Goal: Contribute content: Contribute content

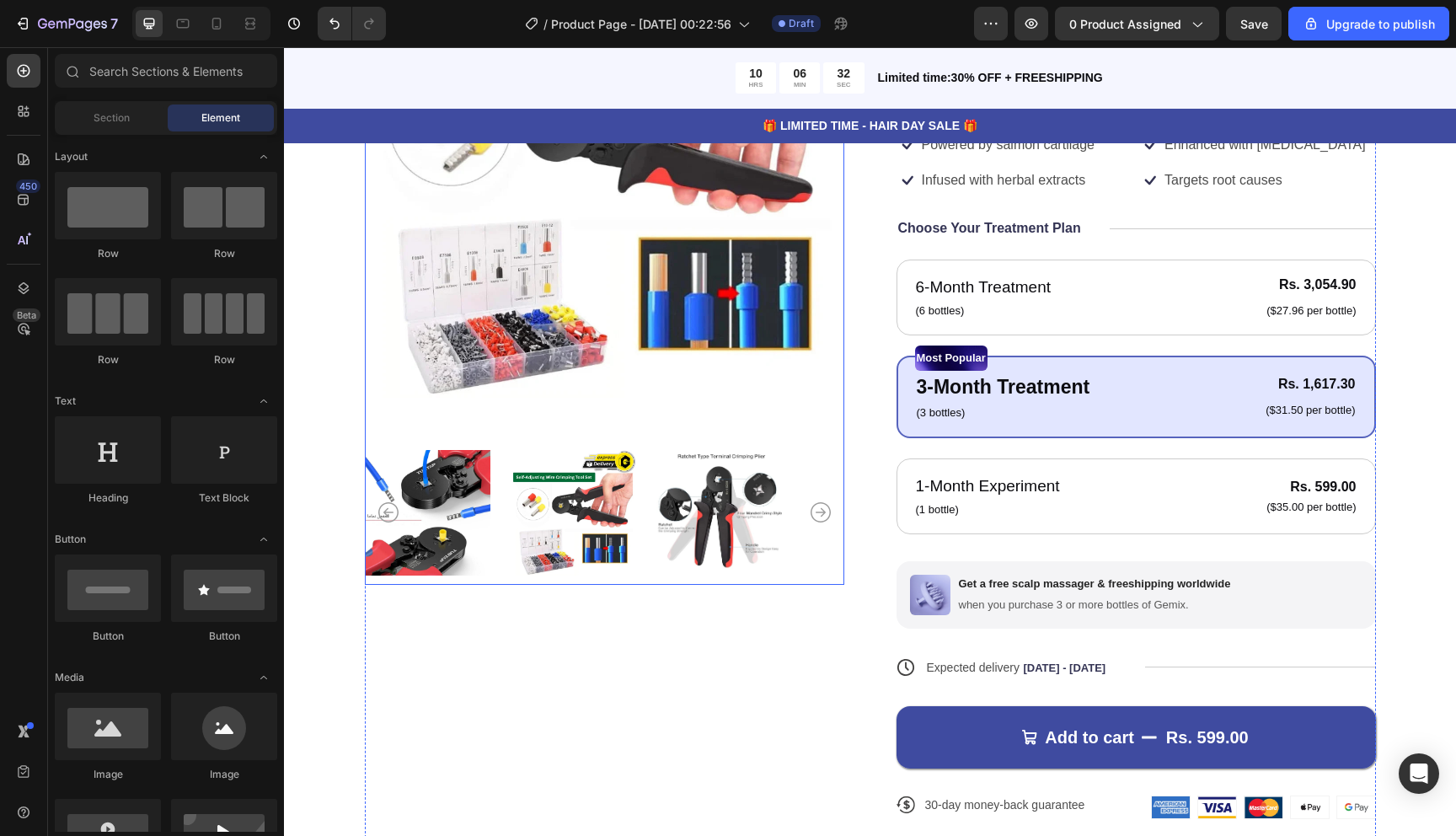
scroll to position [345, 0]
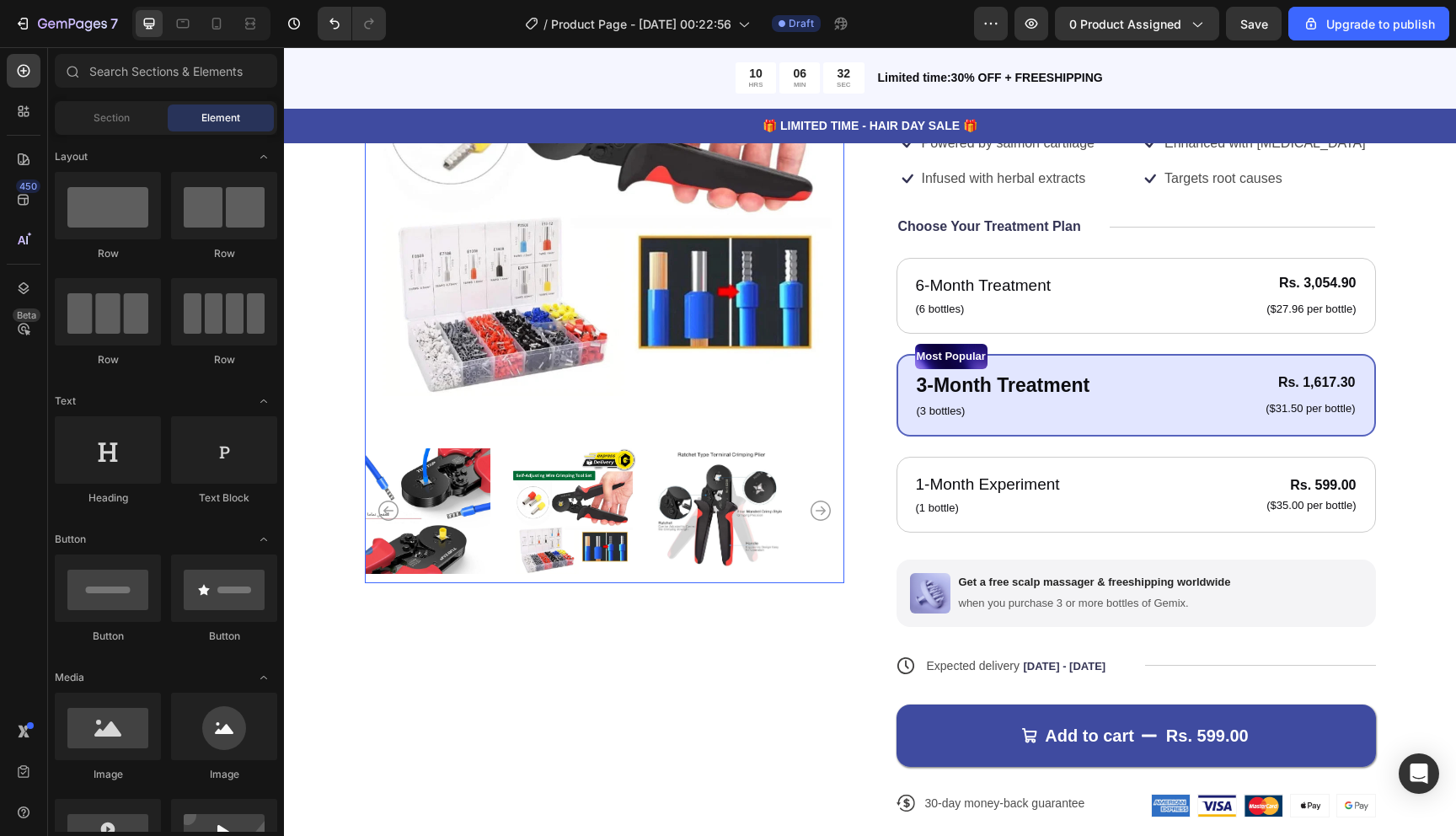
click at [639, 393] on img at bounding box center [605, 157] width 479 height 511
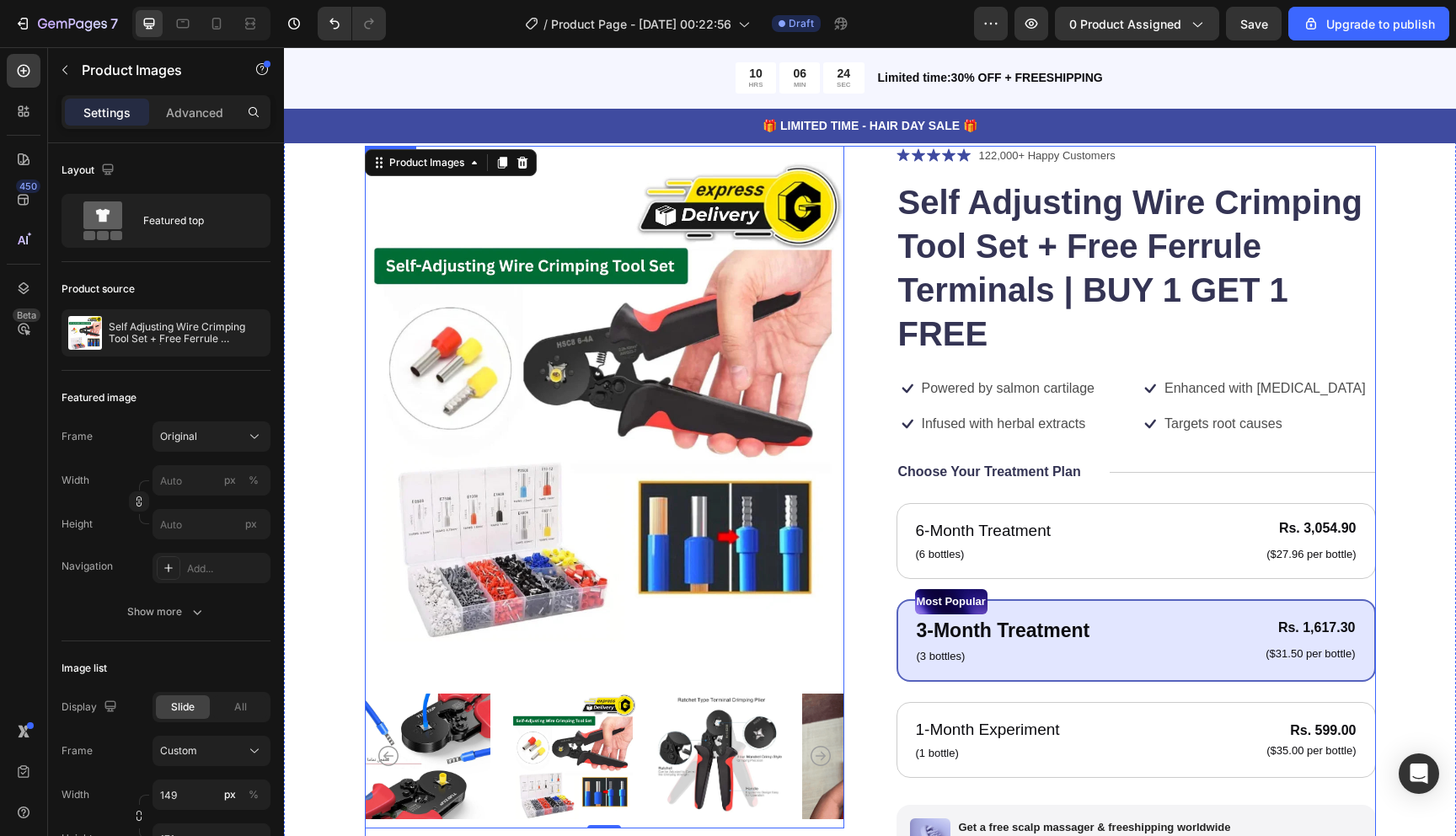
scroll to position [0, 0]
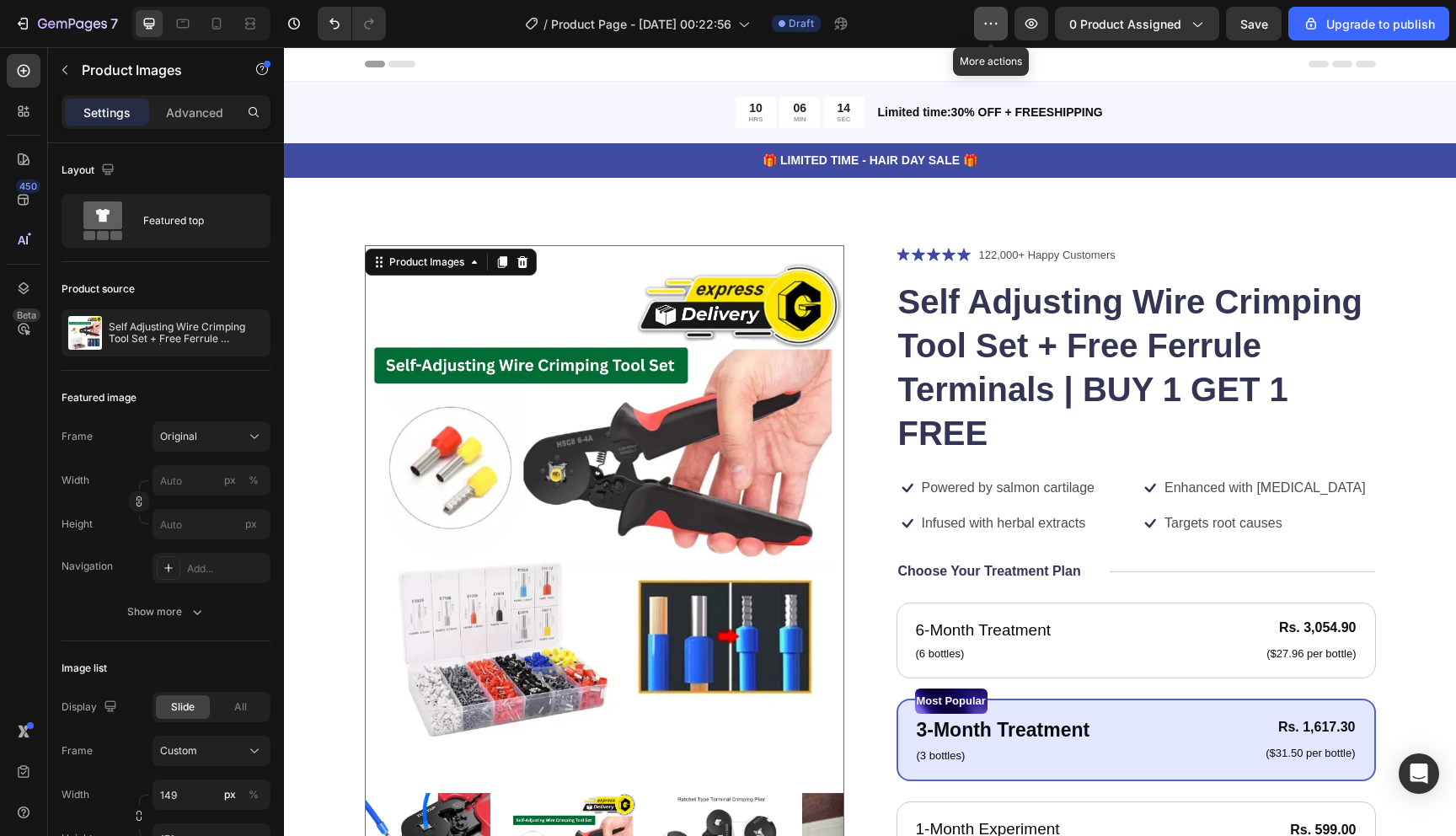
click at [985, 21] on icon "button" at bounding box center [991, 23] width 17 height 17
click at [962, 21] on div "/ Product Page - Aug 27, 00:22:56 Draft" at bounding box center [687, 24] width 575 height 34
click at [1028, 20] on icon "button" at bounding box center [1031, 23] width 17 height 17
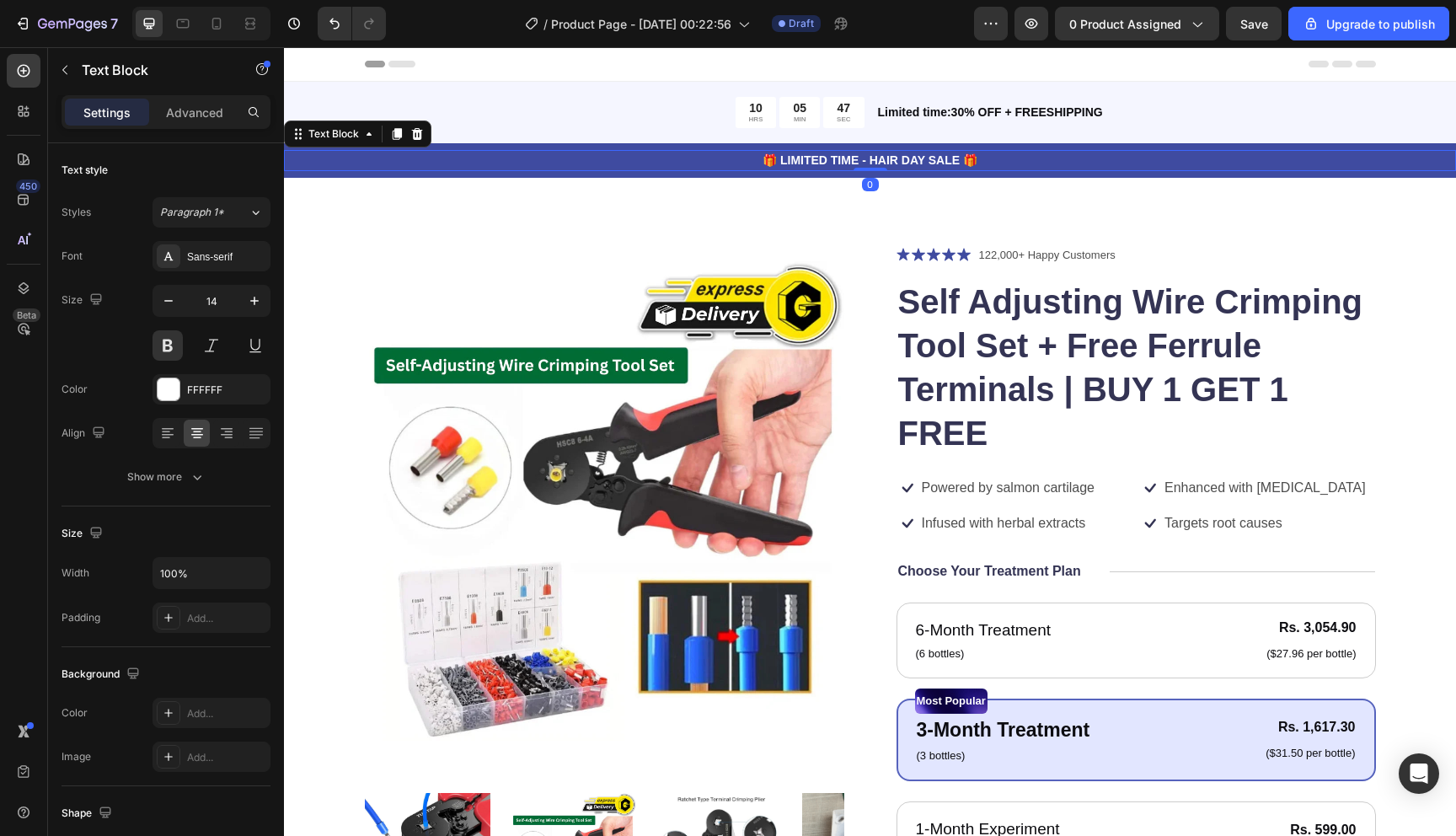
click at [1100, 165] on p "🎁 LIMITED TIME - HAIR DAY SALE 🎁" at bounding box center [870, 161] width 1169 height 18
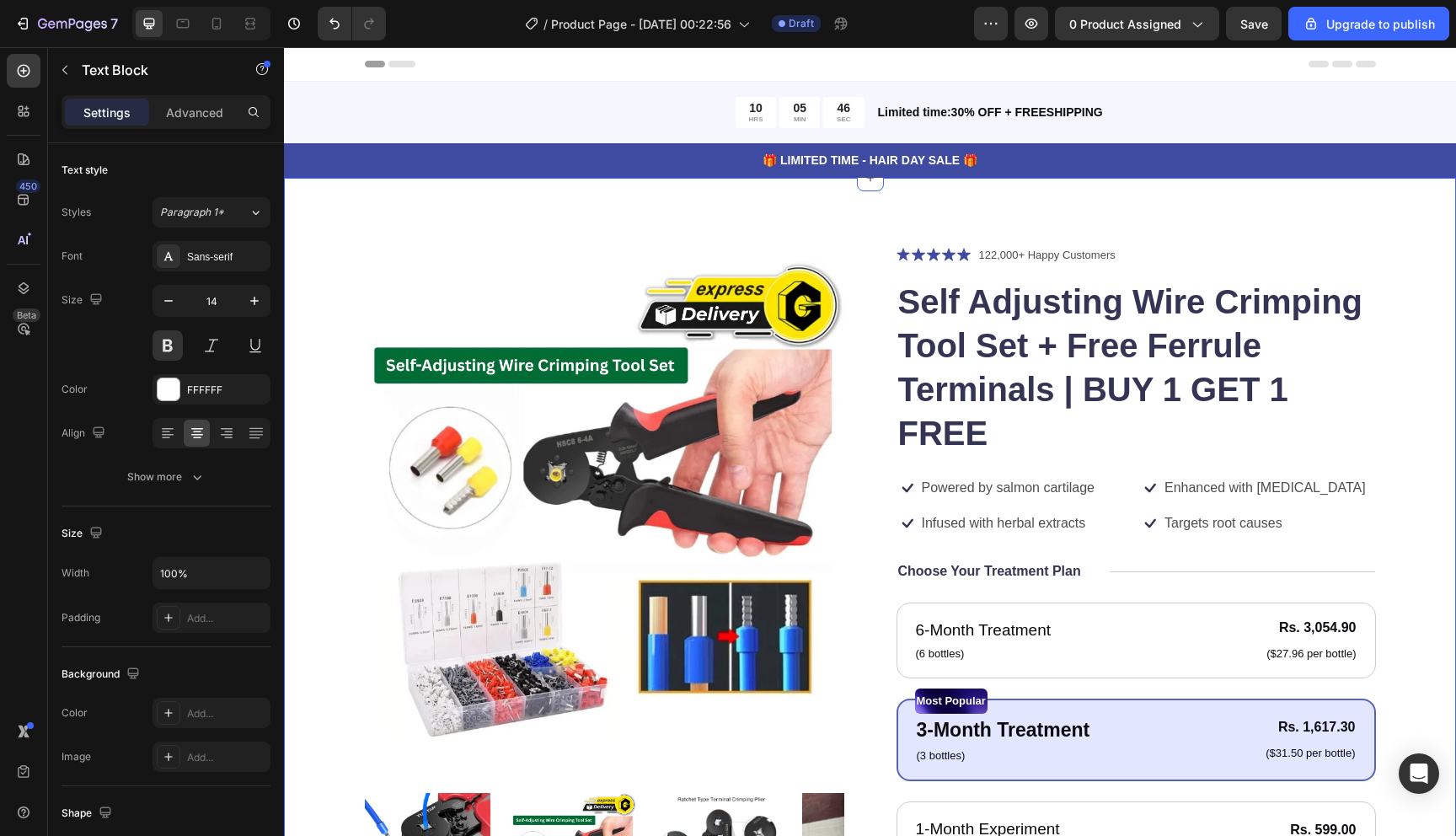
click at [1065, 221] on div "Product Images Icon Icon Icon Icon Icon Icon List 122,000+ Happy Customers Text…" at bounding box center [870, 725] width 1172 height 1096
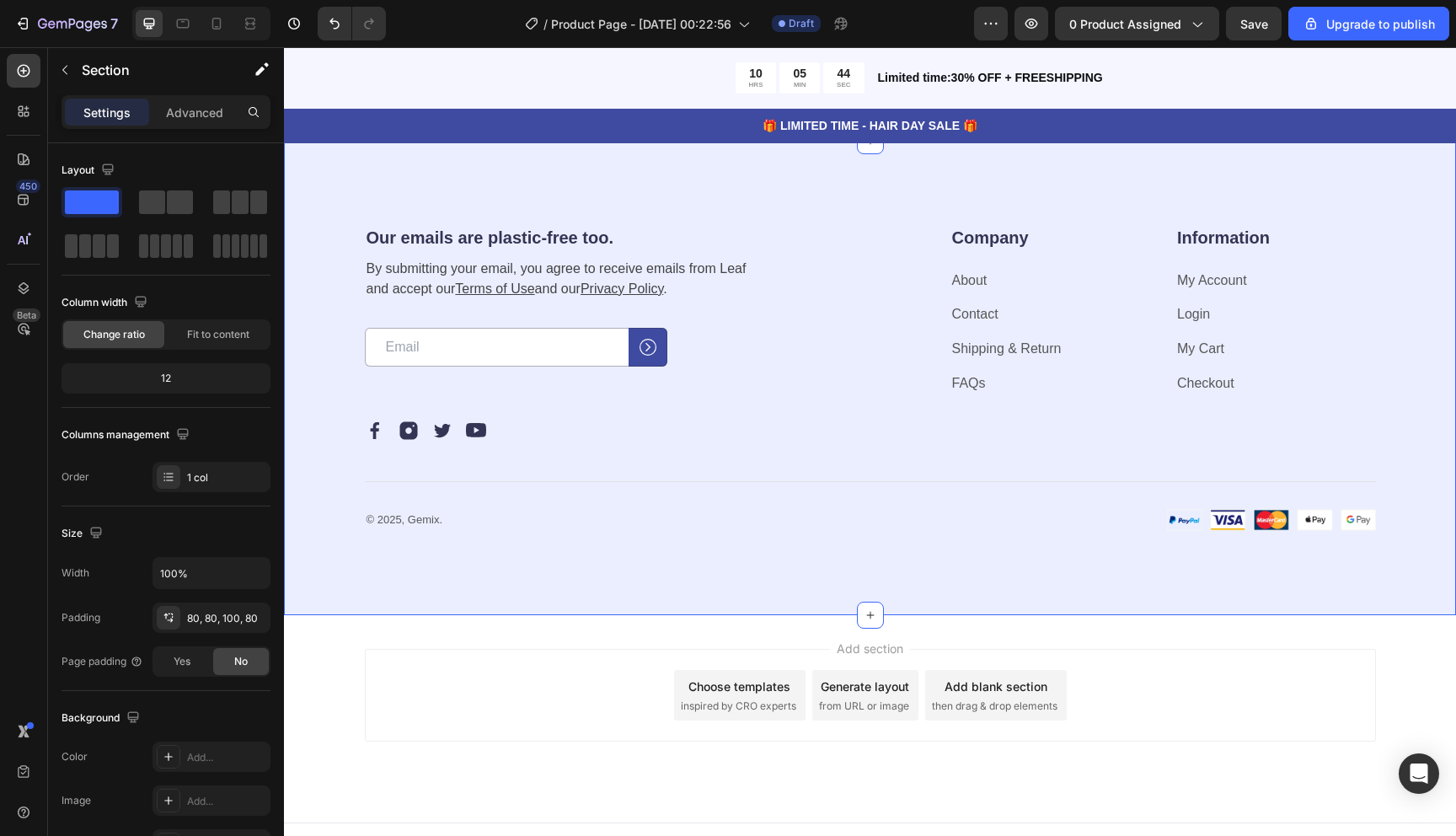
scroll to position [5725, 0]
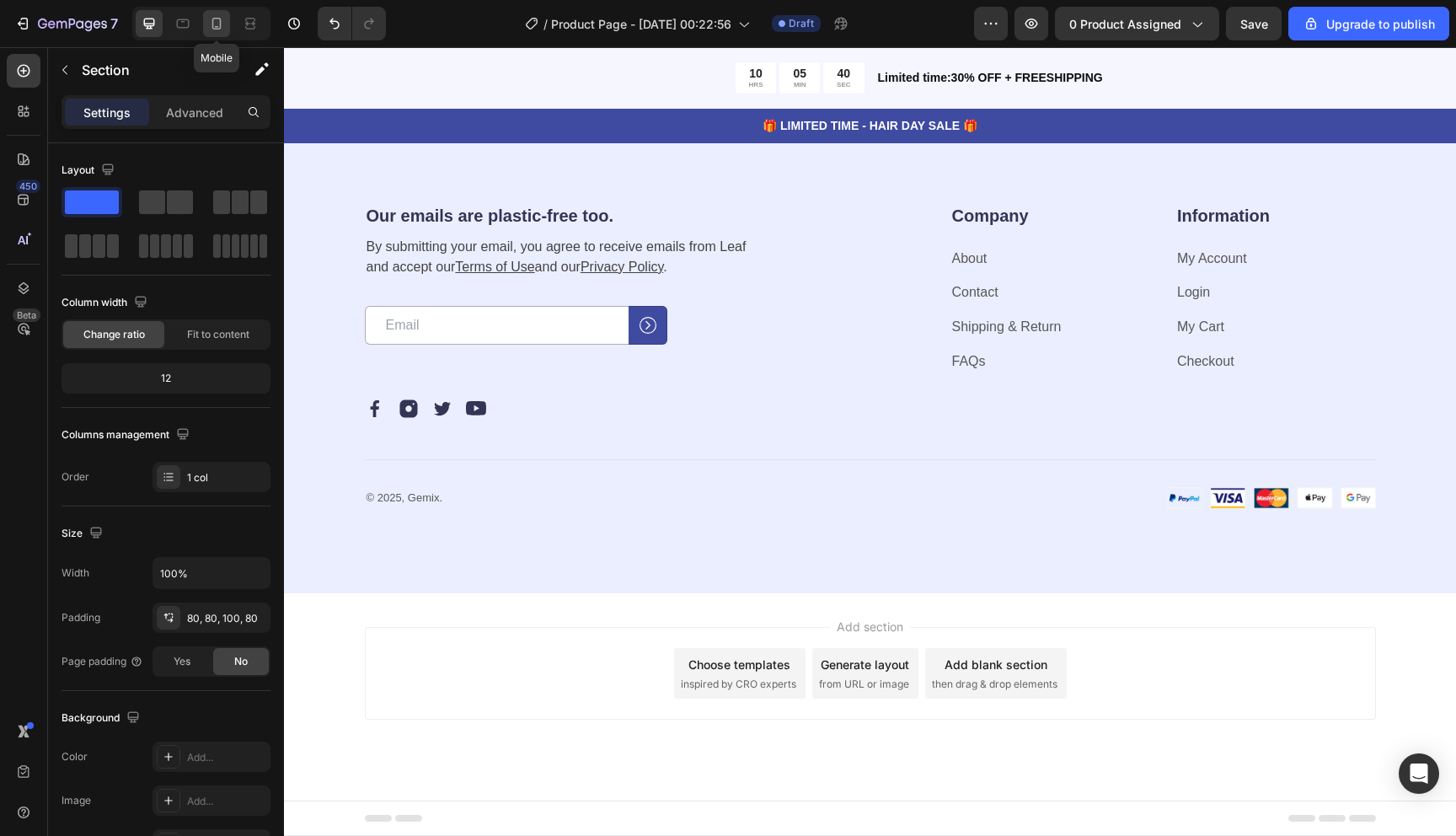
click at [221, 17] on icon at bounding box center [216, 23] width 17 height 17
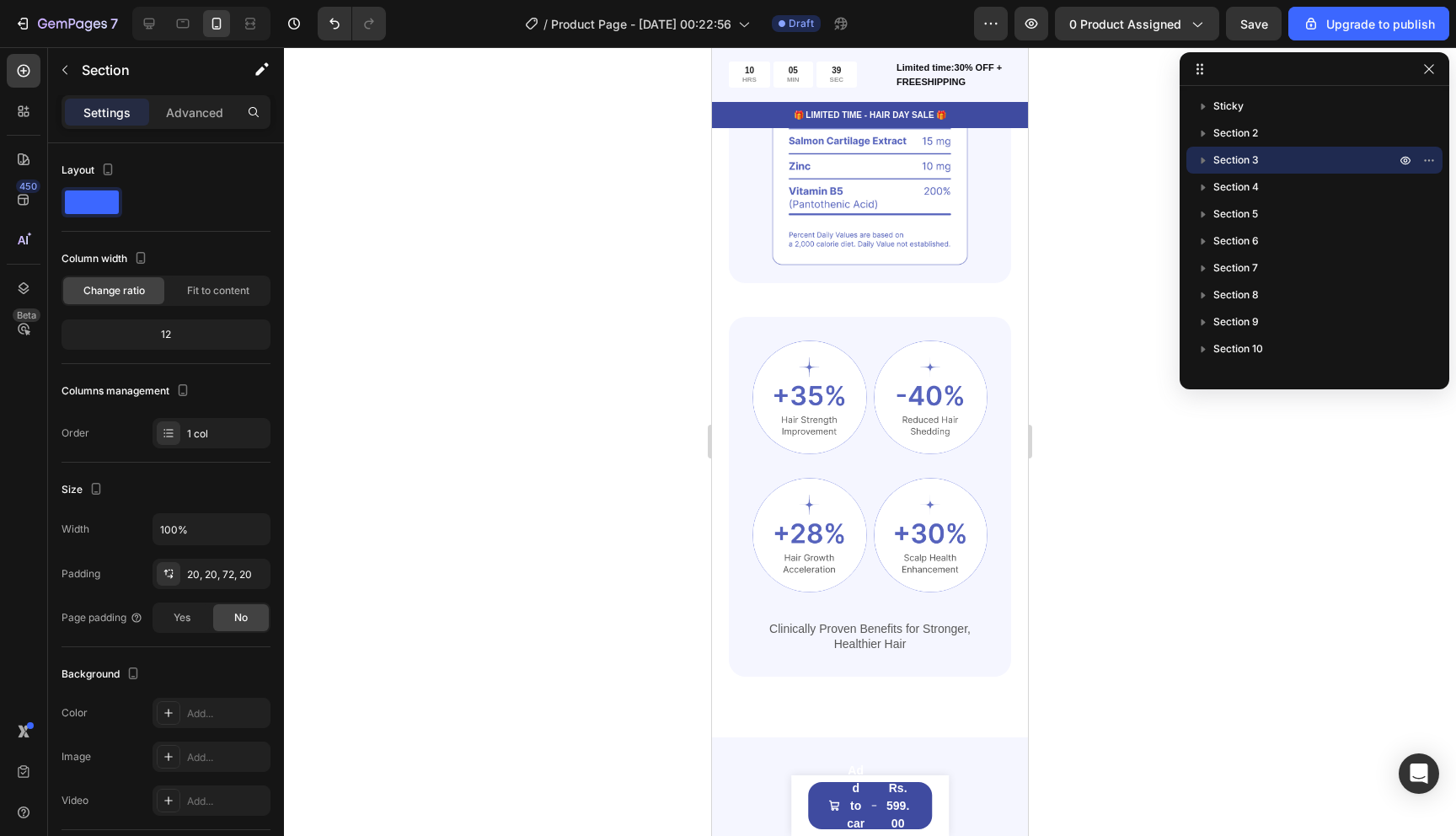
scroll to position [57, 0]
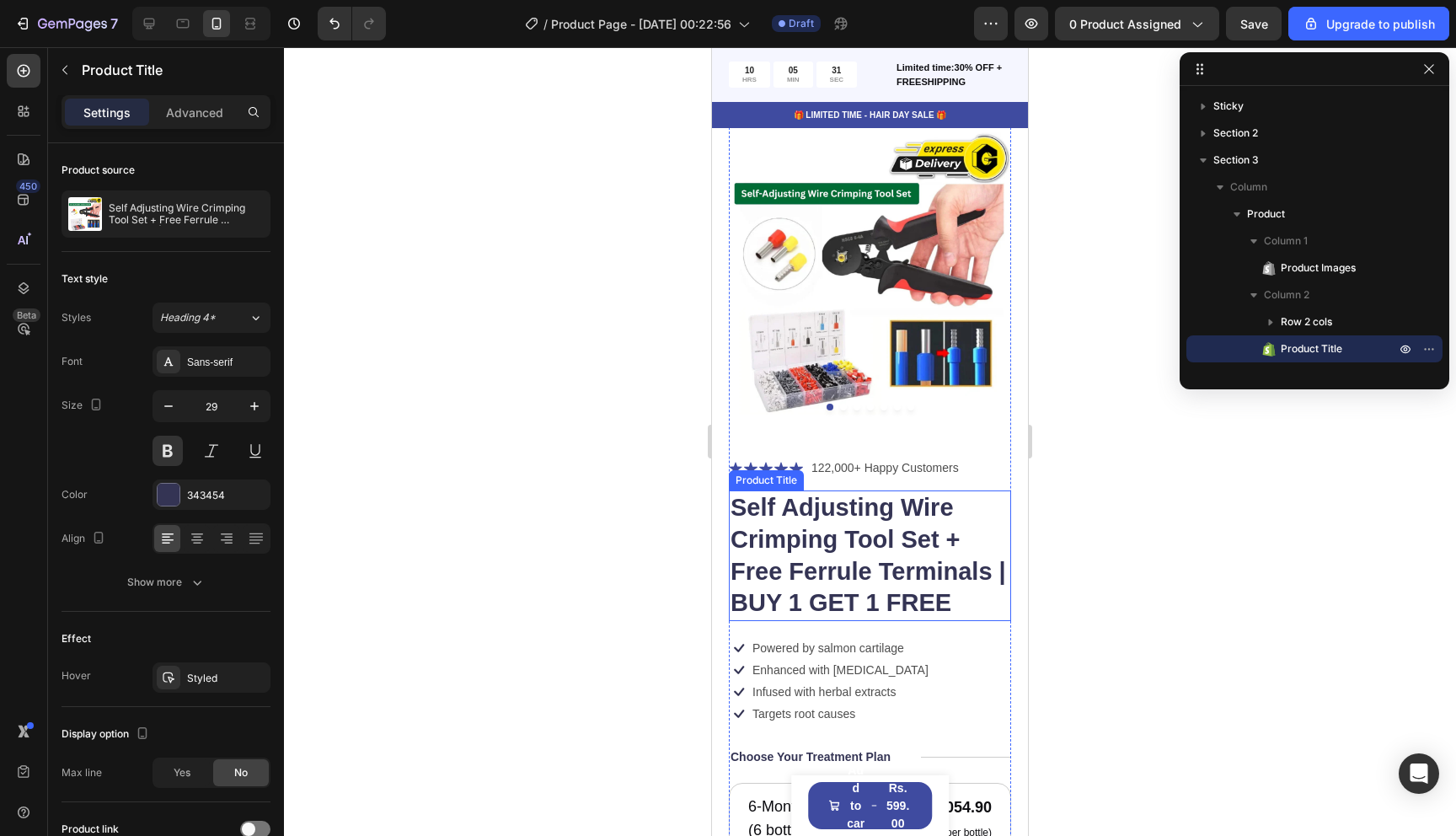
click at [855, 572] on h1 "Self Adjusting Wire Crimping Tool Set + Free Ferrule Terminals | BUY 1 GET 1 FR…" at bounding box center [870, 556] width 282 height 131
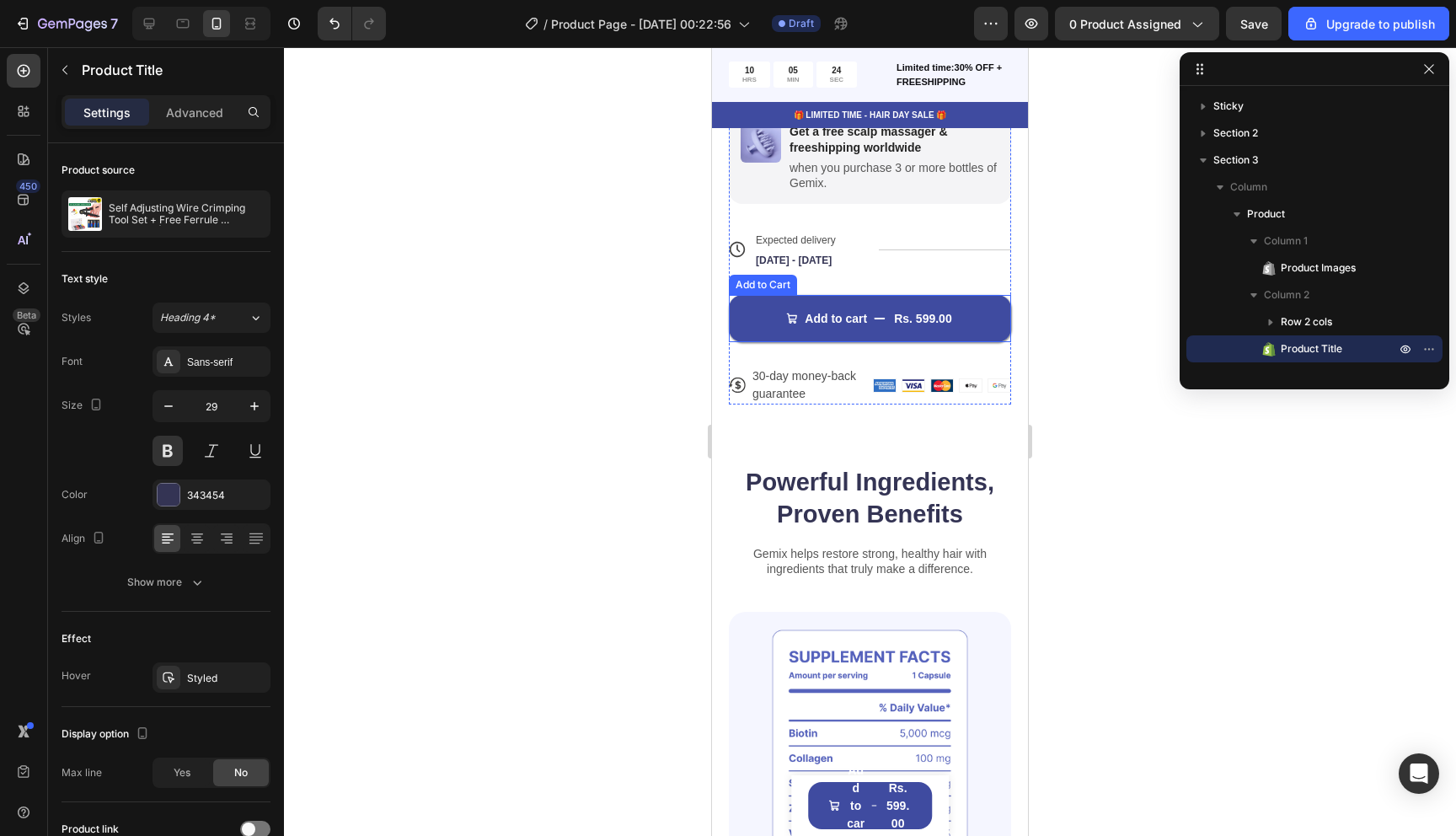
scroll to position [1132, 0]
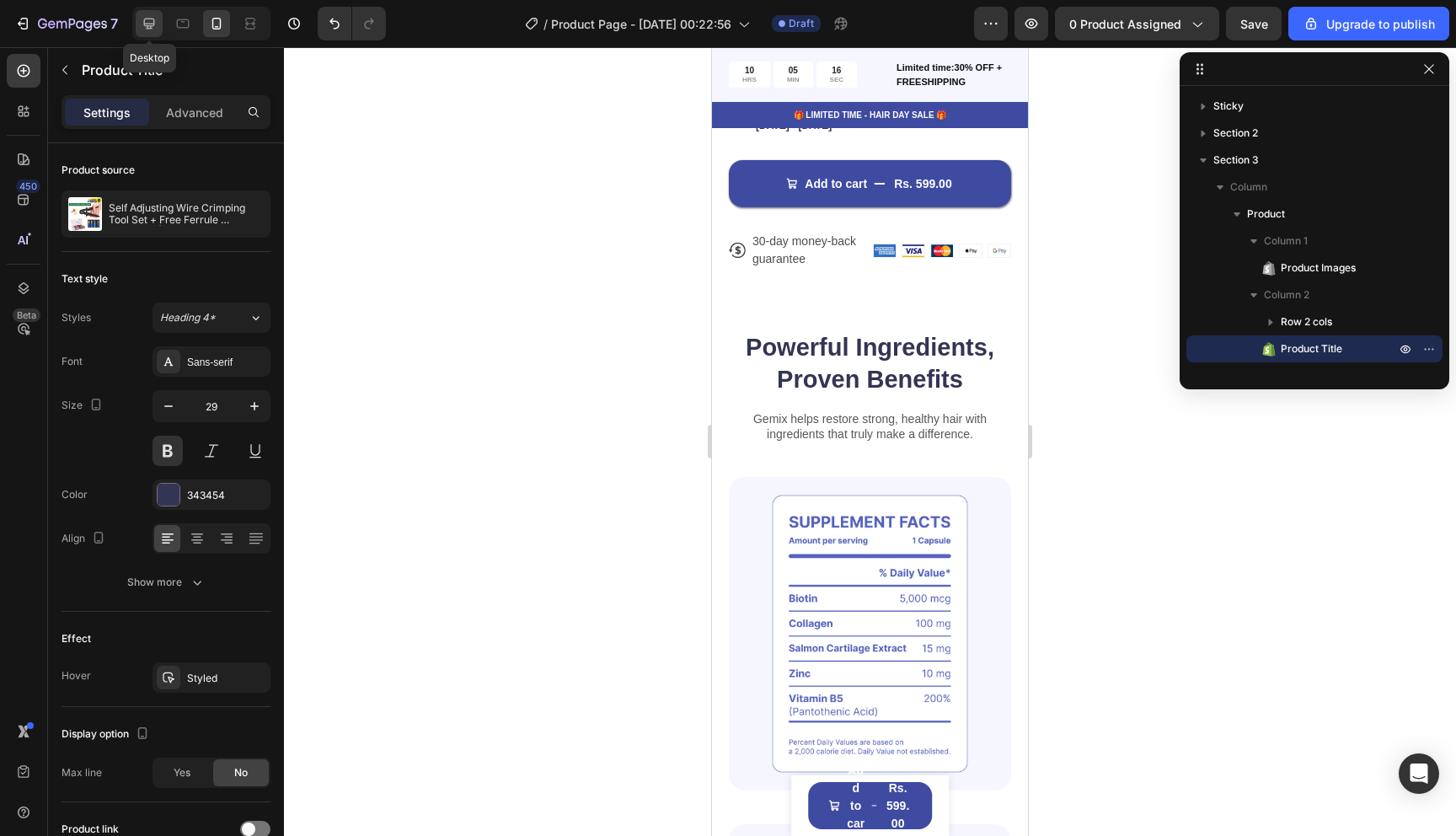
click at [154, 19] on icon at bounding box center [149, 24] width 11 height 11
type input "40"
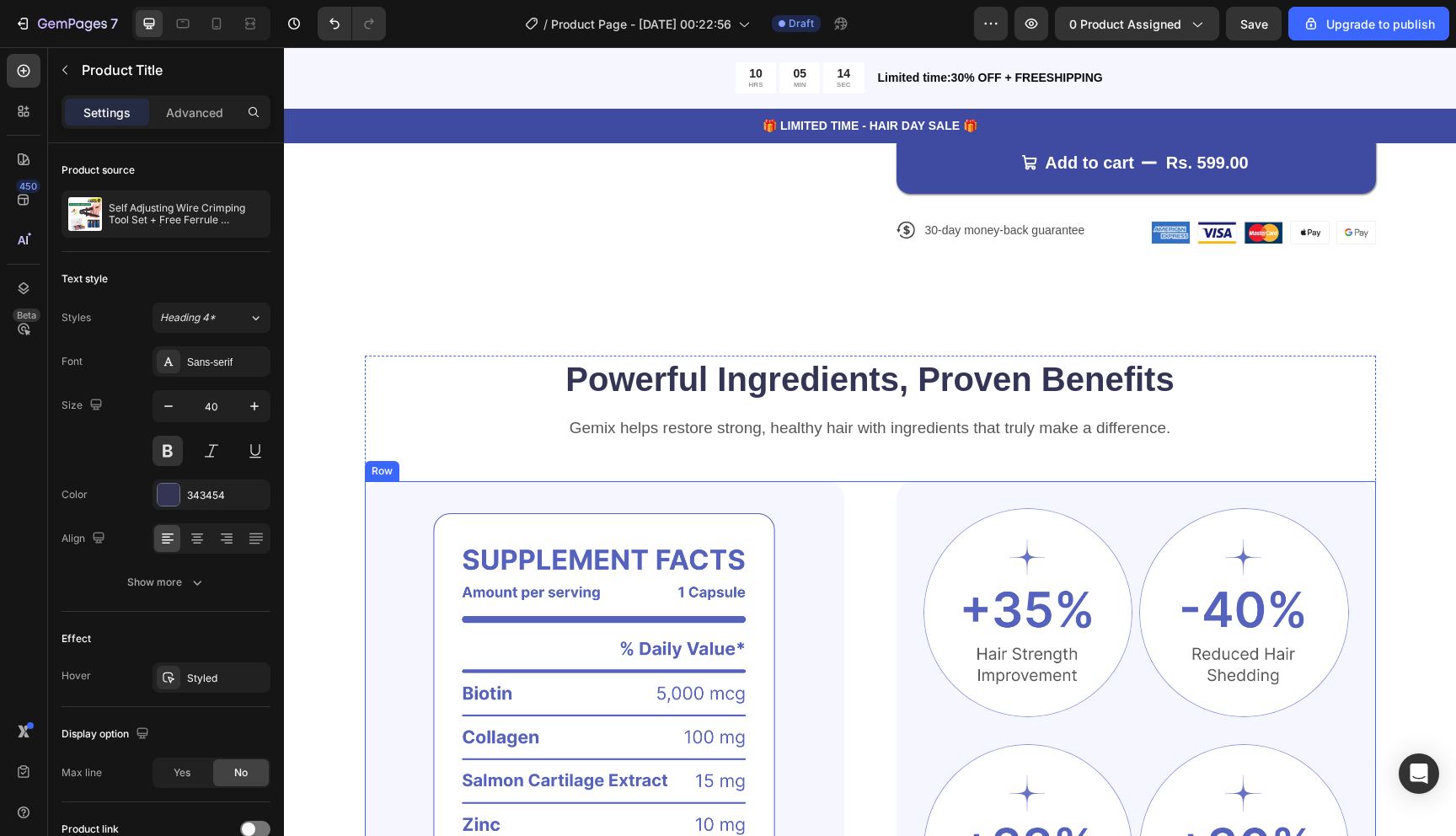
scroll to position [1001, 0]
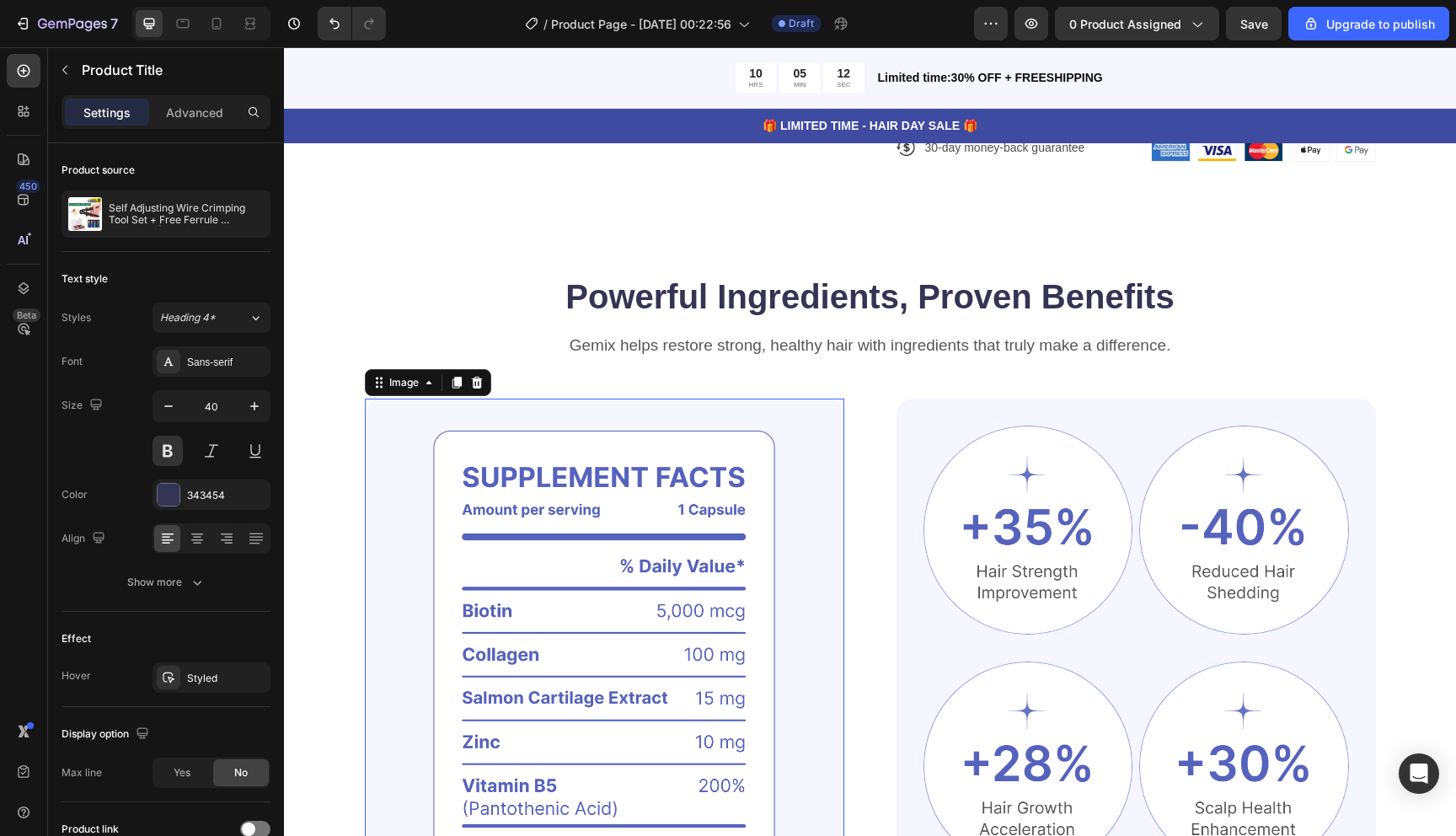
click at [733, 560] on img at bounding box center [605, 672] width 479 height 548
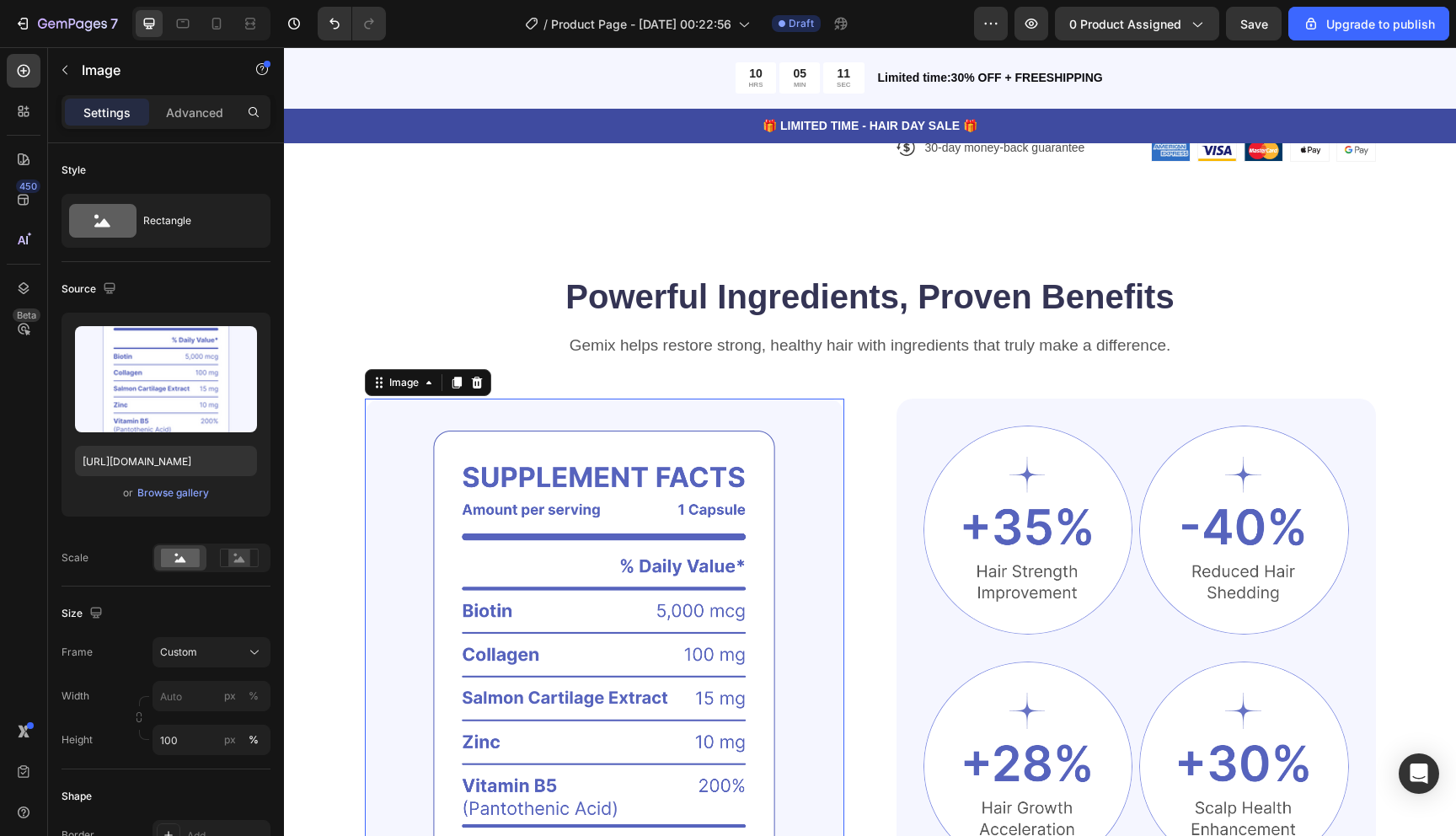
click at [702, 559] on img at bounding box center [605, 672] width 479 height 548
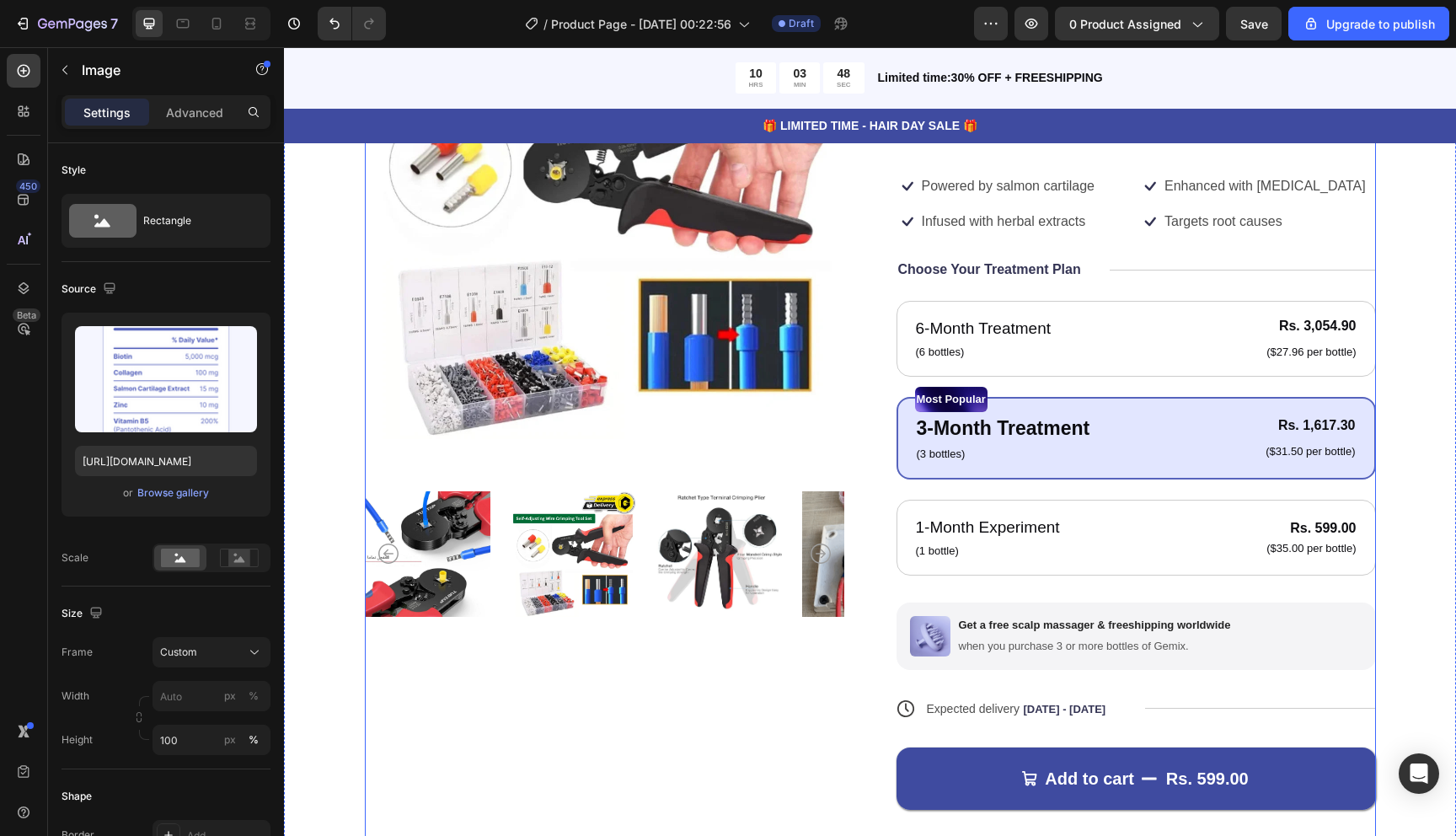
scroll to position [835, 0]
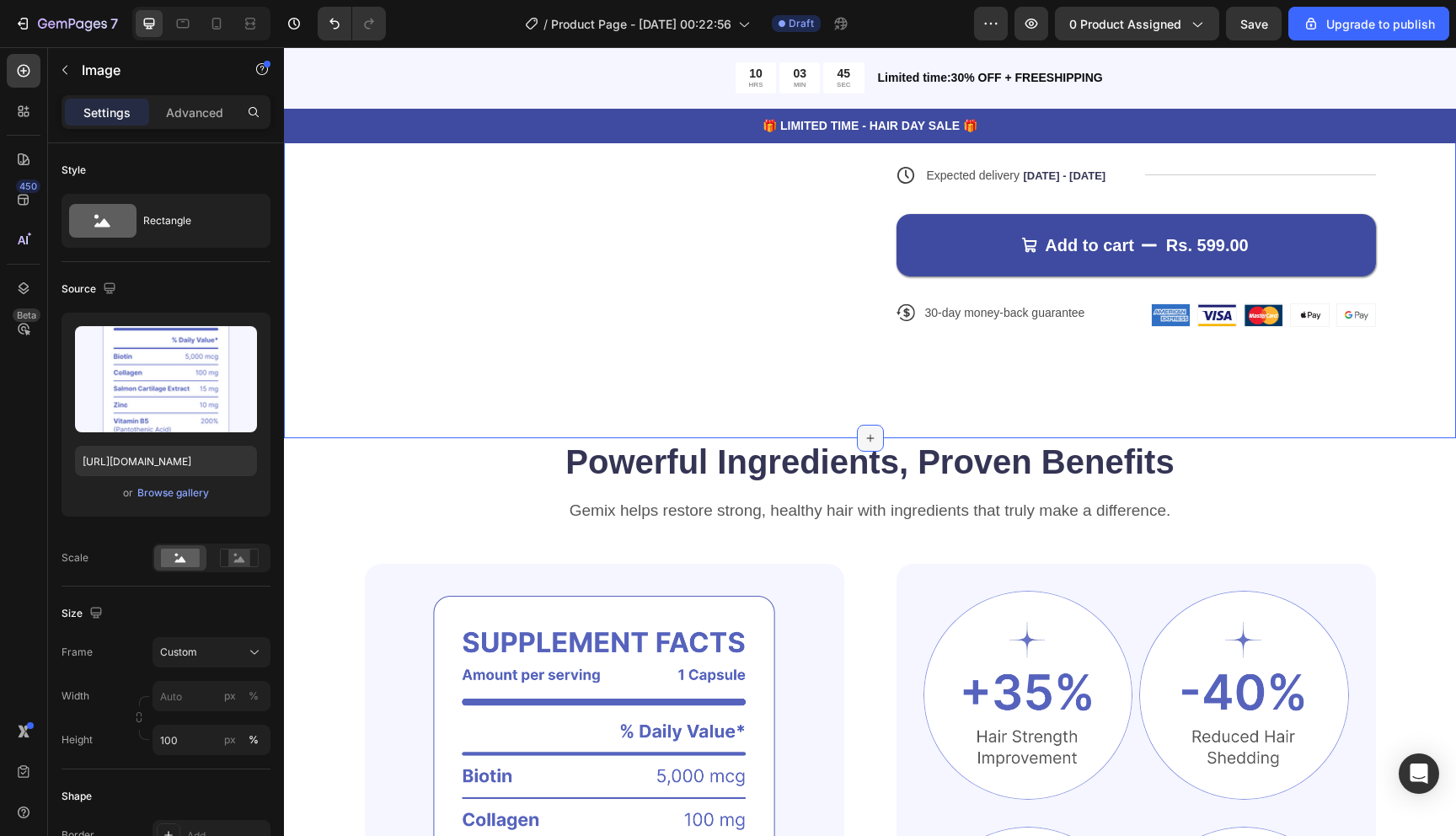
click at [864, 433] on icon at bounding box center [870, 438] width 13 height 13
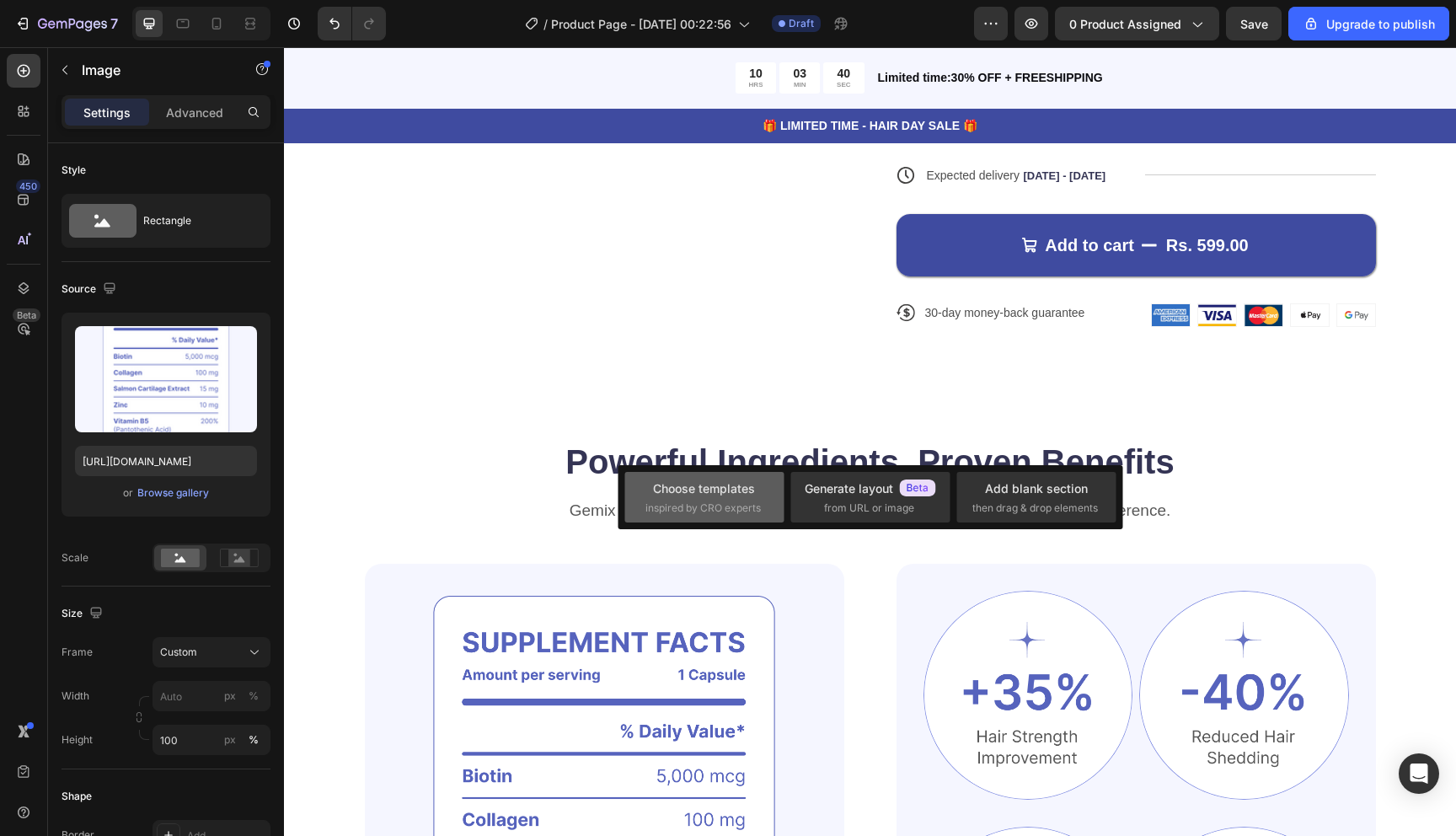
click at [687, 502] on span "inspired by CRO experts" at bounding box center [703, 508] width 116 height 15
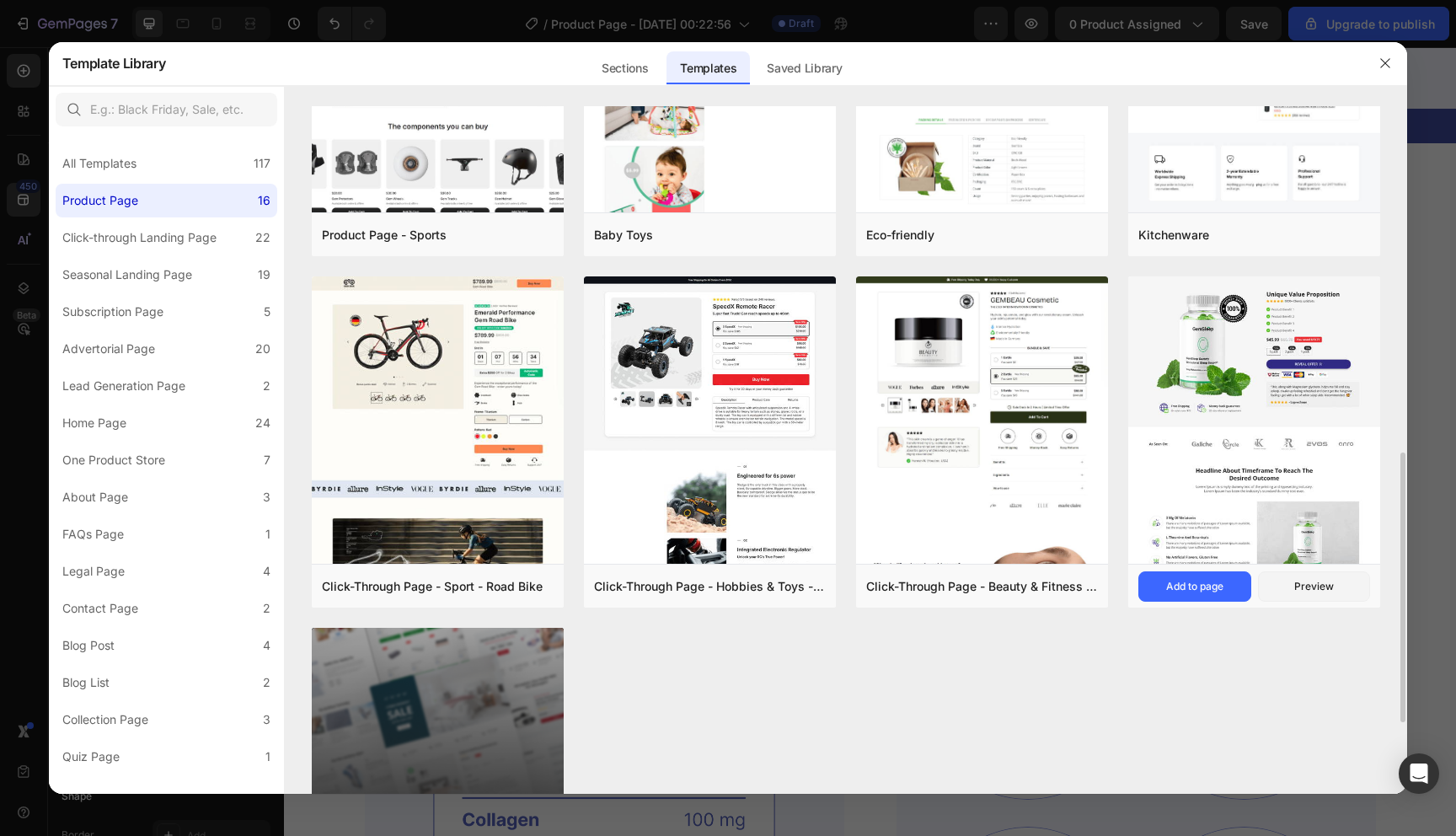
scroll to position [810, 0]
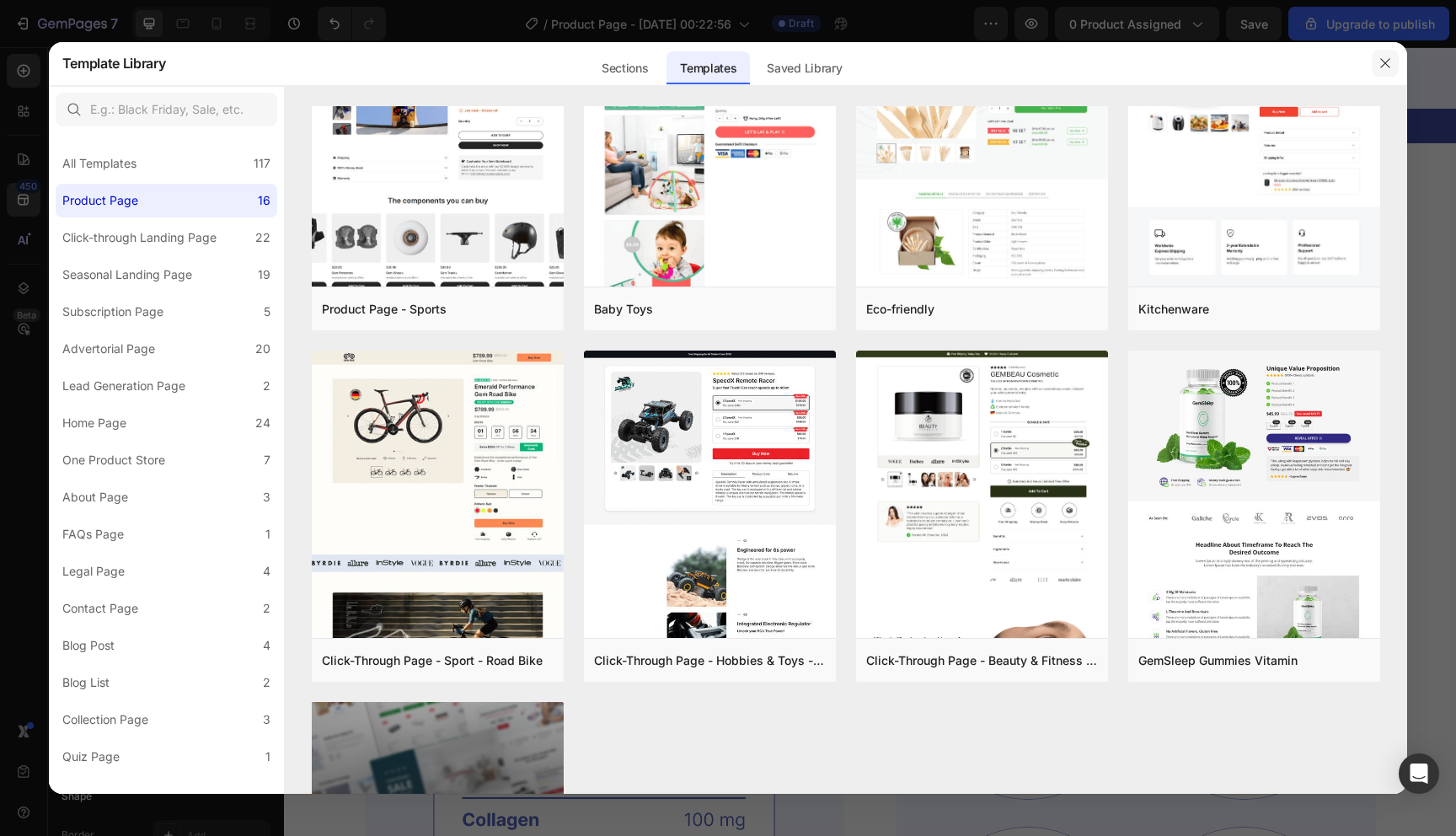
click at [1382, 67] on icon "button" at bounding box center [1386, 63] width 9 height 9
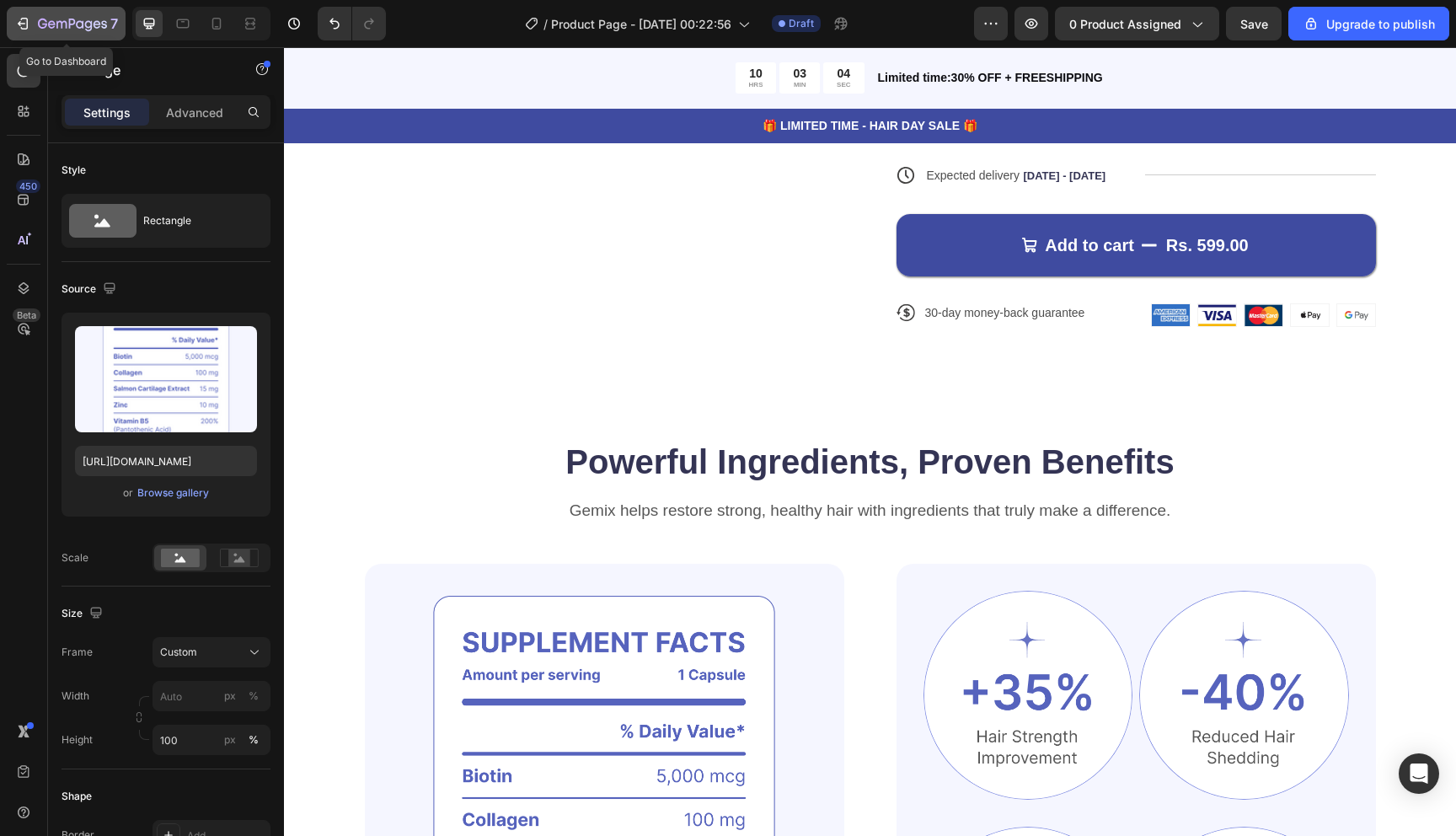
click at [25, 22] on icon "button" at bounding box center [22, 23] width 17 height 17
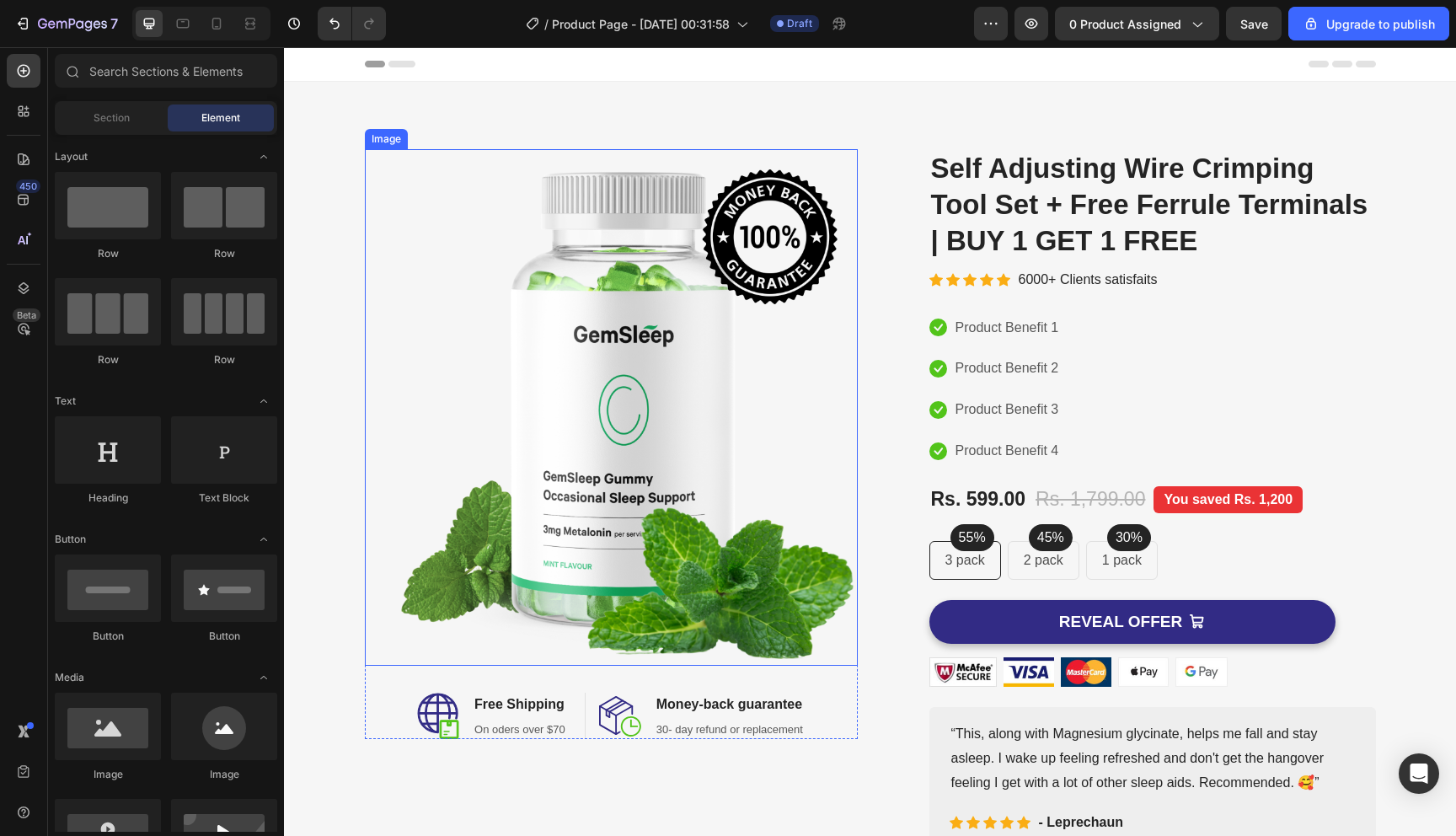
click at [647, 440] on img at bounding box center [611, 408] width 493 height 517
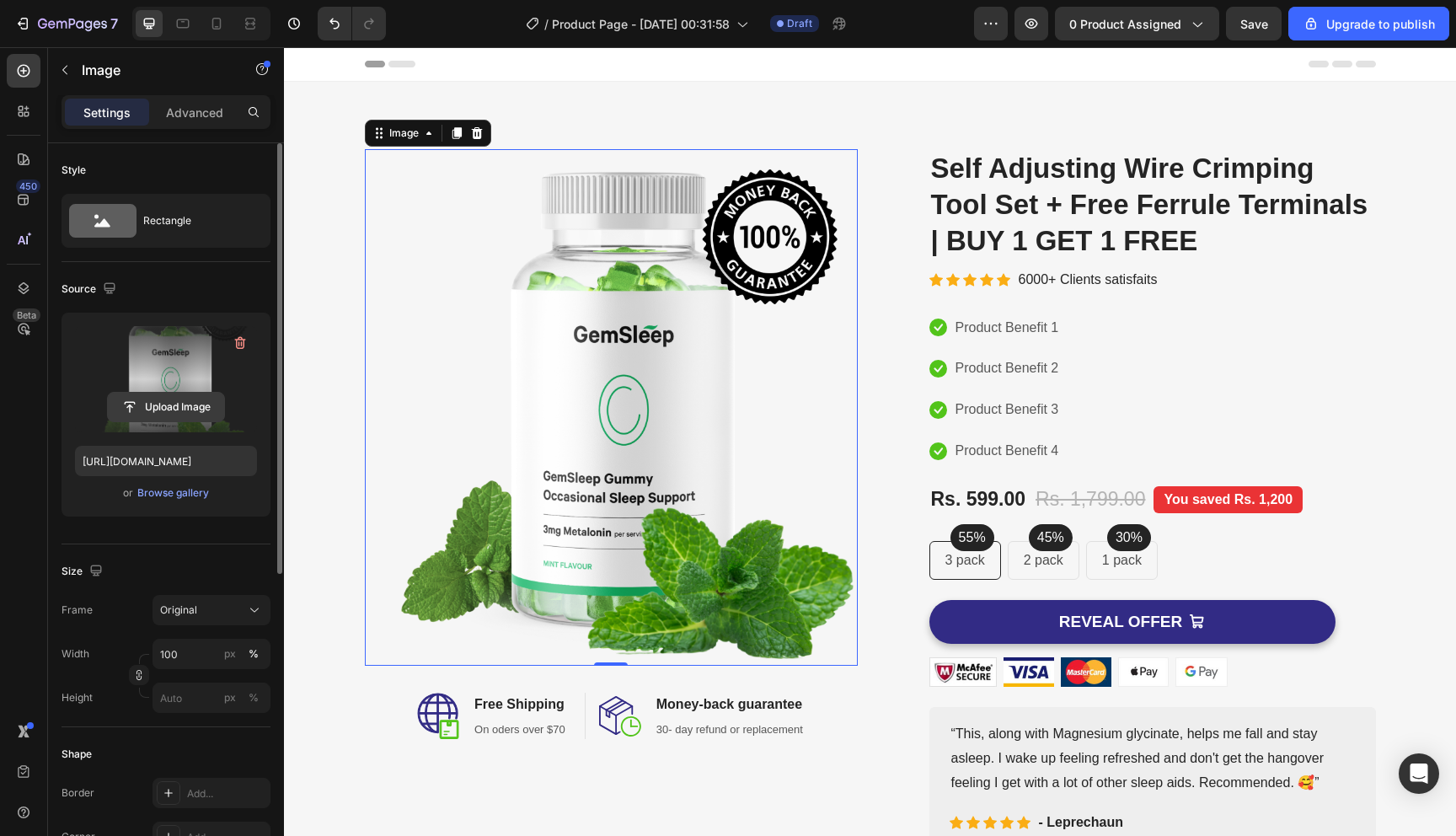
click at [185, 416] on input "file" at bounding box center [165, 407] width 116 height 28
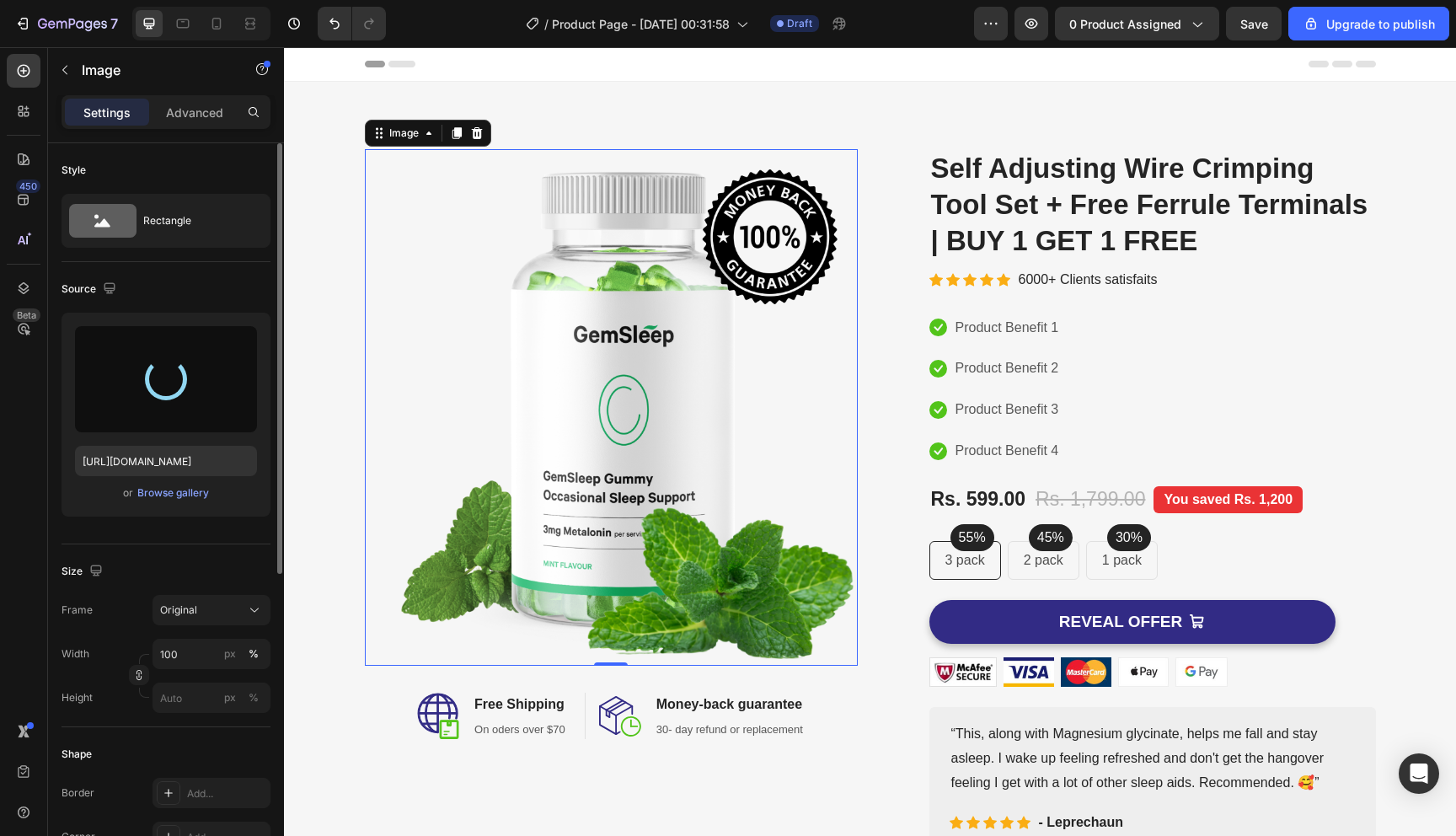
type input "[URL][DOMAIN_NAME]"
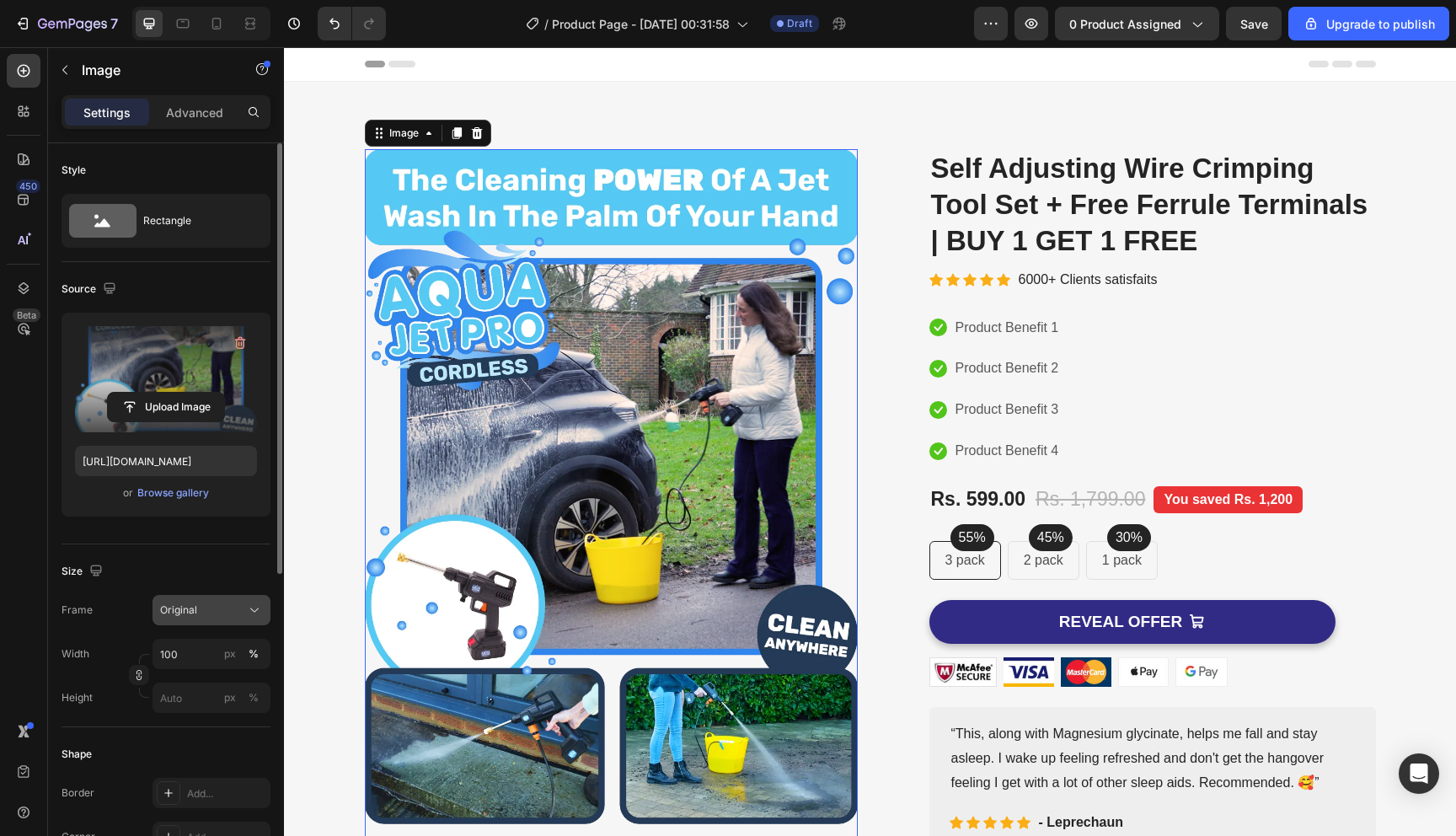
click at [194, 615] on span "Original" at bounding box center [179, 610] width 37 height 15
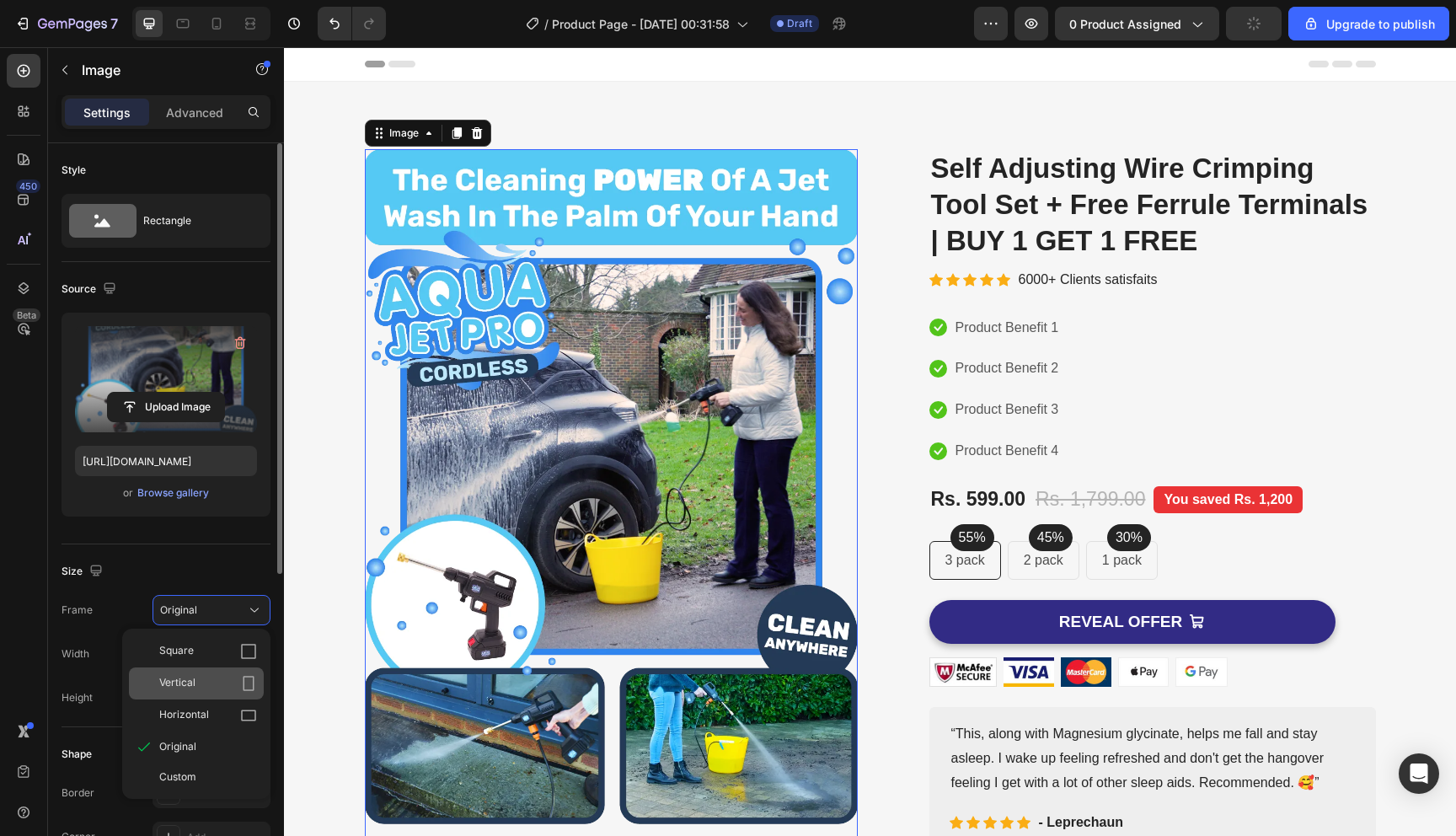
click at [214, 689] on div "Vertical" at bounding box center [208, 683] width 98 height 17
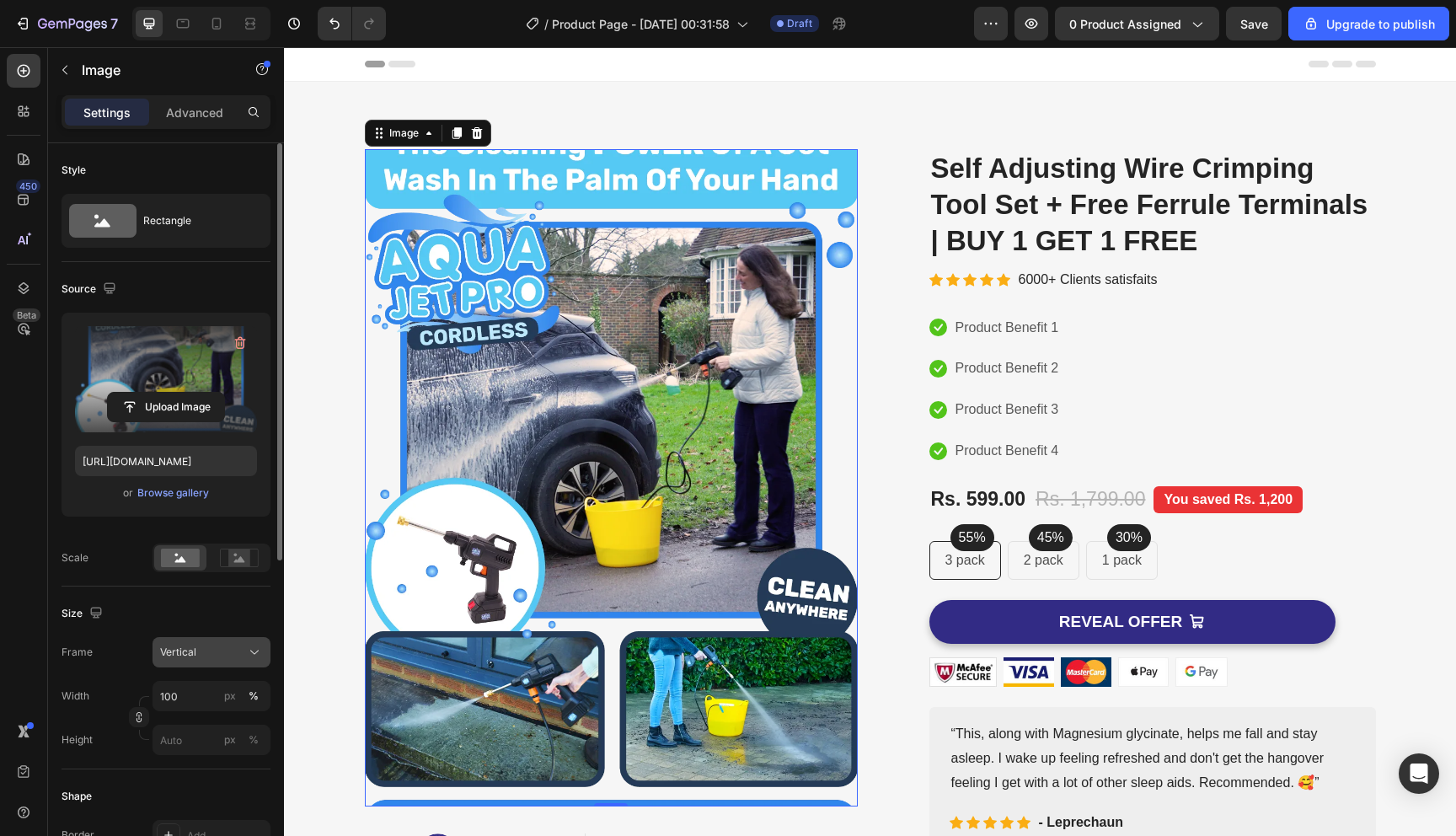
click at [219, 663] on button "Vertical" at bounding box center [211, 652] width 118 height 30
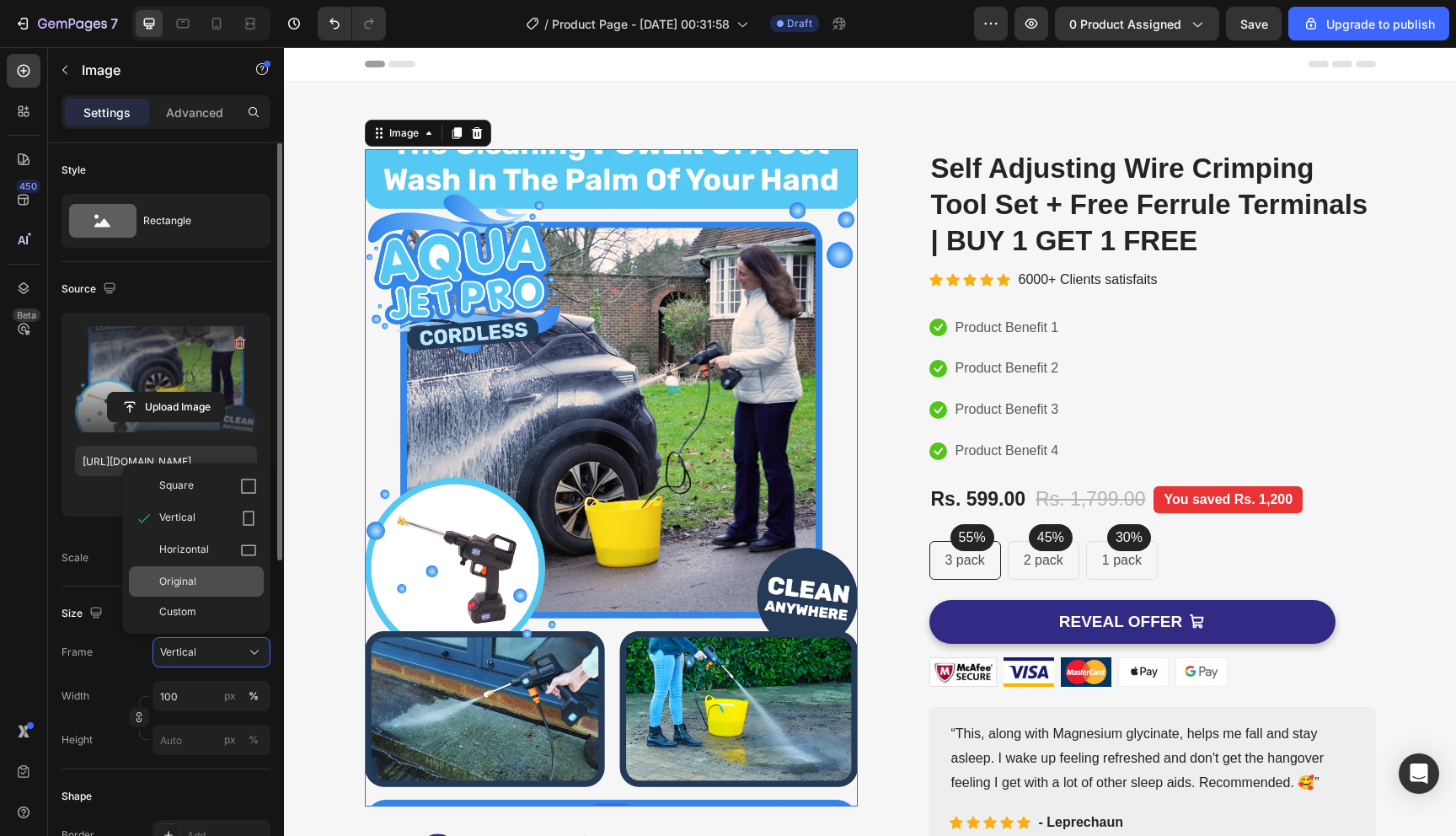
click at [207, 585] on div "Original" at bounding box center [208, 581] width 98 height 15
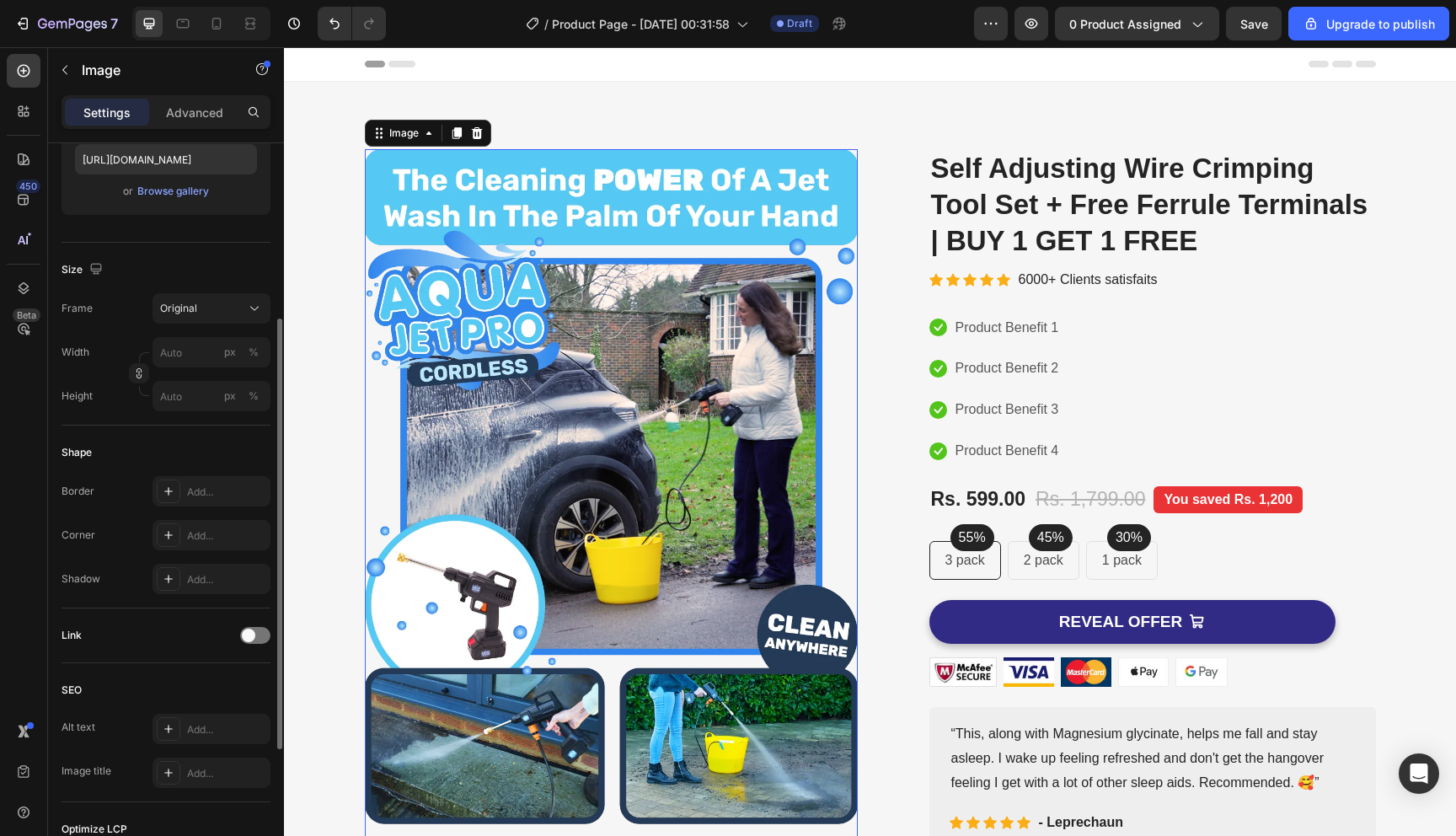
scroll to position [532, 0]
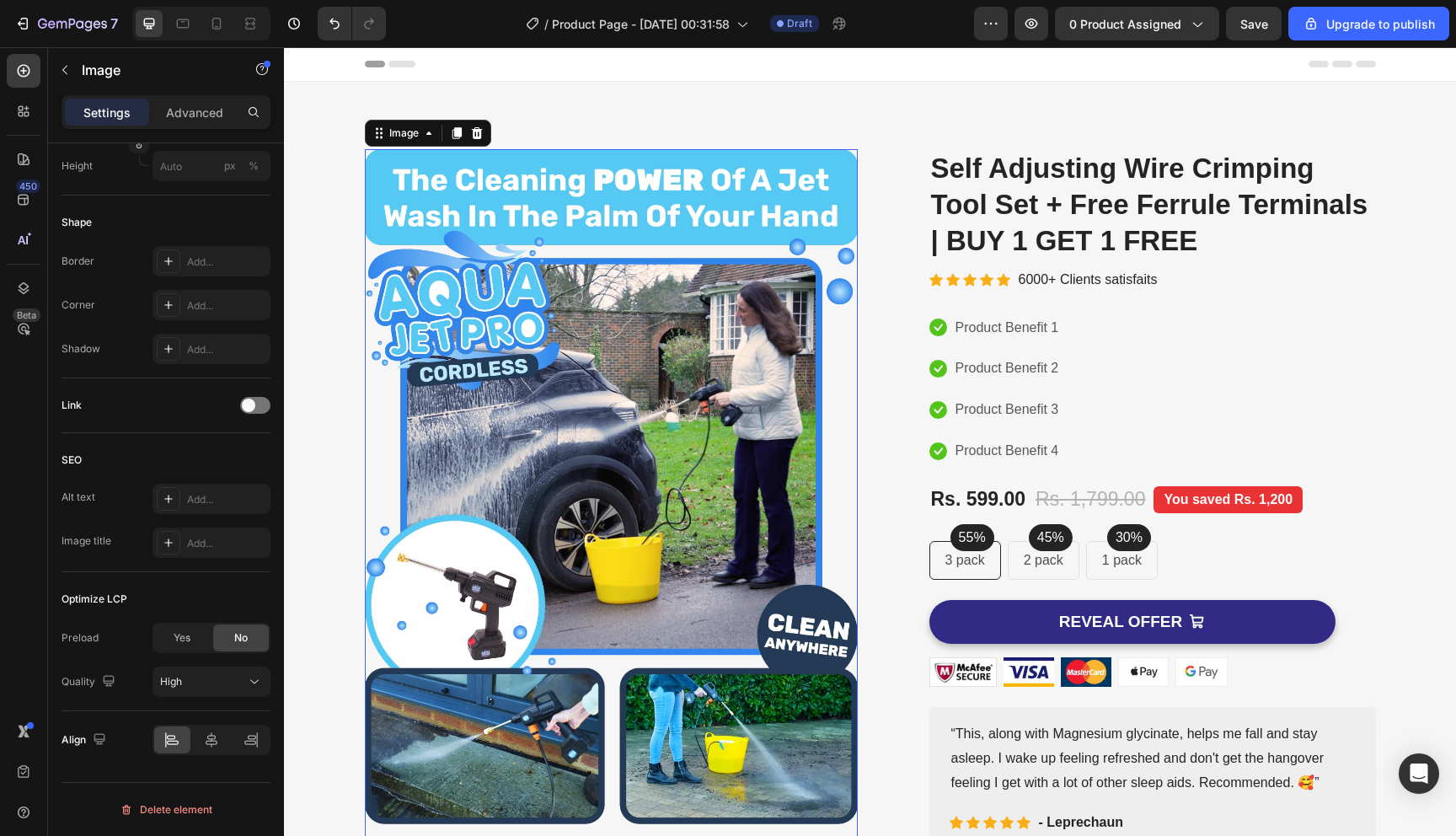
click at [573, 370] on img at bounding box center [611, 515] width 493 height 731
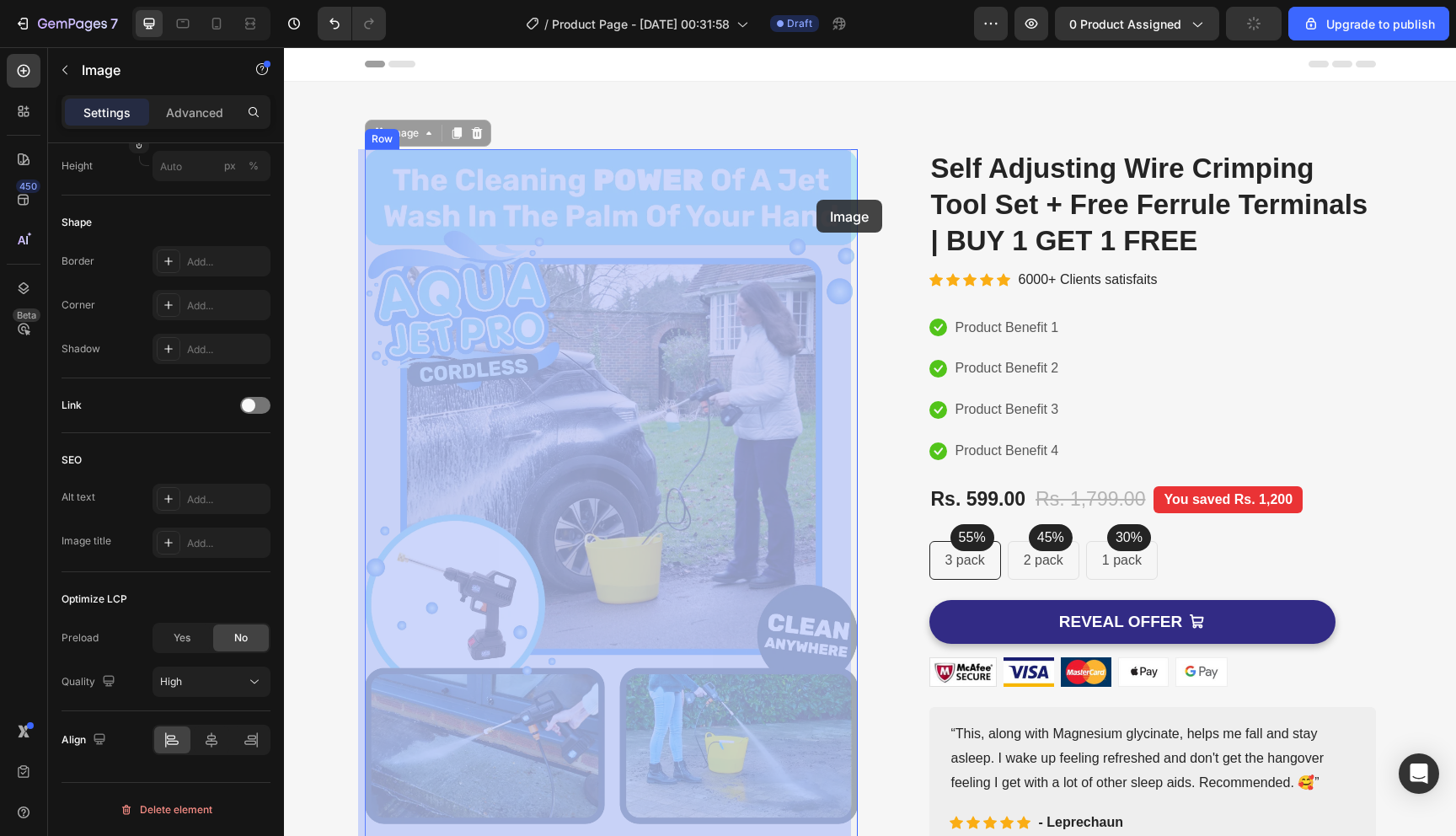
drag, startPoint x: 848, startPoint y: 151, endPoint x: 816, endPoint y: 200, distance: 58.5
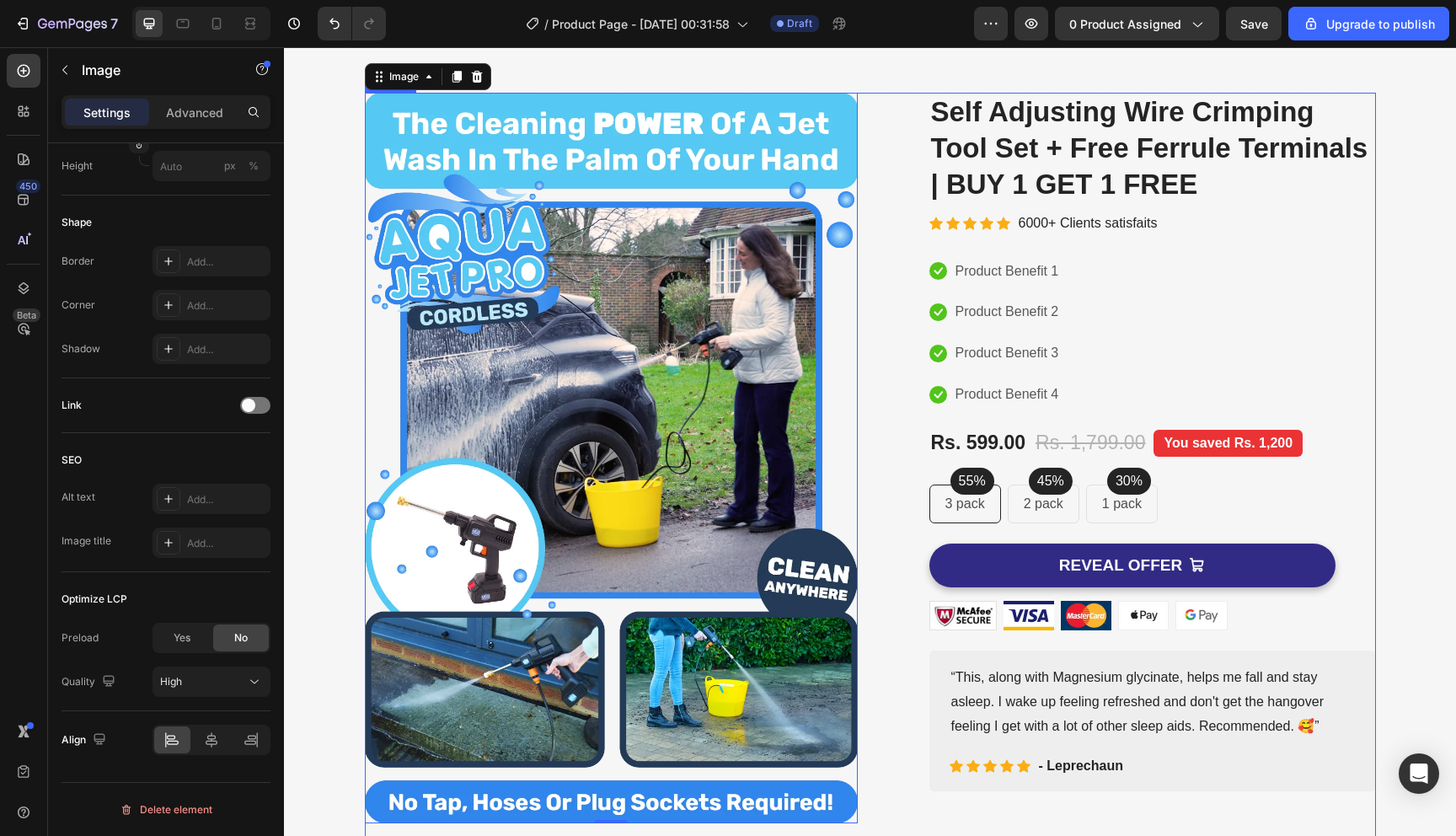
scroll to position [0, 0]
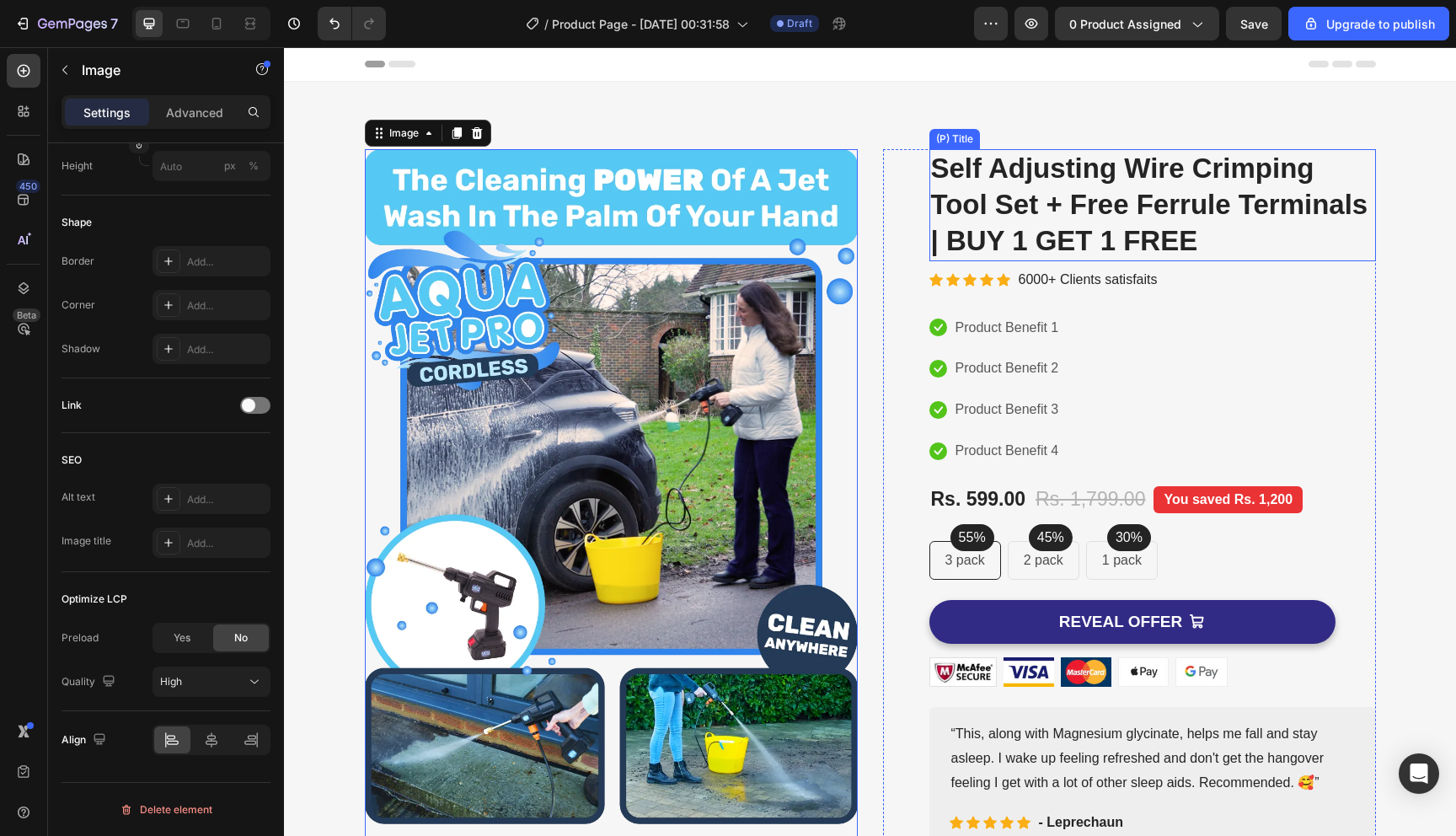
click at [1023, 209] on h2 "Self Adjusting Wire Crimping Tool Set + Free Ferrule Terminals | BUY 1 GET 1 FR…" at bounding box center [1153, 205] width 447 height 112
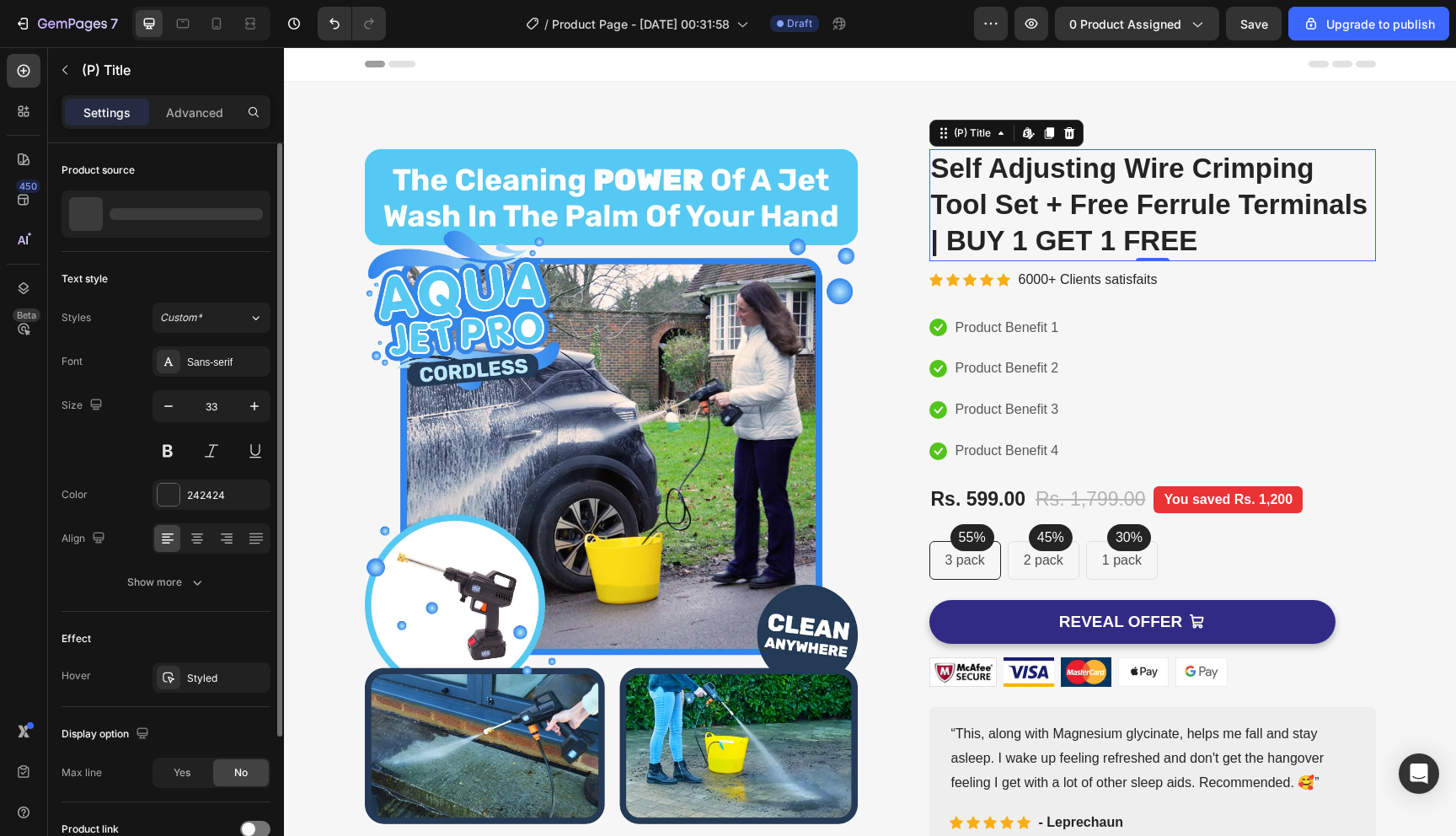
click at [1023, 209] on h2 "Self Adjusting Wire Crimping Tool Set + Free Ferrule Terminals | BUY 1 GET 1 FR…" at bounding box center [1153, 205] width 447 height 112
click at [1062, 128] on icon at bounding box center [1069, 133] width 13 height 13
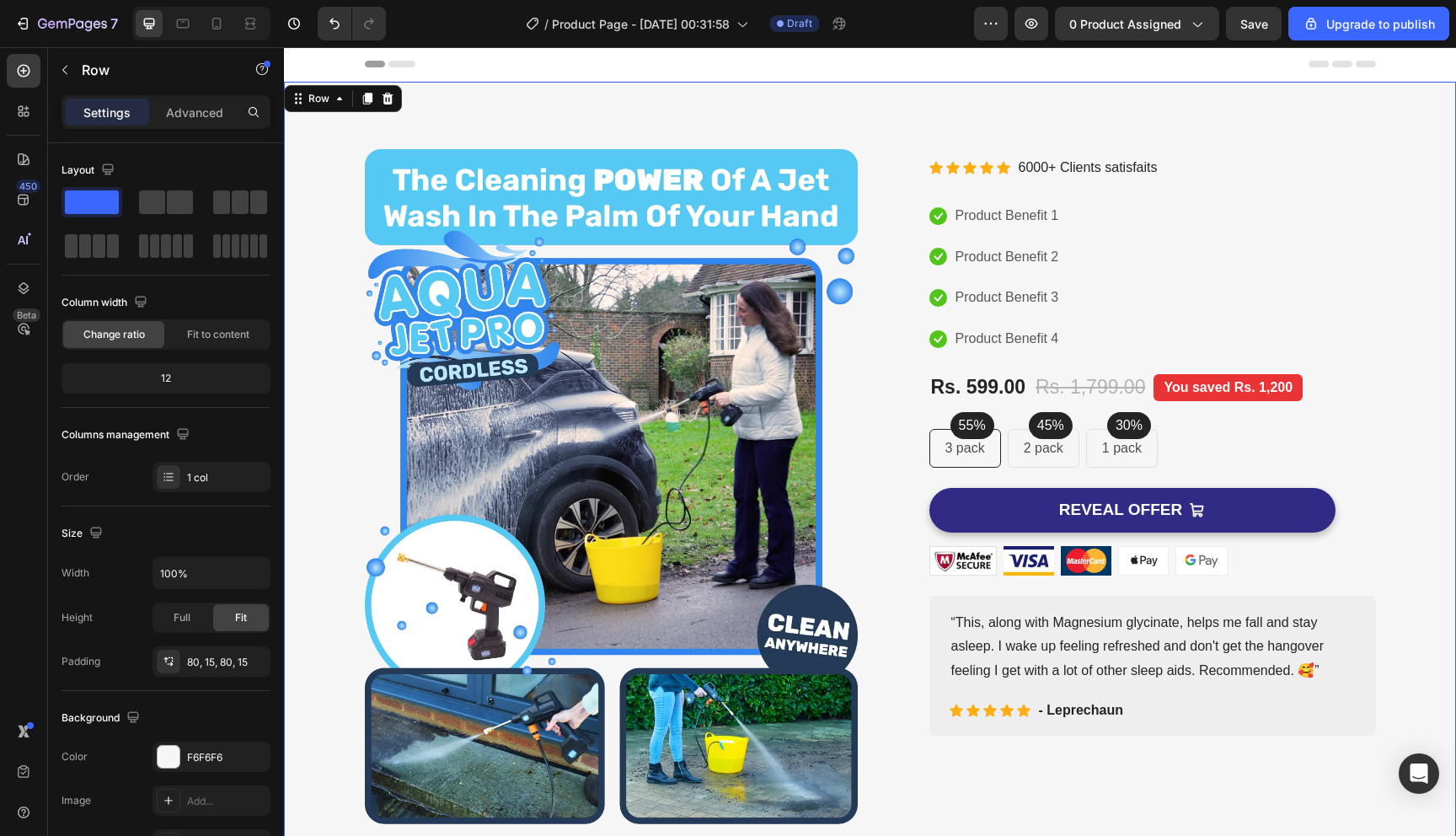
click at [1093, 142] on div "Image Image Free Shipping Heading On oders over $70 Text block Row Image Money-…" at bounding box center [870, 550] width 1172 height 939
click at [1080, 168] on p "6000+ Clients satisfaits" at bounding box center [1088, 168] width 139 height 25
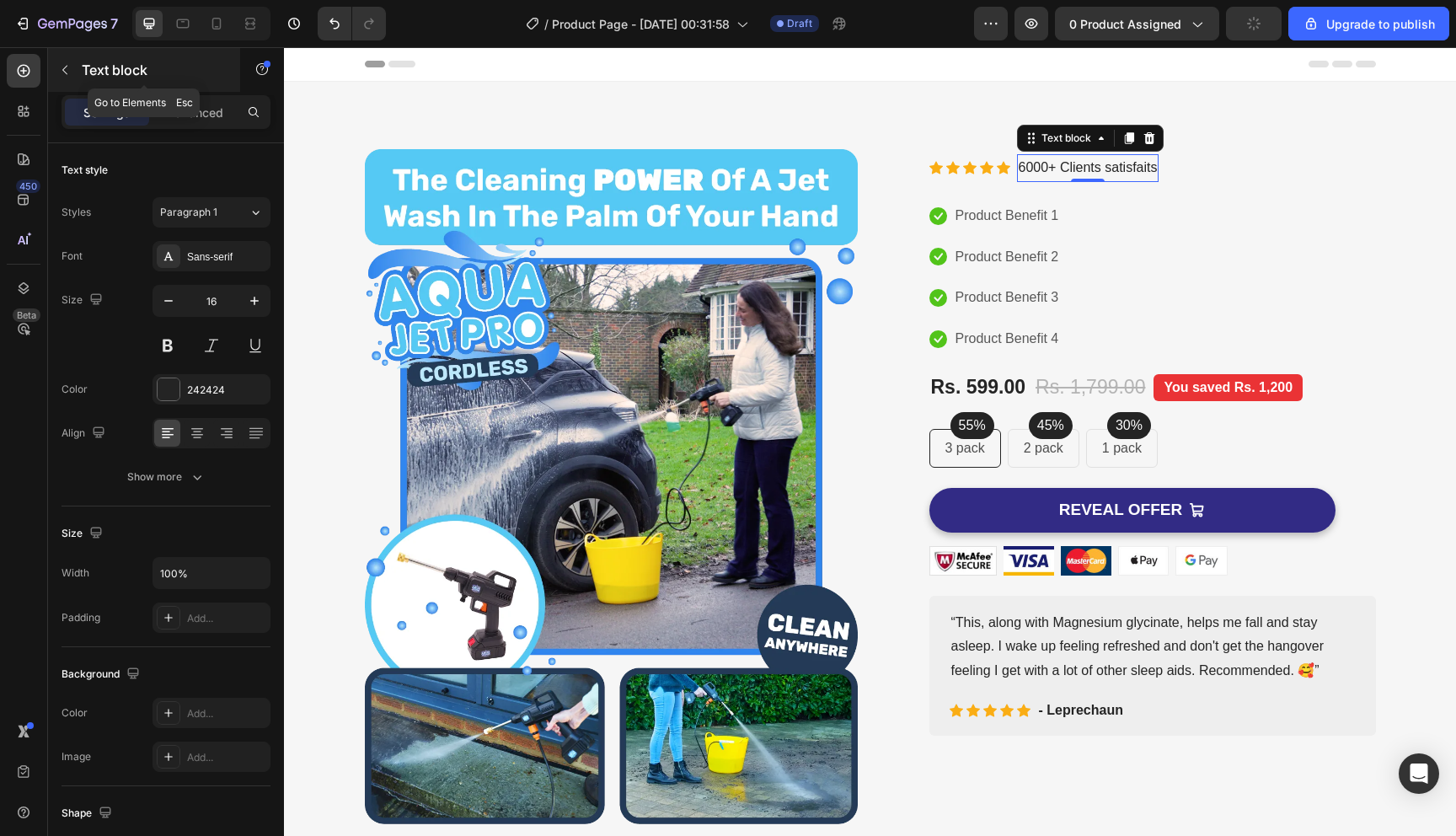
click at [73, 68] on button "button" at bounding box center [65, 70] width 27 height 27
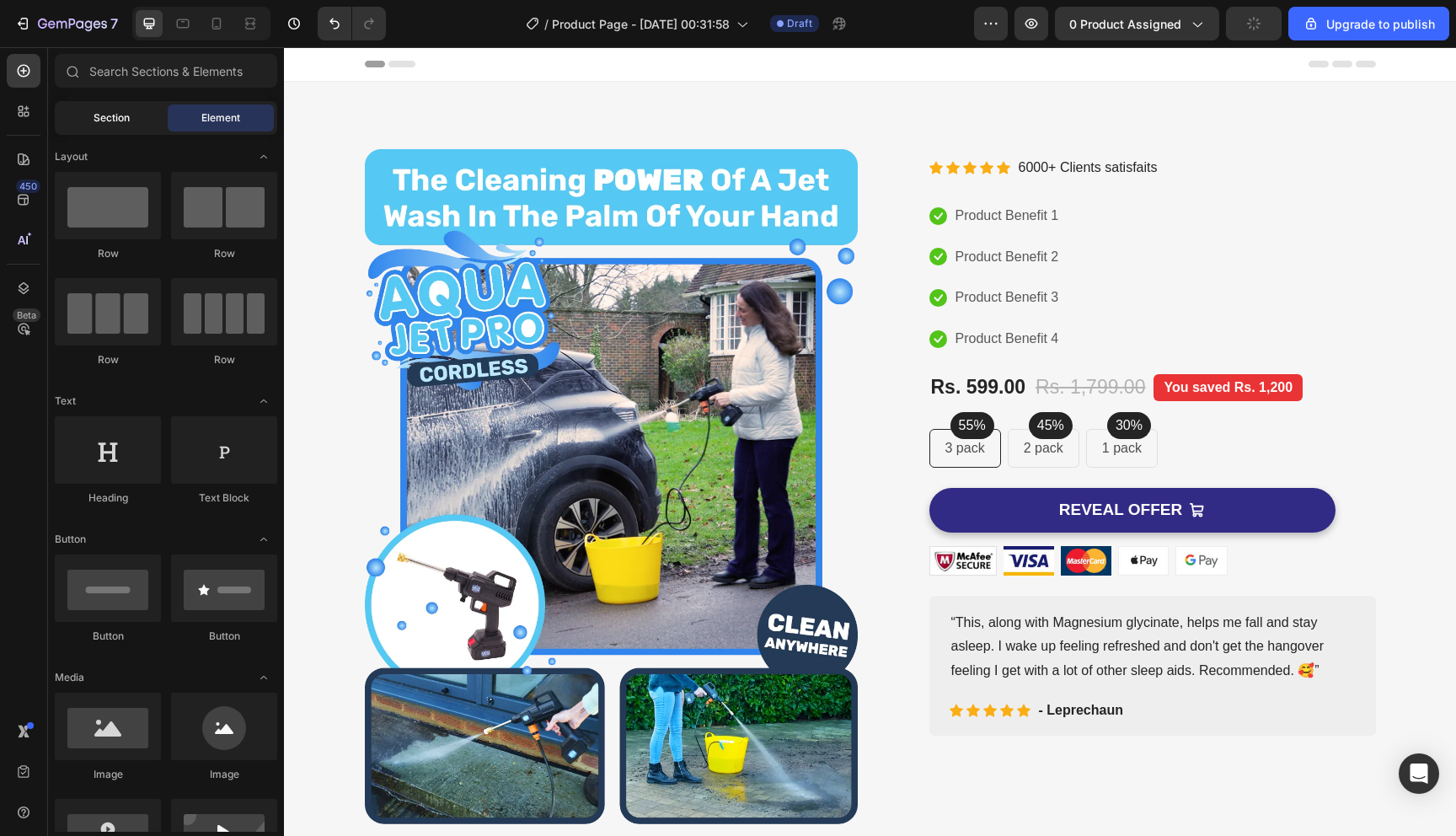
click at [125, 118] on span "Section" at bounding box center [111, 118] width 36 height 15
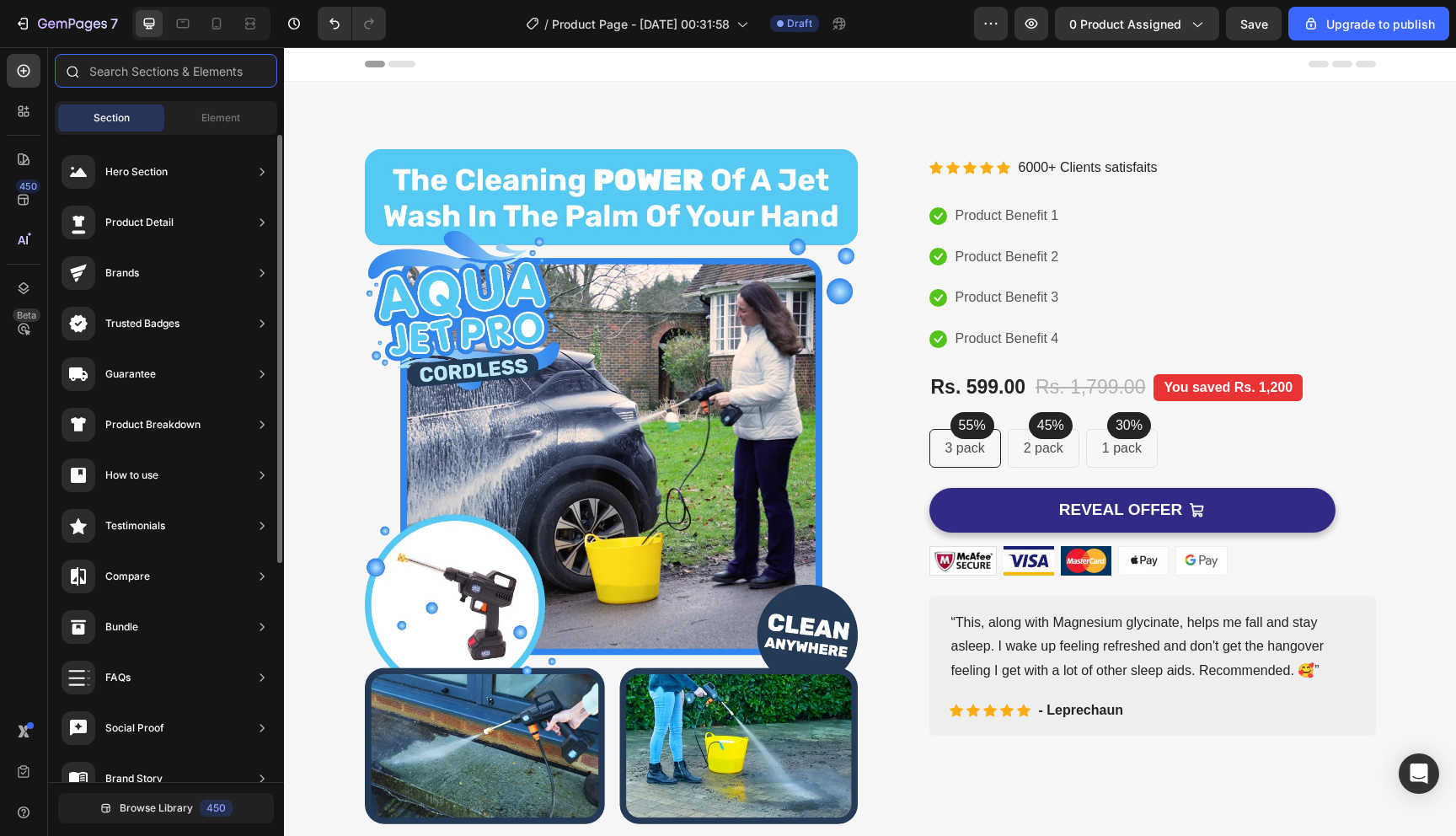
click at [165, 55] on input "text" at bounding box center [166, 71] width 223 height 34
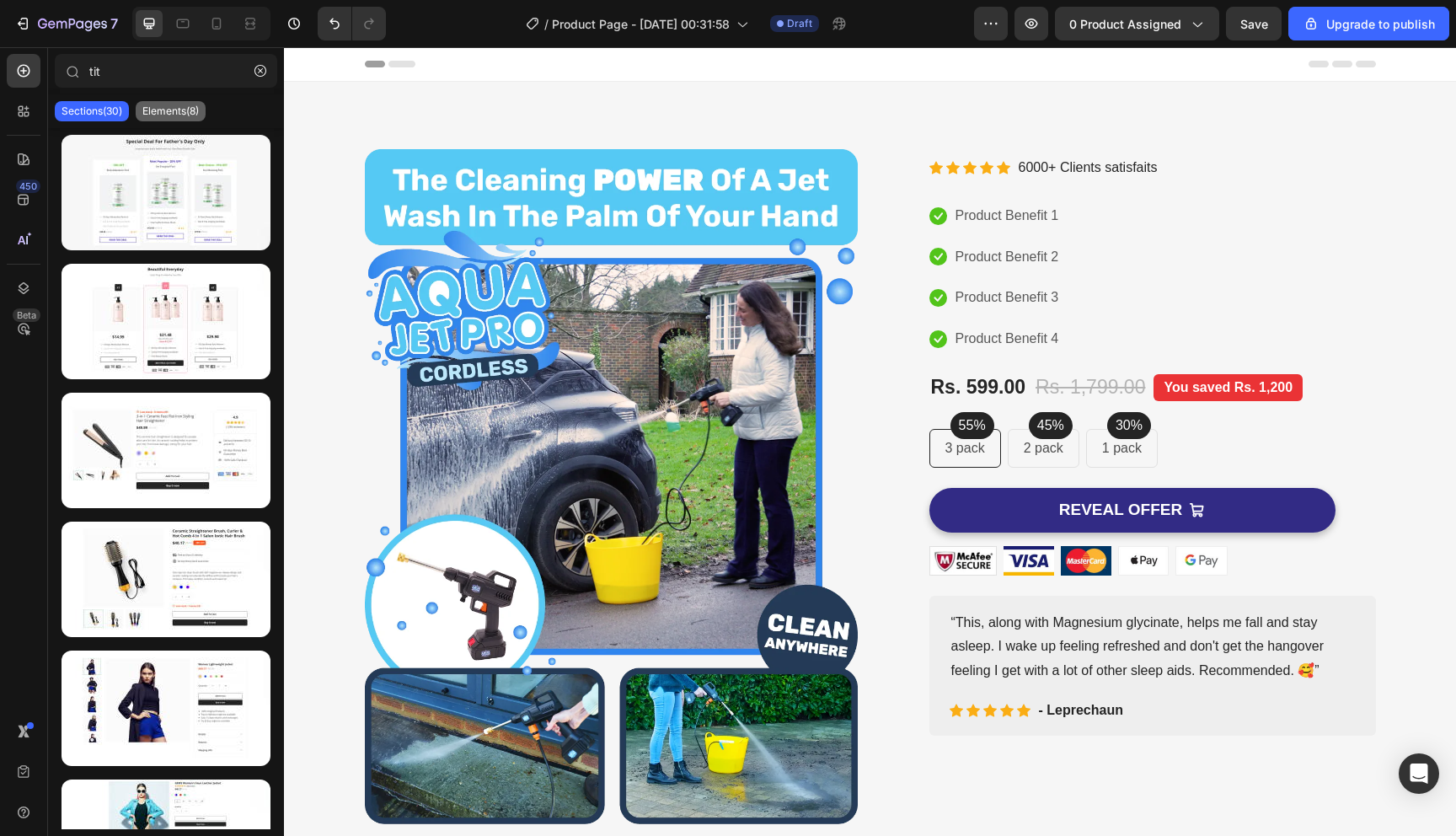
click at [172, 119] on div "Elements(8)" at bounding box center [170, 111] width 70 height 20
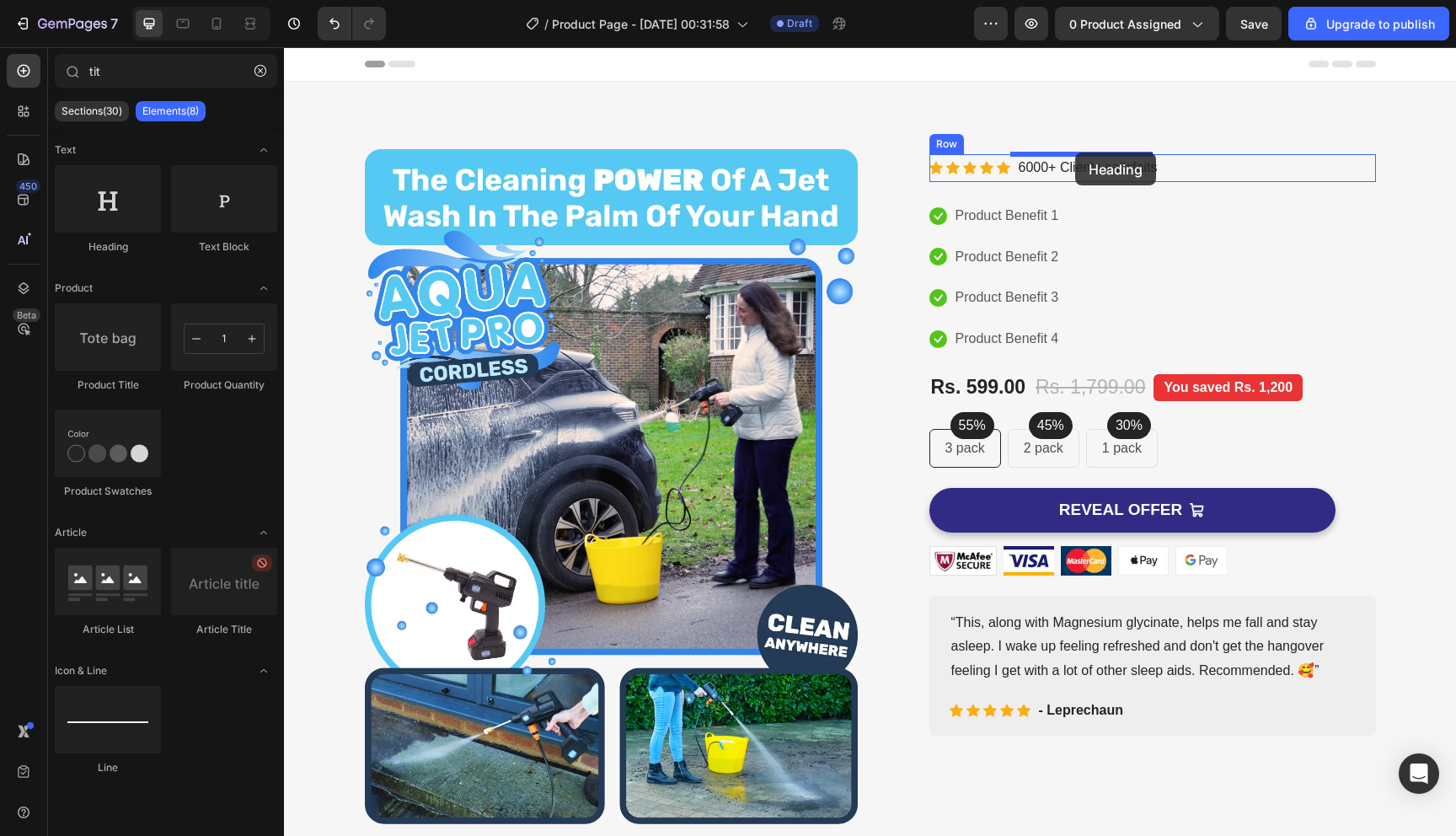
drag, startPoint x: 398, startPoint y: 247, endPoint x: 1076, endPoint y: 152, distance: 684.6
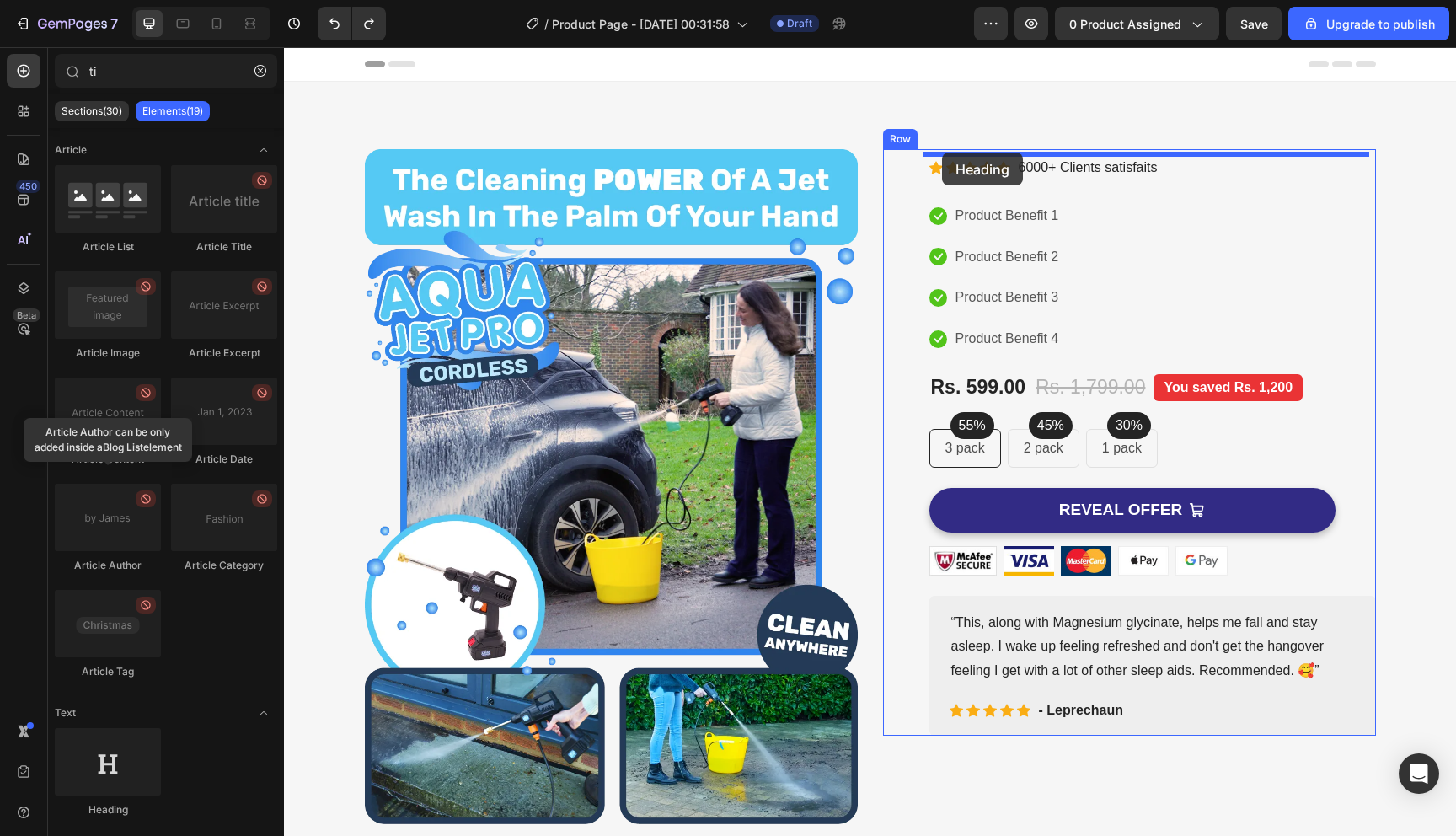
drag, startPoint x: 382, startPoint y: 812, endPoint x: 942, endPoint y: 152, distance: 865.6
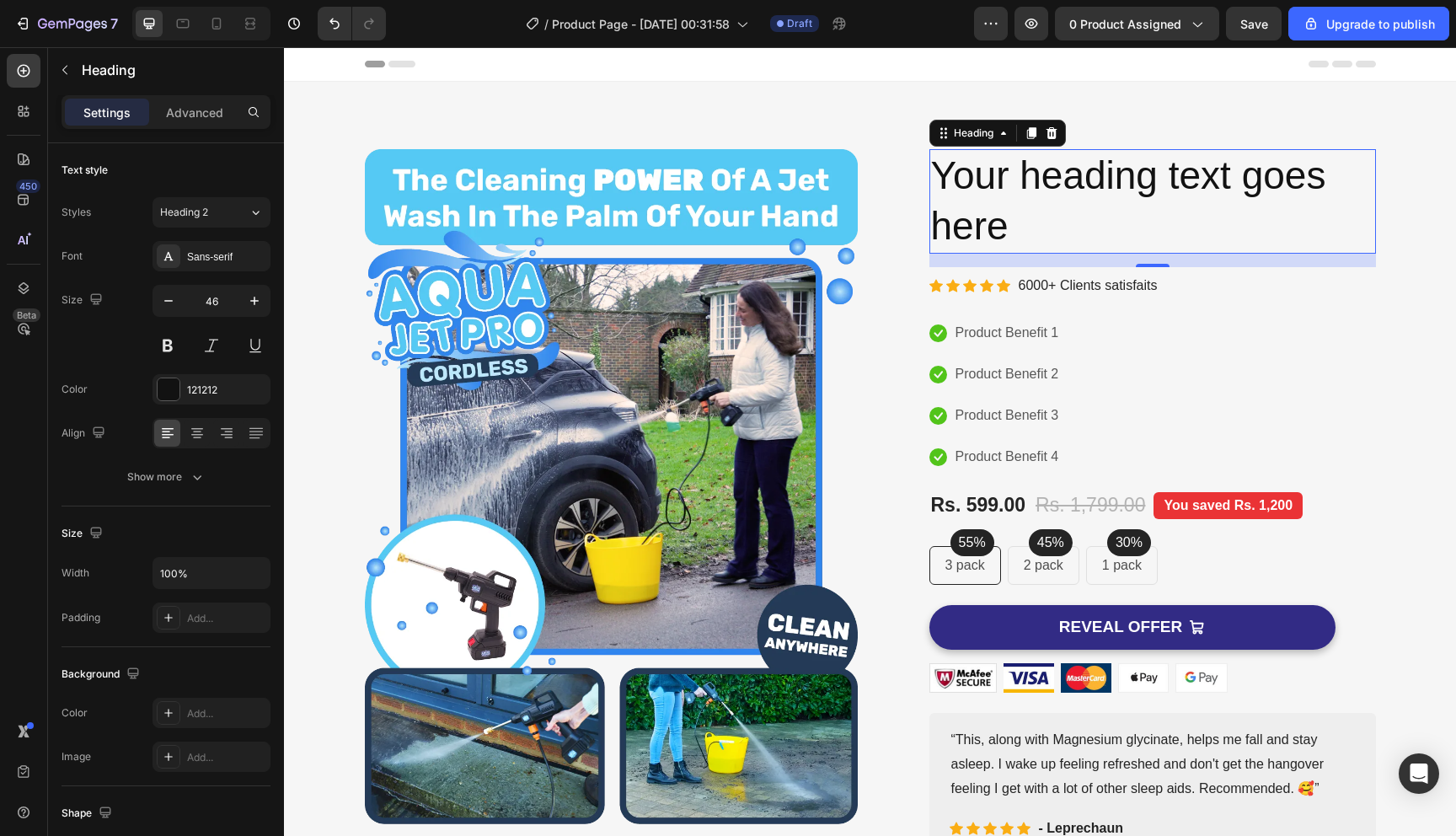
click at [1036, 171] on h2 "Your heading text goes here" at bounding box center [1153, 202] width 447 height 104
click at [1036, 171] on p "Your heading text goes here" at bounding box center [1153, 202] width 443 height 101
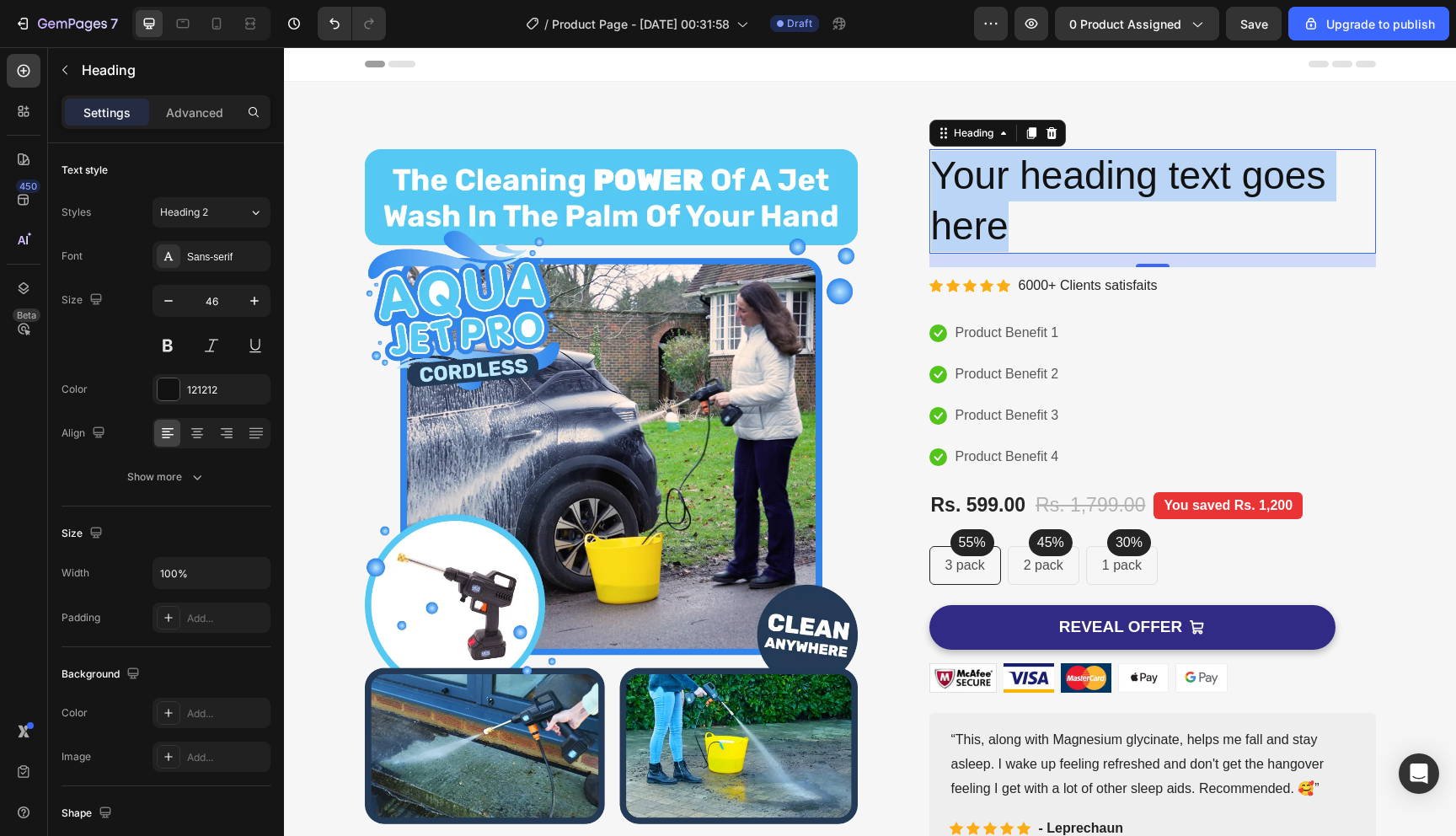
click at [1036, 171] on p "Your heading text goes here" at bounding box center [1153, 202] width 443 height 101
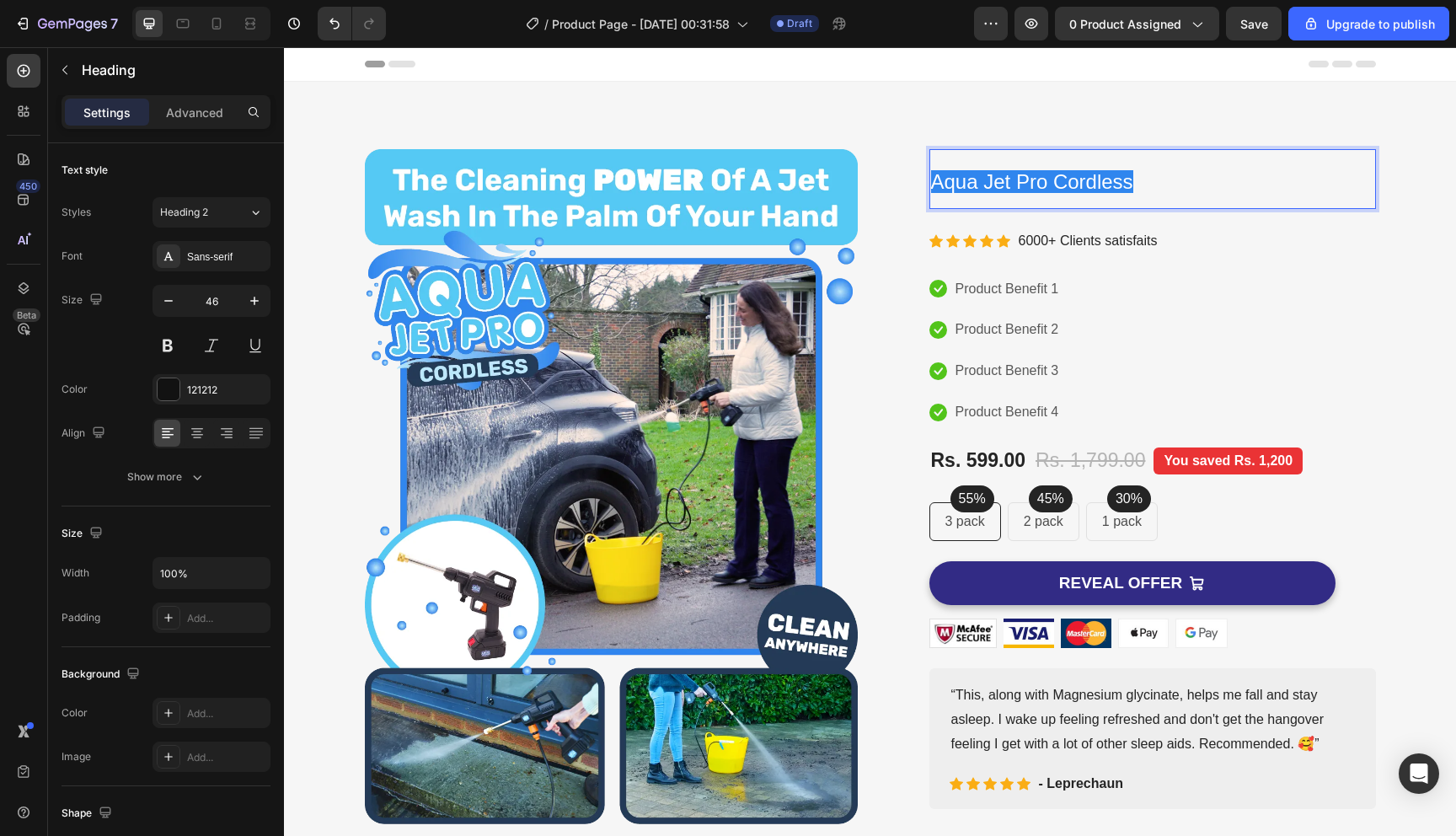
click at [1029, 176] on span "Aqua Jet Pro Cordless" at bounding box center [1032, 181] width 203 height 23
click at [1112, 180] on span "Aqua Jet Pro Cordless" at bounding box center [1032, 181] width 203 height 23
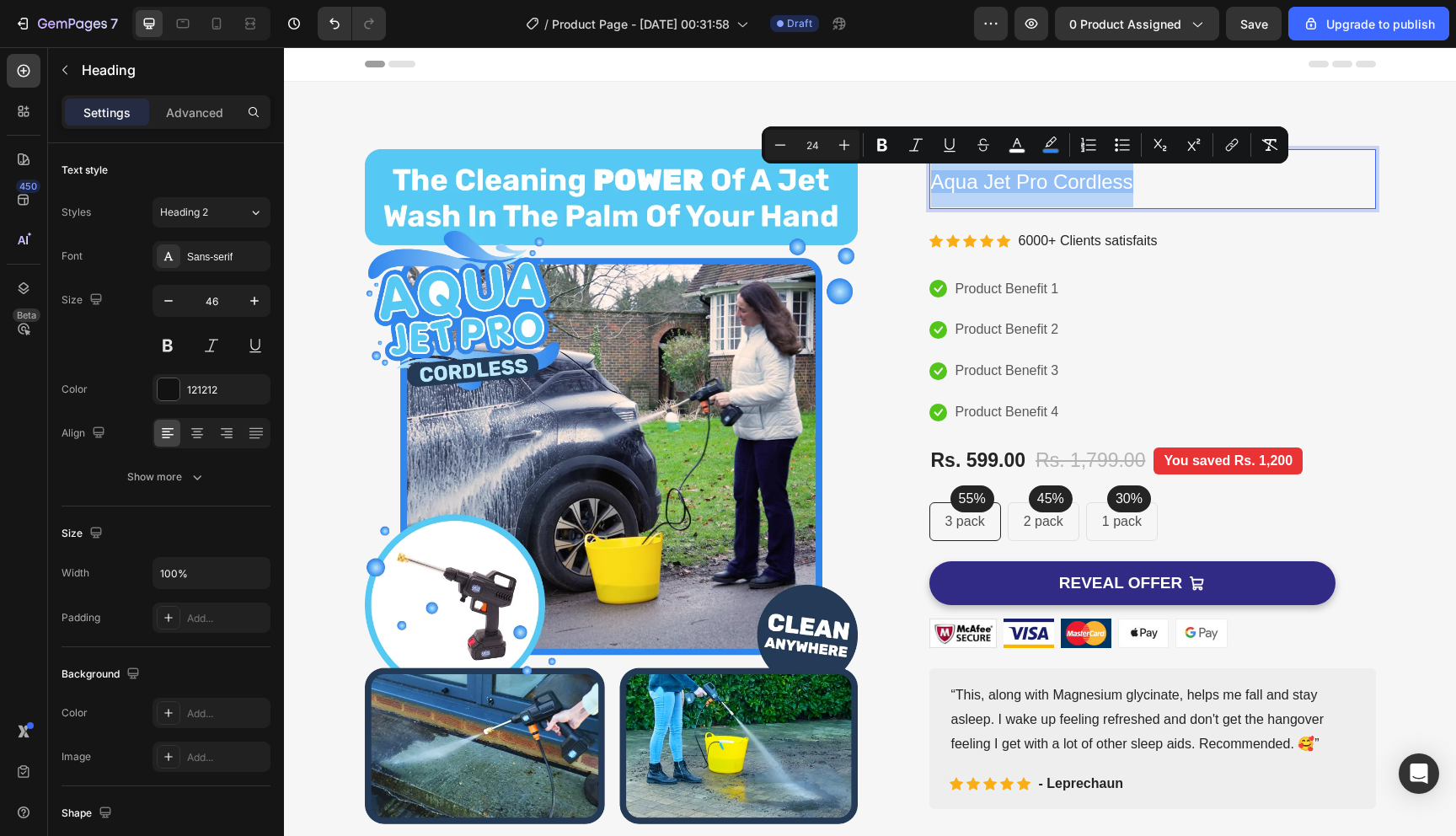
click at [1141, 189] on p "Aqua Jet Pro Cordless" at bounding box center [1153, 180] width 443 height 57
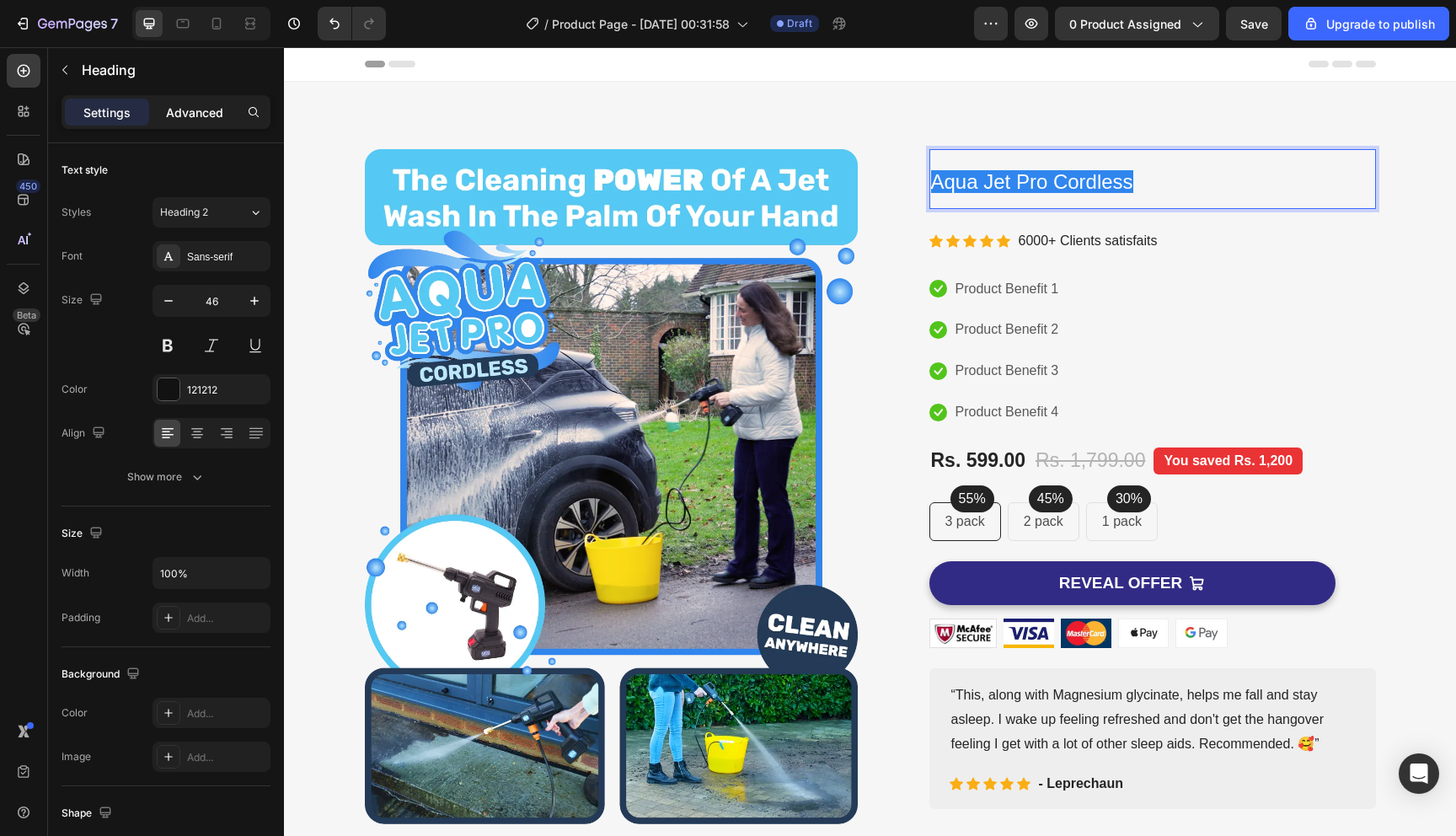
click at [189, 116] on p "Advanced" at bounding box center [195, 112] width 57 height 18
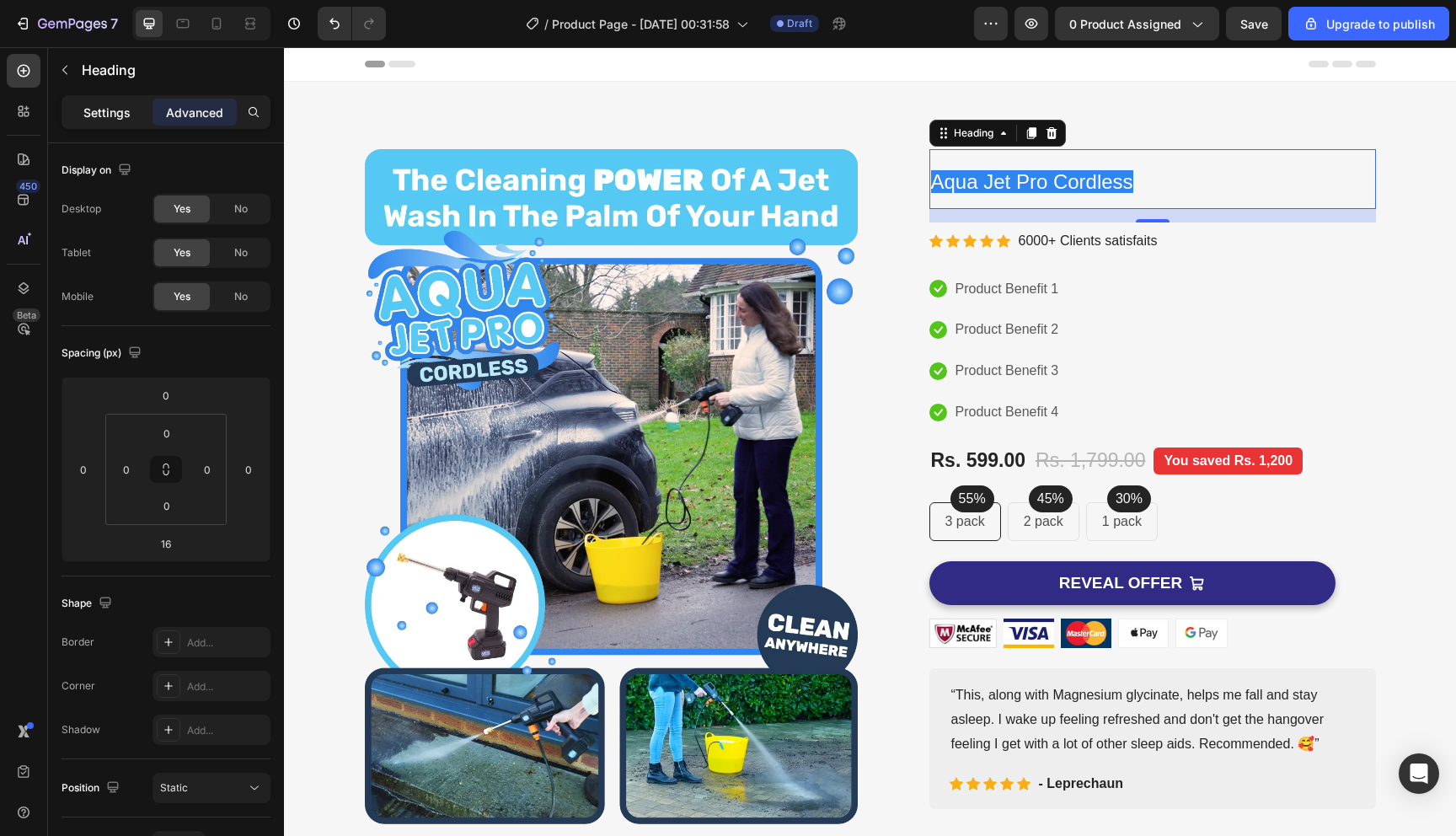
drag, startPoint x: 118, startPoint y: 109, endPoint x: 149, endPoint y: 131, distance: 38.0
click at [118, 109] on p "Settings" at bounding box center [106, 112] width 47 height 18
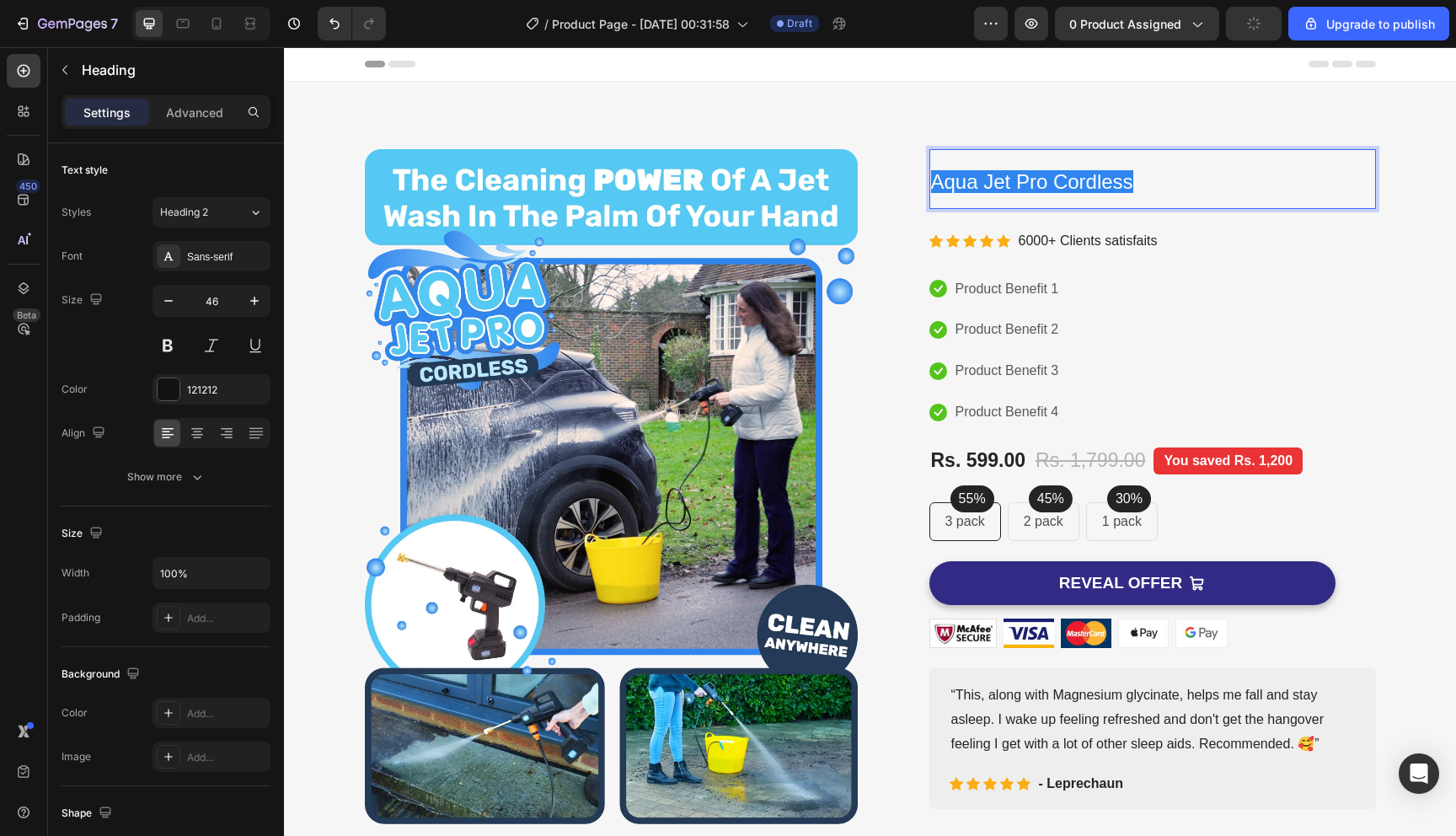
click at [1023, 176] on span "Aqua Jet Pro Cordless" at bounding box center [1032, 181] width 203 height 23
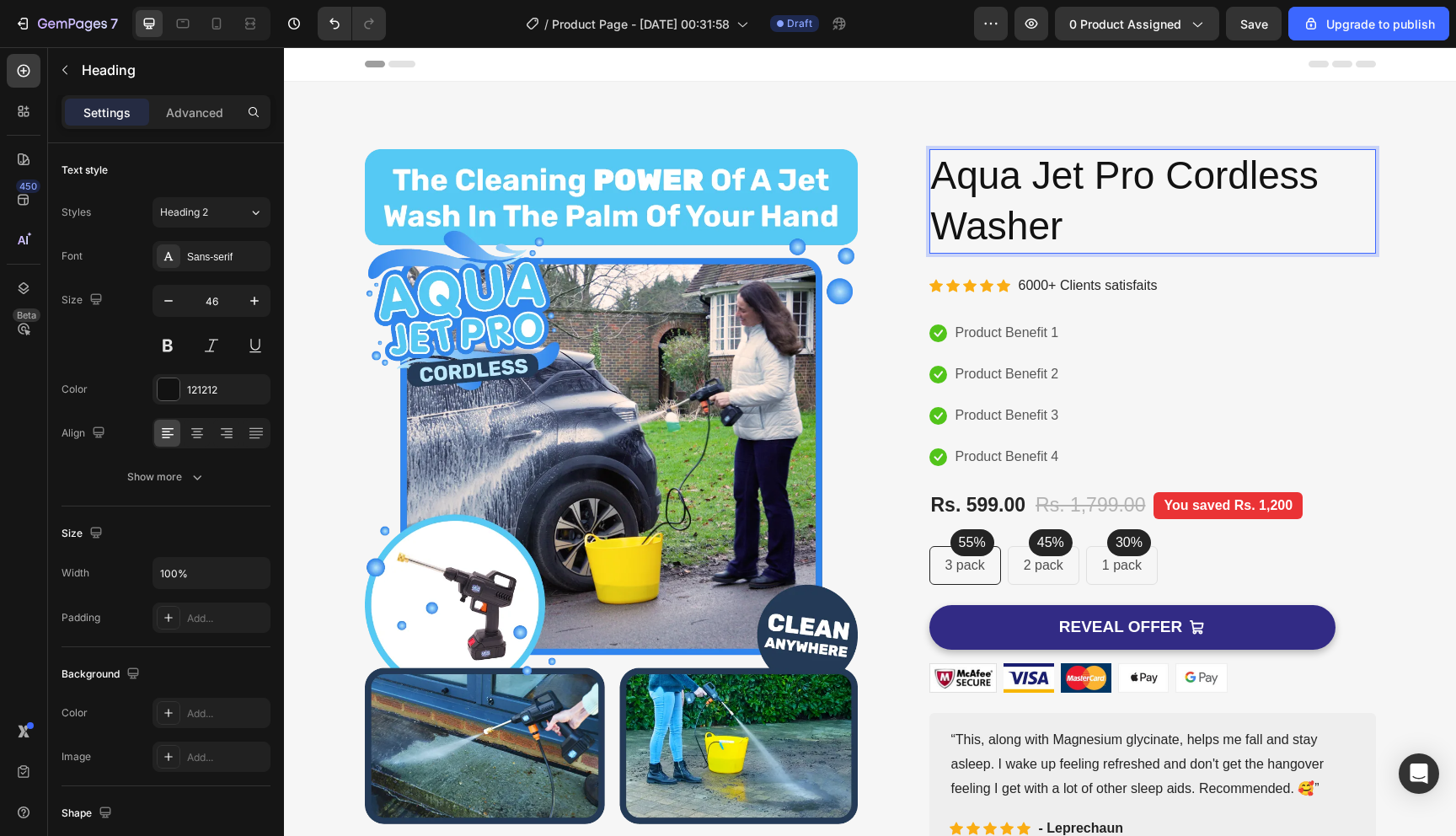
click at [1211, 177] on p "Aqua Jet Pro Cordless Washer" at bounding box center [1153, 202] width 443 height 101
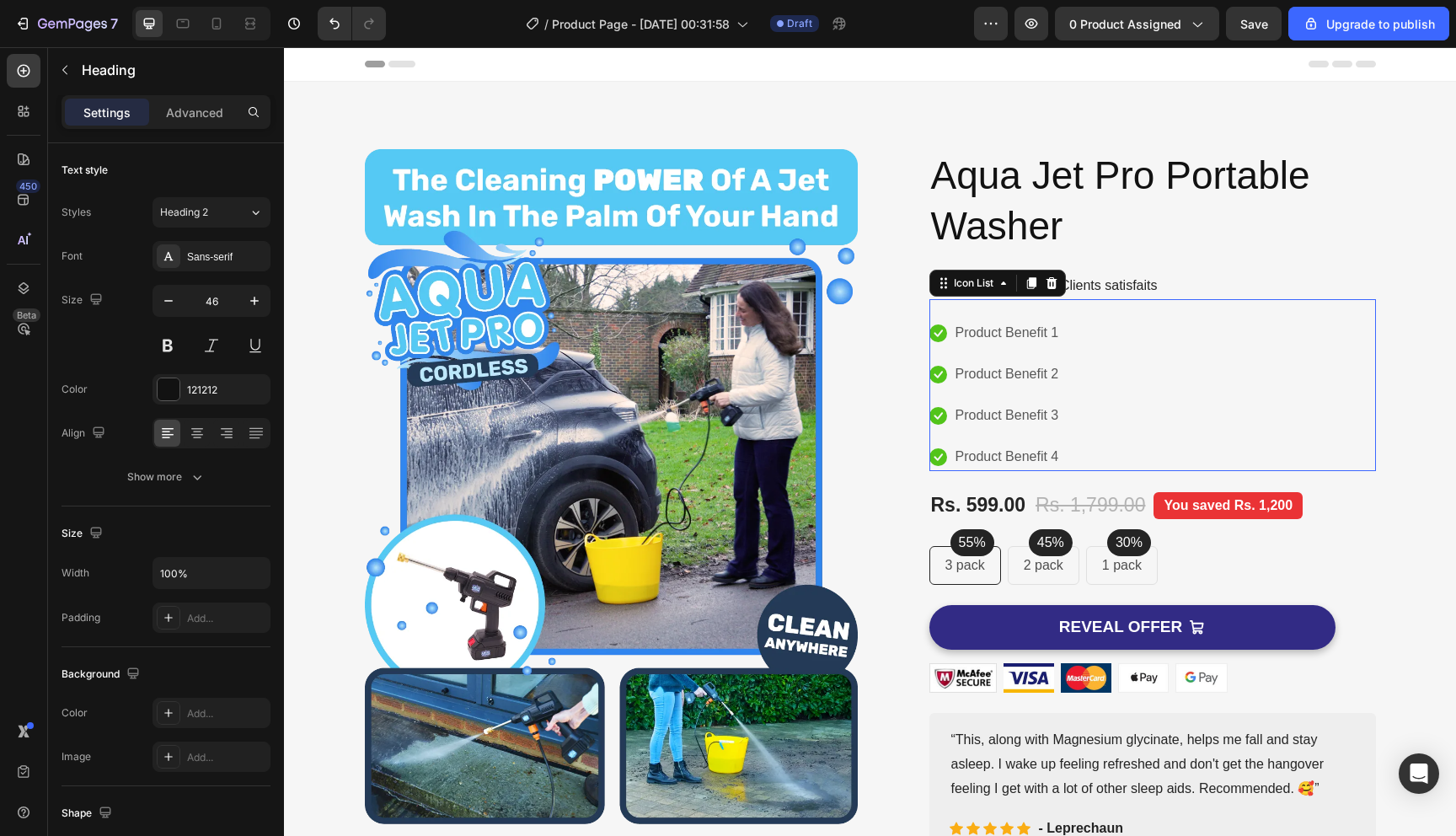
click at [1074, 376] on div "Icon Product Benefit 1 Text block Icon Product Benefit 2 Text block Icon Produc…" at bounding box center [1153, 395] width 447 height 151
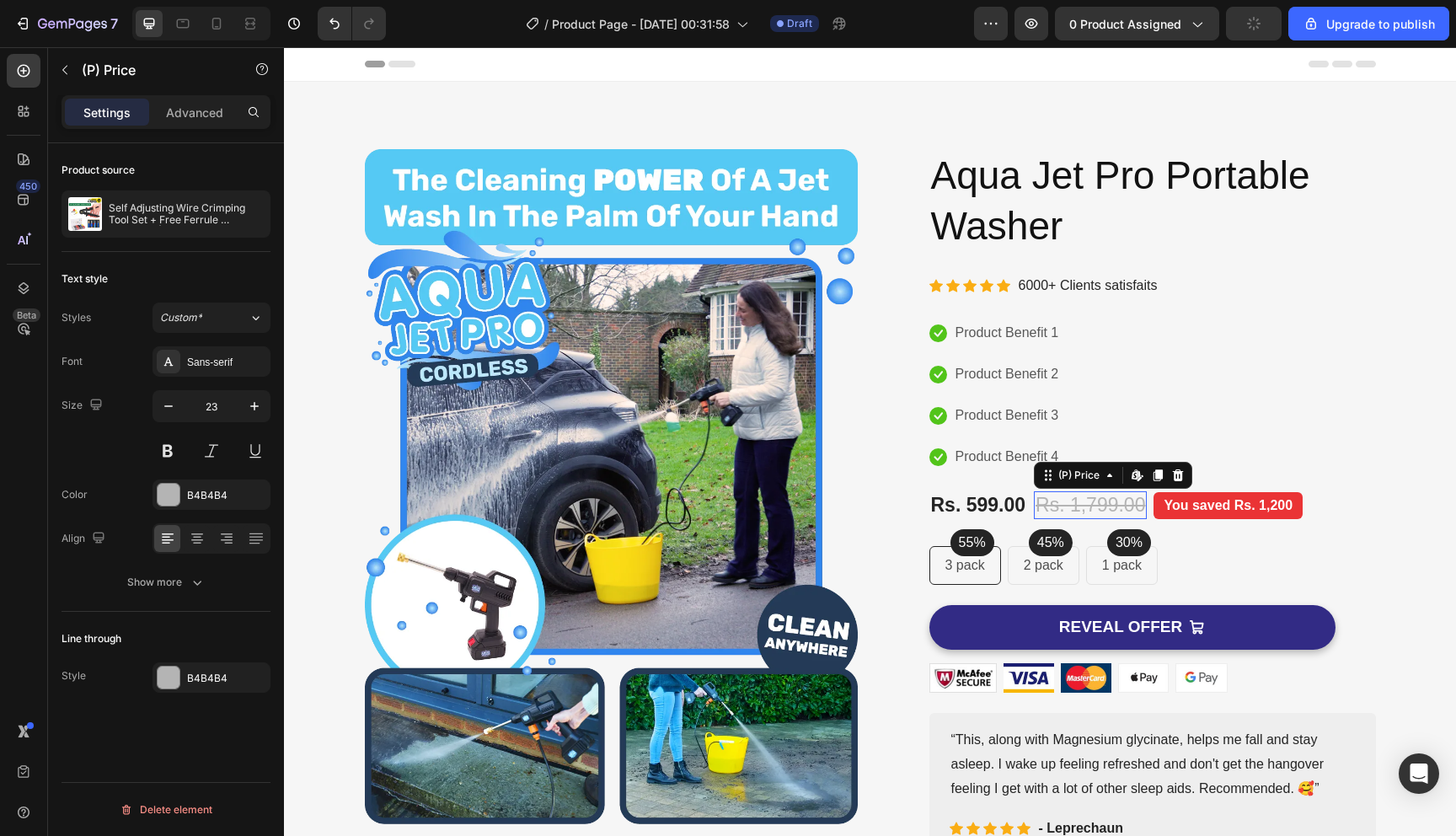
click at [1092, 501] on div "Rs. 1,799.00" at bounding box center [1091, 505] width 113 height 28
click at [134, 378] on div "Font Sans-serif Size 23 Color B4B4B4 Align Show more" at bounding box center [166, 472] width 209 height 251
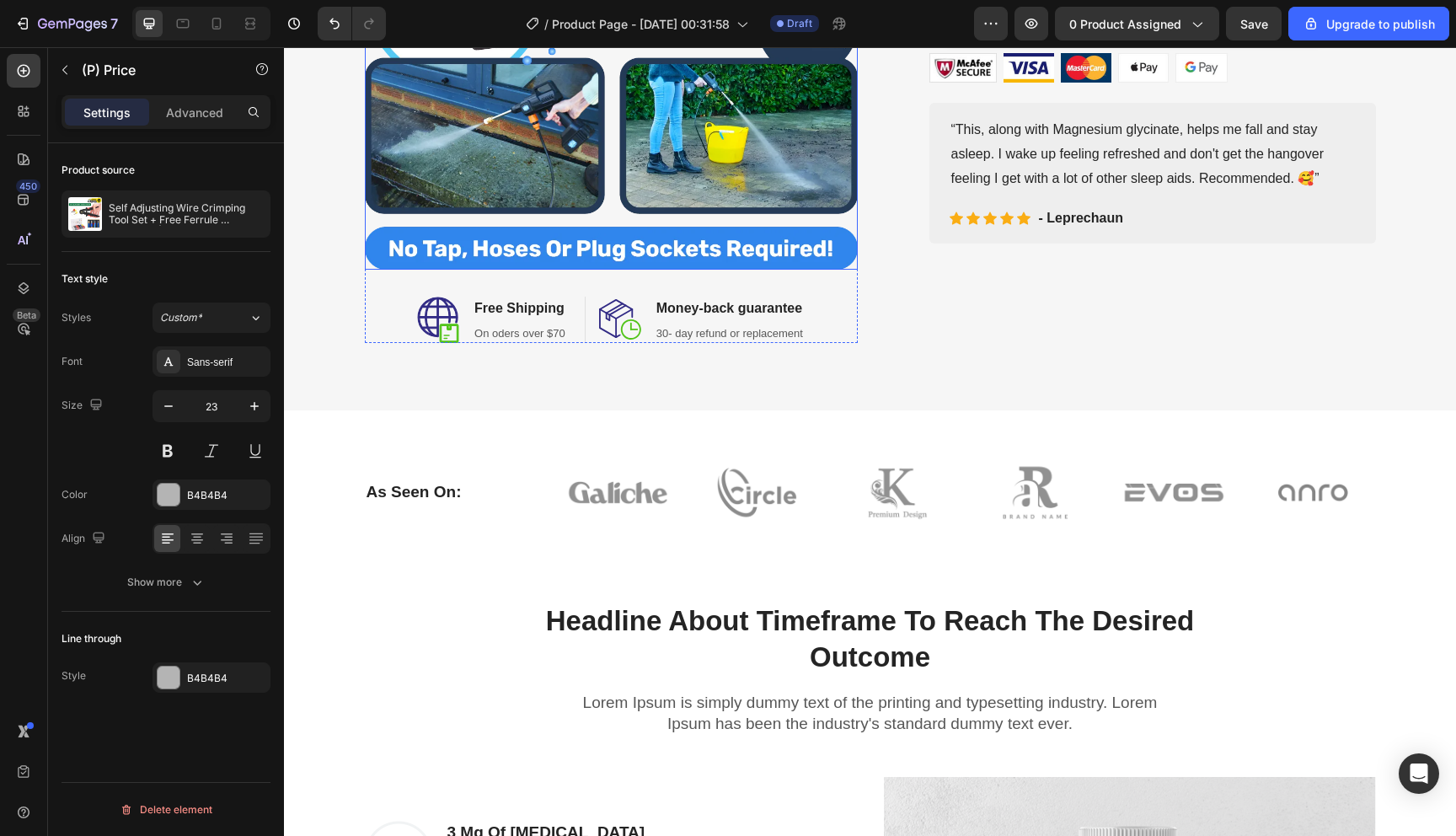
scroll to position [409, 0]
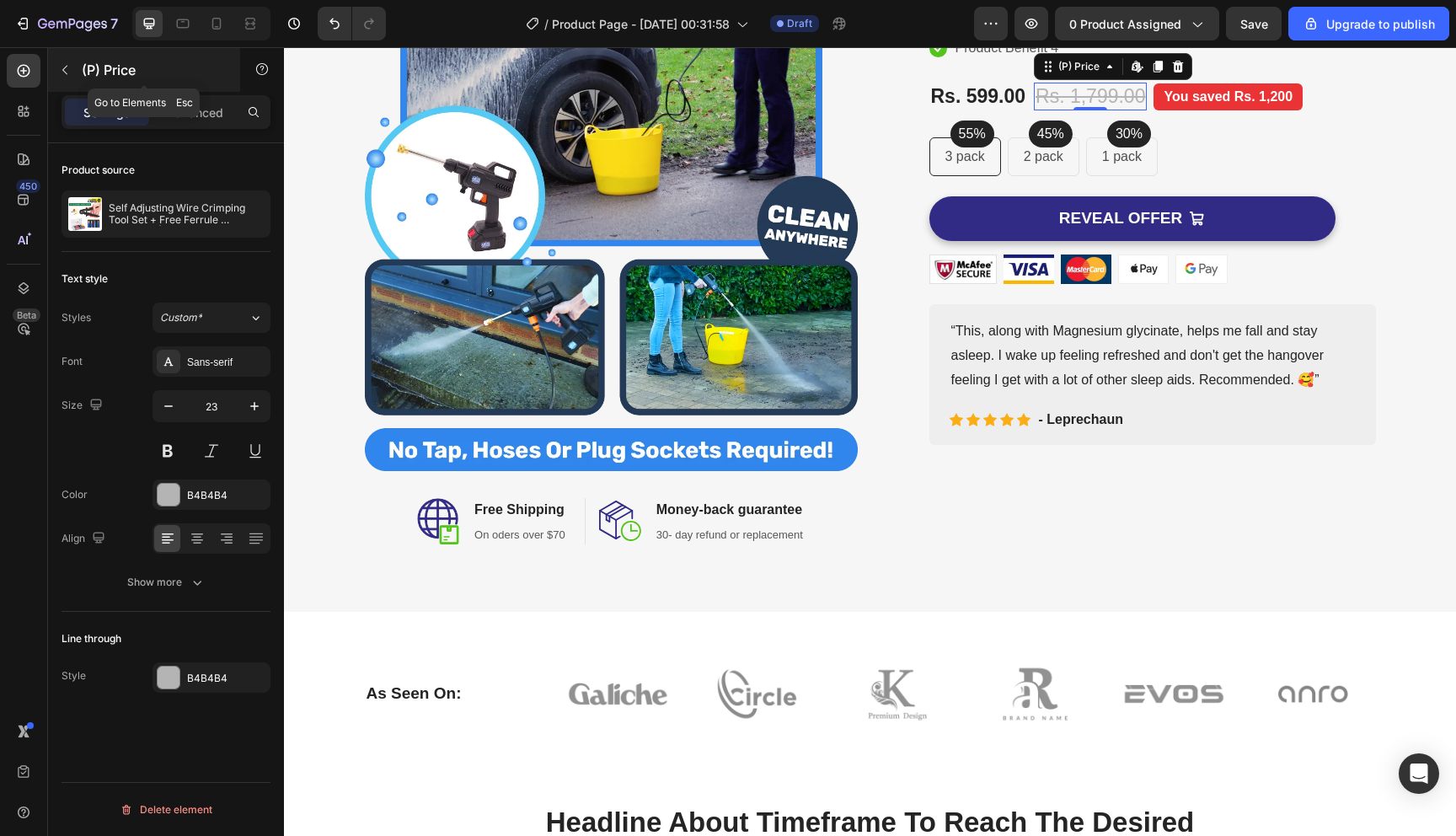
click at [67, 66] on icon "button" at bounding box center [65, 69] width 13 height 13
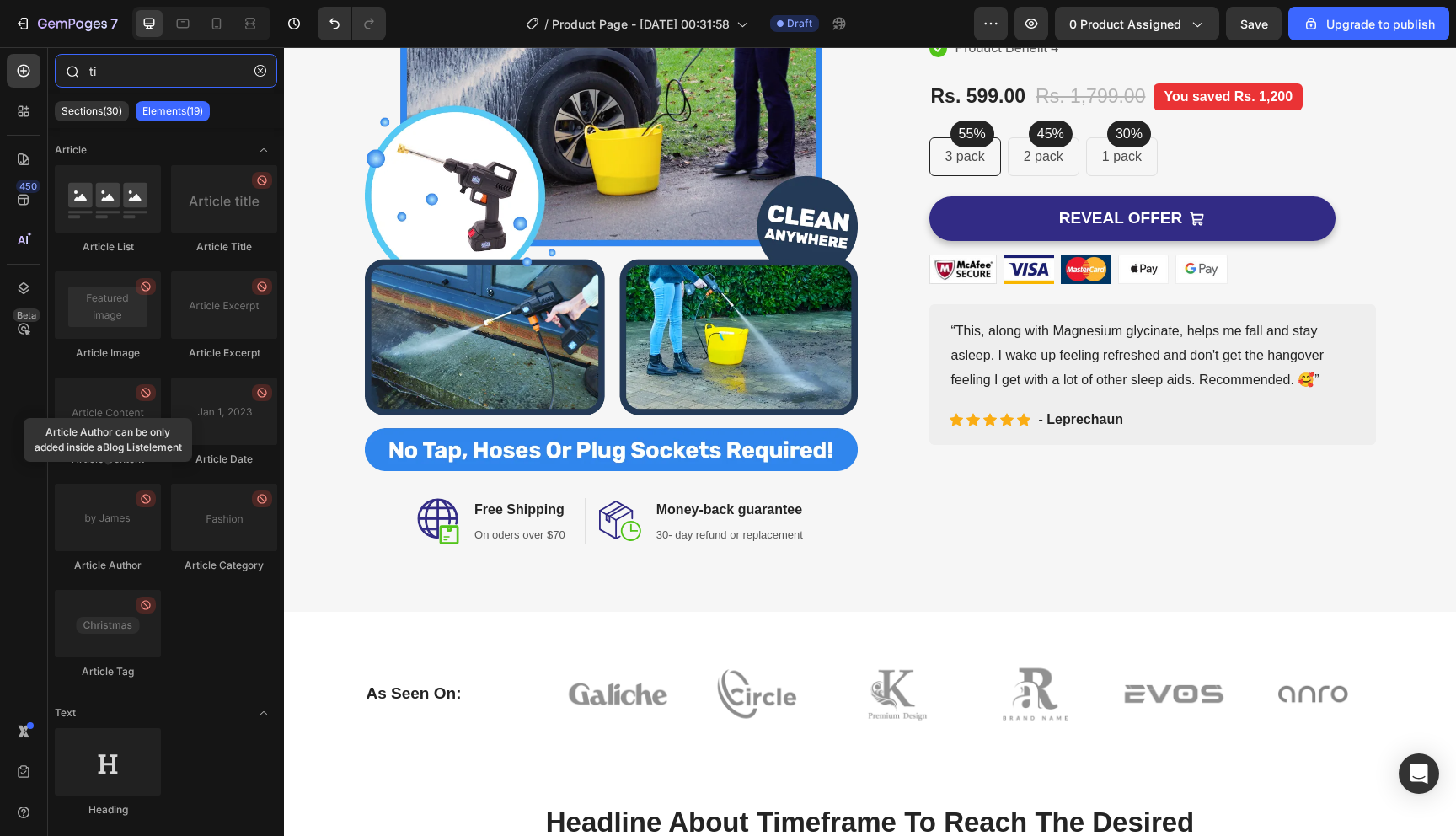
click at [112, 77] on input "ti" at bounding box center [166, 71] width 223 height 34
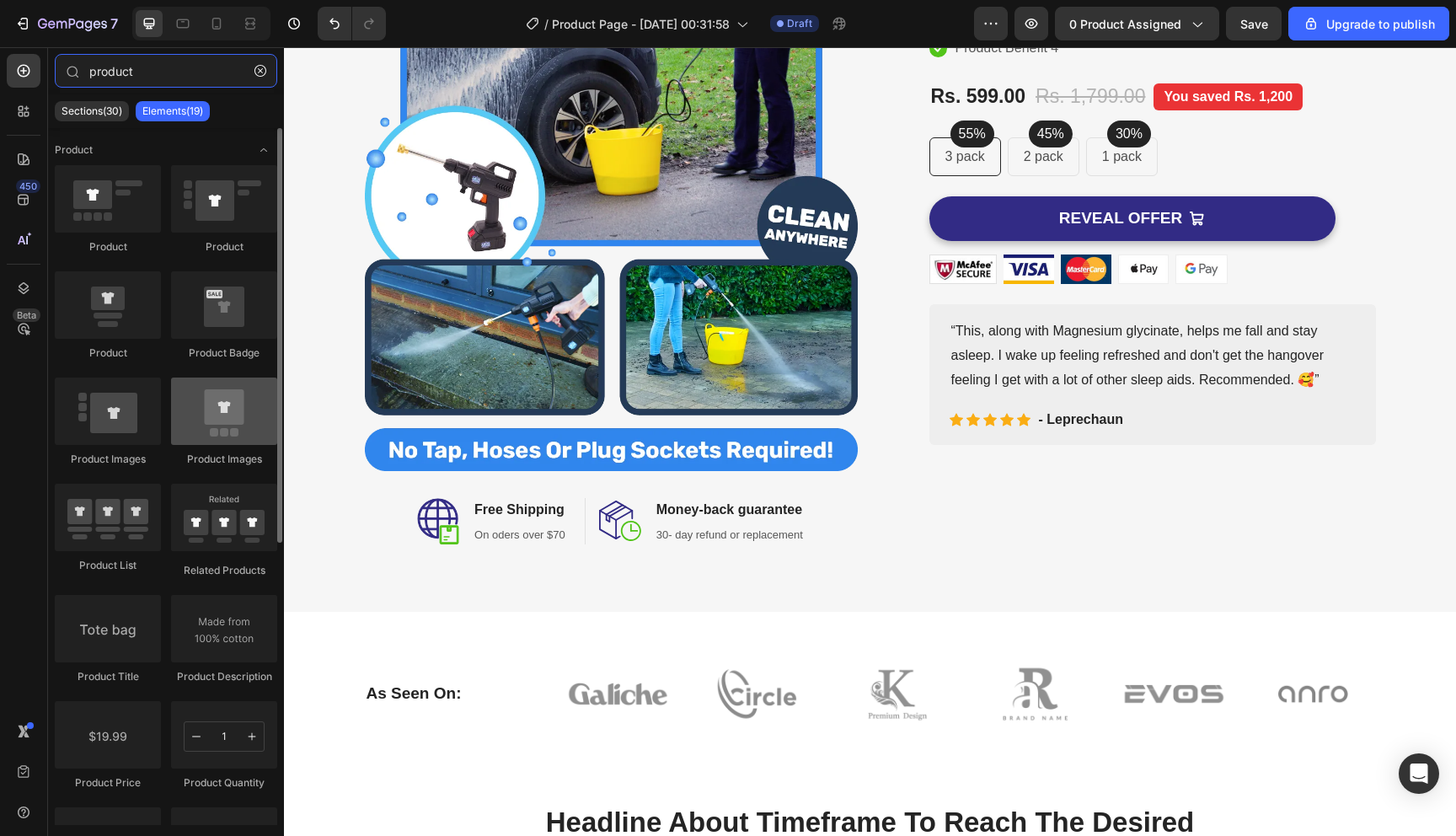
type input "product"
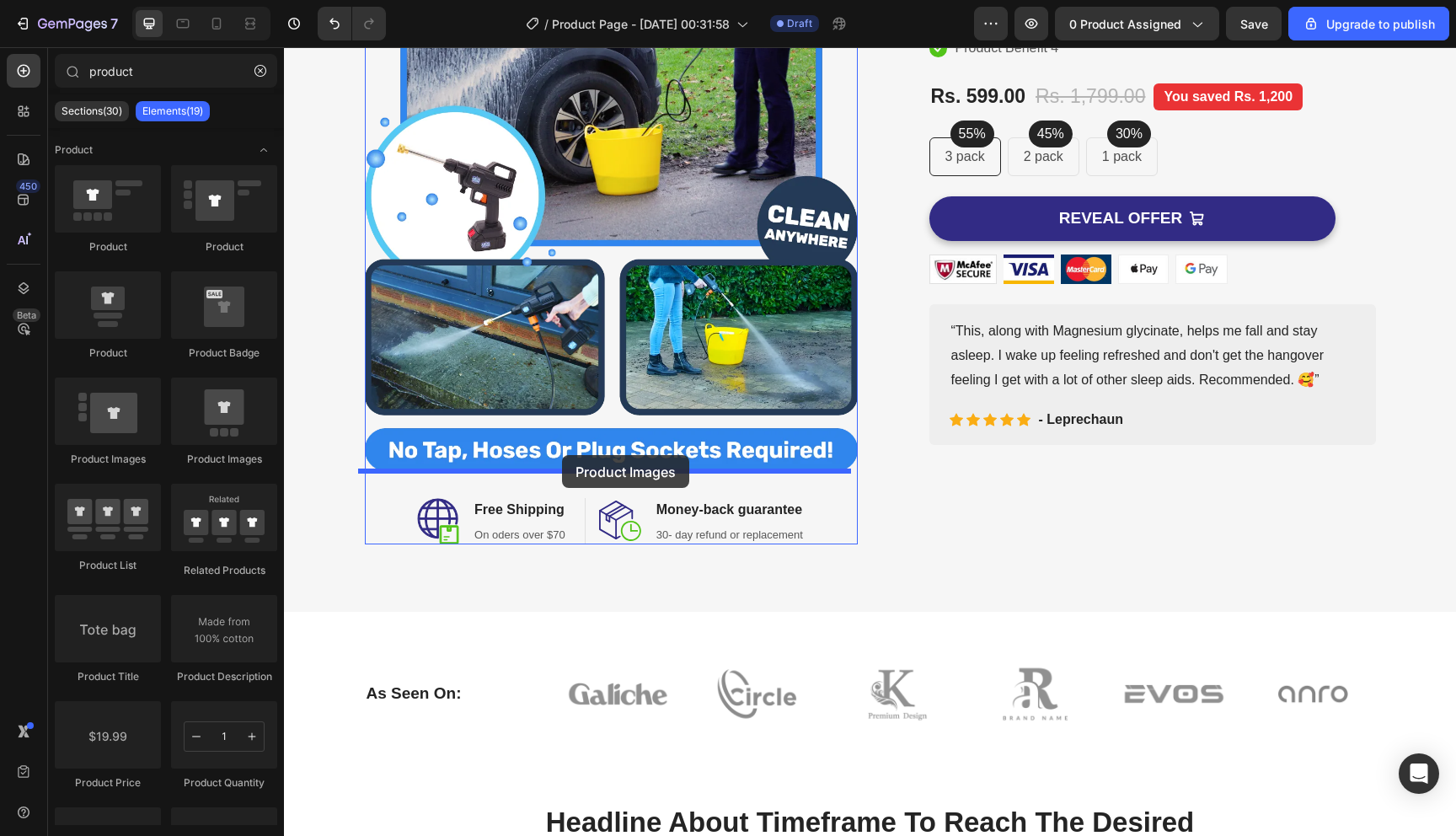
drag, startPoint x: 491, startPoint y: 485, endPoint x: 563, endPoint y: 456, distance: 77.6
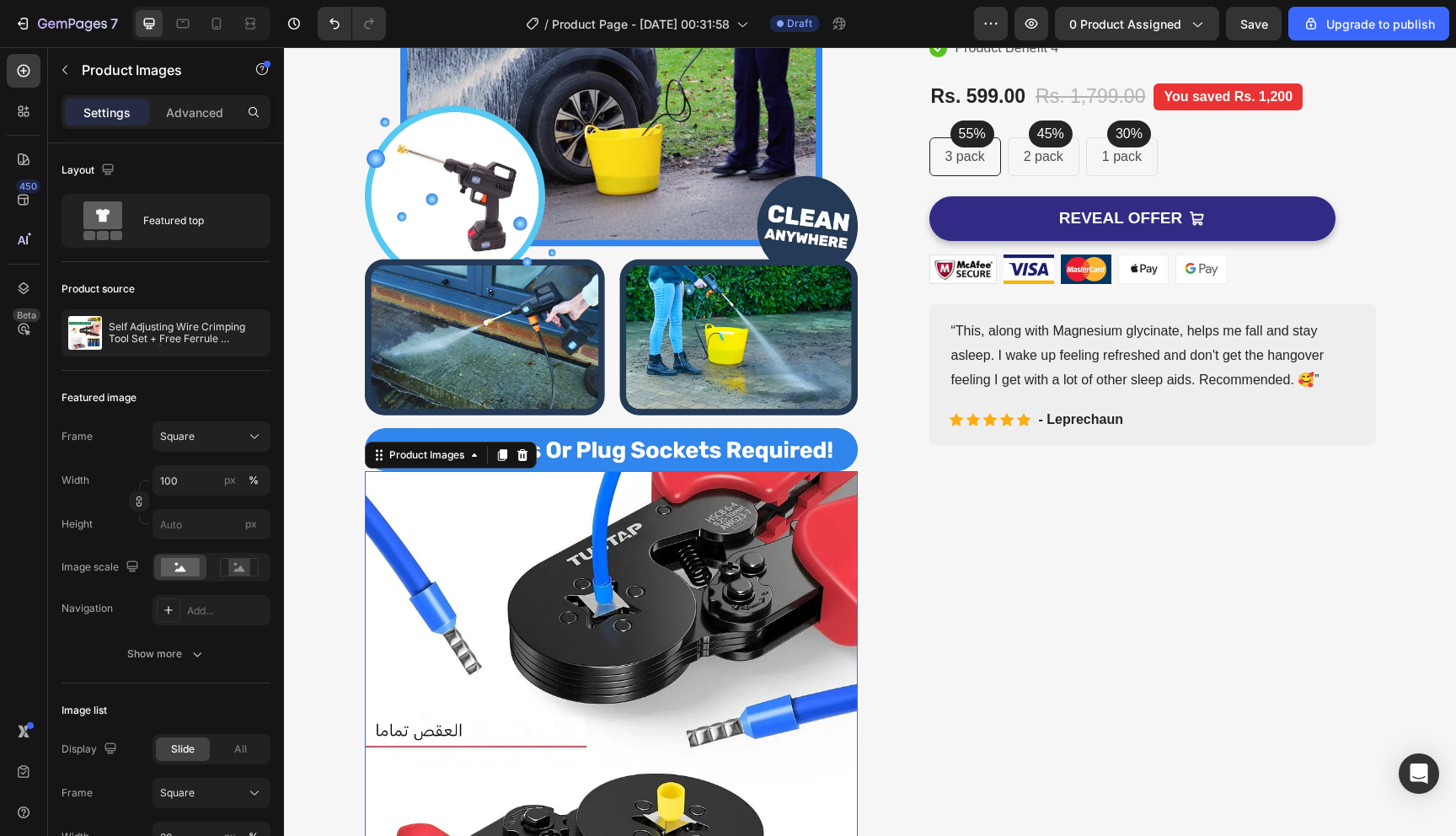
click at [563, 659] on img at bounding box center [611, 717] width 493 height 493
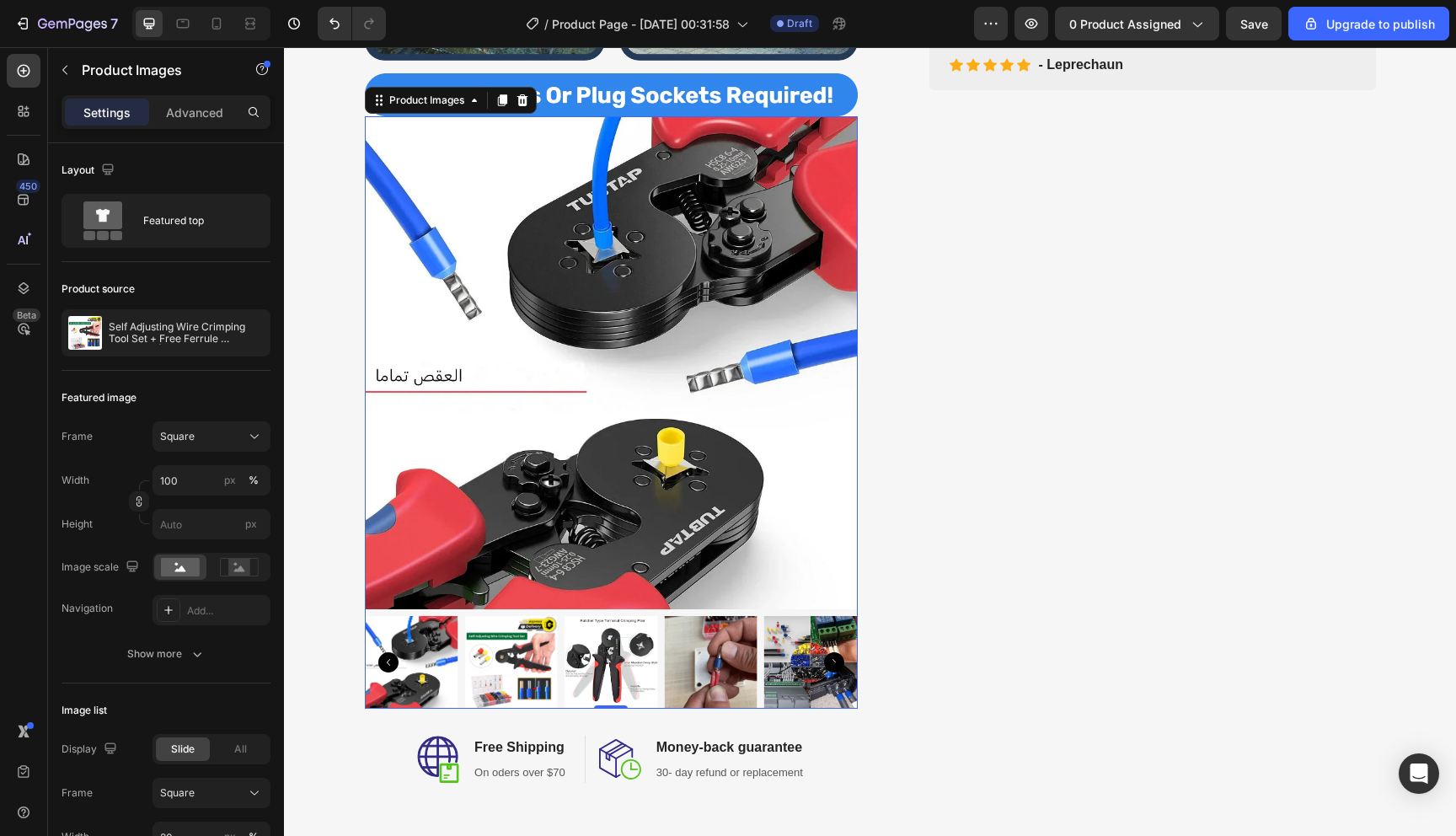
scroll to position [763, 0]
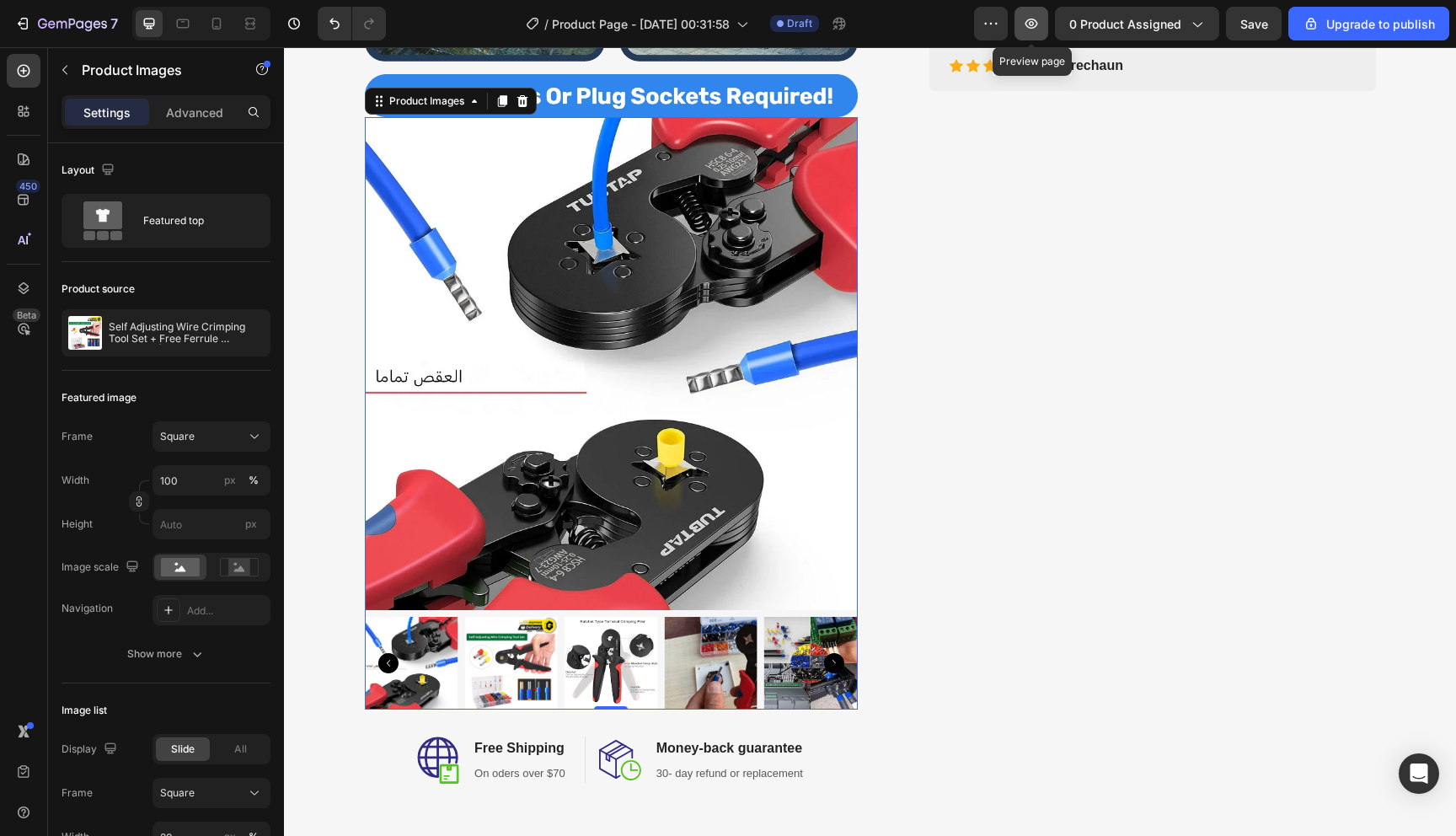
click at [1037, 22] on icon "button" at bounding box center [1031, 23] width 17 height 17
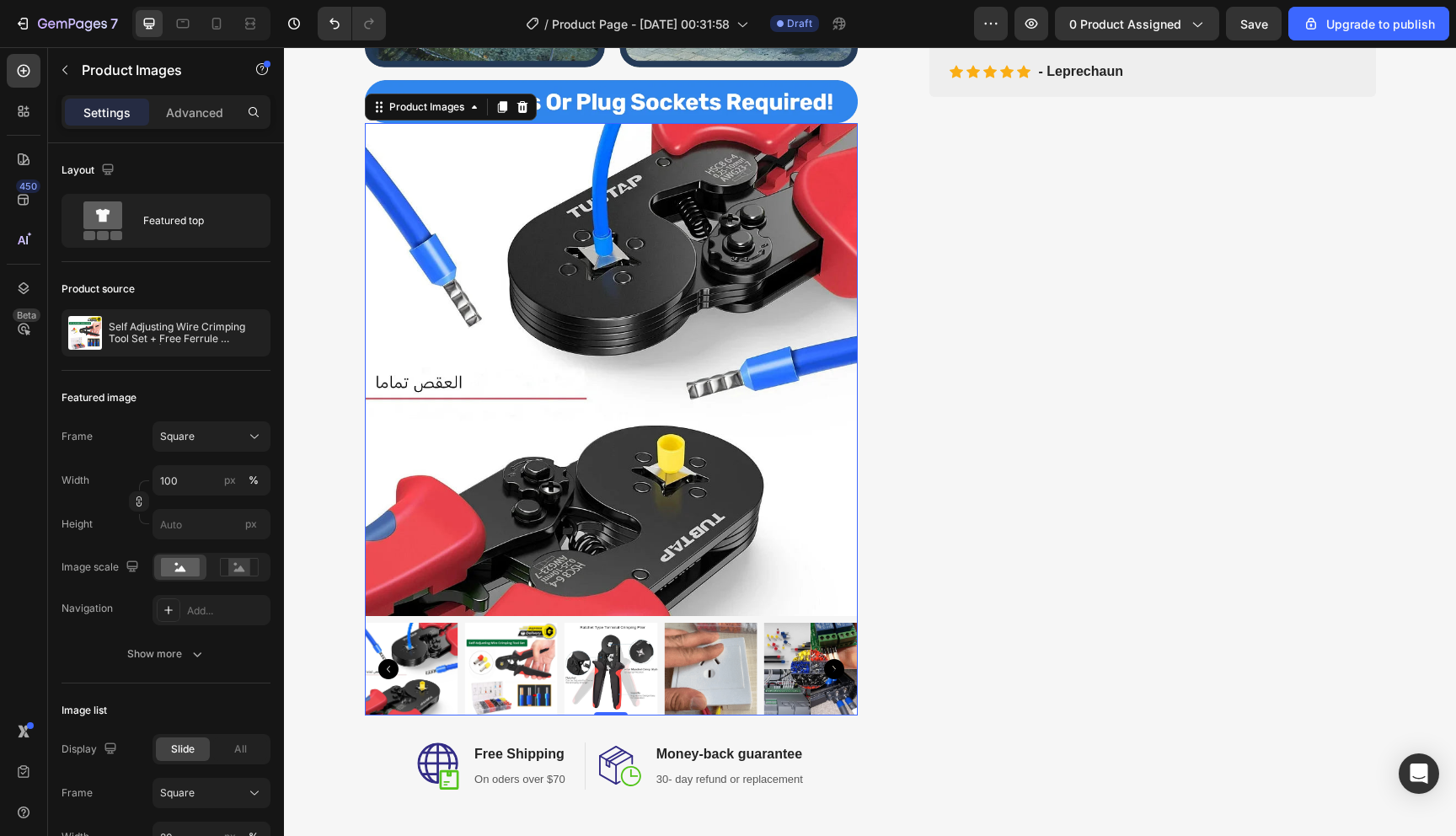
scroll to position [0, 0]
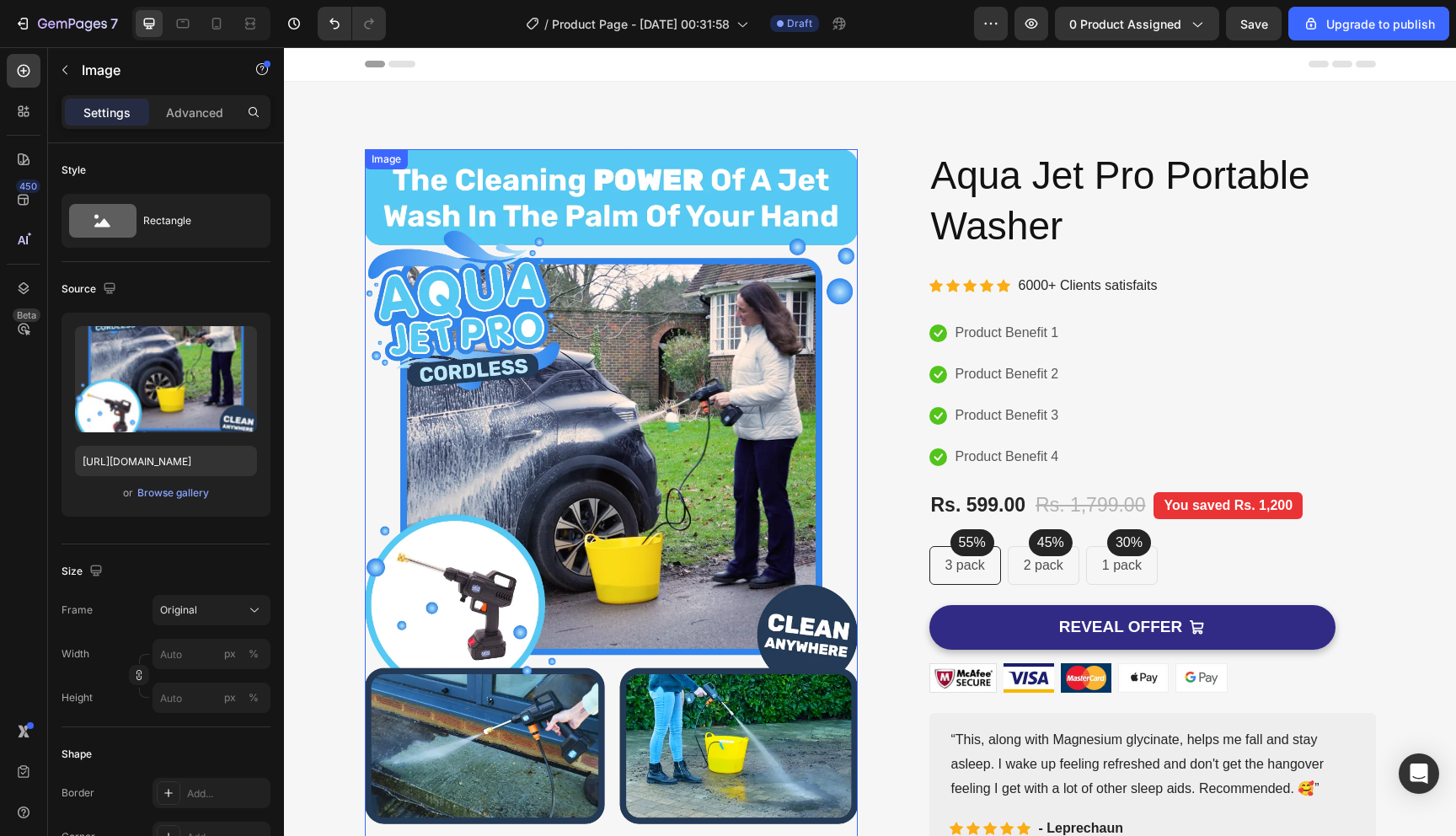
click at [559, 357] on img at bounding box center [611, 515] width 493 height 731
click at [471, 131] on icon at bounding box center [477, 133] width 11 height 12
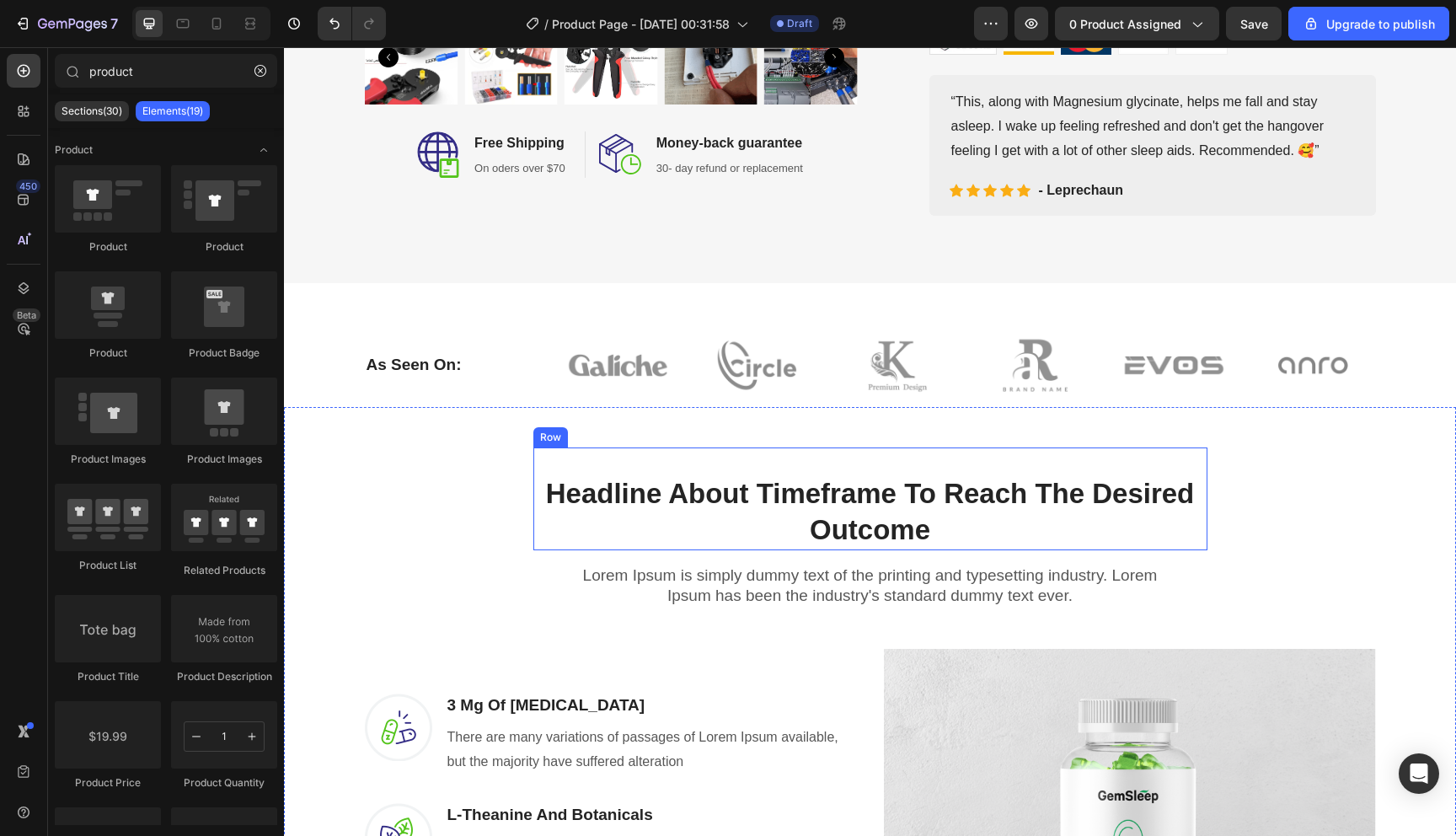
scroll to position [721, 0]
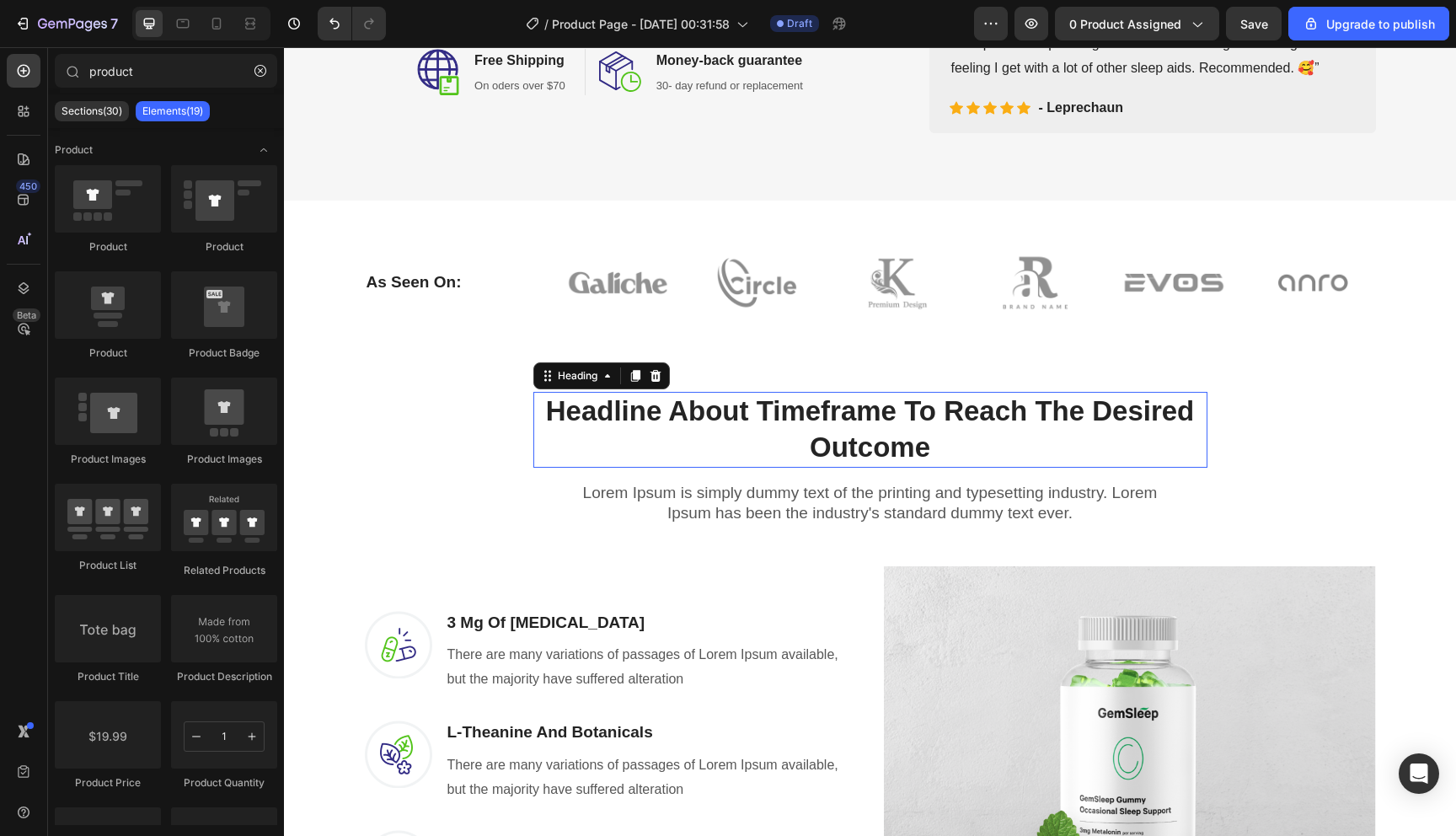
click at [885, 418] on p "Headline About Timeframe To Reach The Desired Outcome" at bounding box center [870, 430] width 671 height 73
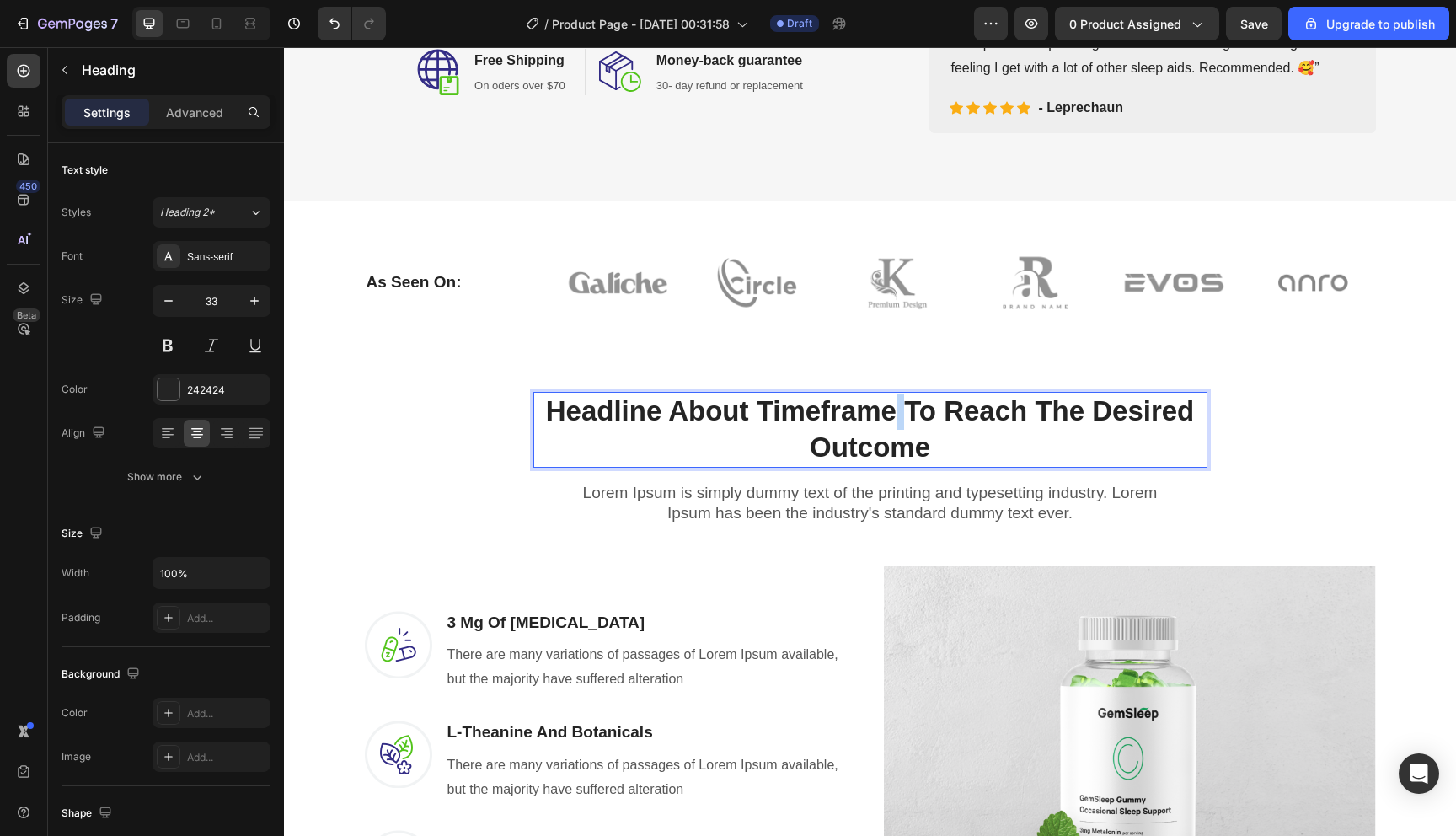
click at [885, 418] on p "Headline About Timeframe To Reach The Desired Outcome" at bounding box center [870, 430] width 671 height 73
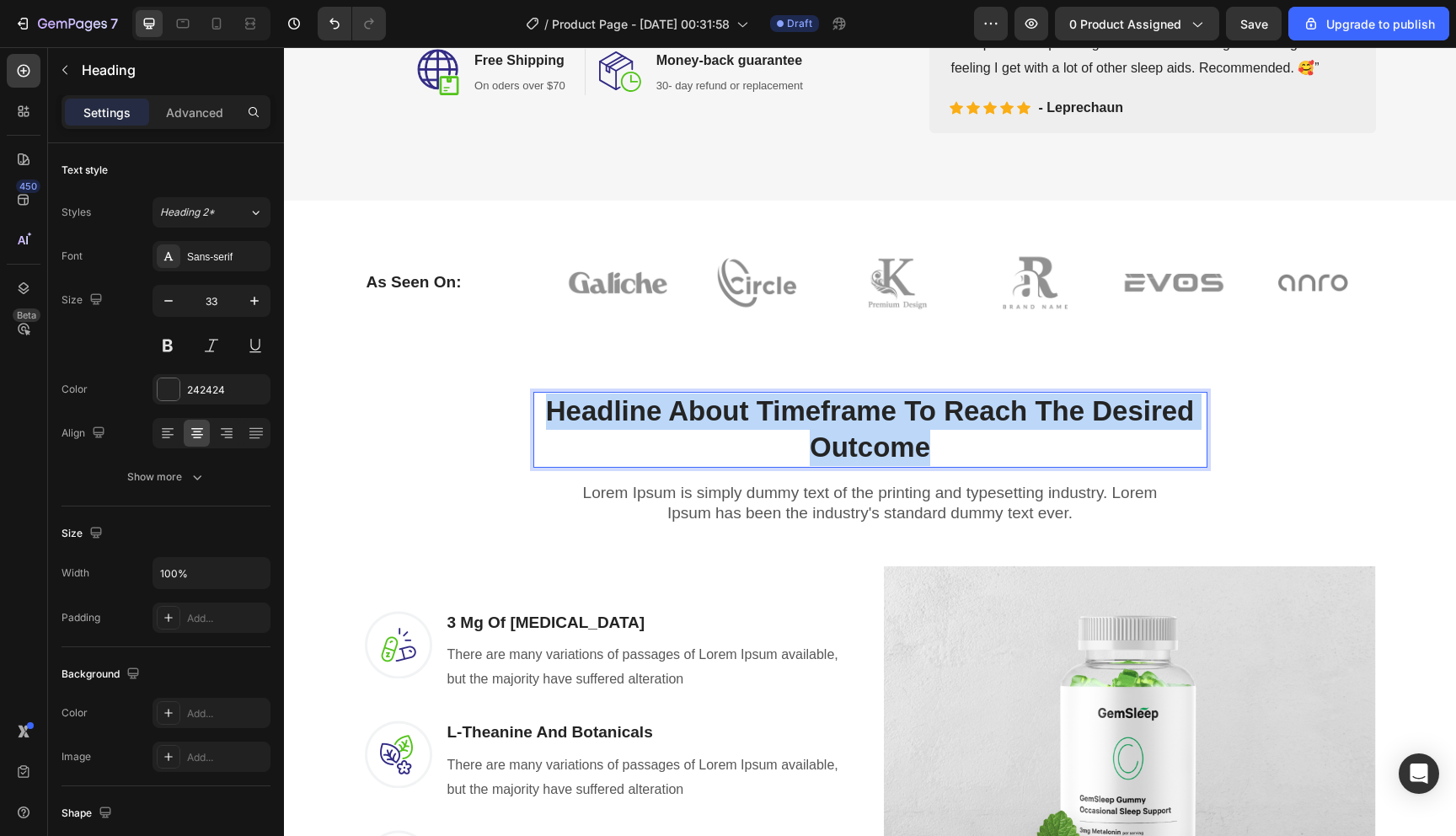
click at [885, 418] on p "Headline About Timeframe To Reach The Desired Outcome" at bounding box center [870, 430] width 671 height 73
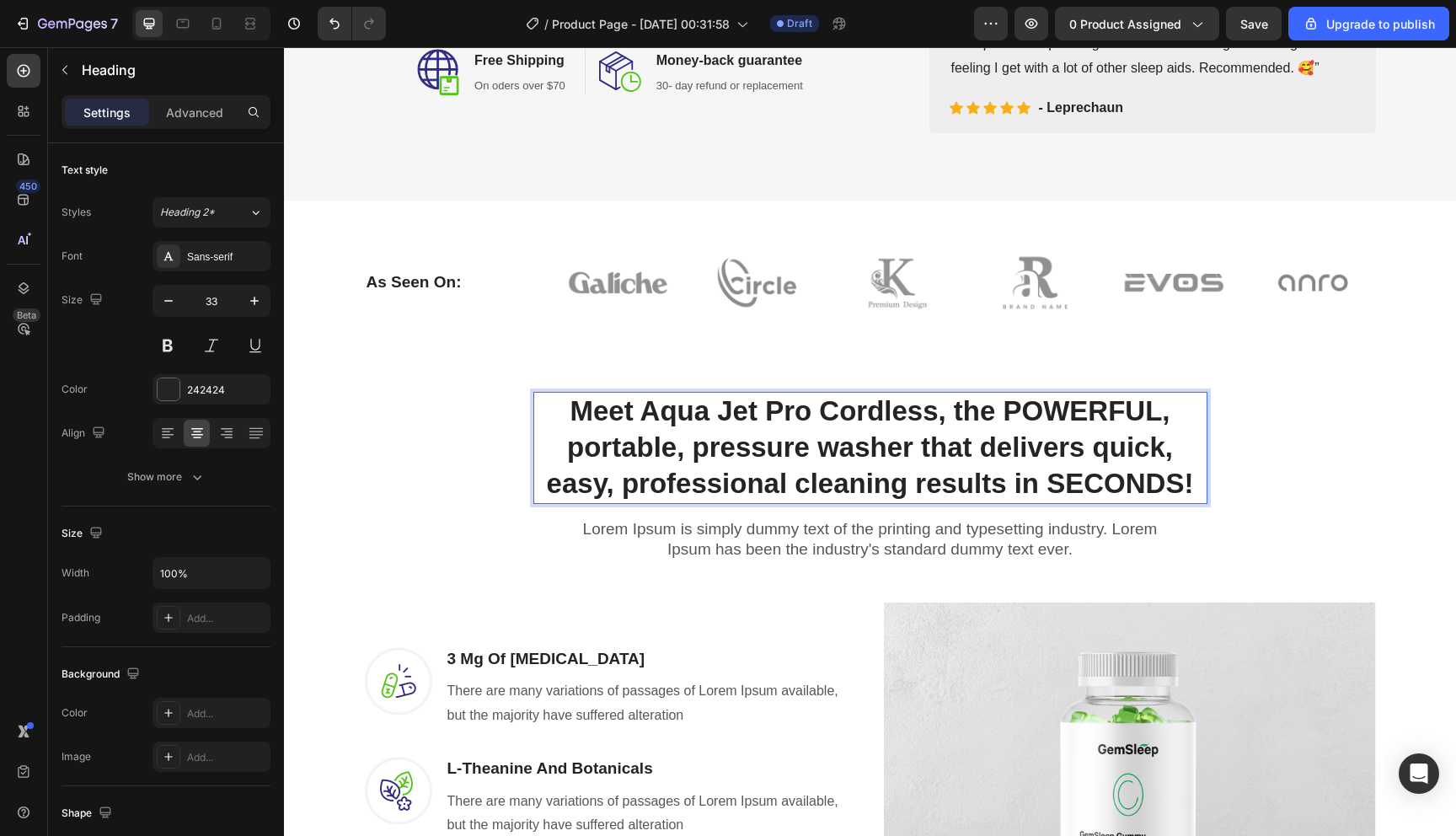
click at [816, 431] on p "Meet Aqua Jet Pro Cordless, the POWERFUL, portable, pressure washer that delive…" at bounding box center [870, 448] width 671 height 109
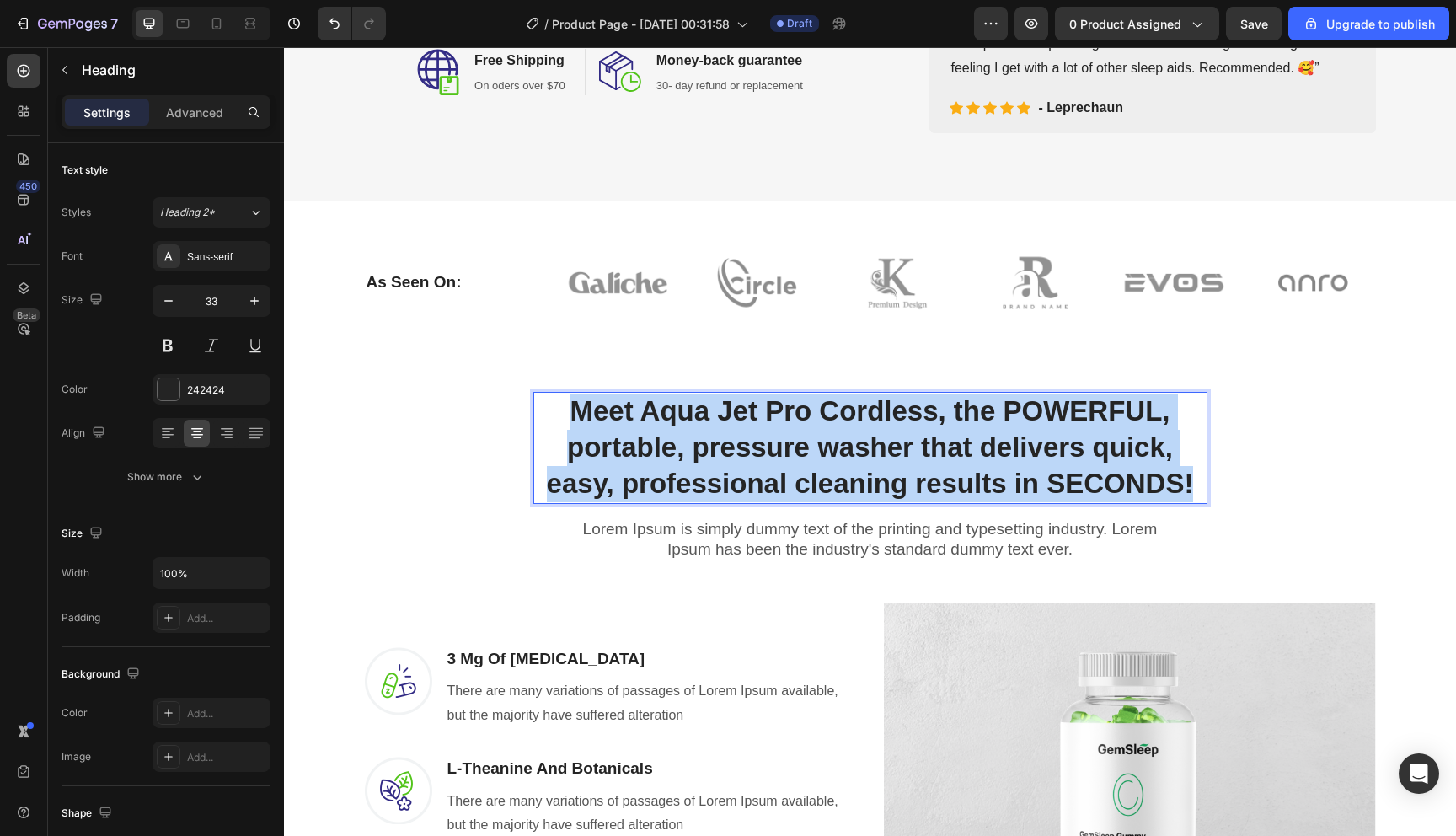
click at [816, 431] on p "Meet Aqua Jet Pro Cordless, the POWERFUL, portable, pressure washer that delive…" at bounding box center [870, 448] width 671 height 109
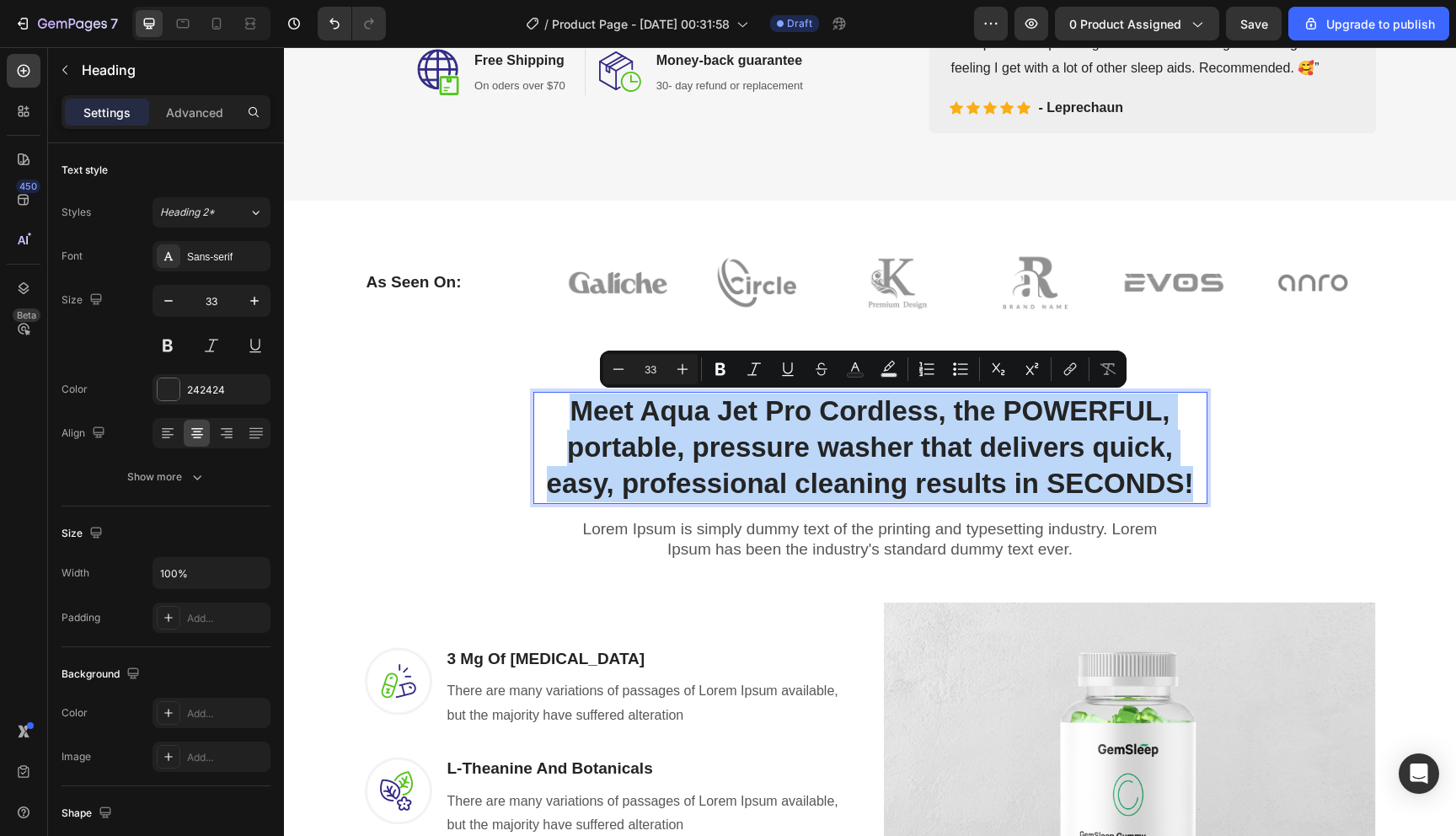
click at [749, 450] on p "Meet Aqua Jet Pro Cordless, the POWERFUL, portable, pressure washer that delive…" at bounding box center [870, 448] width 671 height 109
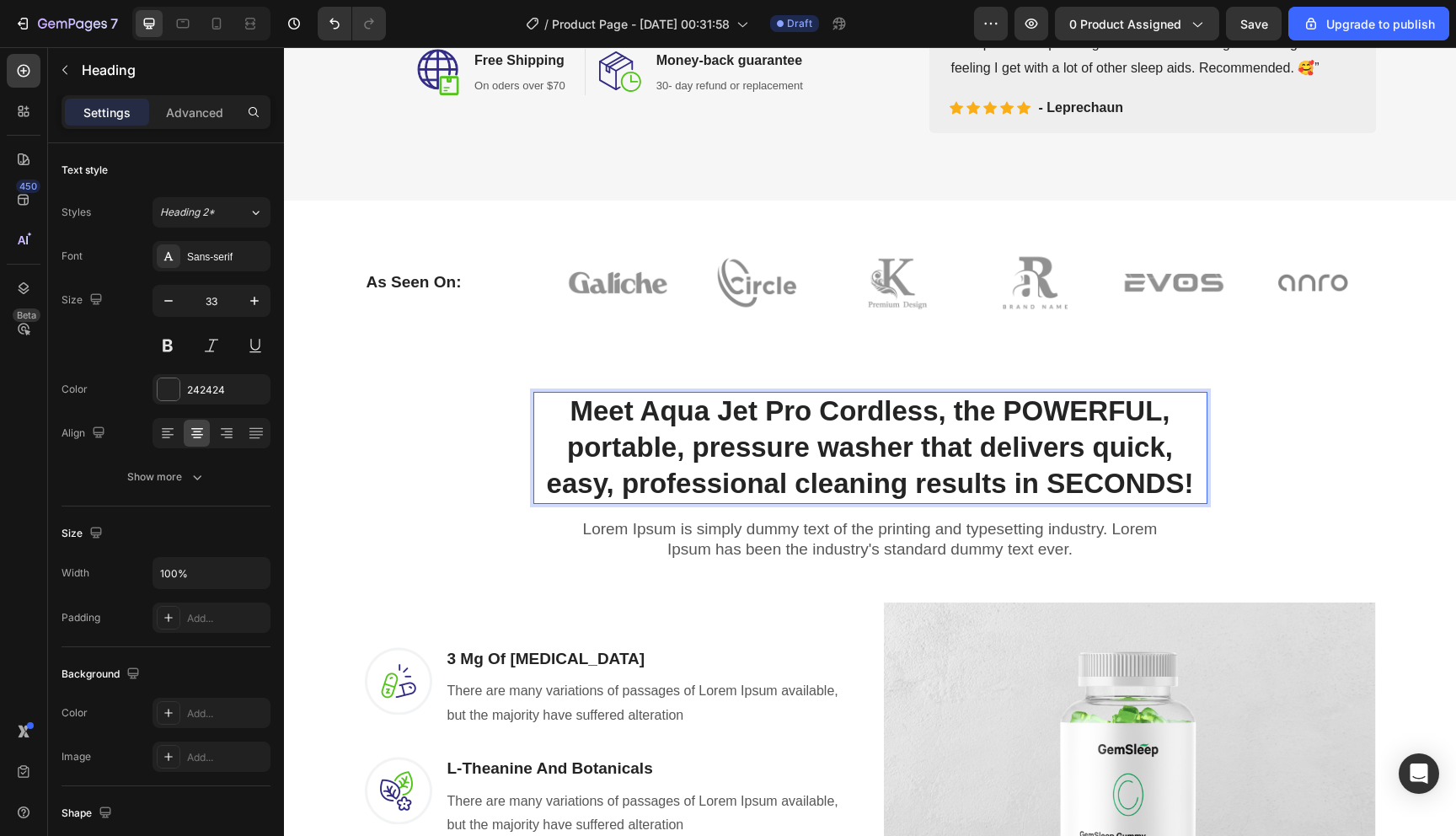
click at [604, 410] on p "Meet Aqua Jet Pro Cordless, the POWERFUL, portable, pressure washer that delive…" at bounding box center [870, 448] width 671 height 109
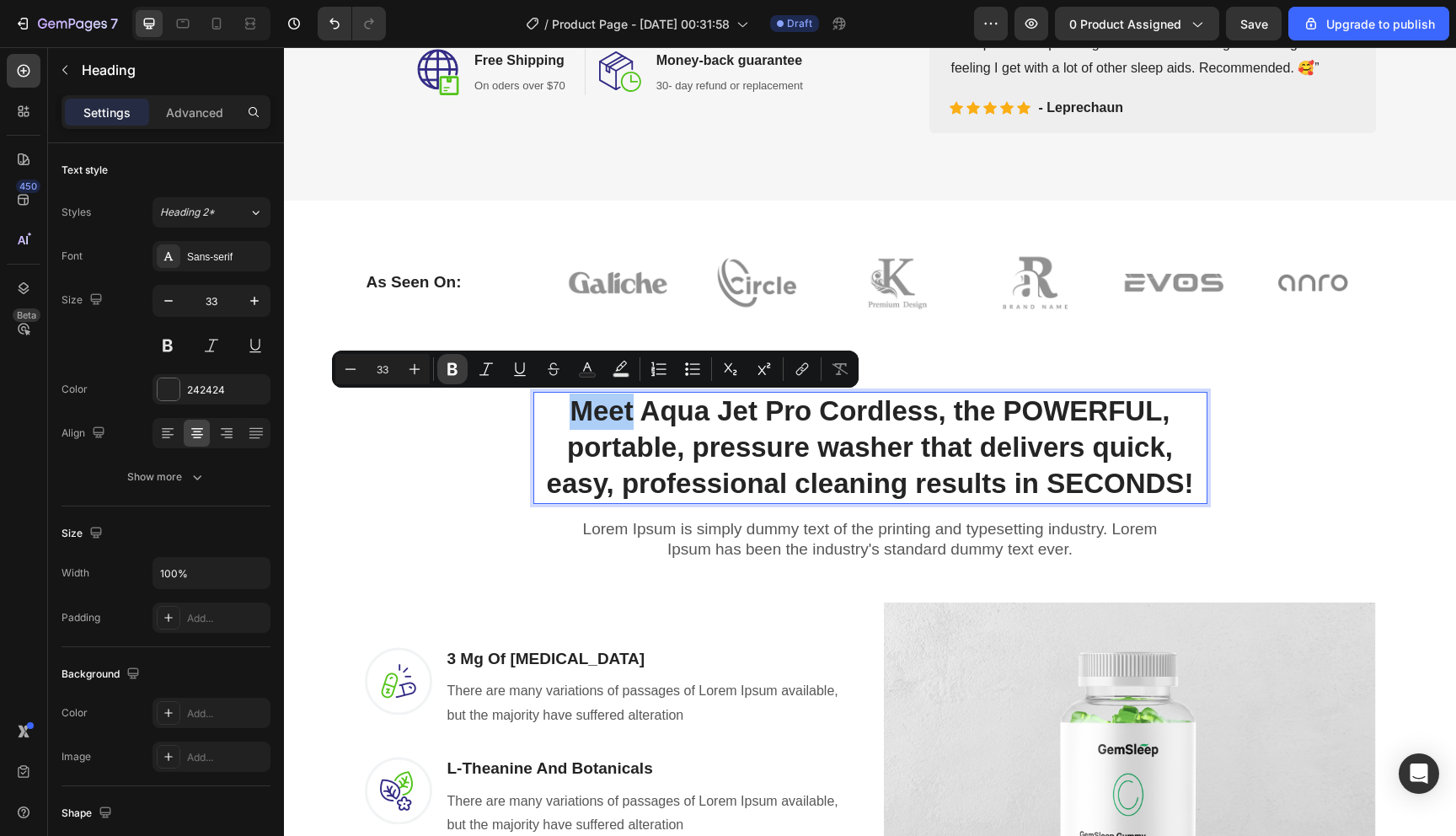
click at [459, 368] on icon "Editor contextual toolbar" at bounding box center [452, 369] width 17 height 17
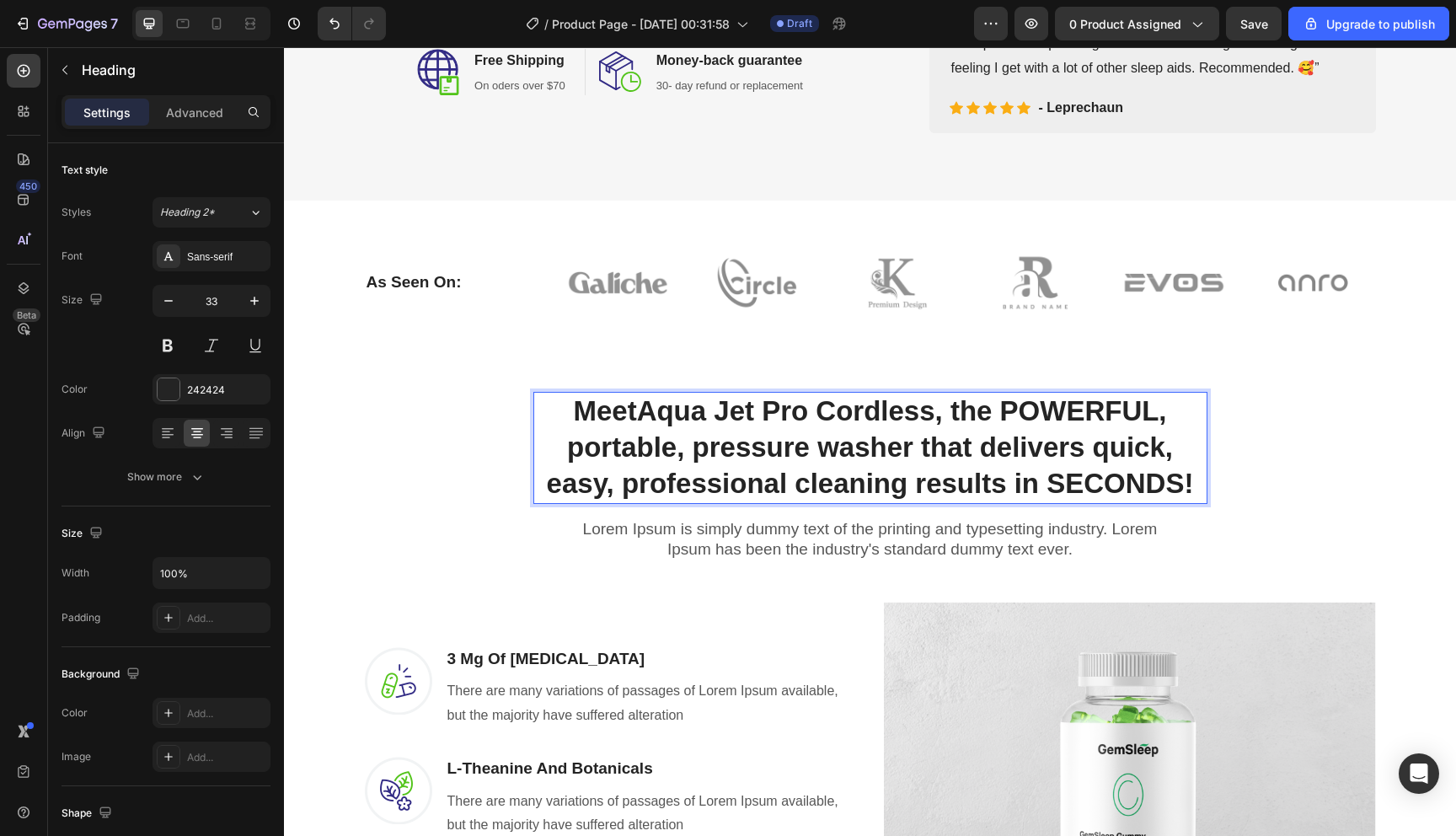
click at [667, 411] on p "Meet Aqua Jet Pro Cordless, the POWERFUL, portable, pressure washer that delive…" at bounding box center [870, 448] width 671 height 109
click at [651, 415] on p "Meet Aqua Jet Pro Cordless, the POWERFUL, portable, pressure washer that delive…" at bounding box center [870, 448] width 671 height 109
click at [671, 413] on p "Meet Aqua Jet Pro Cordless, the POWERFUL, portable, pressure washer that delive…" at bounding box center [870, 448] width 671 height 109
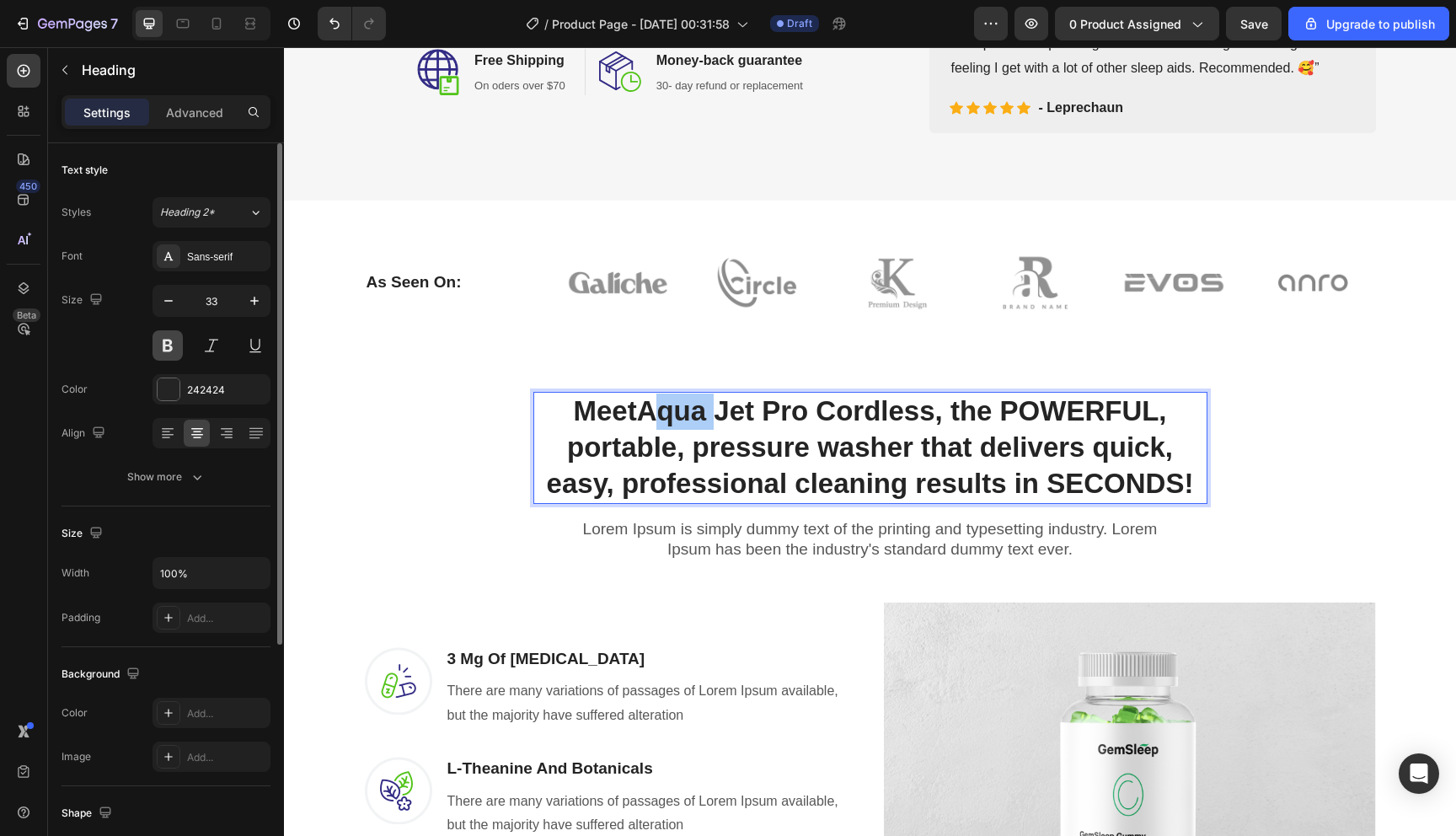
click at [177, 346] on button at bounding box center [167, 345] width 30 height 30
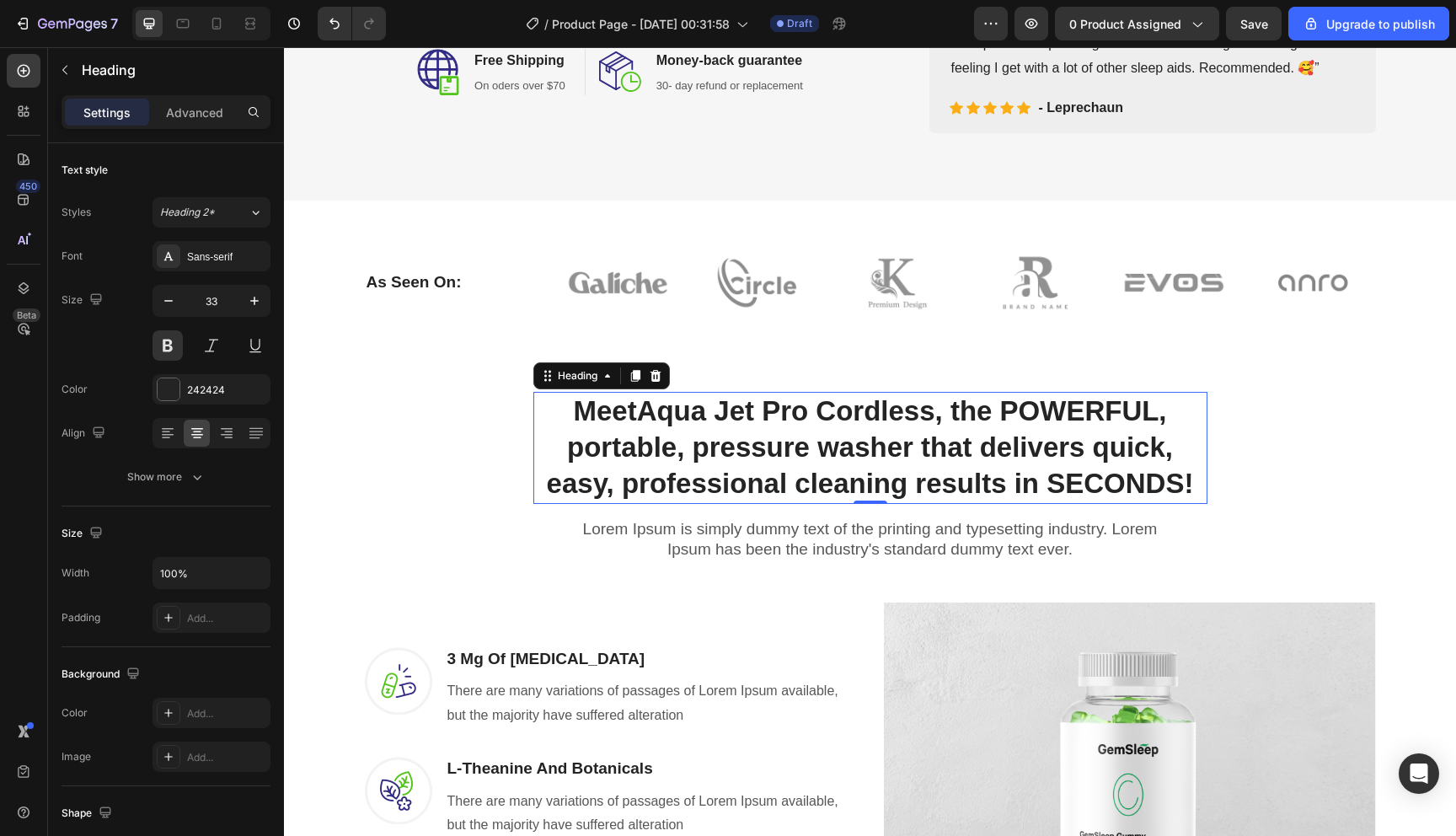
click at [674, 410] on p "Meet Aqua Jet Pro Cordless, the POWERFUL, portable, pressure washer that delive…" at bounding box center [870, 448] width 671 height 109
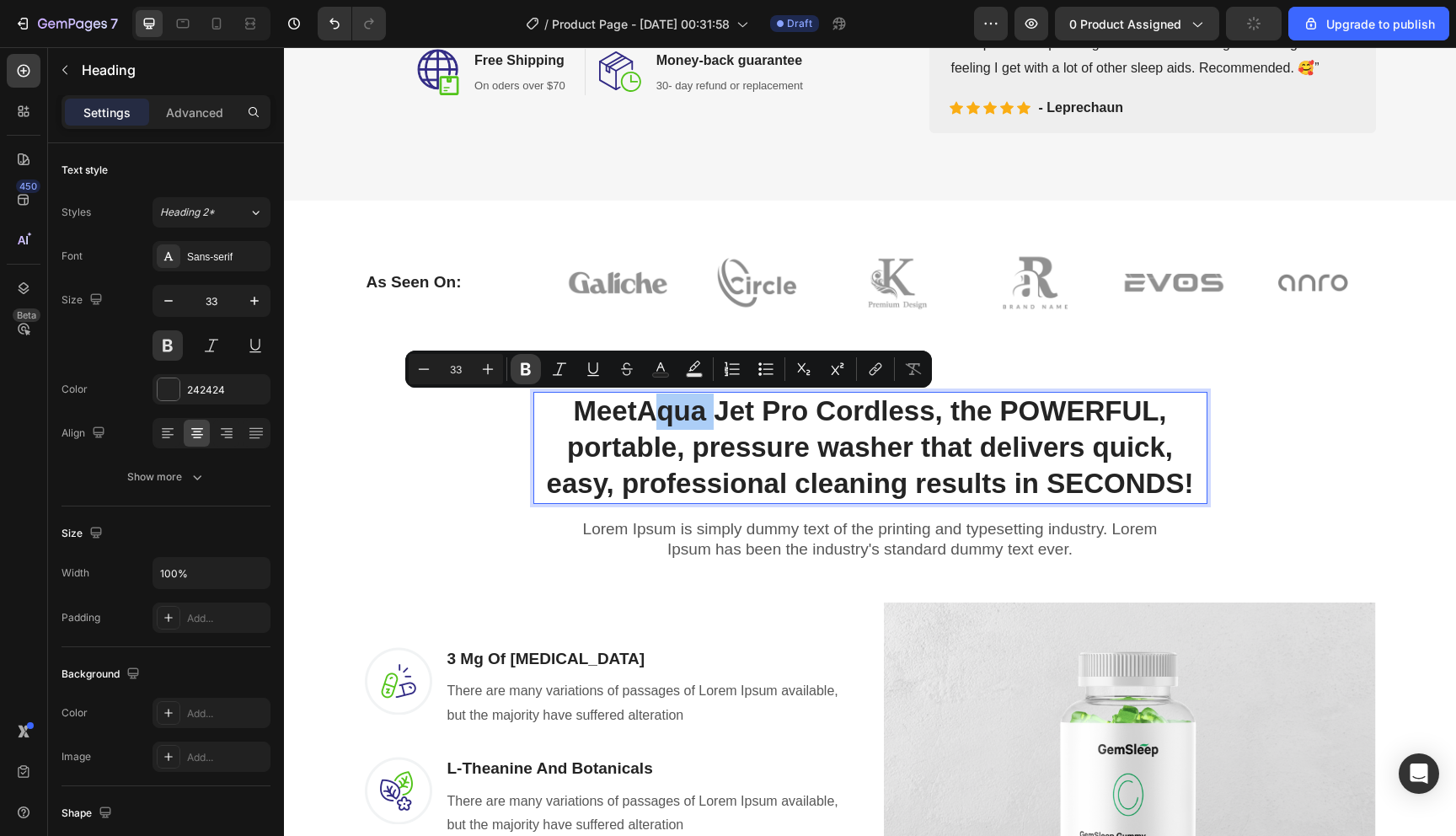
click at [521, 366] on icon "Editor contextual toolbar" at bounding box center [525, 370] width 10 height 12
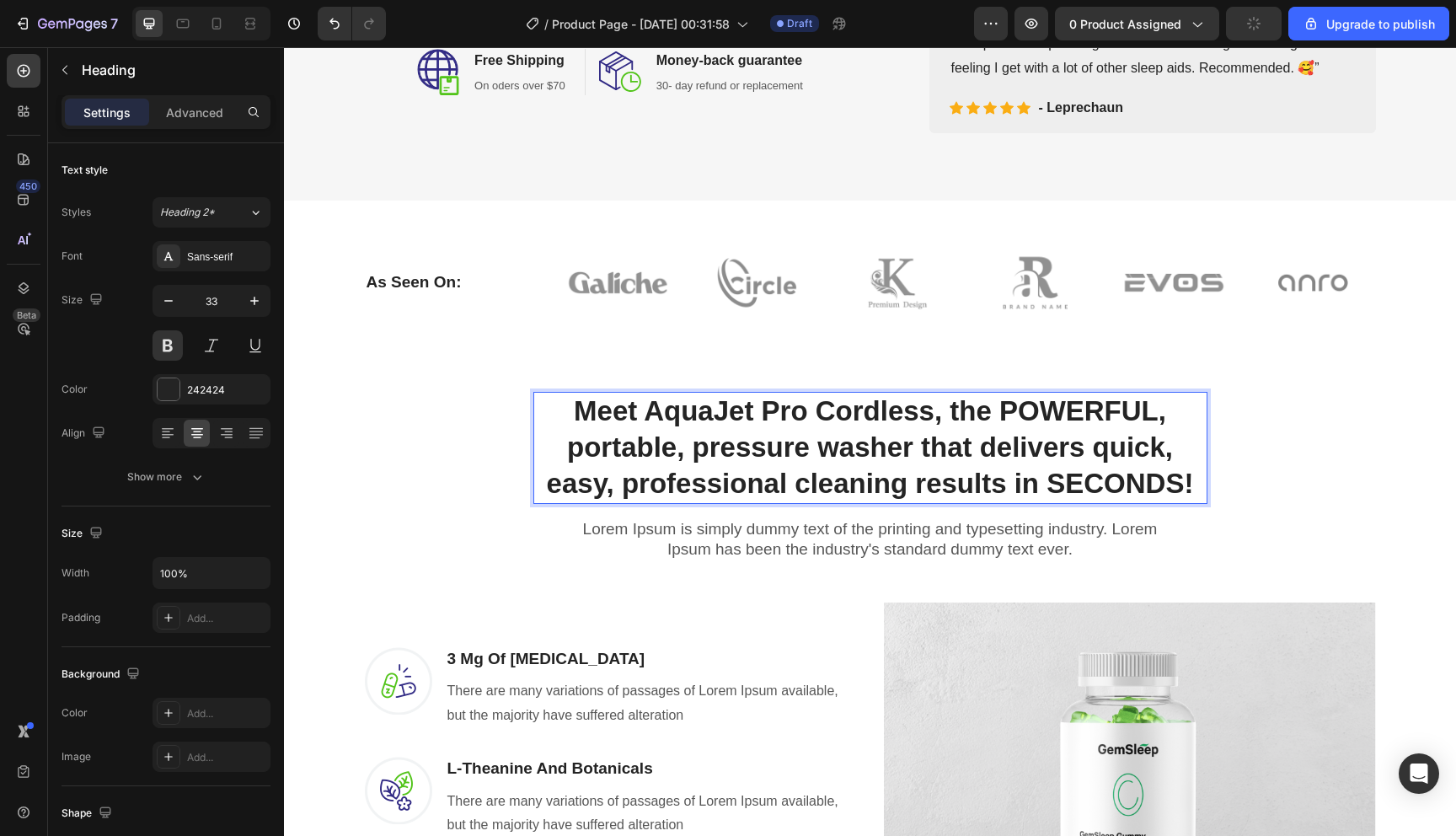
click at [654, 415] on strong "Aqua" at bounding box center [678, 410] width 70 height 31
click at [764, 457] on p "Meet Aqua Jet Pro Cordless, the POWERFUL, portable, pressure washer that delive…" at bounding box center [870, 448] width 671 height 109
drag, startPoint x: 950, startPoint y: 405, endPoint x: 1189, endPoint y: 472, distance: 248.2
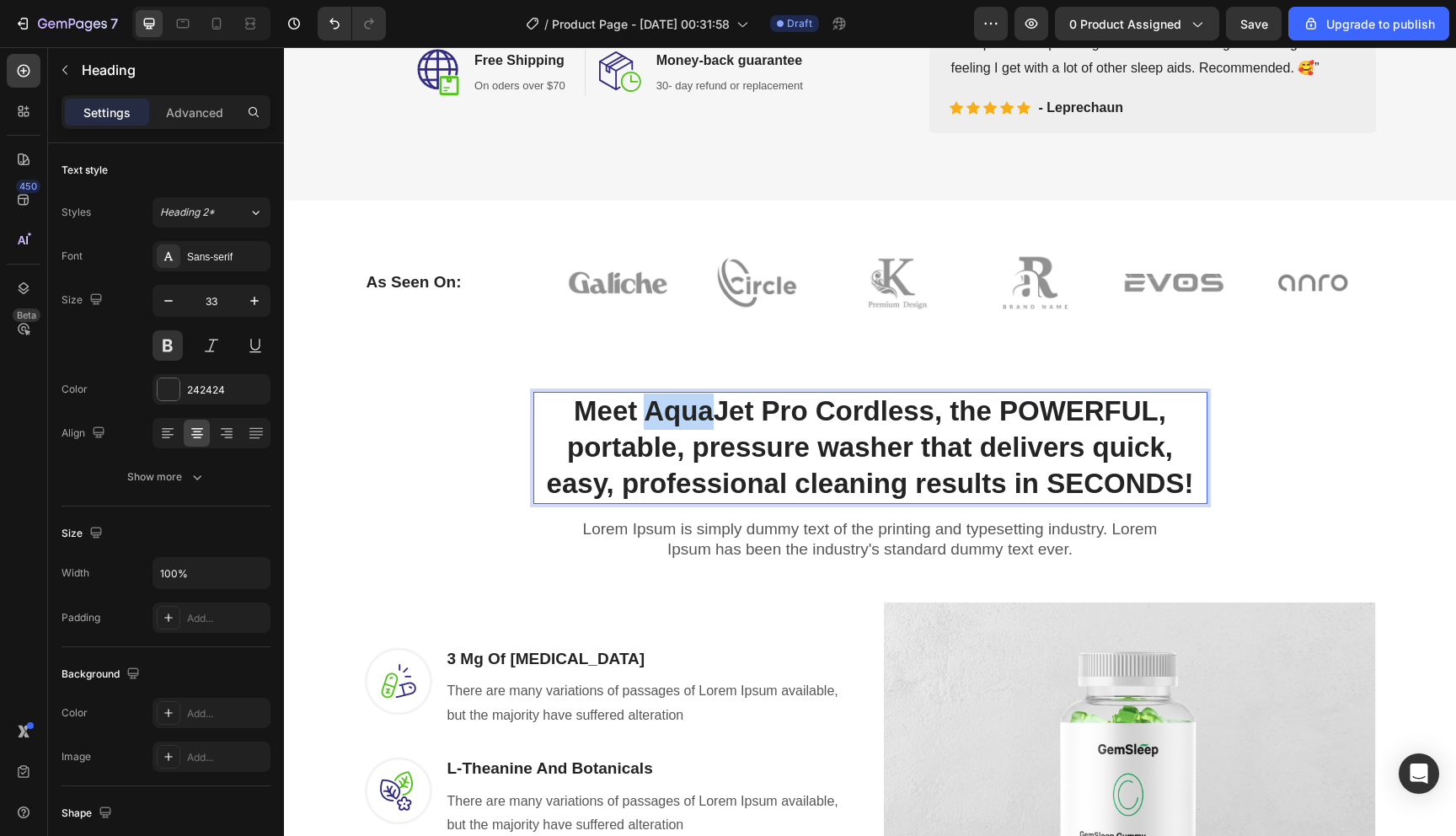
click at [1189, 472] on p "Meet Aqua Jet Pro Cordless, the POWERFUL, portable, pressure washer that delive…" at bounding box center [870, 448] width 671 height 109
copy p "the POWERFUL, portable, pressure washer that delivers quick, easy, professional…"
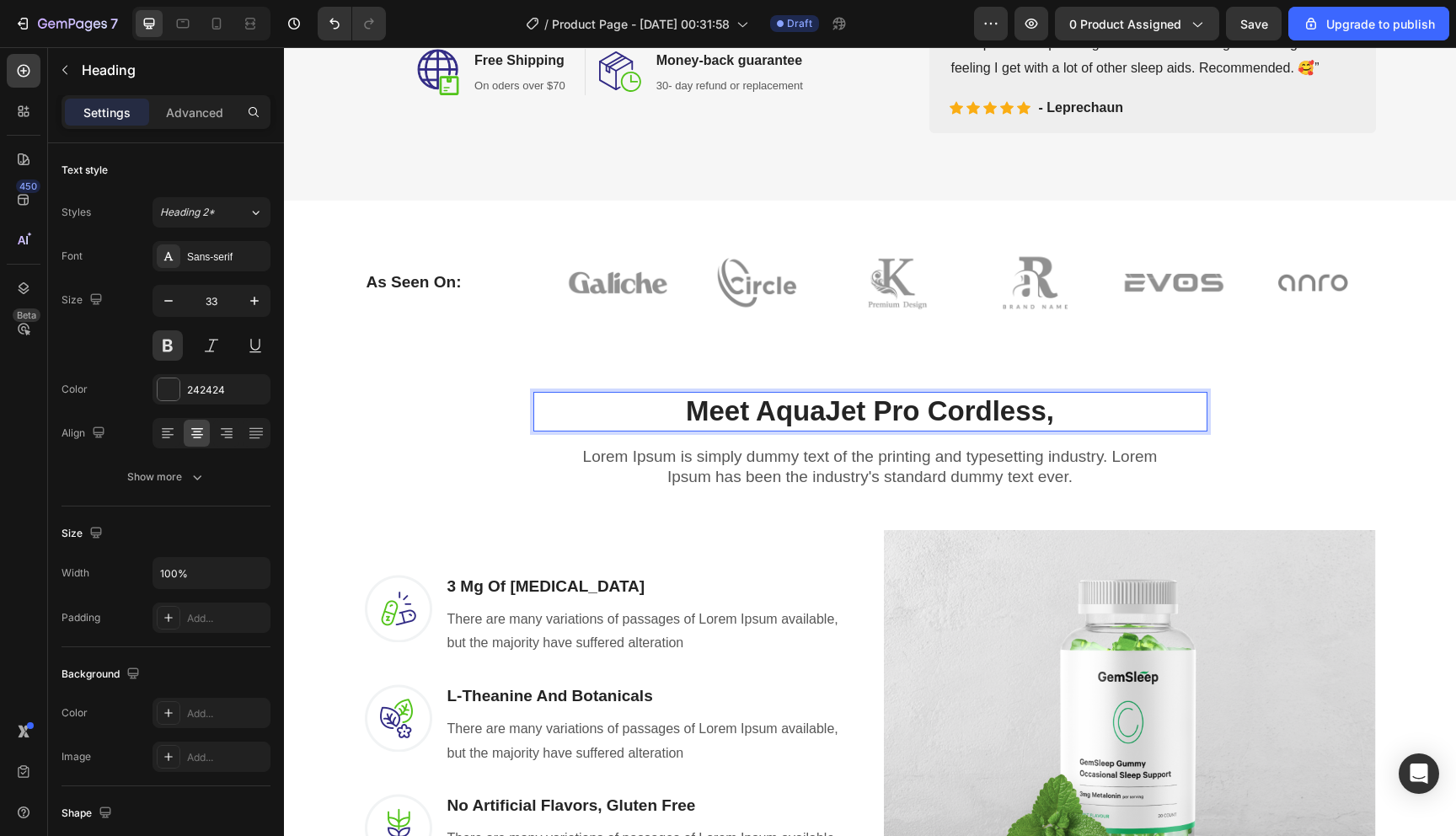
click at [1063, 416] on p "Meet Aqua Jet Pro Cordless," at bounding box center [870, 411] width 671 height 36
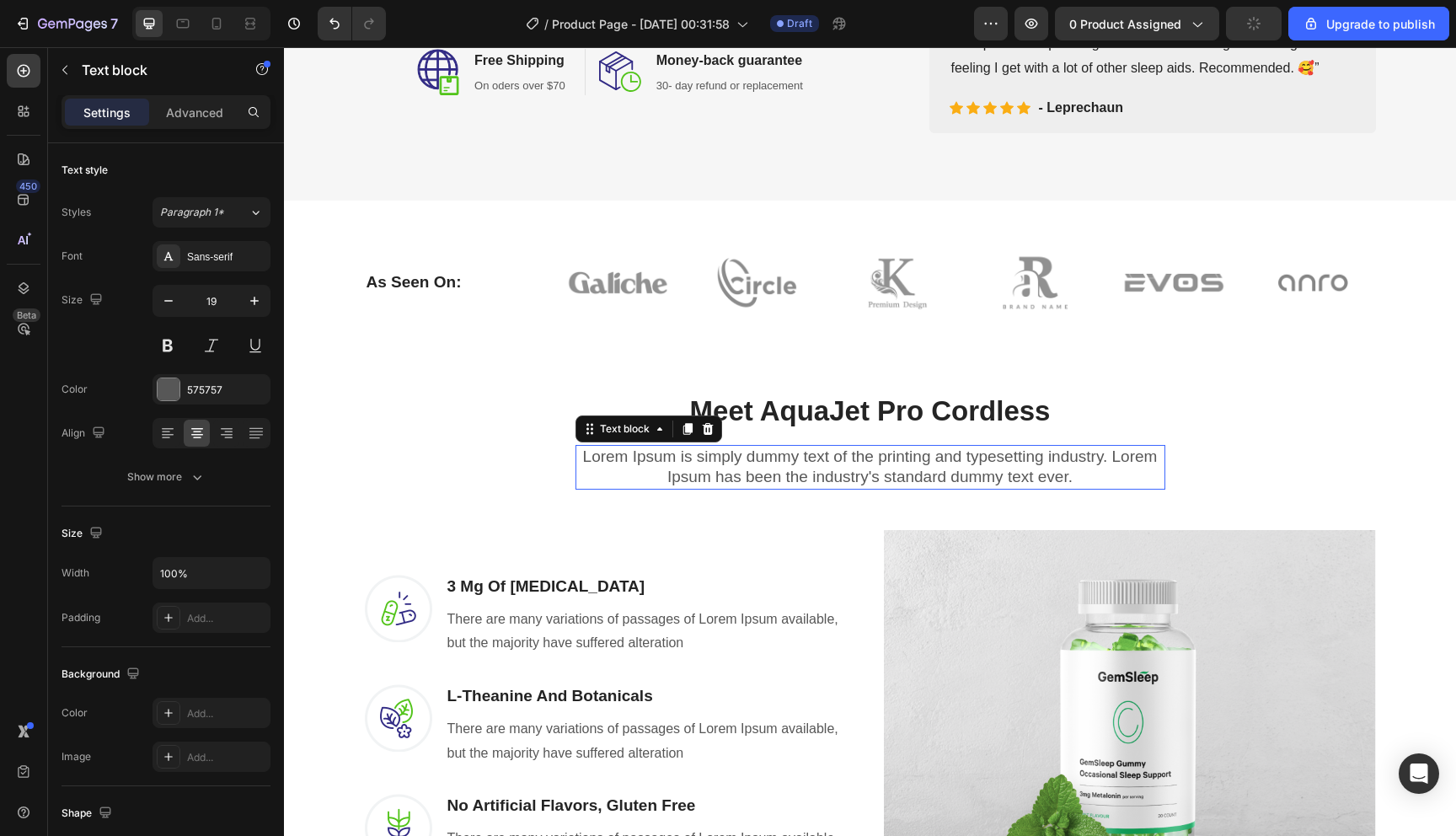
click at [976, 474] on p "Lorem Ipsum is simply dummy text of the printing and typesetting industry. Lore…" at bounding box center [870, 467] width 586 height 42
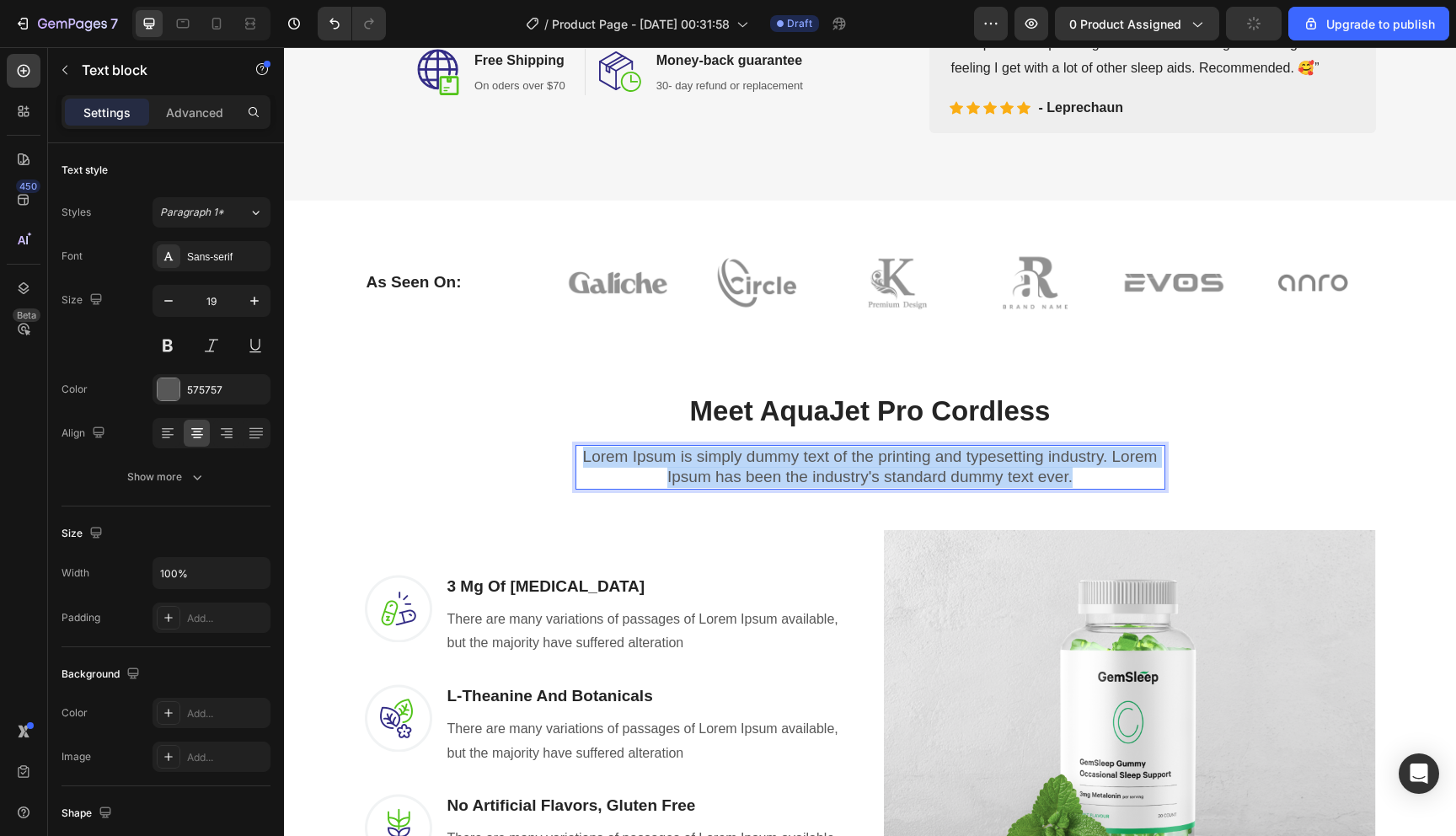
click at [976, 474] on p "Lorem Ipsum is simply dummy text of the printing and typesetting industry. Lore…" at bounding box center [870, 467] width 586 height 42
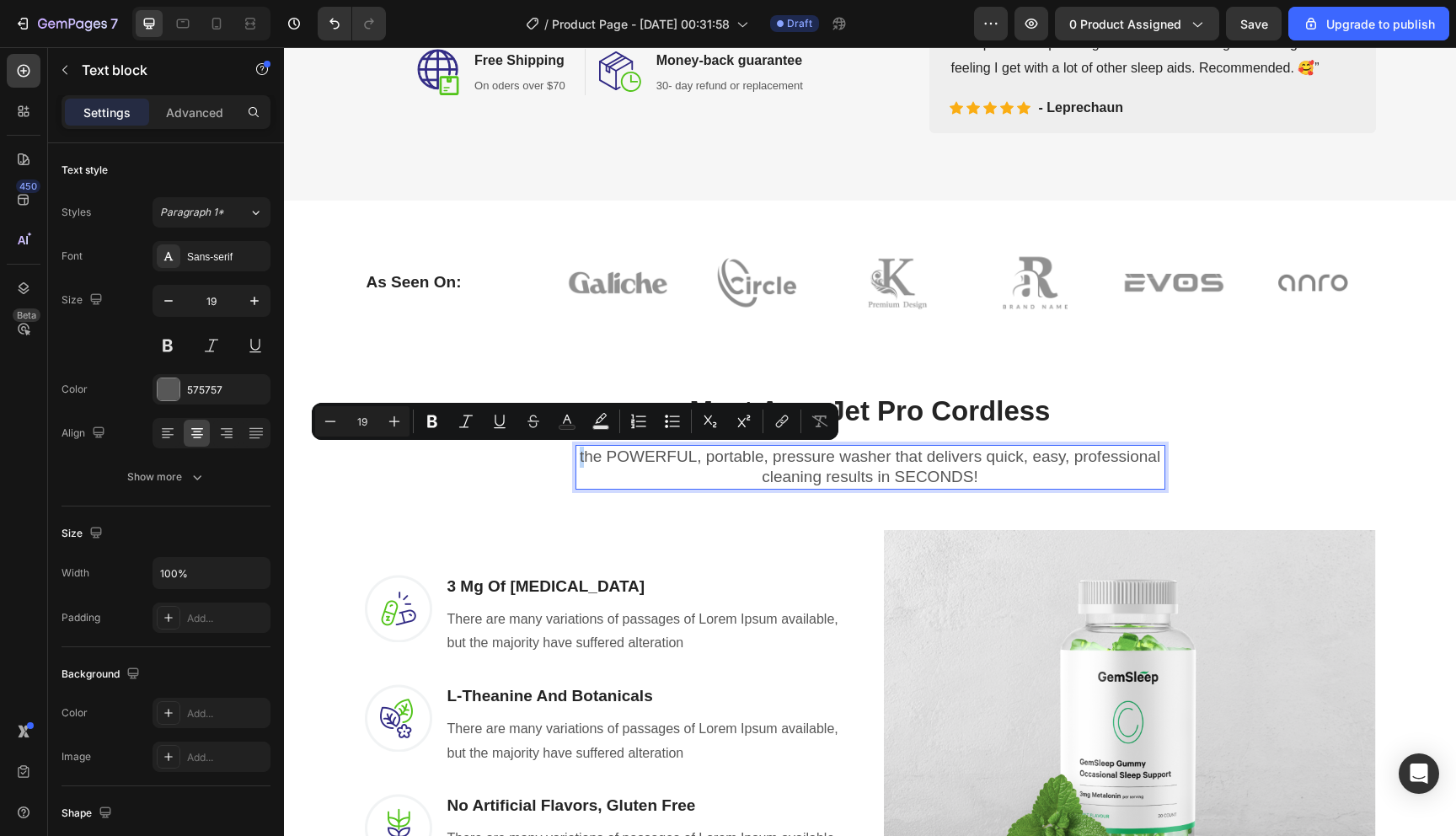
click at [578, 456] on p "the POWERFUL, portable, pressure washer that delivers quick, easy, professional…" at bounding box center [870, 467] width 586 height 42
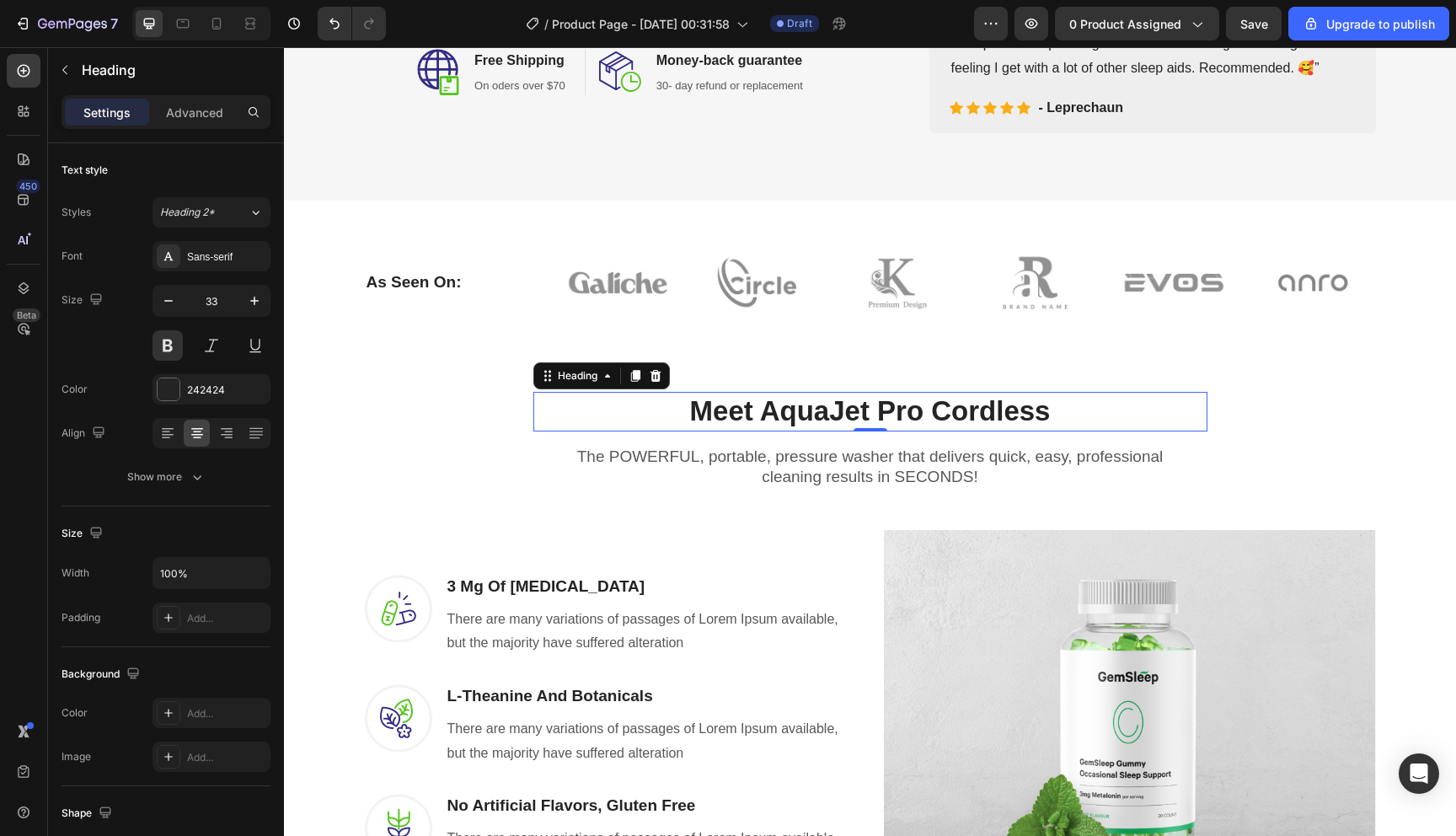
click at [920, 418] on p "⁠⁠⁠⁠⁠⁠⁠ Meet Aqua Jet Pro Cordless" at bounding box center [870, 411] width 671 height 36
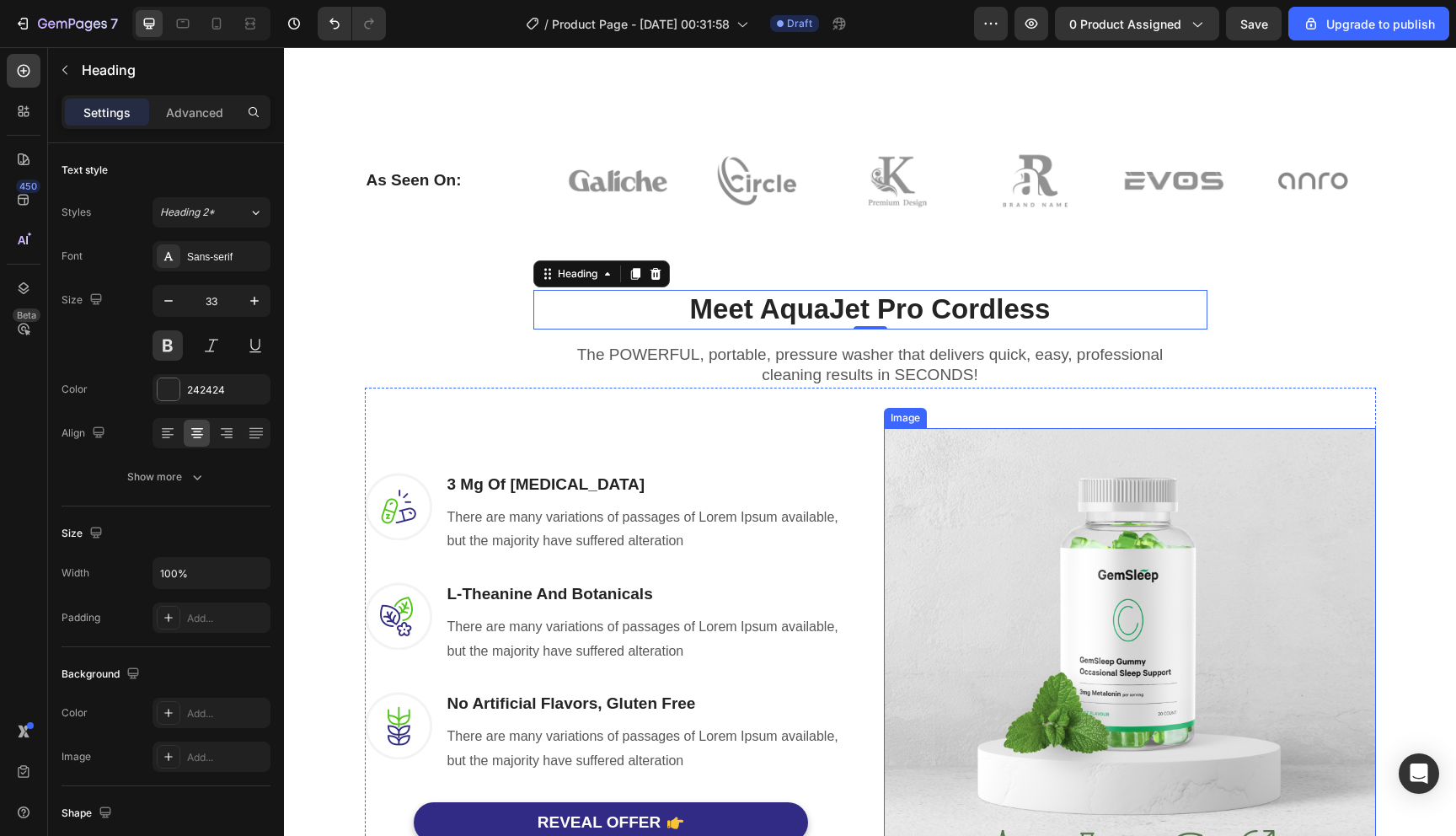
scroll to position [945, 0]
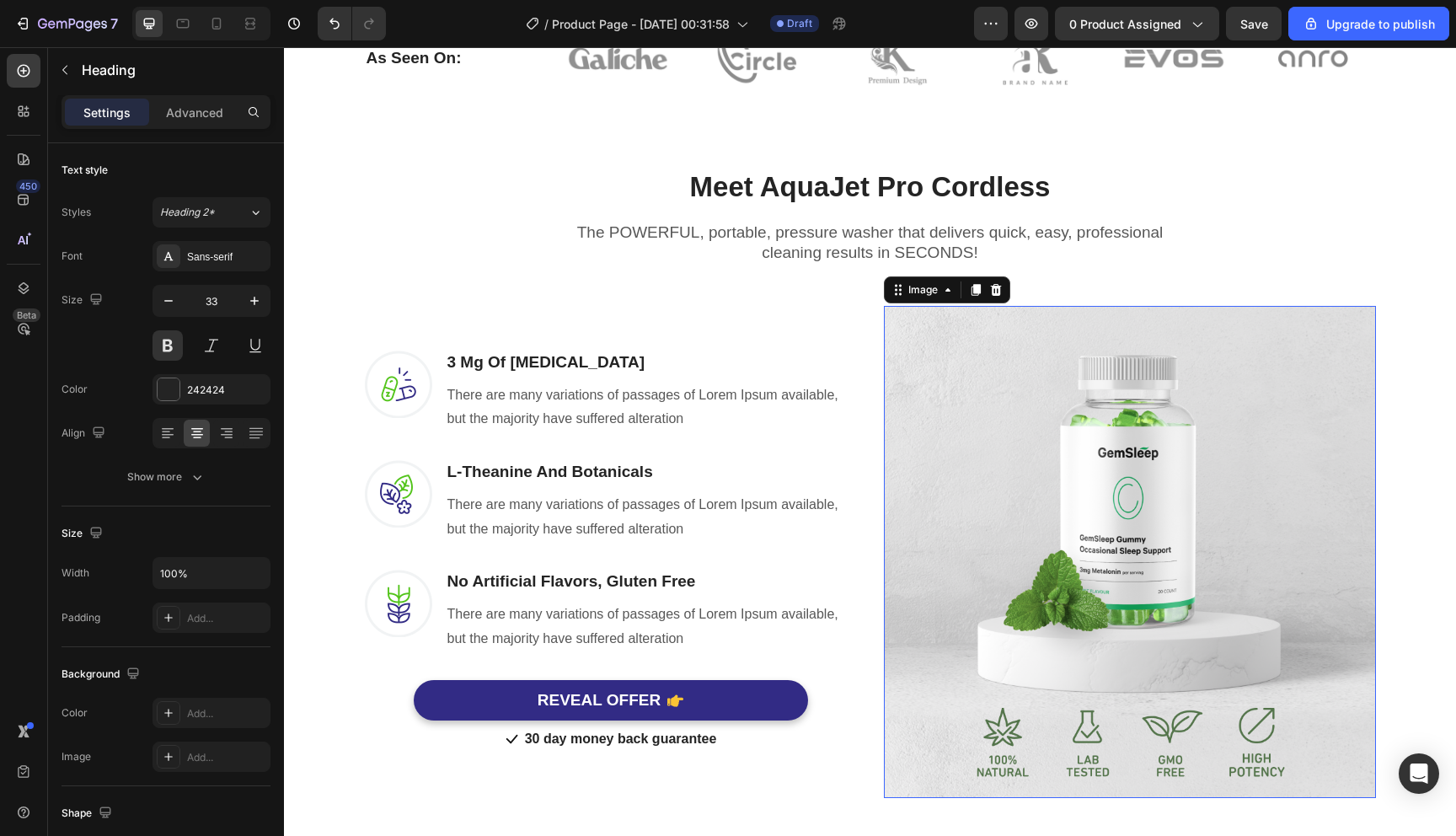
click at [1070, 527] on img at bounding box center [1130, 552] width 492 height 492
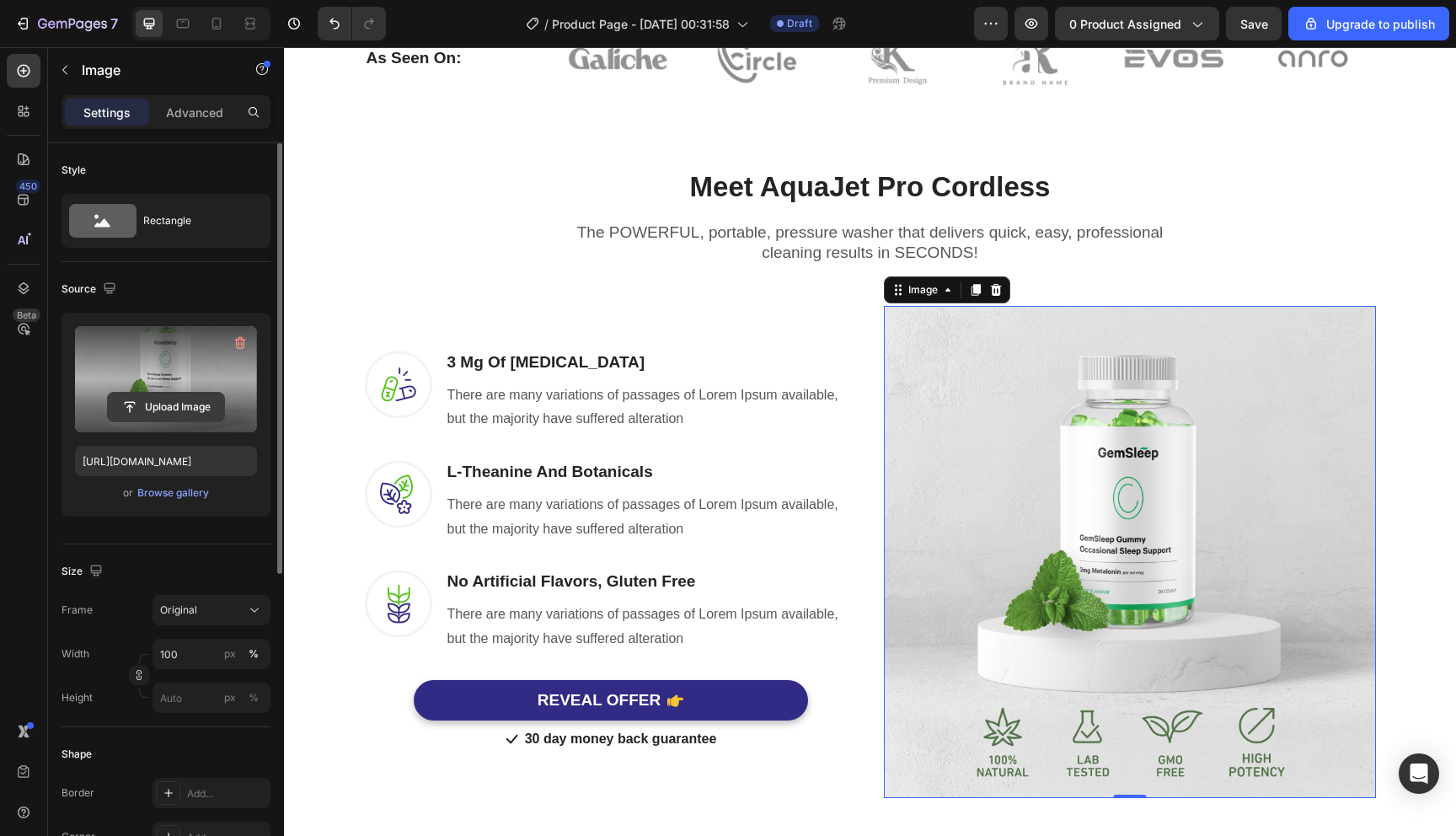
click at [213, 403] on input "file" at bounding box center [165, 407] width 116 height 28
click at [187, 403] on input "file" at bounding box center [165, 407] width 116 height 28
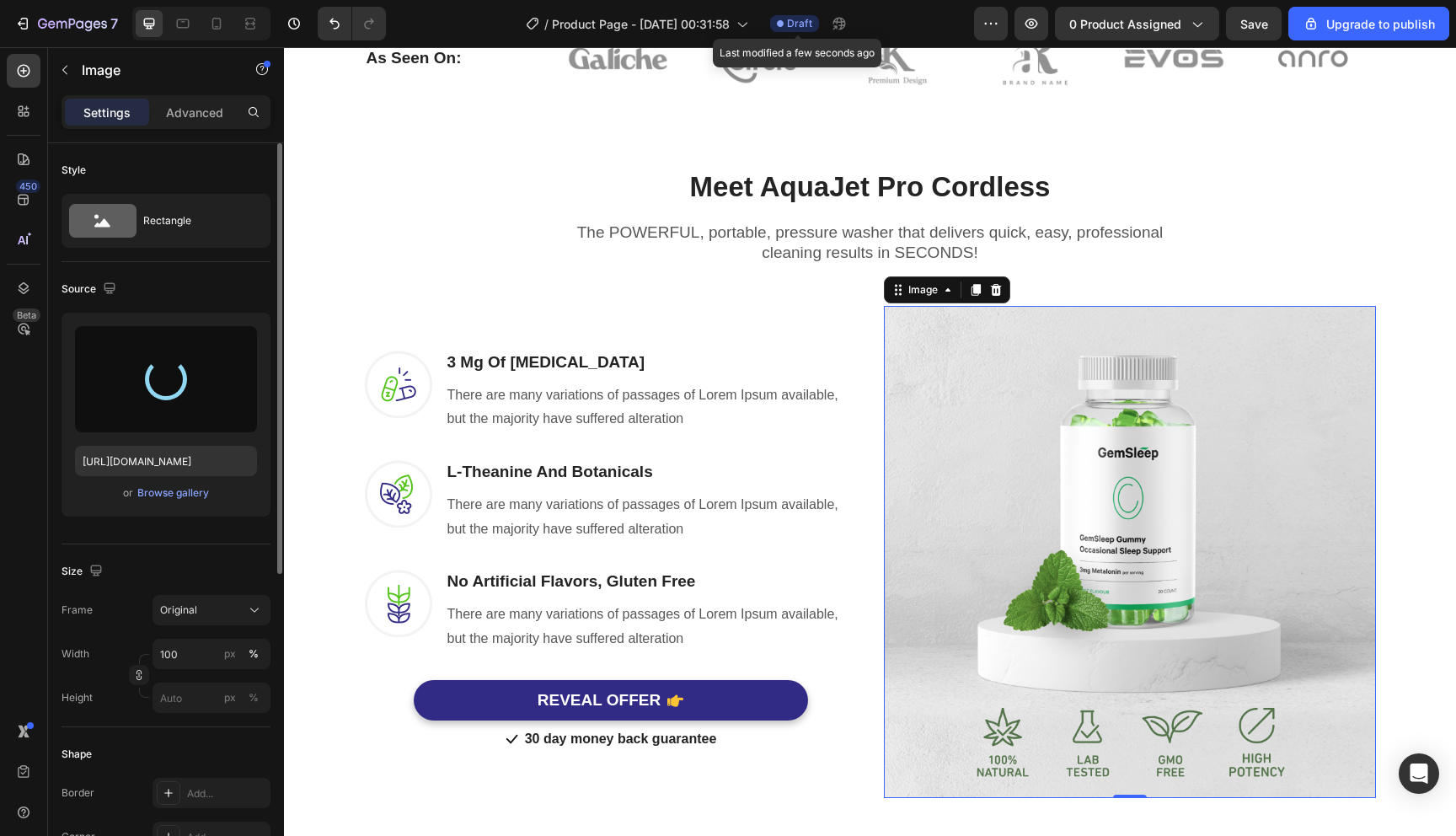
type input "[URL][DOMAIN_NAME]"
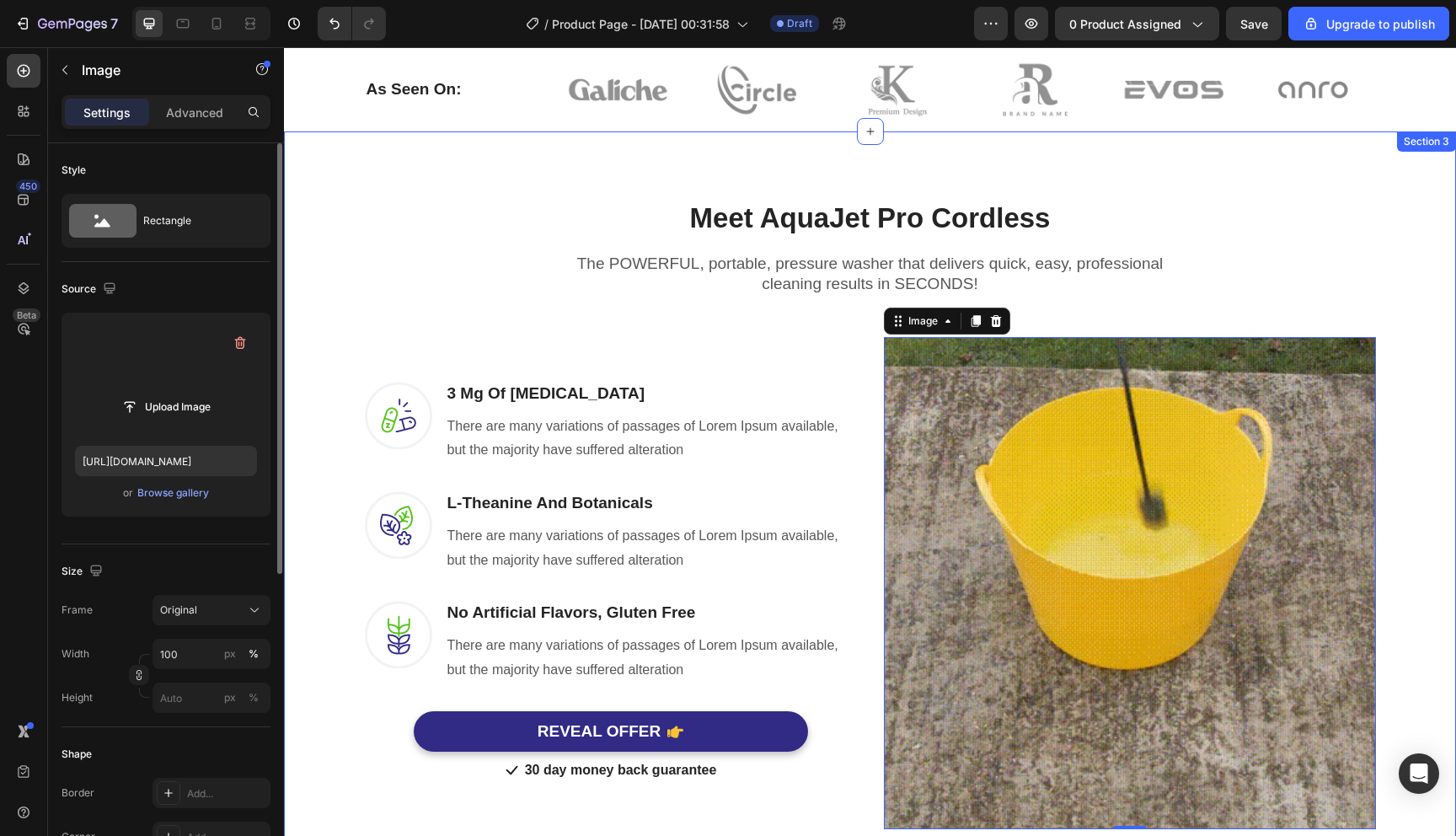
scroll to position [915, 0]
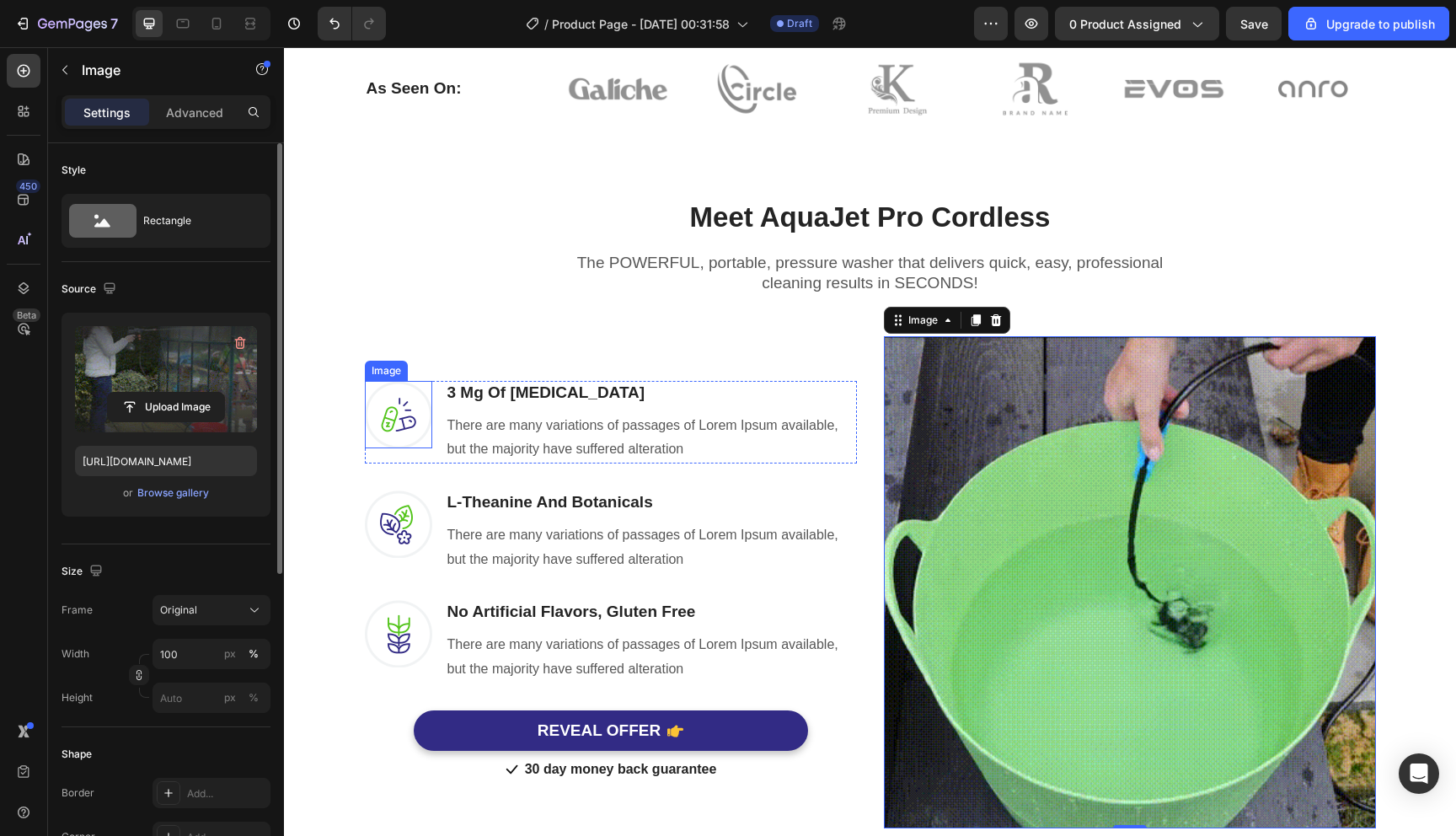
click at [389, 426] on img at bounding box center [399, 415] width 67 height 67
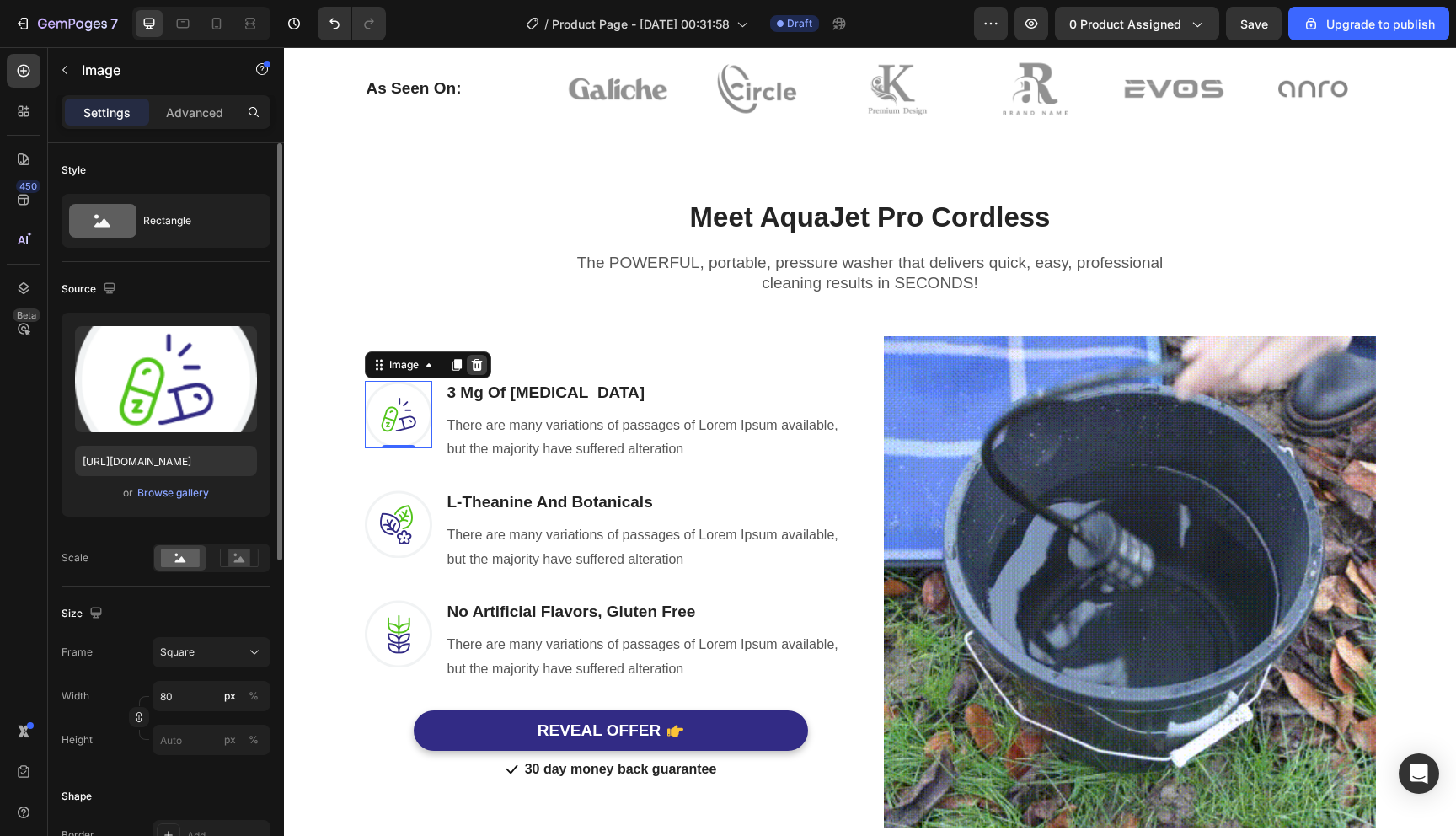
click at [471, 366] on icon at bounding box center [477, 364] width 11 height 12
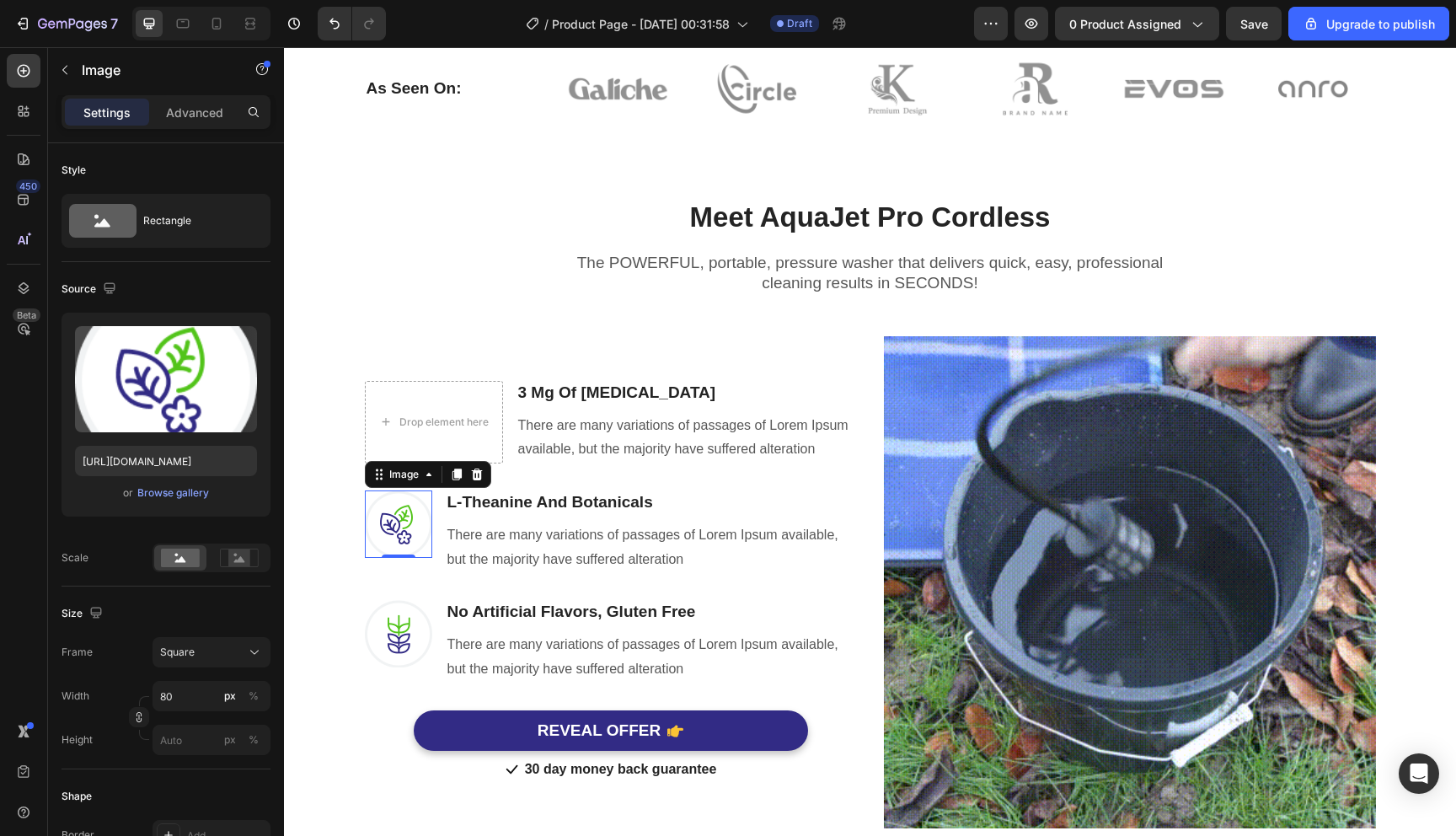
click at [386, 509] on img at bounding box center [399, 525] width 67 height 67
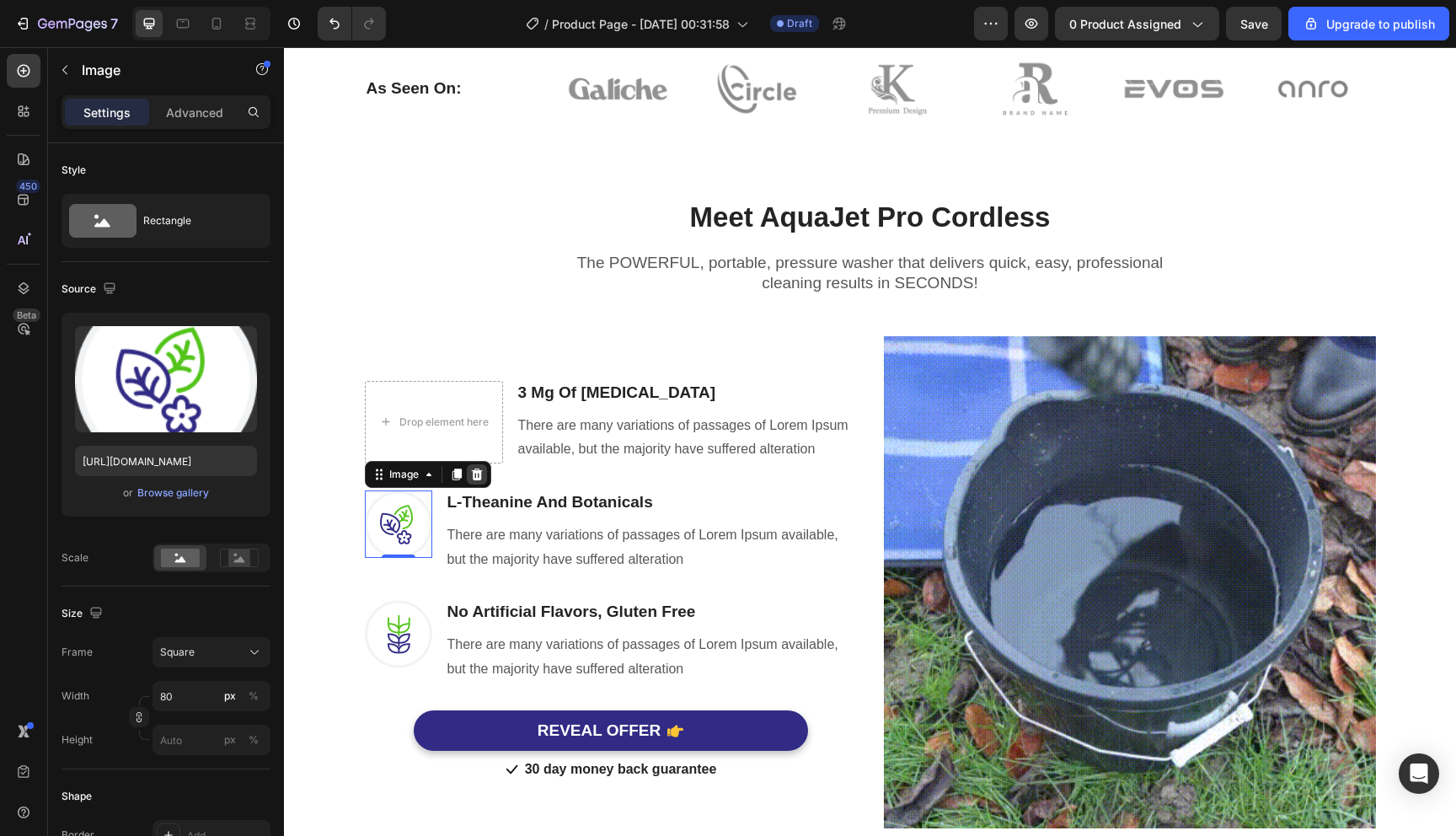
click at [467, 473] on div at bounding box center [477, 474] width 20 height 20
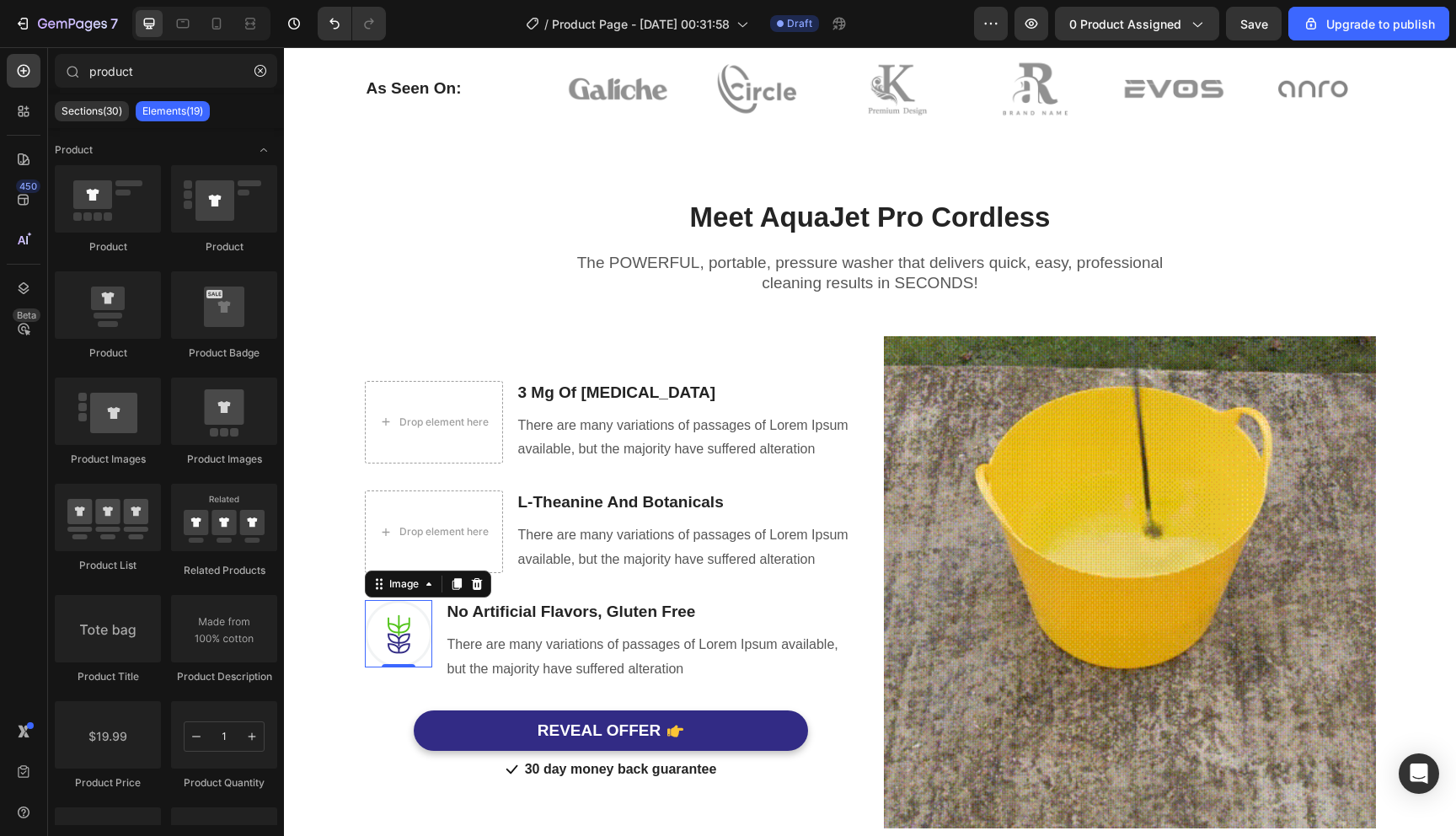
click at [380, 640] on img at bounding box center [399, 633] width 67 height 67
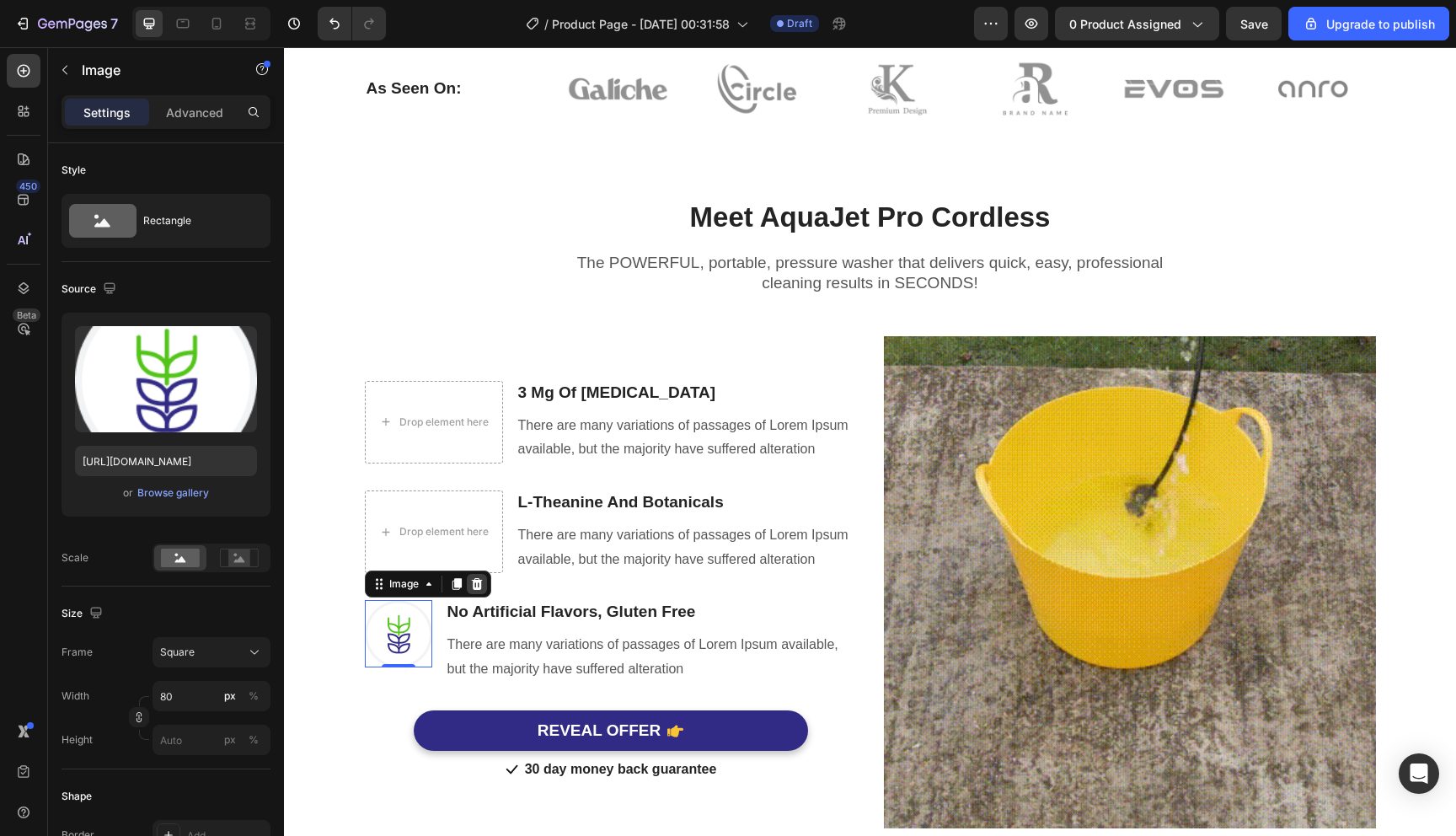
click at [471, 584] on icon at bounding box center [477, 584] width 13 height 13
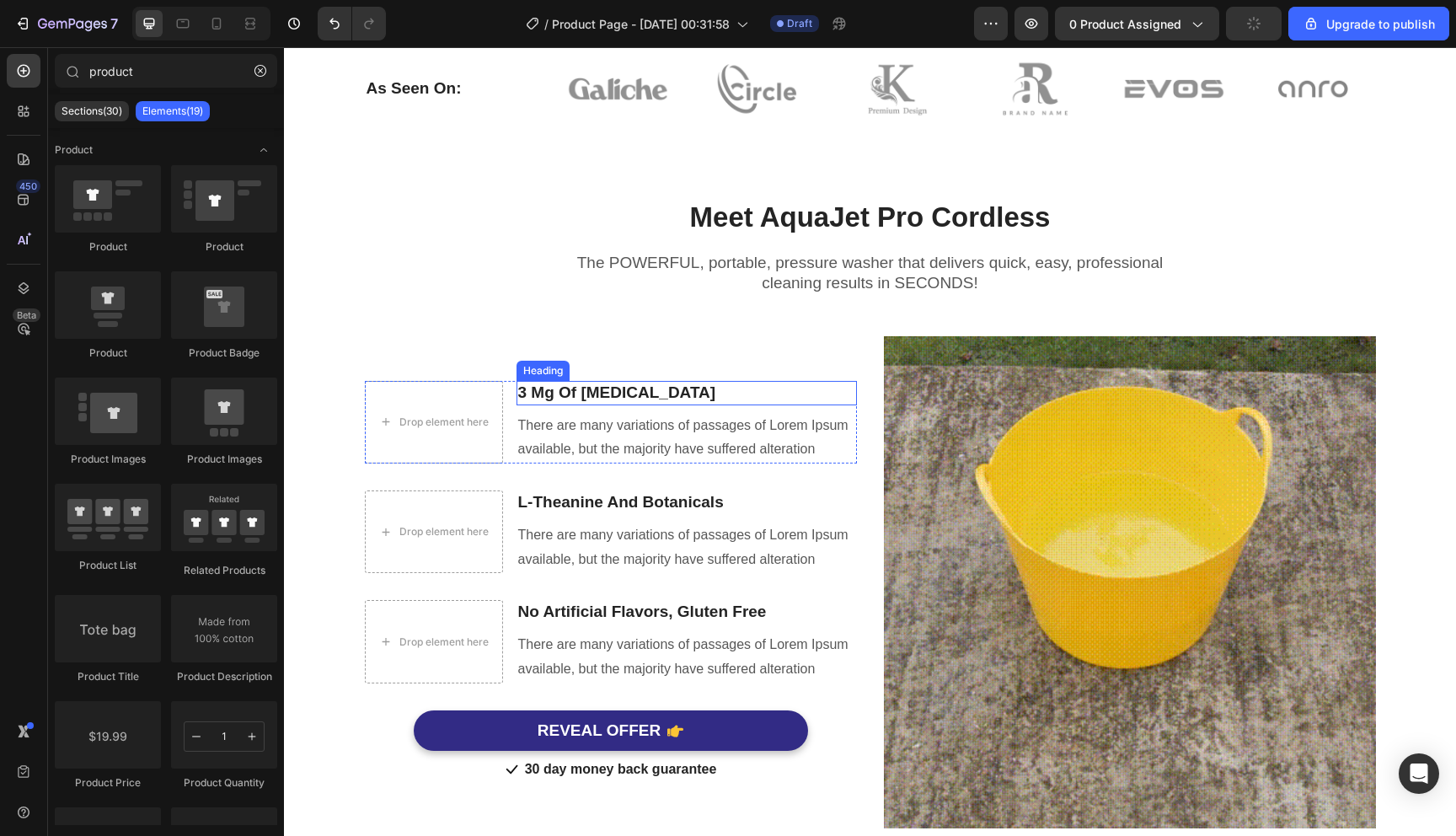
click at [589, 392] on p "3 Mg Of [MEDICAL_DATA]" at bounding box center [686, 394] width 337 height 21
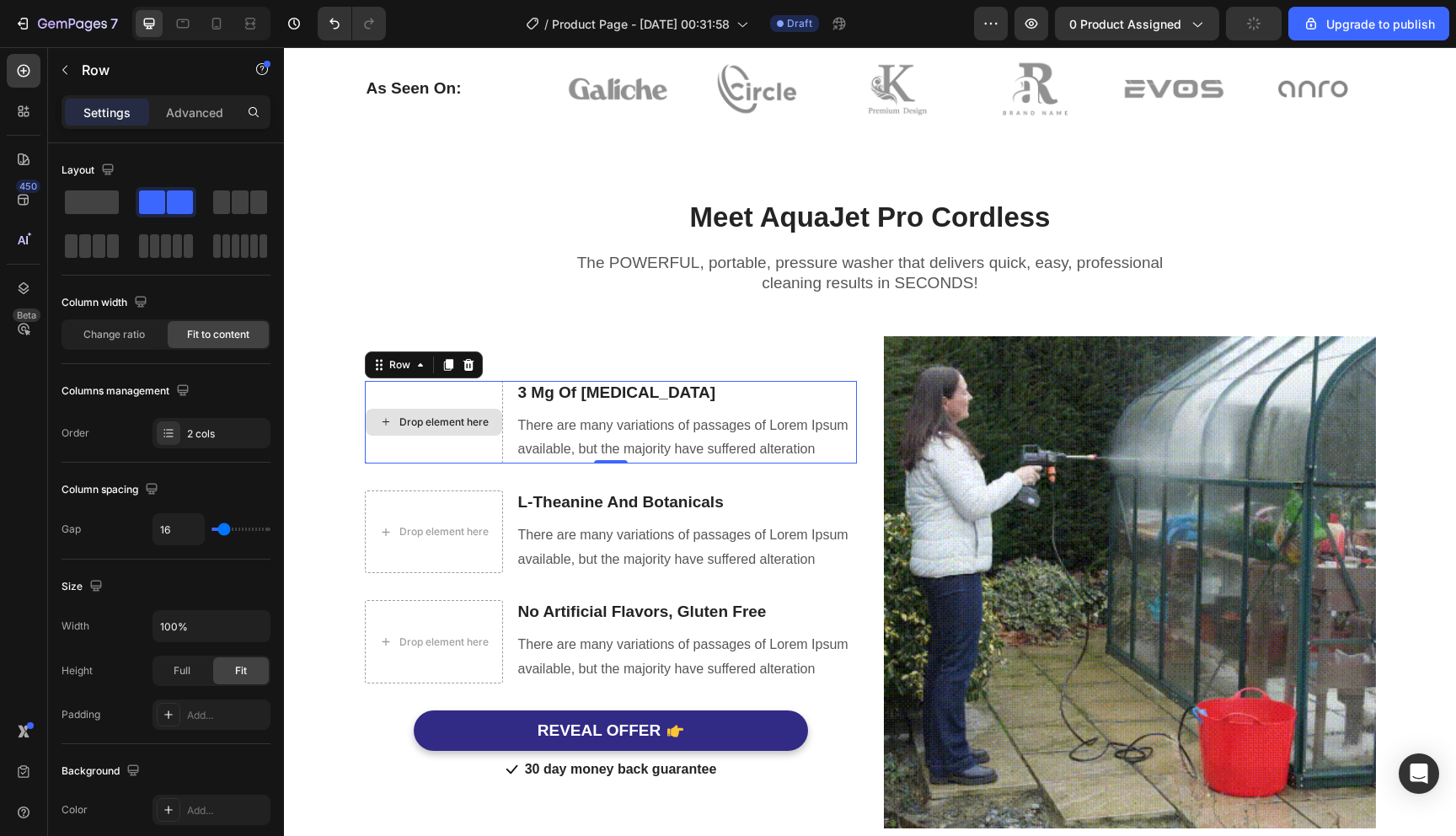
click at [375, 397] on div "Drop element here" at bounding box center [434, 422] width 138 height 82
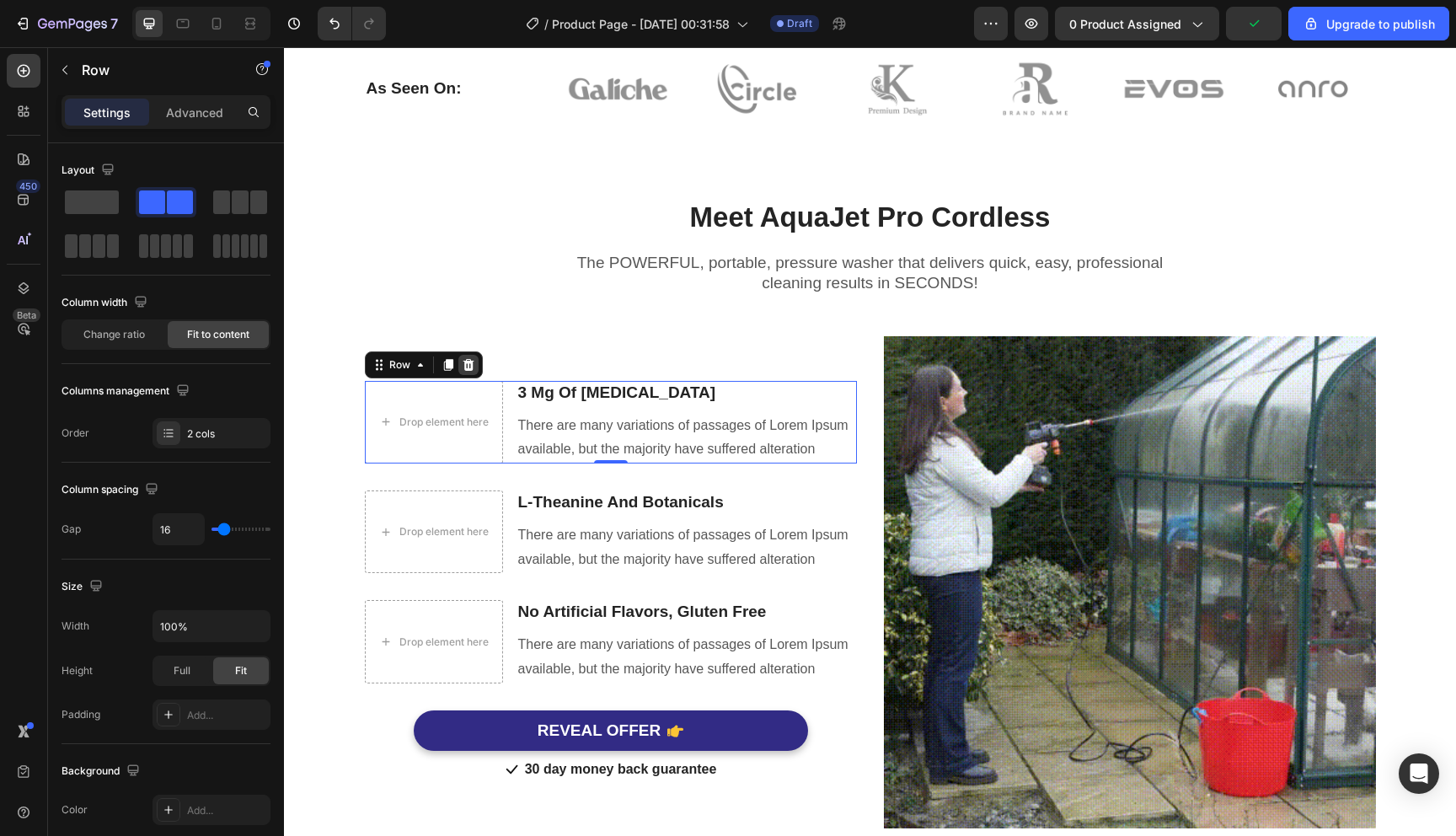
click at [463, 363] on icon at bounding box center [468, 364] width 11 height 12
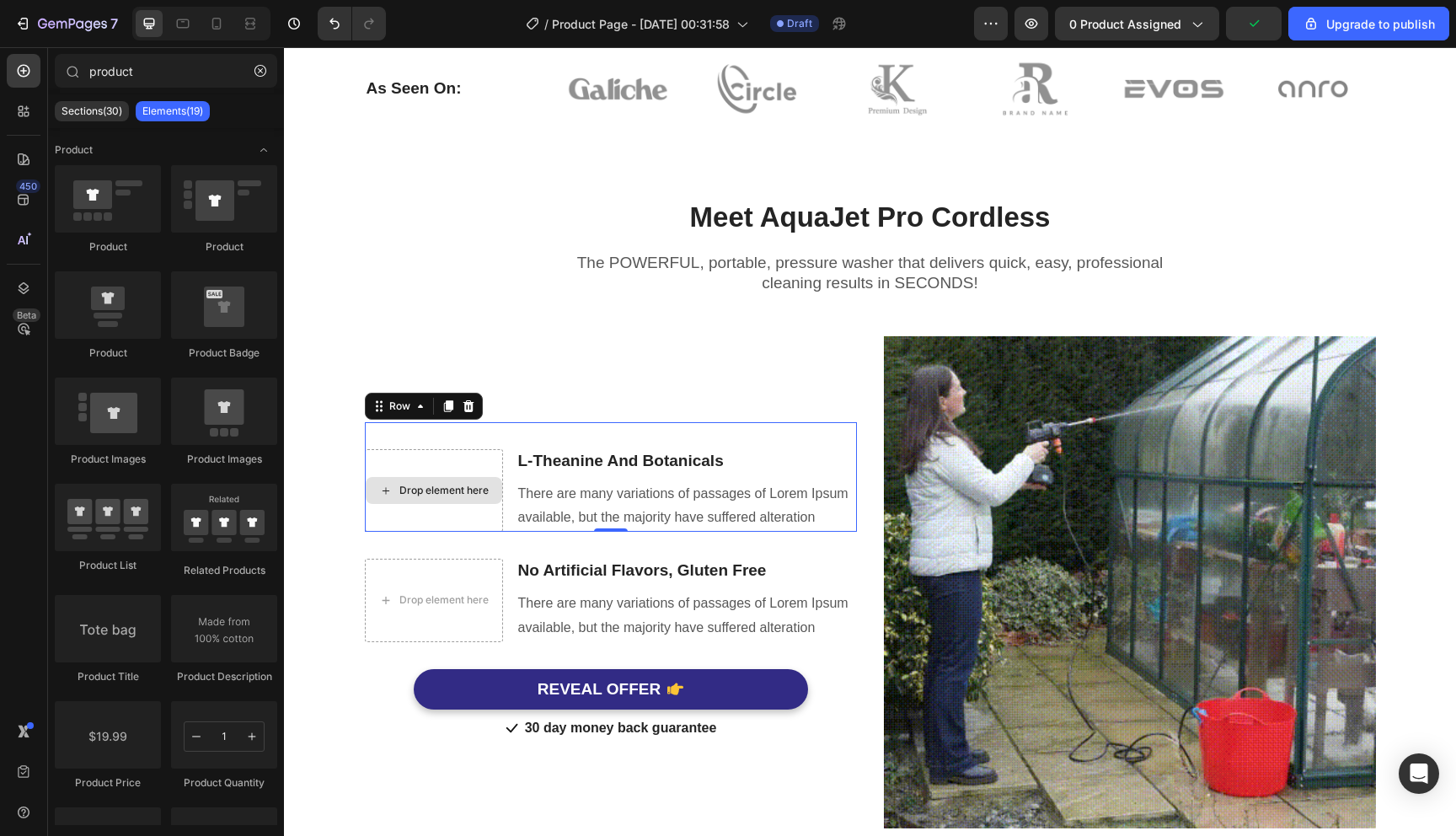
click at [427, 473] on div "Drop element here" at bounding box center [434, 490] width 138 height 82
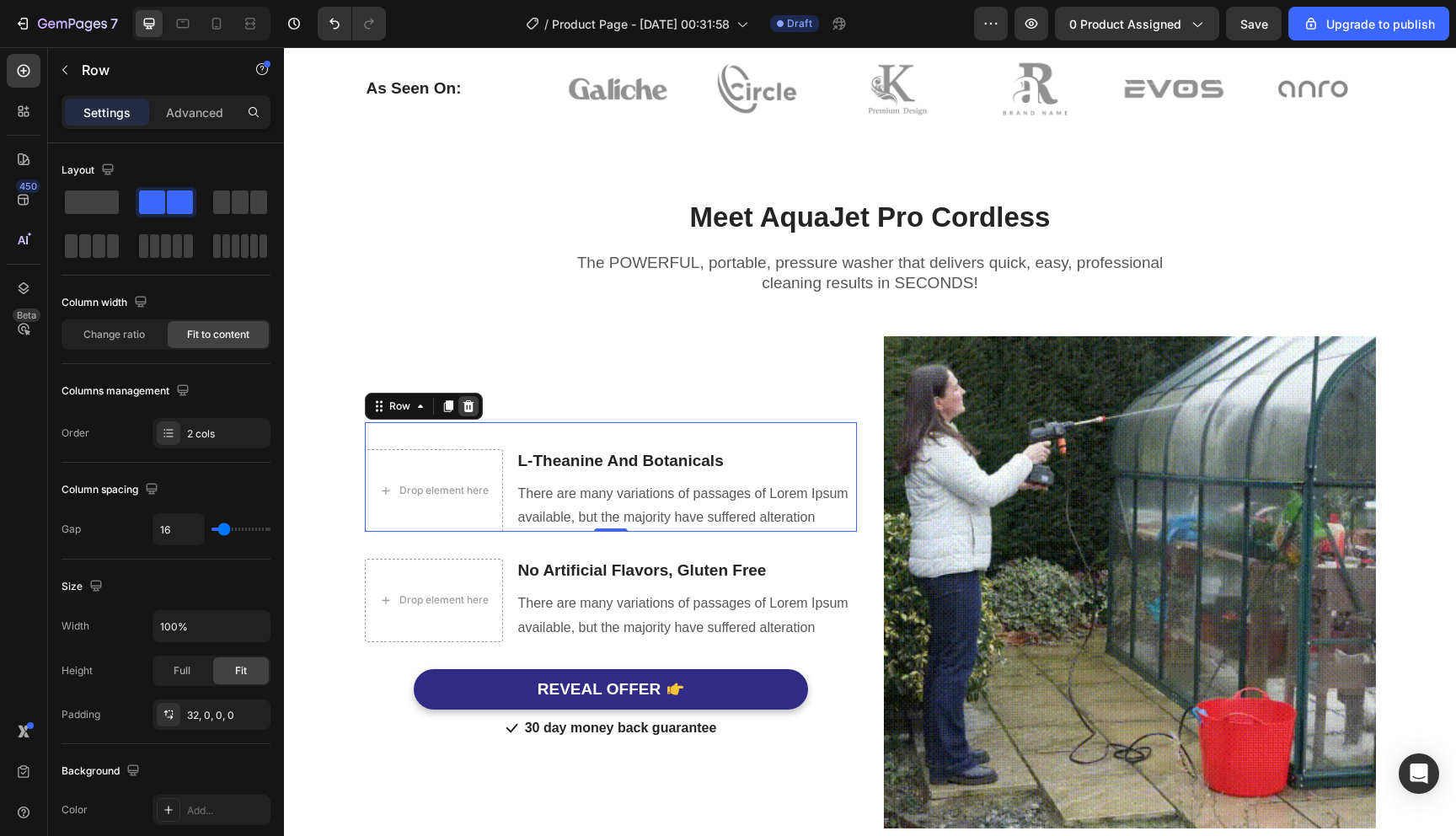
click at [470, 409] on div at bounding box center [468, 406] width 20 height 20
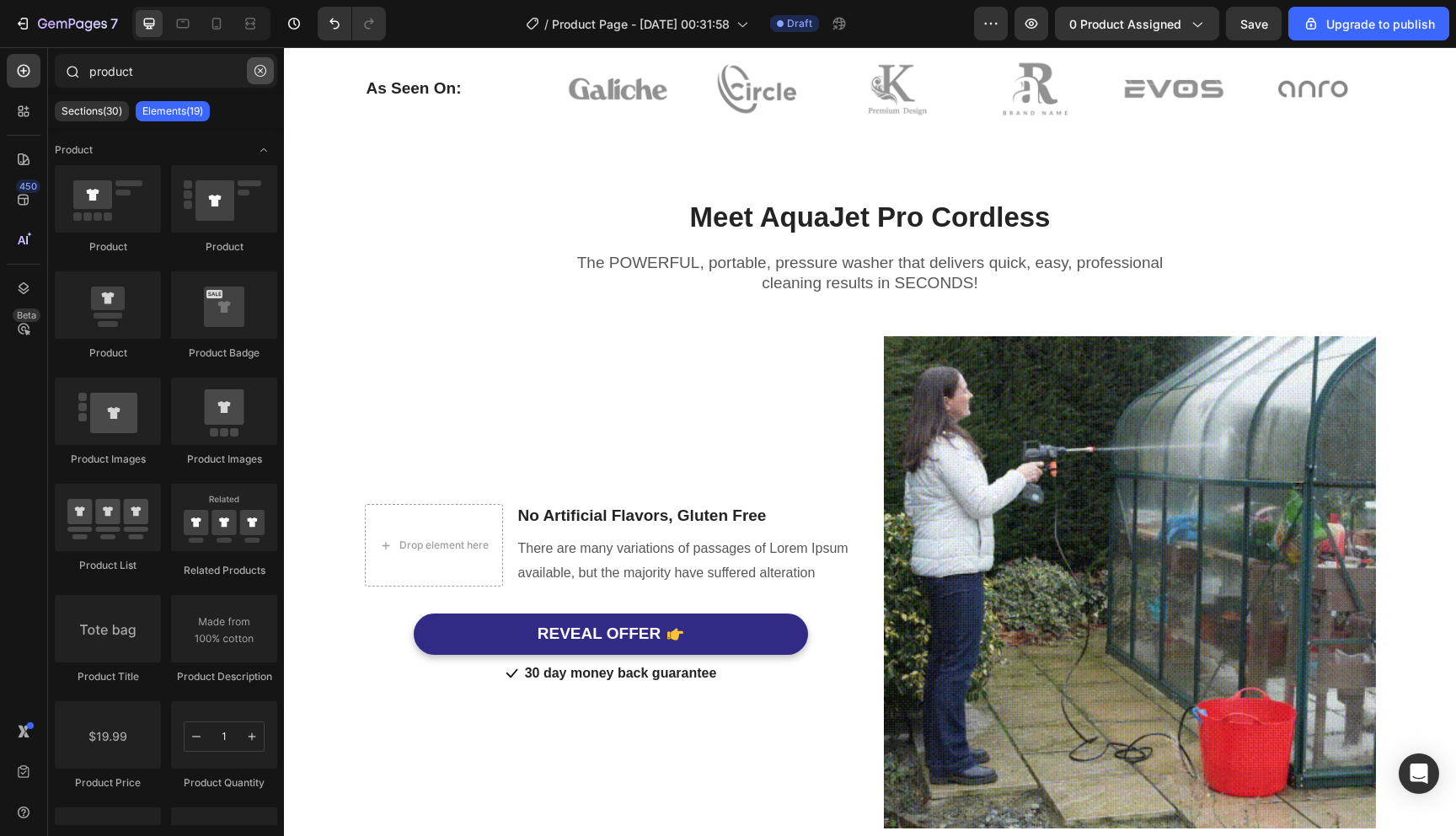
click at [260, 72] on icon "button" at bounding box center [260, 70] width 11 height 12
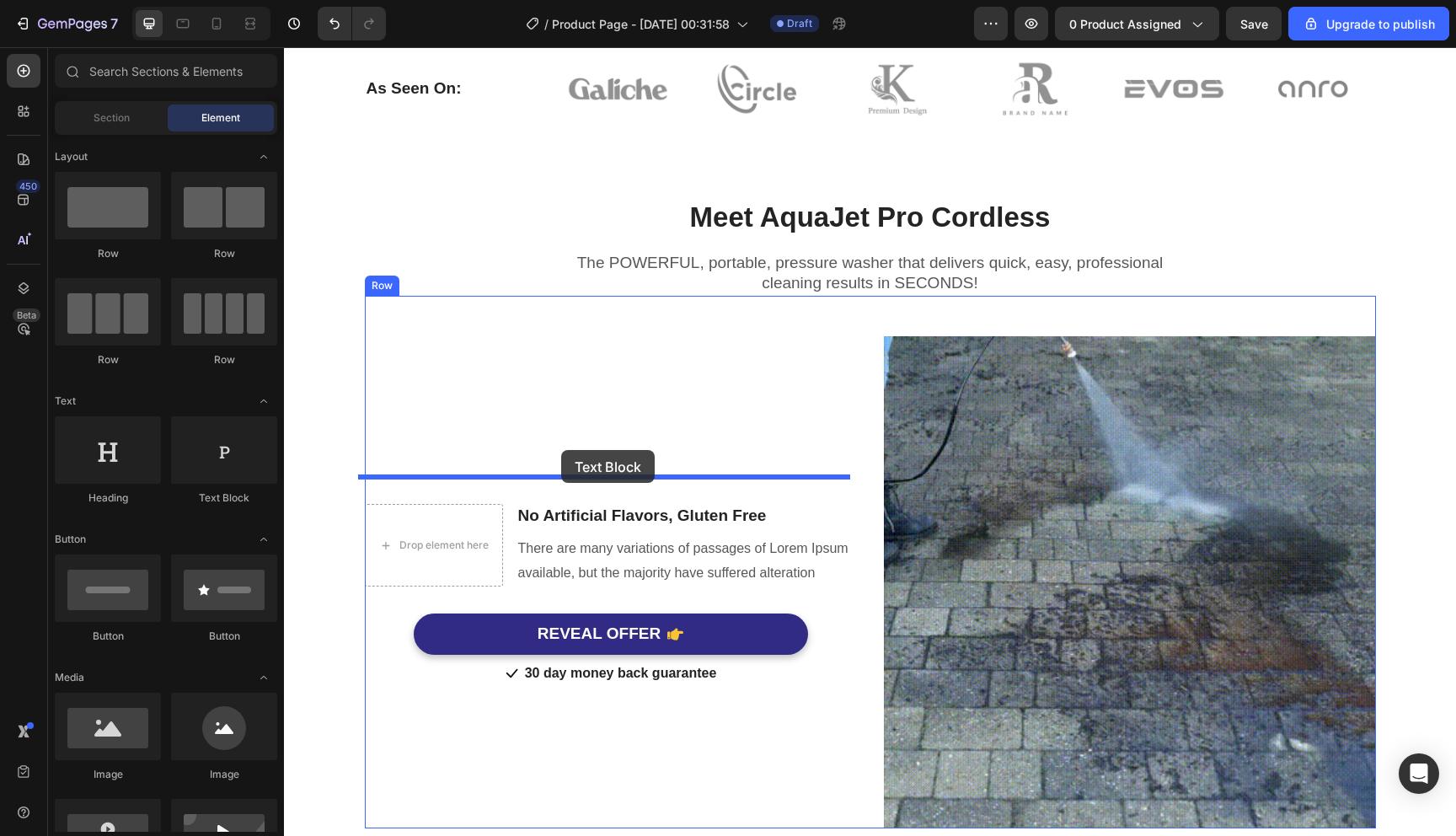
drag, startPoint x: 502, startPoint y: 504, endPoint x: 562, endPoint y: 450, distance: 80.7
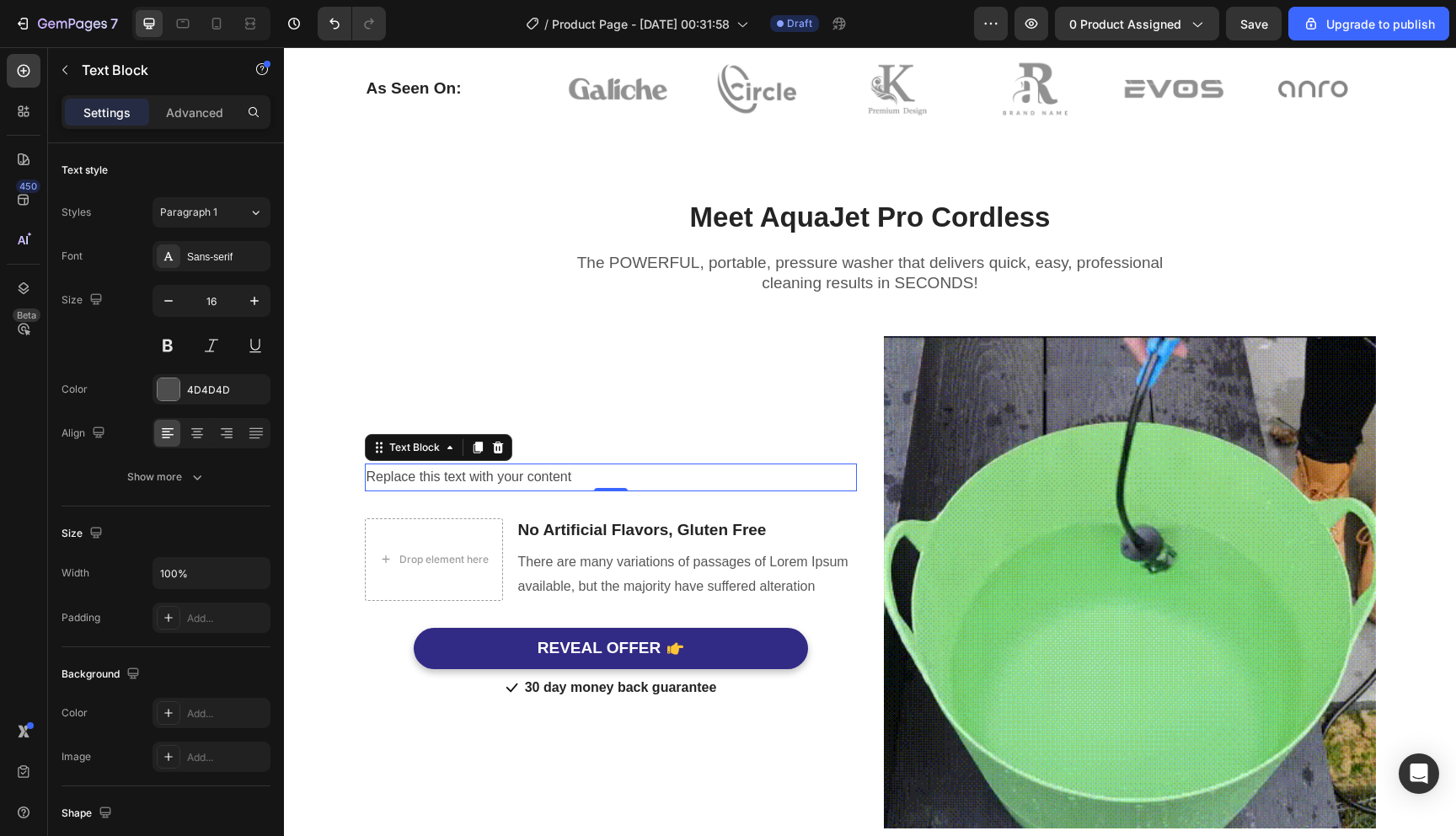
click at [494, 477] on div "Replace this text with your content" at bounding box center [611, 477] width 492 height 27
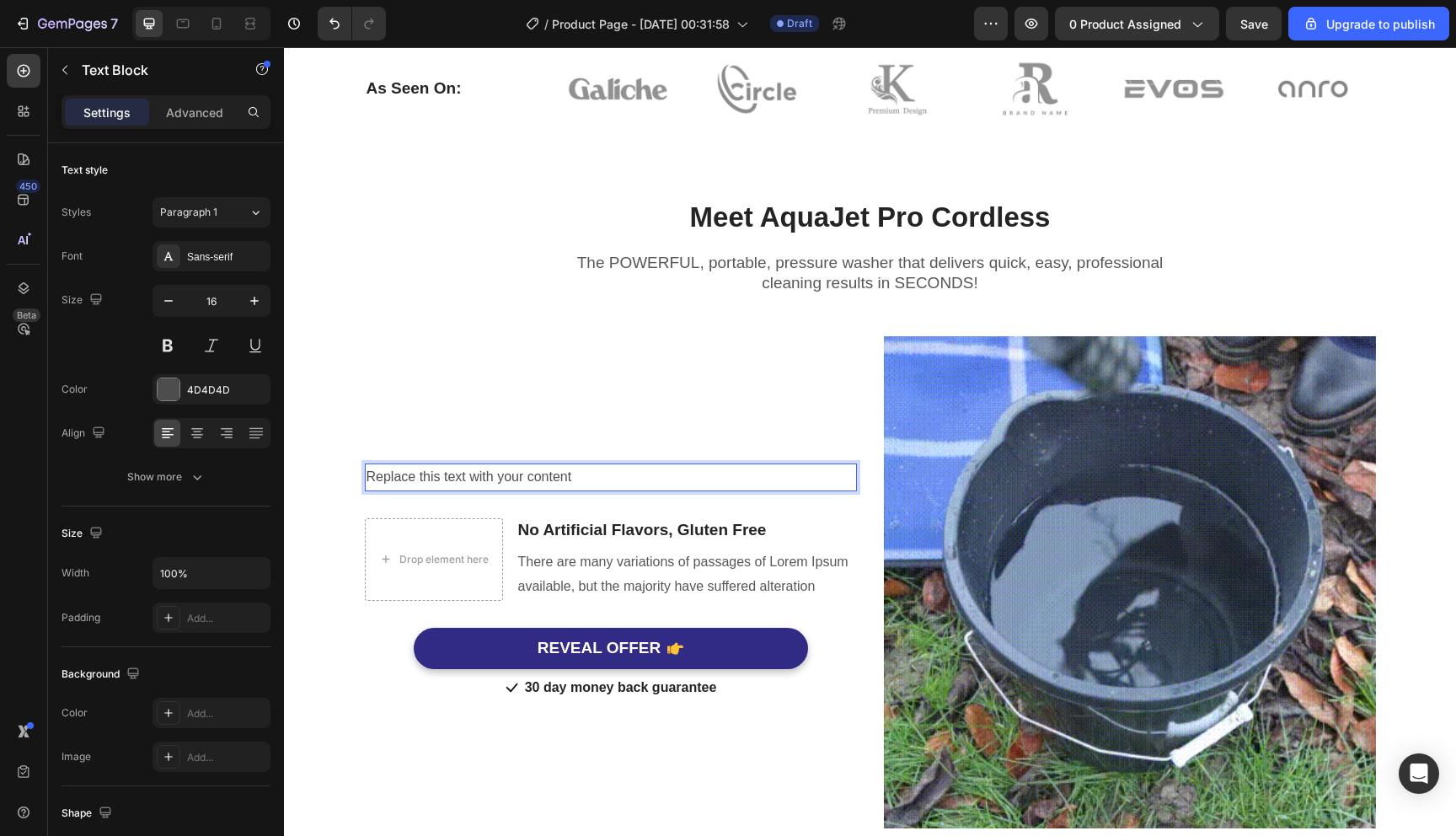
click at [494, 477] on p "Replace this text with your content" at bounding box center [610, 478] width 489 height 25
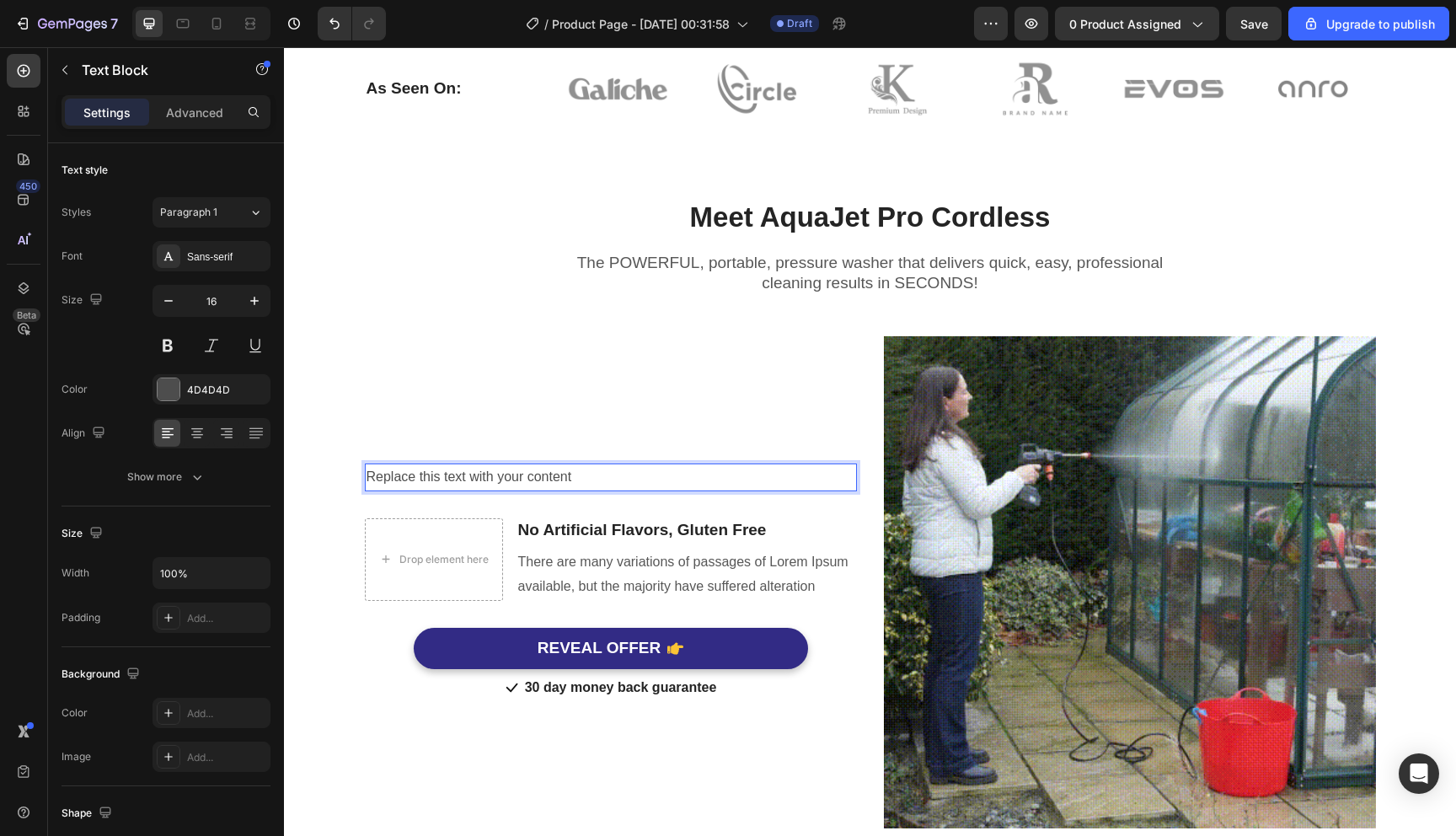
click at [494, 477] on p "Replace this text with your content" at bounding box center [610, 478] width 489 height 25
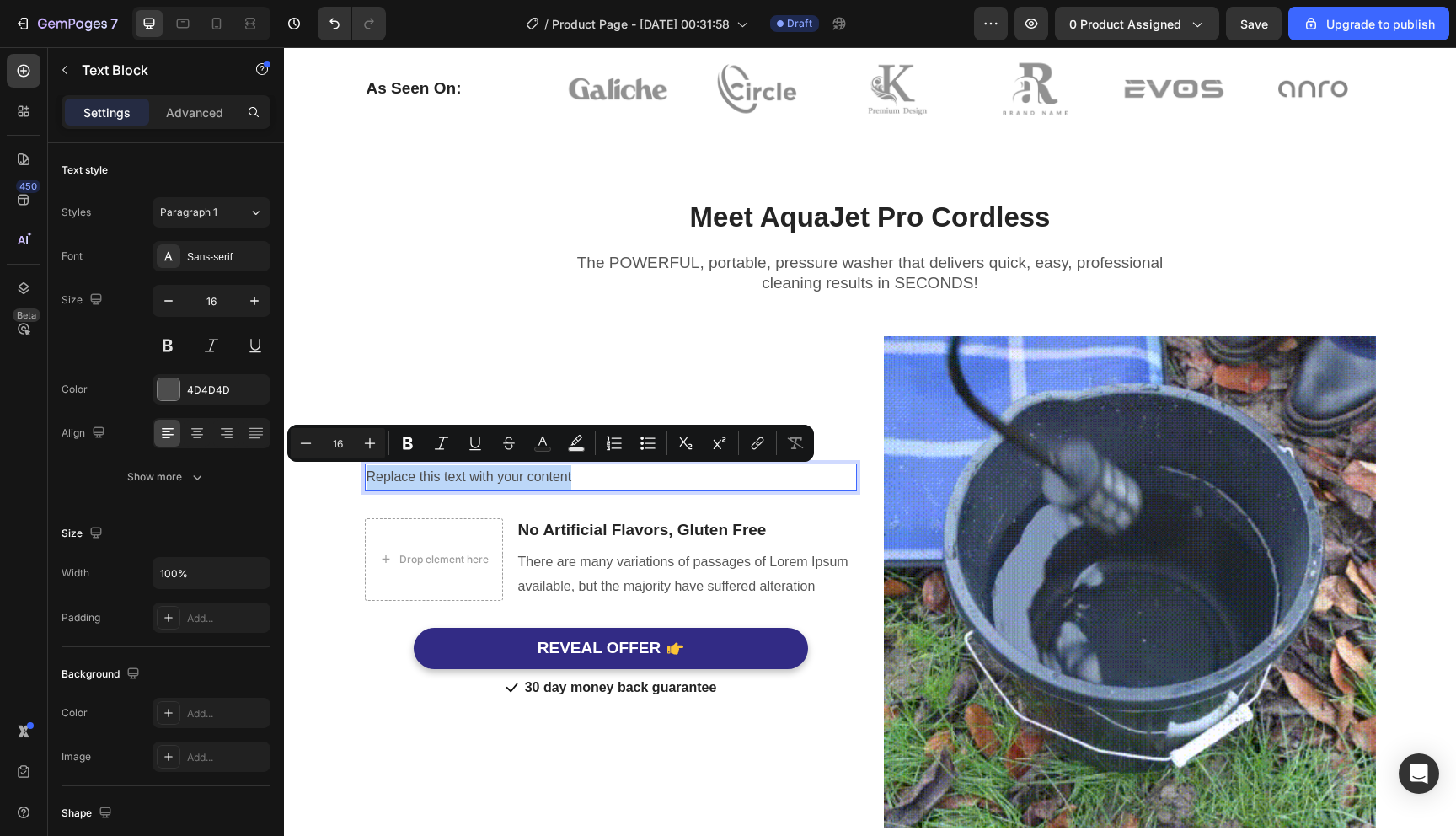
scroll to position [841, 0]
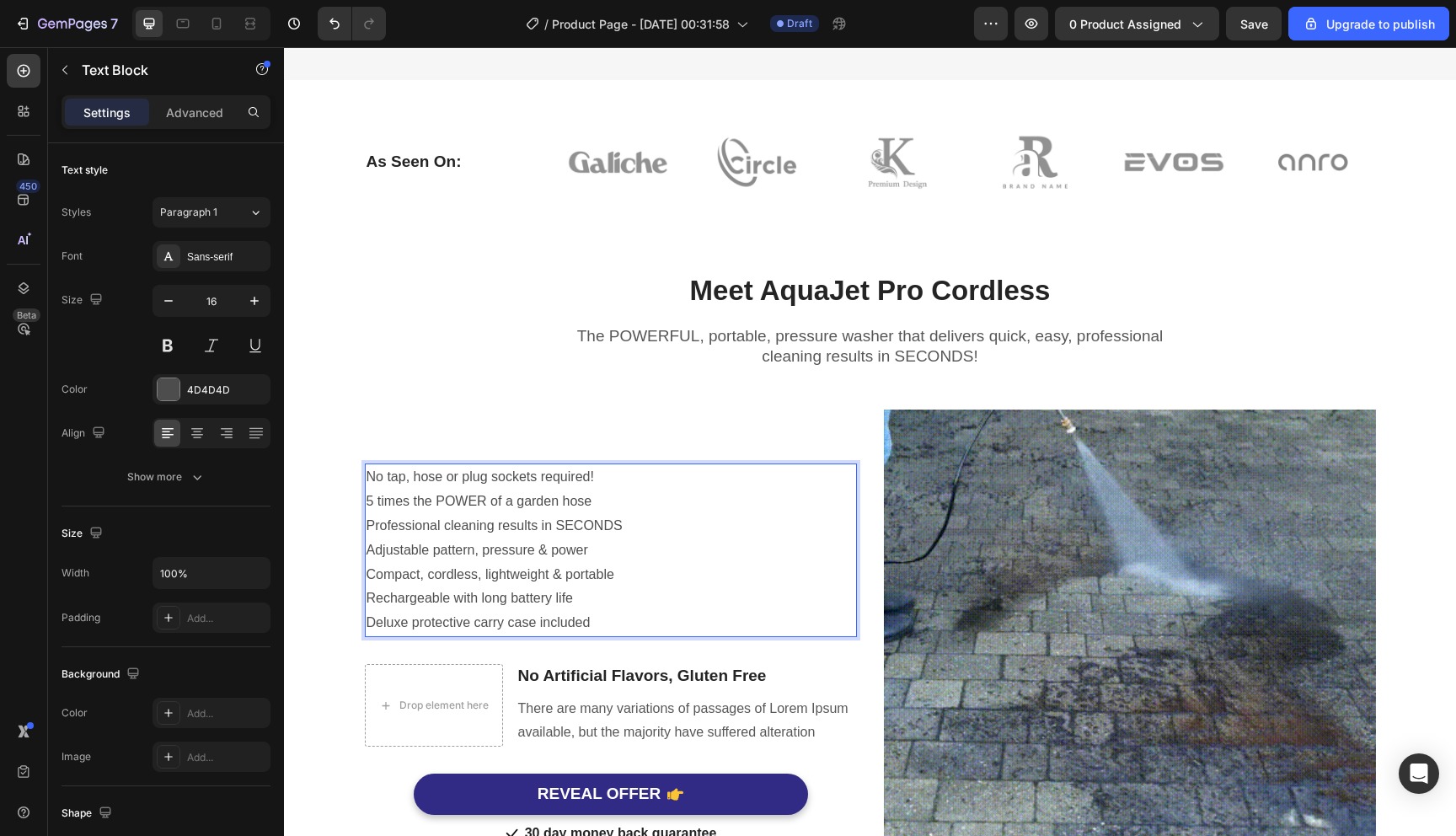
click at [532, 579] on p "Compact, cordless, lightweight & portable" at bounding box center [610, 575] width 489 height 25
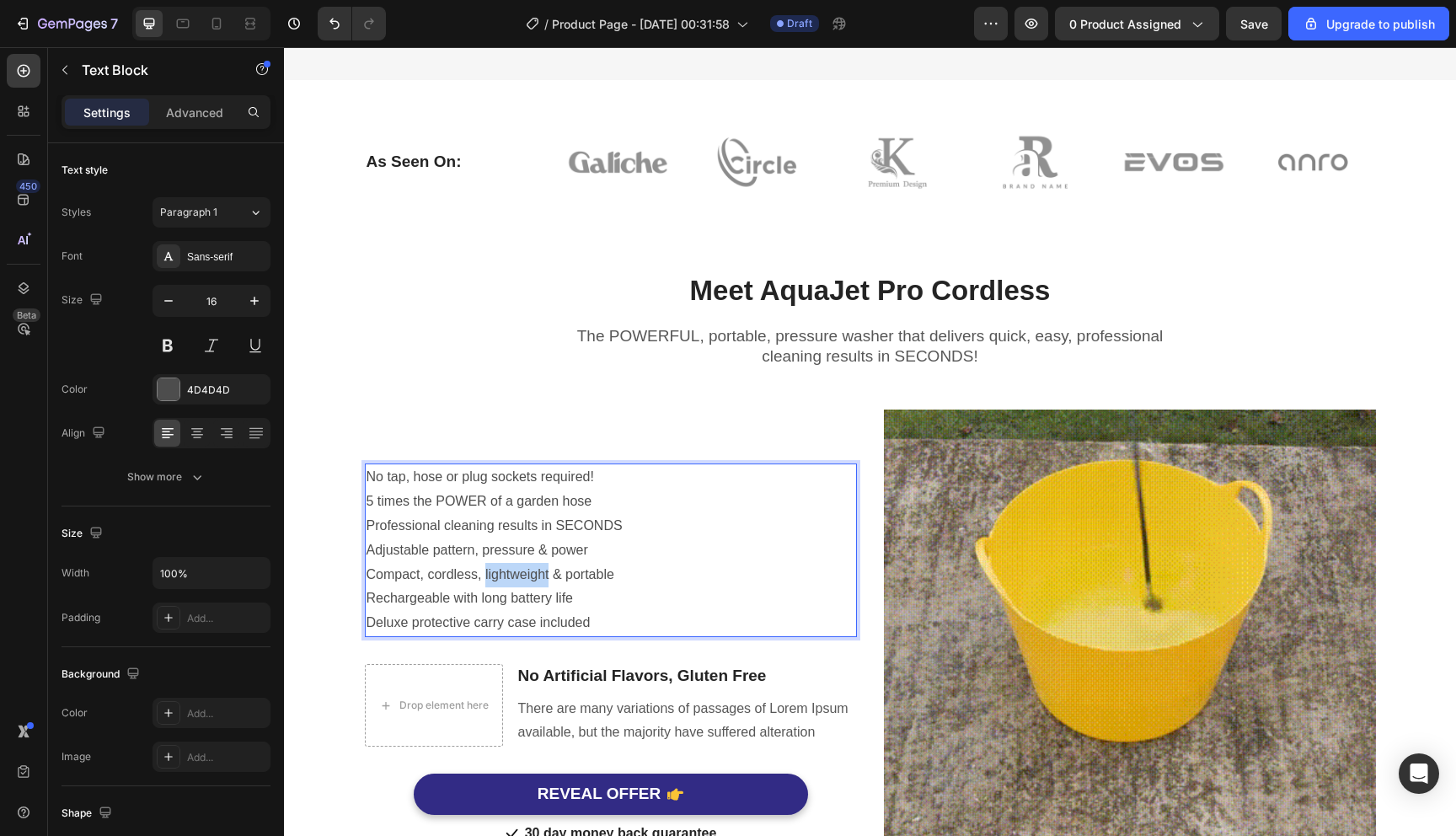
click at [532, 579] on p "Compact, cordless, lightweight & portable" at bounding box center [610, 575] width 489 height 25
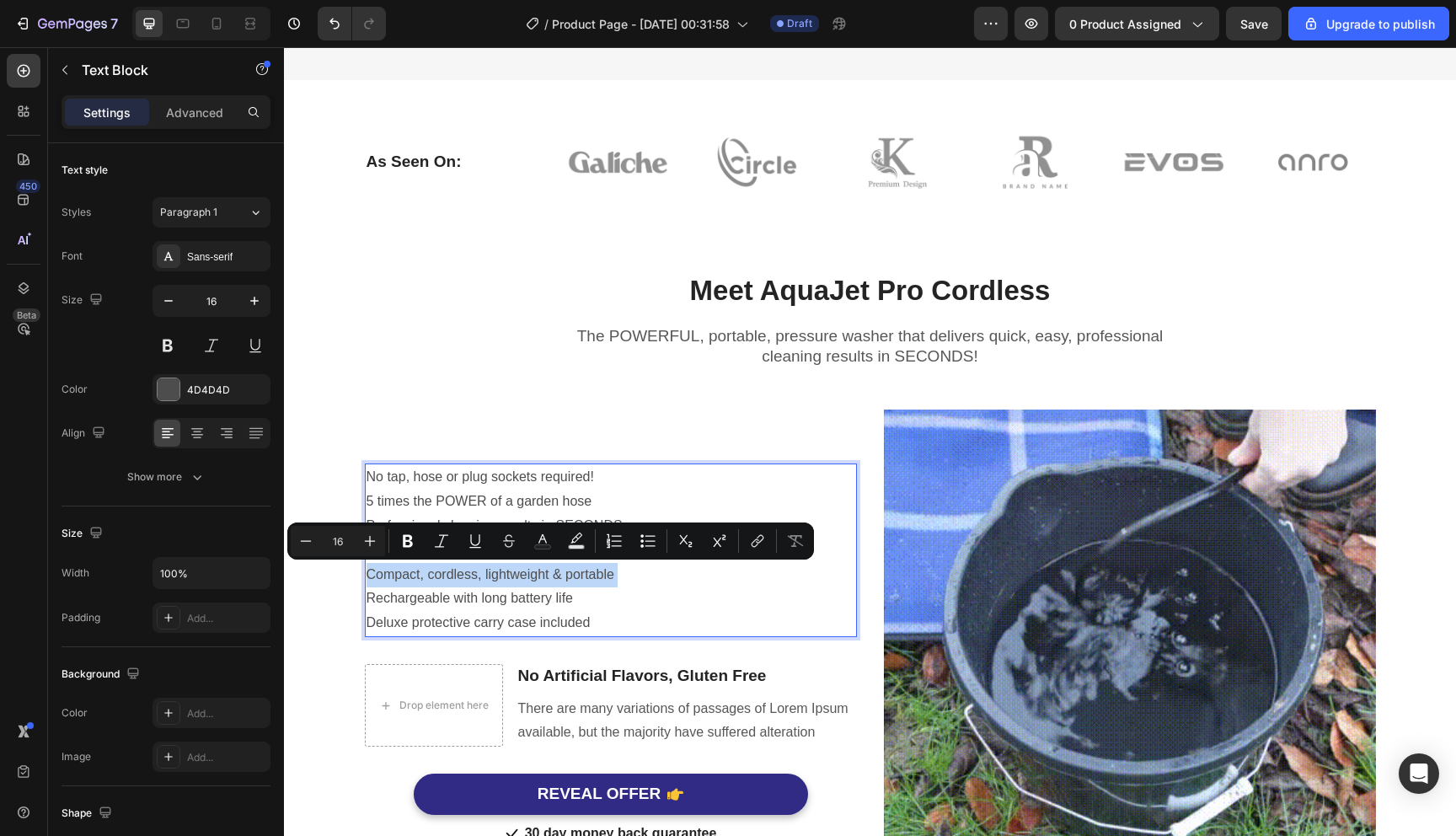
click at [532, 579] on p "Compact, cordless, lightweight & portable" at bounding box center [610, 575] width 489 height 25
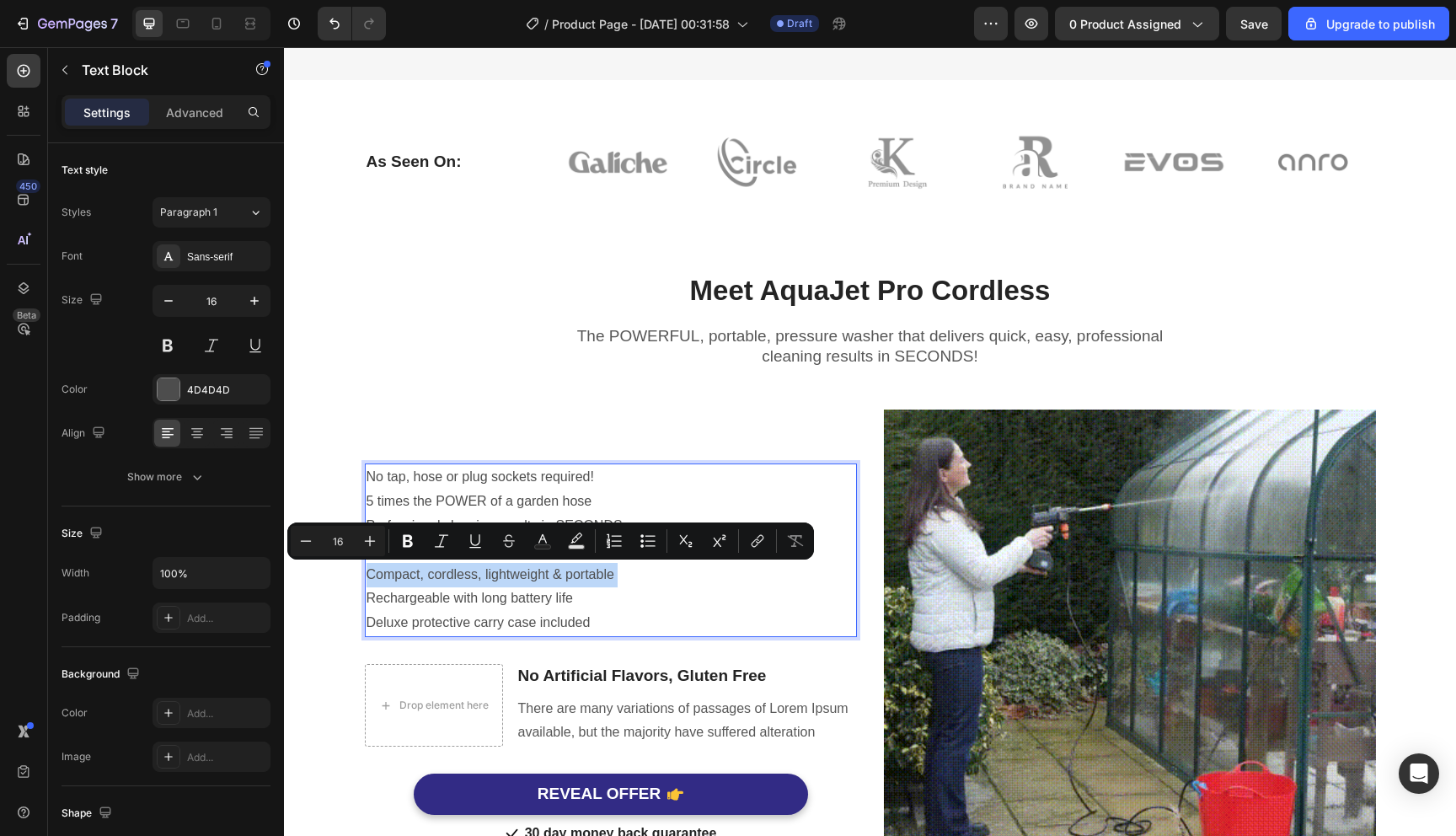
click at [531, 572] on p "Compact, cordless, lightweight & portable" at bounding box center [610, 575] width 489 height 25
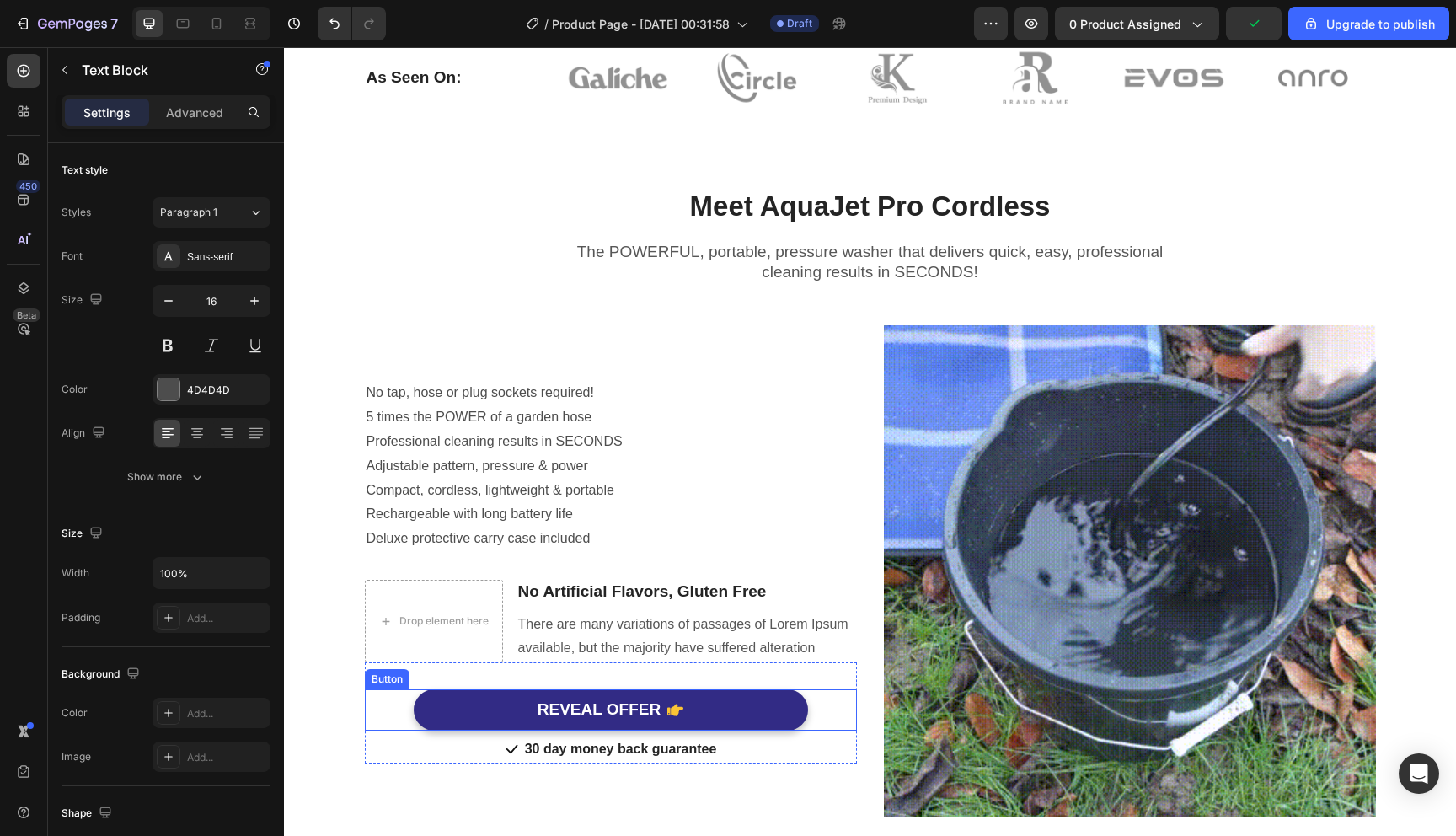
scroll to position [863, 0]
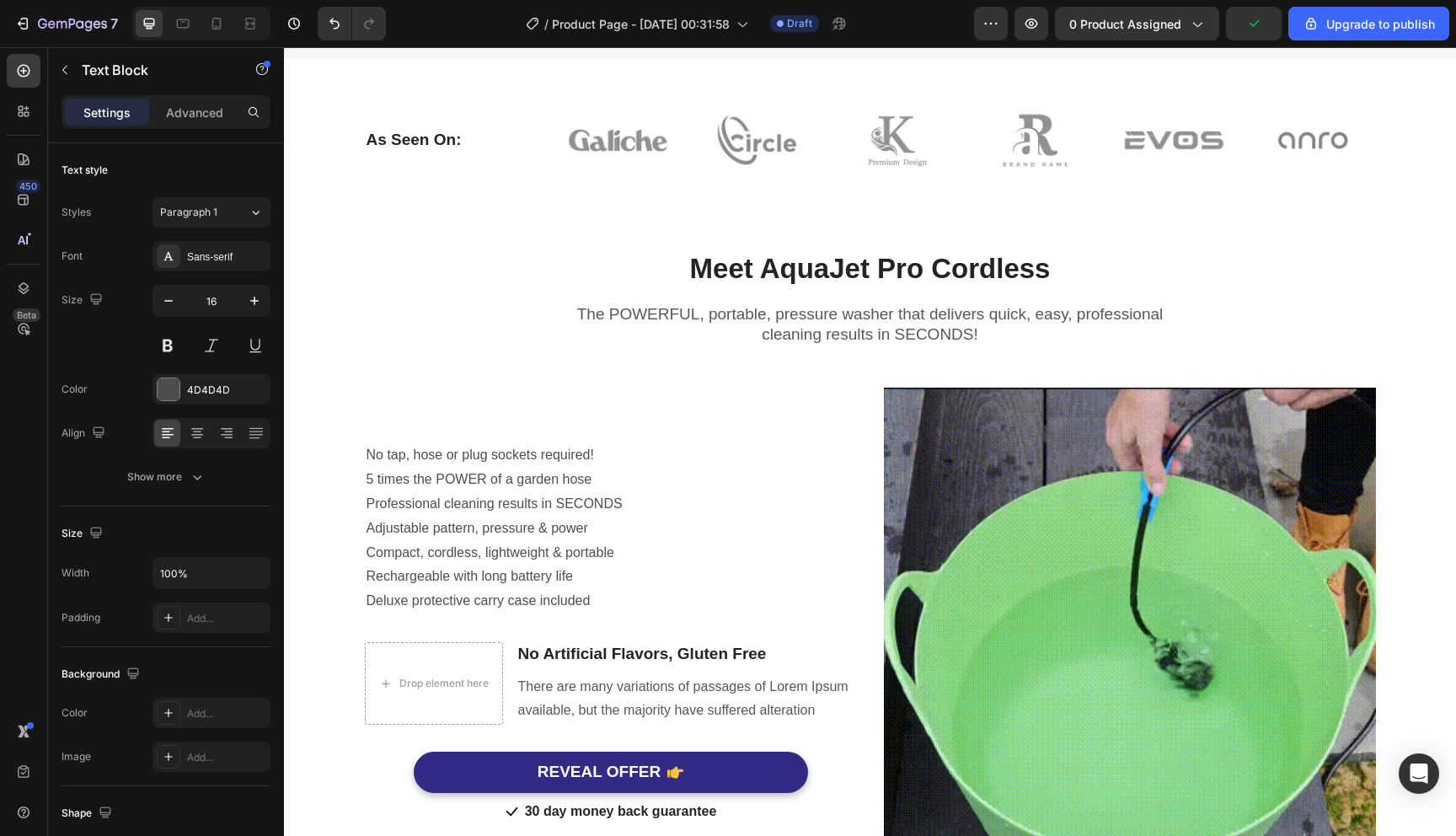
click at [499, 535] on p "Adjustable pattern, pressure & power" at bounding box center [610, 529] width 489 height 25
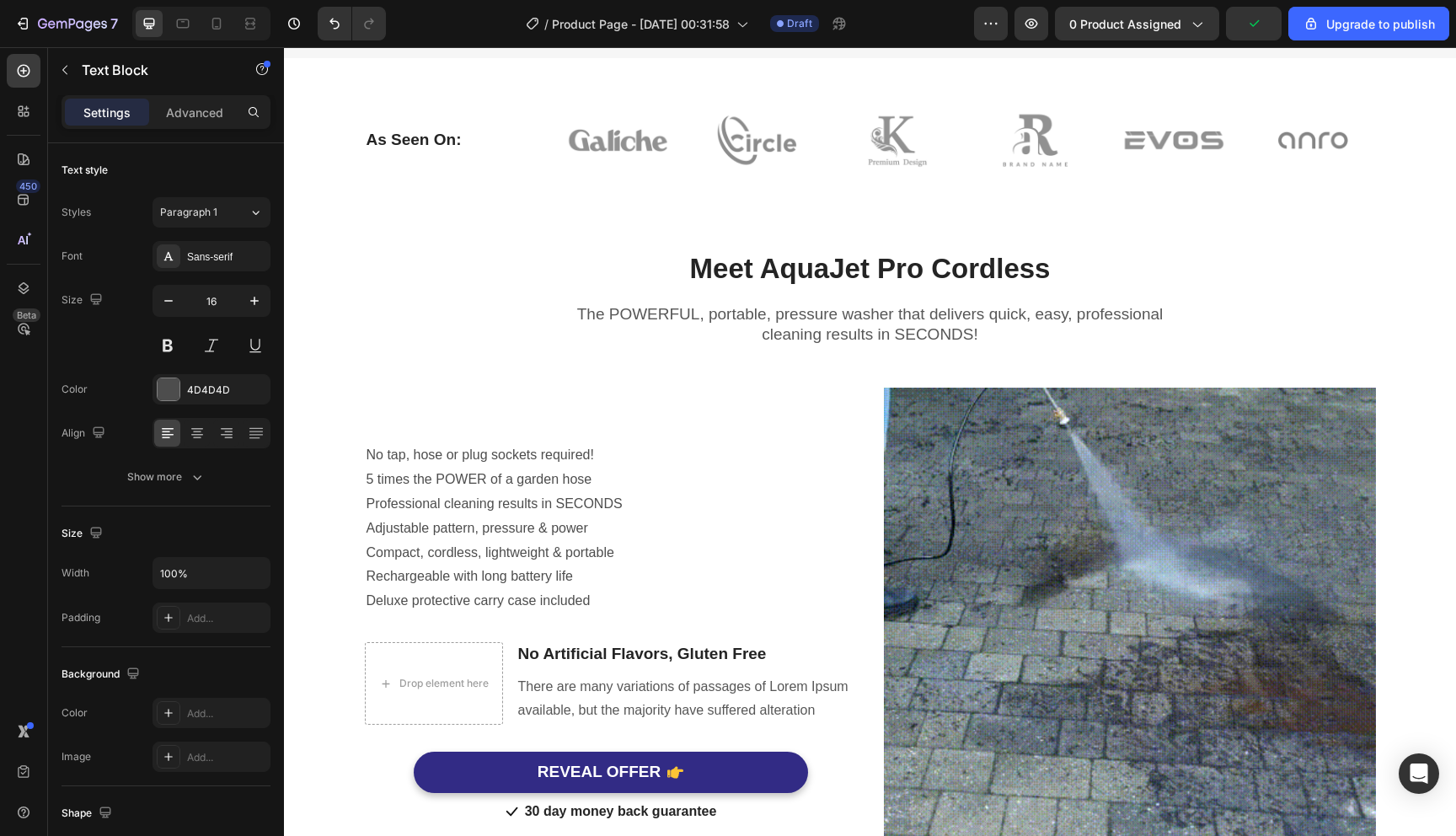
click at [499, 535] on p "Adjustable pattern, pressure & power" at bounding box center [610, 529] width 489 height 25
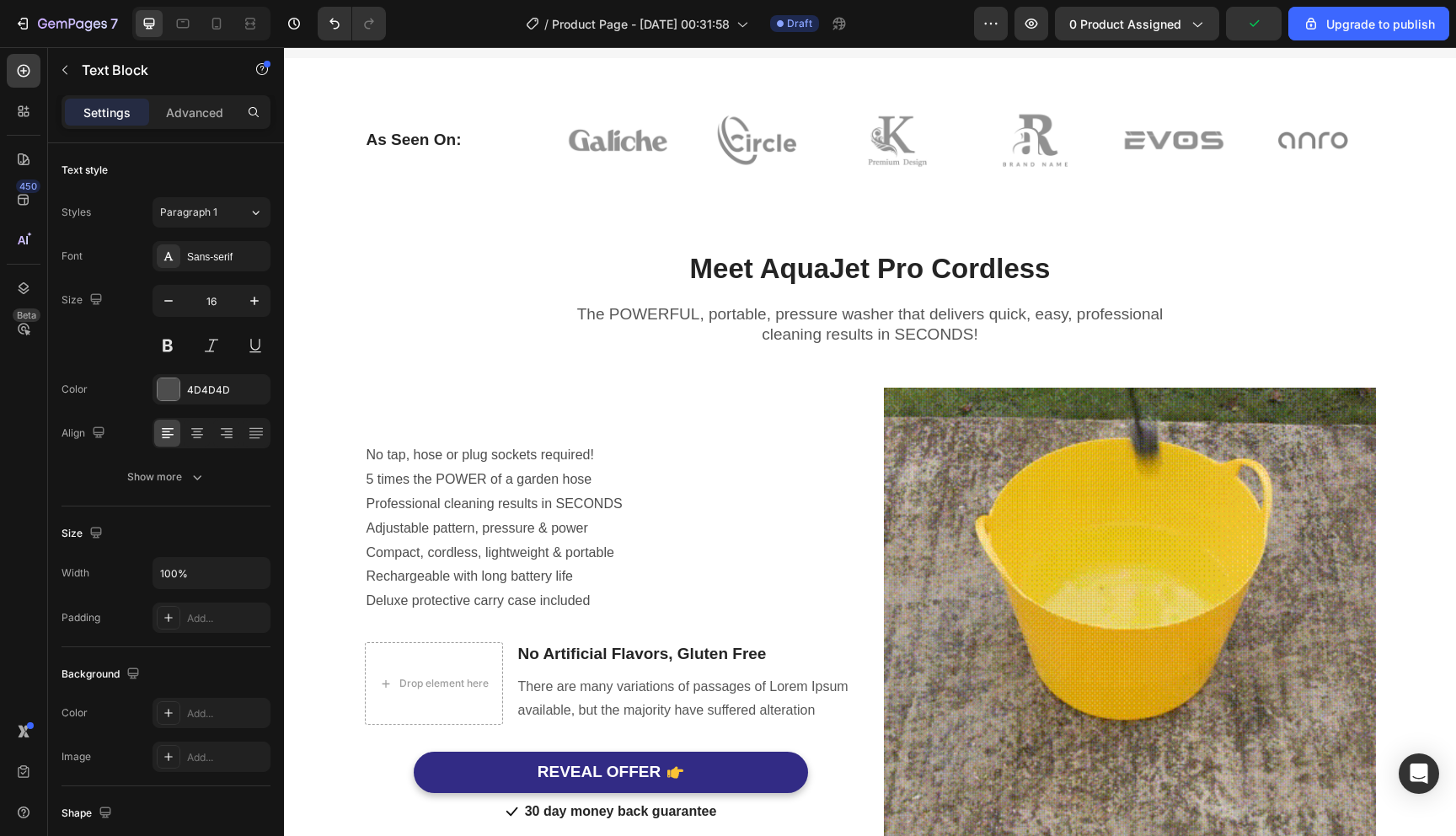
click at [499, 535] on p "Adjustable pattern, pressure & power" at bounding box center [610, 529] width 489 height 25
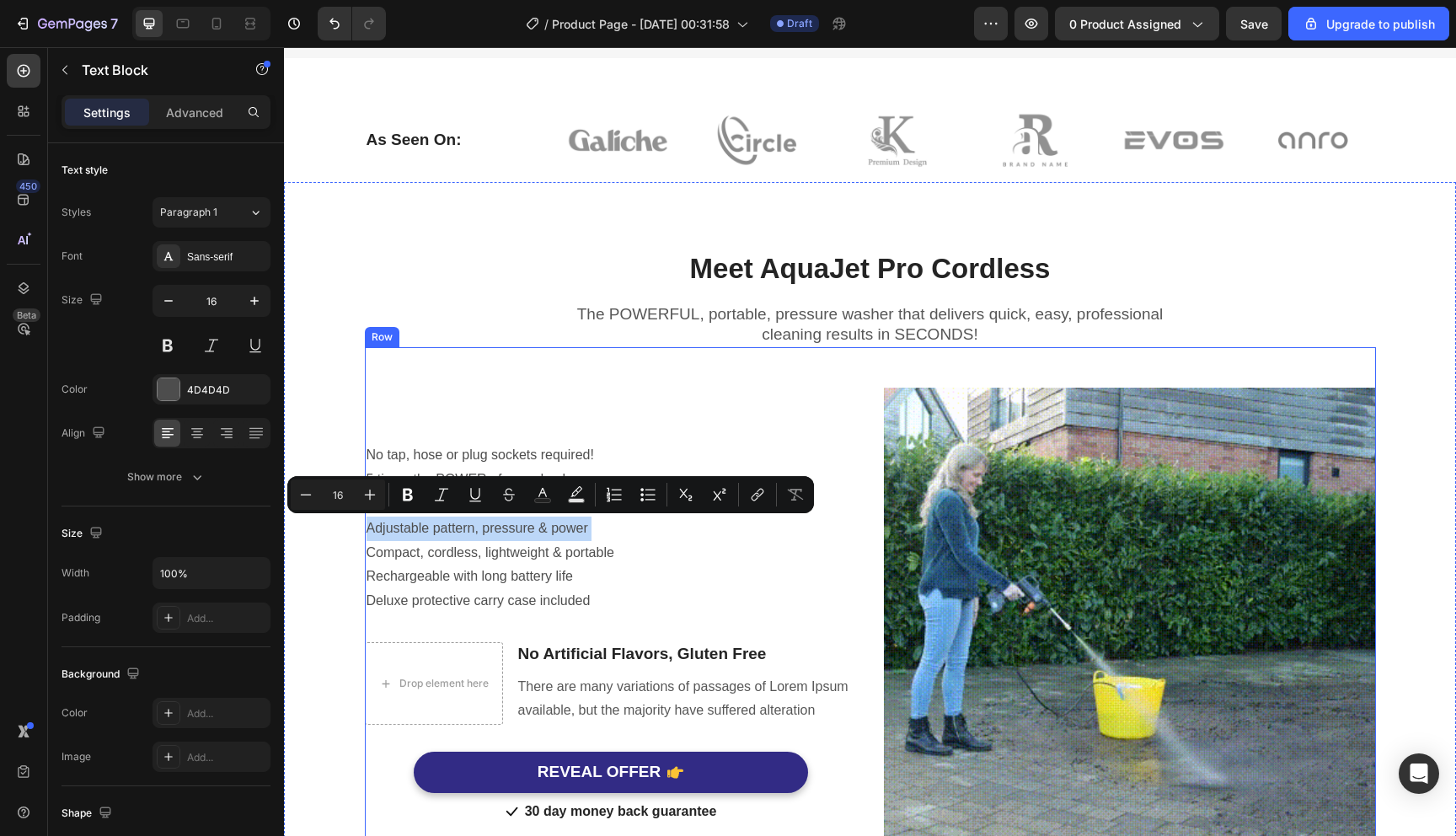
click at [561, 412] on div "No tap, hose or plug sockets required! 5 times the POWER of a garden hose Profe…" at bounding box center [611, 633] width 492 height 492
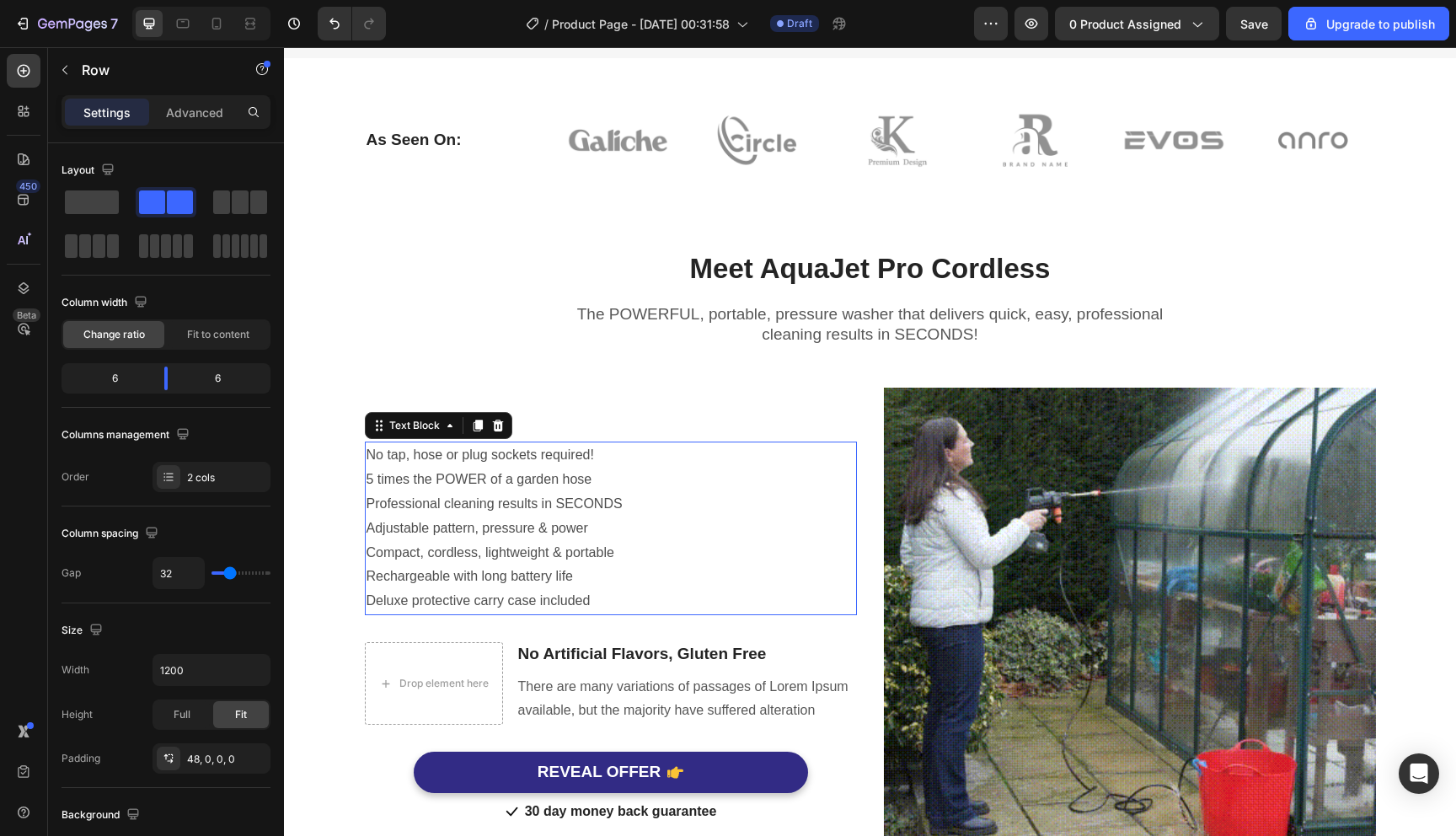
click at [533, 479] on p "5 times the POWER of a garden hose" at bounding box center [610, 480] width 489 height 25
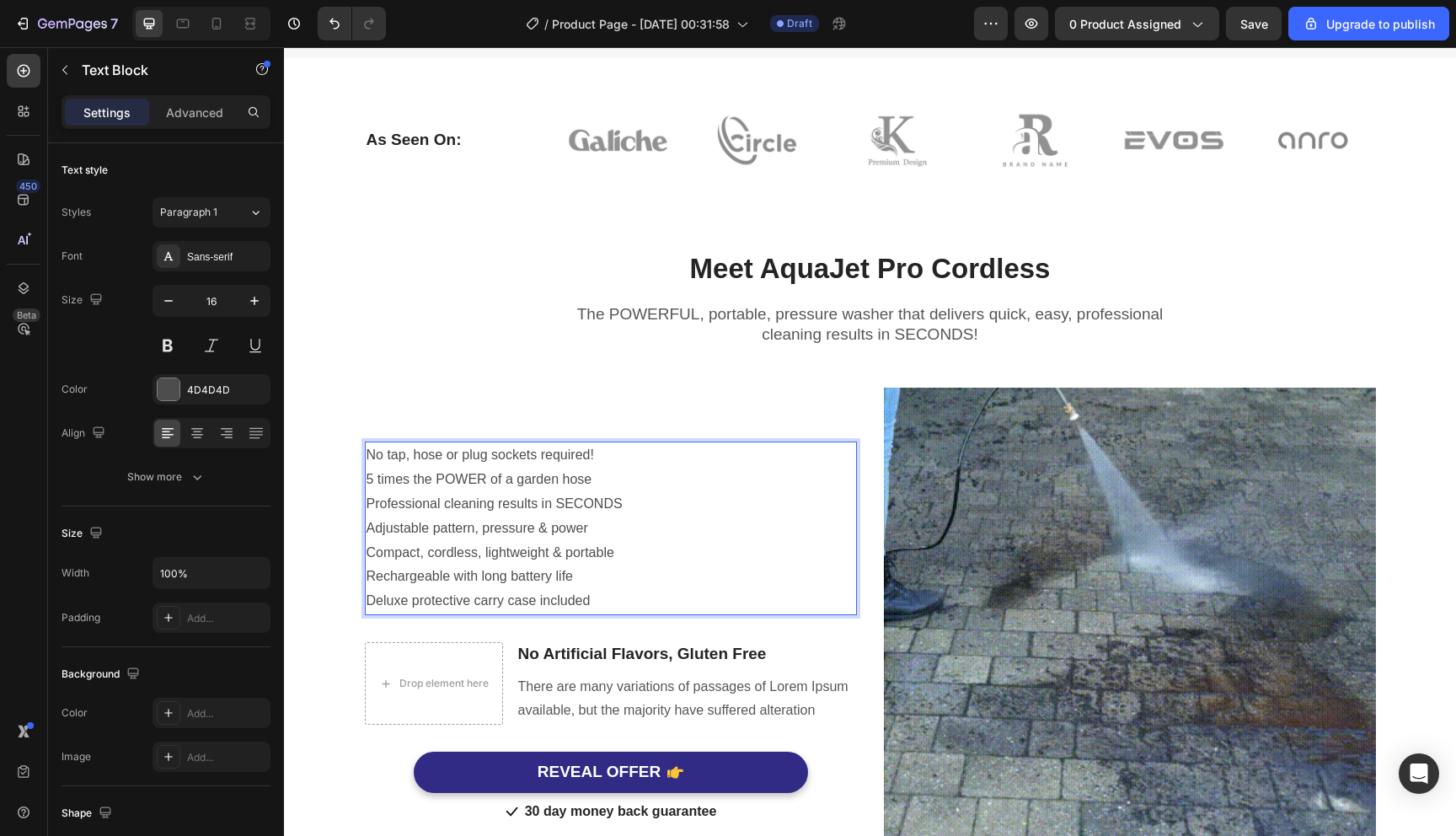
click at [533, 479] on p "5 times the POWER of a garden hose" at bounding box center [610, 480] width 489 height 25
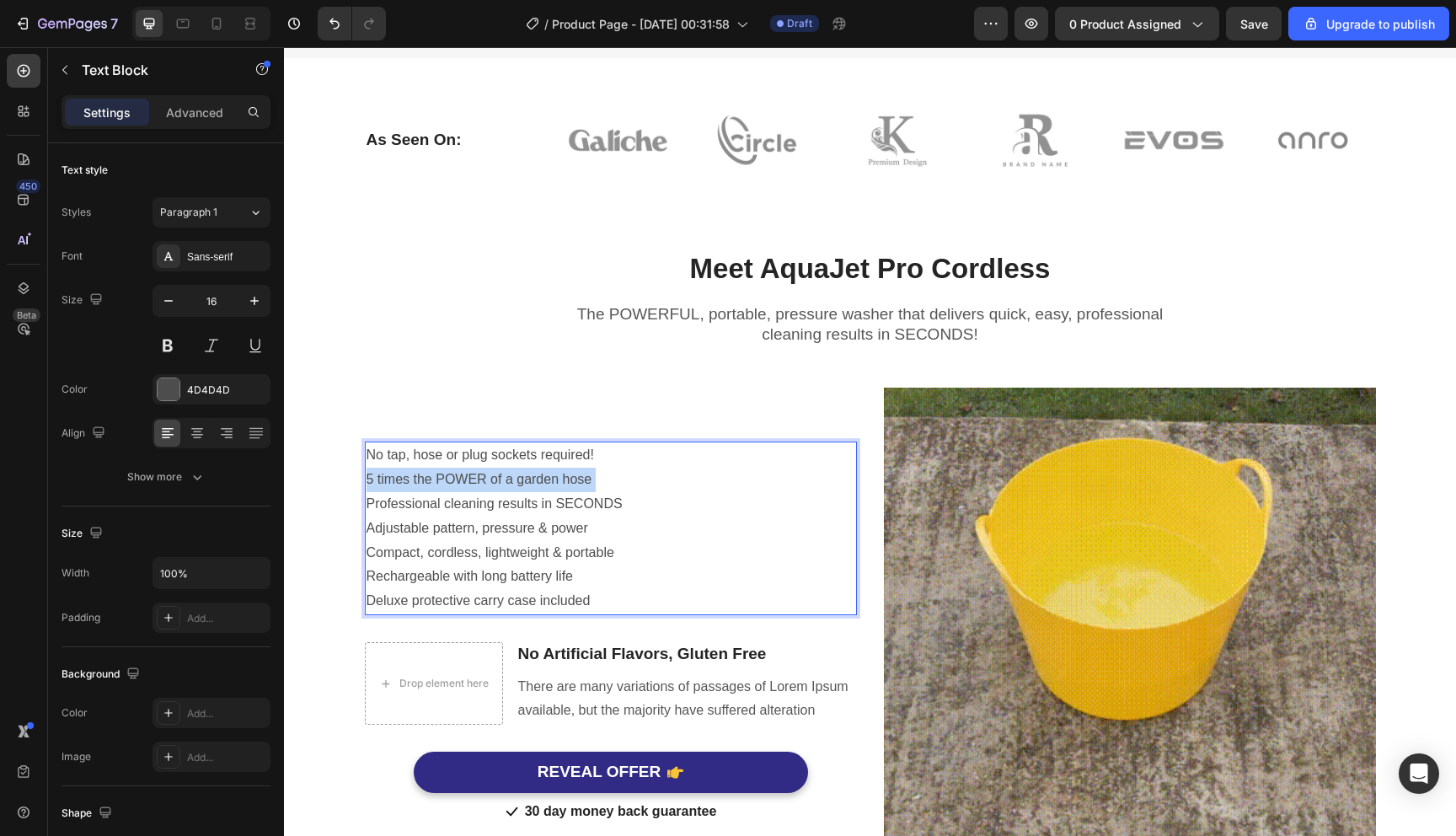
click at [543, 481] on p "5 times the POWER of a garden hose" at bounding box center [610, 480] width 489 height 25
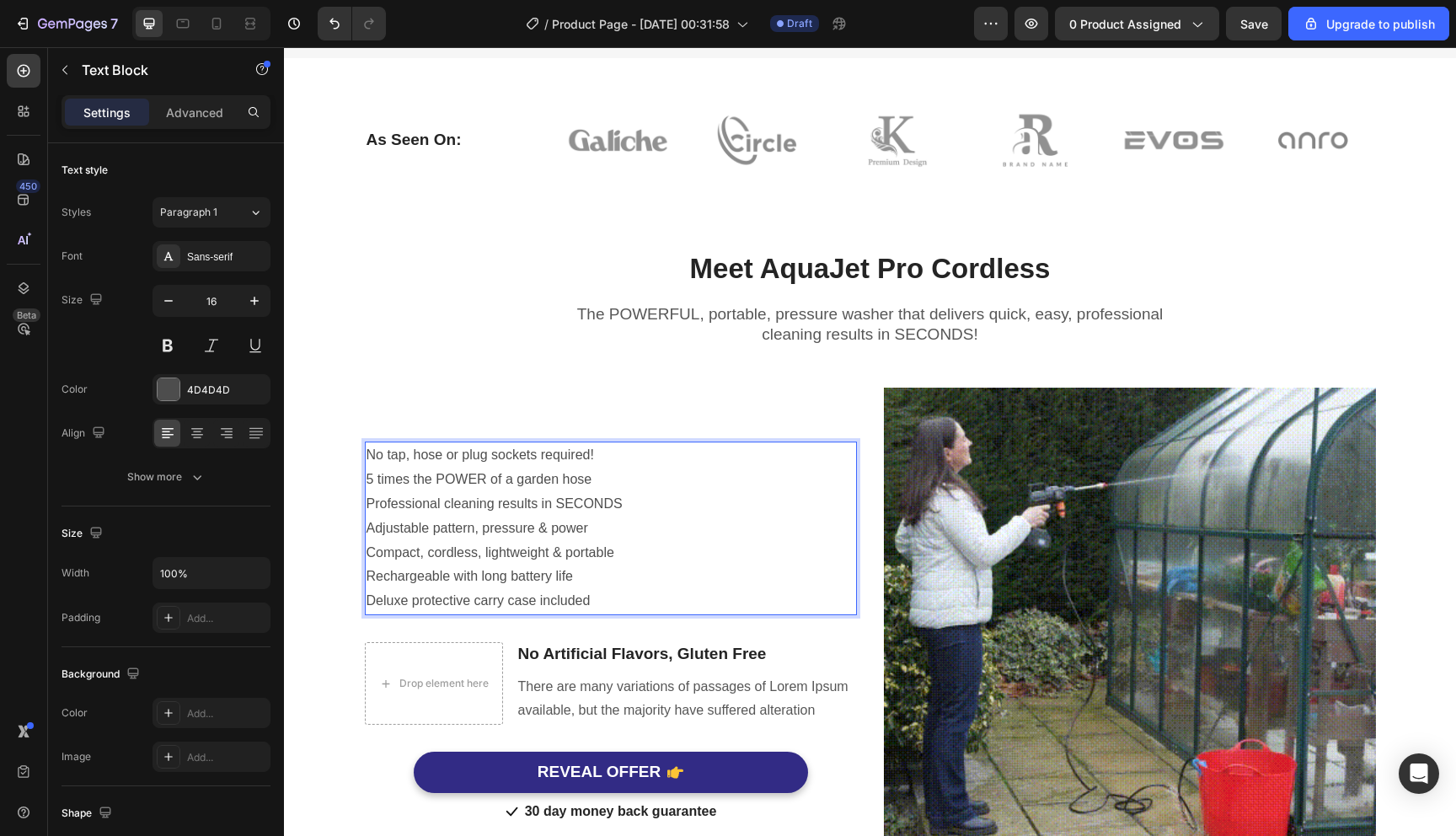
click at [471, 452] on p "No tap, hose or plug sockets required!" at bounding box center [610, 456] width 489 height 25
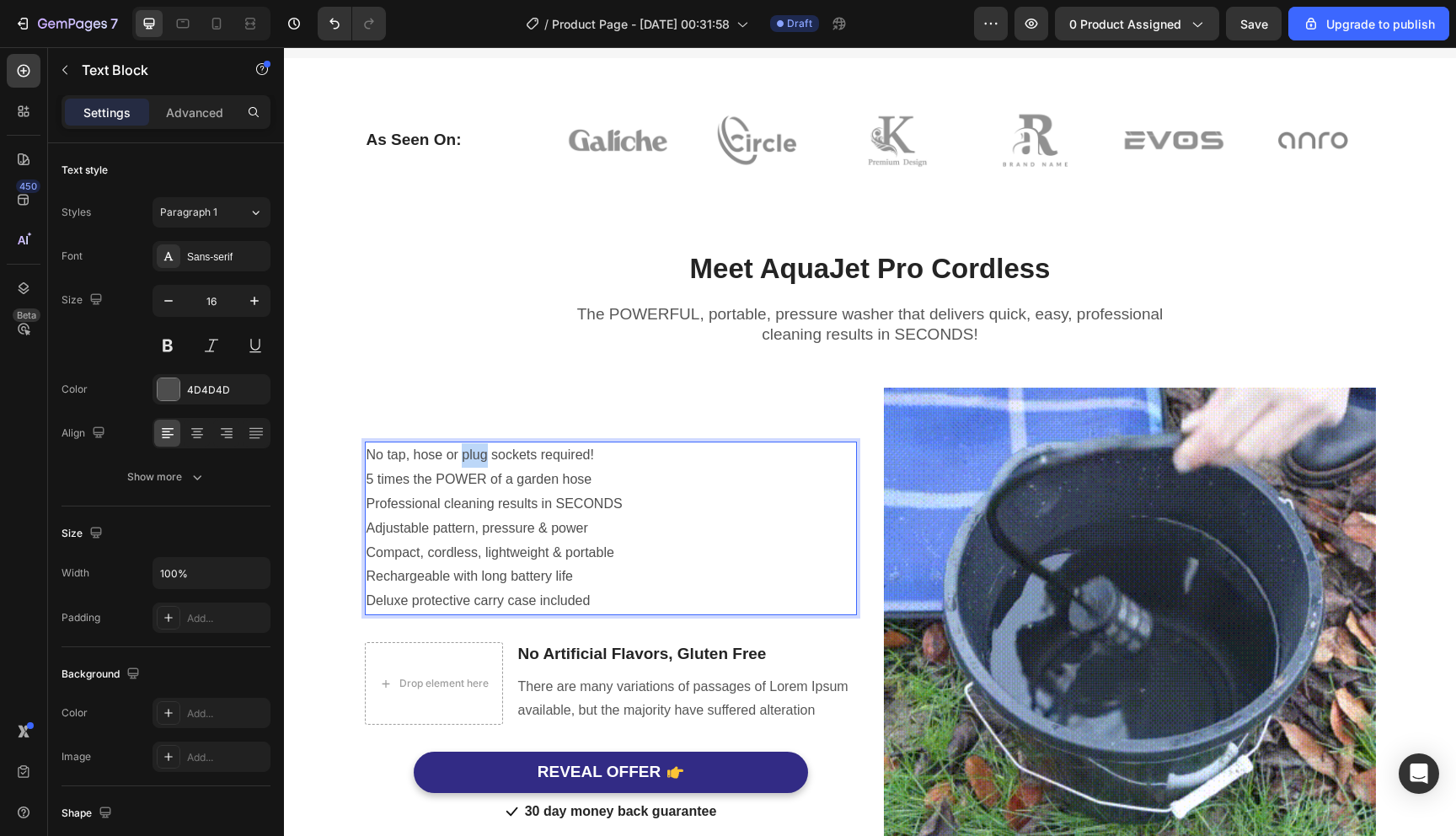
click at [471, 452] on p "No tap, hose or plug sockets required!" at bounding box center [610, 456] width 489 height 25
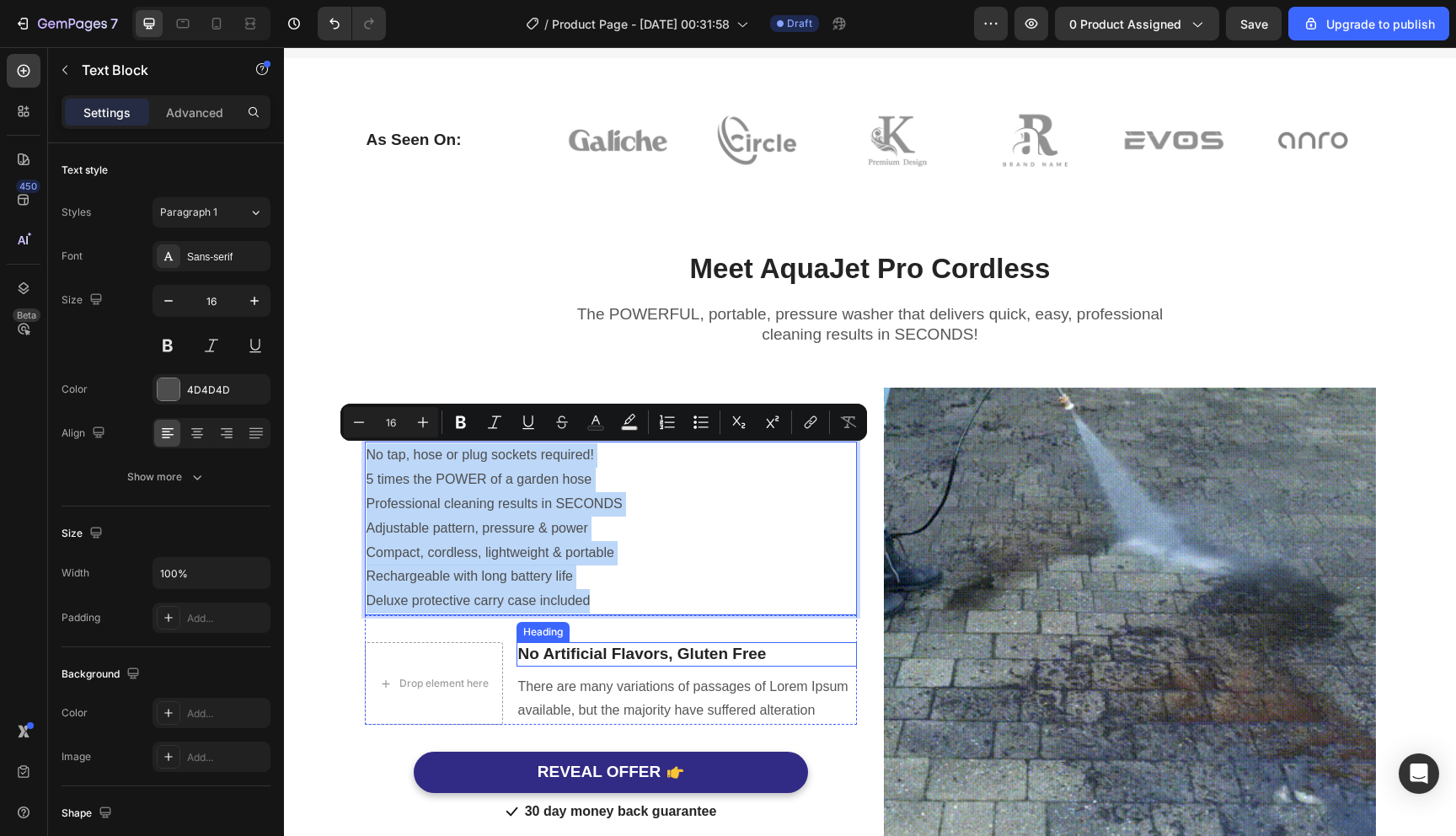
drag, startPoint x: 471, startPoint y: 452, endPoint x: 678, endPoint y: 647, distance: 284.4
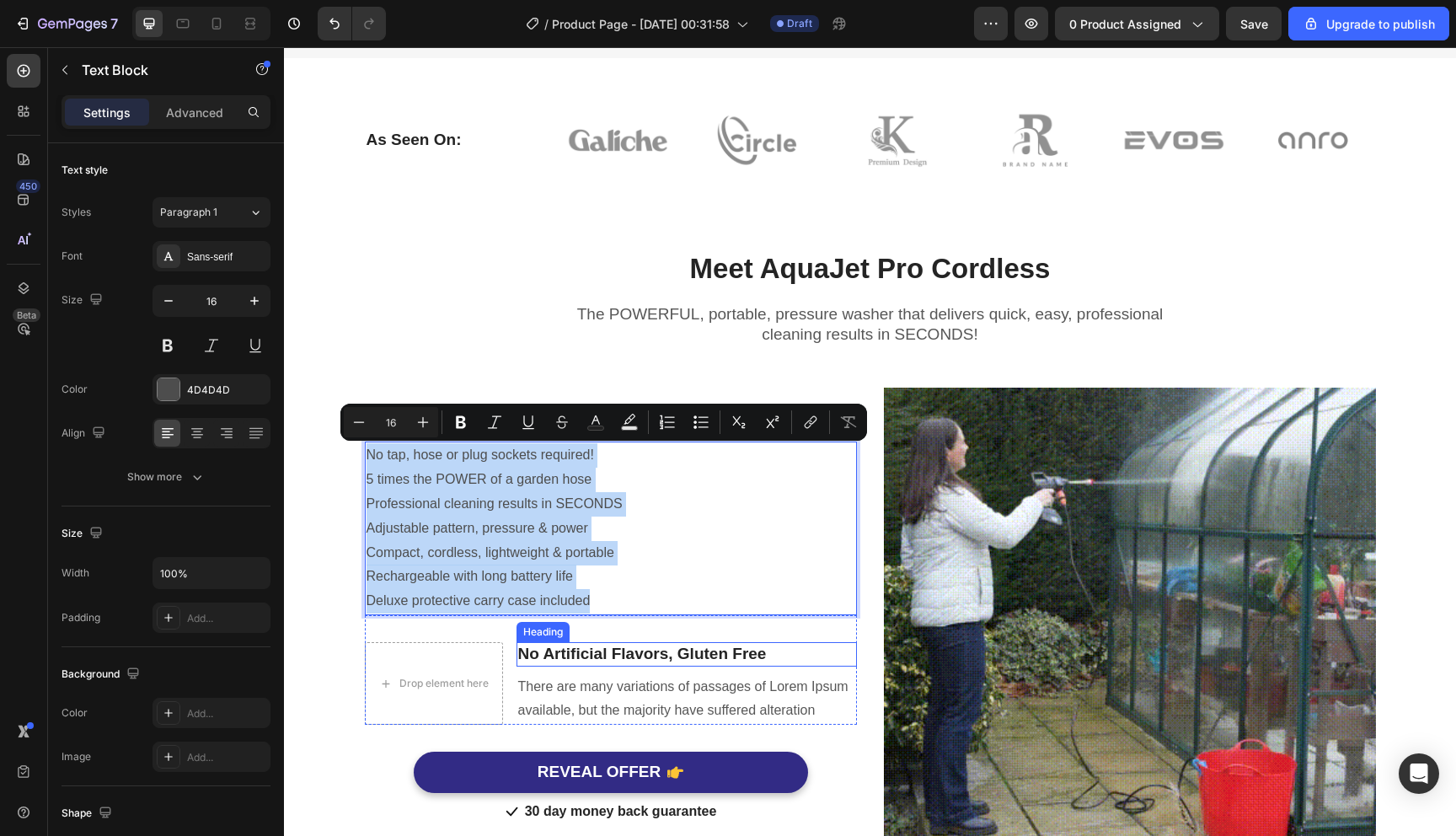
click at [678, 647] on div "No tap, hose or plug sockets required! 5 times the POWER of a garden hose Profe…" at bounding box center [611, 633] width 492 height 492
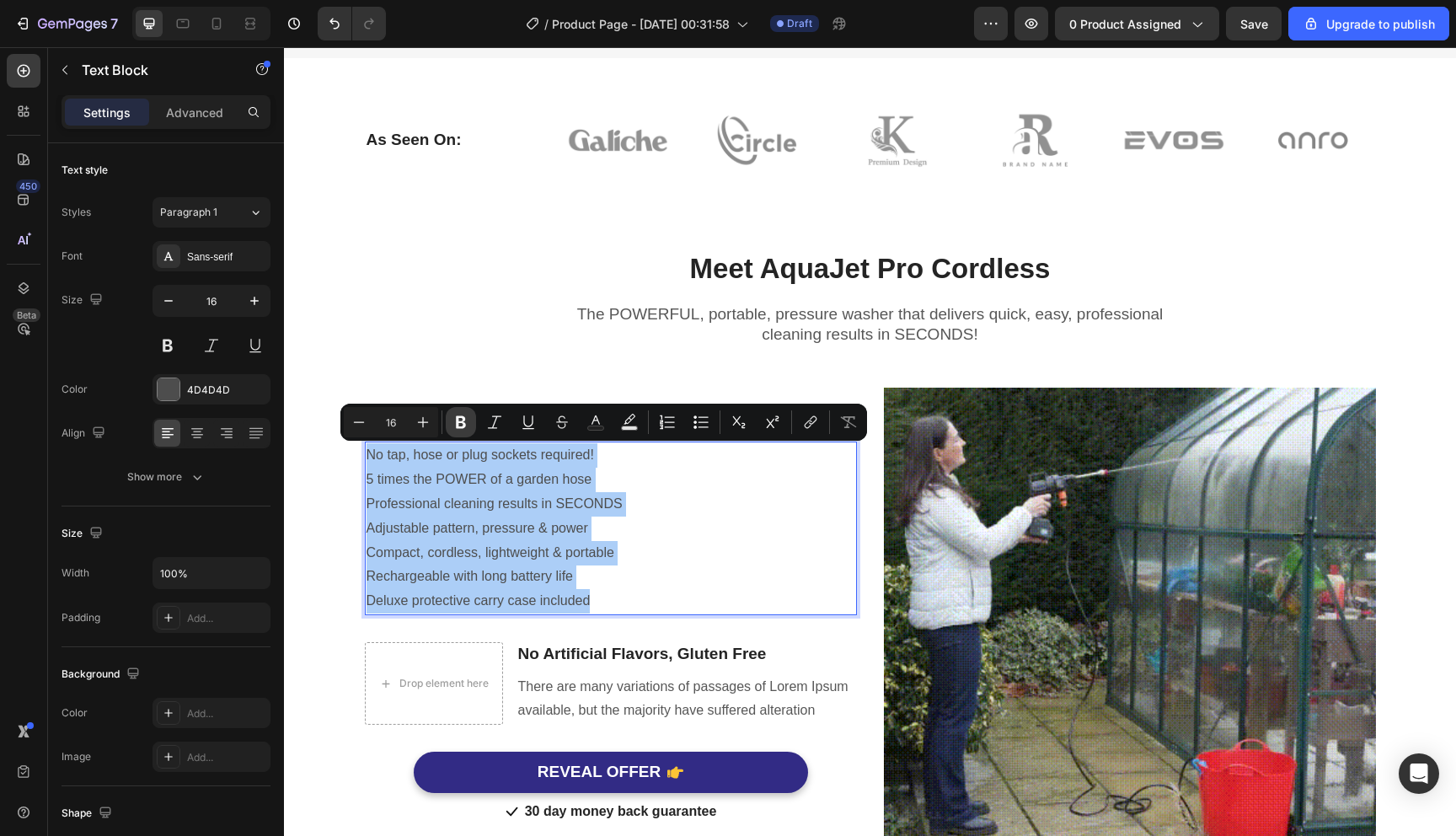
click at [469, 419] on icon "Editor contextual toolbar" at bounding box center [461, 422] width 17 height 17
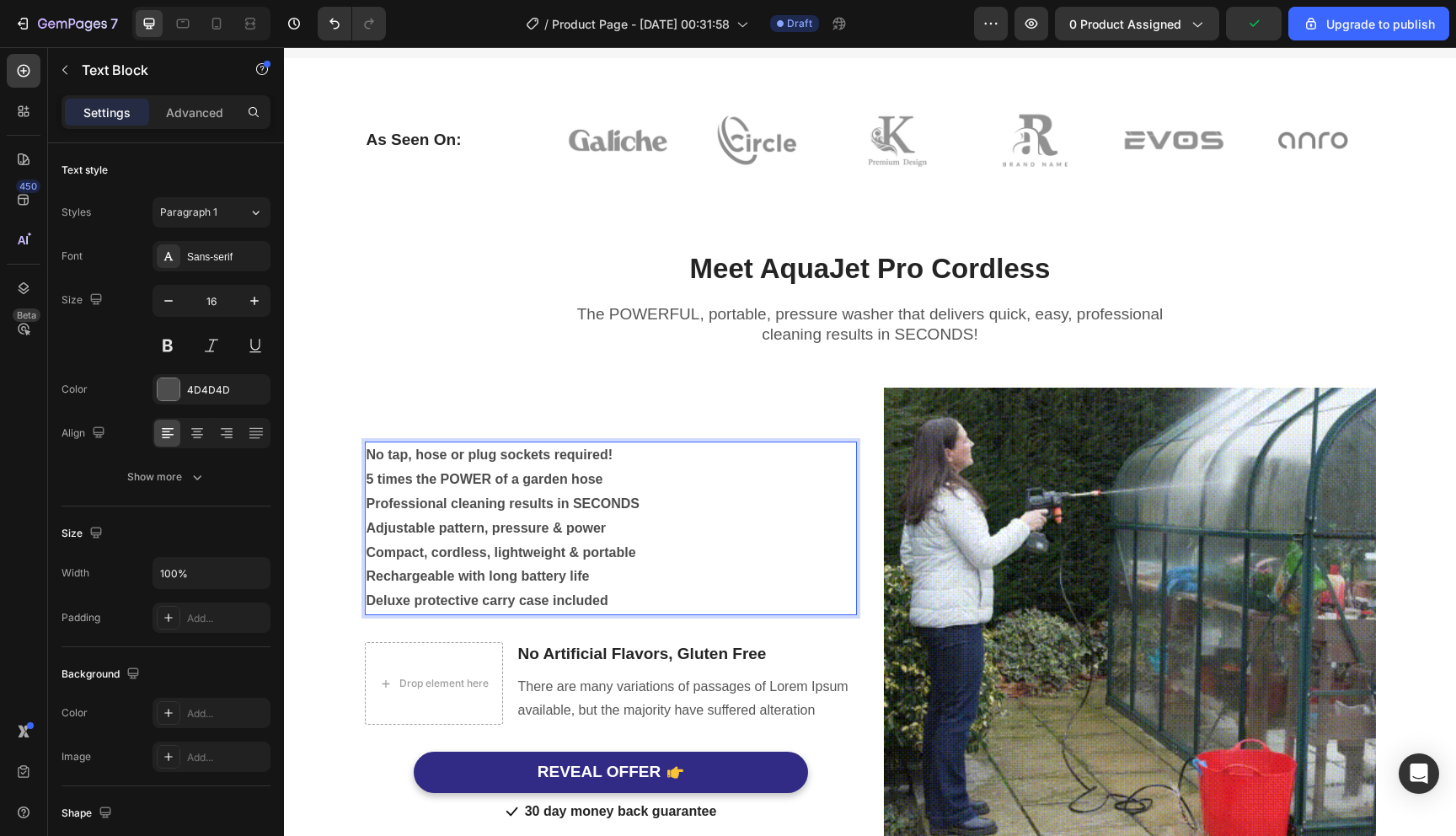
click at [489, 519] on p "Adjustable pattern, pressure & power" at bounding box center [610, 529] width 489 height 25
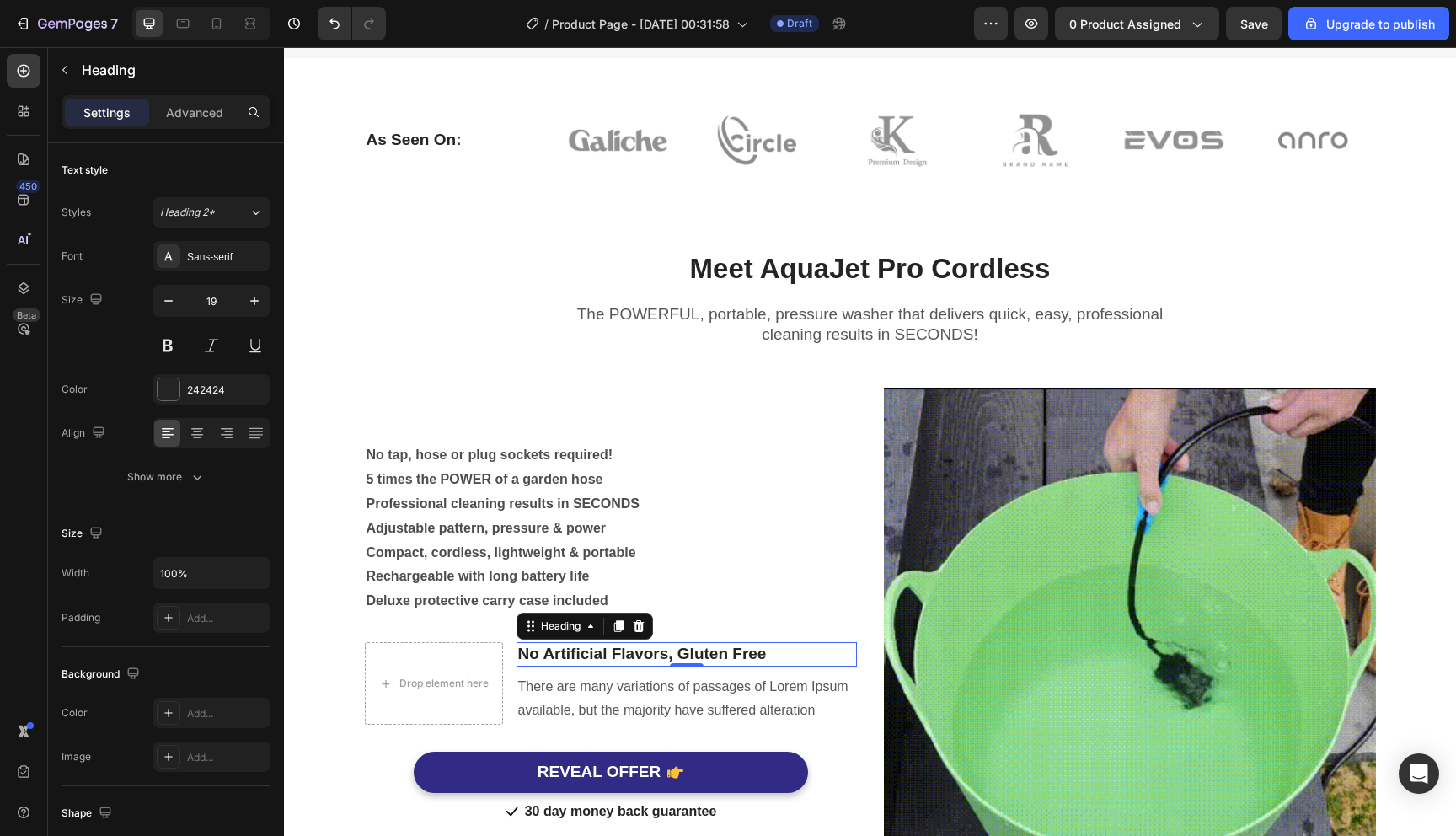
click at [670, 653] on p "No Artificial Flavors, Gluten Free" at bounding box center [686, 655] width 337 height 21
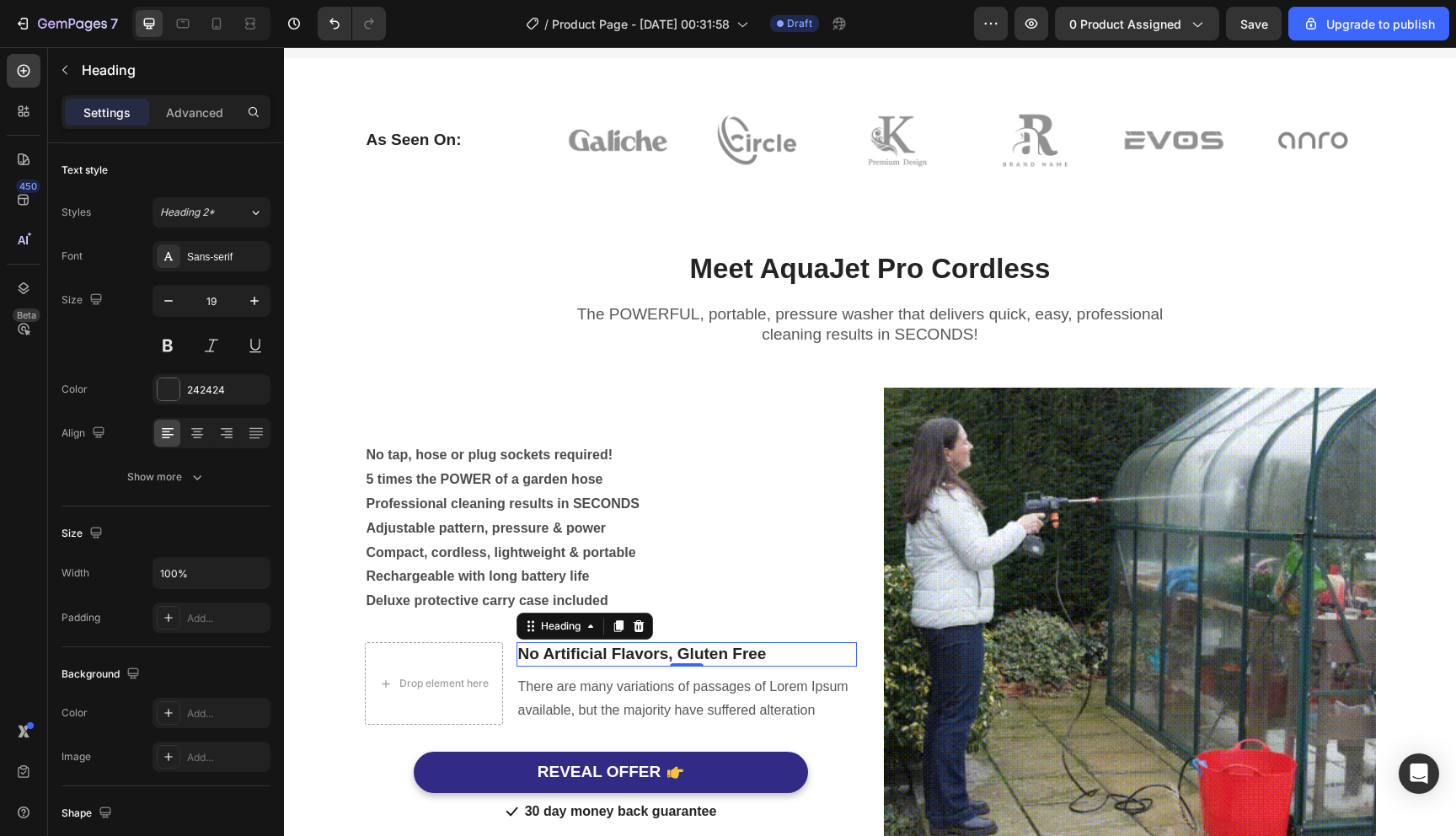
click at [670, 653] on p "No Artificial Flavors, Gluten Free" at bounding box center [686, 655] width 337 height 21
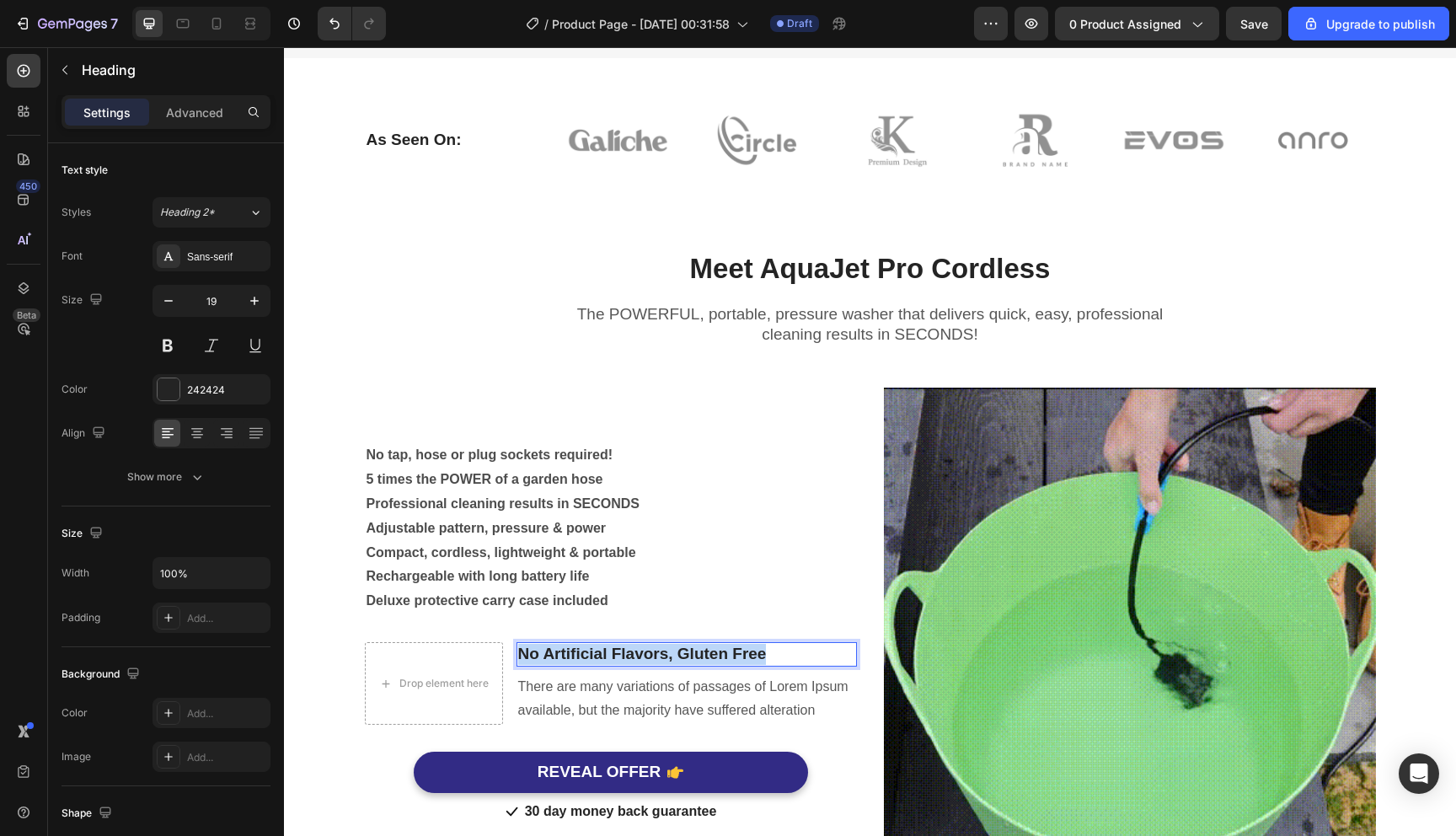
click at [670, 653] on p "No Artificial Flavors, Gluten Free" at bounding box center [686, 655] width 337 height 21
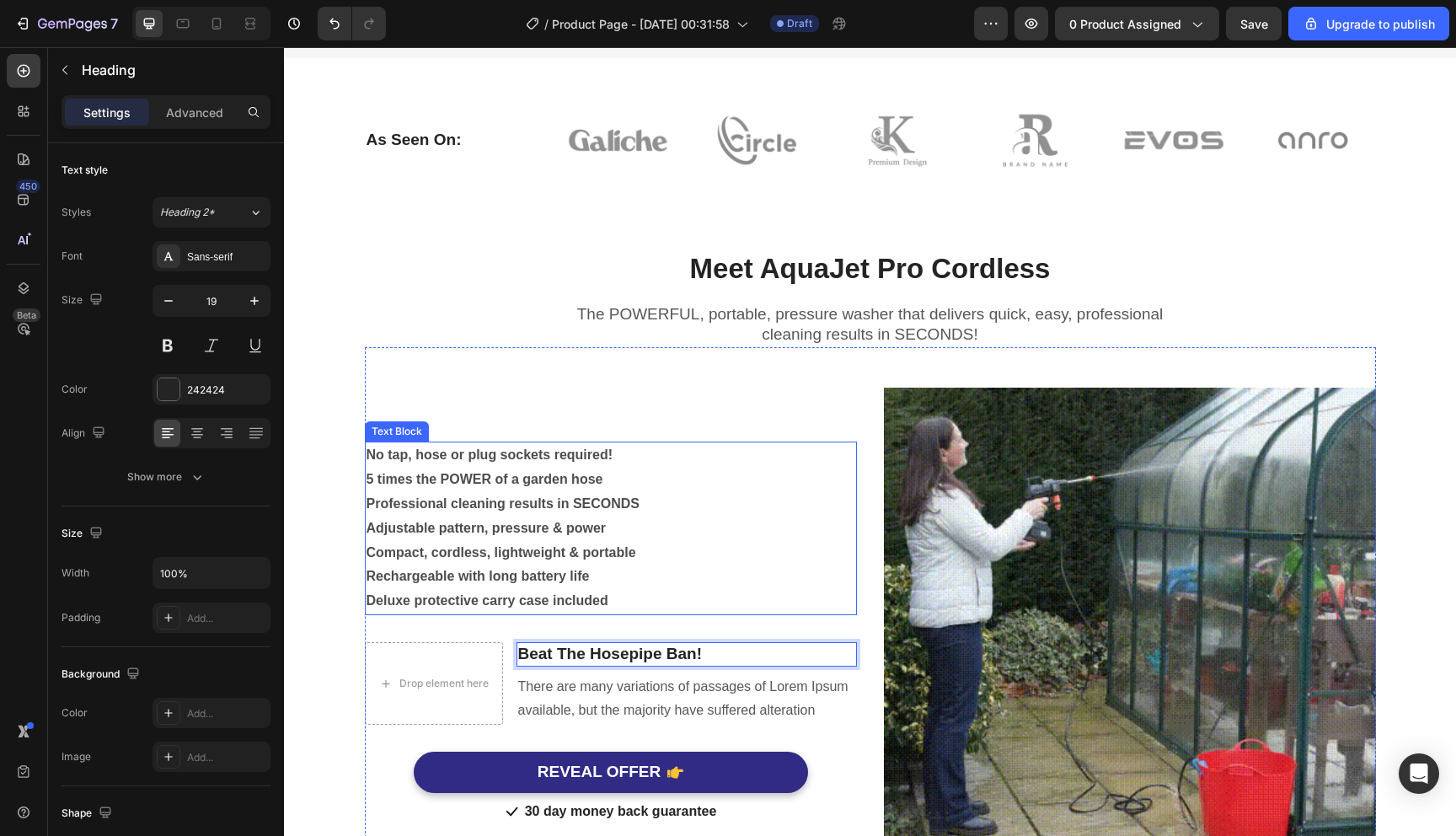
click at [582, 565] on p "Rechargeable with long battery life" at bounding box center [610, 577] width 489 height 25
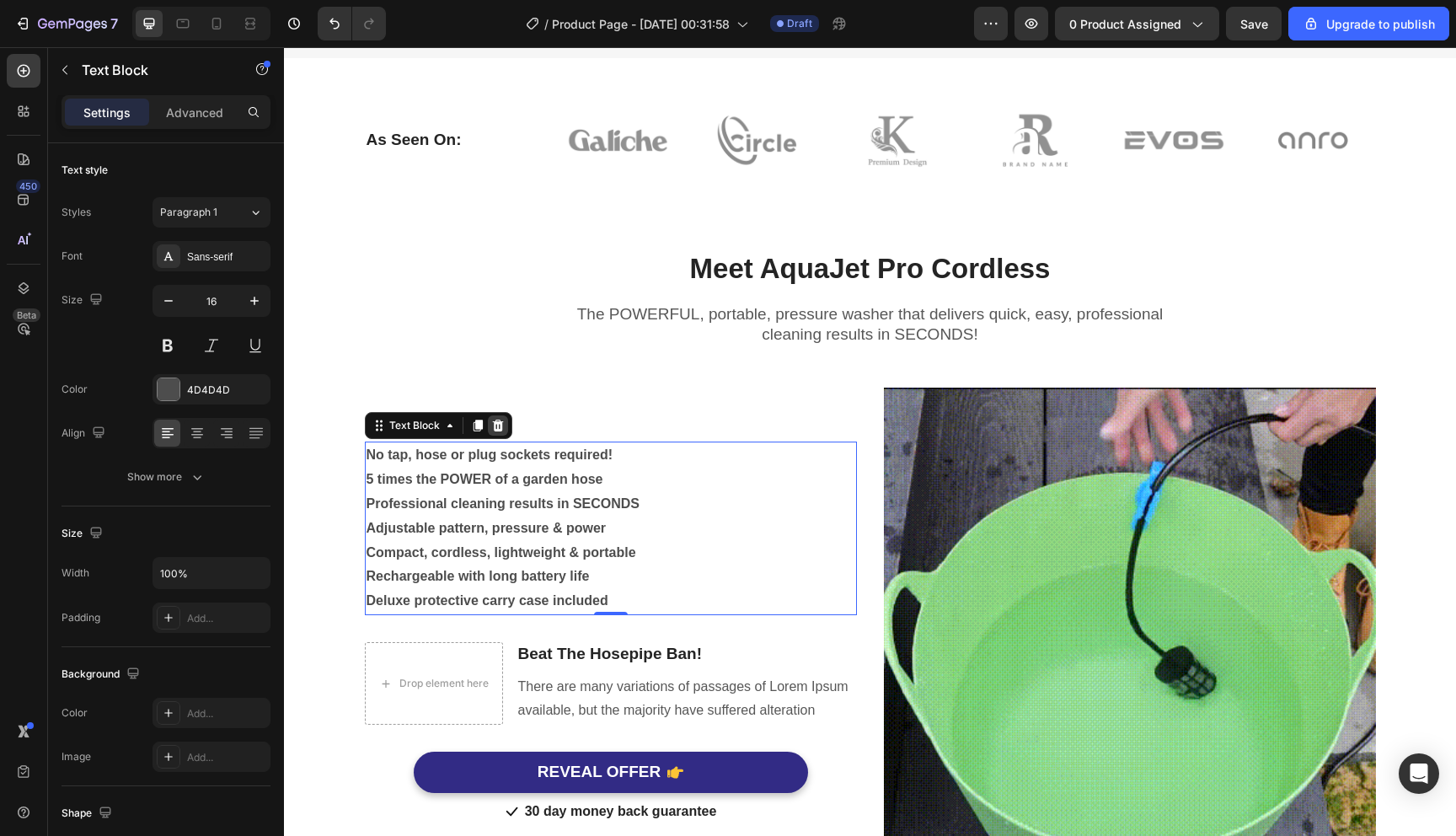
click at [493, 422] on icon at bounding box center [497, 425] width 11 height 12
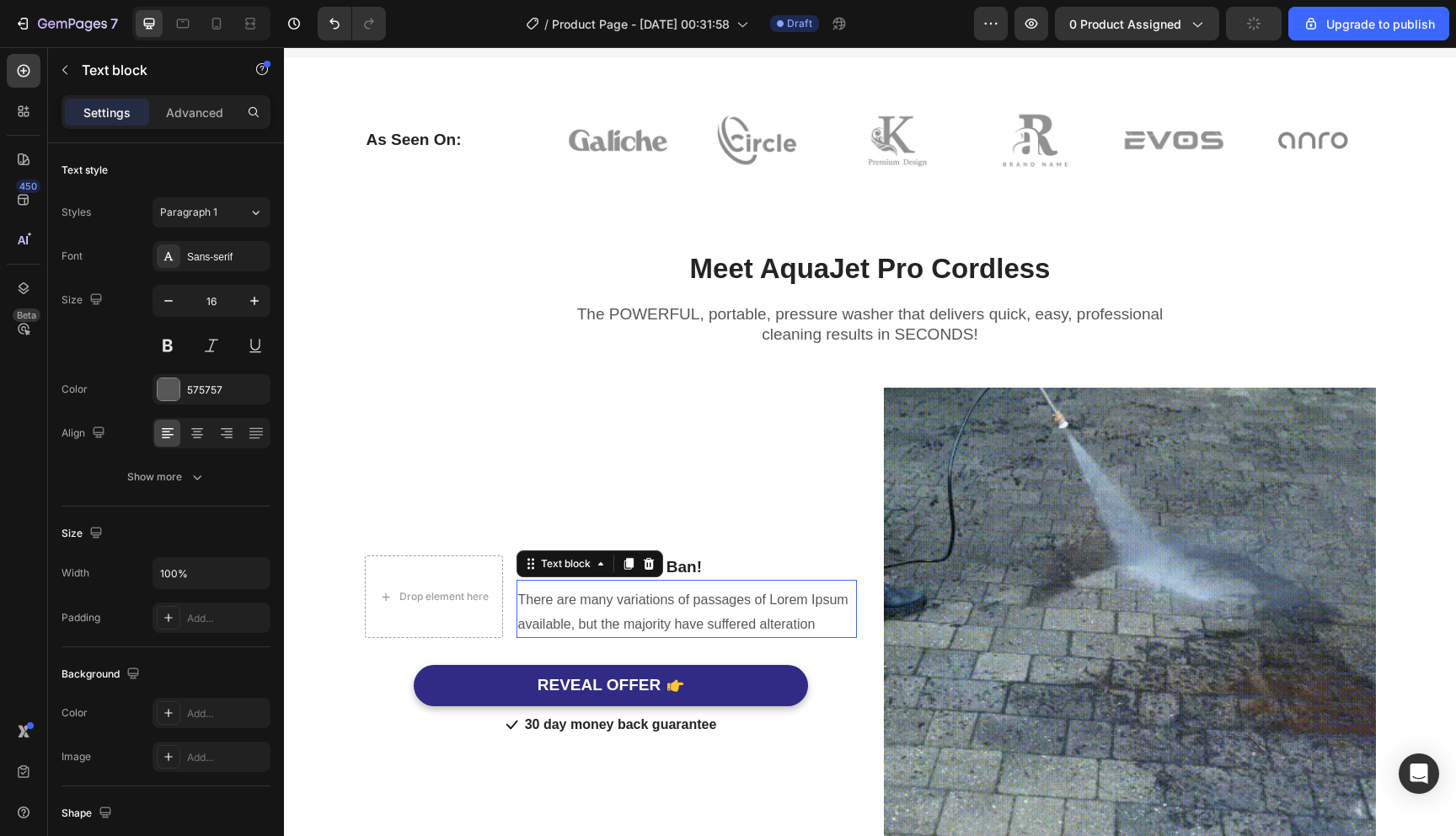
click at [593, 611] on p "There are many variations of passages of Lorem Ipsum available, but the majorit…" at bounding box center [686, 612] width 337 height 49
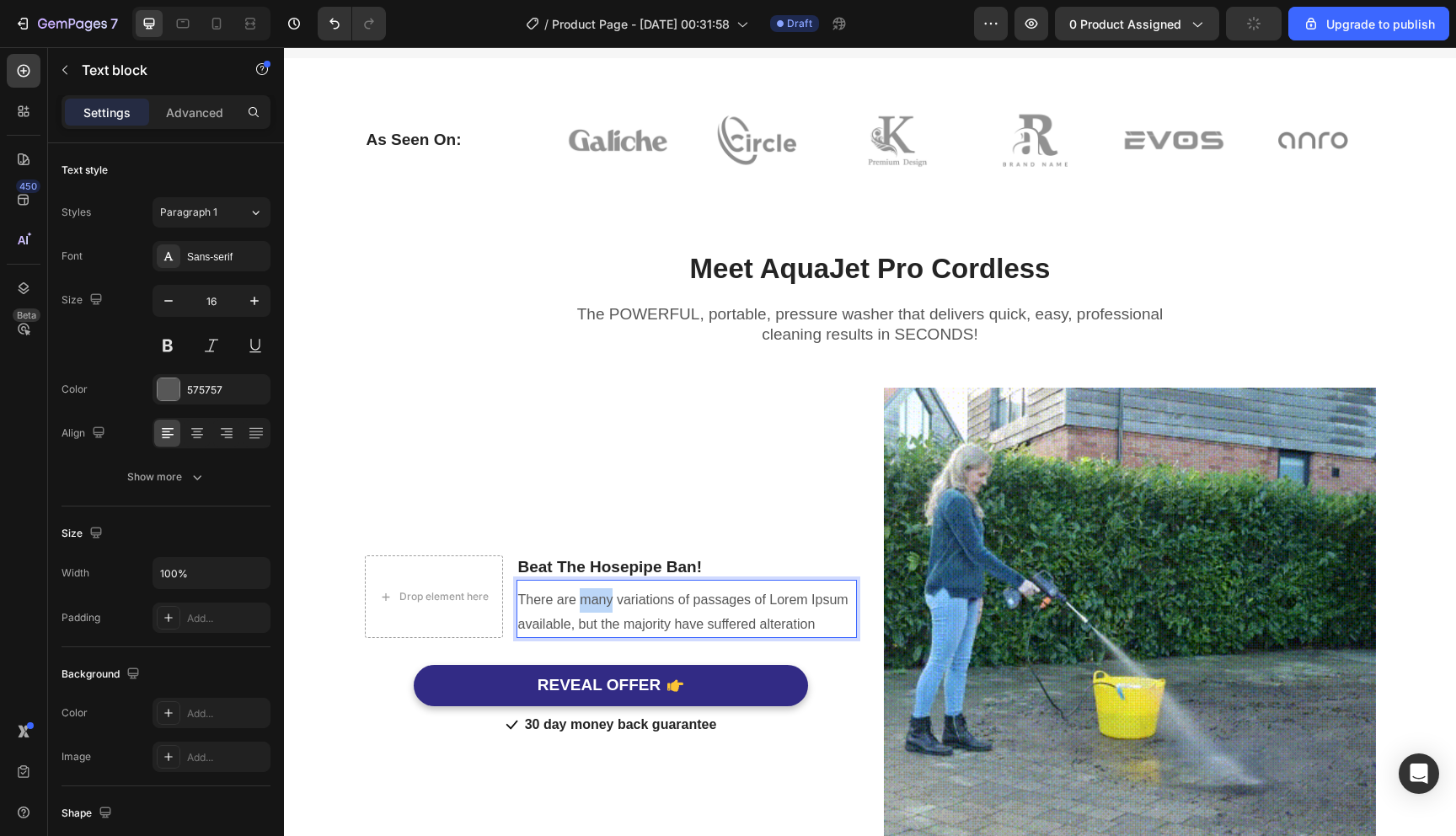
click at [593, 611] on p "There are many variations of passages of Lorem Ipsum available, but the majorit…" at bounding box center [686, 612] width 337 height 49
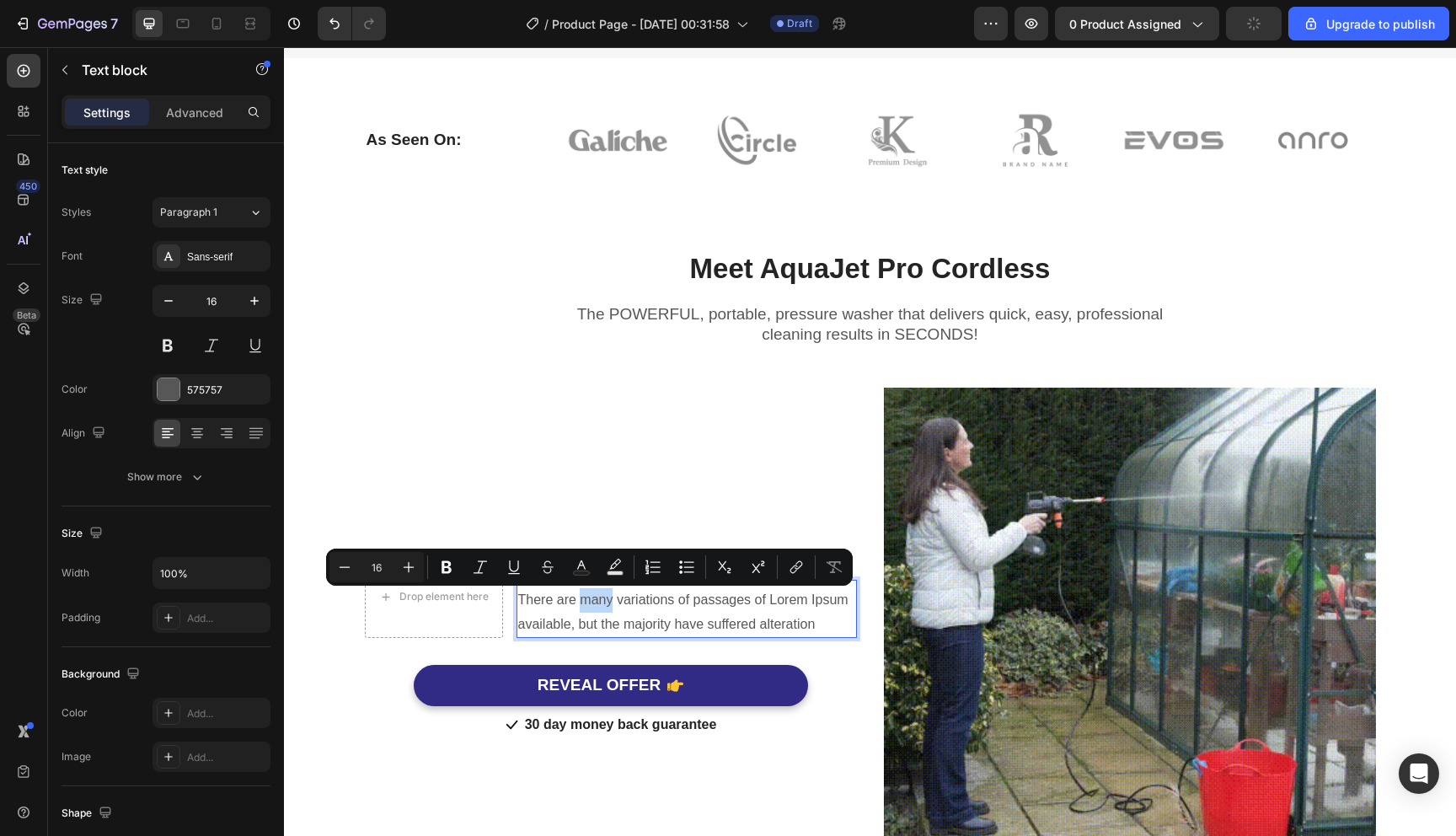
click at [593, 611] on p "There are many variations of passages of Lorem Ipsum available, but the majorit…" at bounding box center [686, 612] width 337 height 49
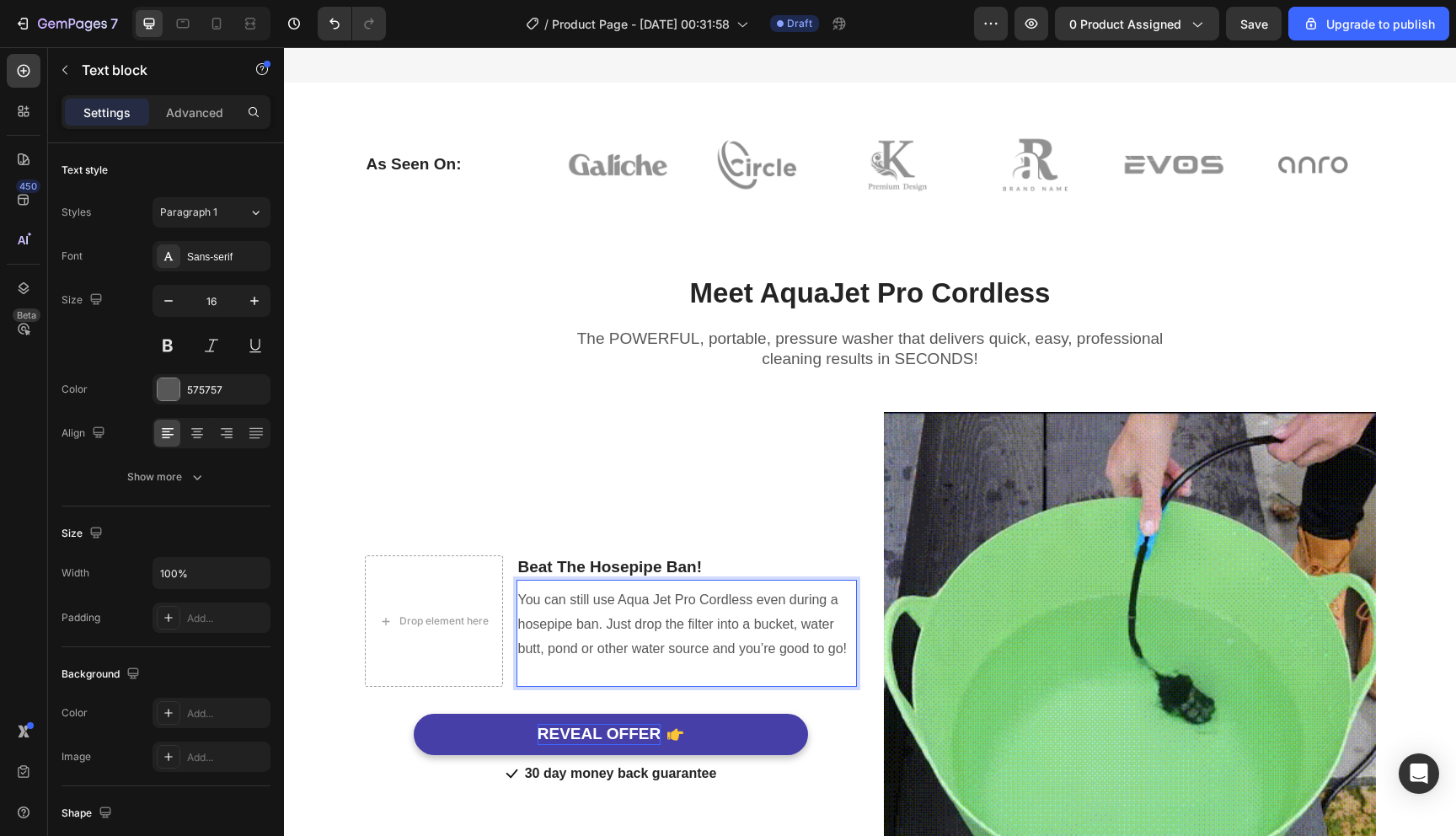
scroll to position [850, 0]
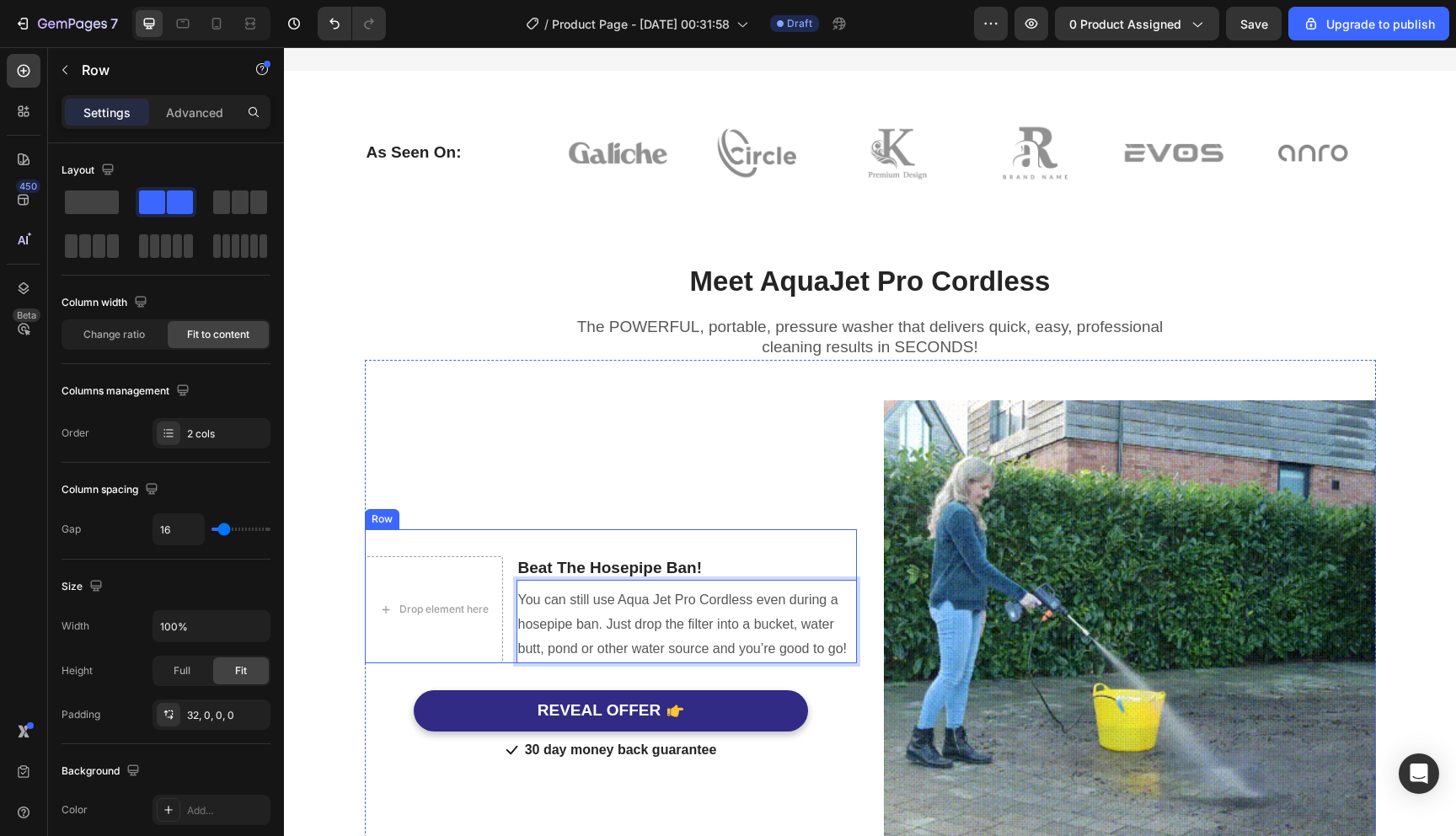
click at [509, 545] on div "Drop element here Beat The Hosepipe Ban! Heading You can still use Aqua Jet Pro…" at bounding box center [611, 595] width 492 height 134
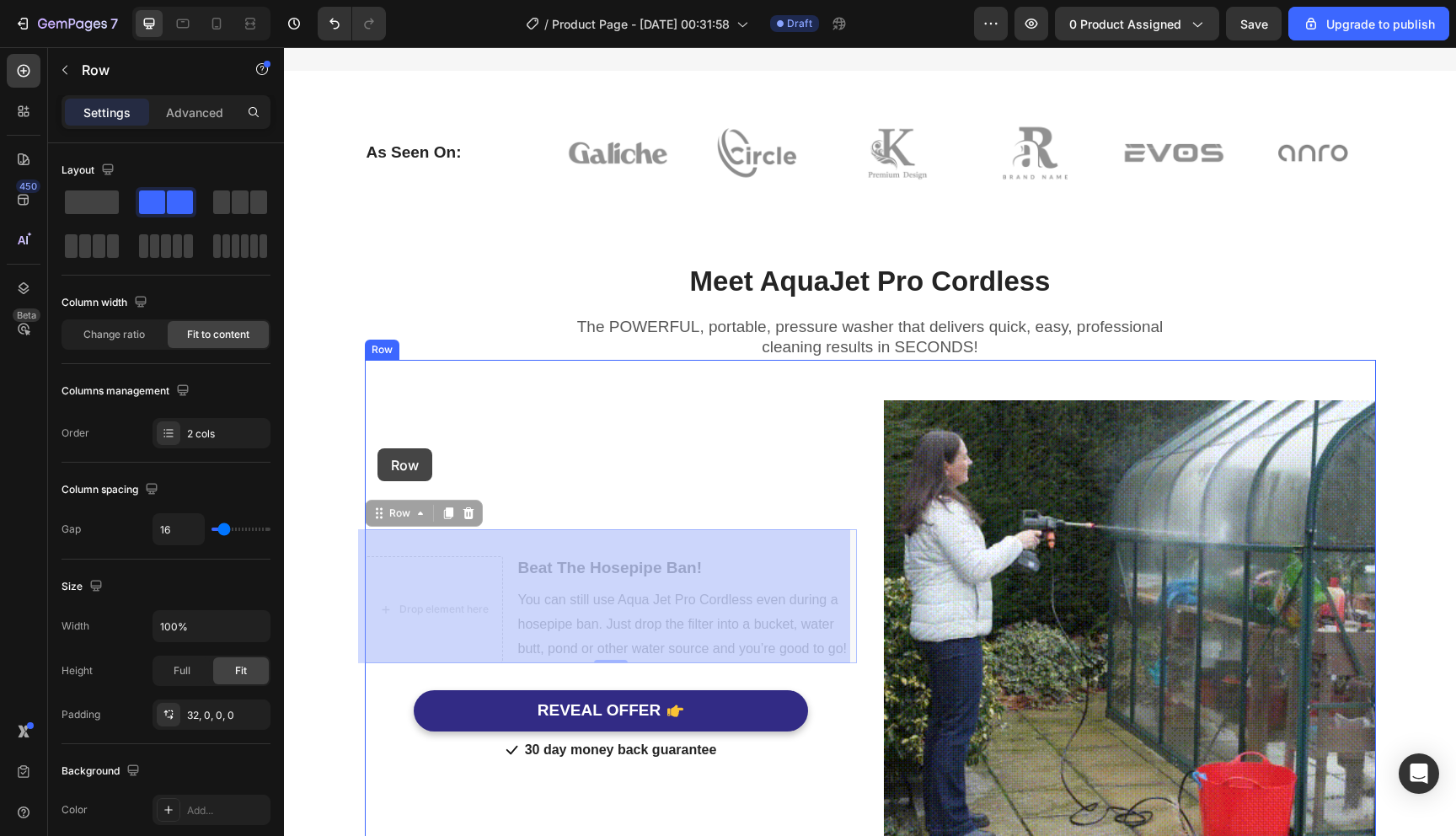
drag, startPoint x: 375, startPoint y: 512, endPoint x: 378, endPoint y: 448, distance: 64.1
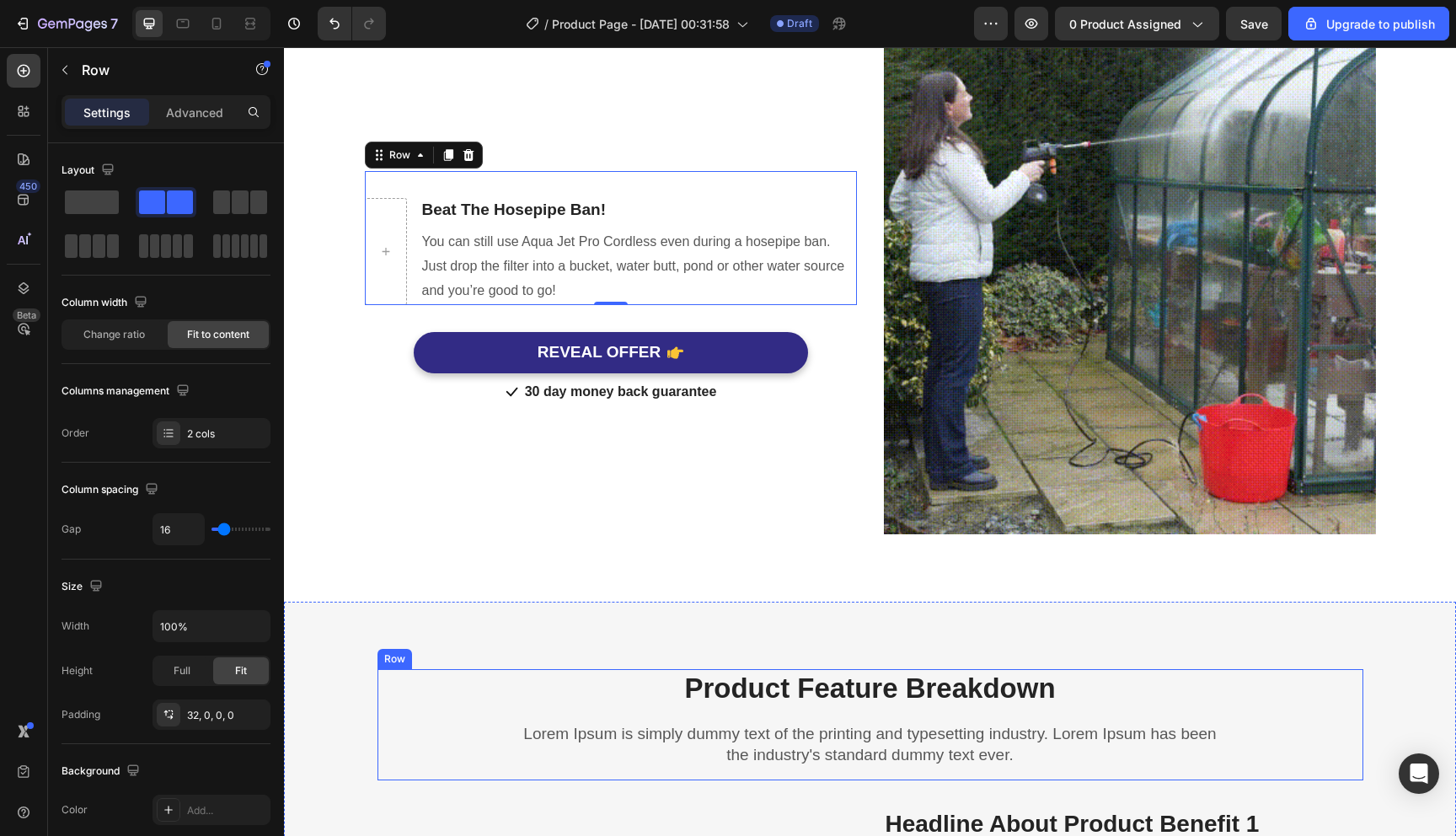
scroll to position [1637, 0]
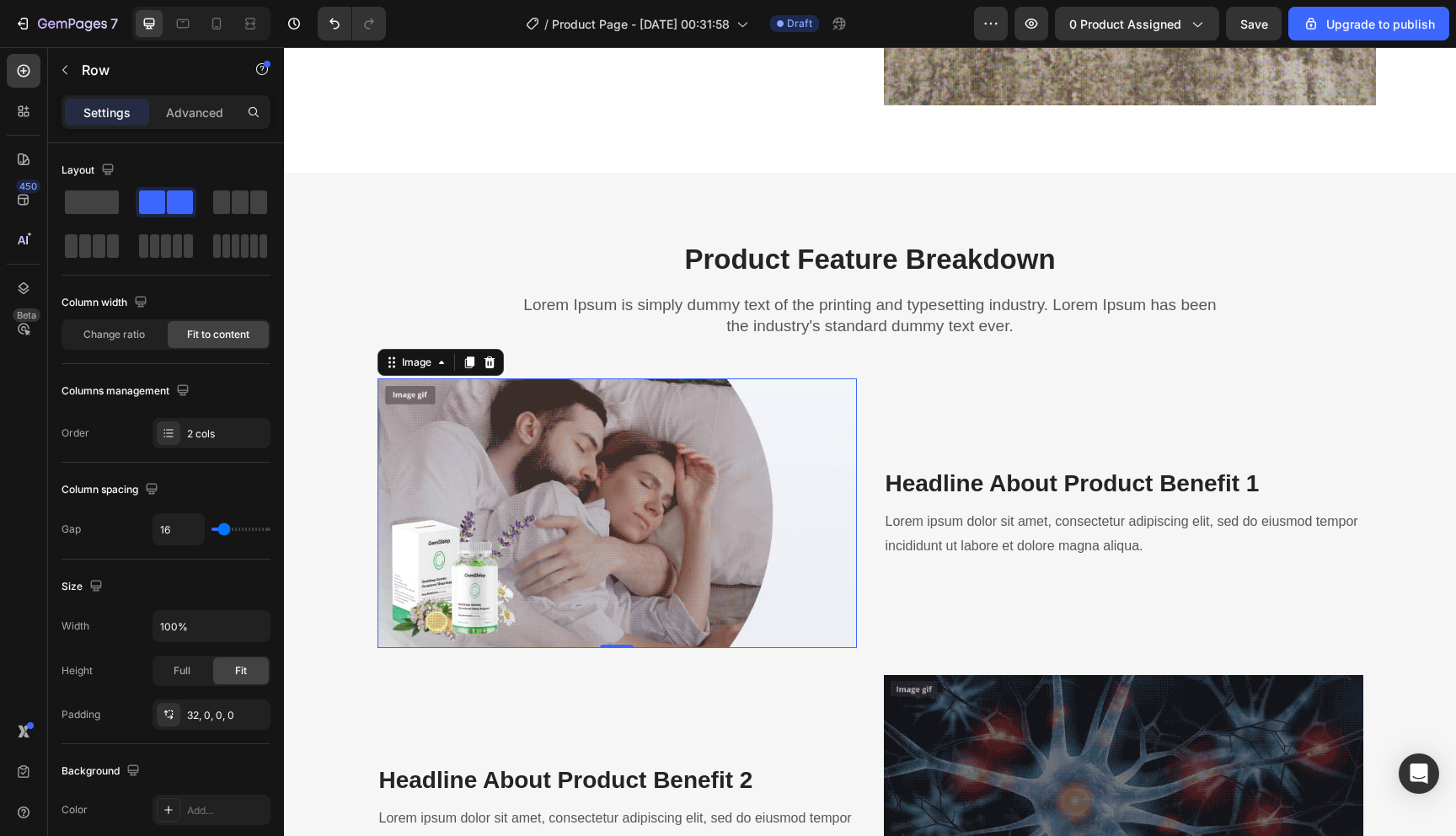
click at [686, 500] on img at bounding box center [617, 513] width 479 height 270
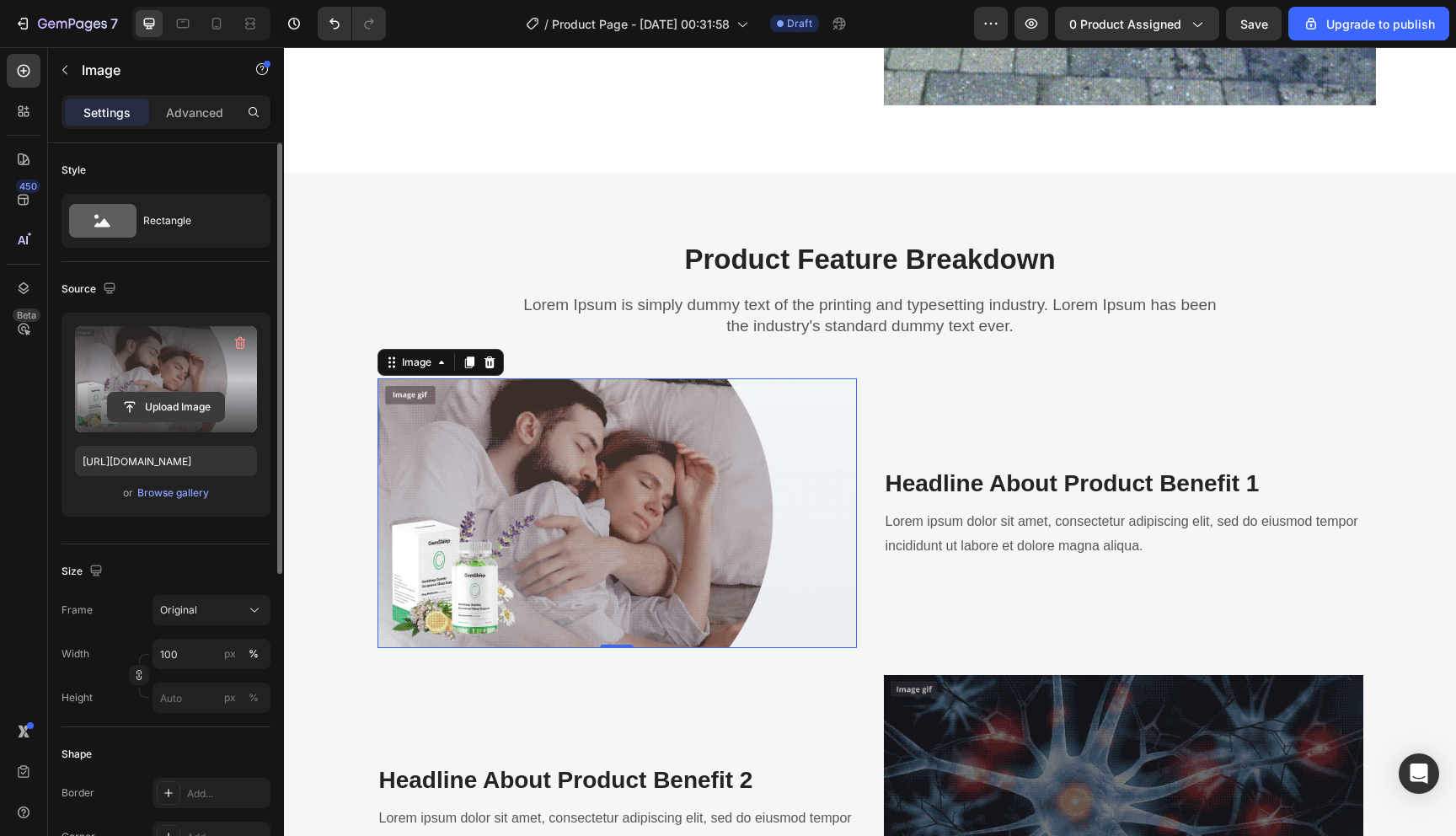
click at [195, 404] on input "file" at bounding box center [165, 407] width 116 height 28
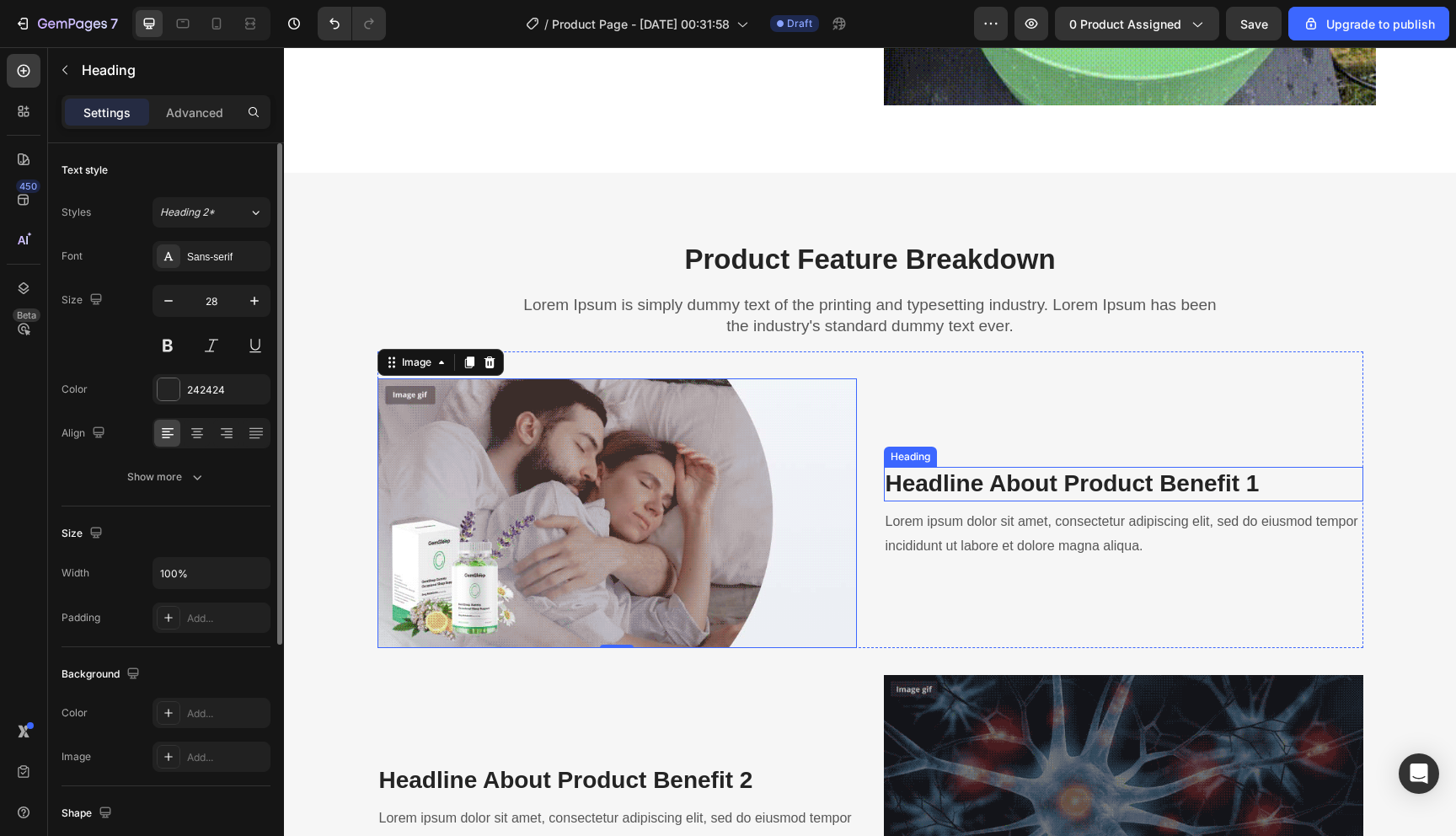
click at [946, 482] on p "Headline About Product Benefit 1" at bounding box center [1123, 484] width 476 height 30
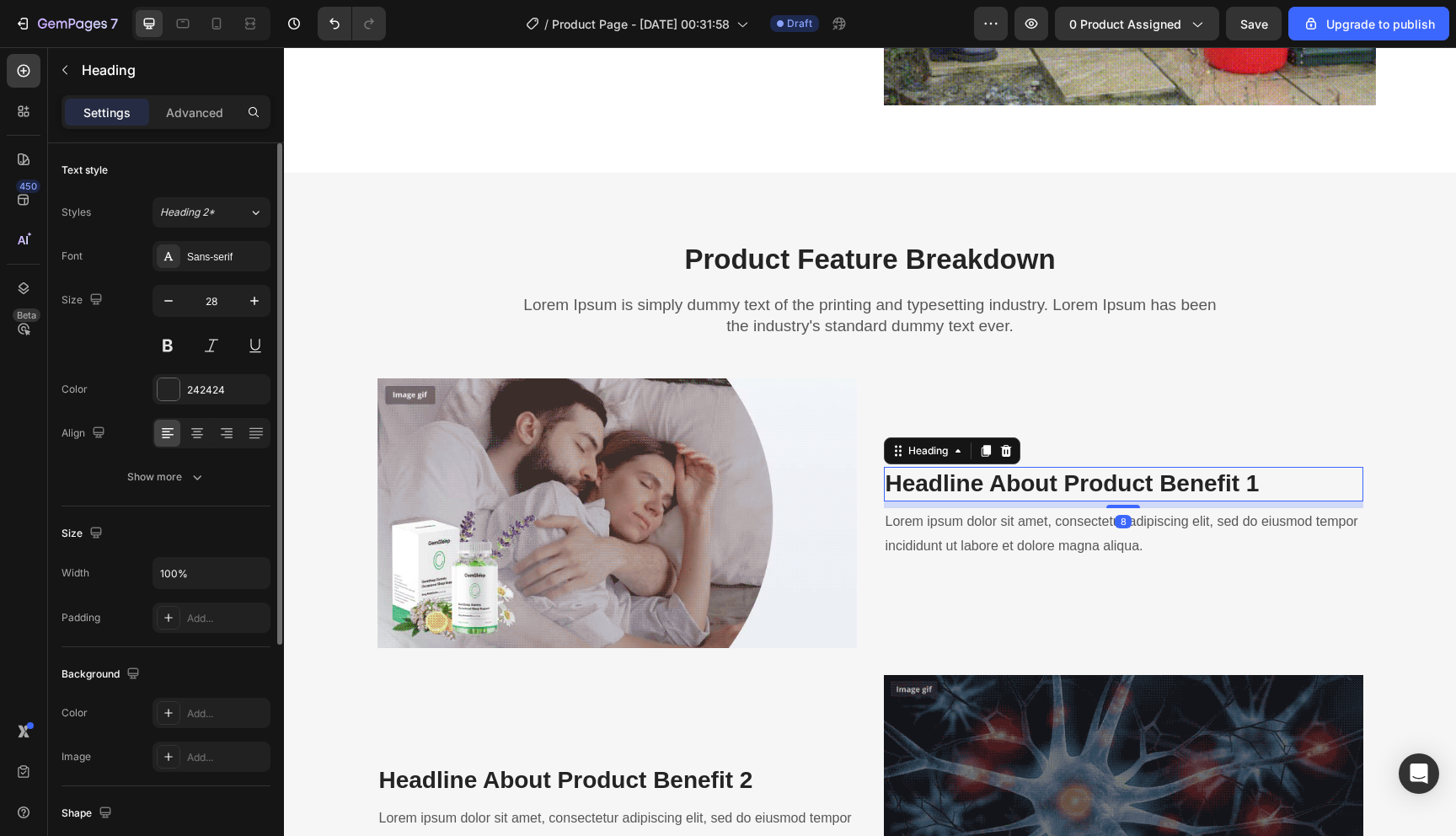
click at [946, 482] on p "Headline About Product Benefit 1" at bounding box center [1123, 484] width 476 height 30
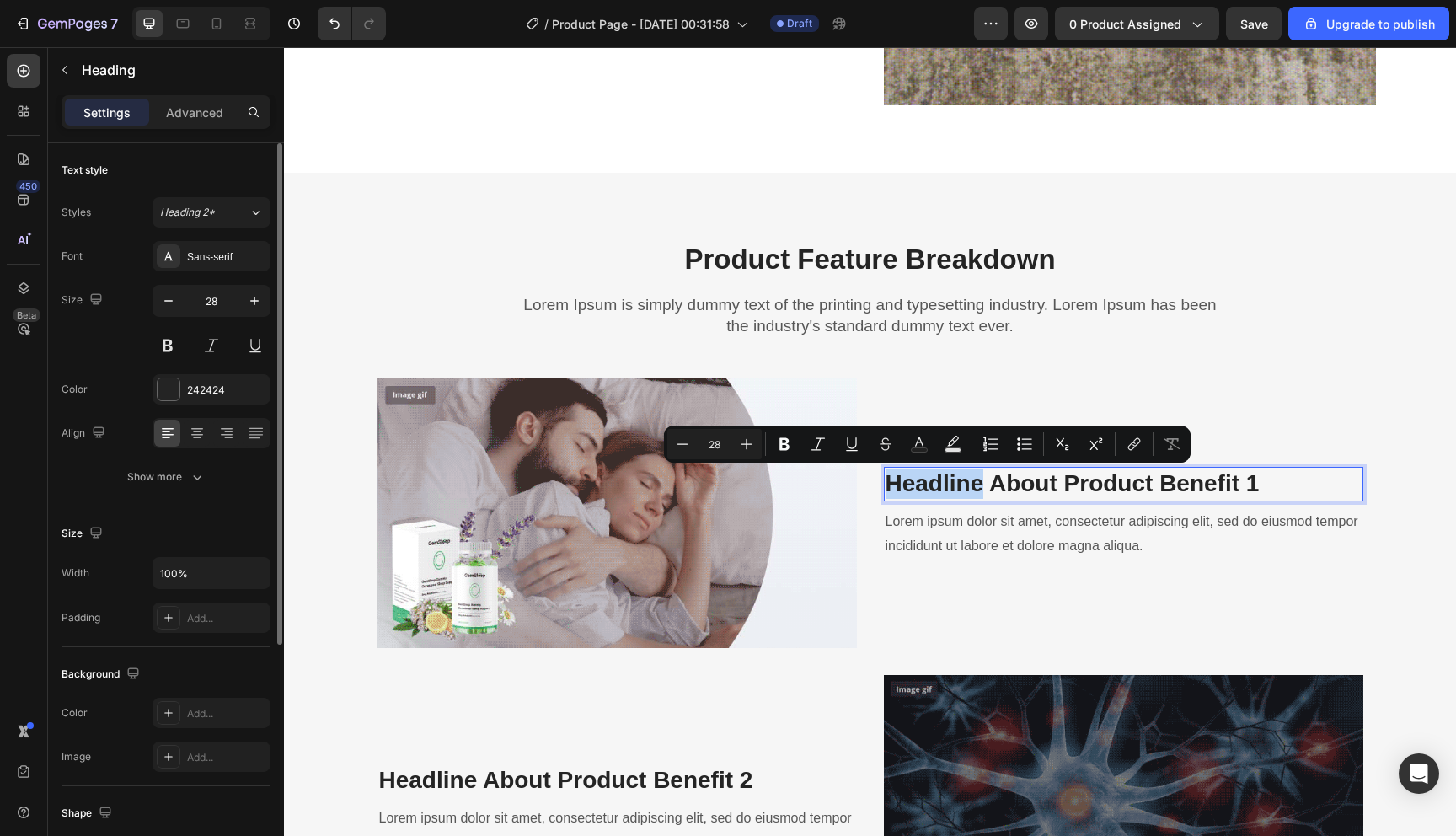
click at [946, 482] on p "Headline About Product Benefit 1" at bounding box center [1123, 484] width 476 height 30
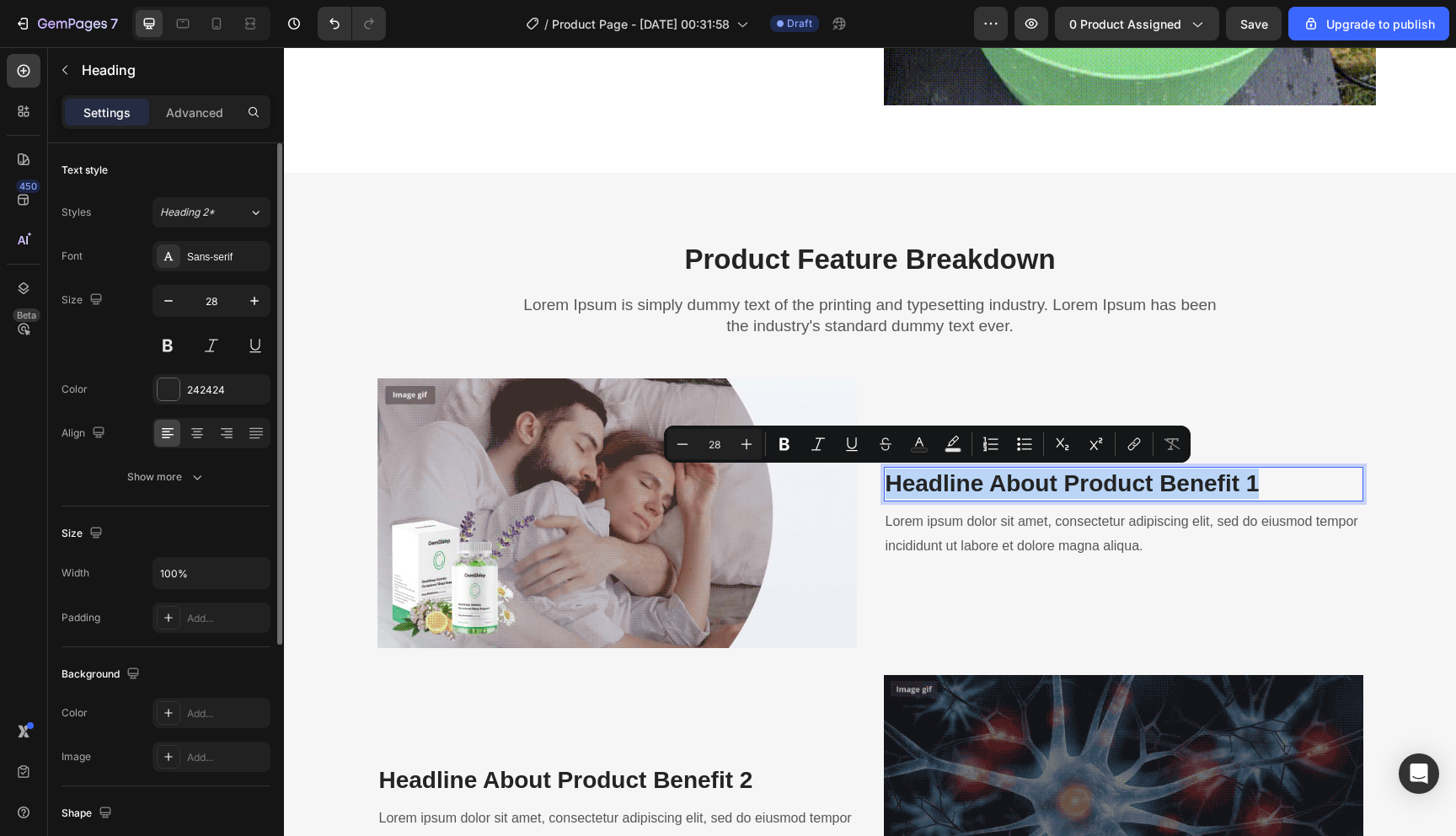
click at [946, 482] on p "Headline About Product Benefit 1" at bounding box center [1123, 484] width 476 height 30
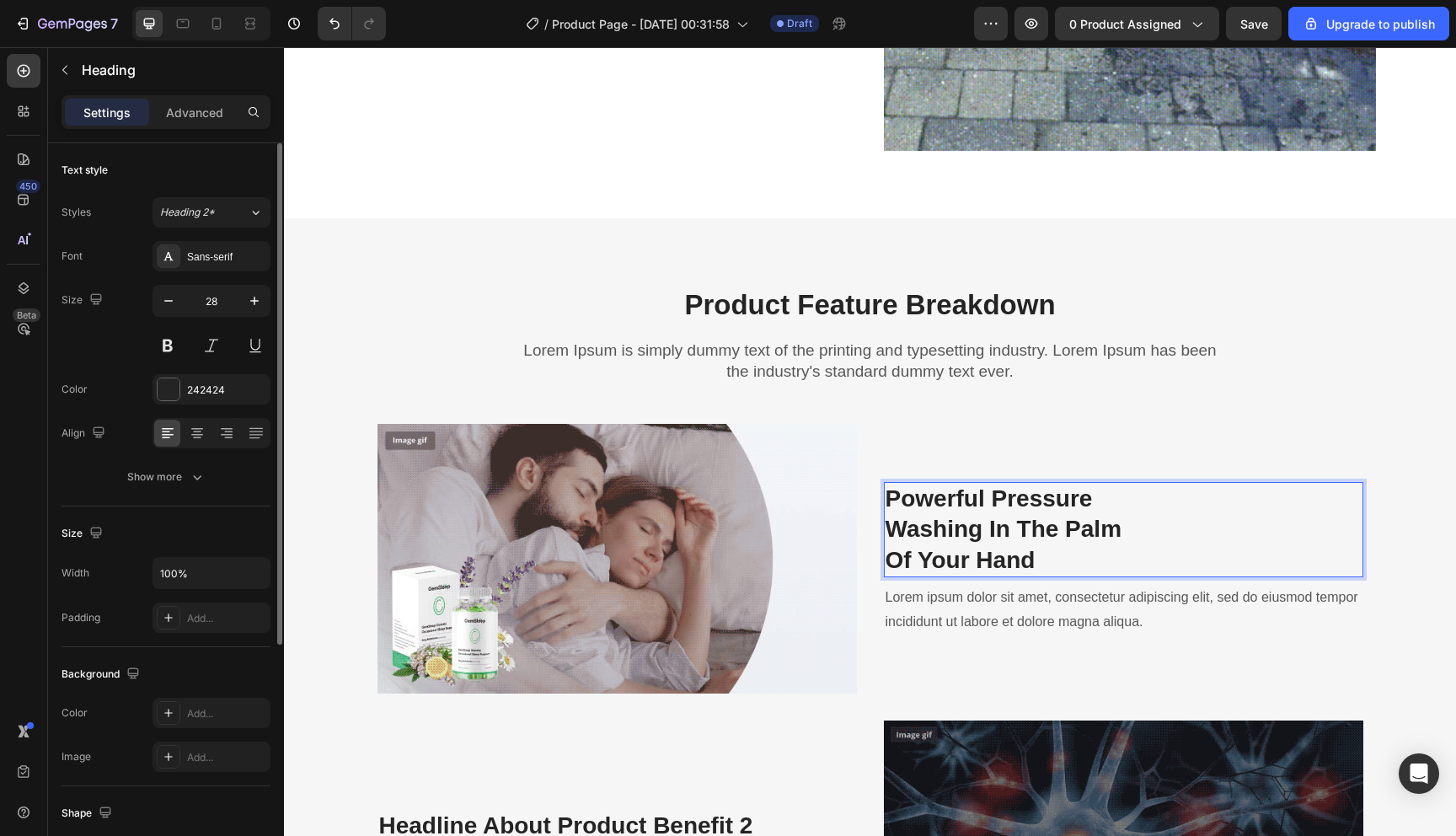
scroll to position [1607, 0]
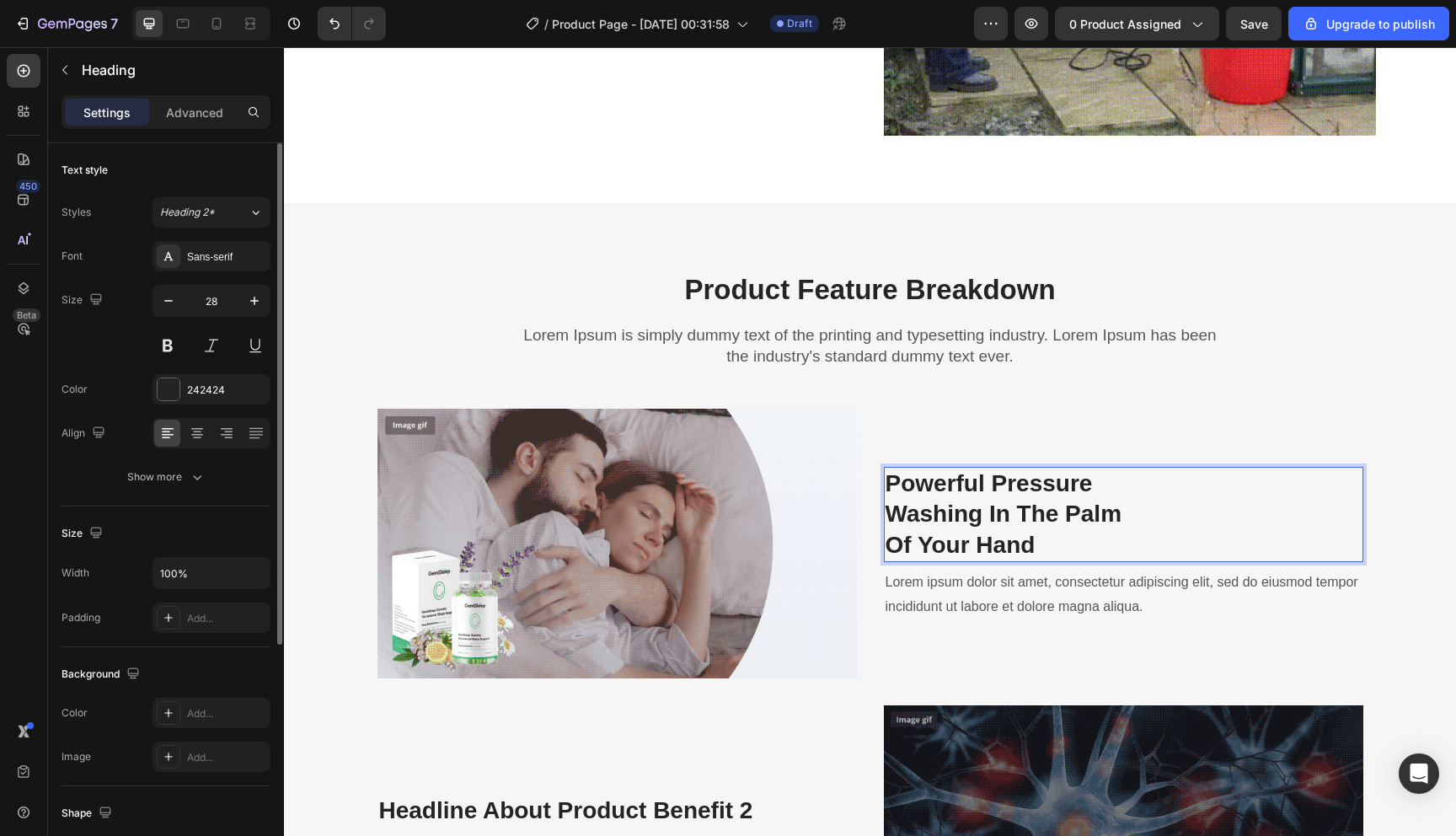
click at [885, 538] on p "Powerful Pressure Washing In The Palm Of Your Hand" at bounding box center [1123, 515] width 476 height 92
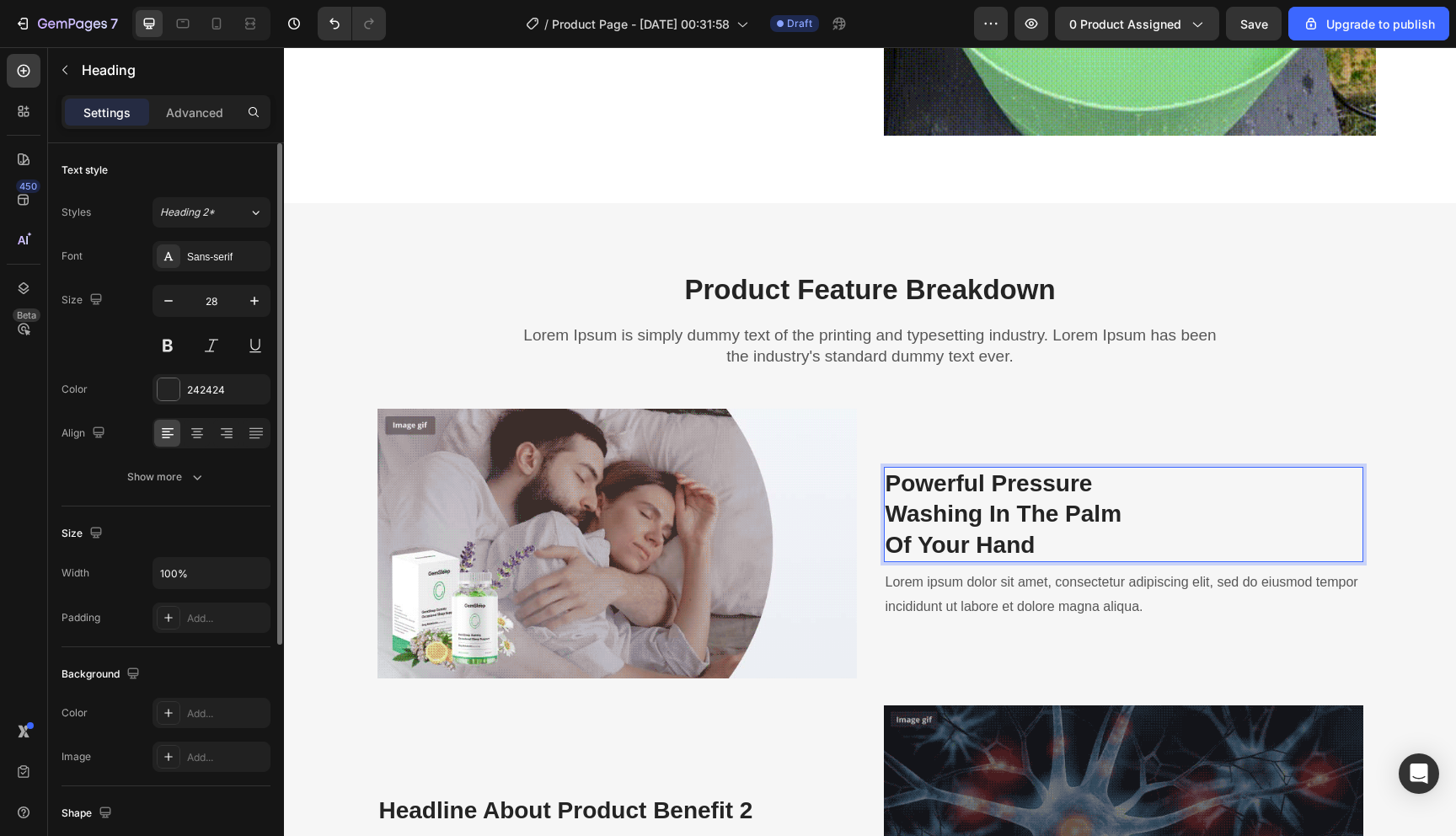
scroll to position [1622, 0]
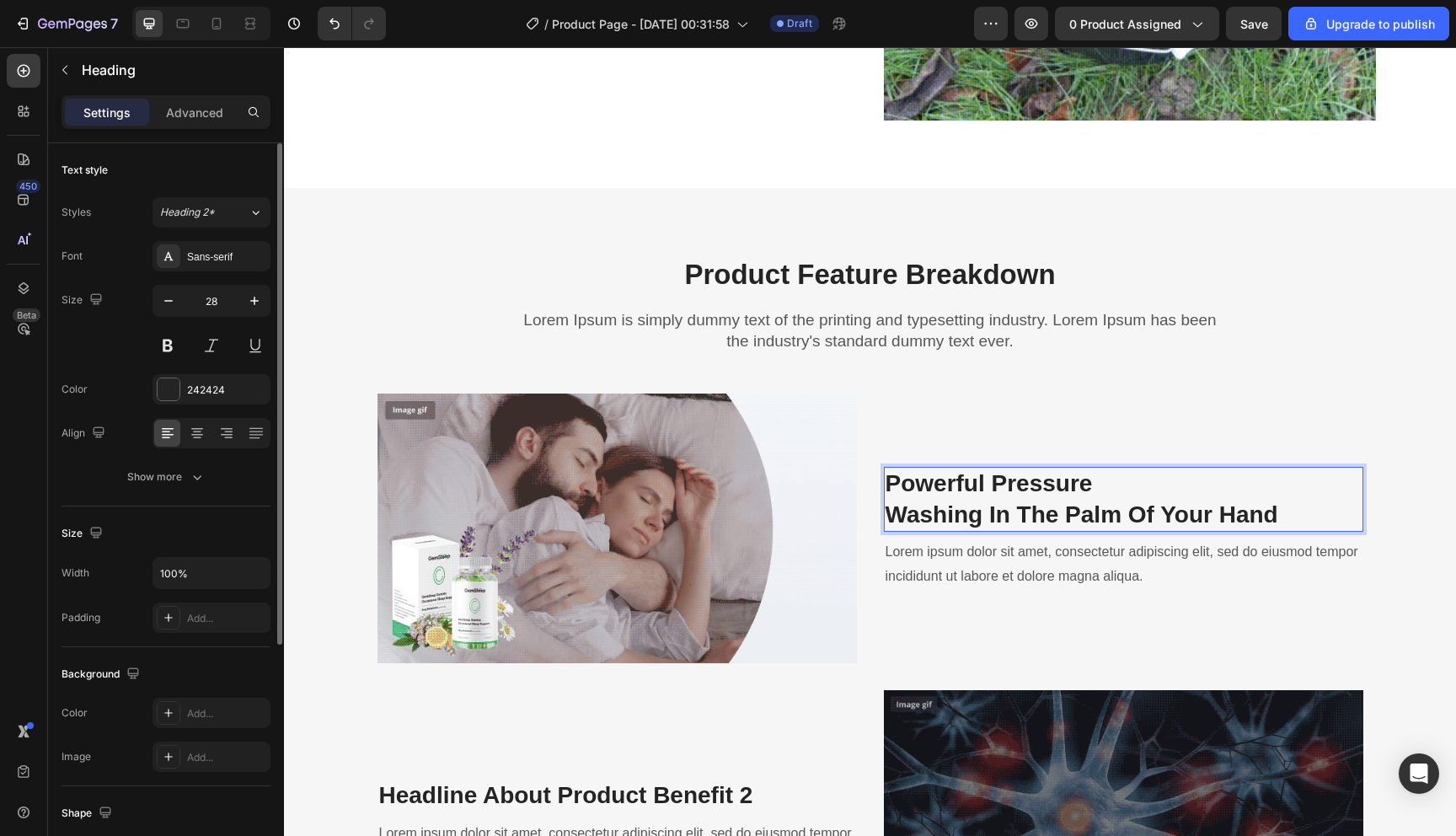
click at [885, 512] on p "Powerful Pressure Washing In The Palm Of Your Hand" at bounding box center [1123, 500] width 476 height 62
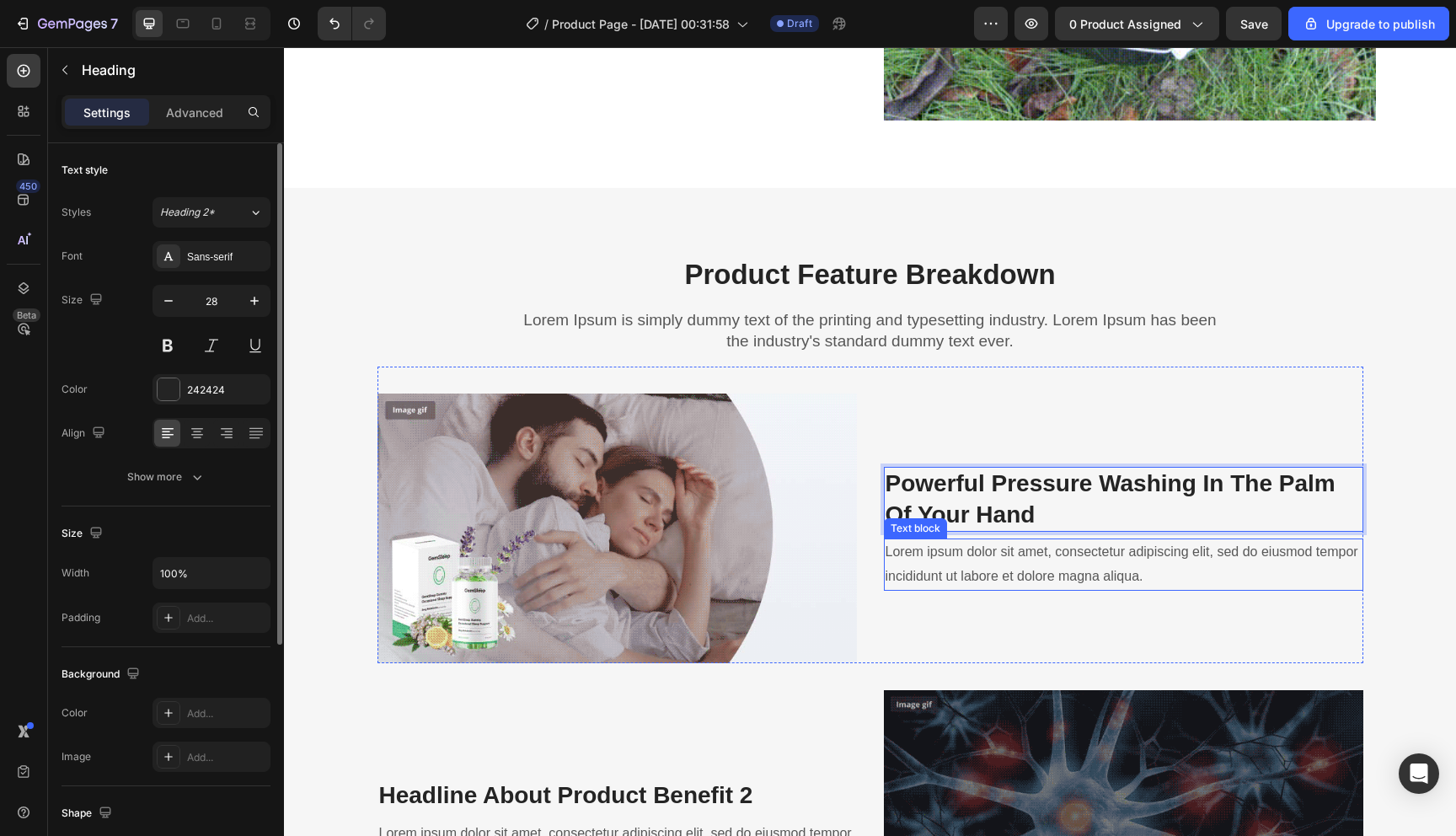
click at [977, 578] on p "Lorem ipsum dolor sit amet, consectetur adipiscing elit, sed do eiusmod tempor …" at bounding box center [1123, 564] width 476 height 49
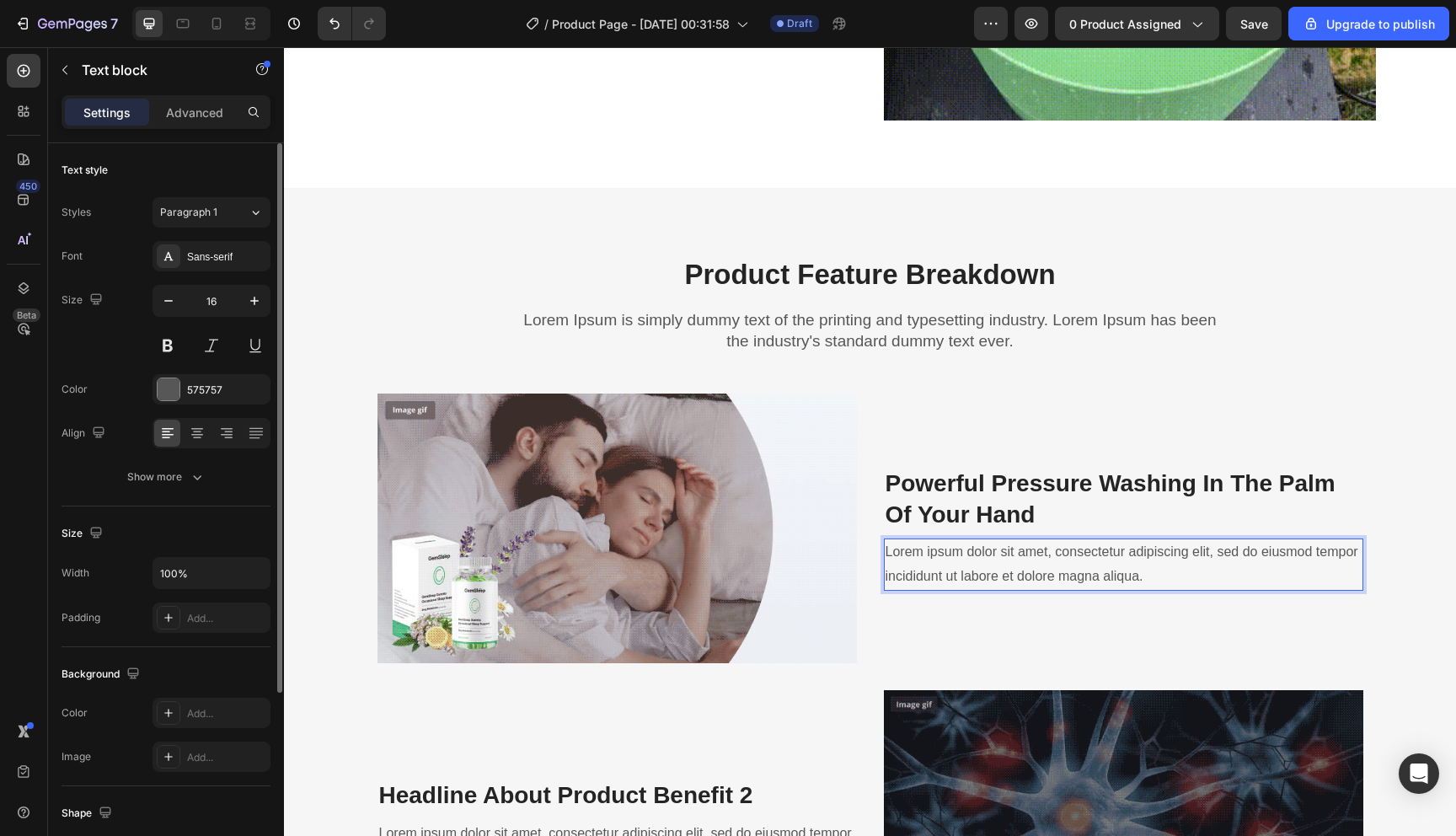
click at [977, 565] on p "Lorem ipsum dolor sit amet, consectetur adipiscing elit, sed do eiusmod tempor …" at bounding box center [1123, 564] width 476 height 49
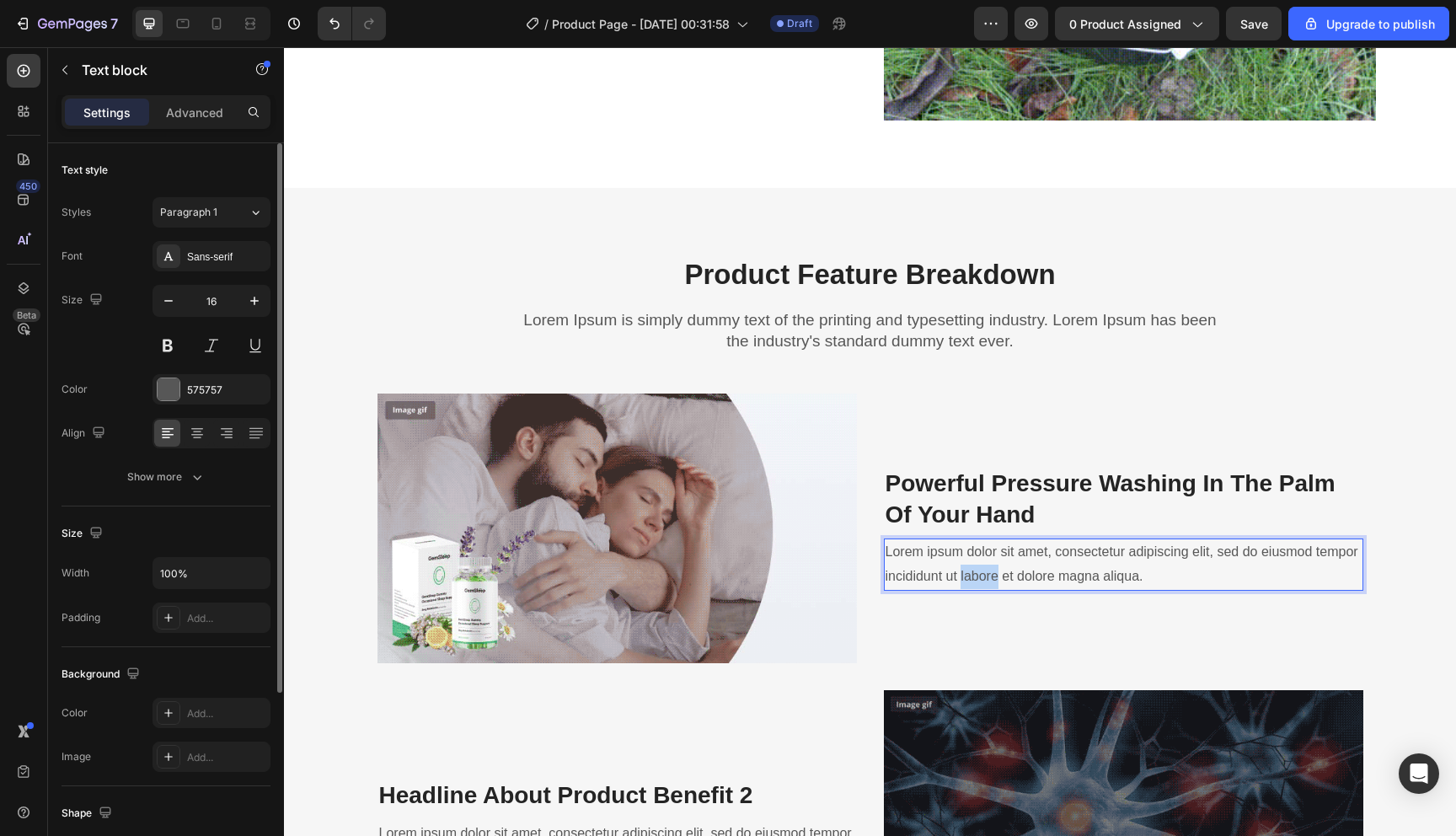
click at [977, 565] on p "Lorem ipsum dolor sit amet, consectetur adipiscing elit, sed do eiusmod tempor …" at bounding box center [1123, 564] width 476 height 49
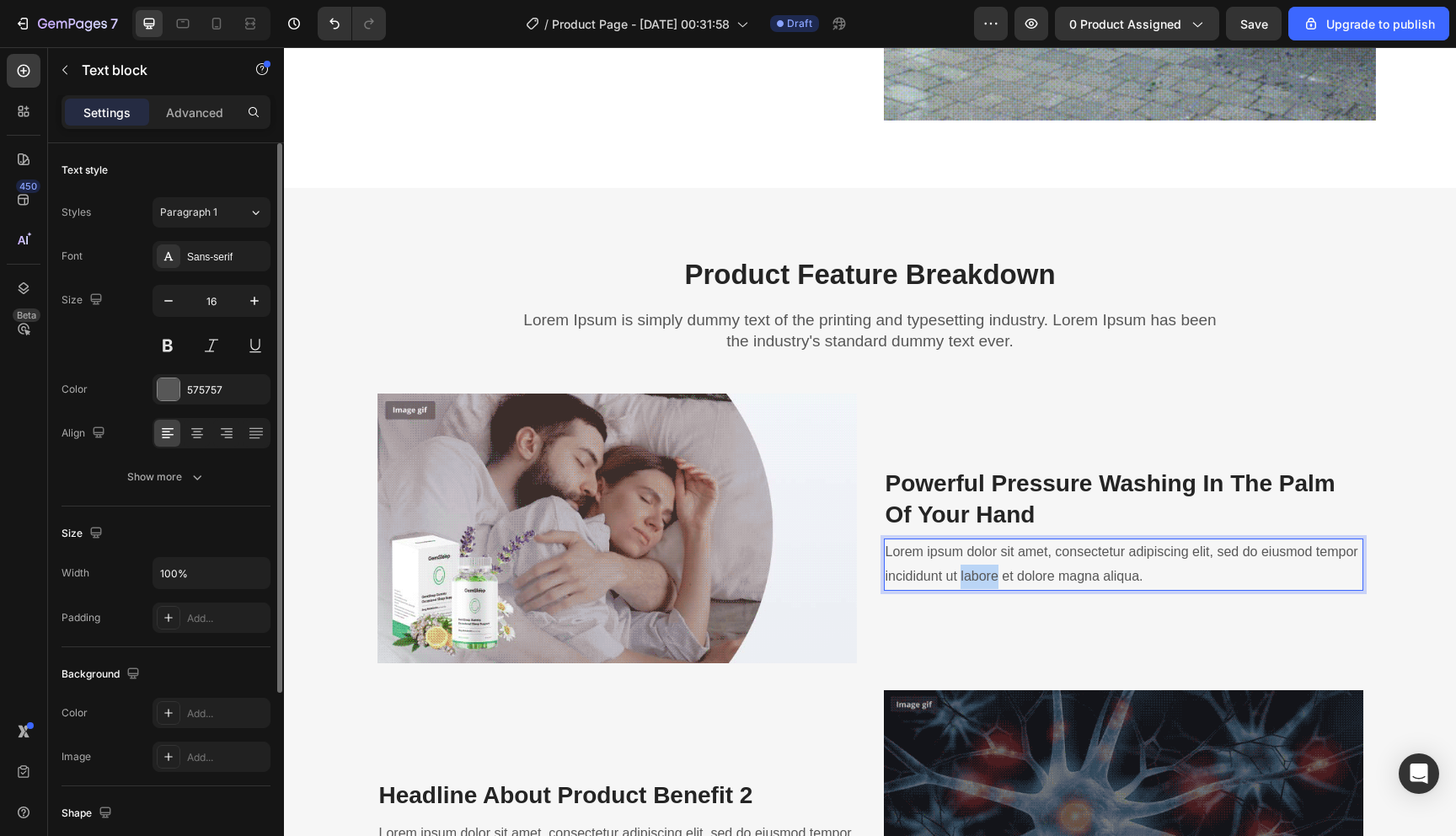
click at [977, 565] on p "Lorem ipsum dolor sit amet, consectetur adipiscing elit, sed do eiusmod tempor …" at bounding box center [1123, 564] width 476 height 49
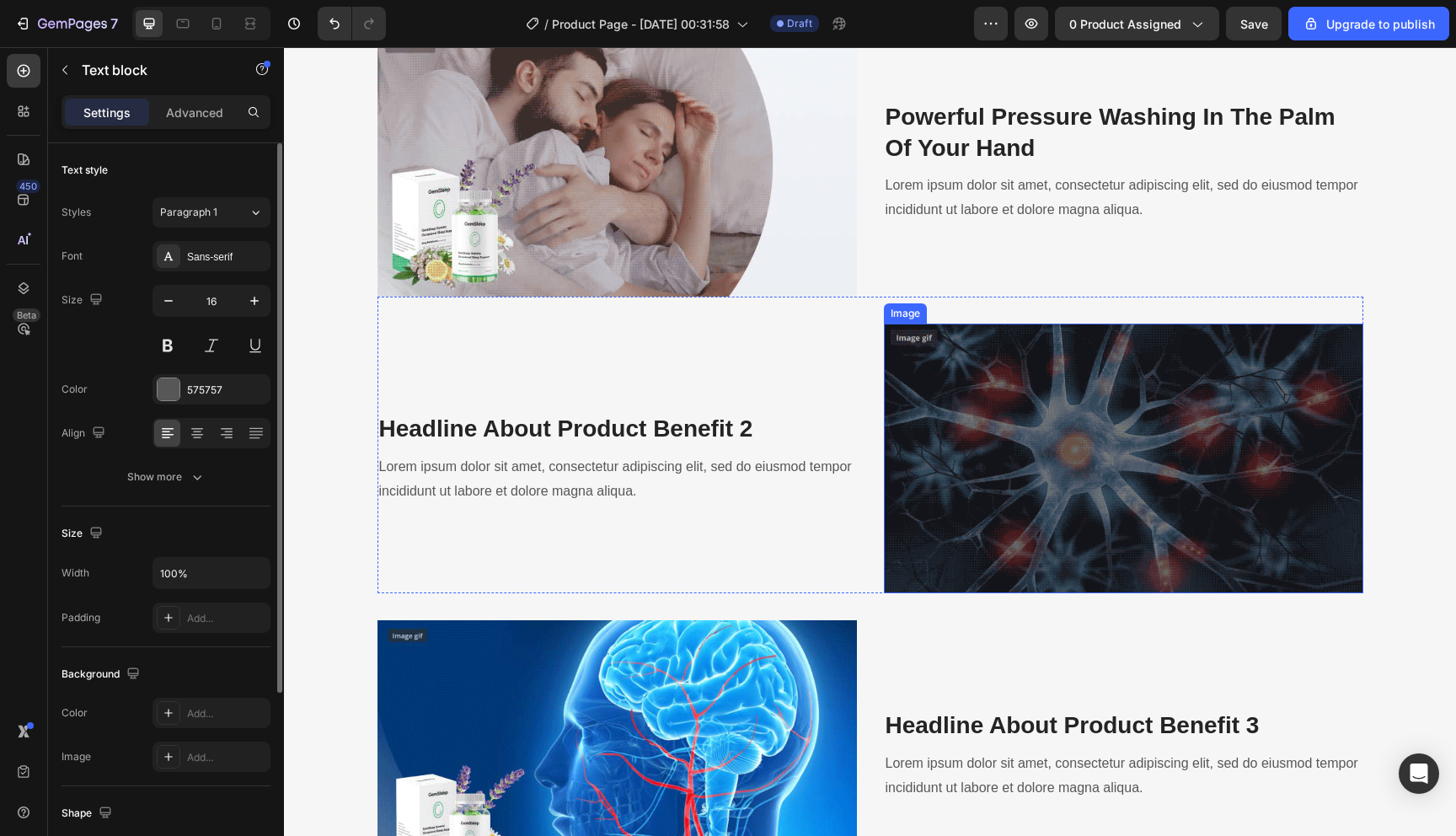
scroll to position [1655, 0]
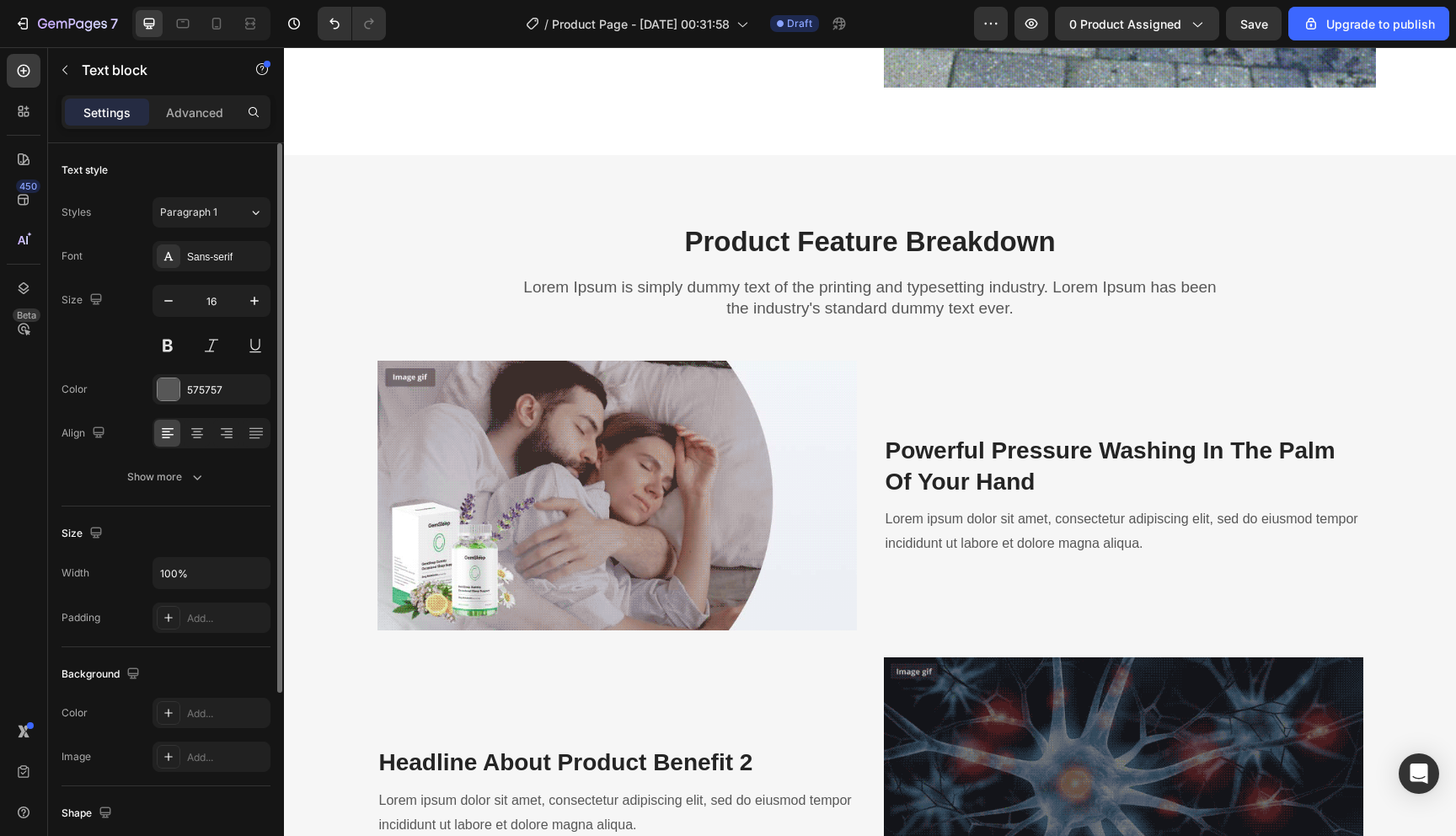
click at [992, 532] on p "Lorem ipsum dolor sit amet, consectetur adipiscing elit, sed do eiusmod tempor …" at bounding box center [1123, 532] width 476 height 49
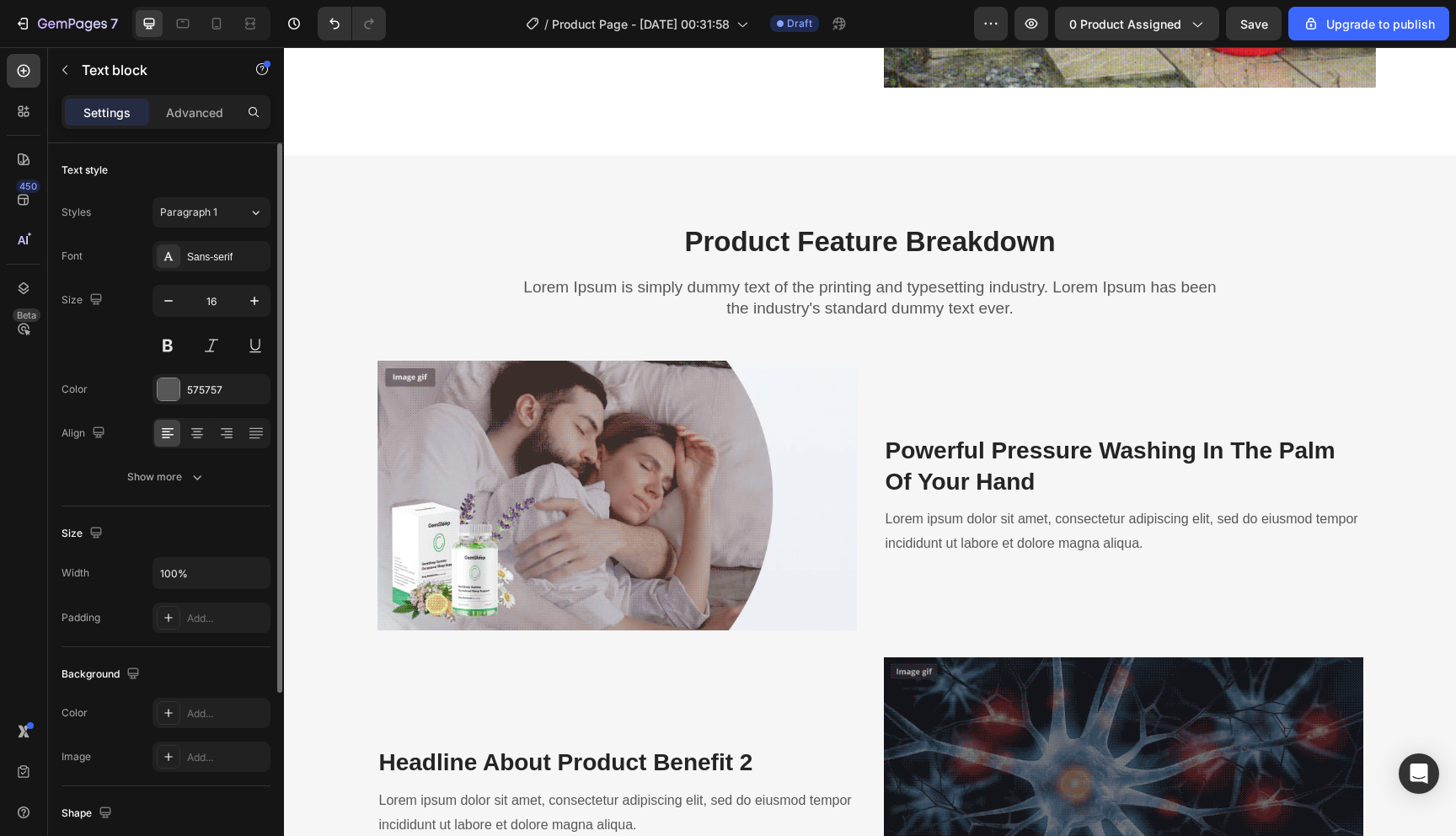
click at [992, 532] on p "Lorem ipsum dolor sit amet, consectetur adipiscing elit, sed do eiusmod tempor …" at bounding box center [1123, 532] width 476 height 49
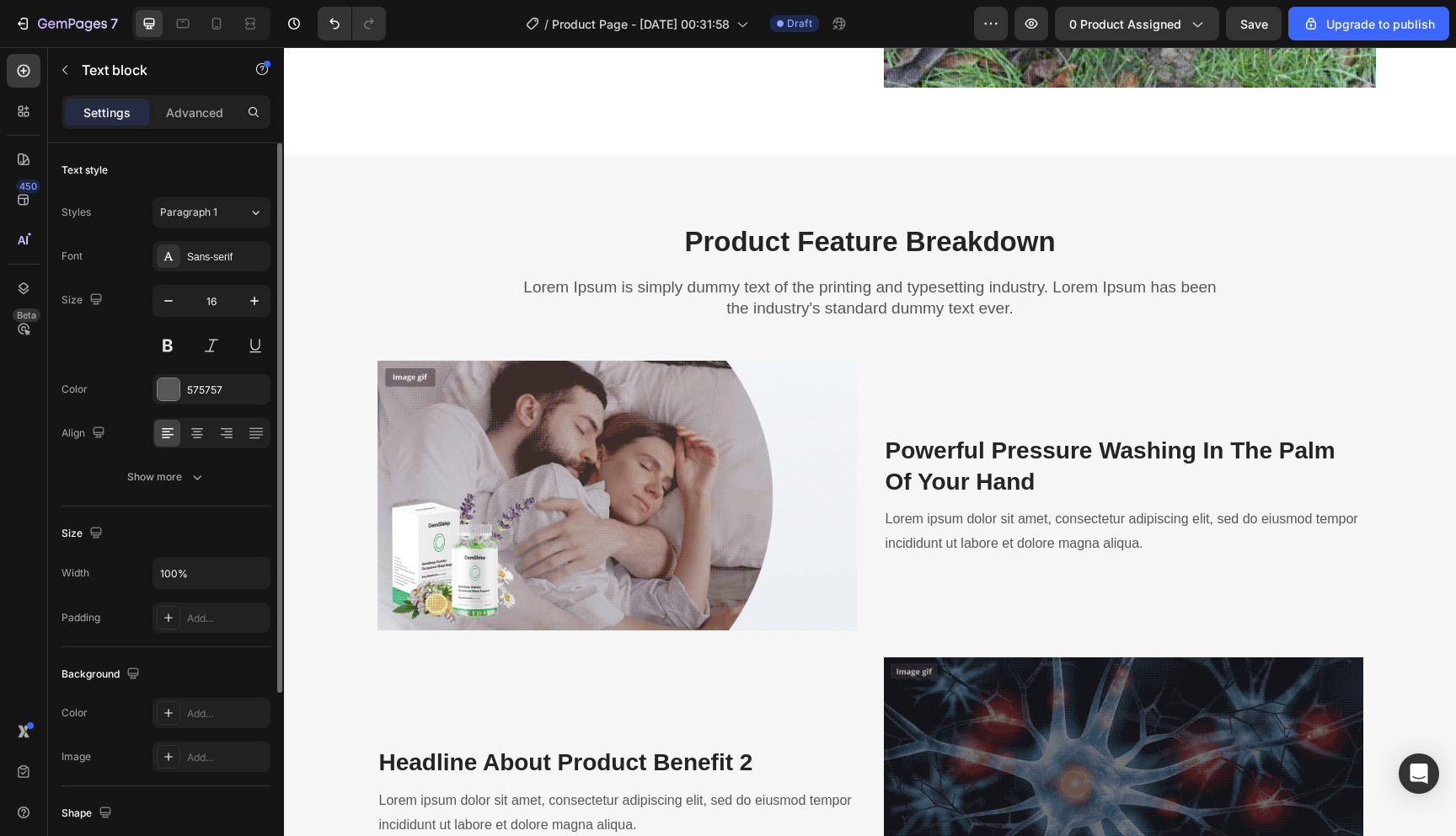
click at [992, 532] on p "Lorem ipsum dolor sit amet, consectetur adipiscing elit, sed do eiusmod tempor …" at bounding box center [1123, 532] width 476 height 49
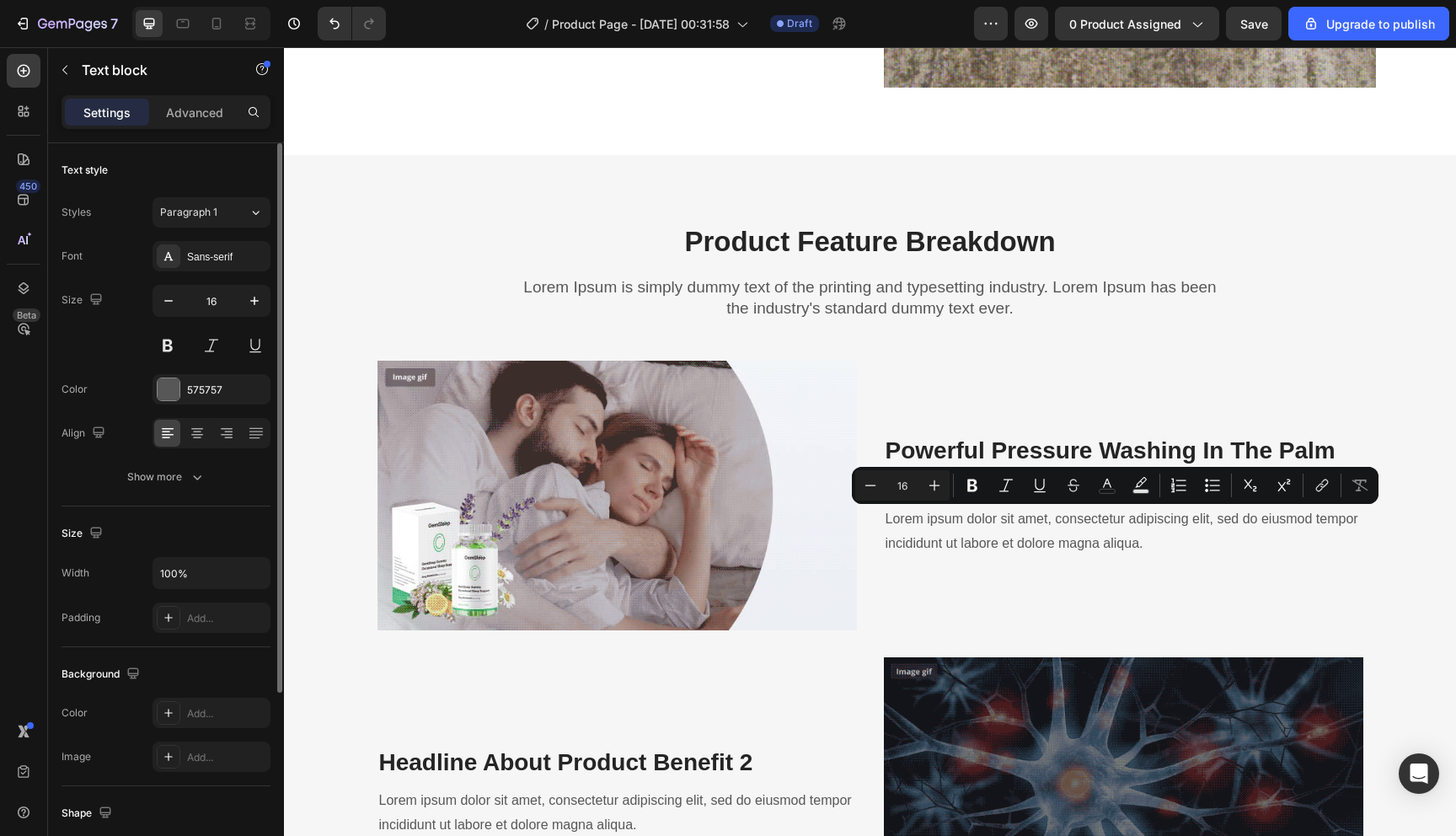
click at [984, 541] on p "Lorem ipsum dolor sit amet, consectetur adipiscing elit, sed do eiusmod tempor …" at bounding box center [1123, 532] width 476 height 49
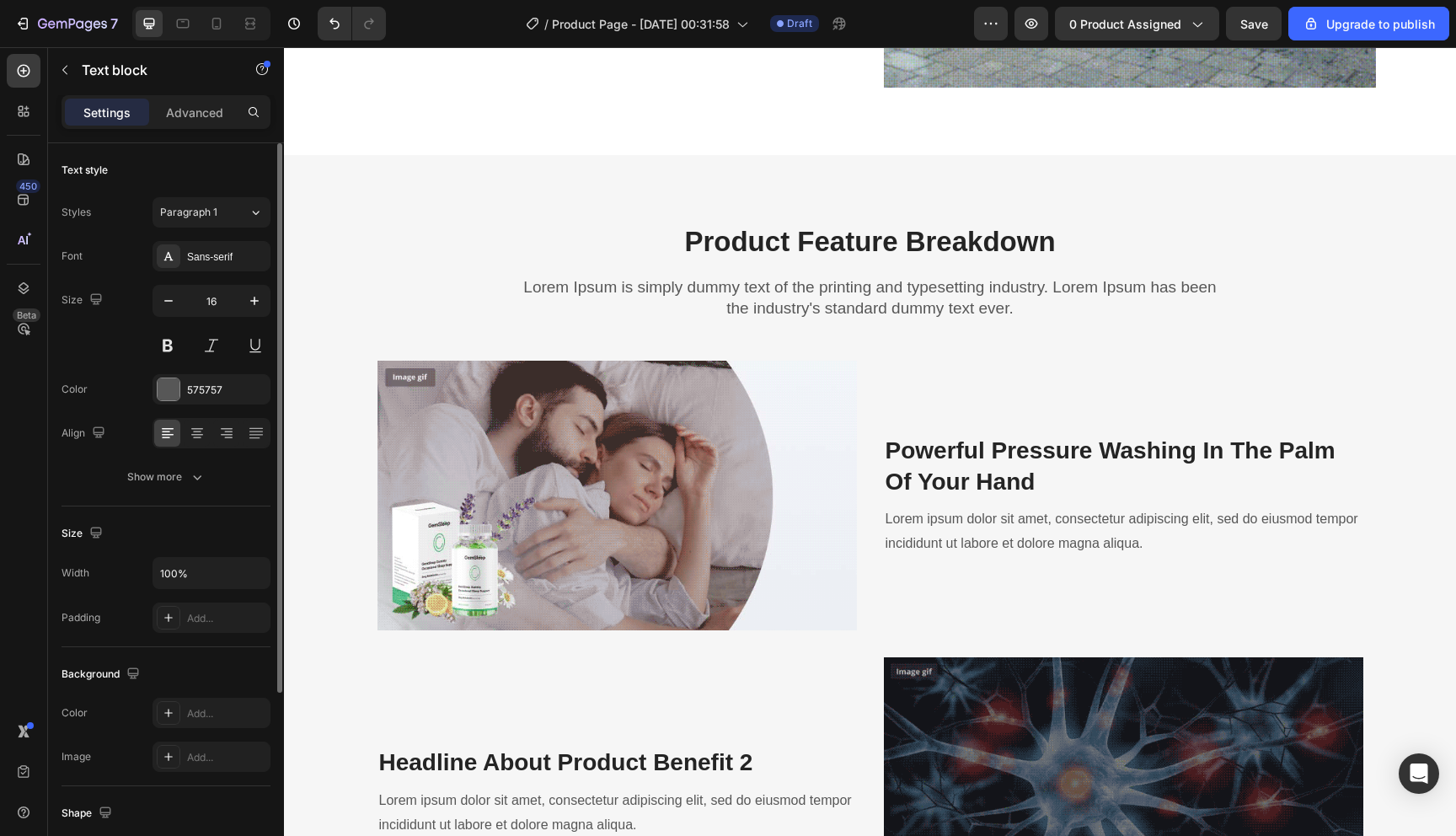
click at [992, 556] on div "Lorem ipsum dolor sit amet, consectetur adipiscing elit, sed do eiusmod tempor …" at bounding box center [1123, 532] width 479 height 52
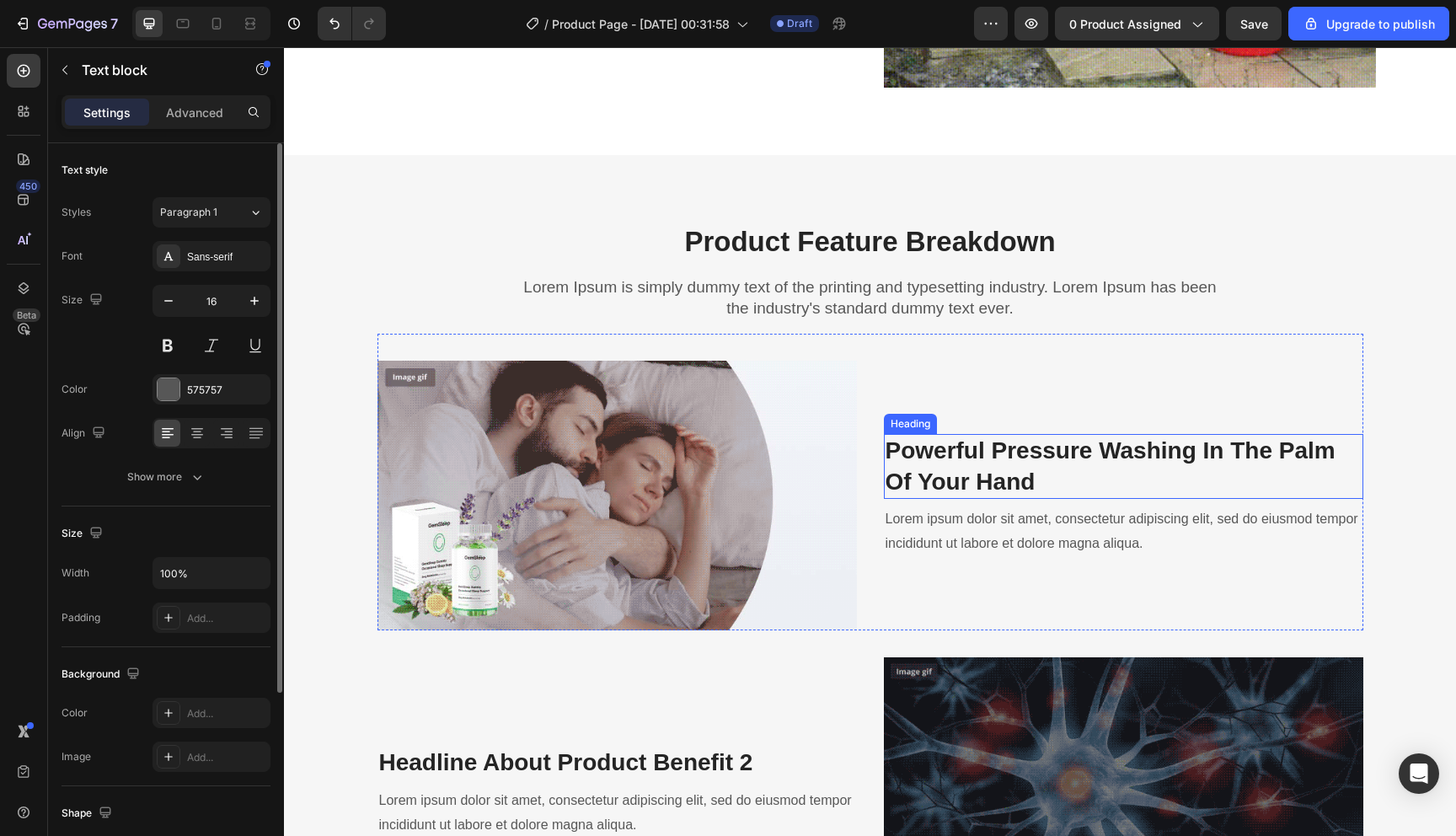
click at [1003, 438] on h3 "Powerful Pressure Washing In The Palm Of Your Hand" at bounding box center [1123, 466] width 479 height 65
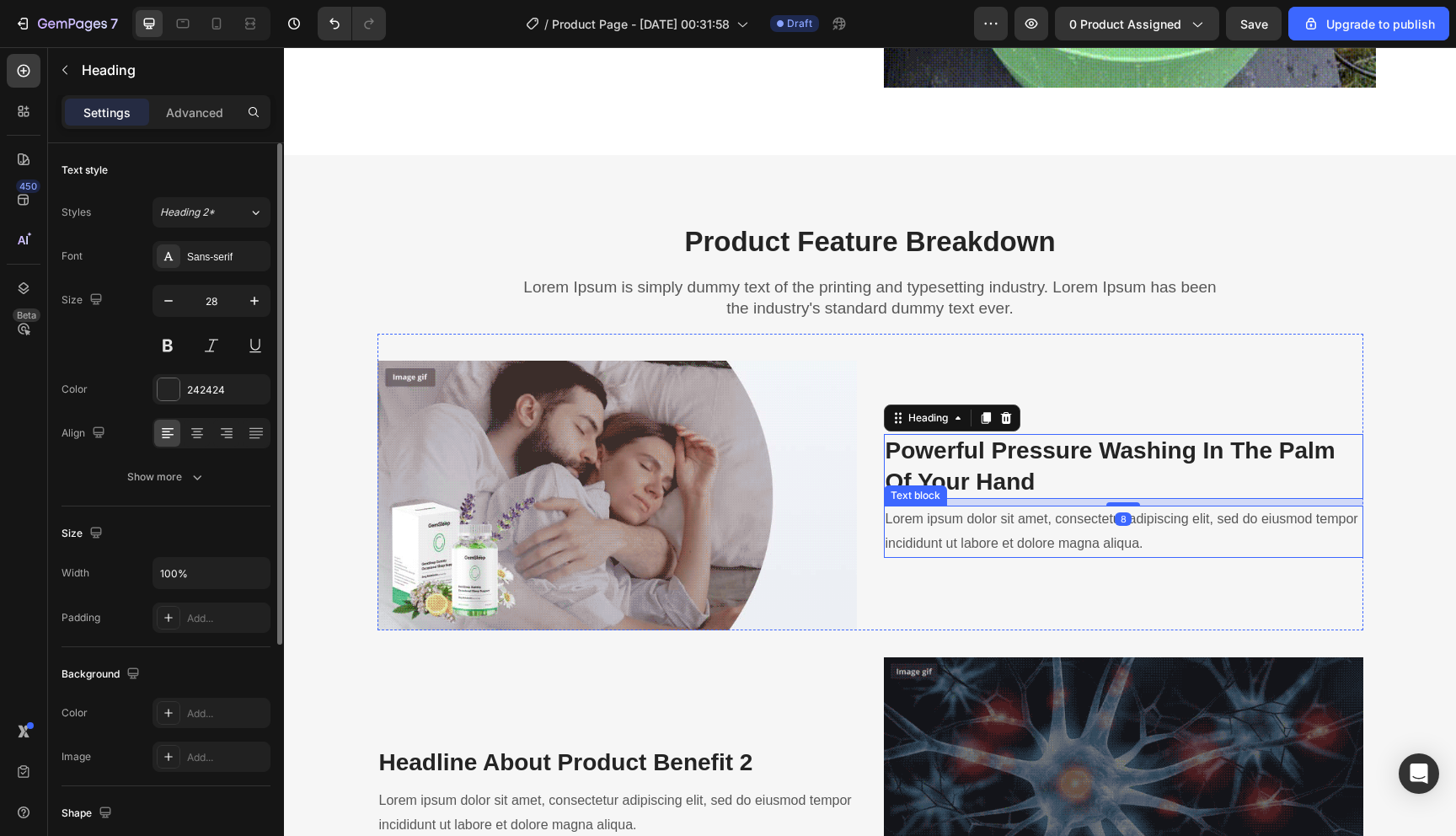
click at [997, 523] on p "Lorem ipsum dolor sit amet, consectetur adipiscing elit, sed do eiusmod tempor …" at bounding box center [1123, 532] width 476 height 49
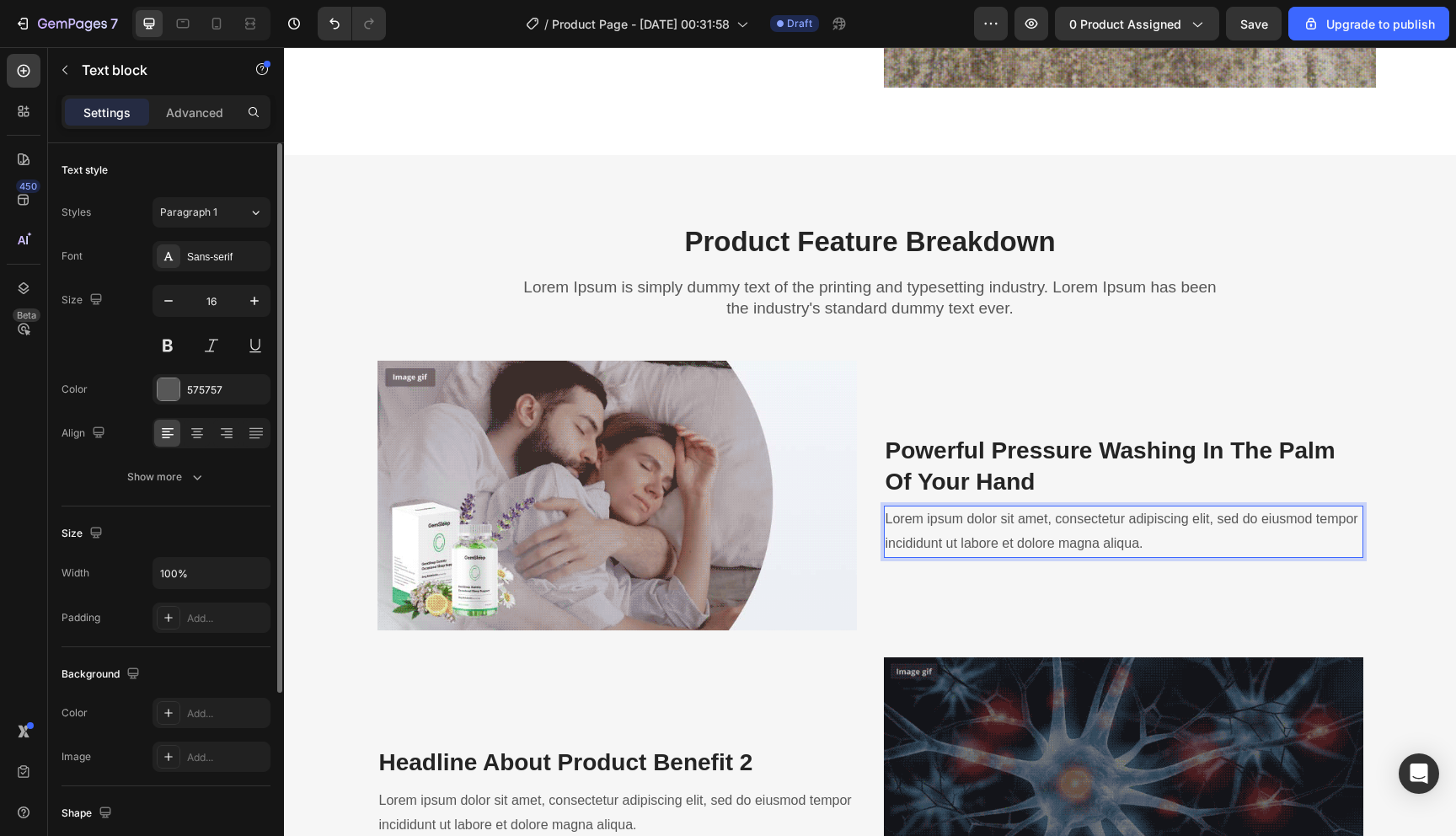
click at [997, 523] on p "Lorem ipsum dolor sit amet, consectetur adipiscing elit, sed do eiusmod tempor …" at bounding box center [1123, 532] width 476 height 49
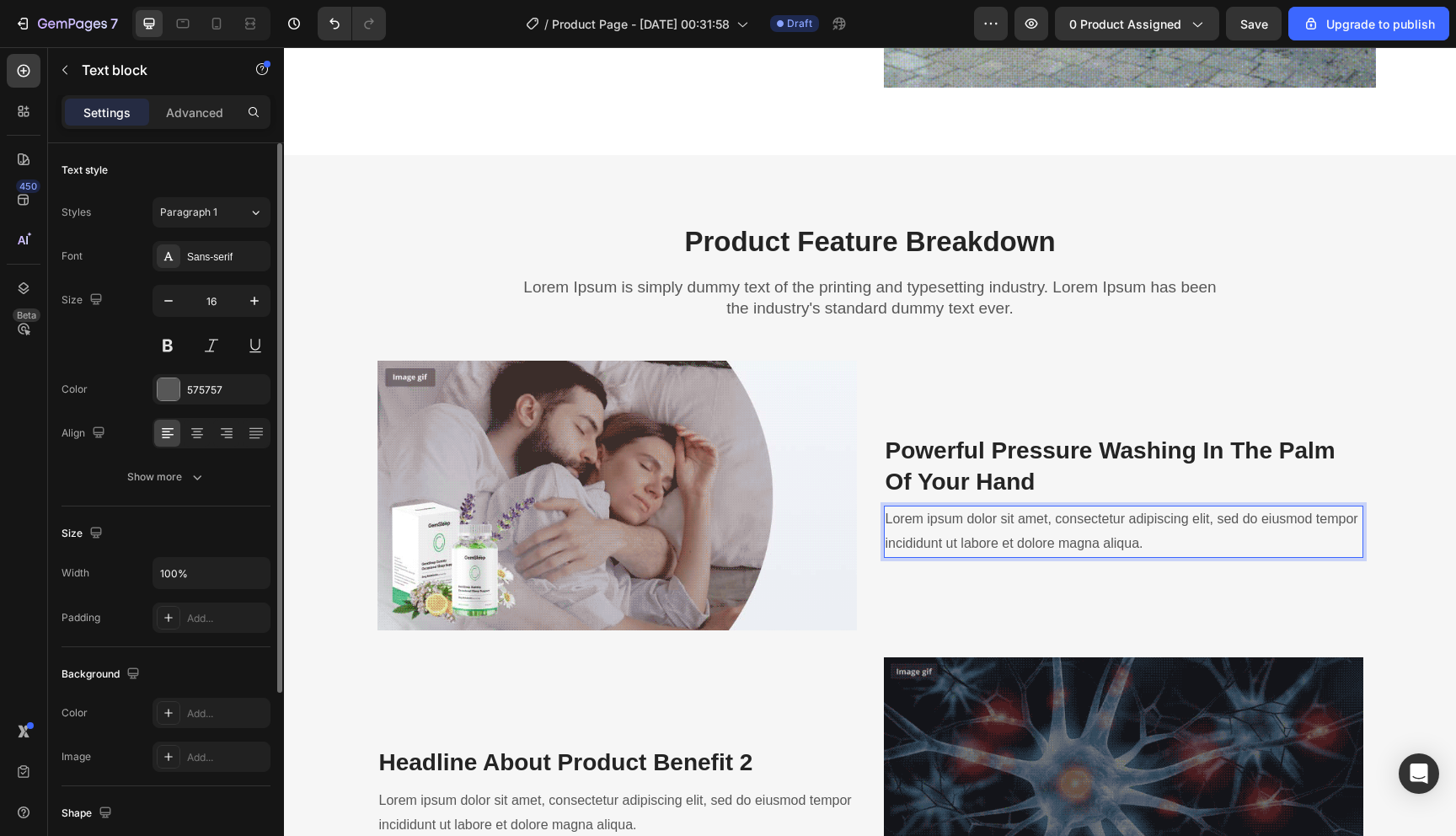
click at [997, 523] on p "Lorem ipsum dolor sit amet, consectetur adipiscing elit, sed do eiusmod tempor …" at bounding box center [1123, 532] width 476 height 49
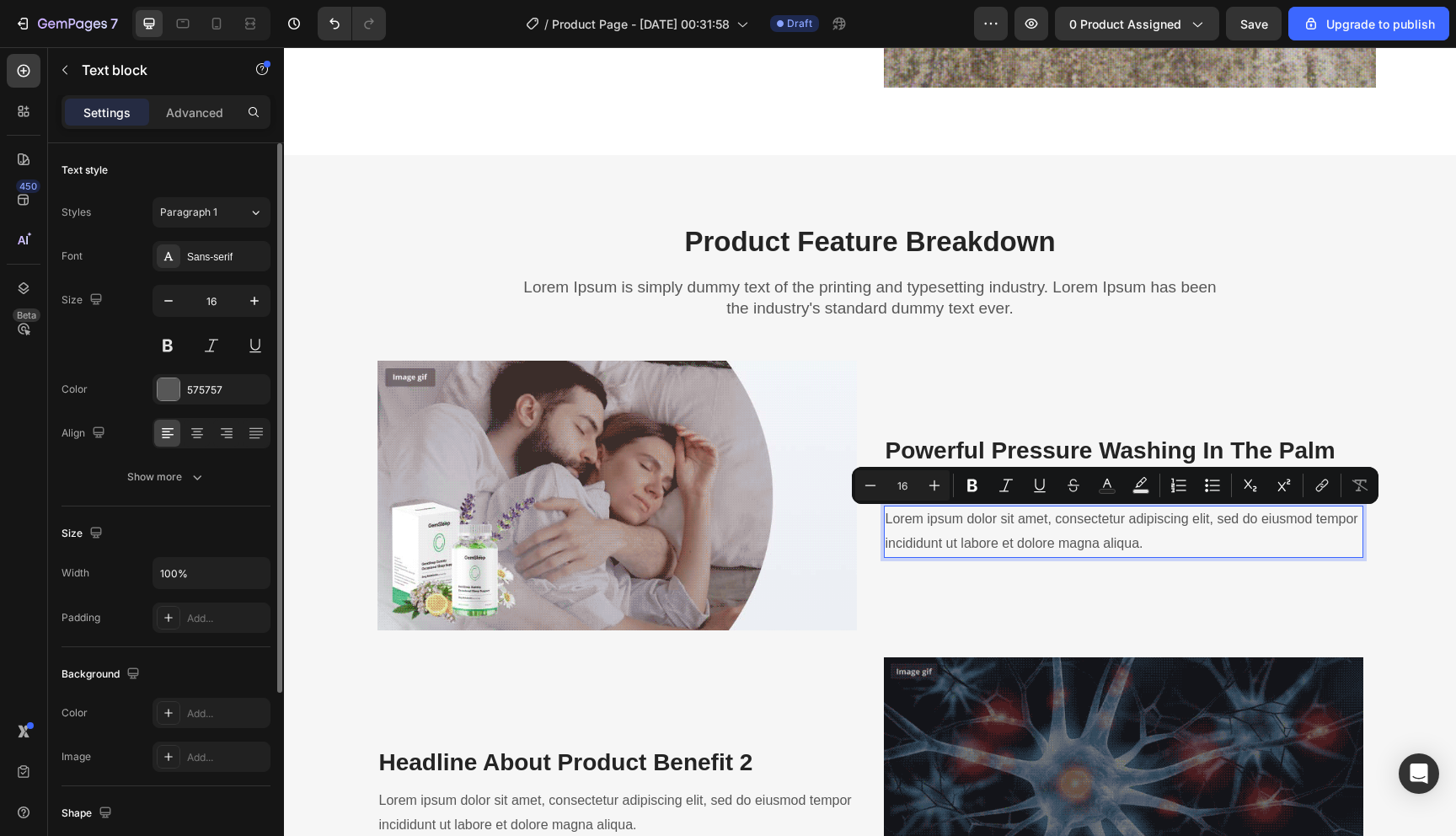
type input "24"
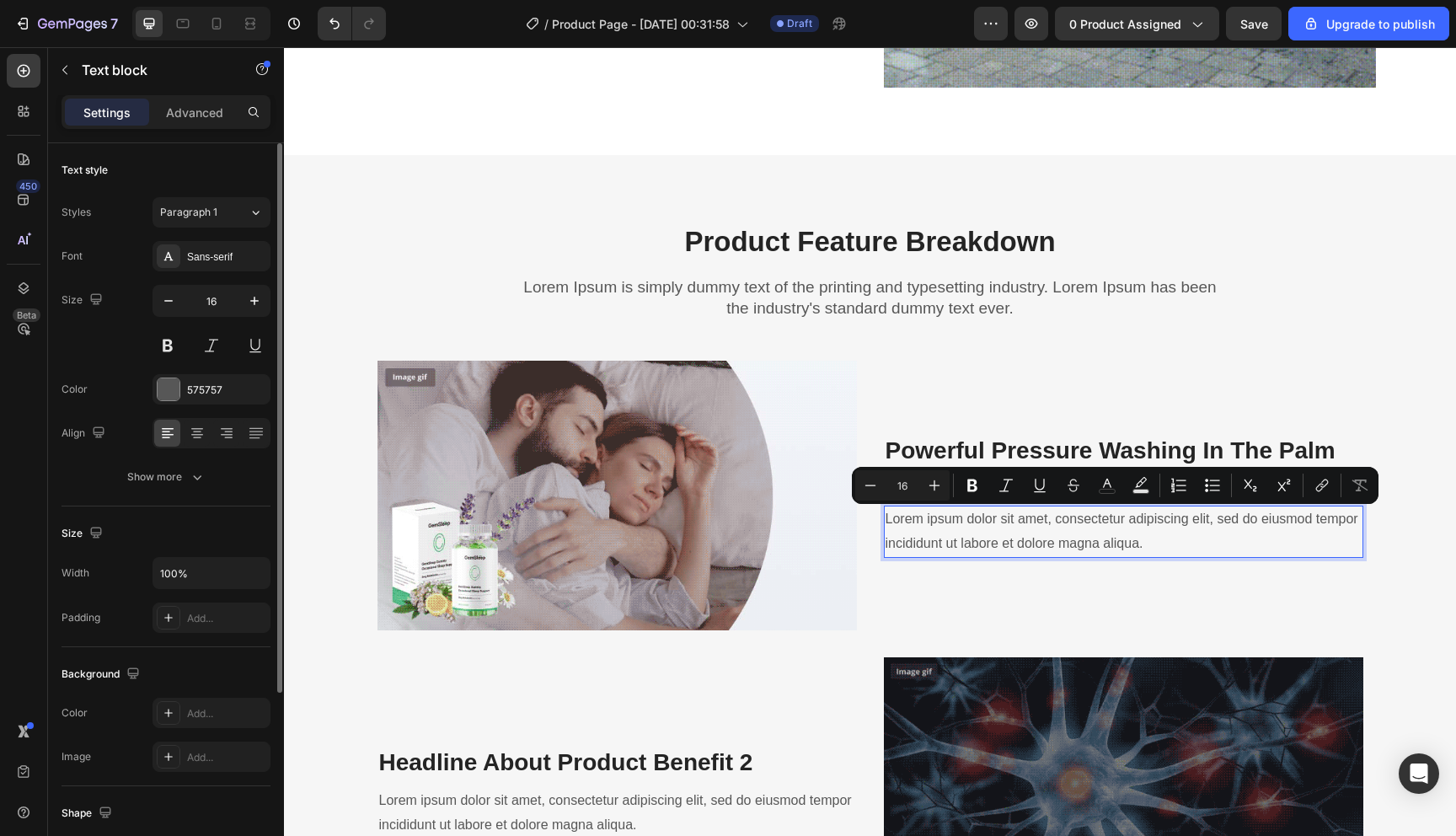
scroll to position [1644, 0]
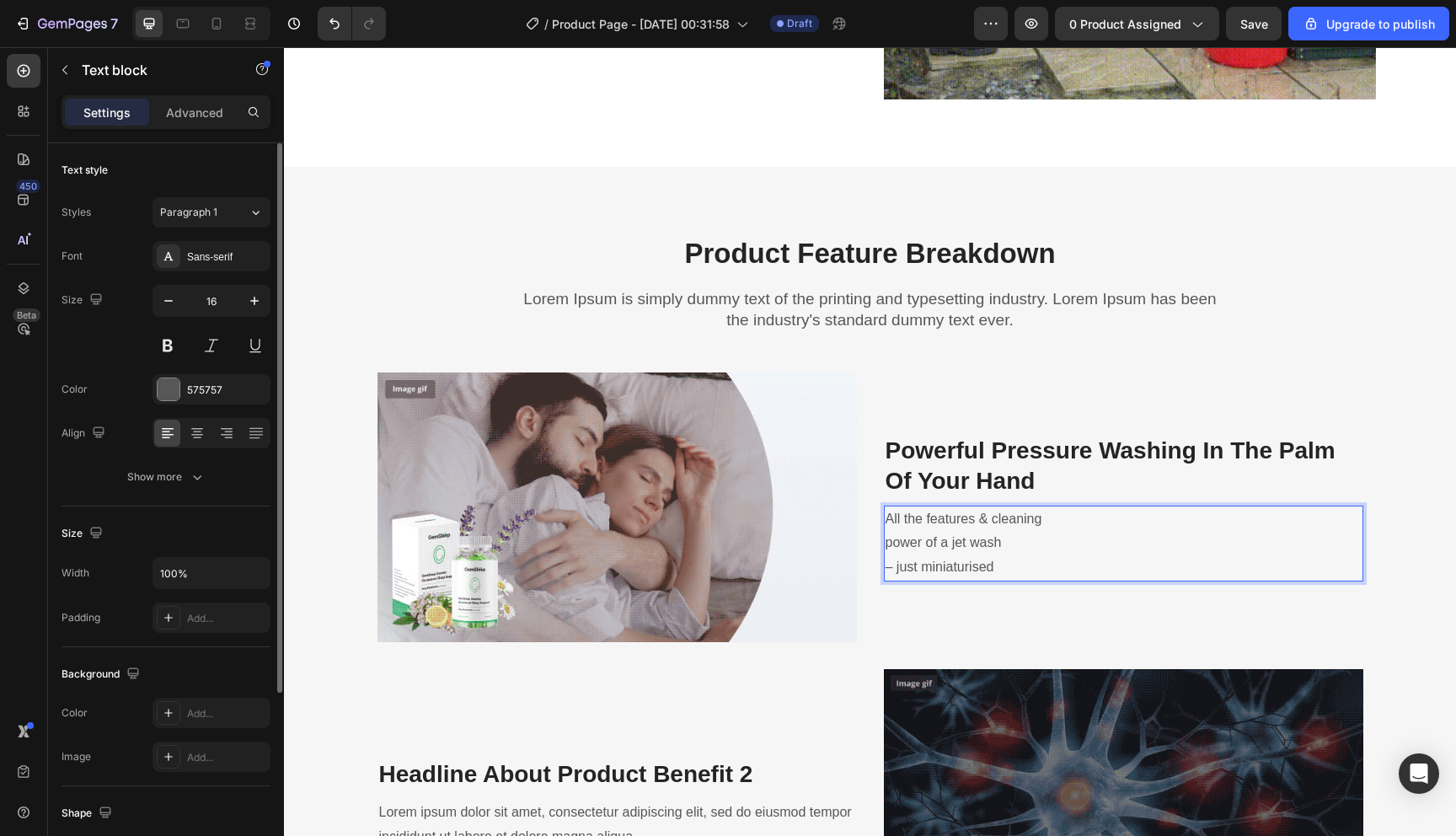
click at [885, 543] on p "All the features & cleaning power of a jet wash – just miniaturised" at bounding box center [1123, 544] width 476 height 73
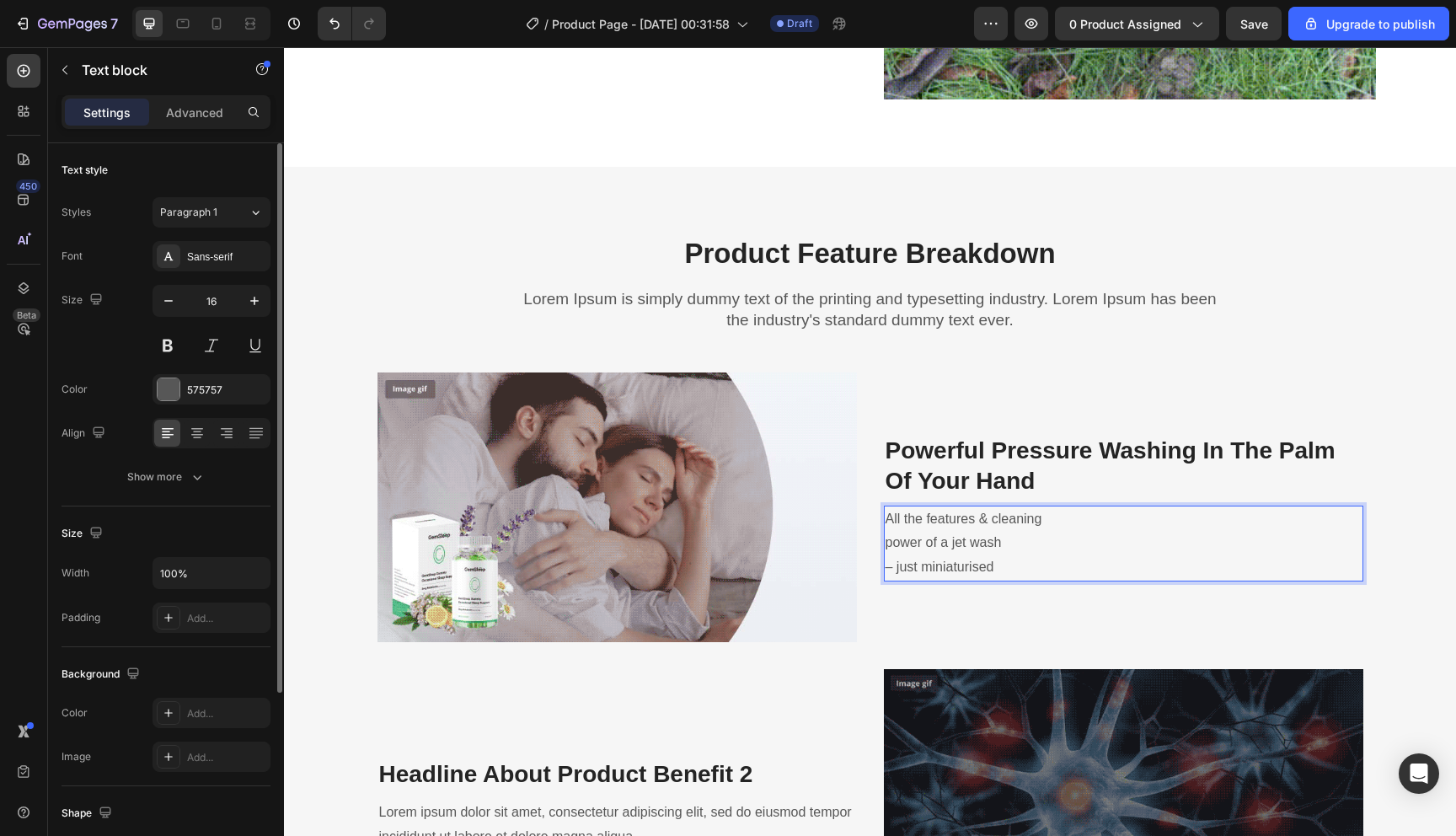
scroll to position [1655, 0]
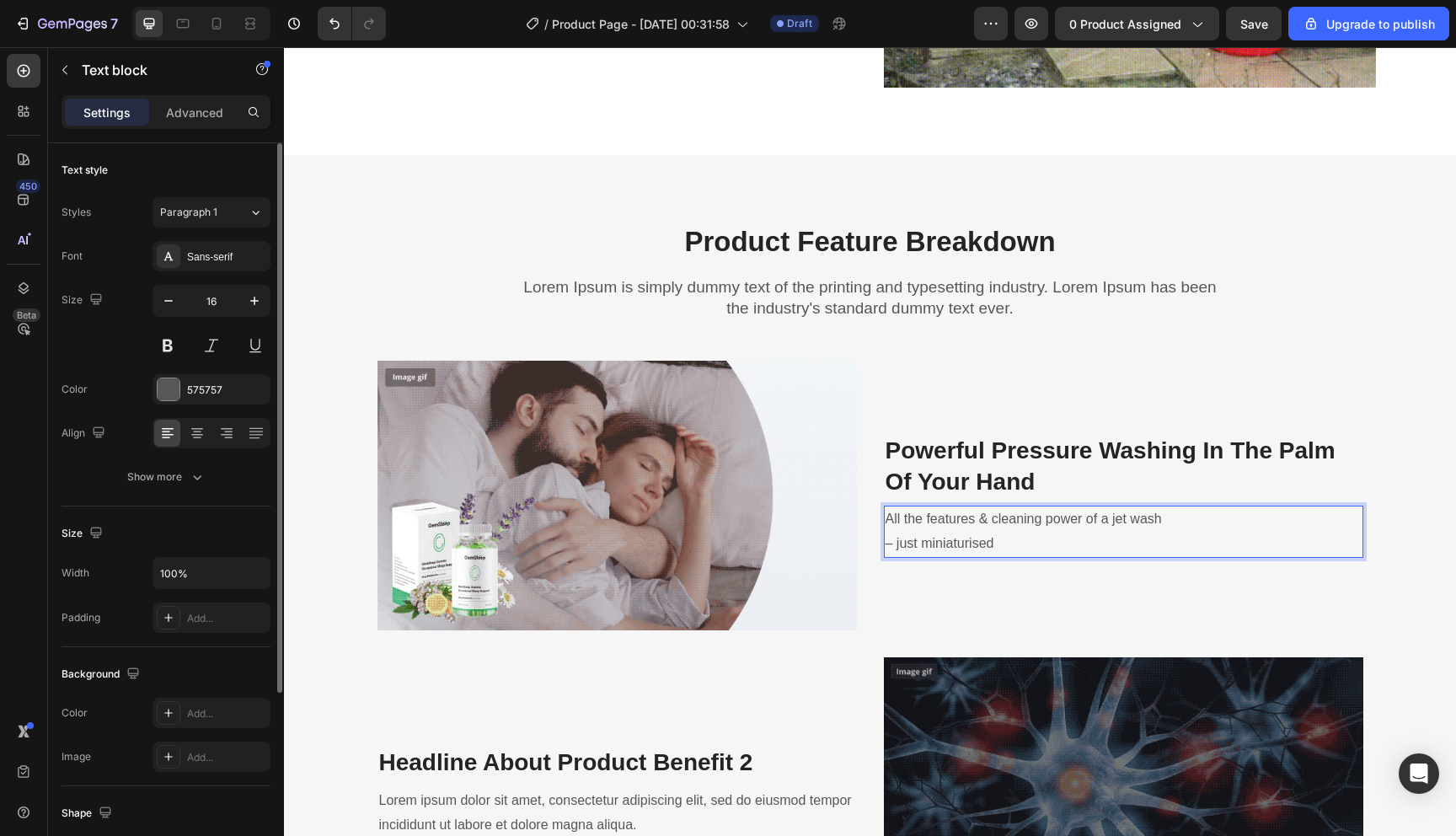
click at [884, 543] on div "All the features & cleaning power of a jet wash – just miniaturised" at bounding box center [1123, 532] width 479 height 52
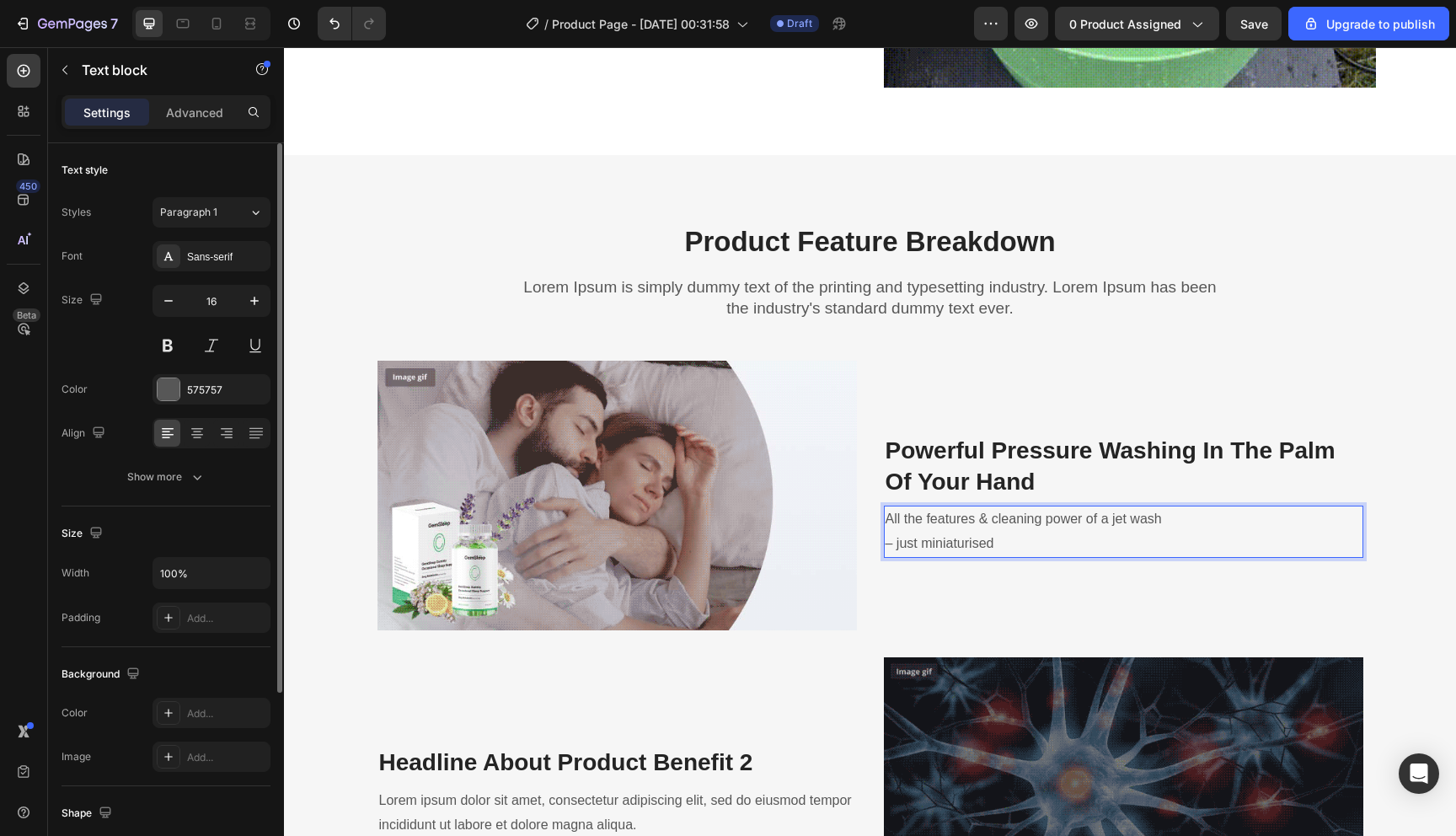
scroll to position [1668, 0]
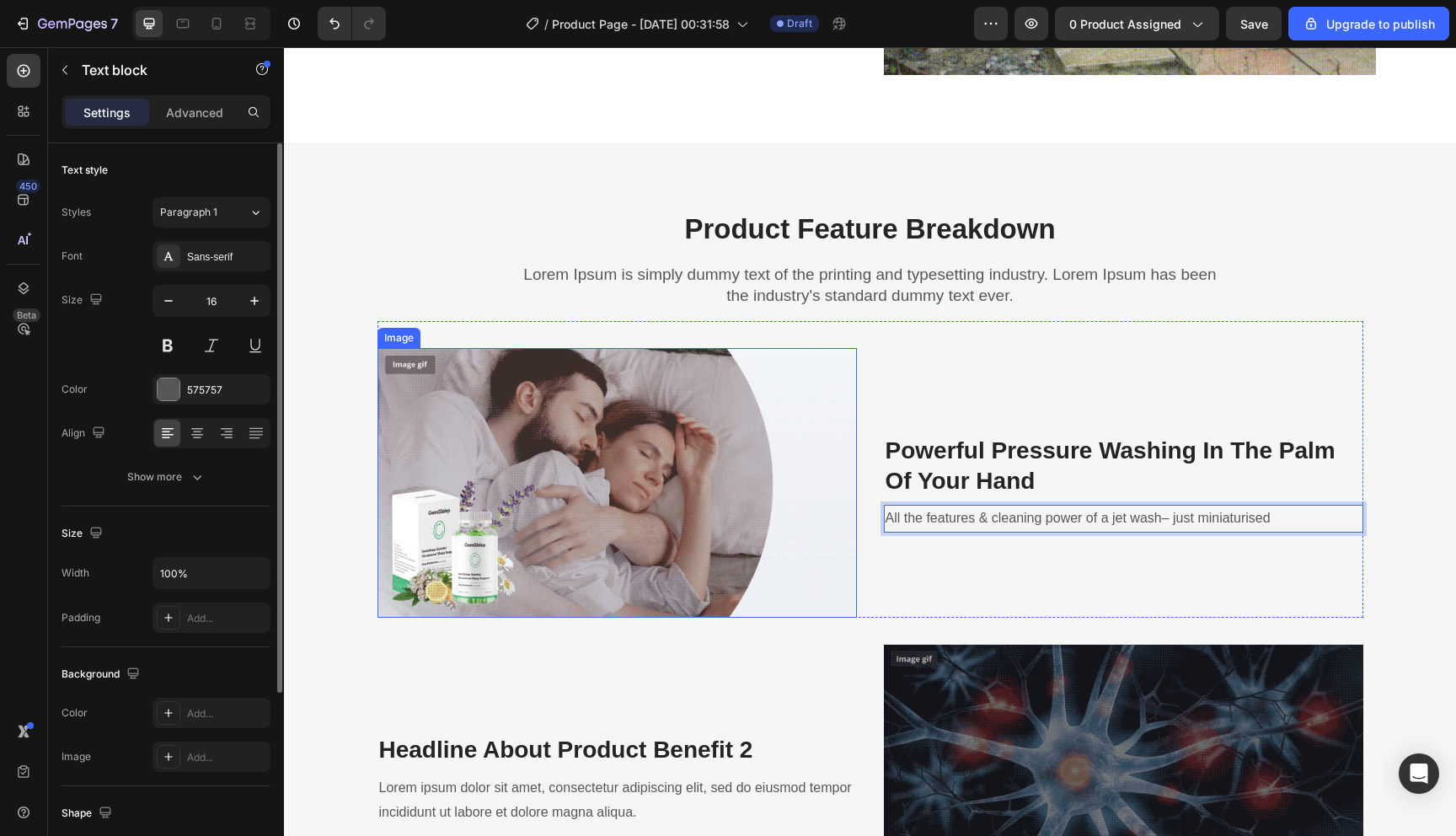
click at [570, 509] on img at bounding box center [617, 483] width 479 height 270
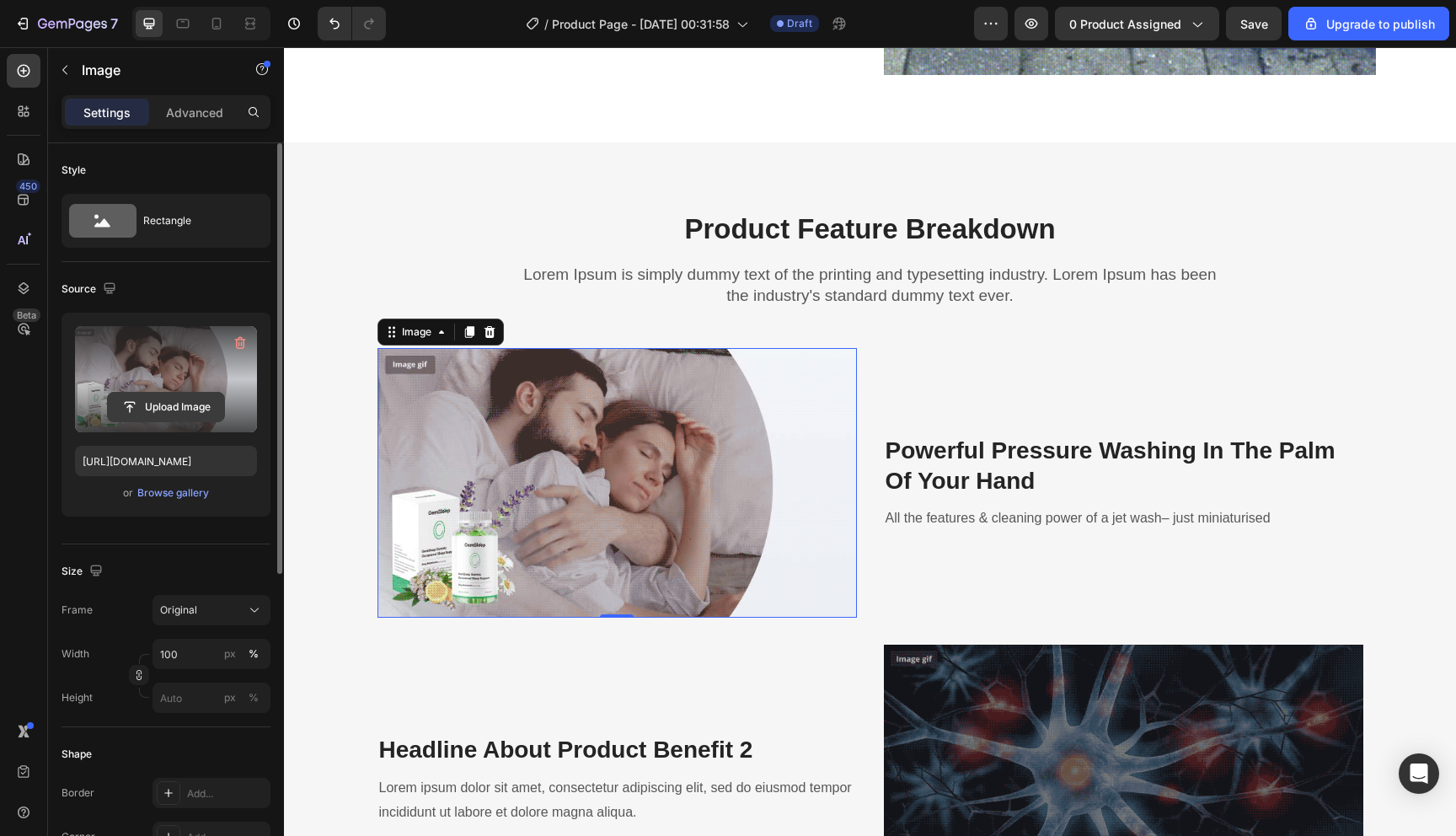
click at [186, 403] on input "file" at bounding box center [165, 407] width 116 height 28
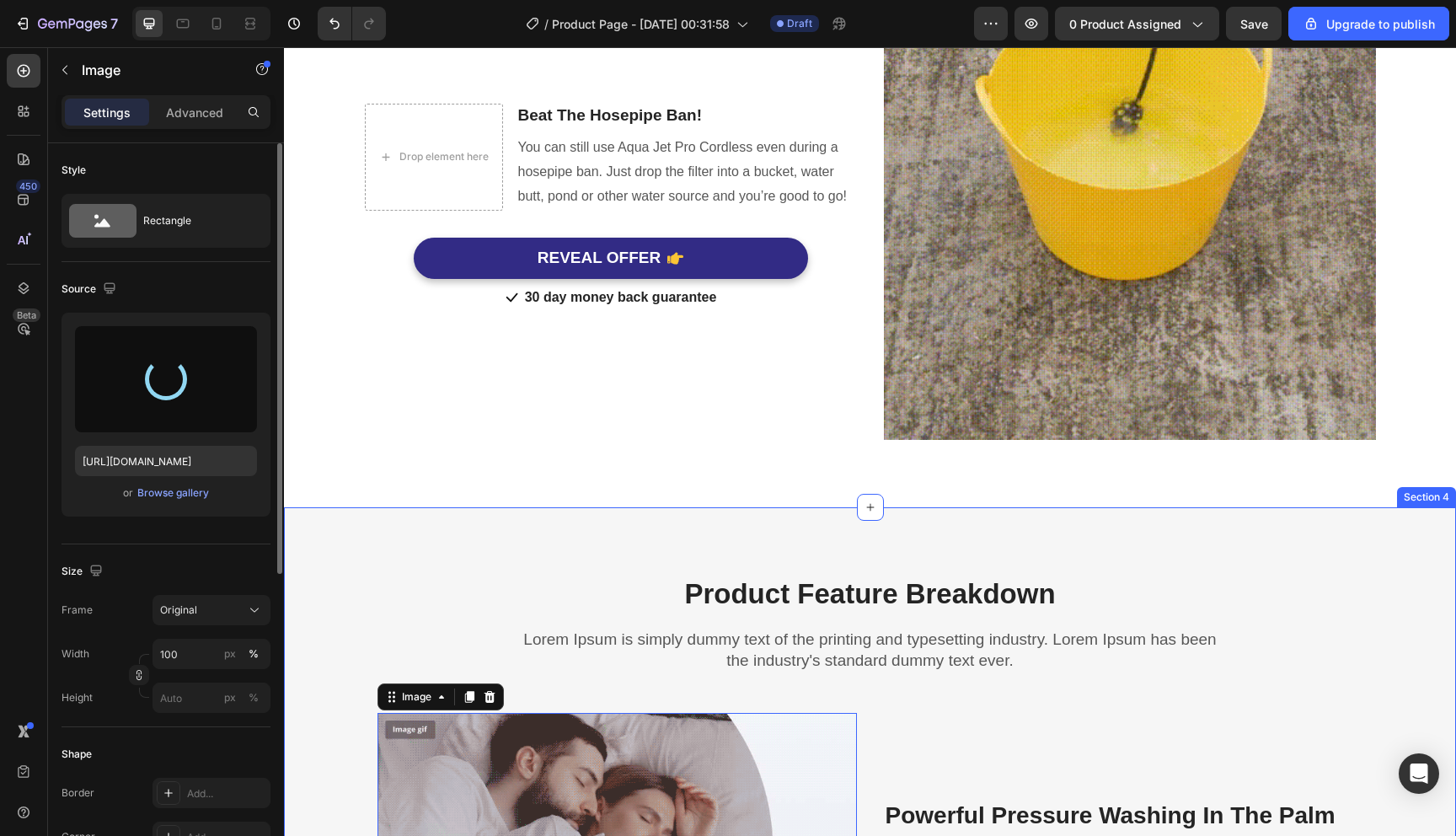
scroll to position [1073, 0]
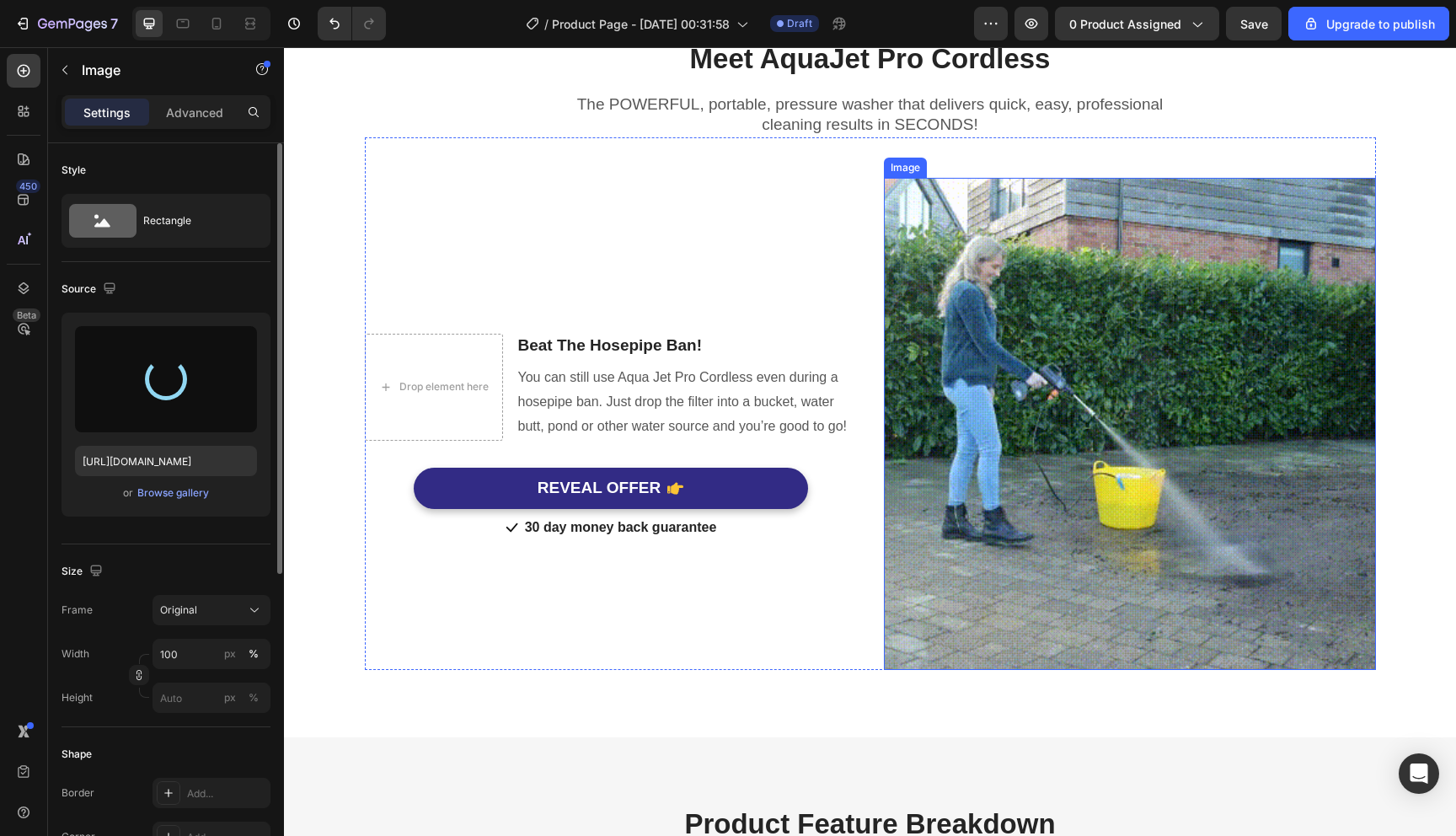
type input "[URL][DOMAIN_NAME]"
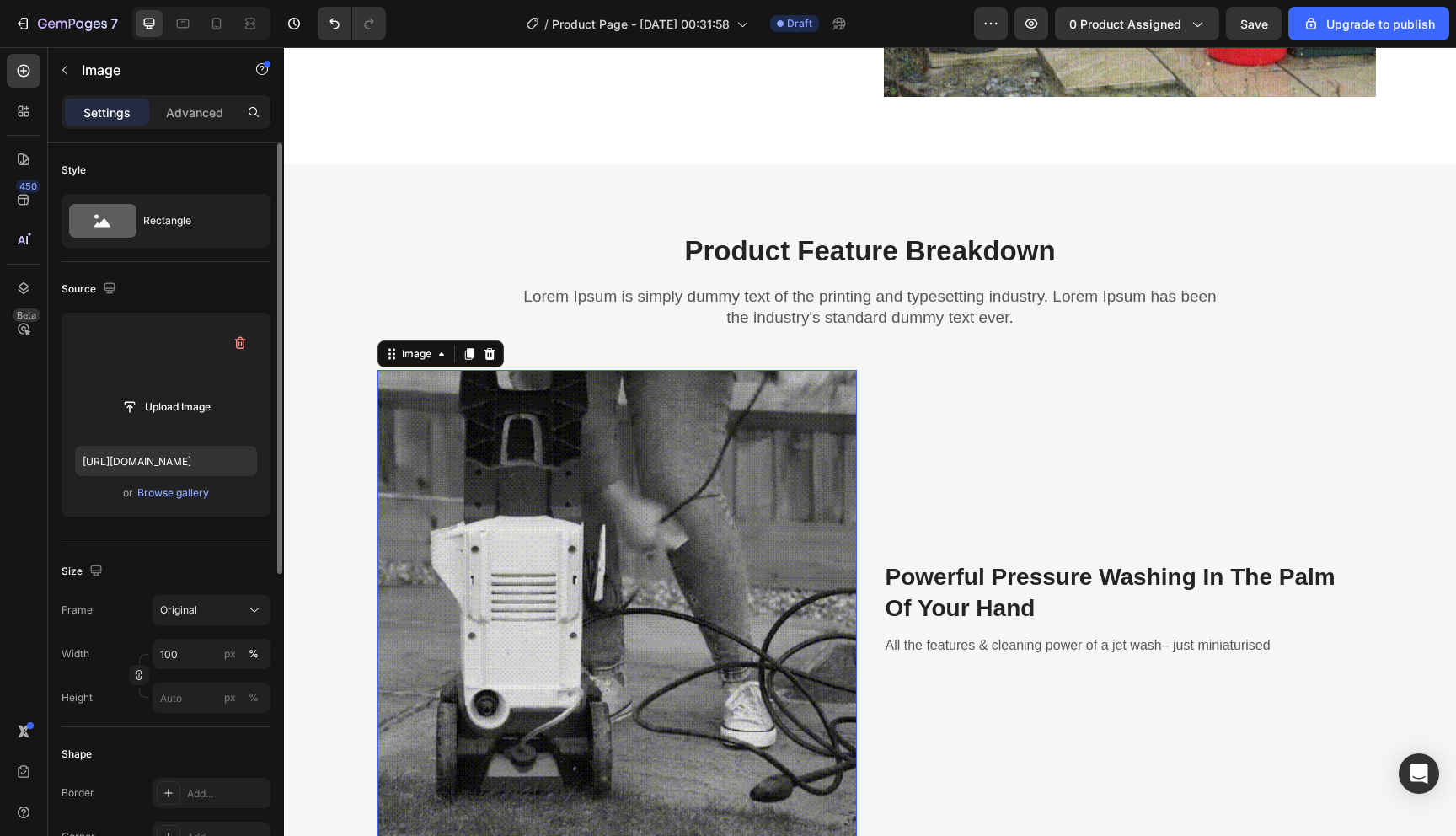
scroll to position [2131, 0]
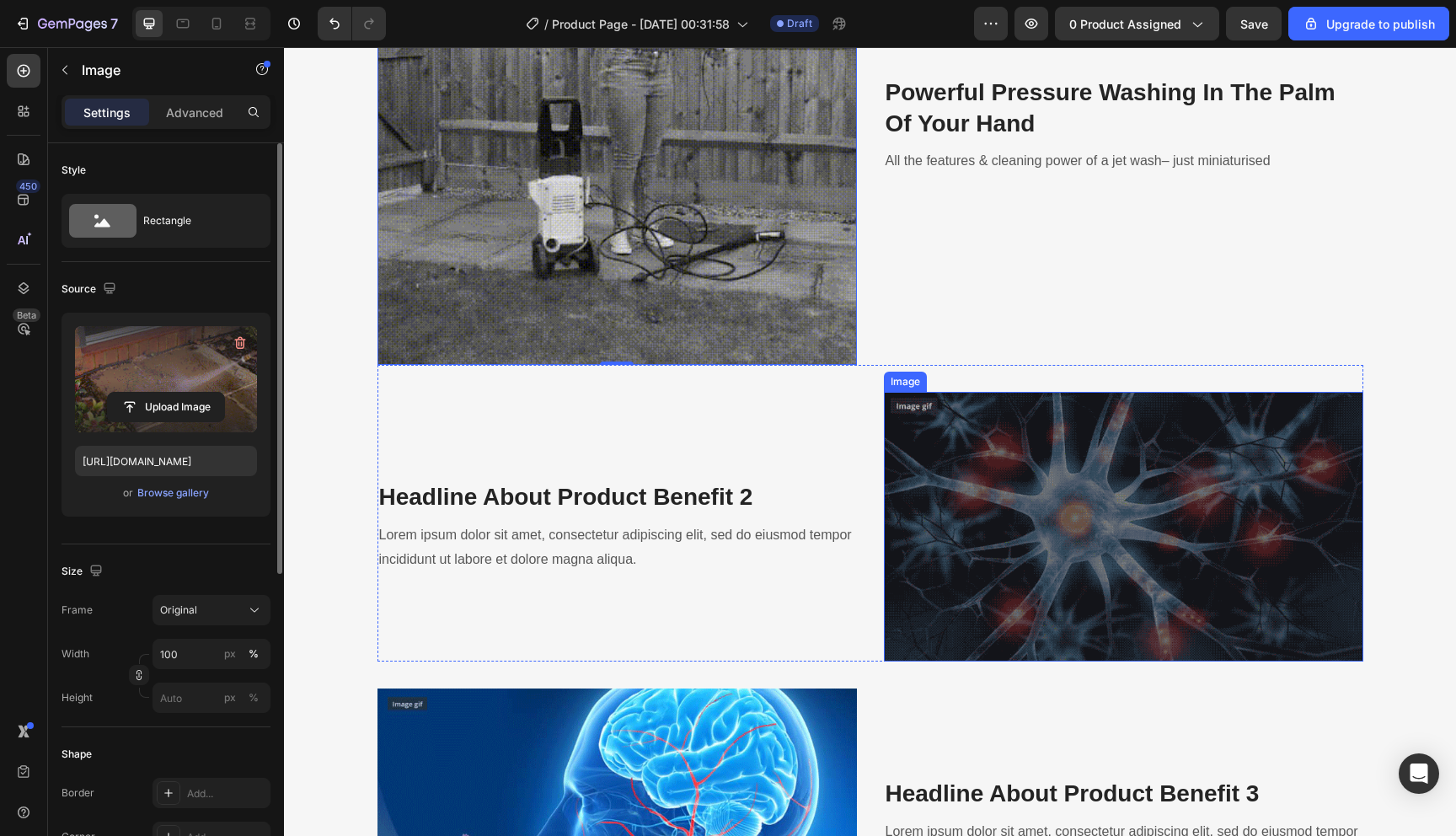
click at [1005, 552] on img at bounding box center [1123, 526] width 479 height 270
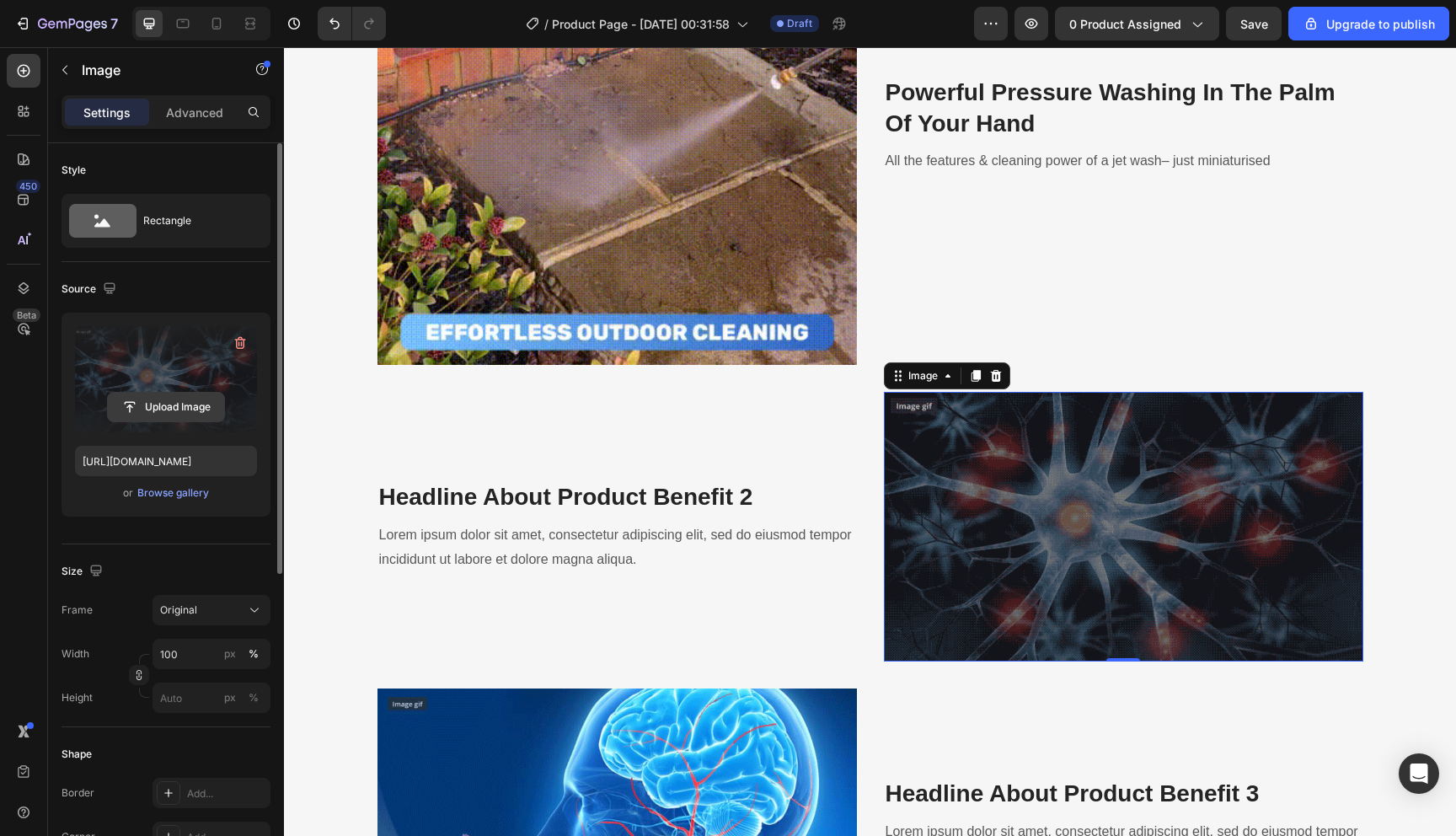
click at [175, 405] on input "file" at bounding box center [165, 407] width 116 height 28
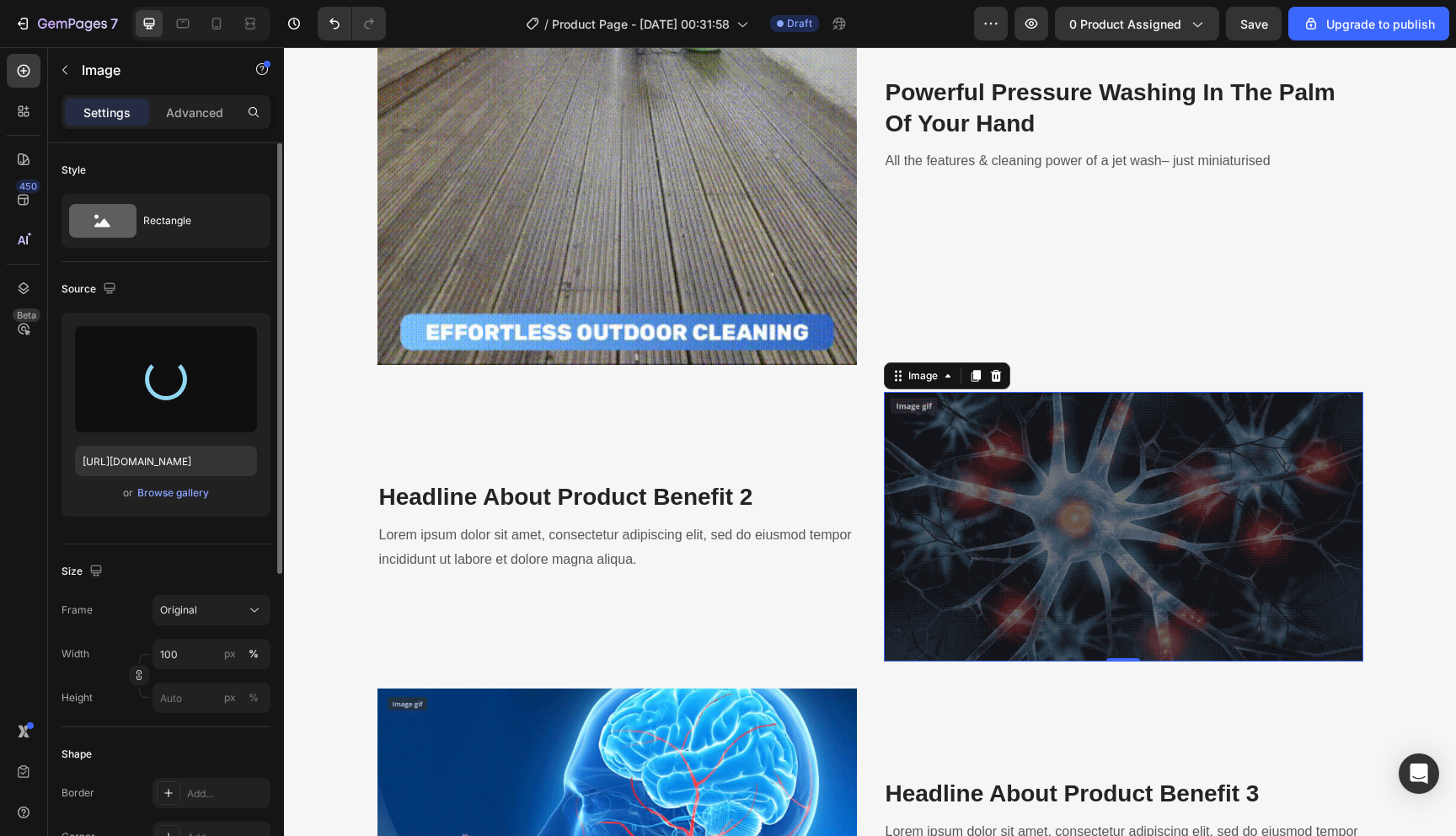
type input "[URL][DOMAIN_NAME]"
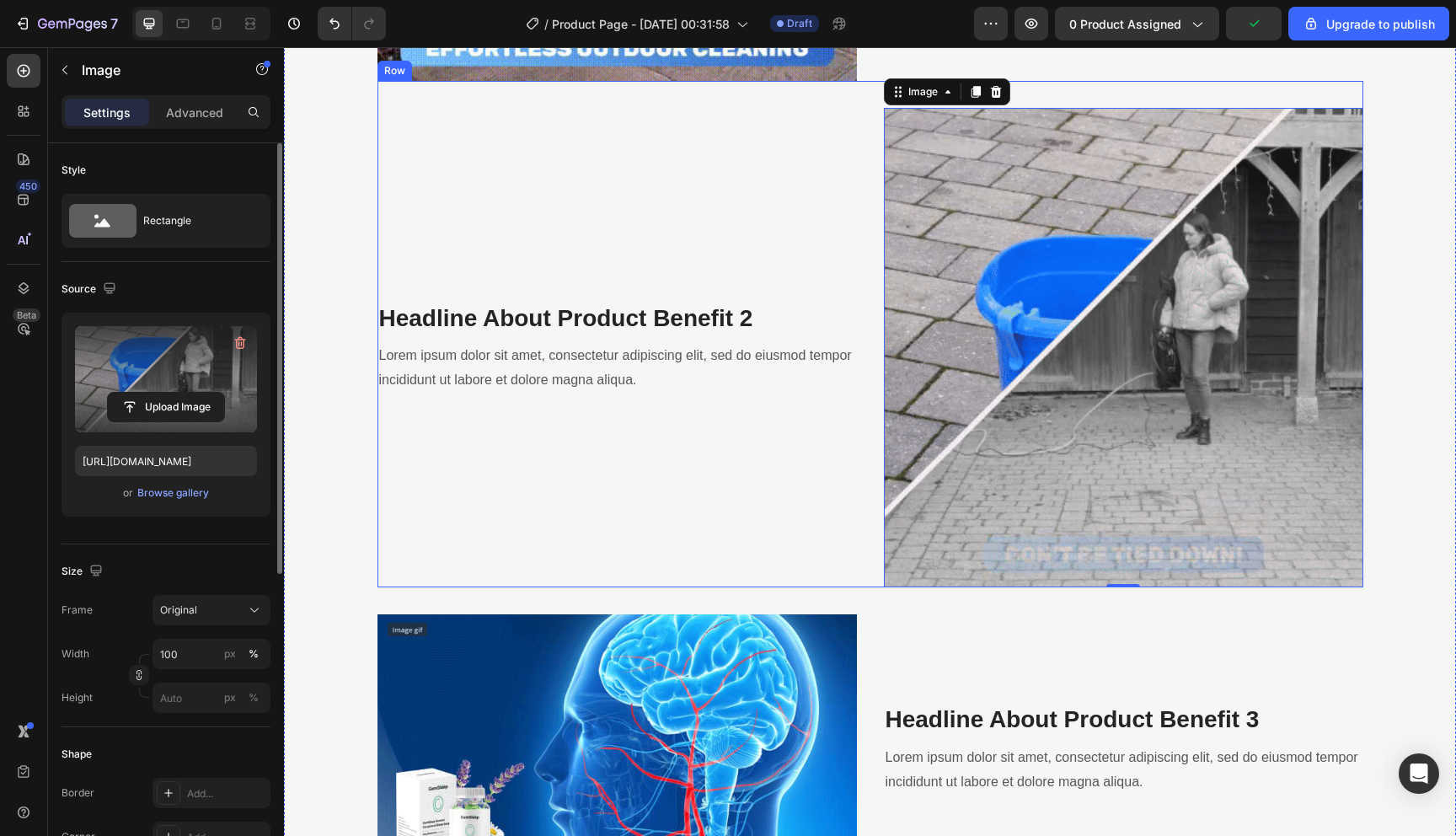
scroll to position [2466, 0]
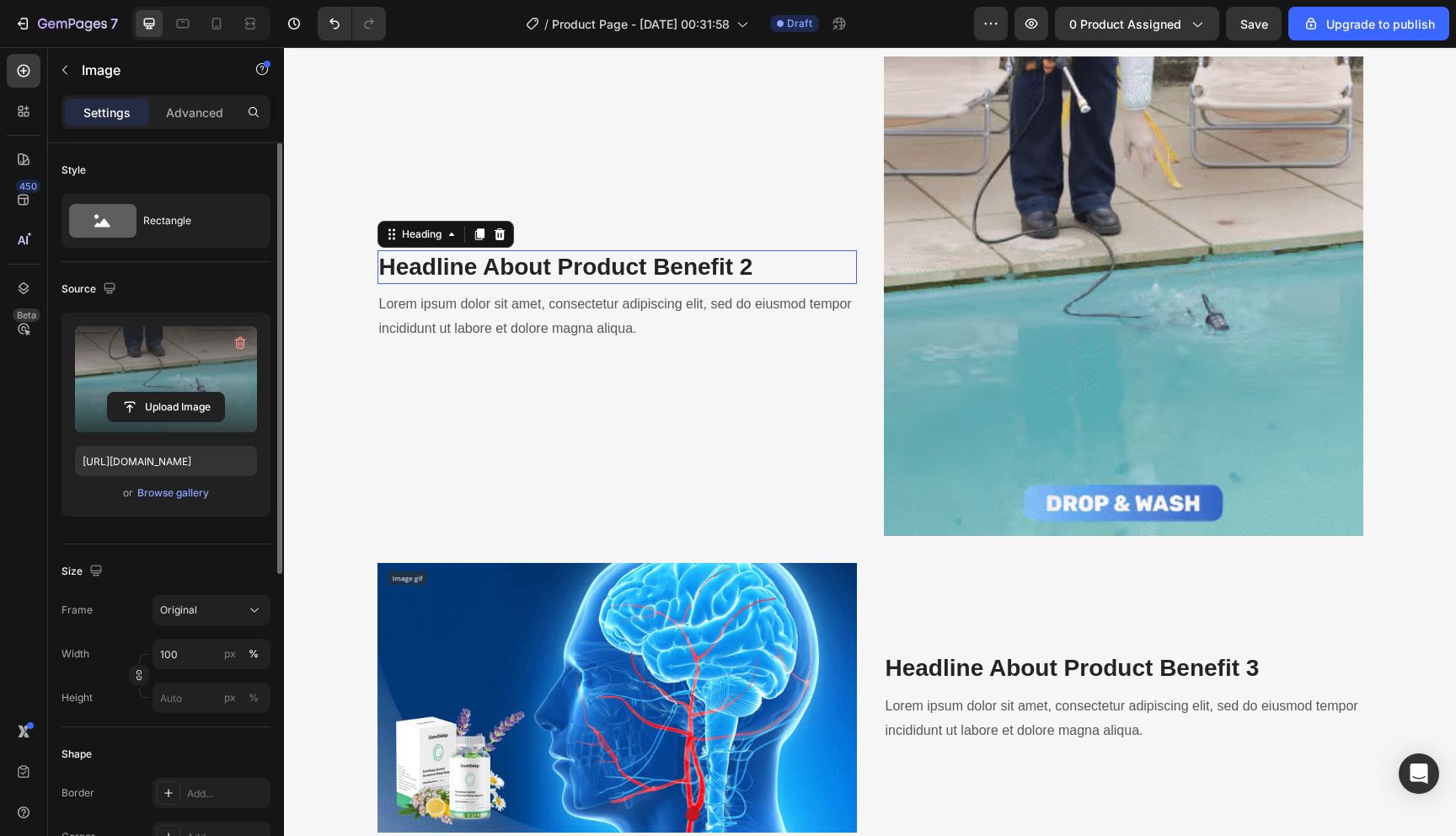
click at [590, 261] on p "Headline About Product Benefit 2" at bounding box center [617, 267] width 476 height 30
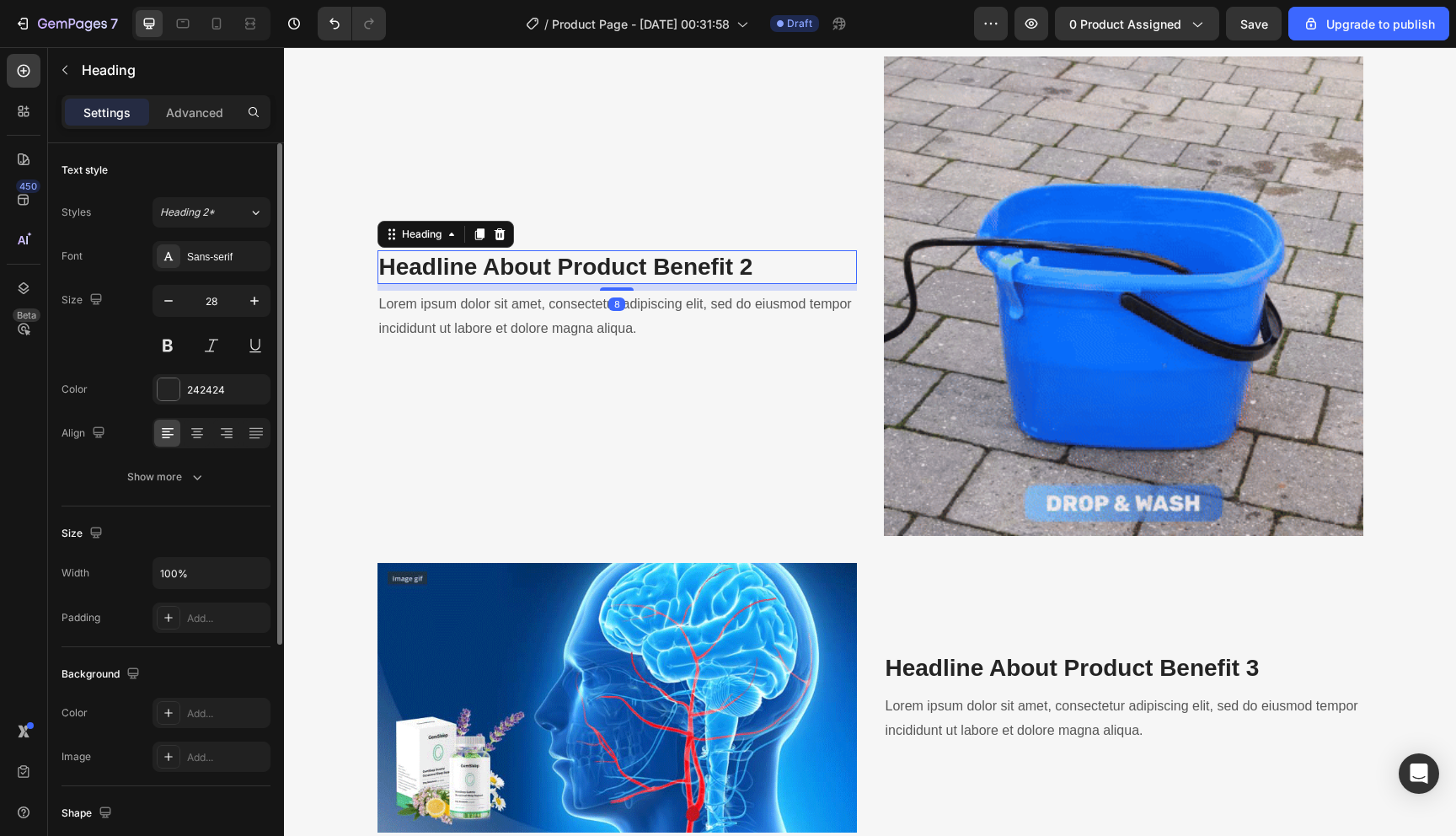
click at [590, 261] on p "Headline About Product Benefit 2" at bounding box center [617, 267] width 476 height 30
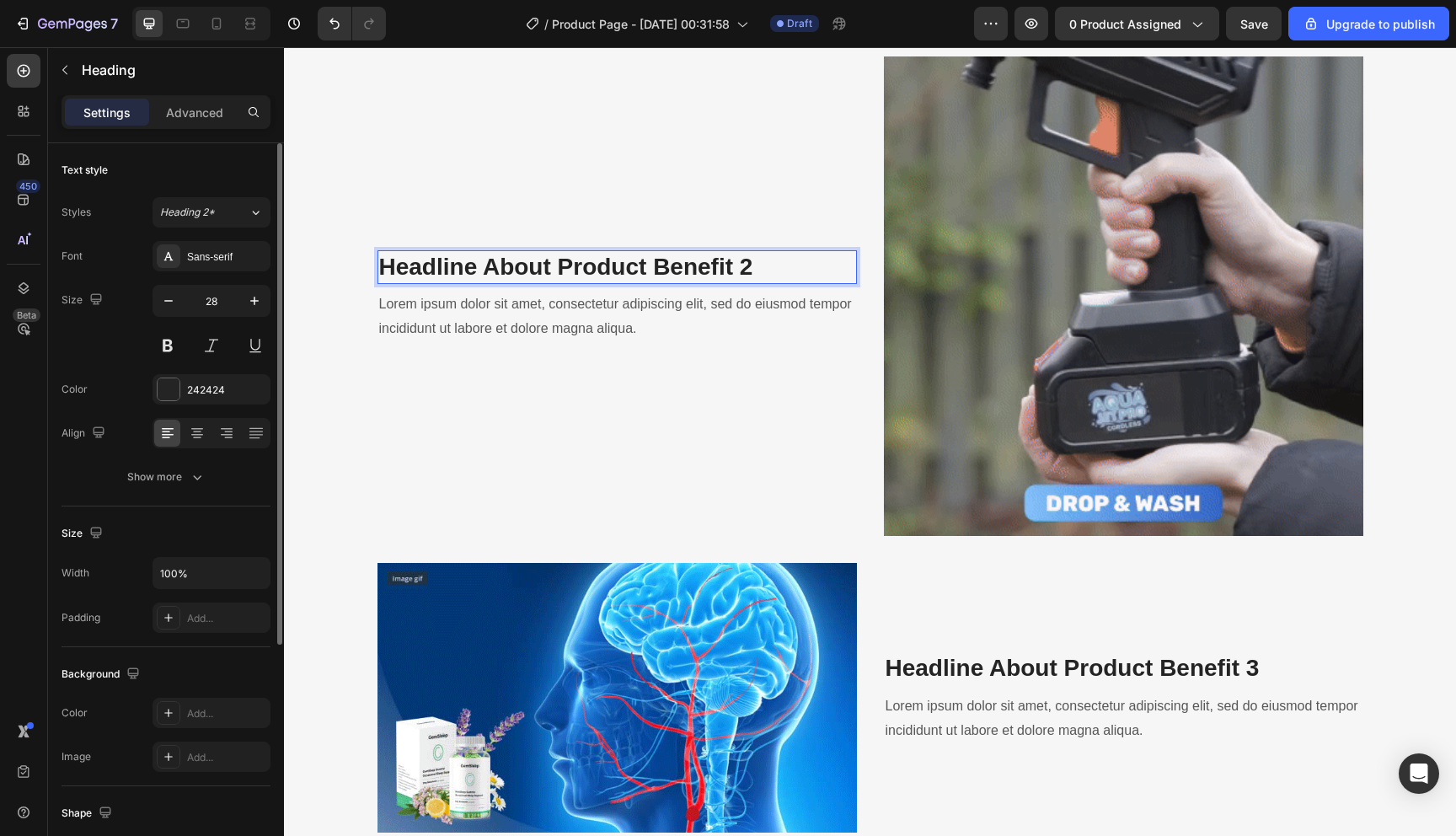
click at [590, 261] on p "Headline About Product Benefit 2" at bounding box center [617, 267] width 476 height 30
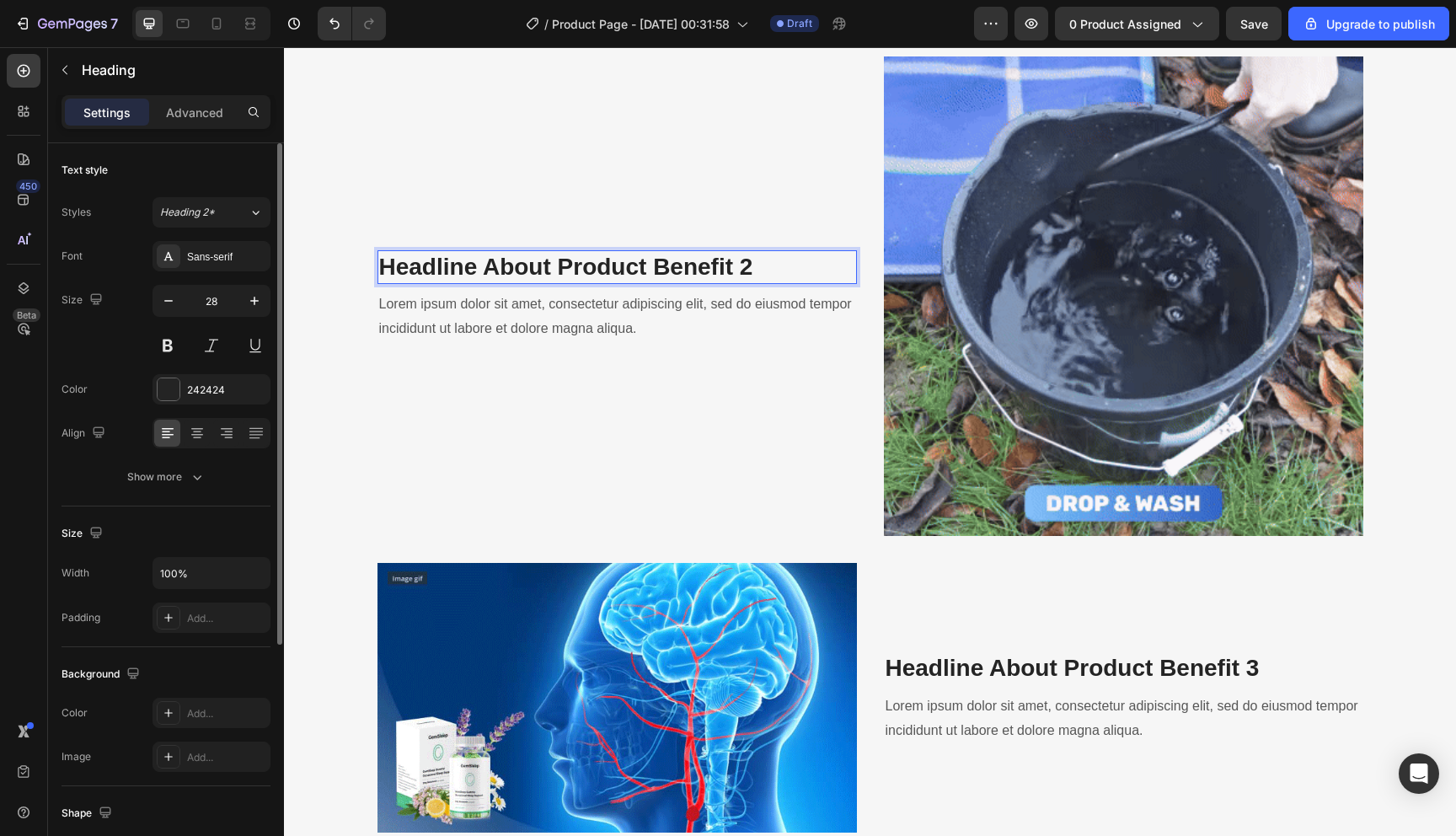
click at [590, 261] on p "Headline About Product Benefit 2" at bounding box center [617, 267] width 476 height 30
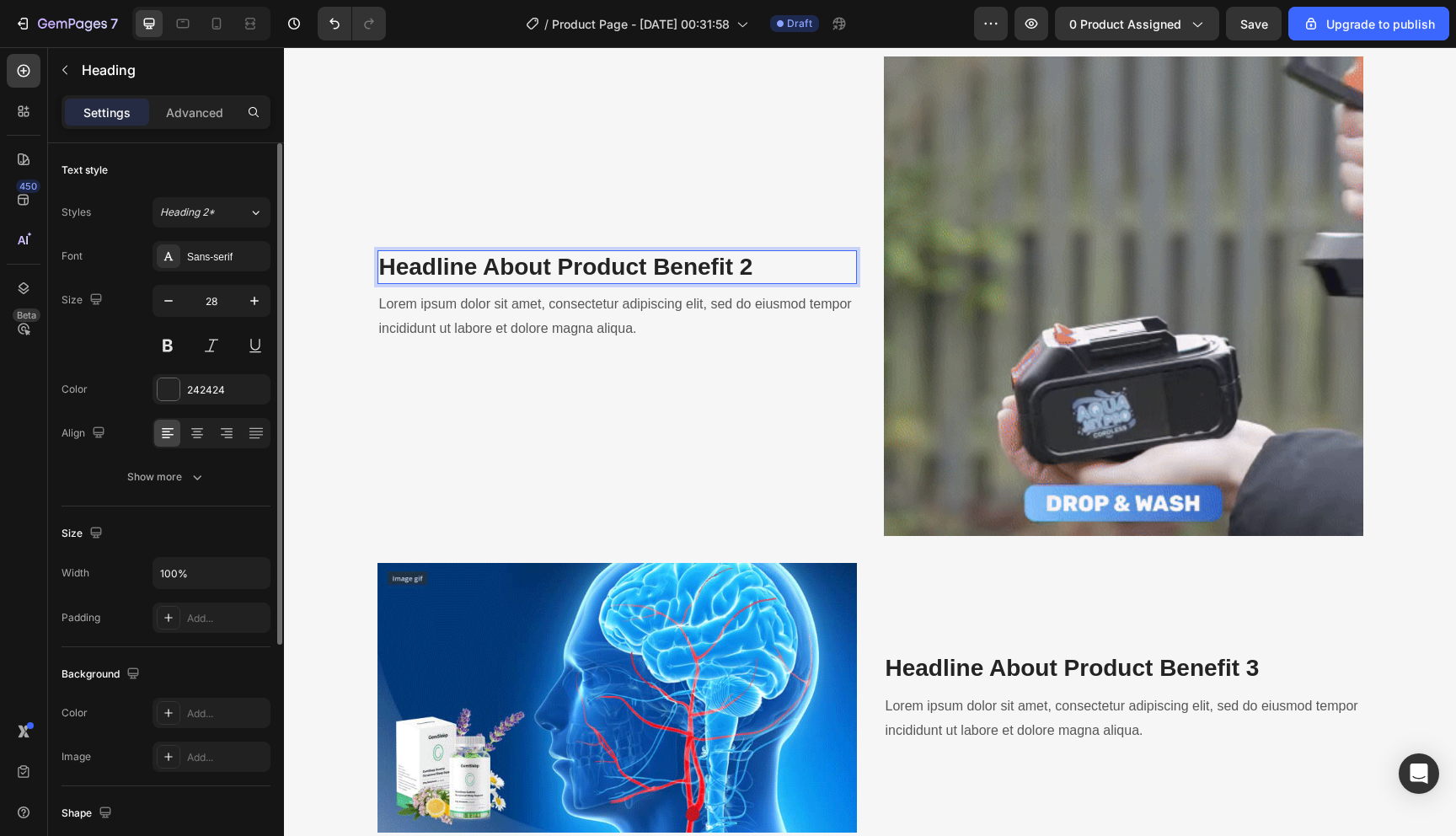
scroll to position [2374, 0]
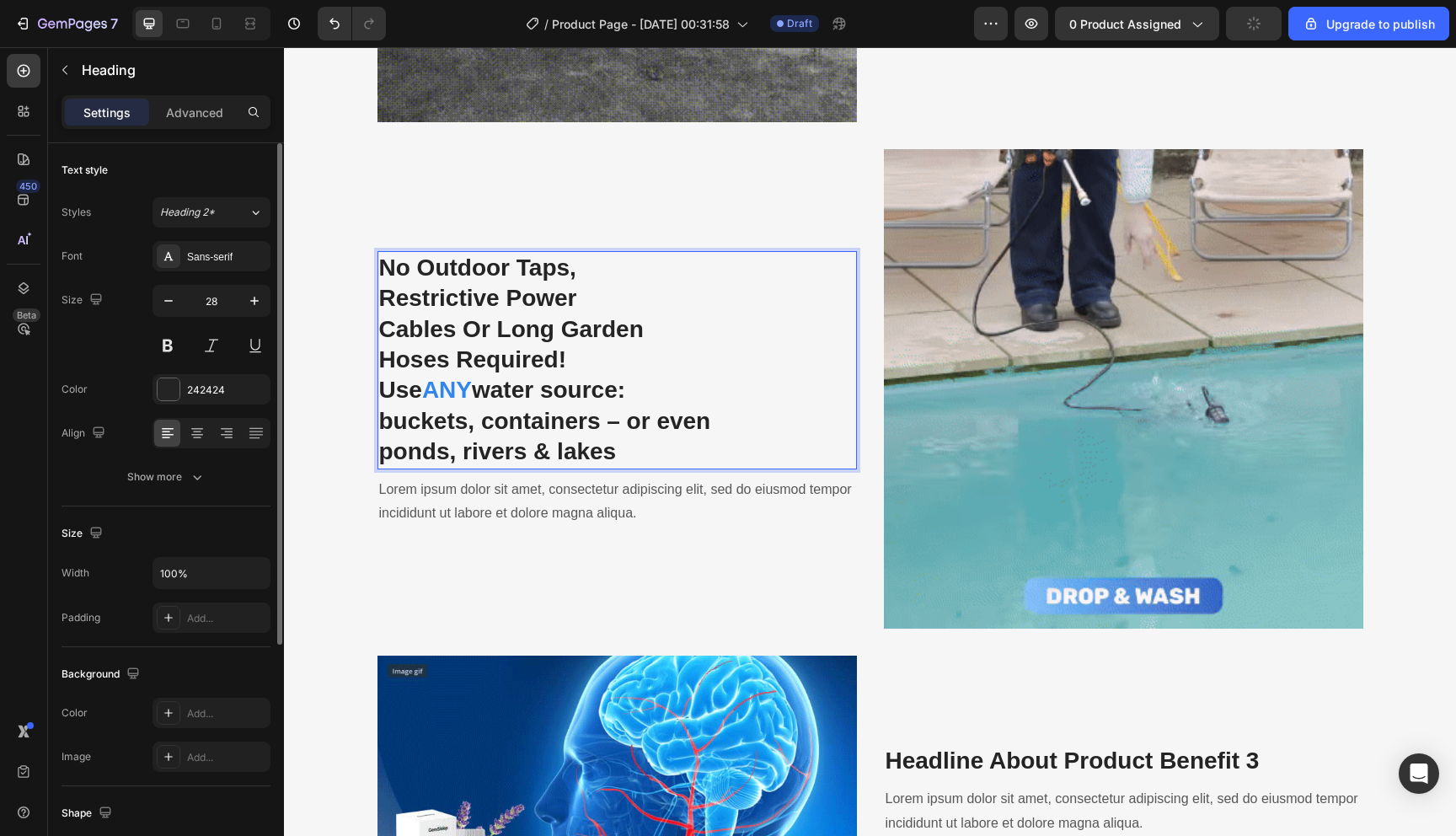
click at [540, 345] on p "No Outdoor Taps, Restrictive Power Cables Or Long Garden Hoses Required!" at bounding box center [617, 314] width 476 height 123
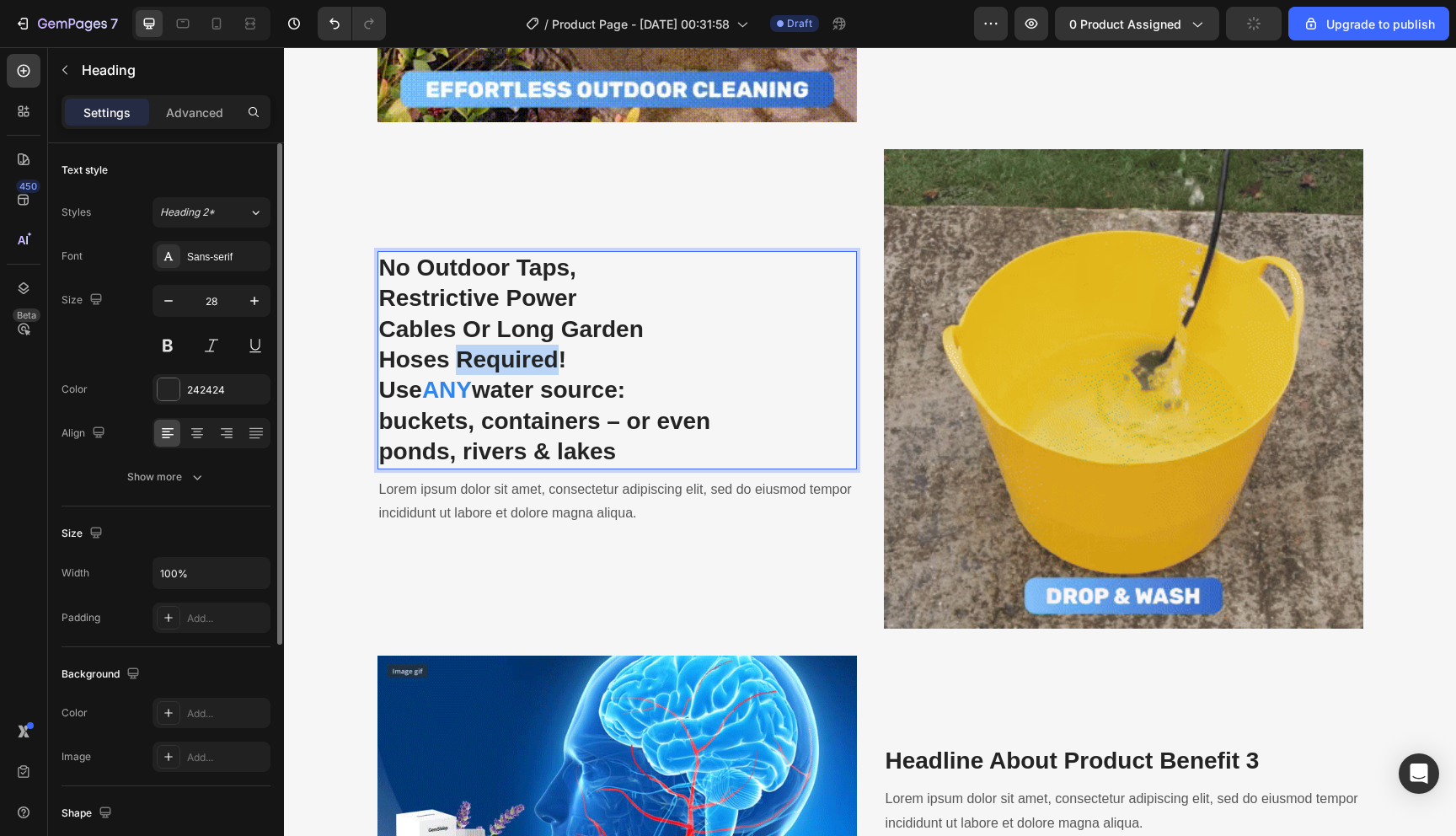
click at [540, 345] on p "No Outdoor Taps, Restrictive Power Cables Or Long Garden Hoses Required!" at bounding box center [617, 314] width 476 height 123
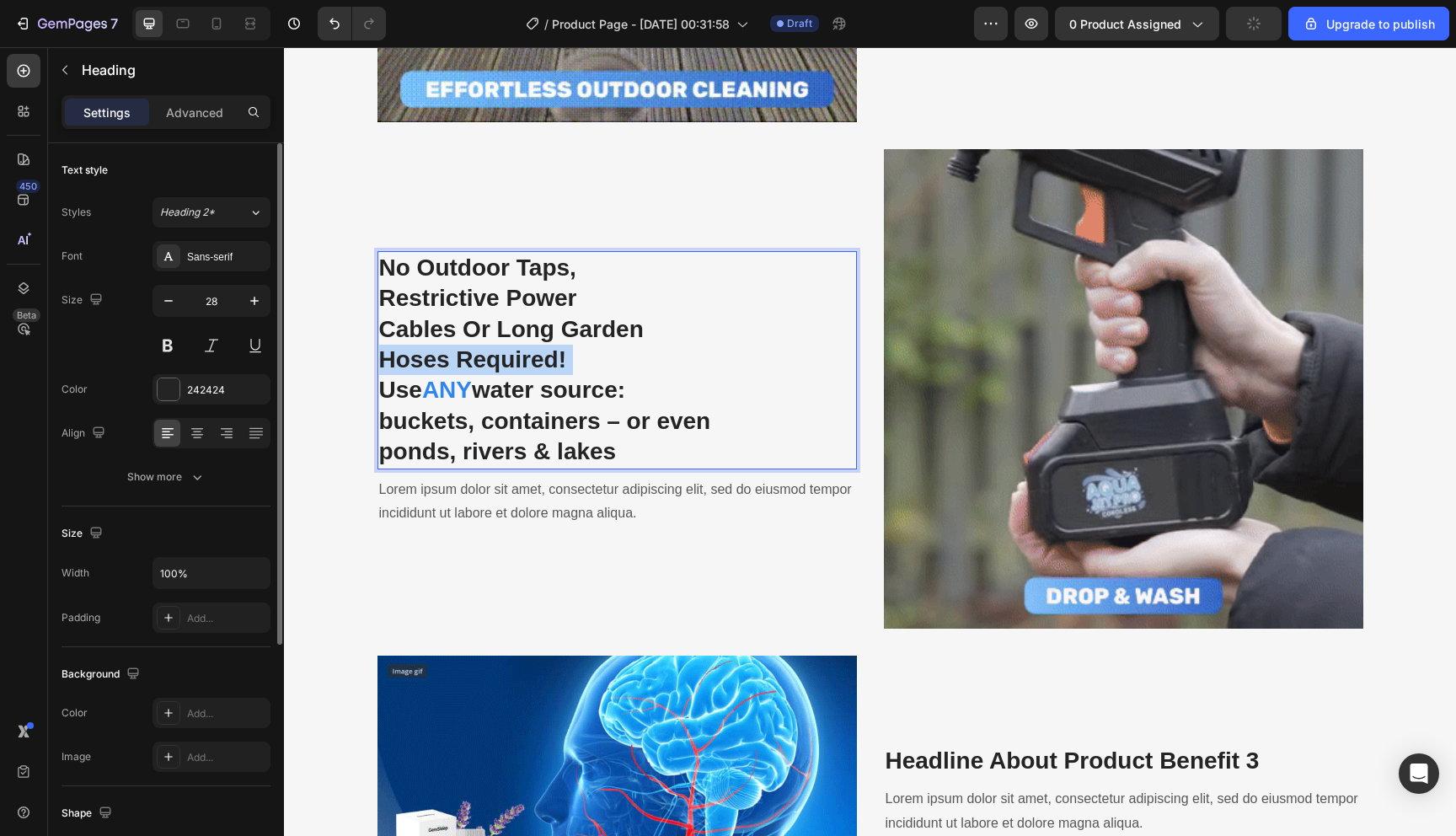
click at [540, 345] on p "No Outdoor Taps, Restrictive Power Cables Or Long Garden Hoses Required!" at bounding box center [617, 314] width 476 height 123
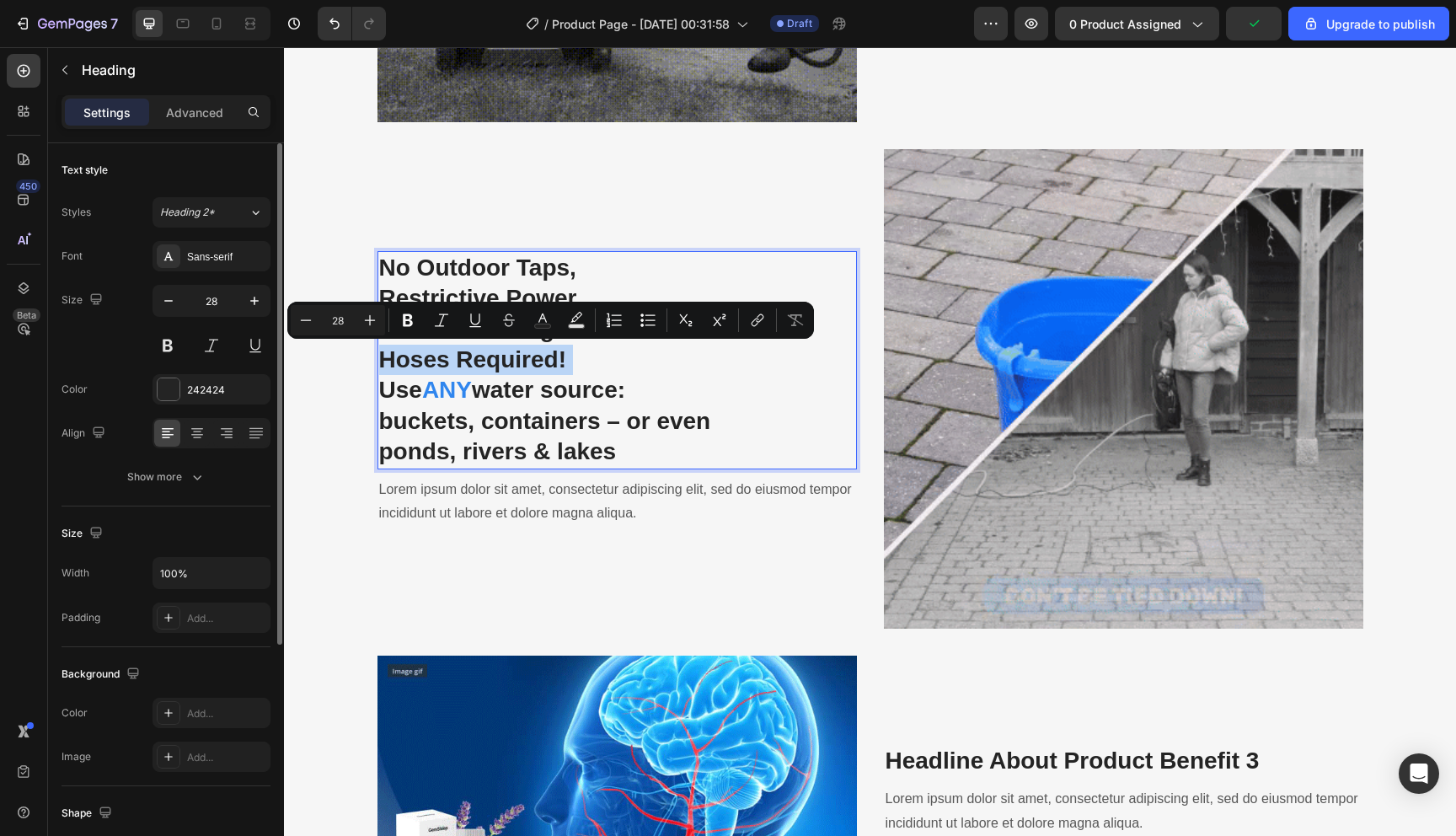
click at [540, 345] on p "No Outdoor Taps, Restrictive Power Cables Or Long Garden Hoses Required!" at bounding box center [617, 314] width 476 height 123
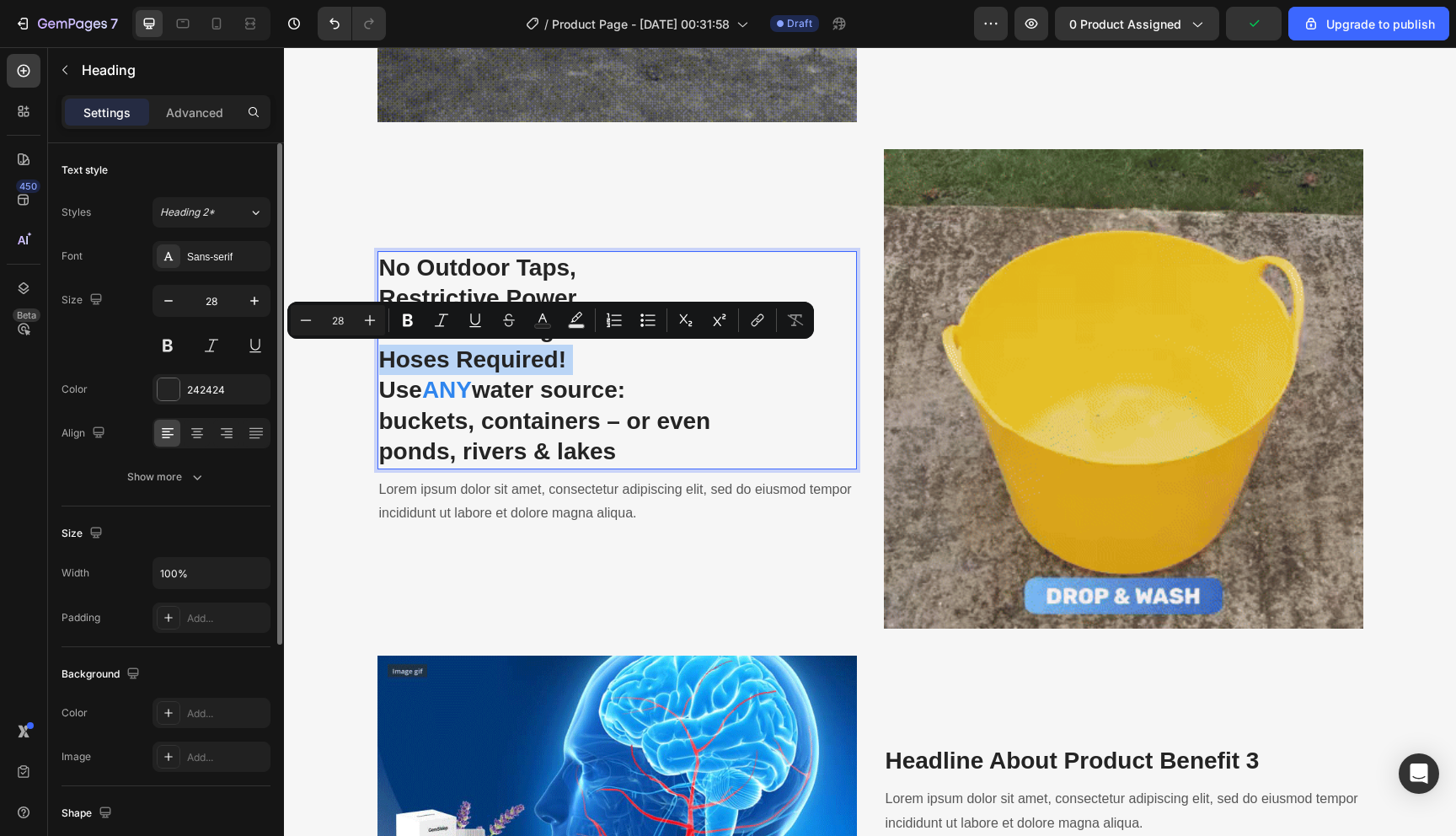
click at [518, 259] on p "No Outdoor Taps, Restrictive Power Cables Or Long Garden Hoses Required!" at bounding box center [617, 314] width 476 height 123
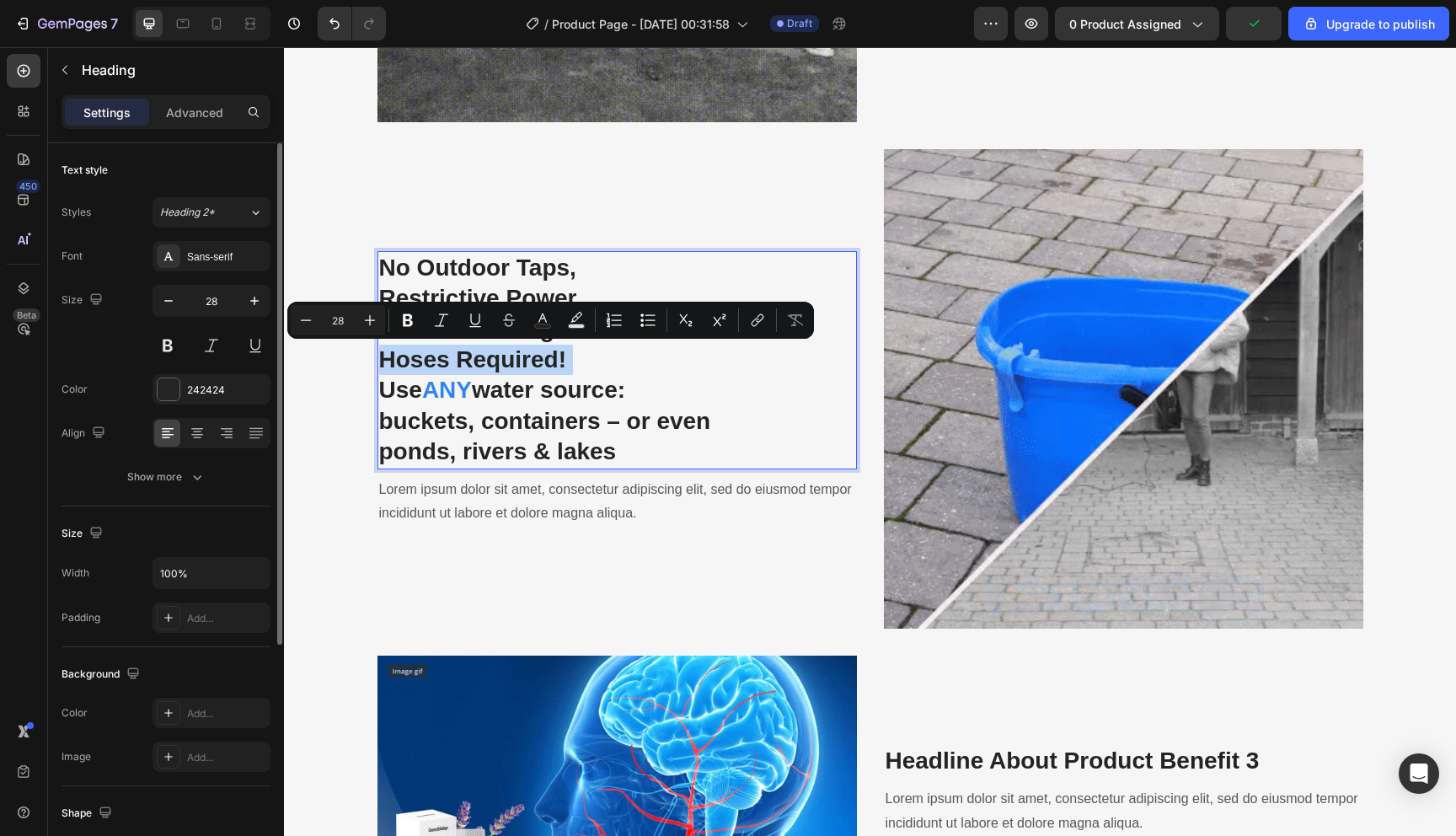
click at [518, 259] on p "No Outdoor Taps, Restrictive Power Cables Or Long Garden Hoses Required!" at bounding box center [617, 314] width 476 height 123
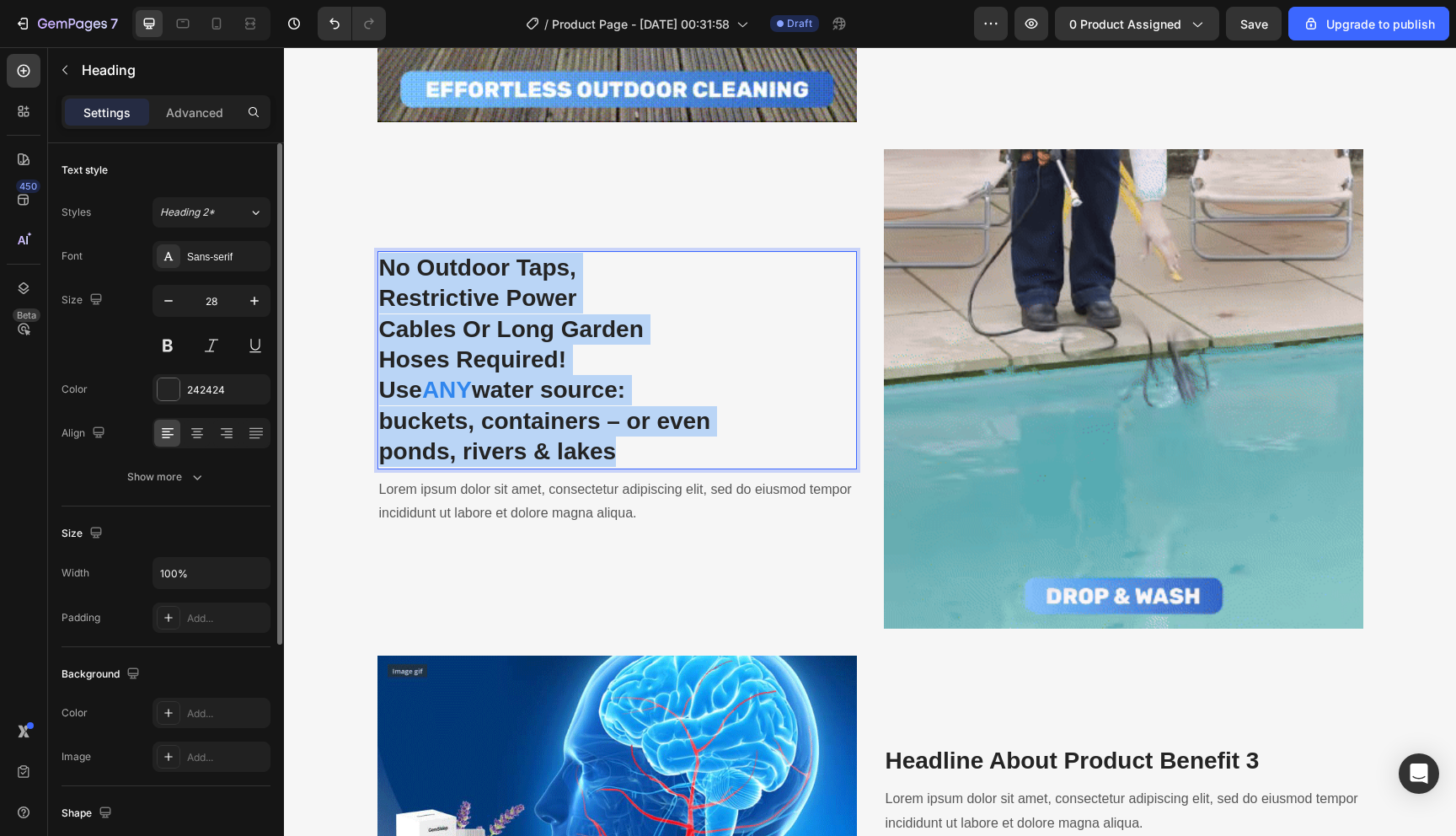
drag, startPoint x: 518, startPoint y: 259, endPoint x: 617, endPoint y: 465, distance: 228.6
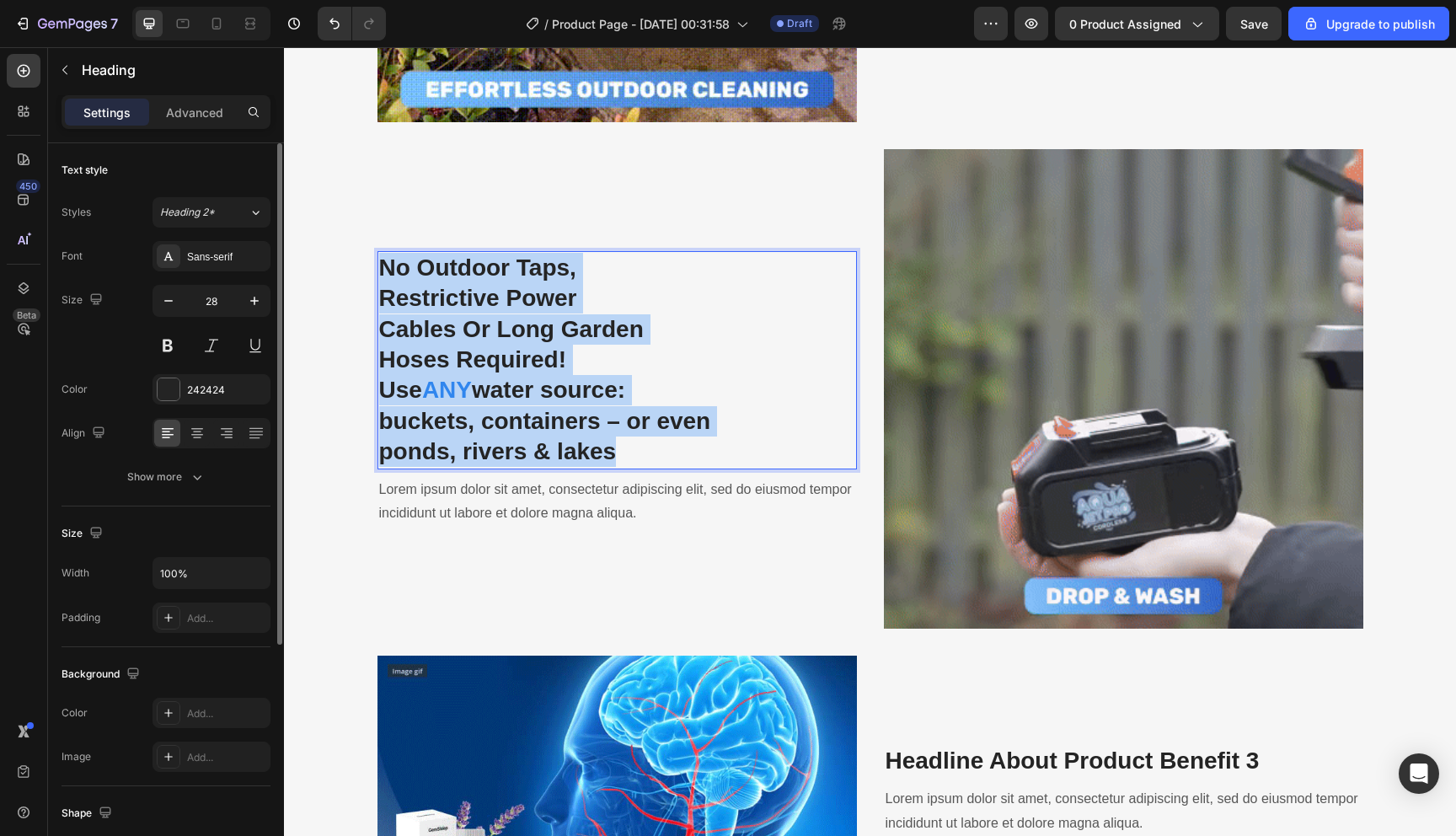
click at [617, 465] on h3 "No Outdoor Taps, Restrictive Power Cables Or Long Garden Hoses Required! Use AN…" at bounding box center [617, 360] width 479 height 219
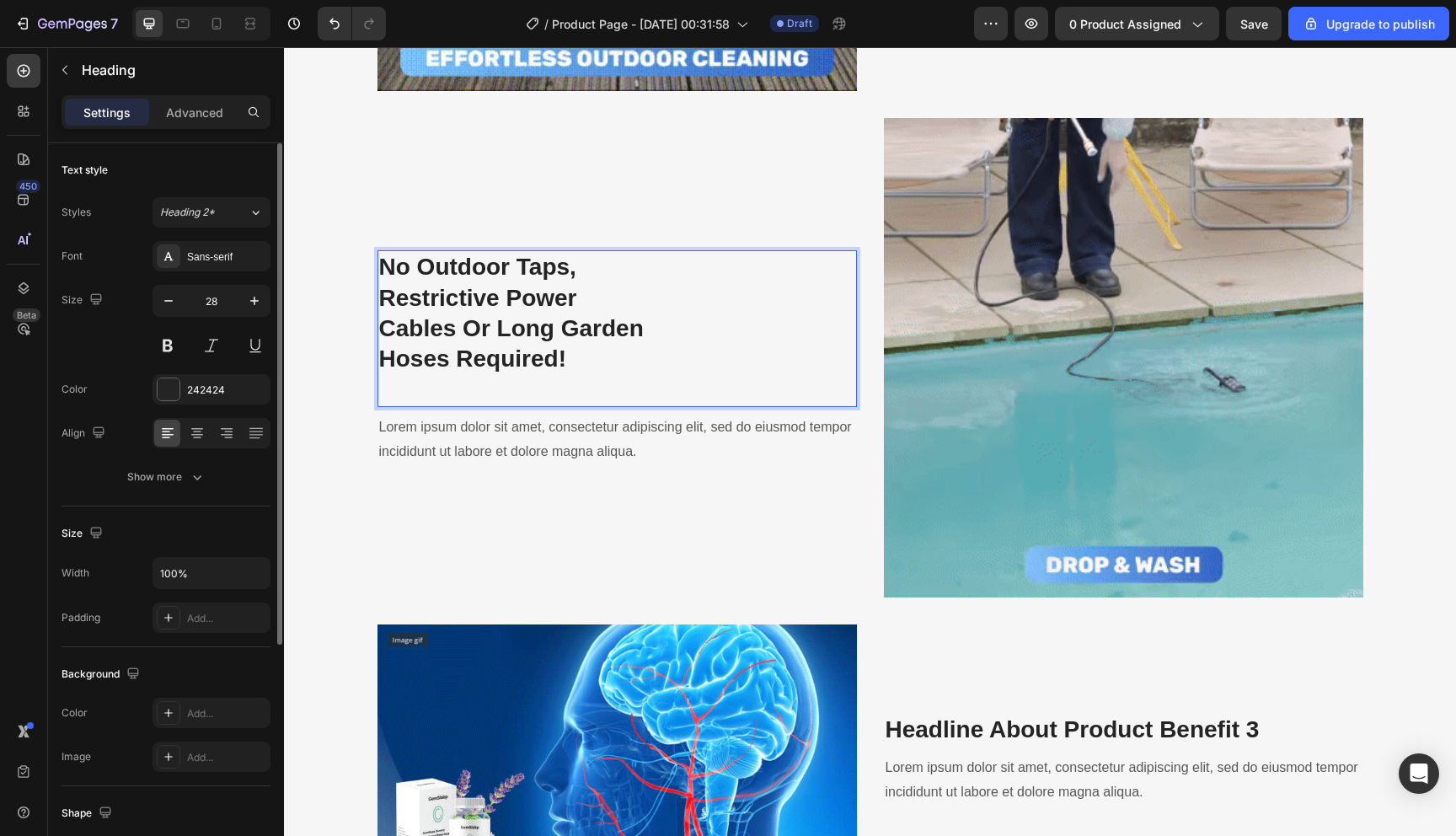
scroll to position [2420, 0]
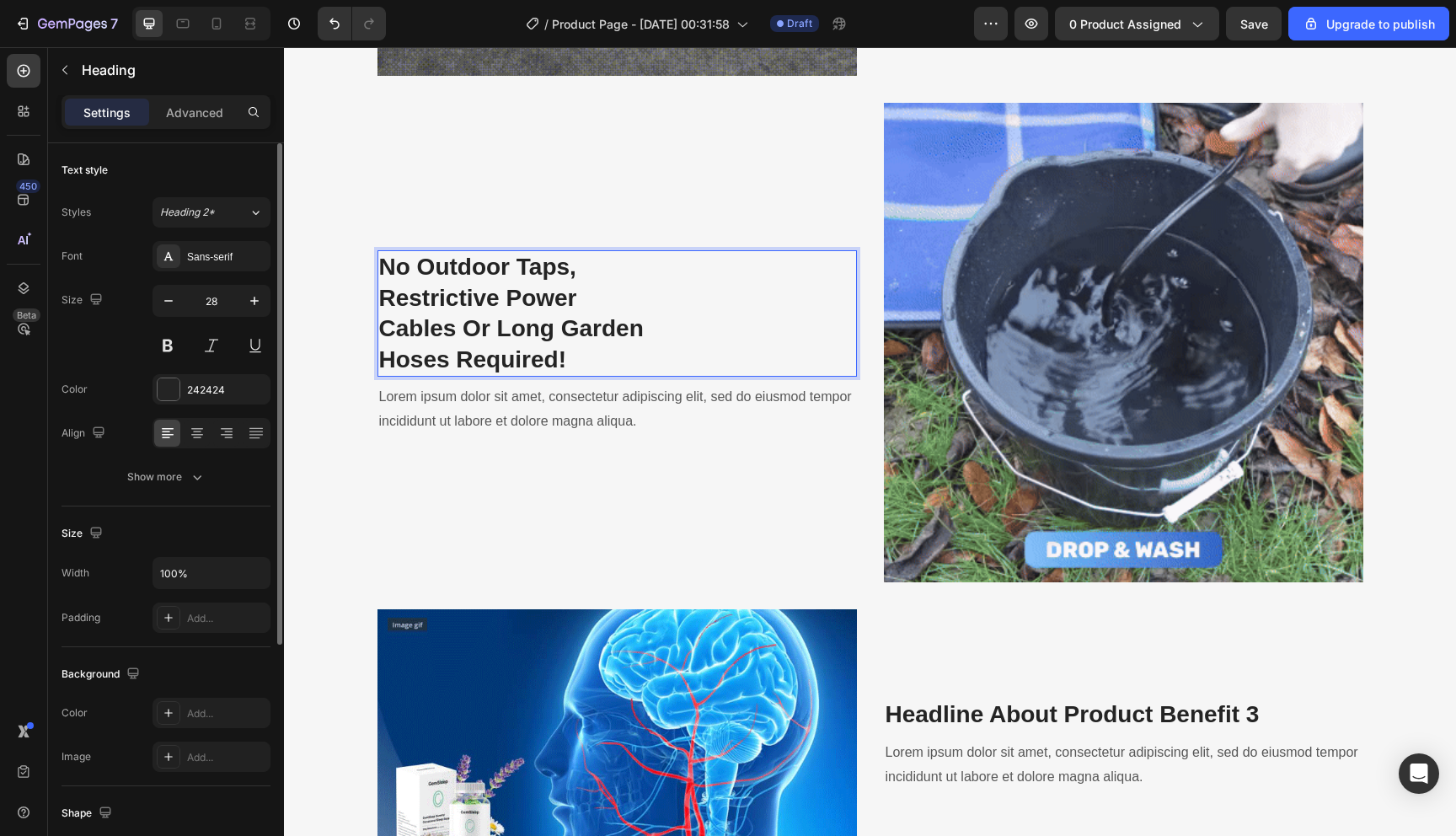
click at [379, 349] on p "No Outdoor Taps, Restrictive Power Cables Or Long Garden Hoses Required!" at bounding box center [617, 313] width 476 height 123
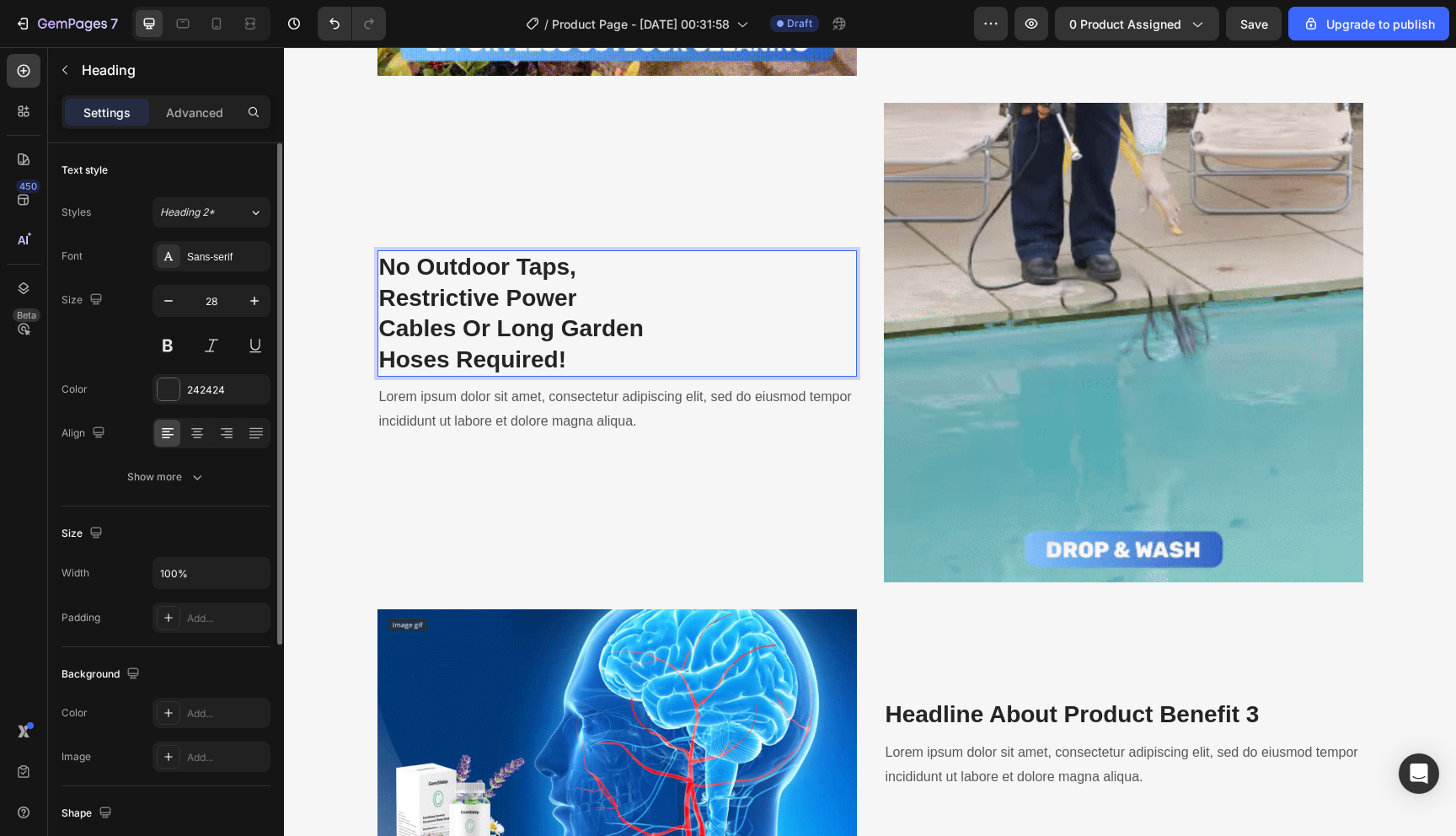
scroll to position [2435, 0]
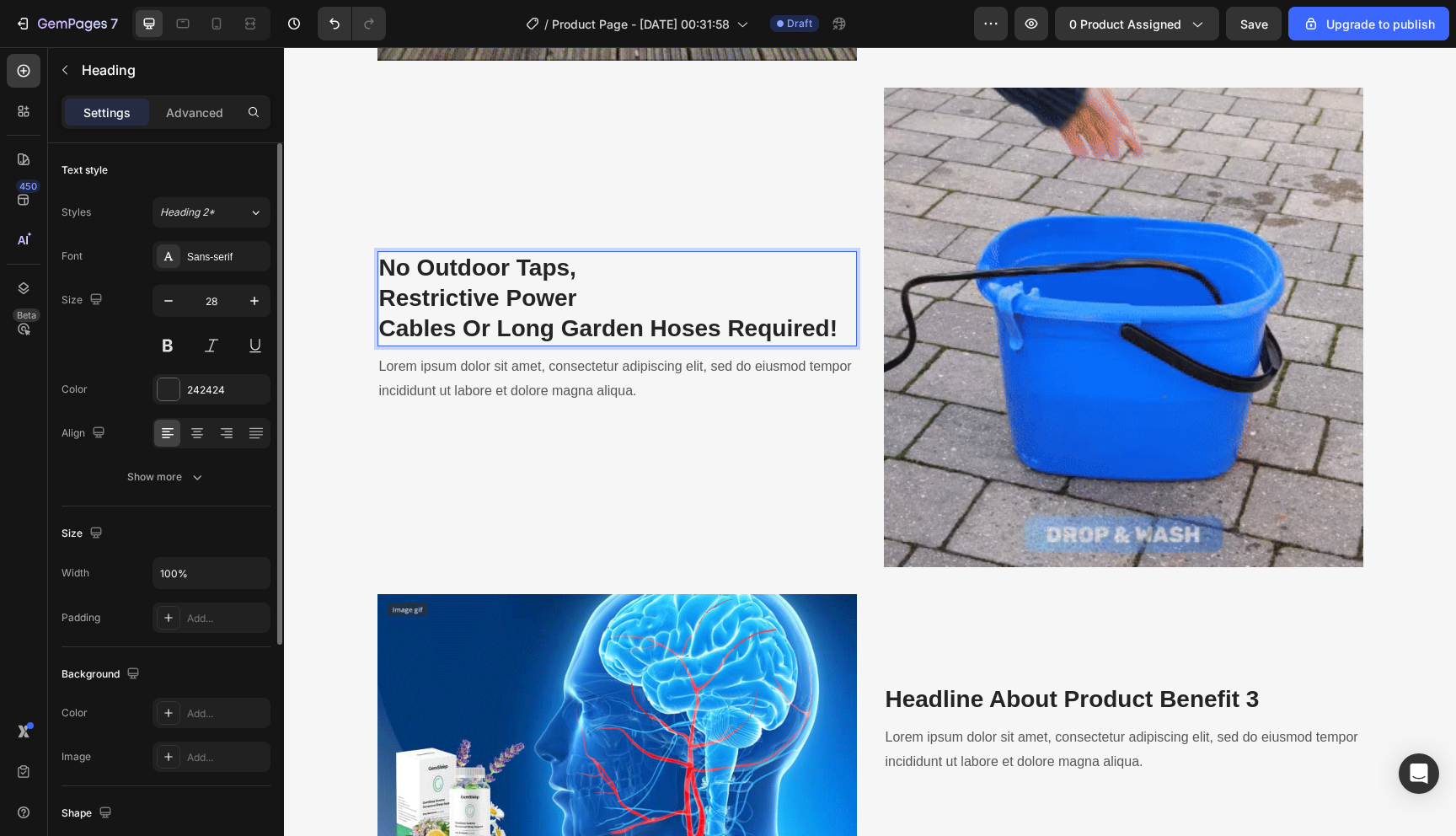
click at [379, 321] on p "No Outdoor Taps, Restrictive Power Cables Or Long Garden Hoses Required!" at bounding box center [617, 299] width 476 height 92
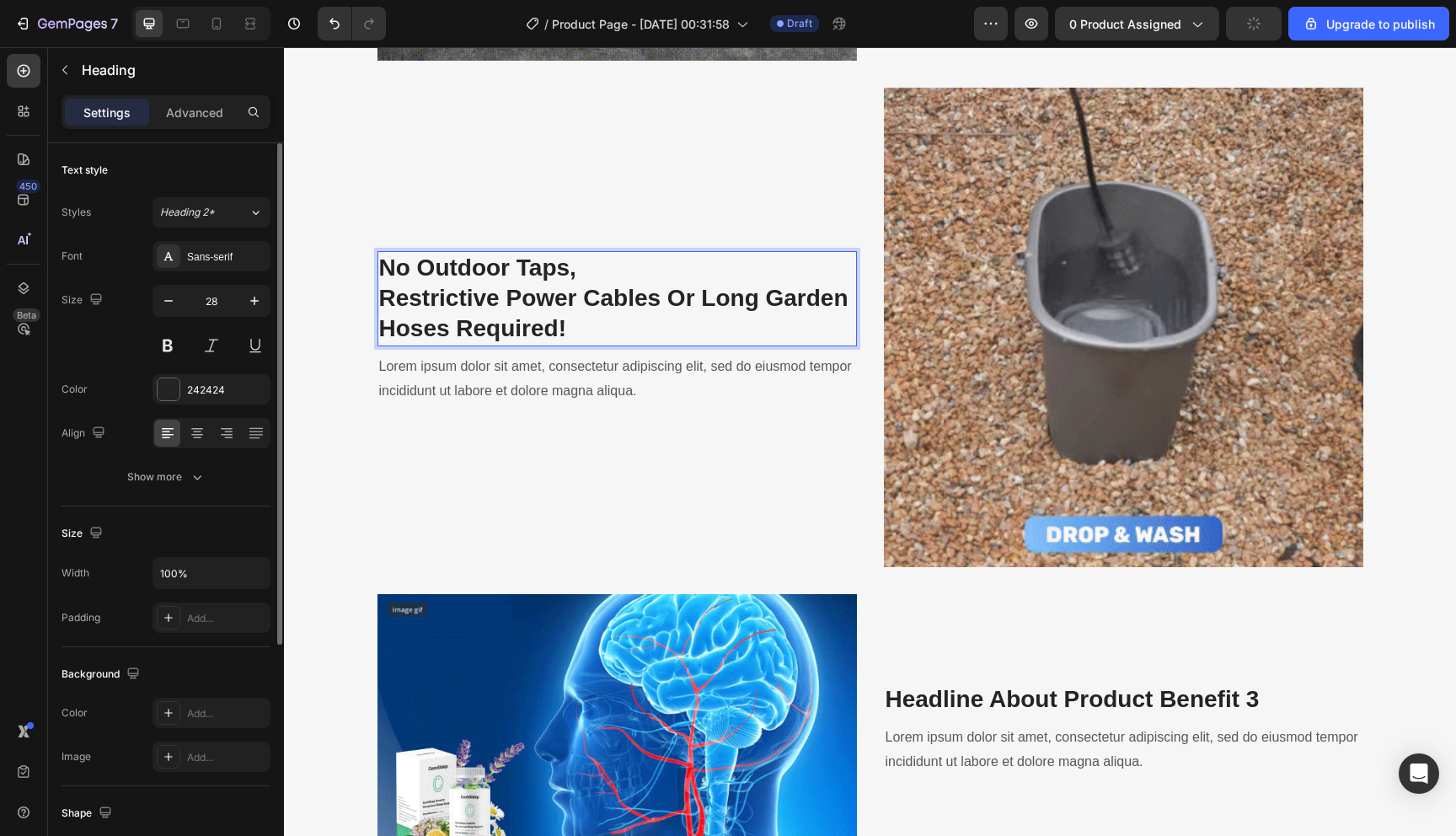
click at [379, 297] on p "No Outdoor Taps, Restrictive Power Cables Or Long Garden Hoses Required!" at bounding box center [617, 299] width 476 height 92
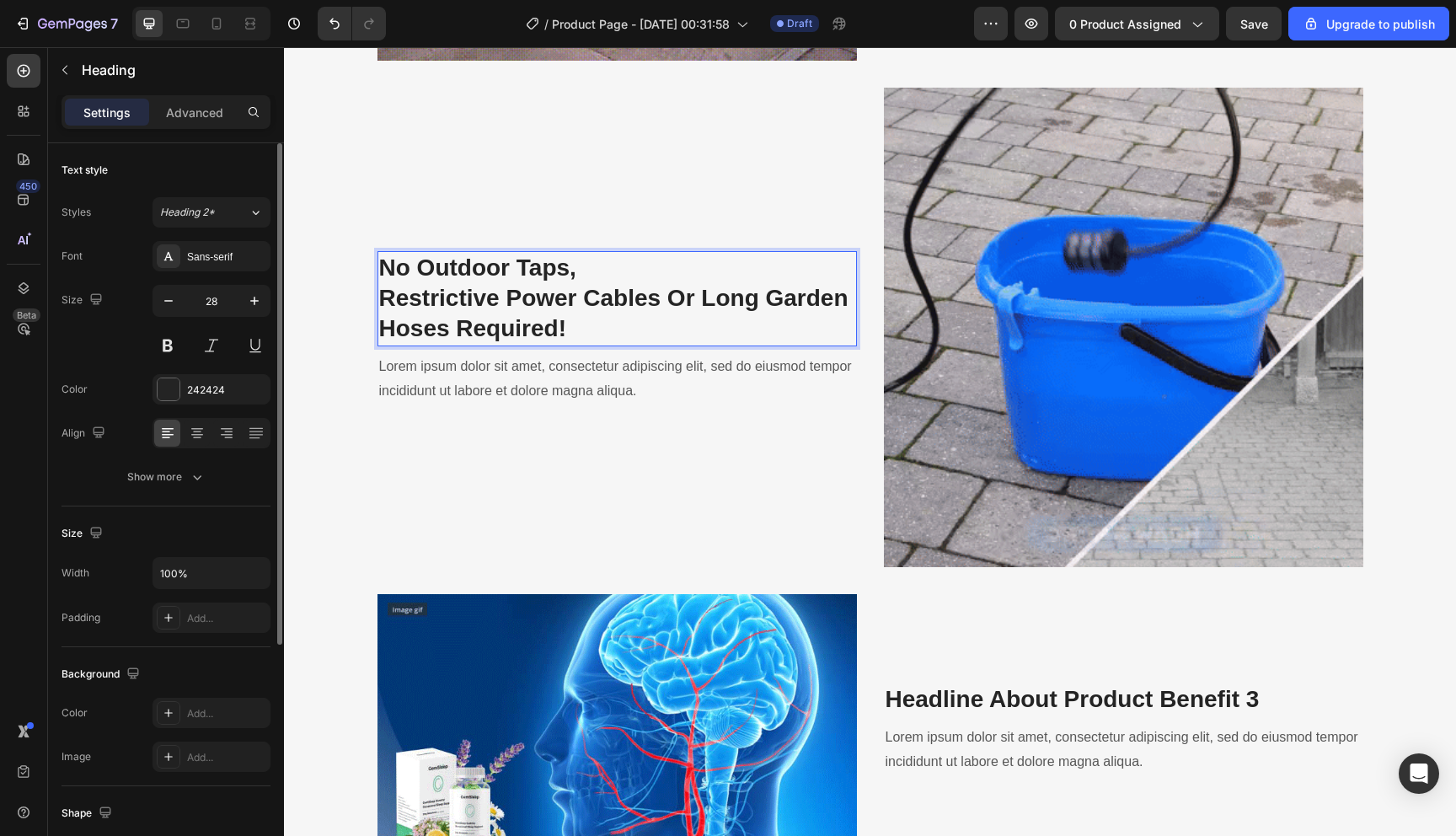
scroll to position [2450, 0]
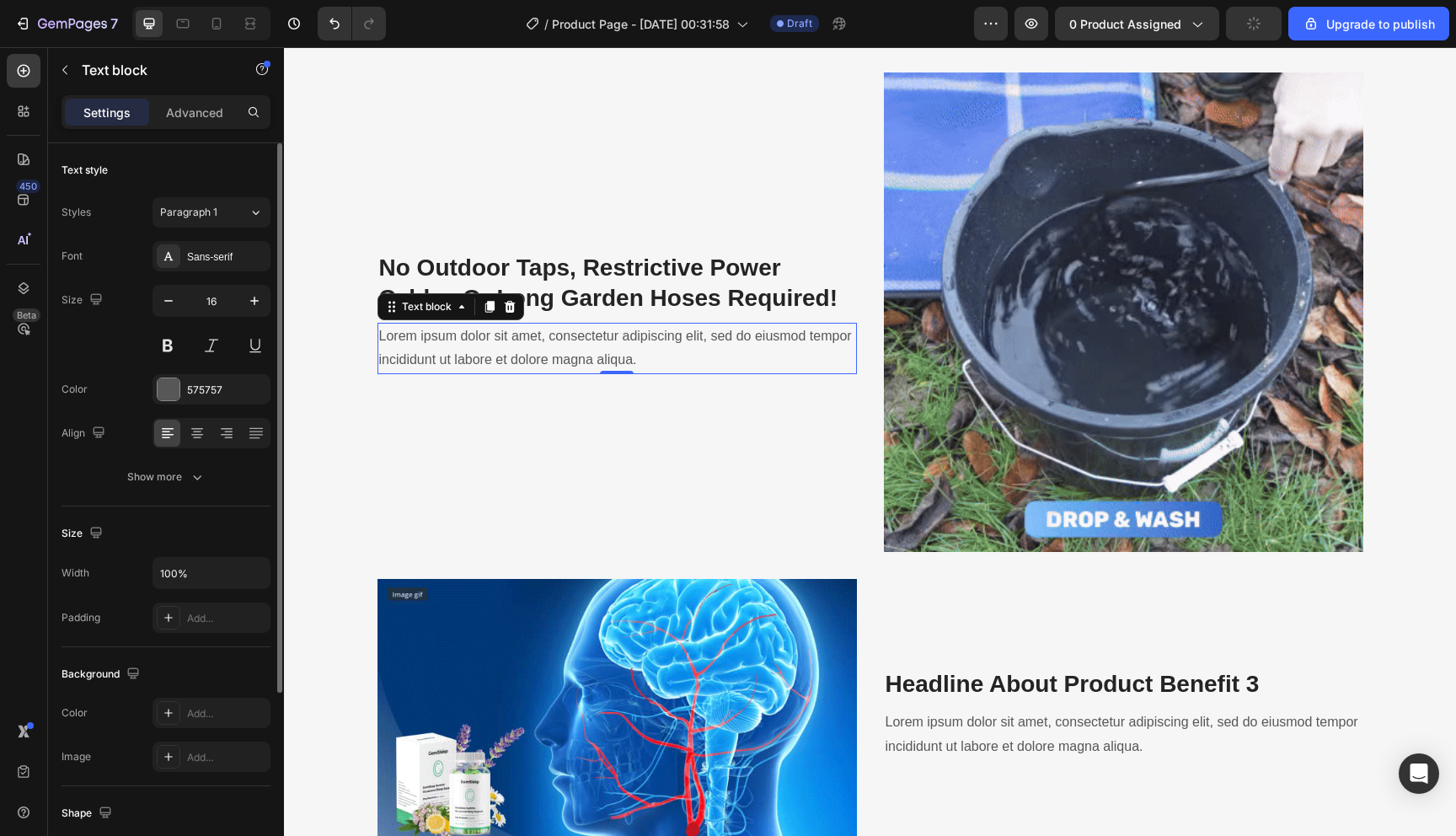
click at [559, 345] on p "Lorem ipsum dolor sit amet, consectetur adipiscing elit, sed do eiusmod tempor …" at bounding box center [617, 349] width 476 height 49
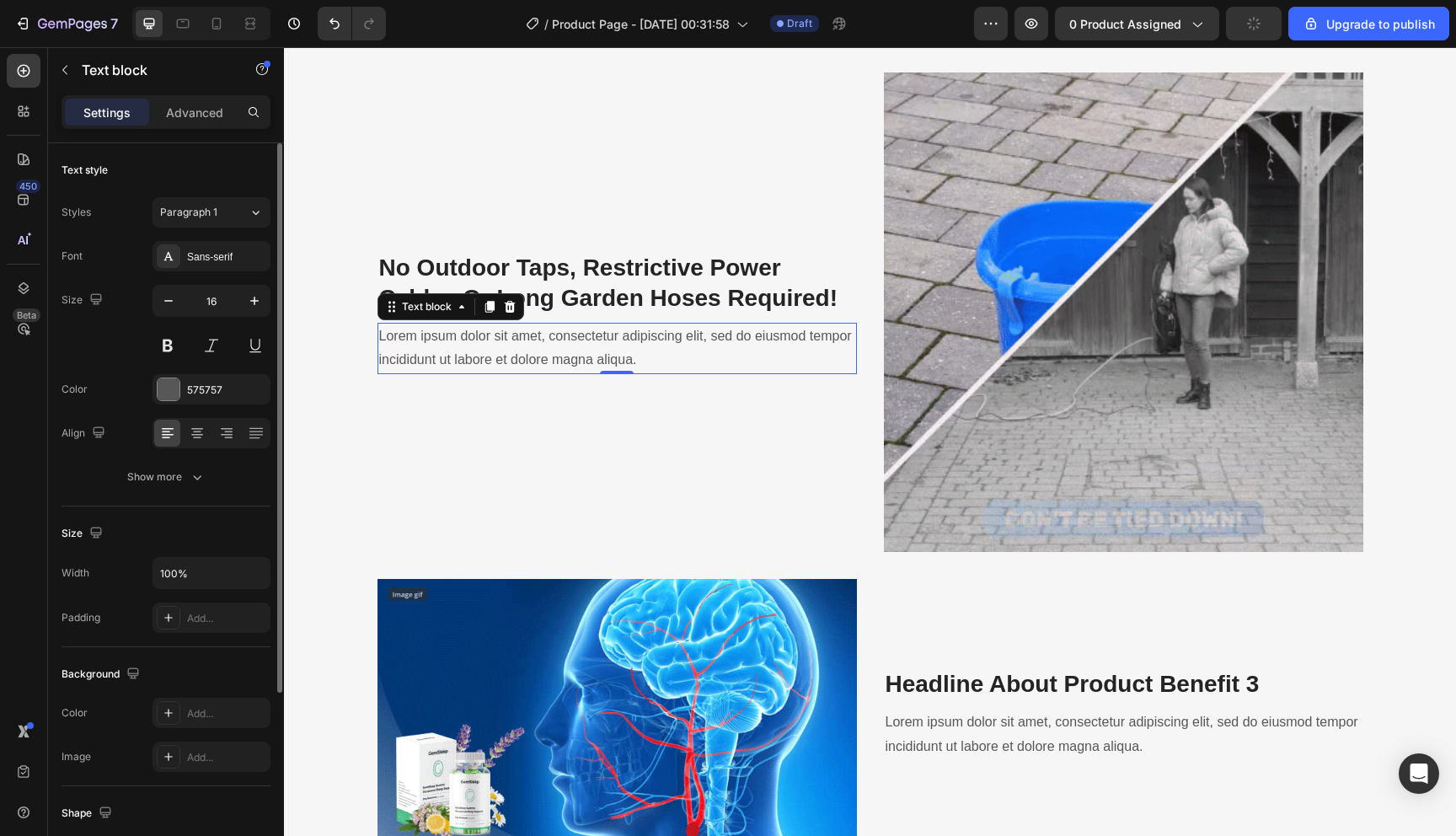
click at [559, 345] on p "Lorem ipsum dolor sit amet, consectetur adipiscing elit, sed do eiusmod tempor …" at bounding box center [617, 349] width 476 height 49
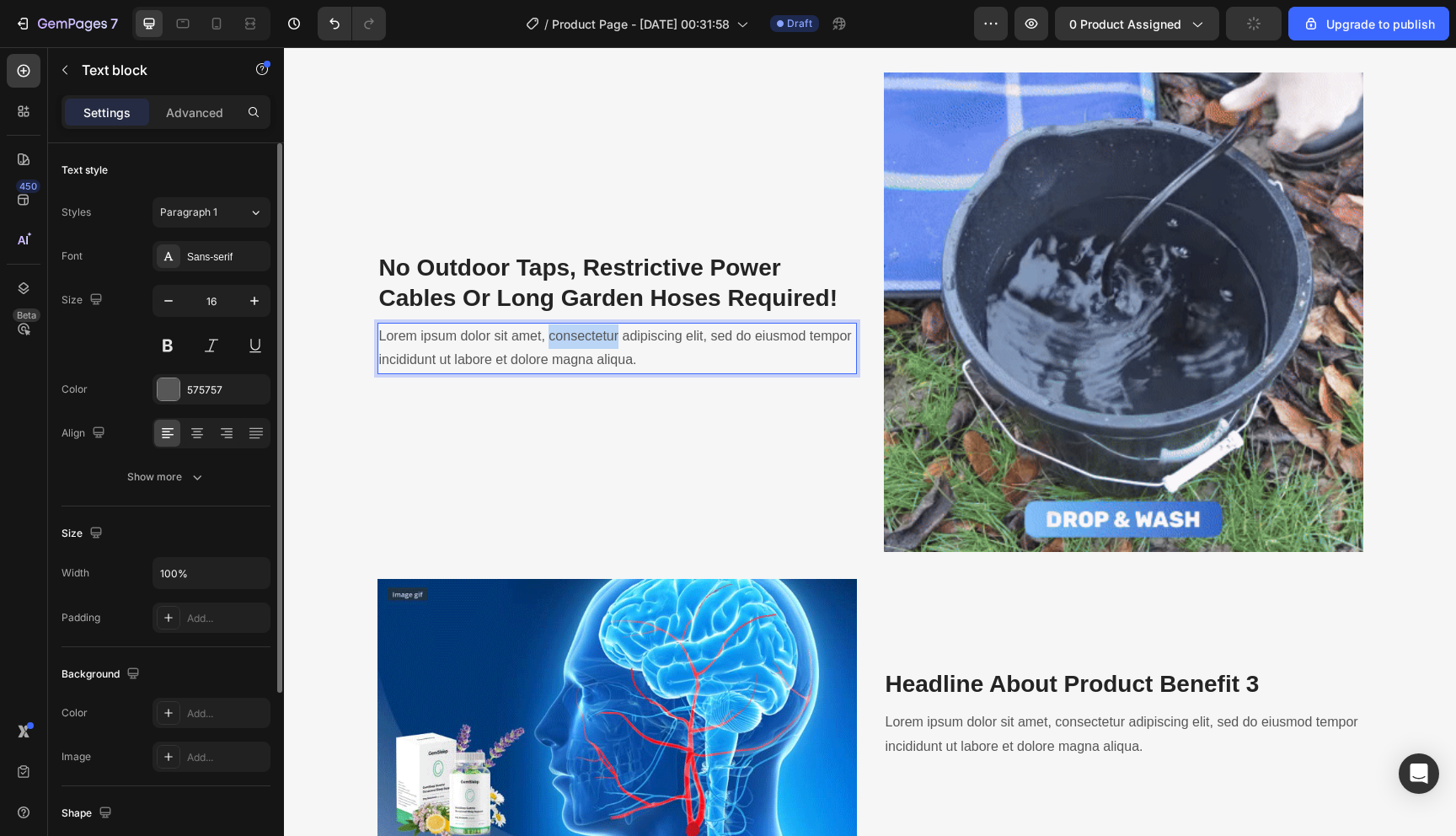
click at [559, 345] on p "Lorem ipsum dolor sit amet, consectetur adipiscing elit, sed do eiusmod tempor …" at bounding box center [617, 349] width 476 height 49
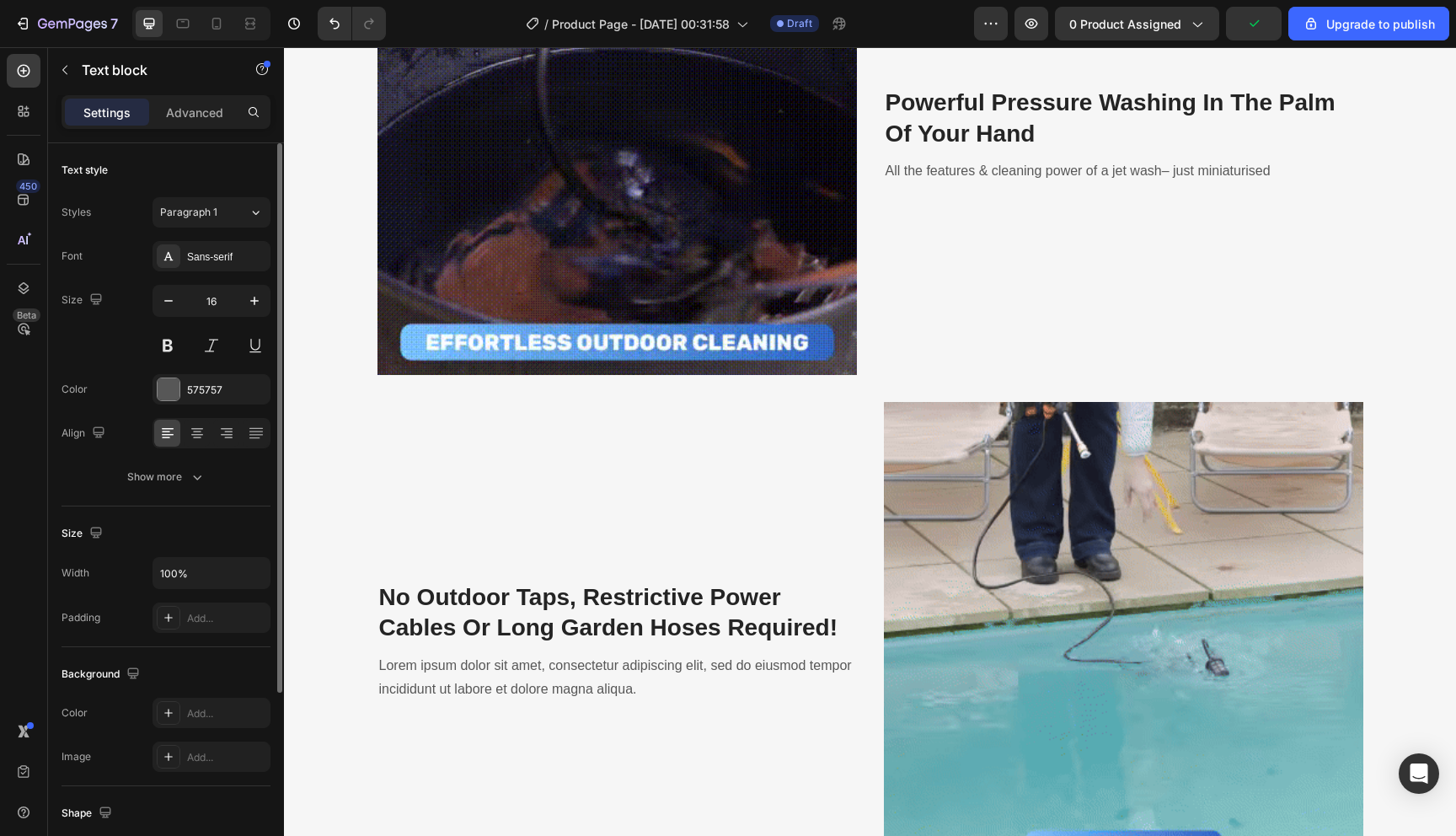
scroll to position [2287, 0]
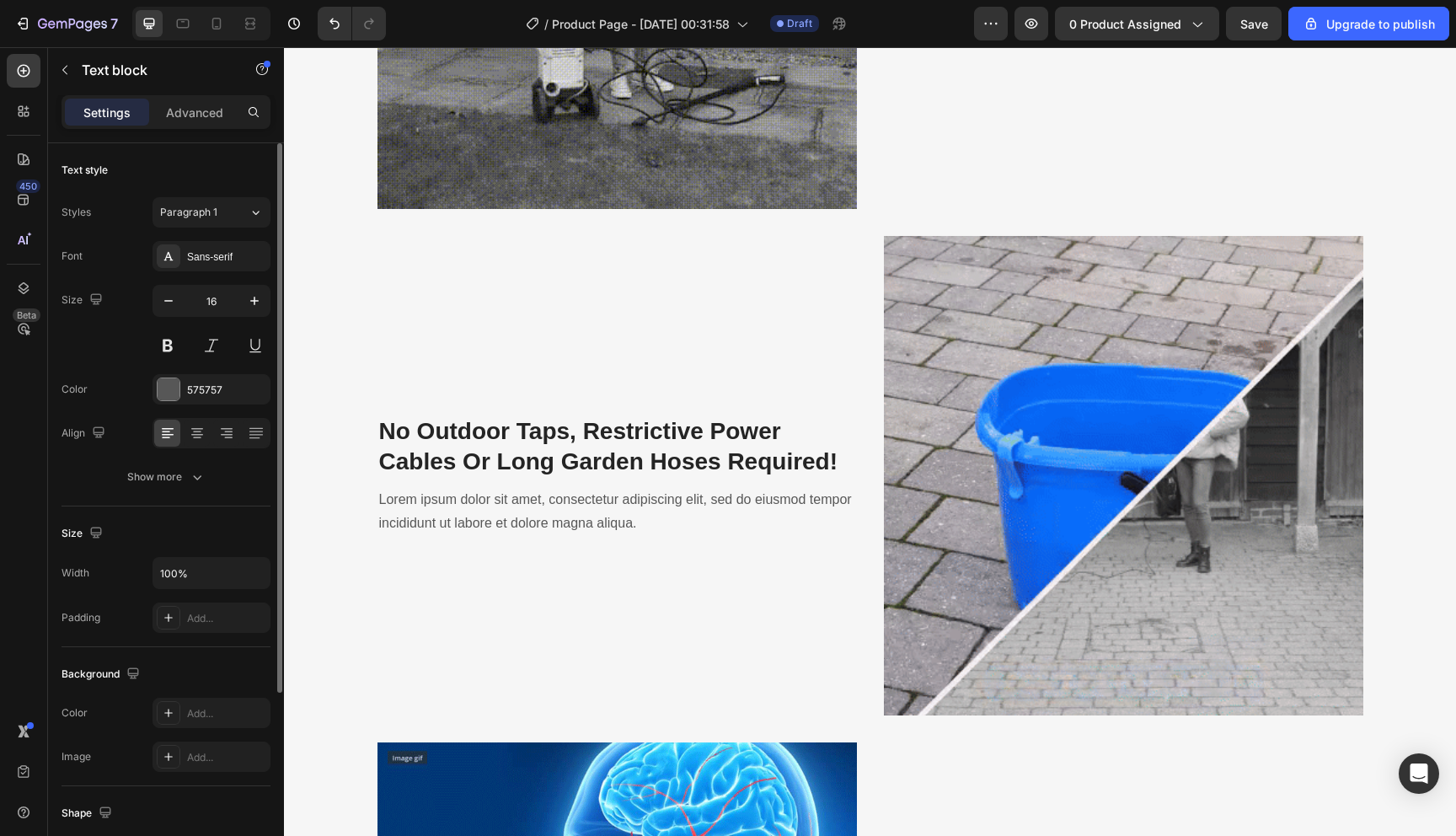
click at [580, 503] on p "Lorem ipsum dolor sit amet, consectetur adipiscing elit, sed do eiusmod tempor …" at bounding box center [617, 512] width 476 height 49
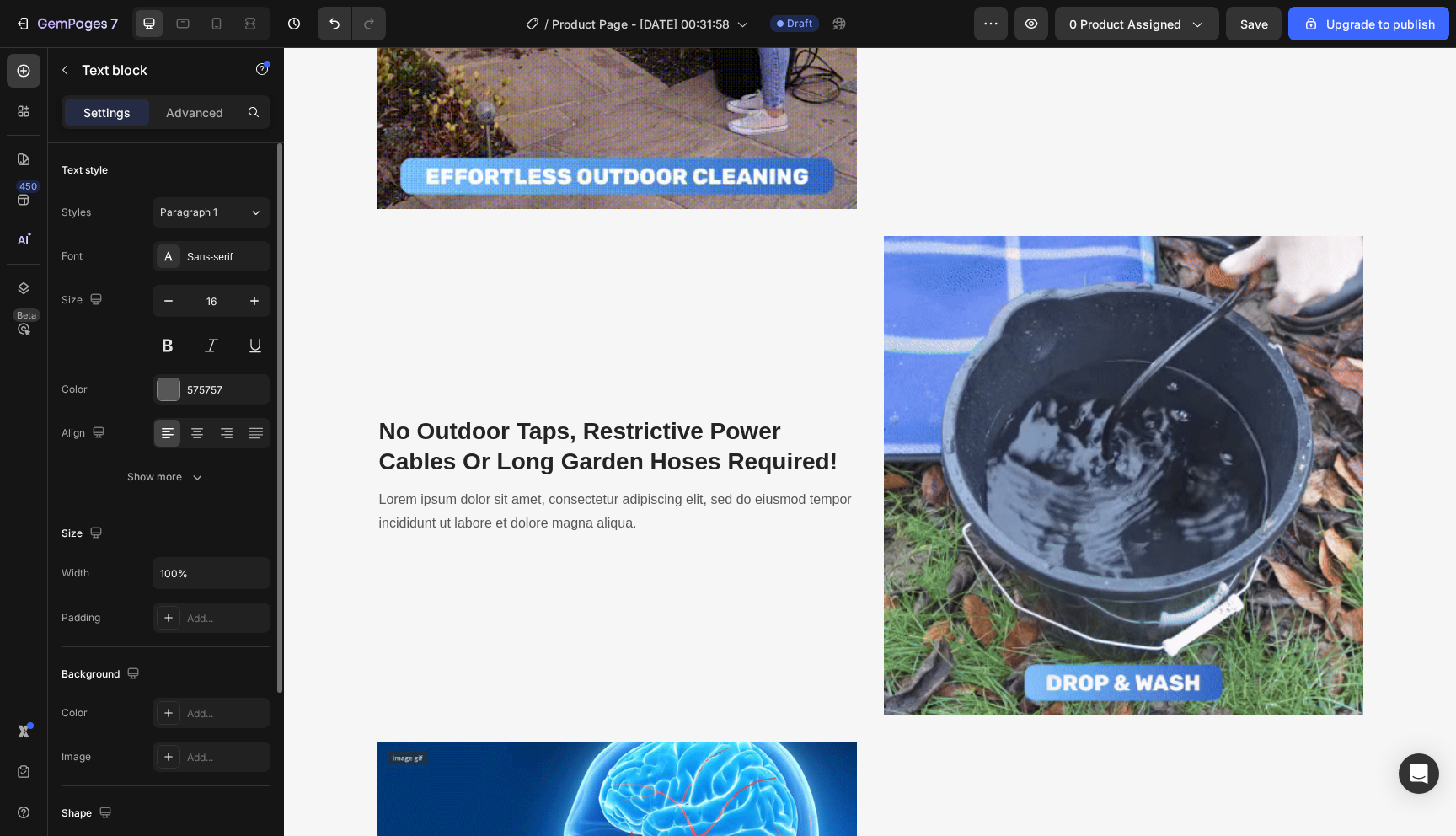
click at [580, 503] on p "Lorem ipsum dolor sit amet, consectetur adipiscing elit, sed do eiusmod tempor …" at bounding box center [617, 512] width 476 height 49
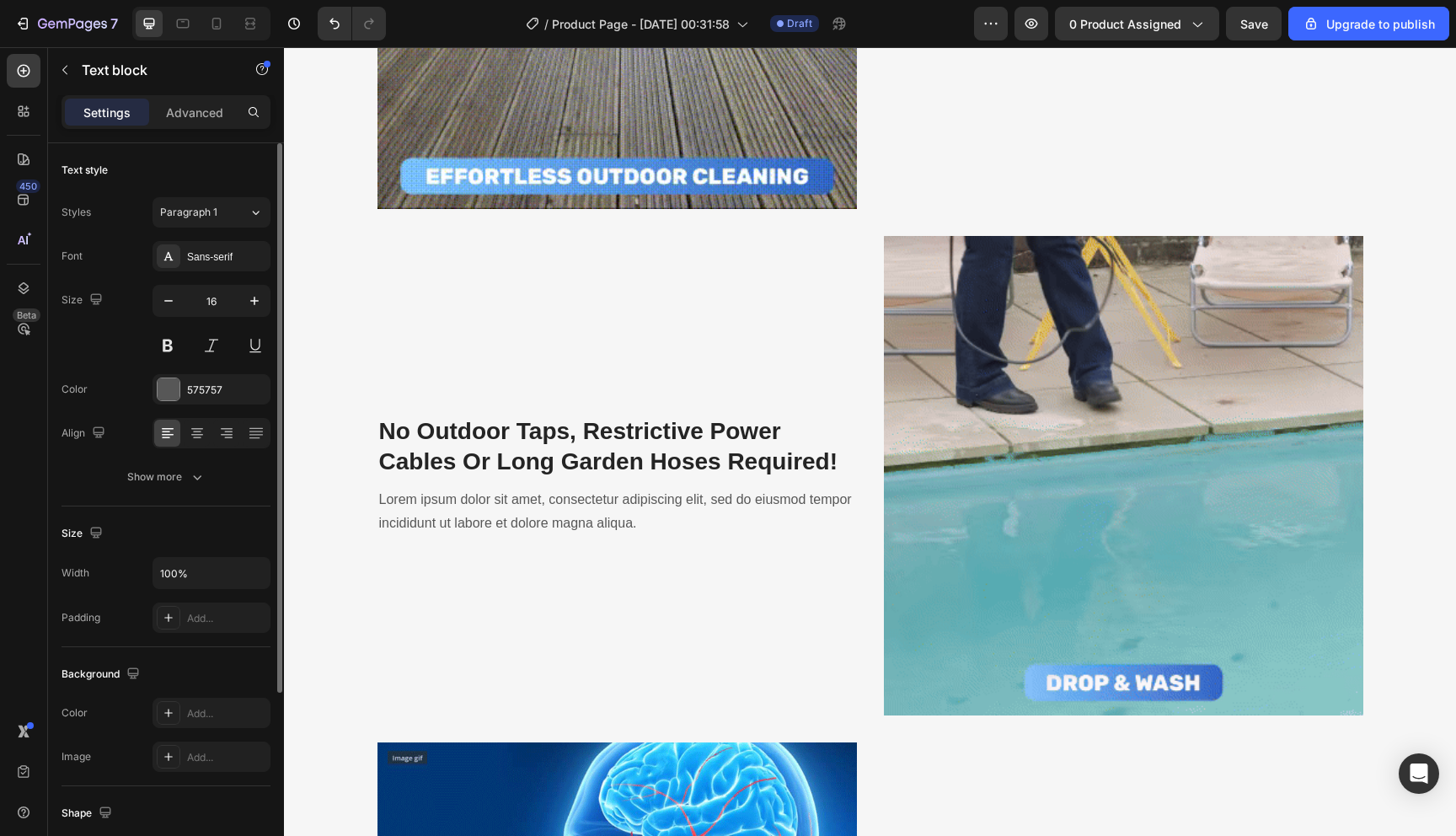
click at [580, 503] on p "Lorem ipsum dolor sit amet, consectetur adipiscing elit, sed do eiusmod tempor …" at bounding box center [617, 512] width 476 height 49
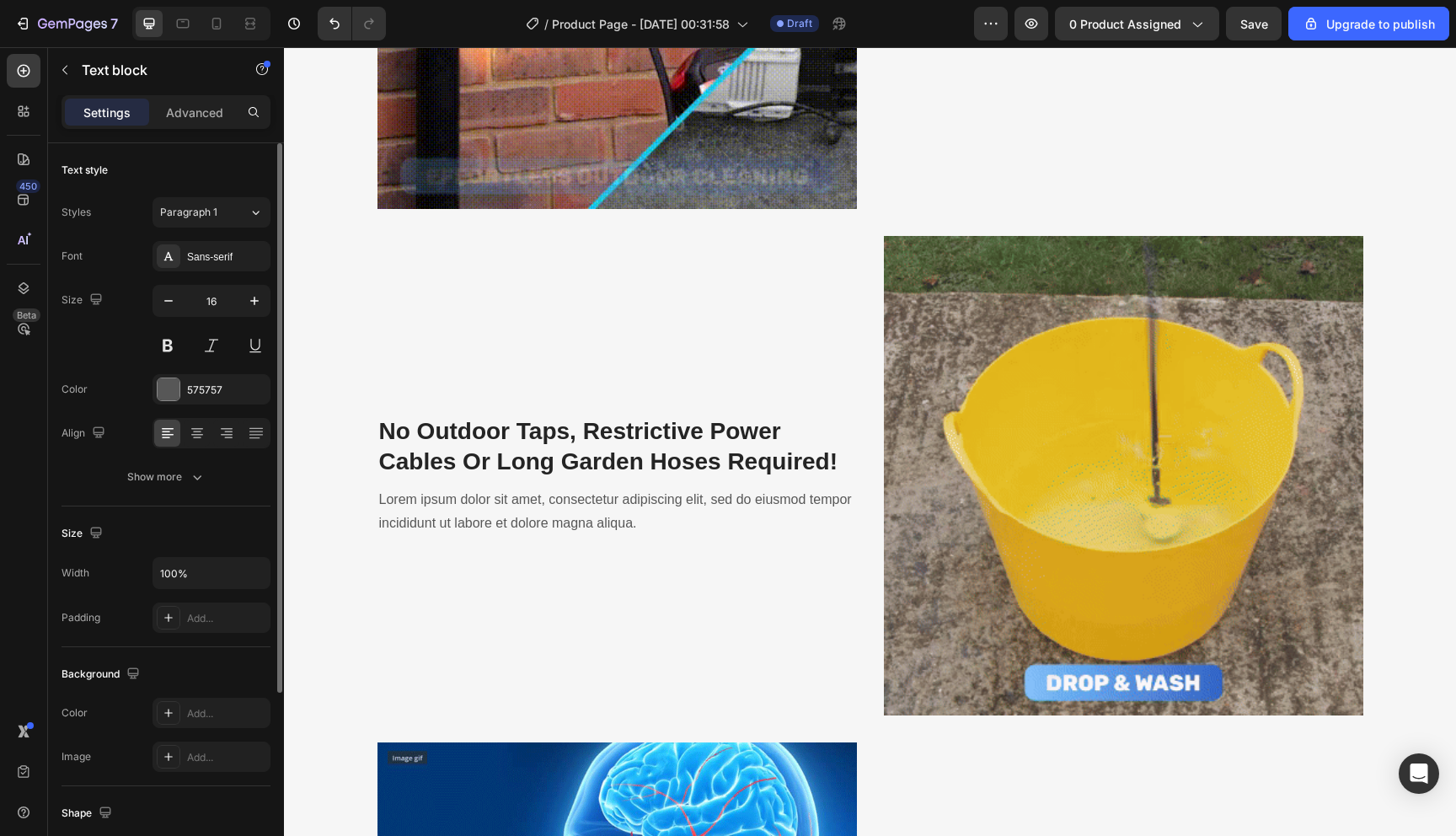
click at [580, 503] on p "Lorem ipsum dolor sit amet, consectetur adipiscing elit, sed do eiusmod tempor …" at bounding box center [617, 512] width 476 height 49
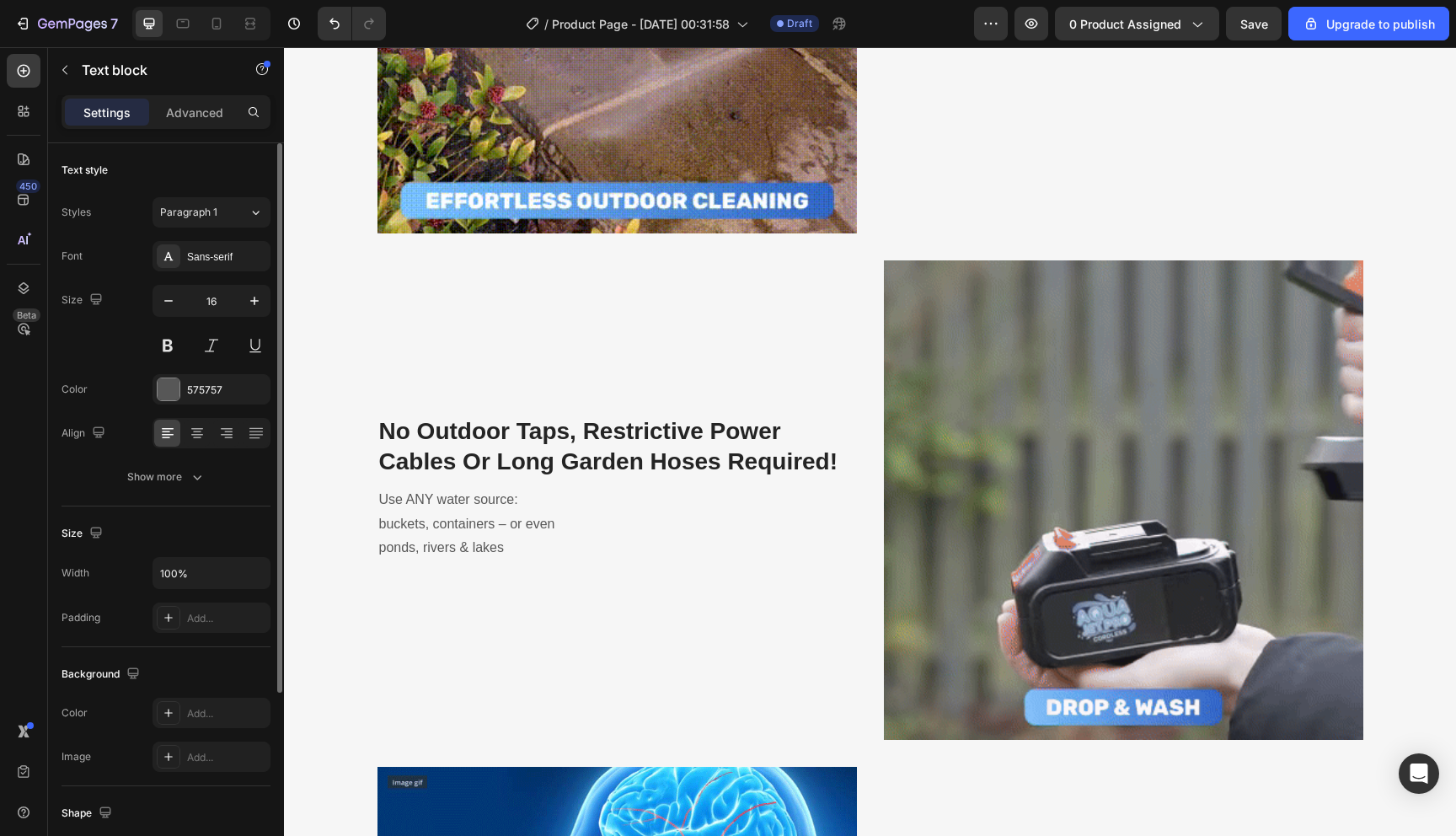
scroll to position [2275, 0]
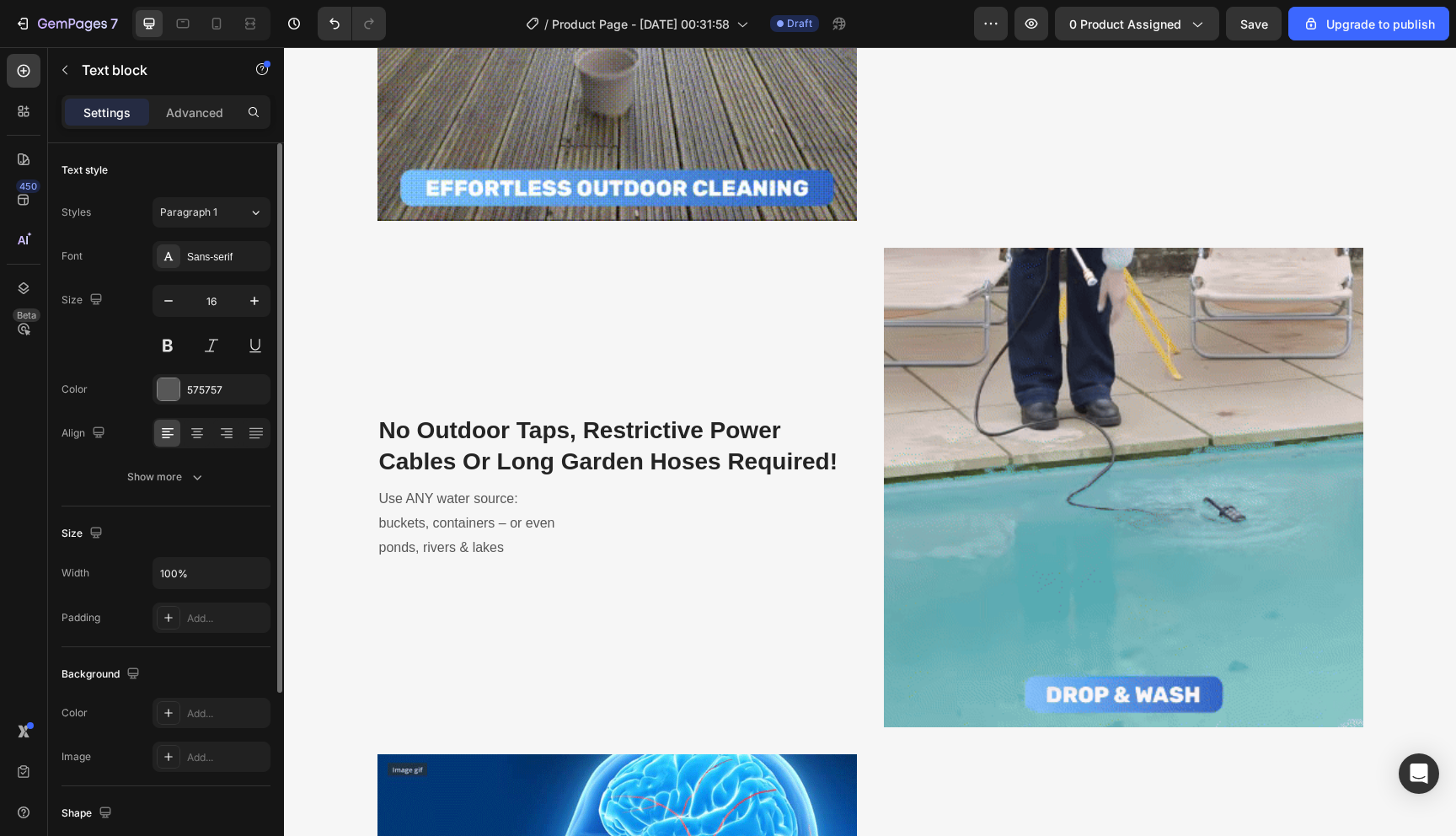
click at [379, 548] on p "Use ANY water source: buckets, containers – or even ponds, rivers & lakes" at bounding box center [617, 524] width 476 height 73
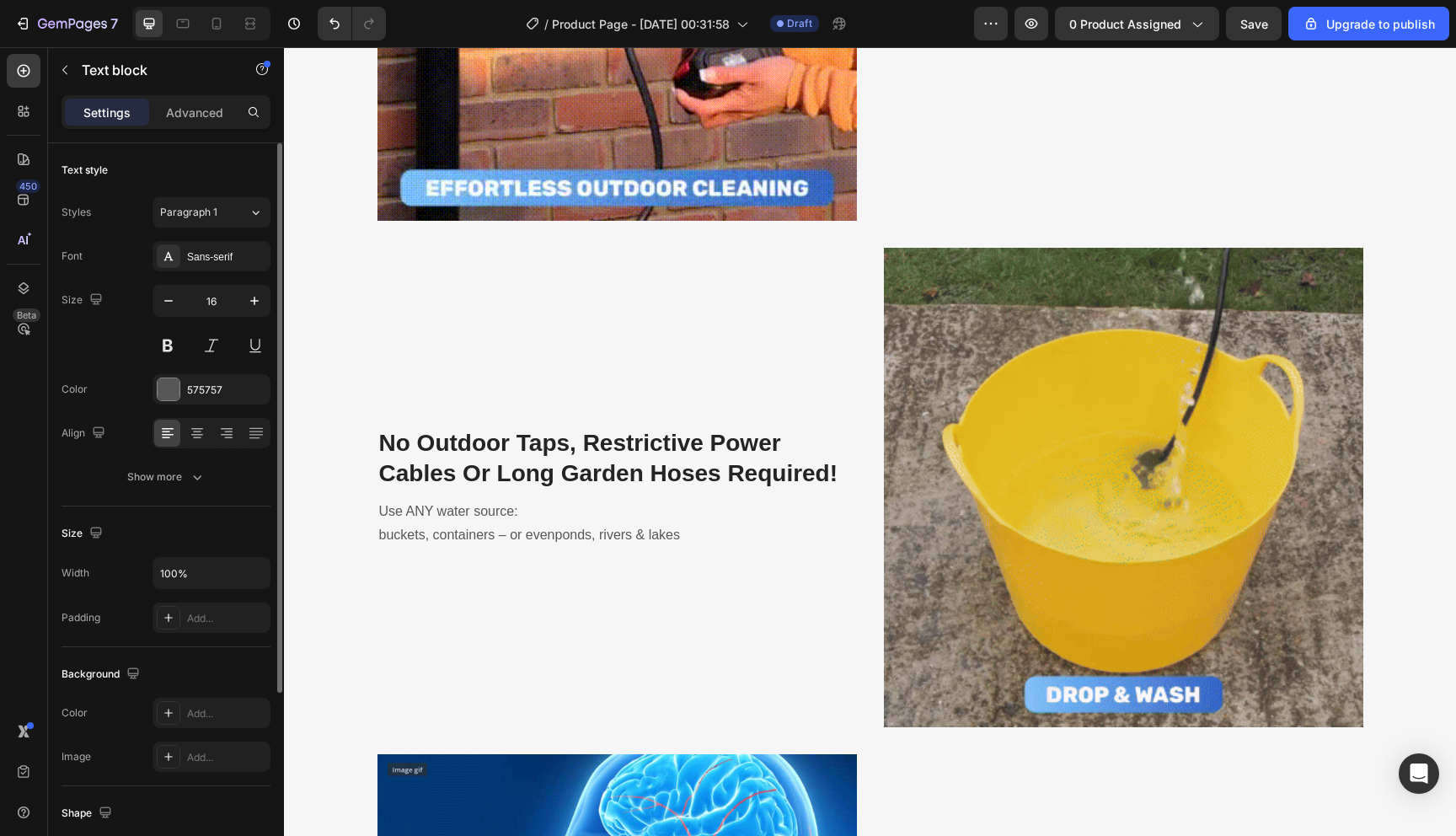
scroll to position [2287, 0]
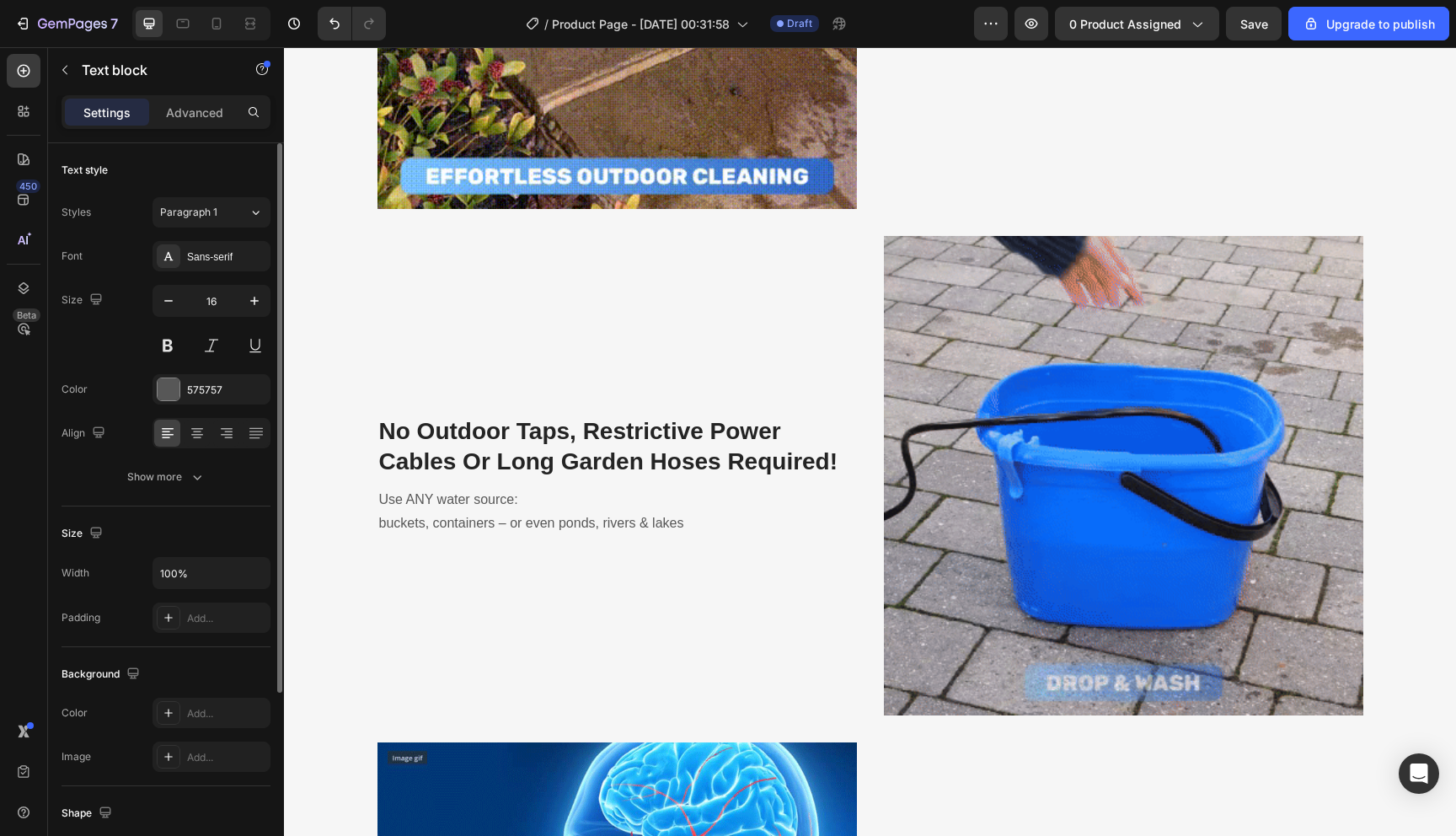
click at [379, 525] on p "Use ANY water source: buckets, containers – or even ponds, rivers & lakes" at bounding box center [617, 512] width 476 height 49
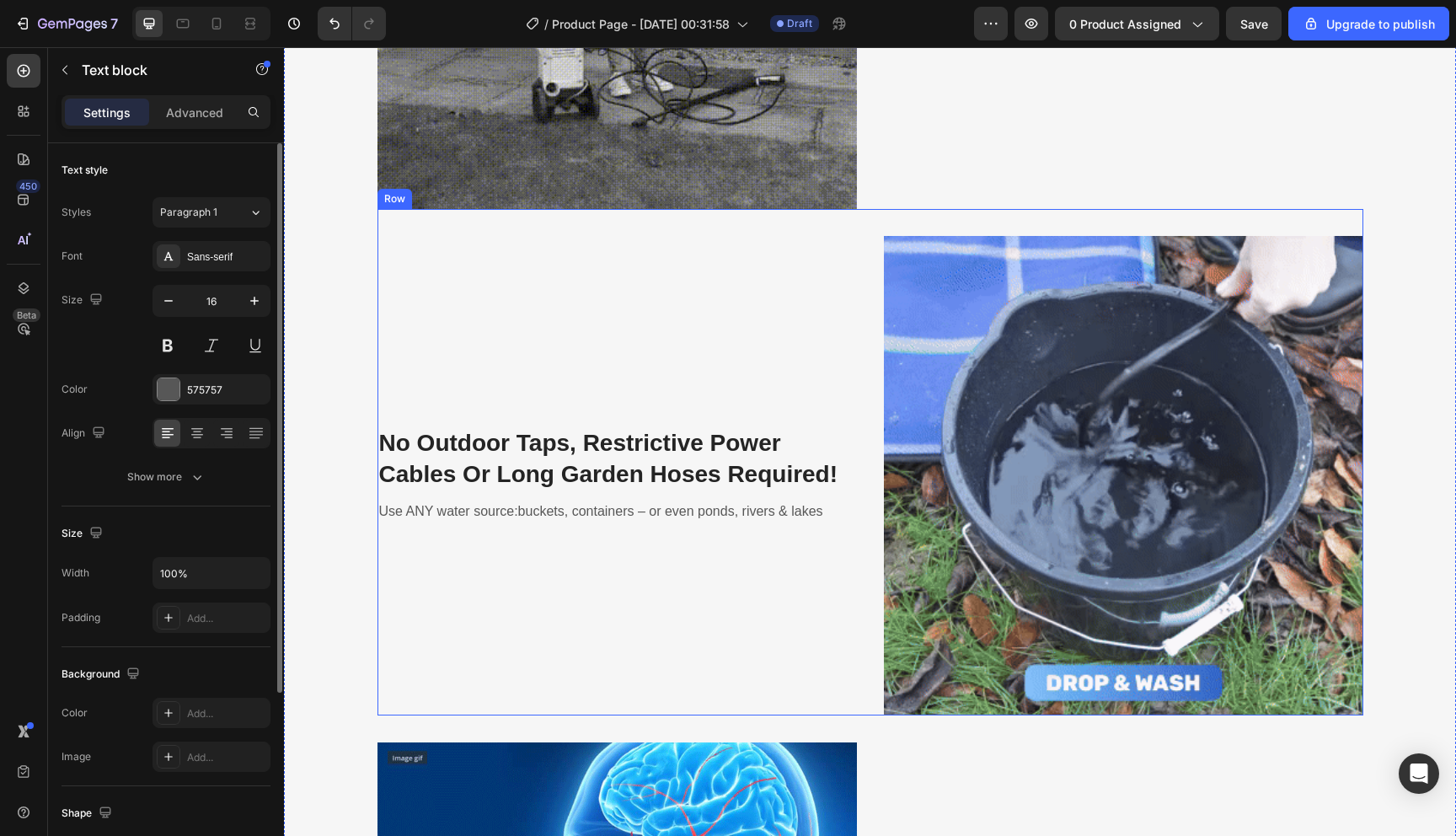
scroll to position [2299, 0]
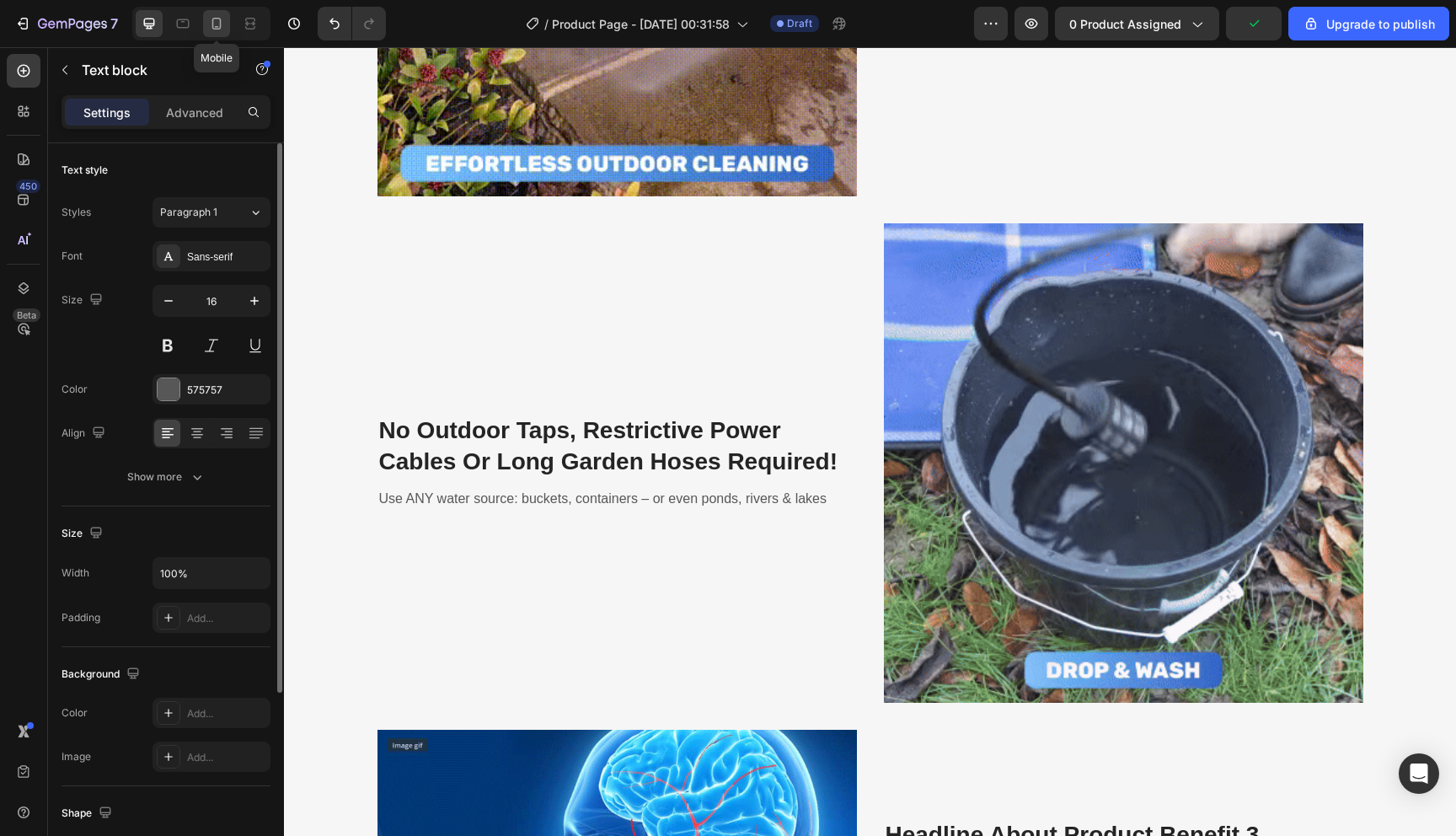
click at [221, 25] on icon at bounding box center [217, 23] width 9 height 12
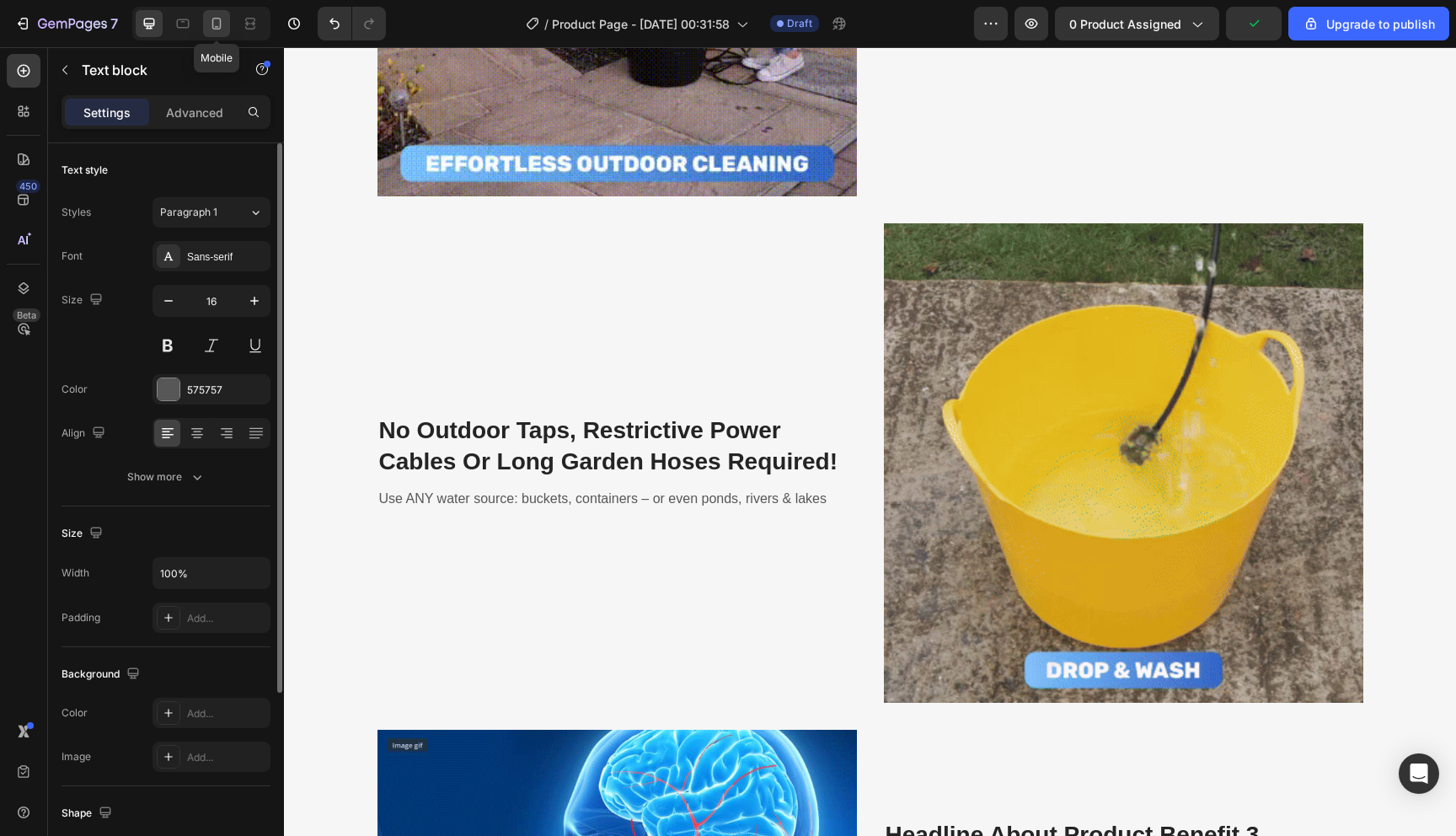
type input "14"
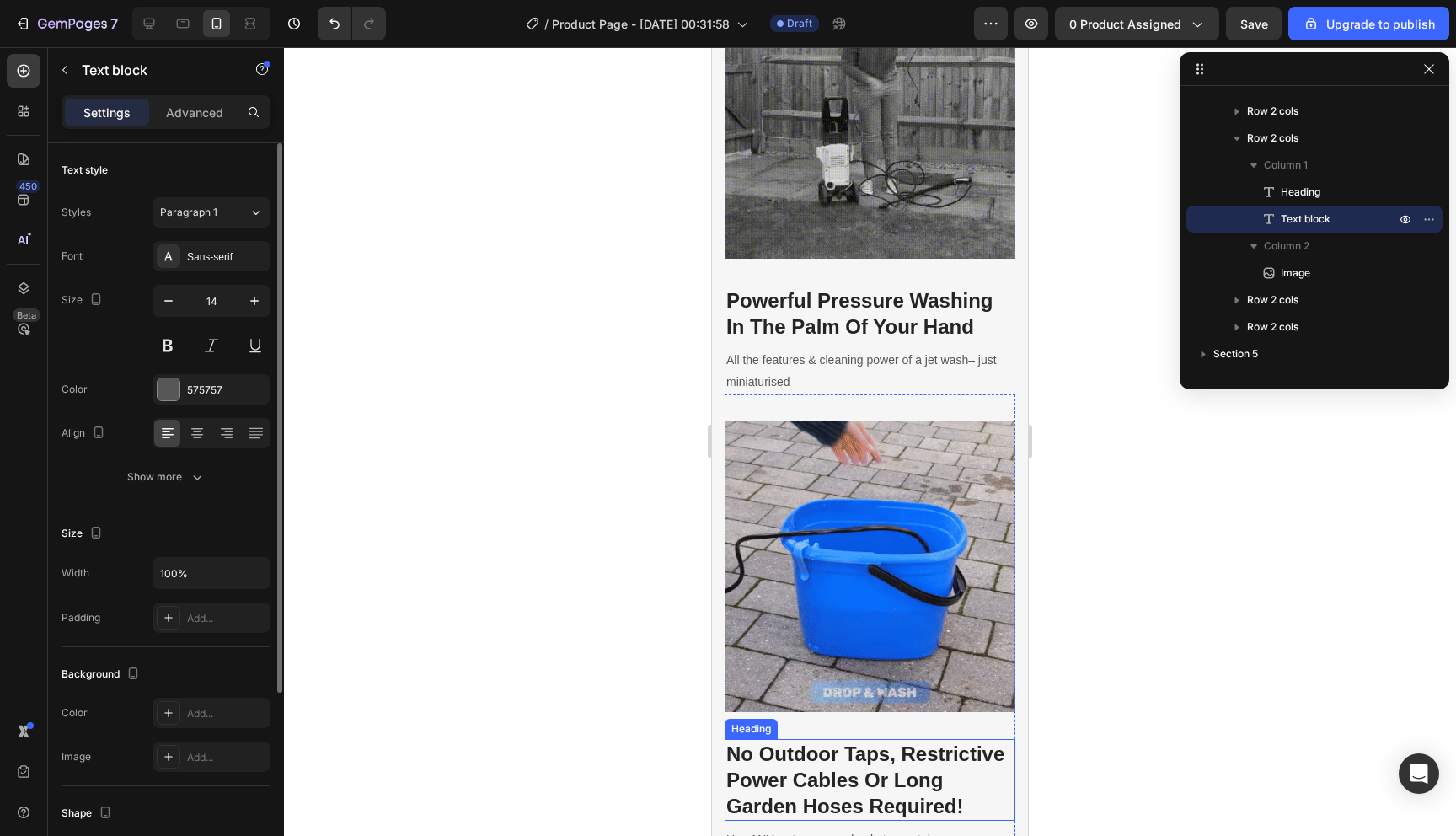
scroll to position [2027, 0]
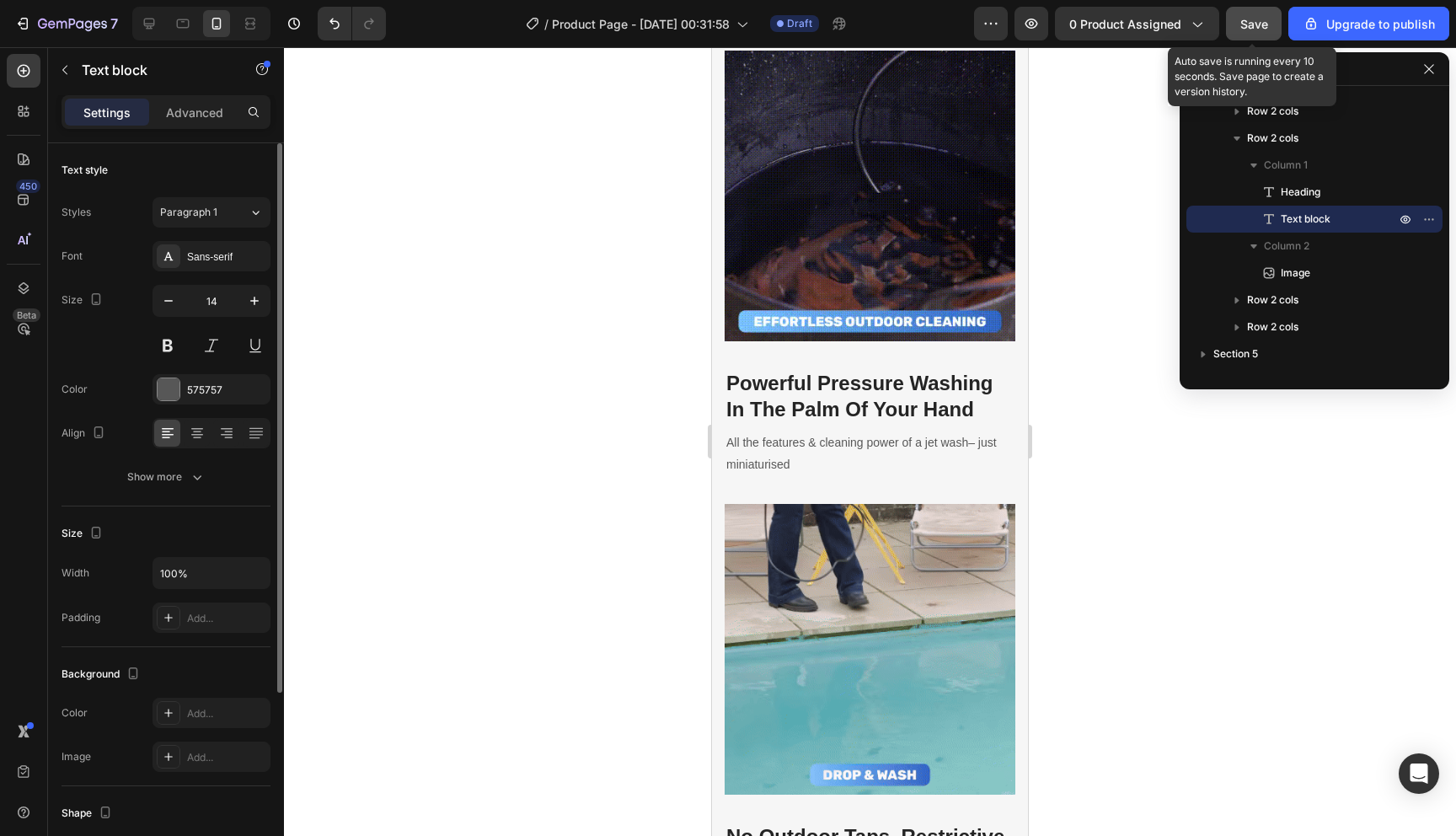
click at [1267, 15] on div "Save" at bounding box center [1254, 24] width 27 height 18
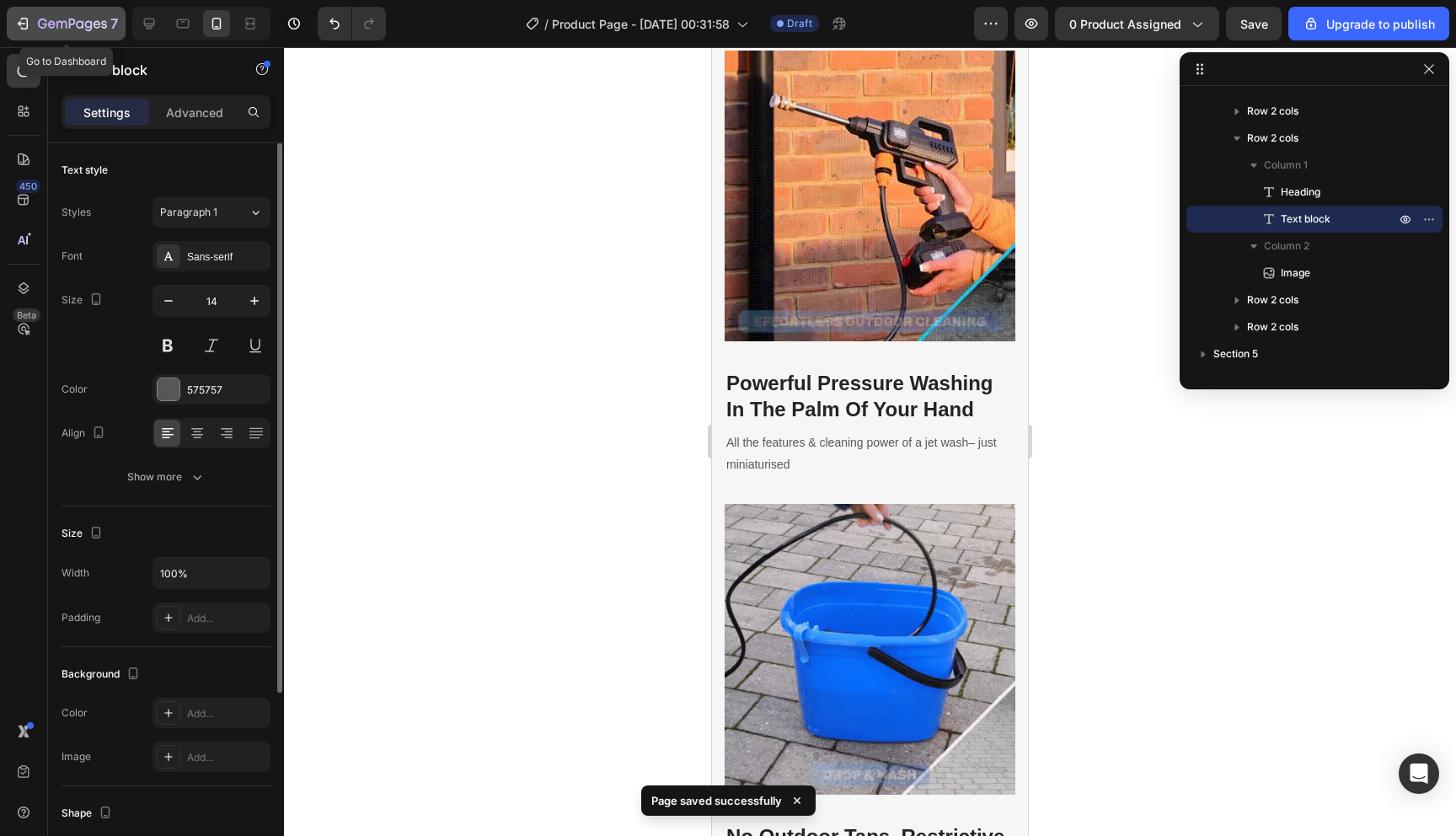
click at [56, 27] on icon "button" at bounding box center [73, 25] width 69 height 14
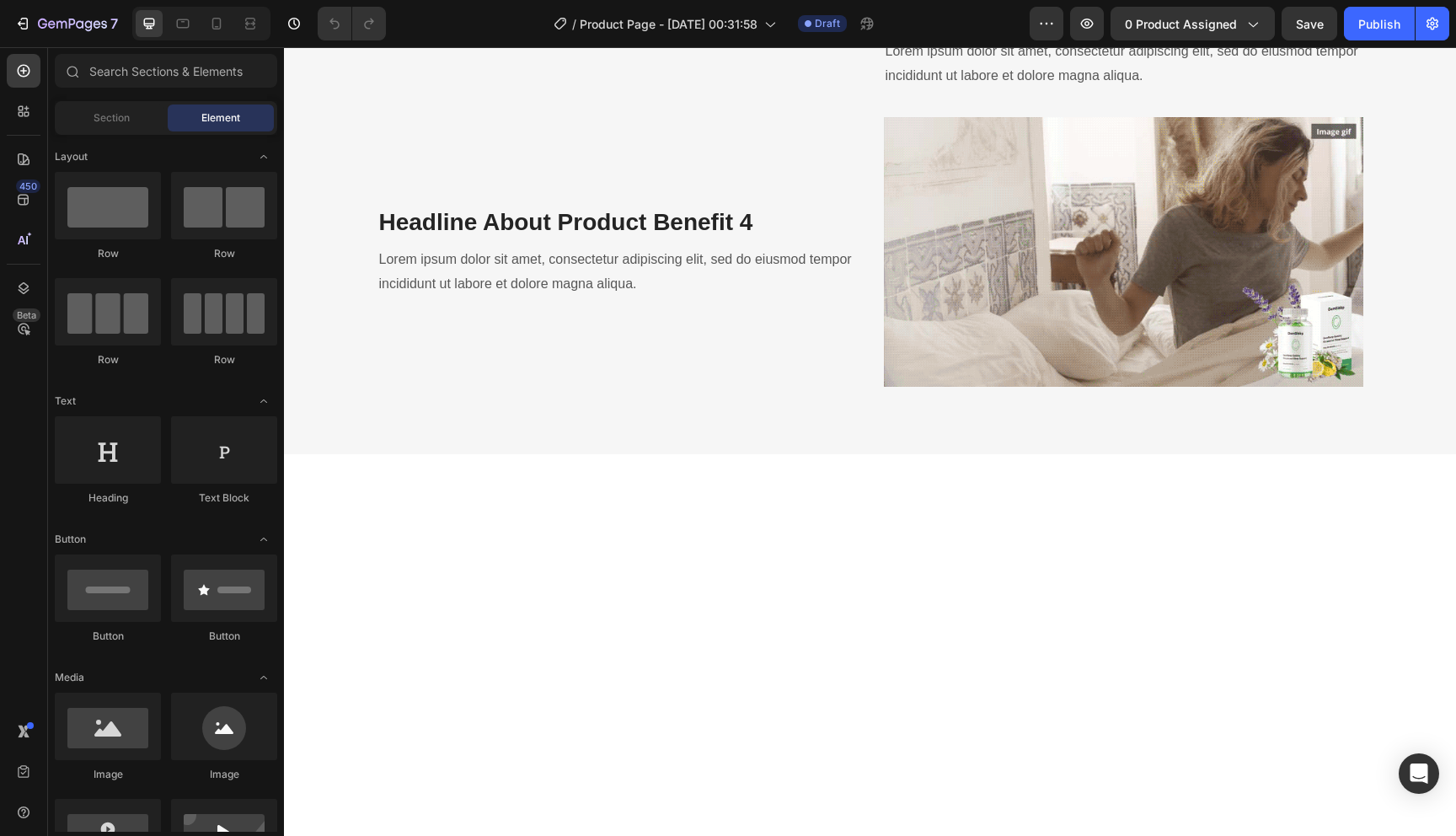
scroll to position [2303, 0]
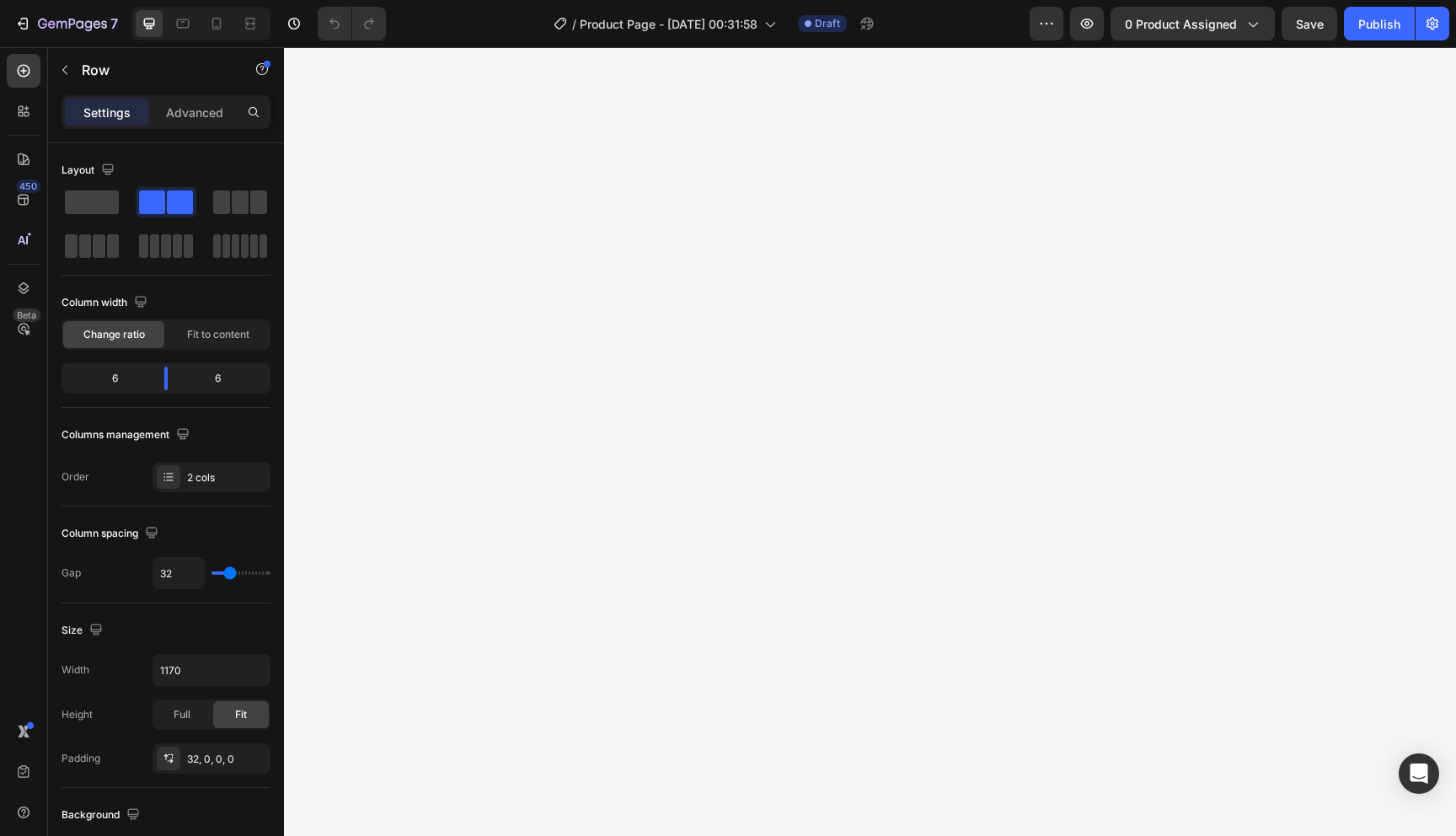
scroll to position [0, 0]
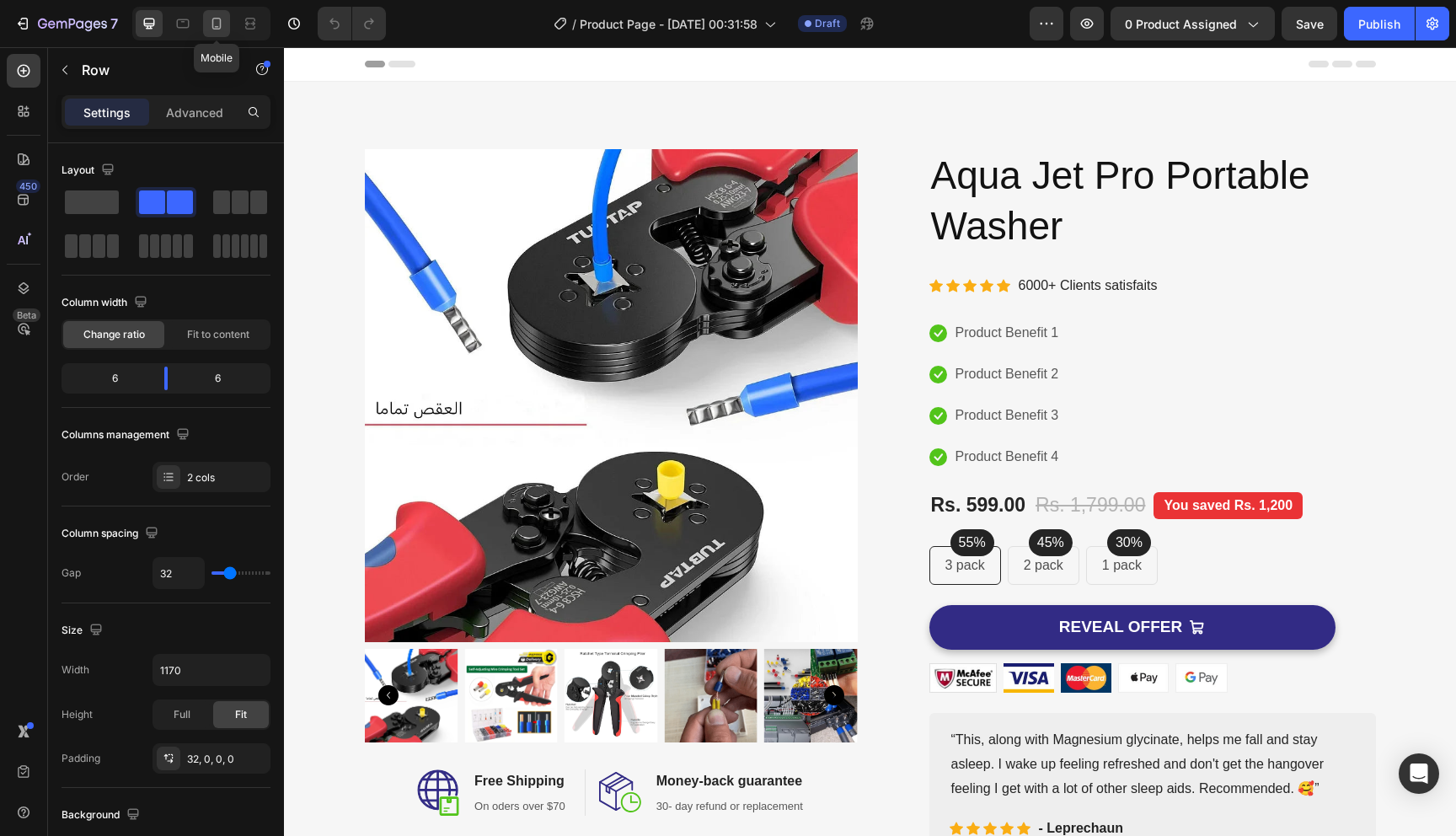
click at [220, 17] on icon at bounding box center [216, 23] width 17 height 17
type input "0"
type input "100%"
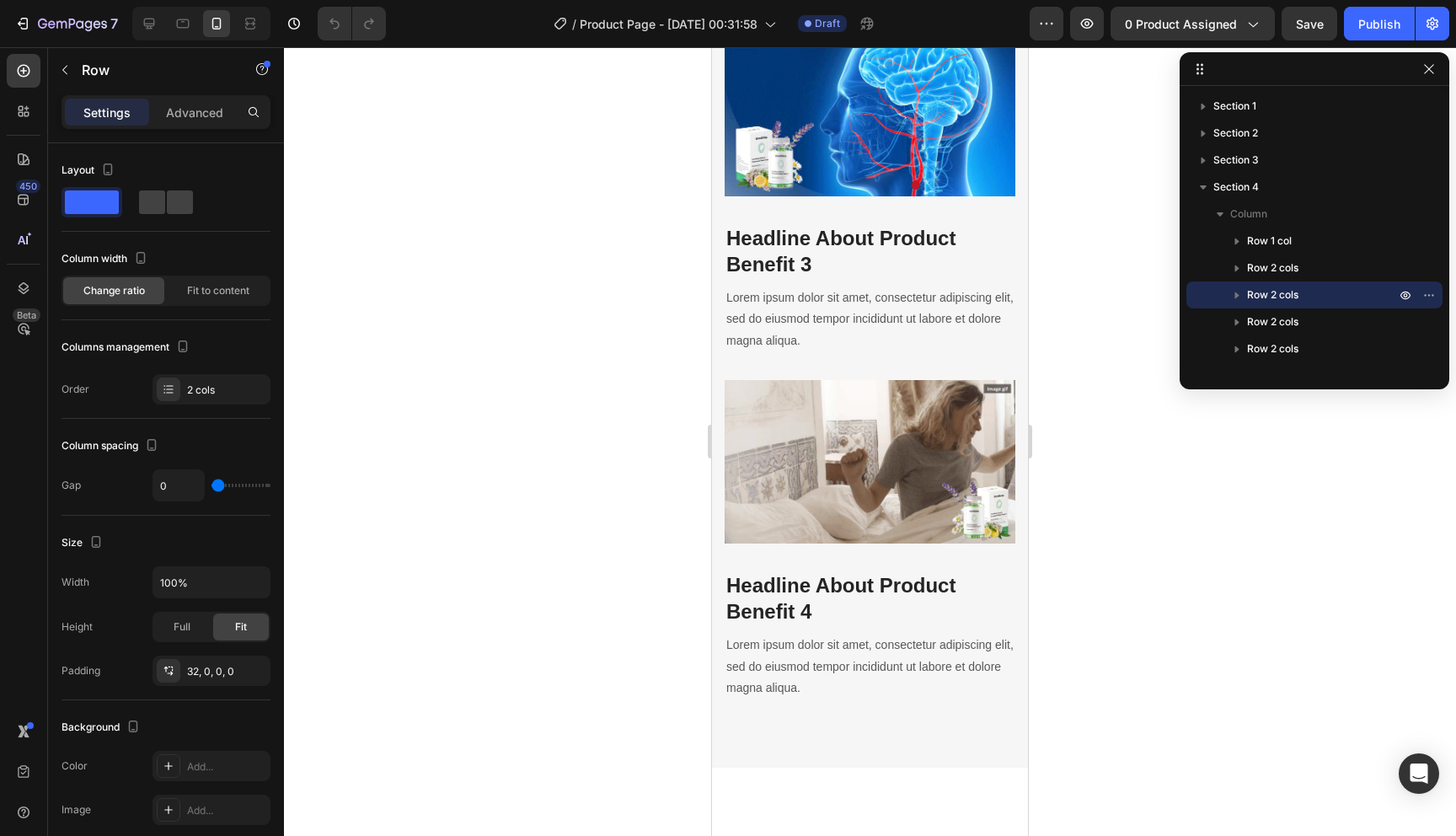
scroll to position [2891, 0]
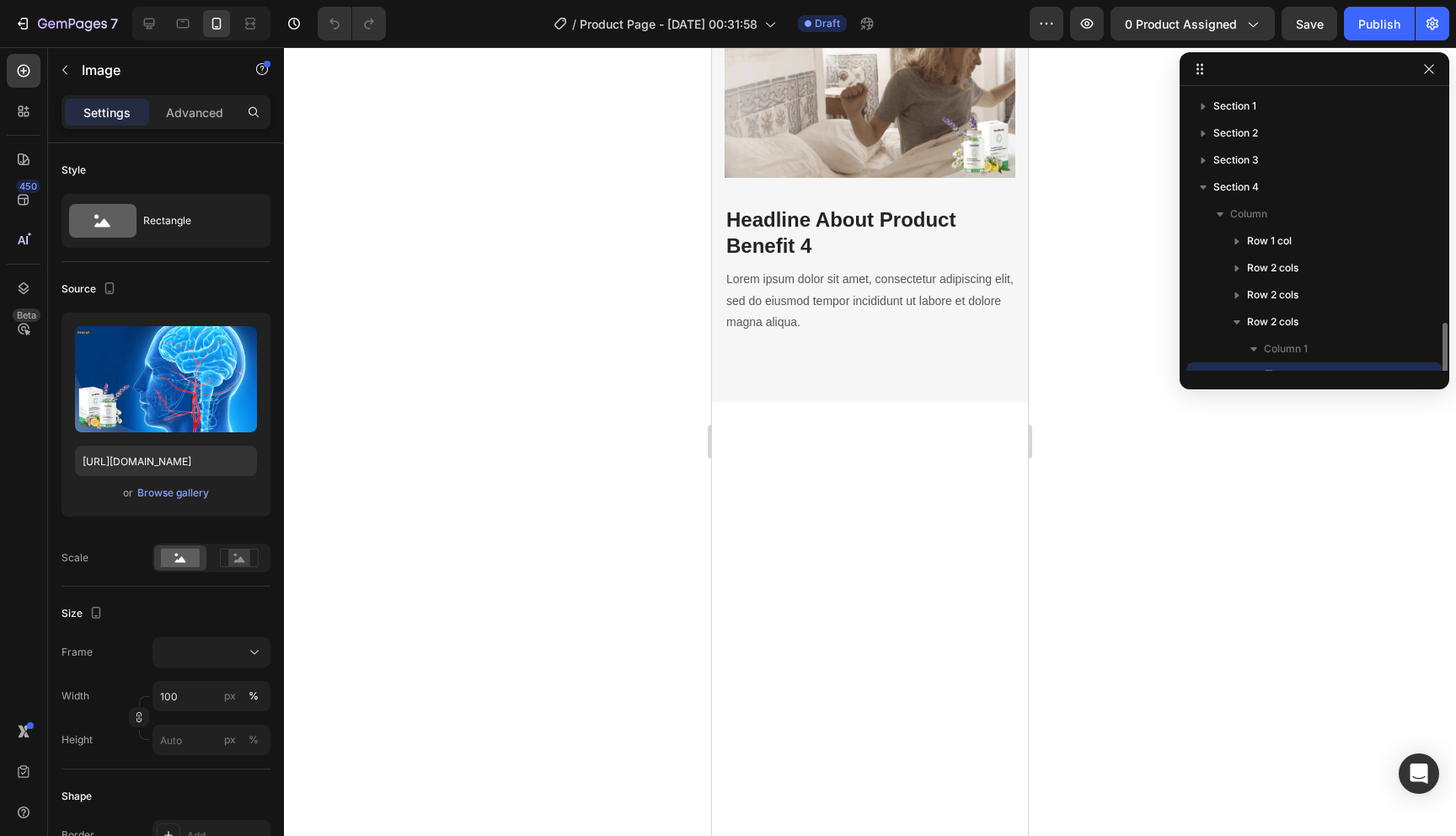
scroll to position [157, 0]
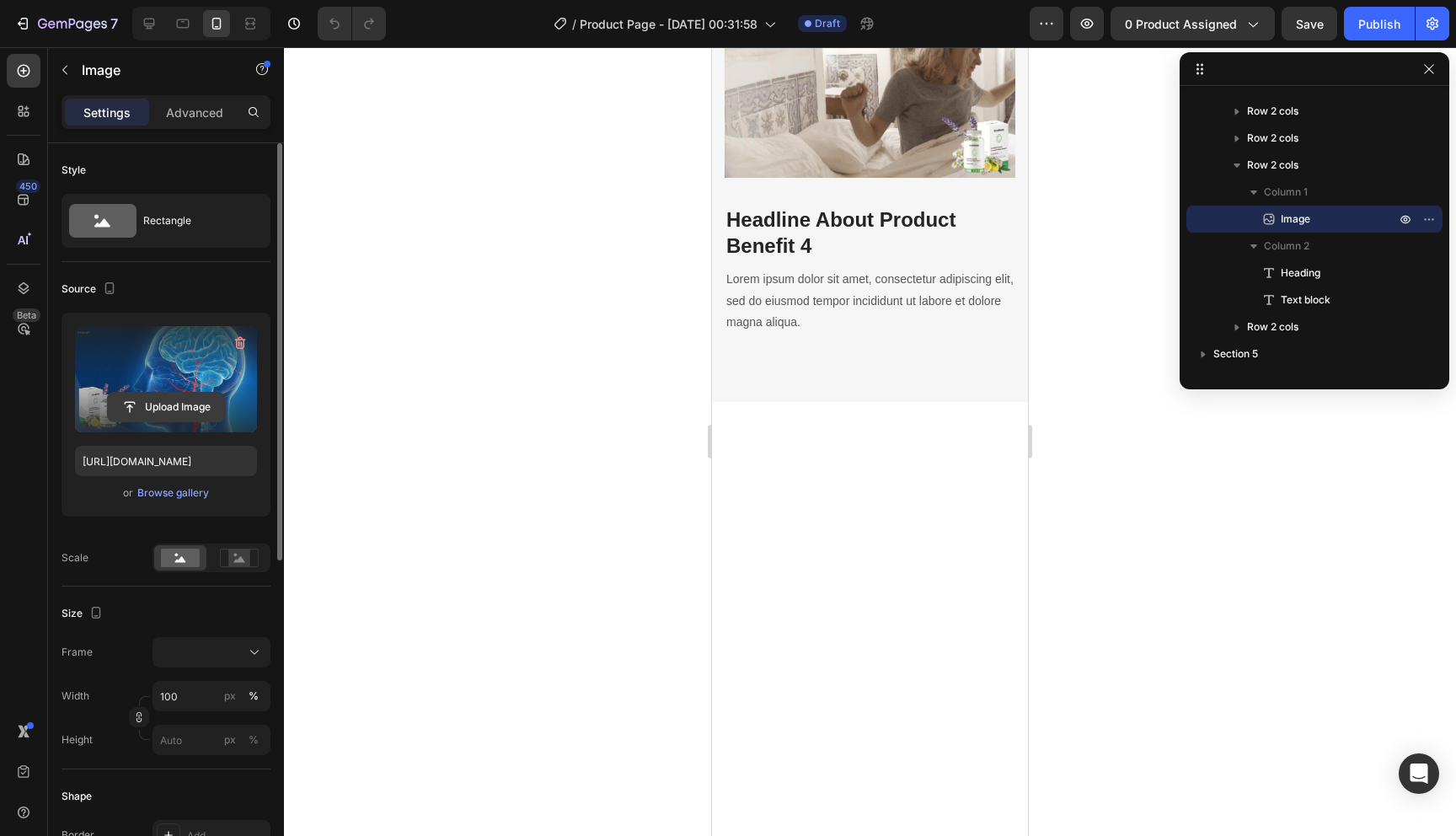
click at [207, 403] on input "file" at bounding box center [165, 407] width 116 height 28
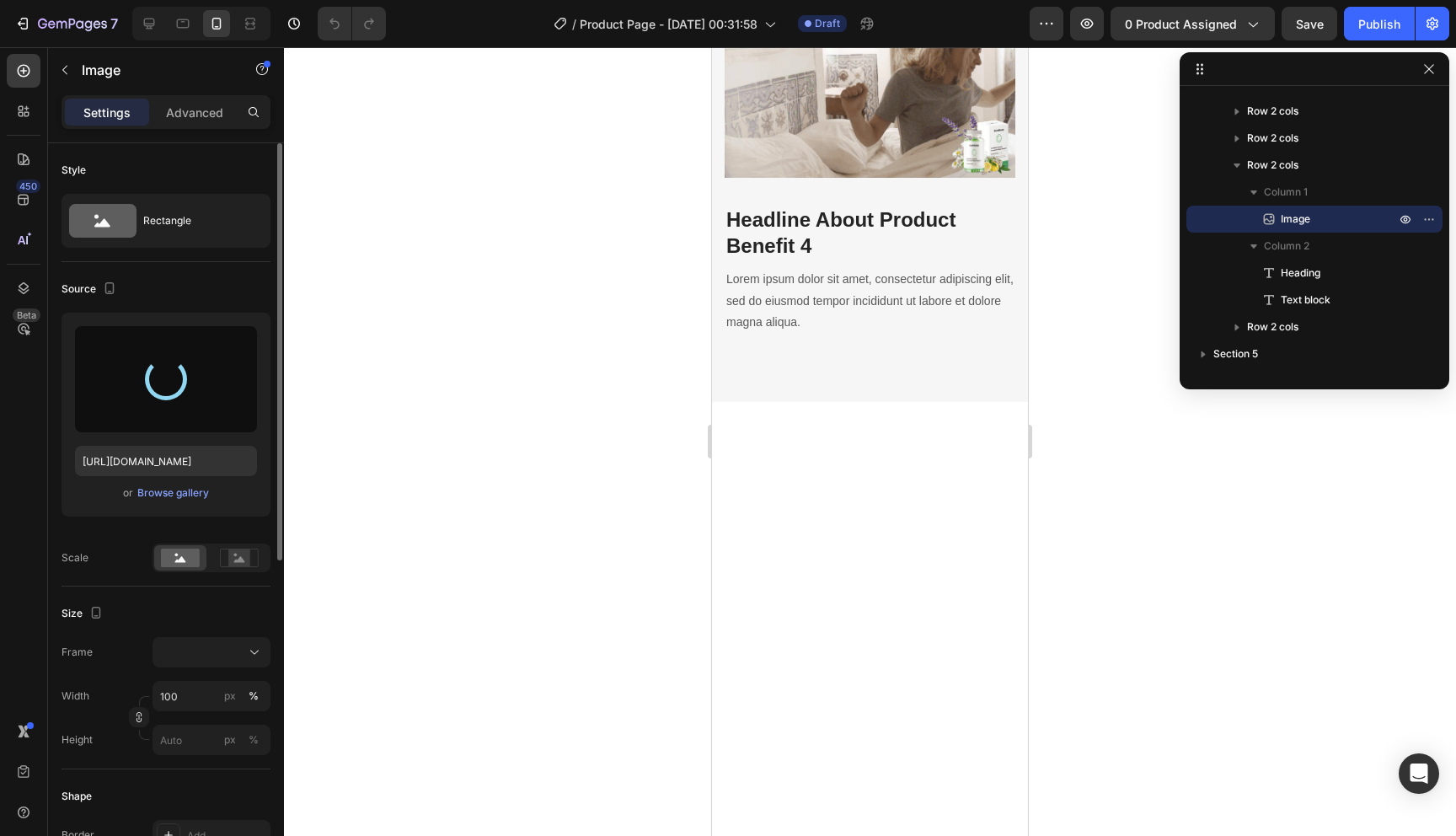
type input "https://cdn.shopify.com/s/files/1/0708/9766/4199/files/gempages_577468888820744…"
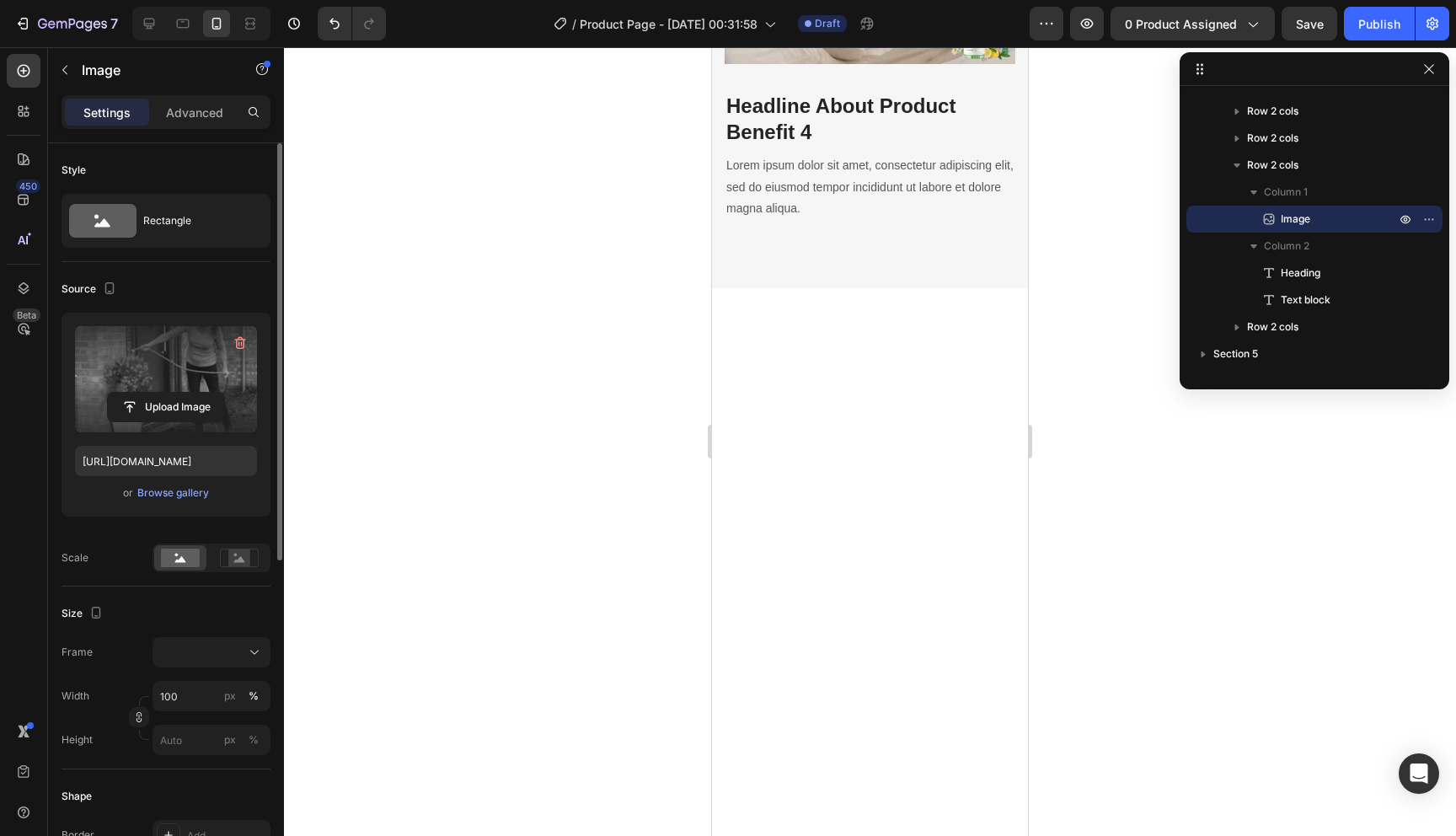
scroll to position [3256, 0]
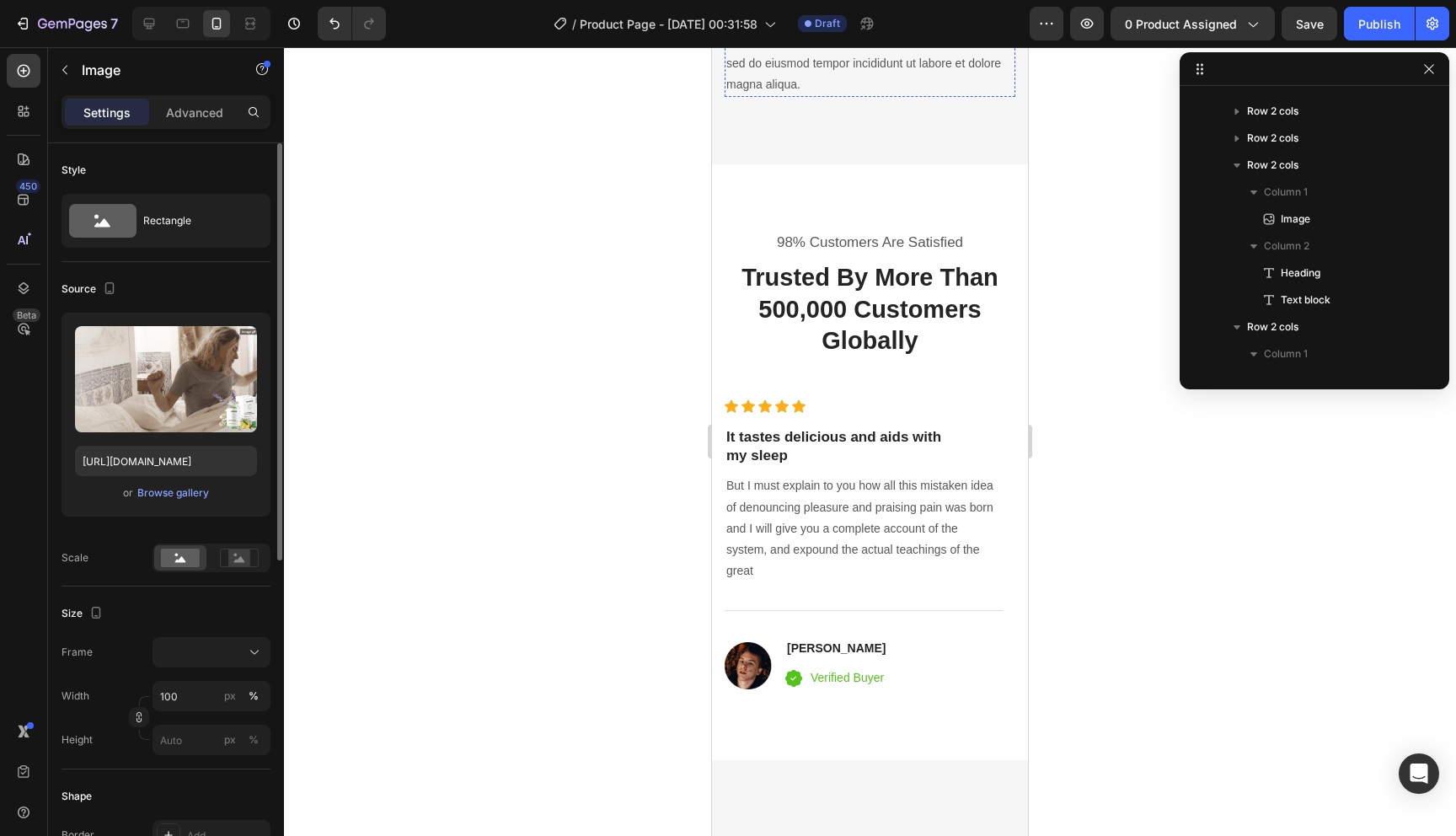
scroll to position [400, 0]
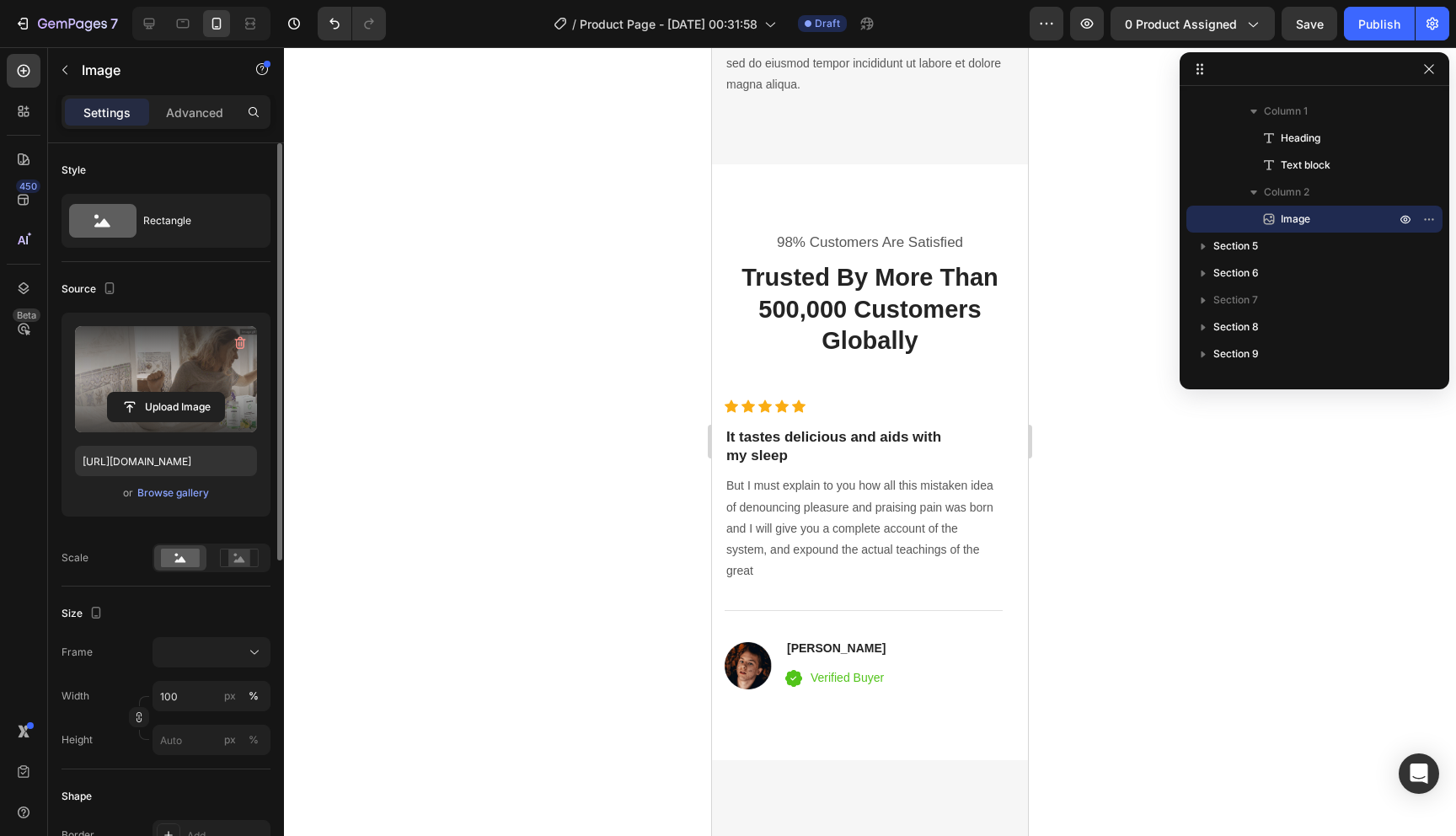
click at [185, 423] on label at bounding box center [166, 380] width 182 height 106
click at [185, 421] on input "file" at bounding box center [165, 407] width 116 height 28
click at [193, 410] on input "file" at bounding box center [165, 407] width 116 height 28
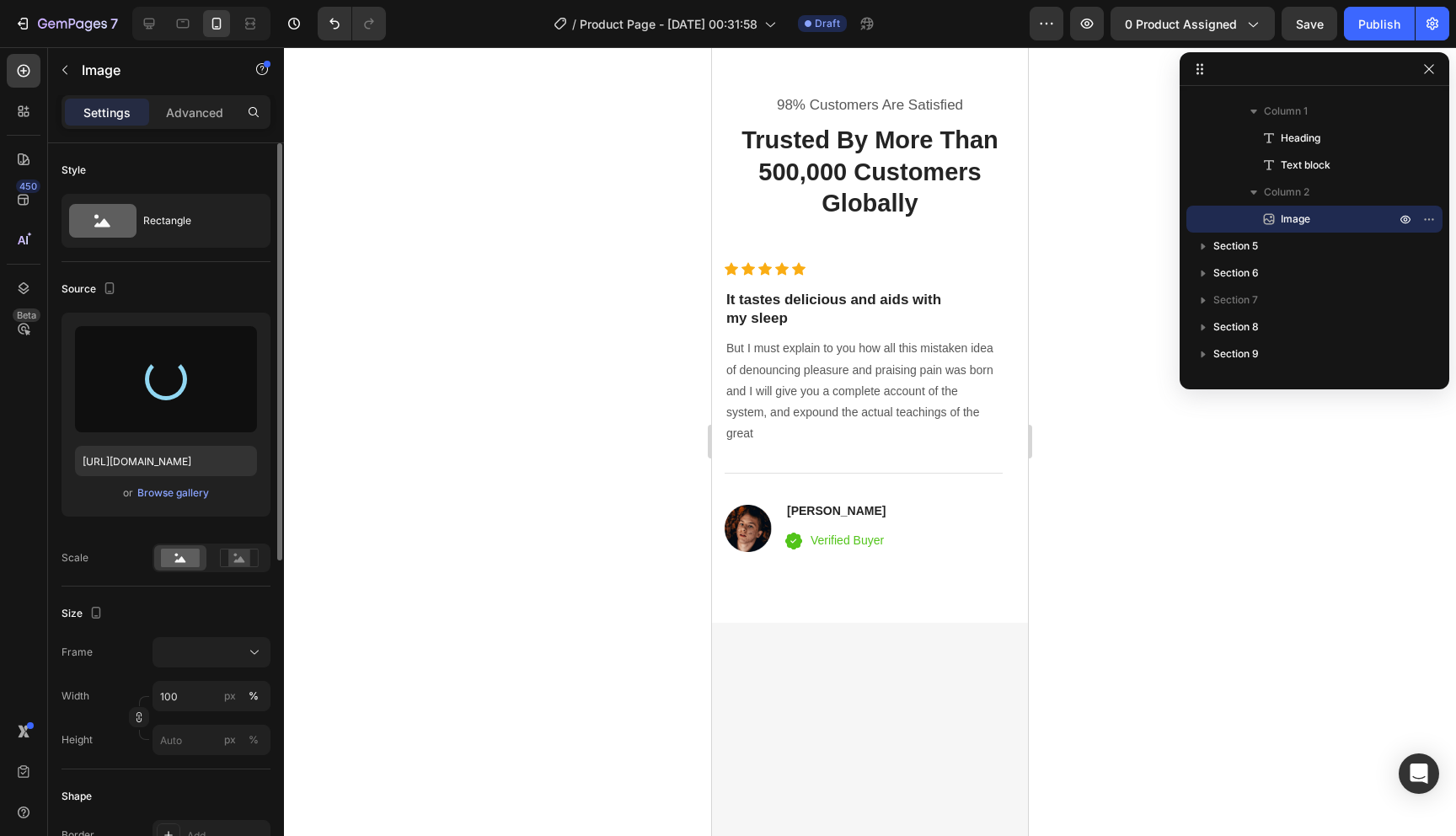
scroll to position [3466, 0]
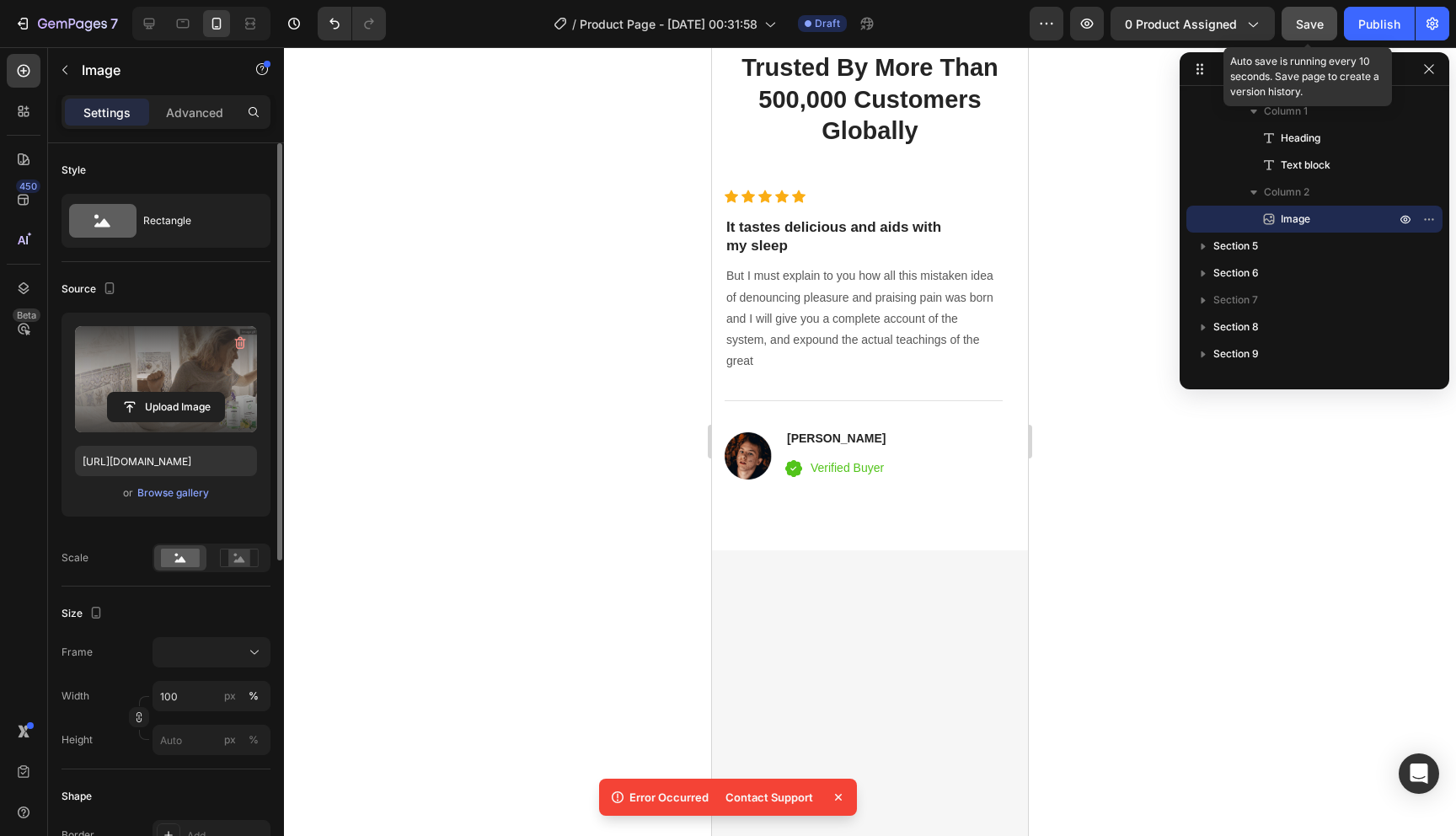
click at [1313, 17] on span "Save" at bounding box center [1309, 24] width 27 height 14
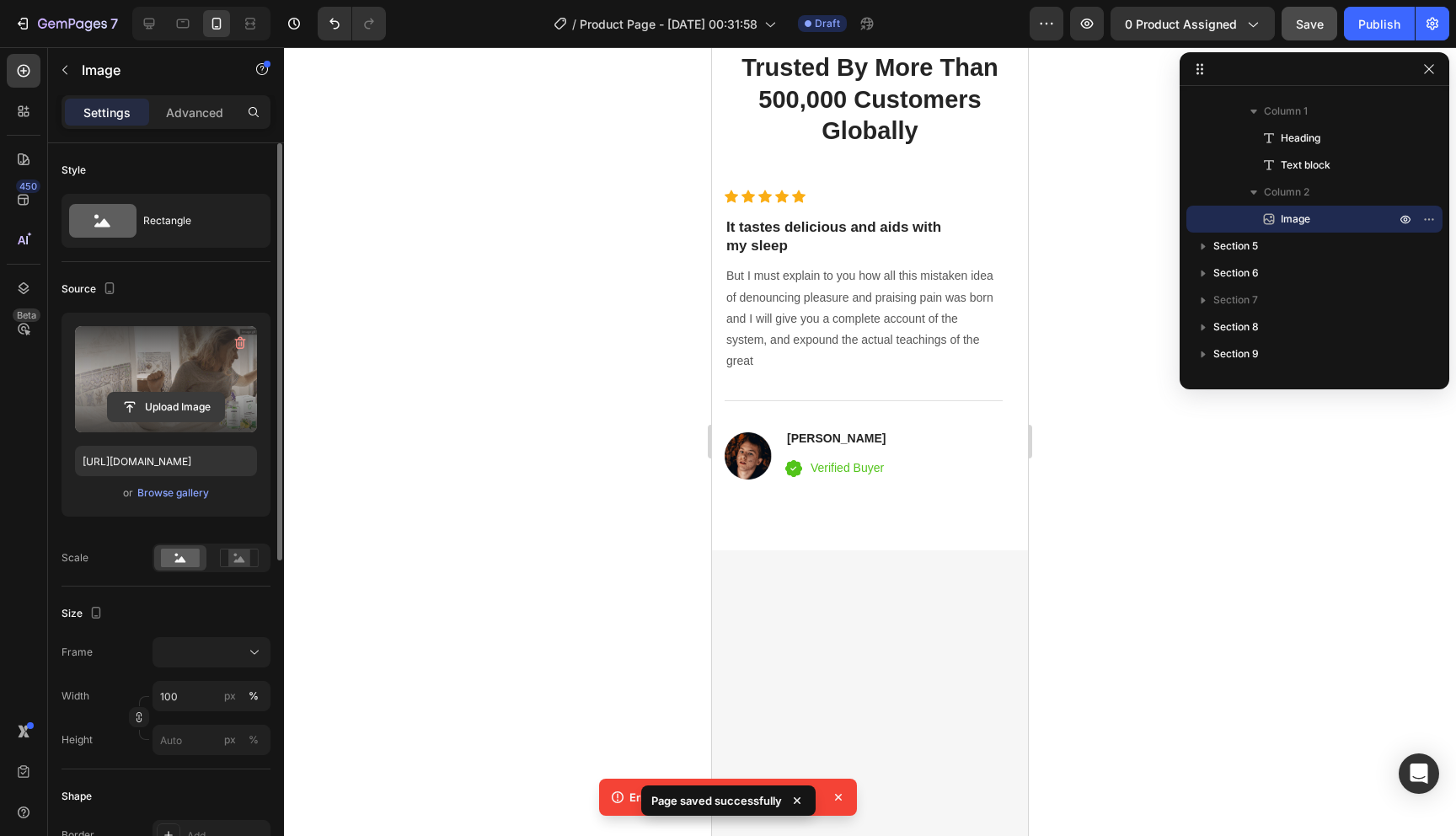
click at [194, 408] on input "file" at bounding box center [165, 407] width 116 height 28
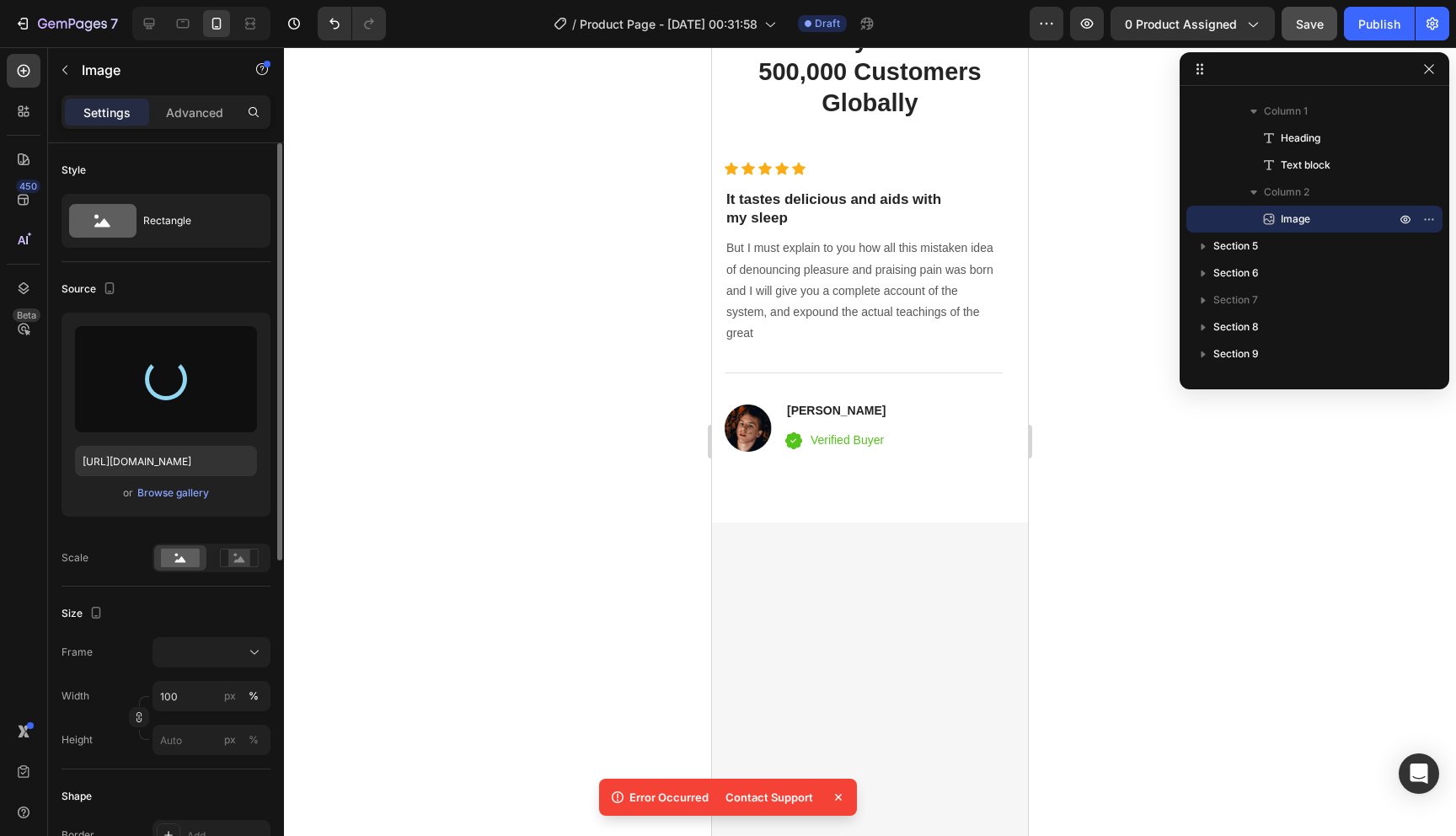
scroll to position [3713, 0]
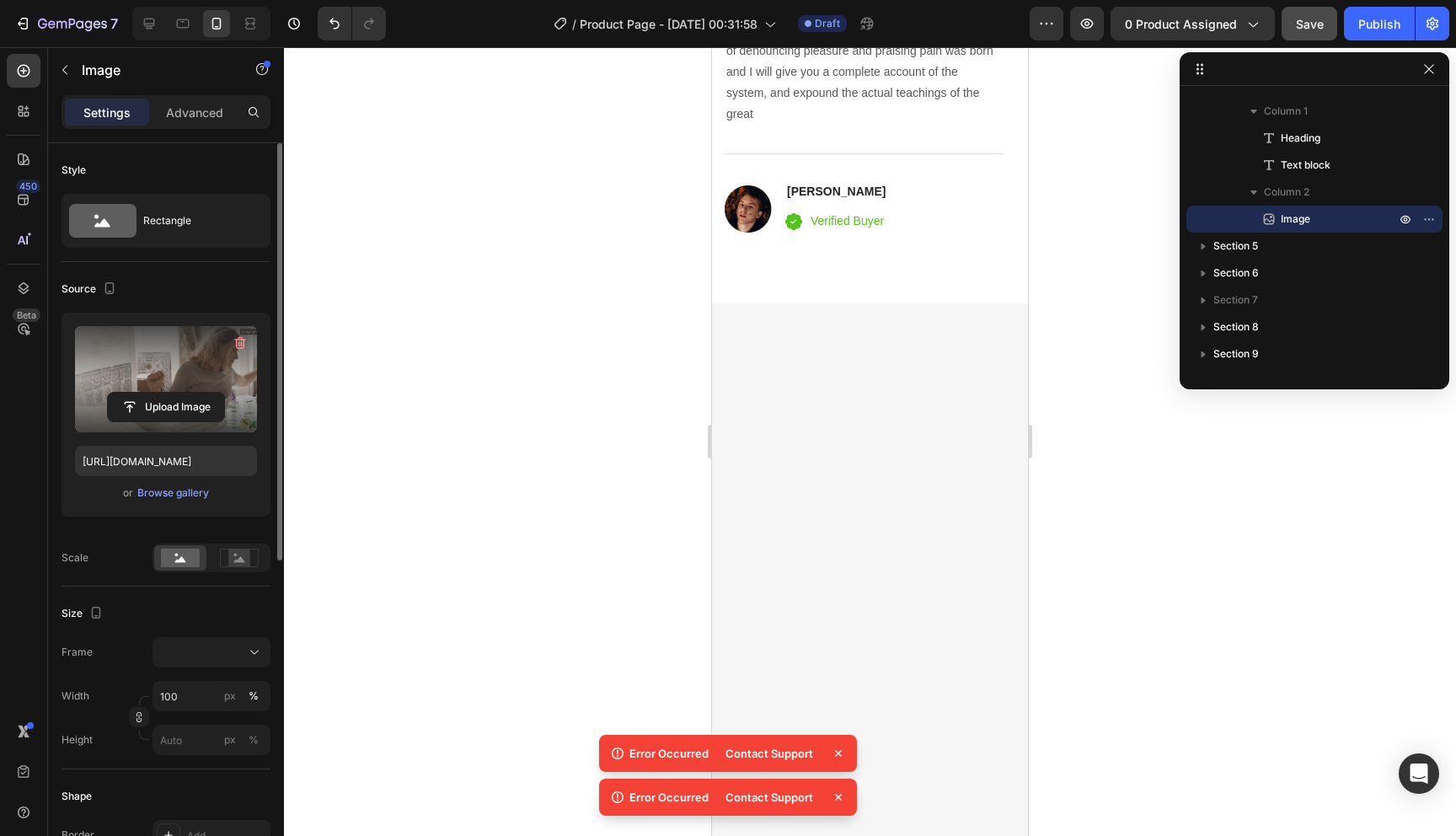
click at [840, 750] on icon at bounding box center [839, 754] width 7 height 7
click at [840, 795] on icon at bounding box center [839, 797] width 17 height 17
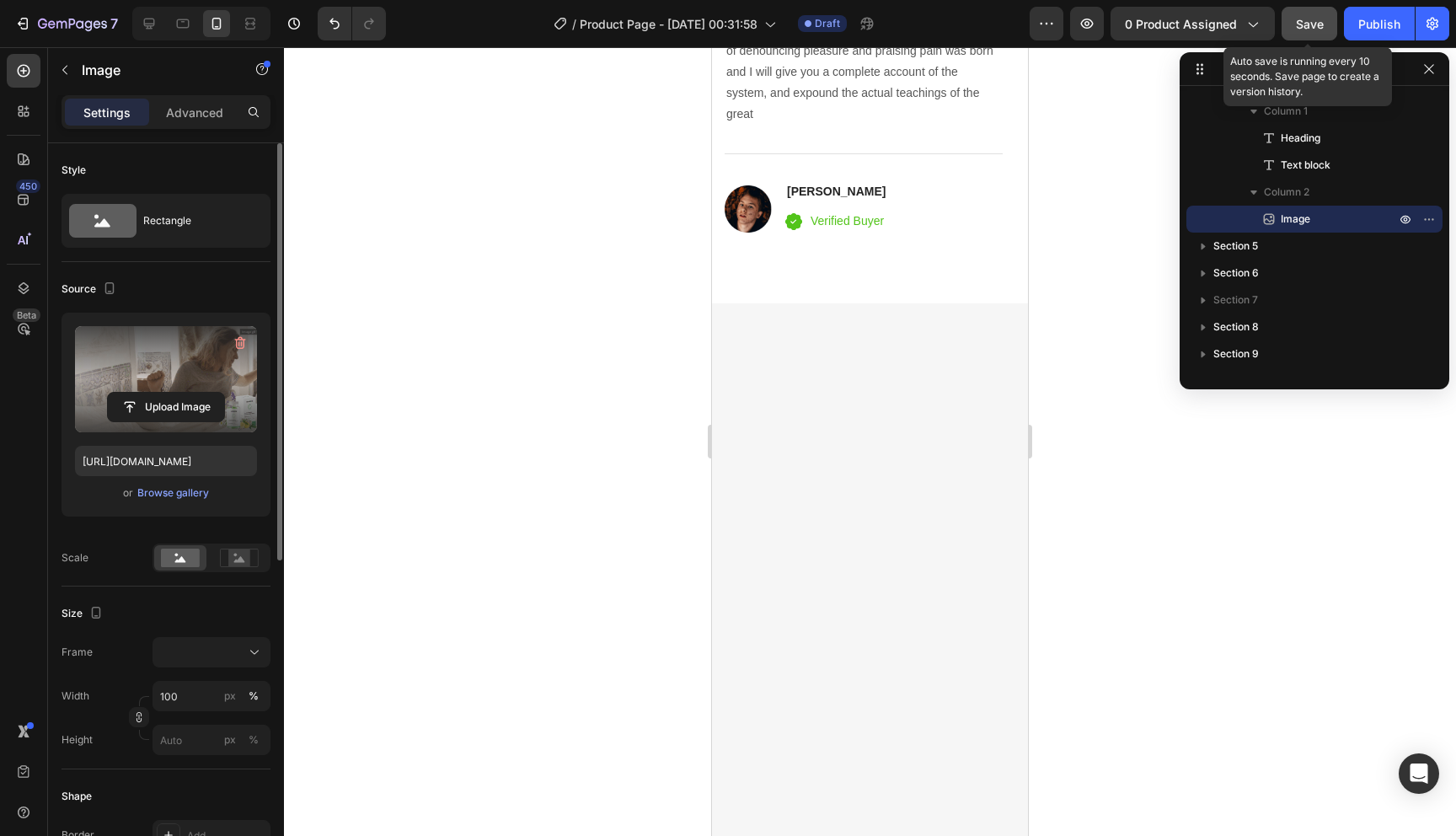
click at [1322, 24] on span "Save" at bounding box center [1309, 24] width 27 height 14
click at [1315, 29] on span "Save" at bounding box center [1309, 24] width 27 height 14
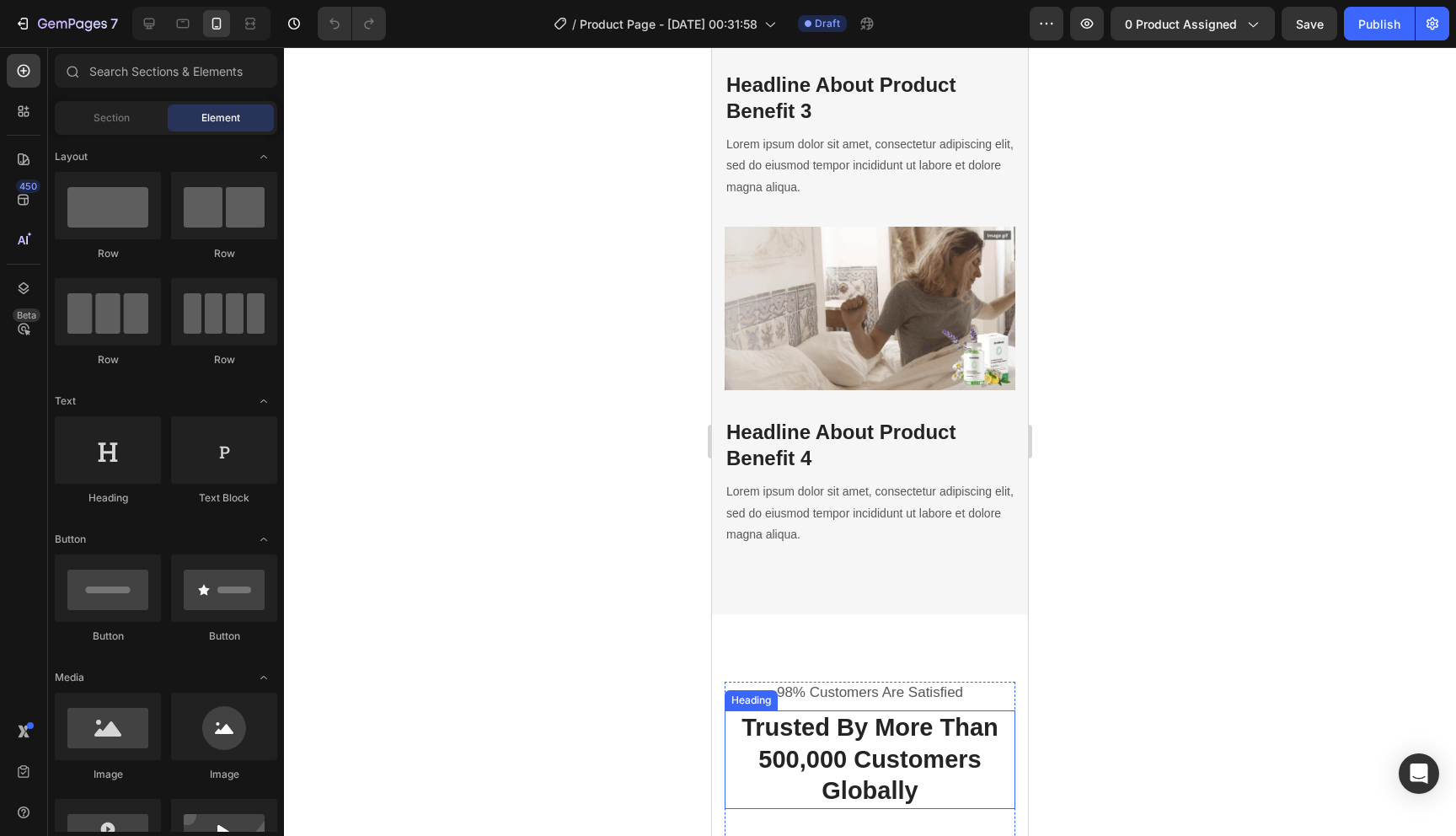
scroll to position [3263, 0]
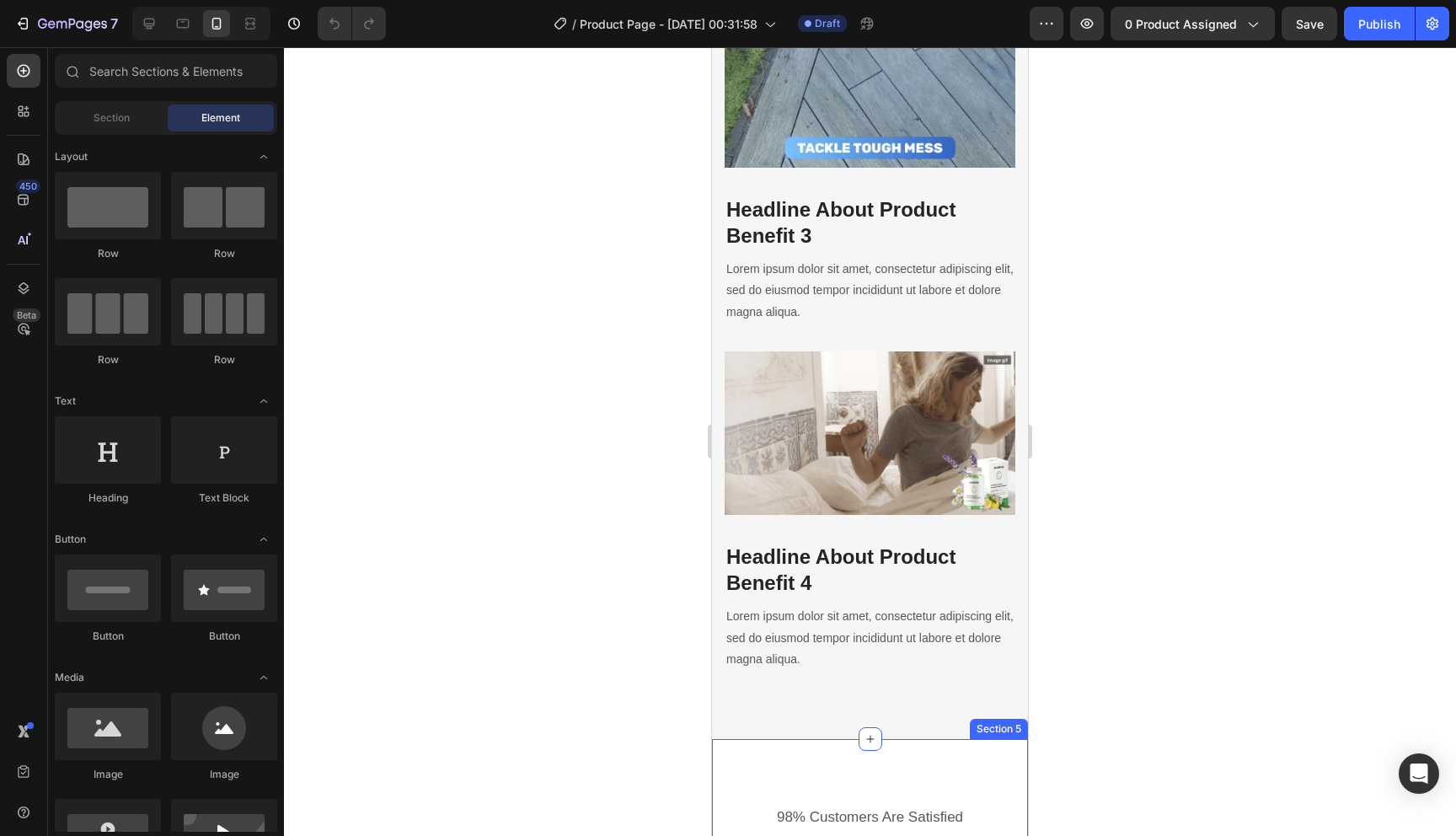
click at [879, 444] on img at bounding box center [870, 433] width 291 height 164
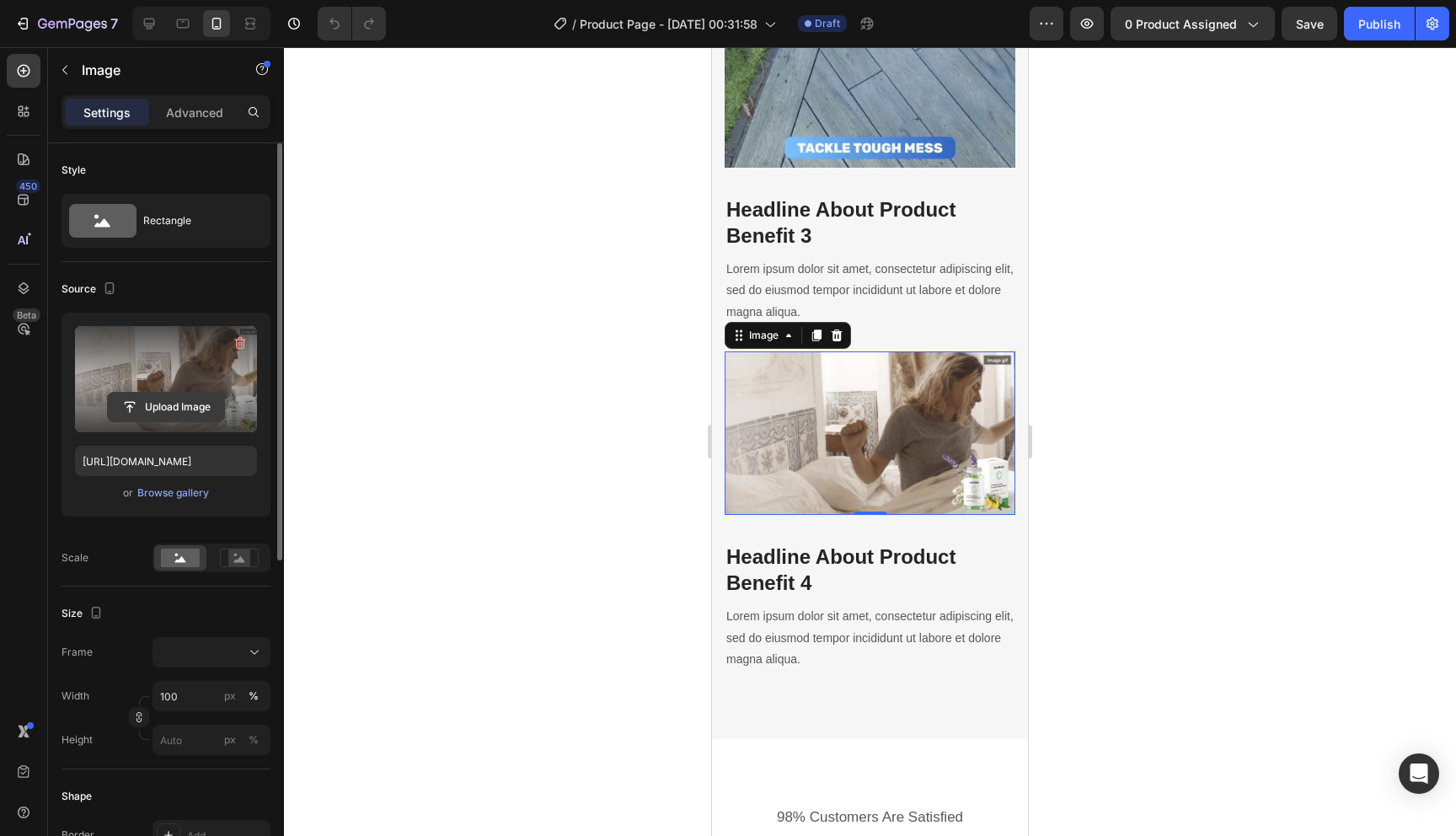
click at [189, 404] on input "file" at bounding box center [165, 407] width 116 height 28
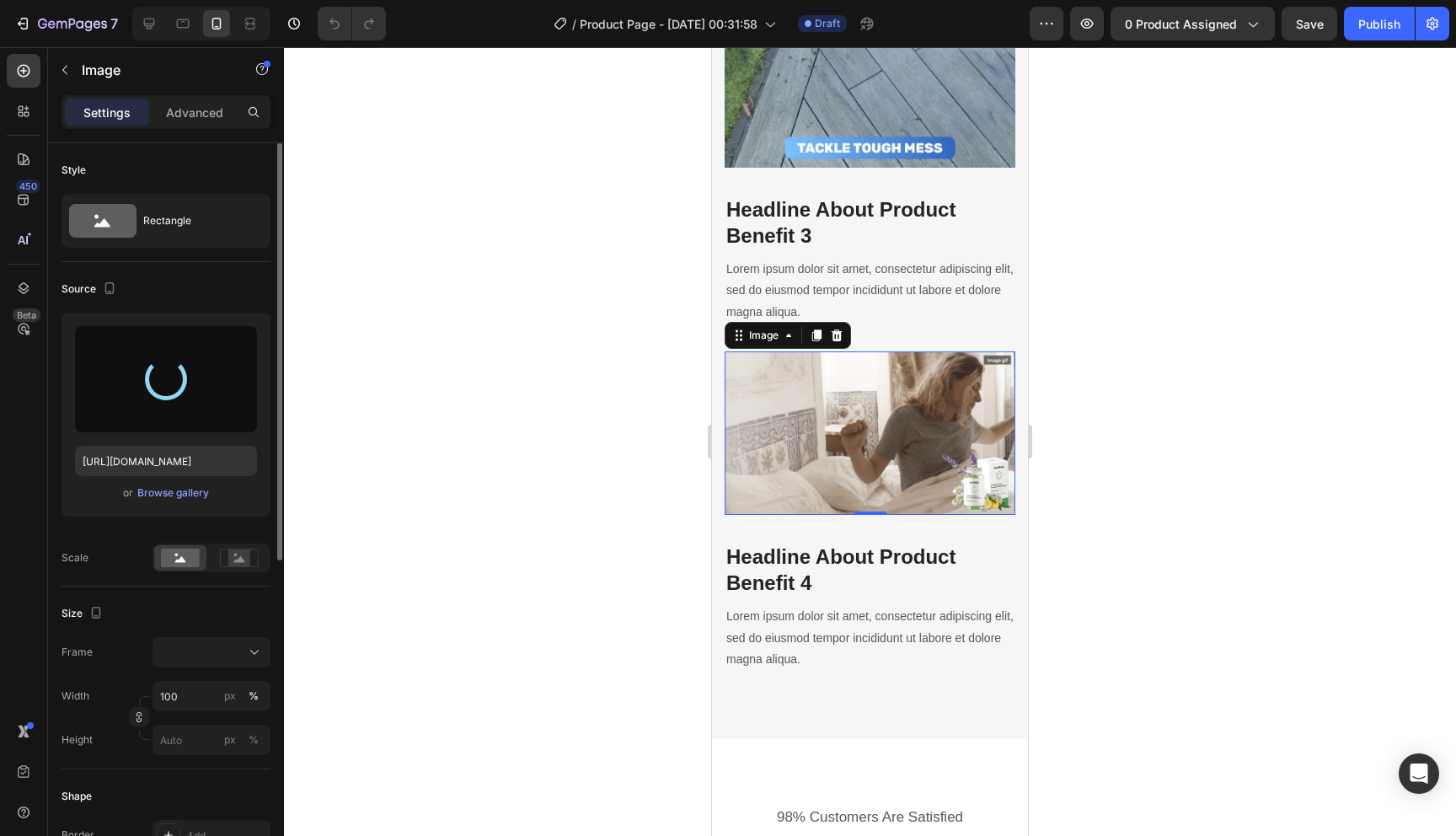
type input "https://cdn.shopify.com/s/files/1/0708/9766/4199/files/gempages_577468888820744…"
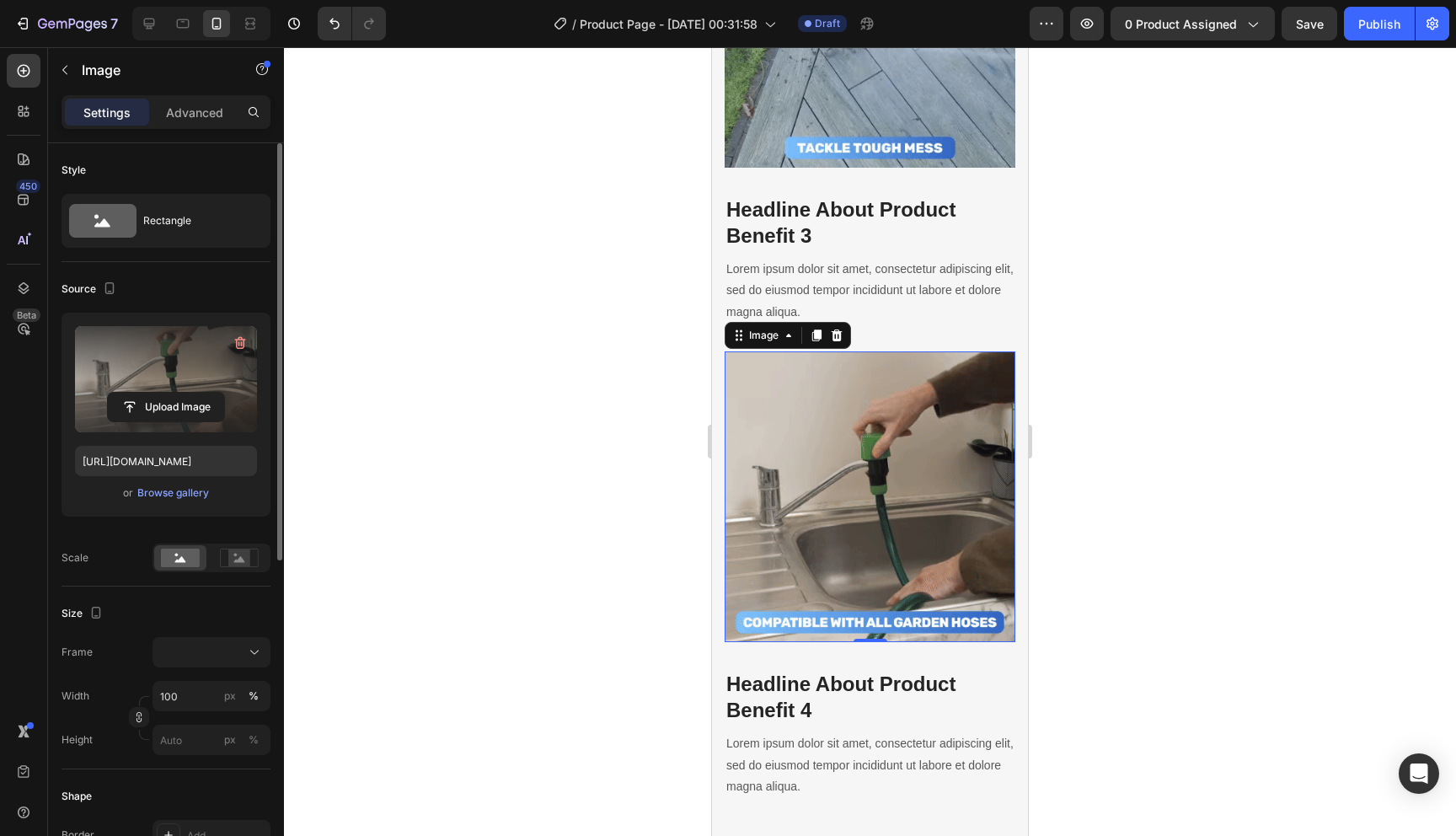
scroll to position [3629, 0]
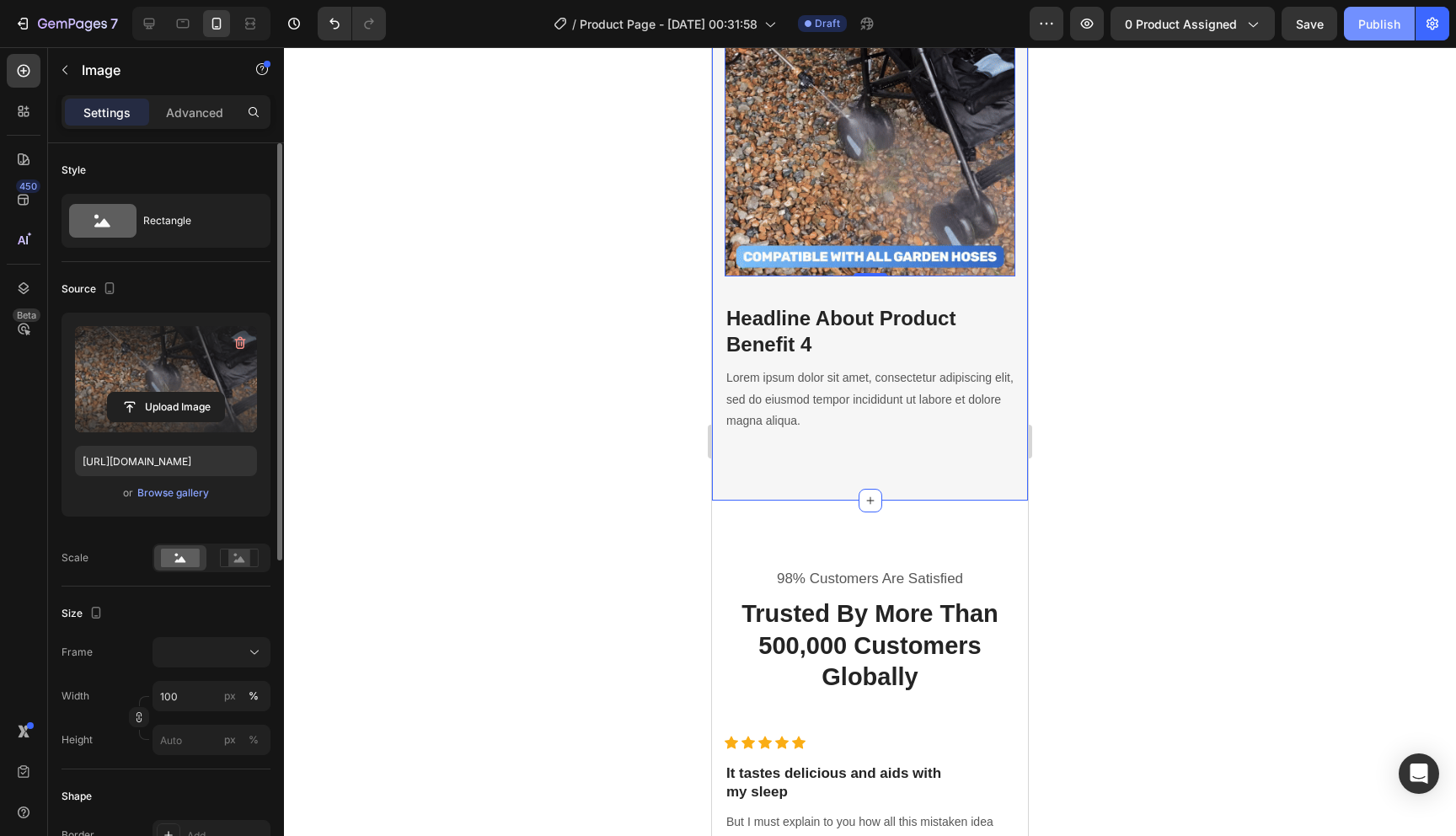
click at [1388, 23] on div "Publish" at bounding box center [1380, 24] width 42 height 18
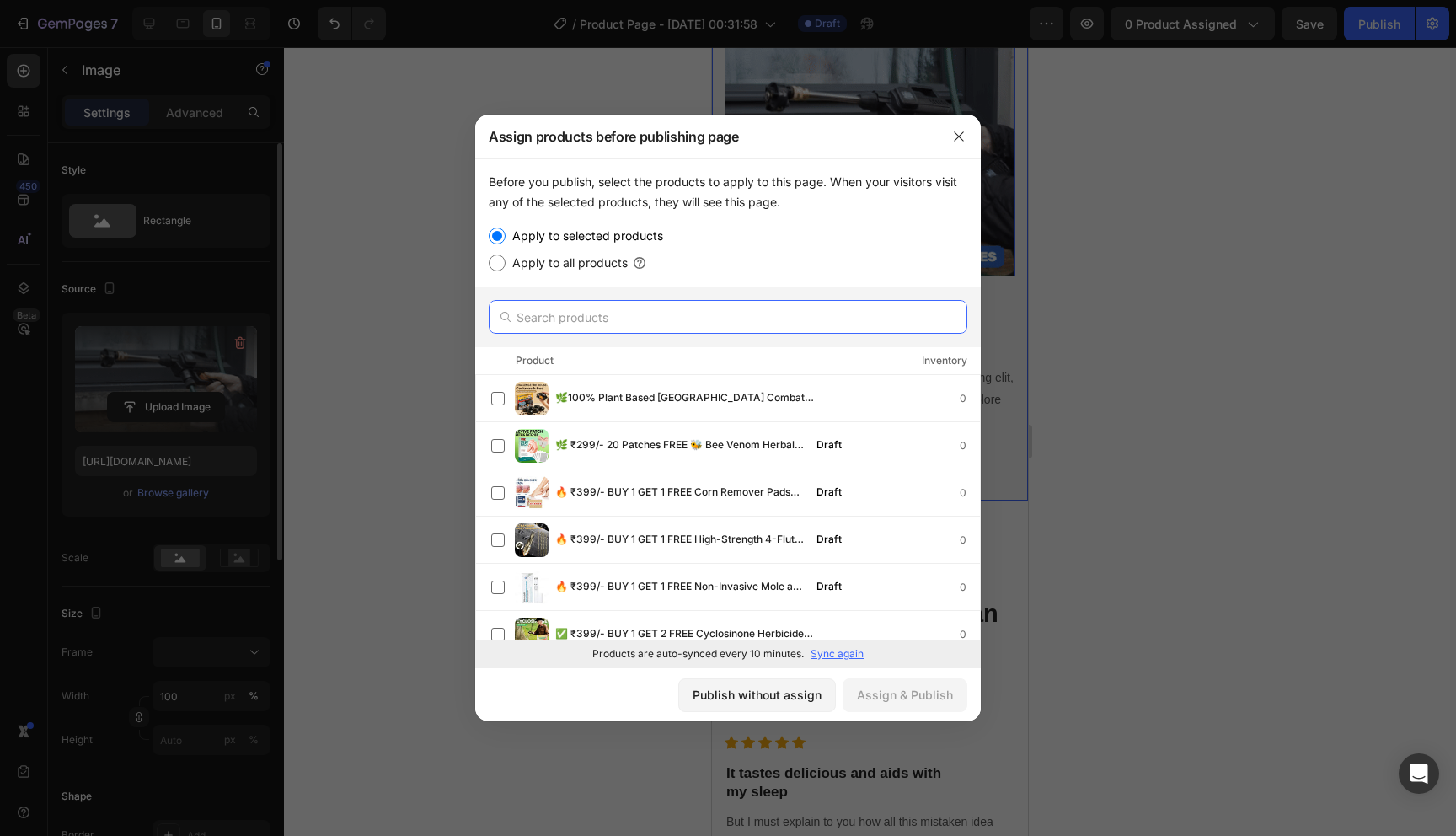
click at [652, 325] on input "text" at bounding box center [728, 317] width 479 height 34
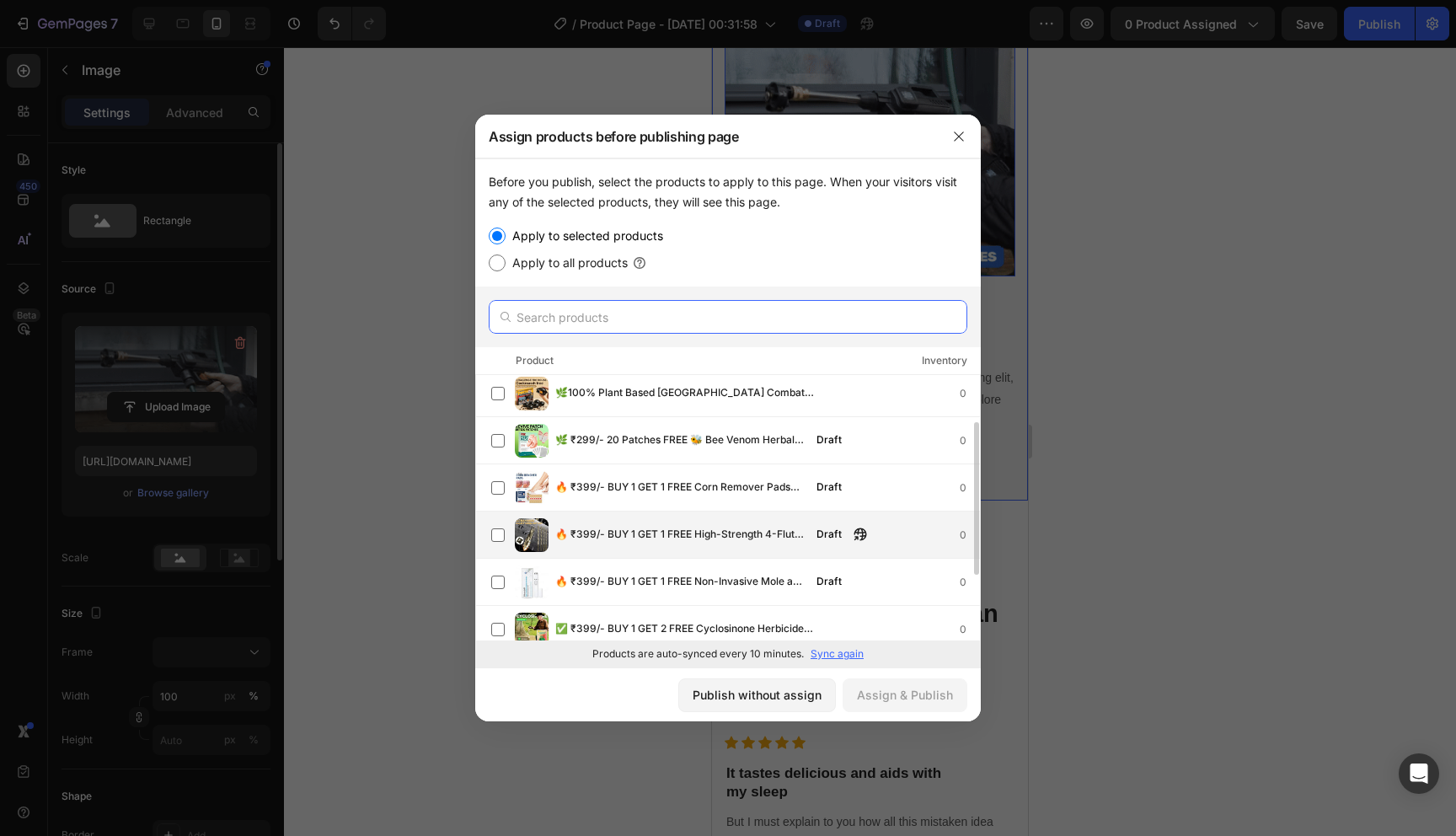
scroll to position [0, 0]
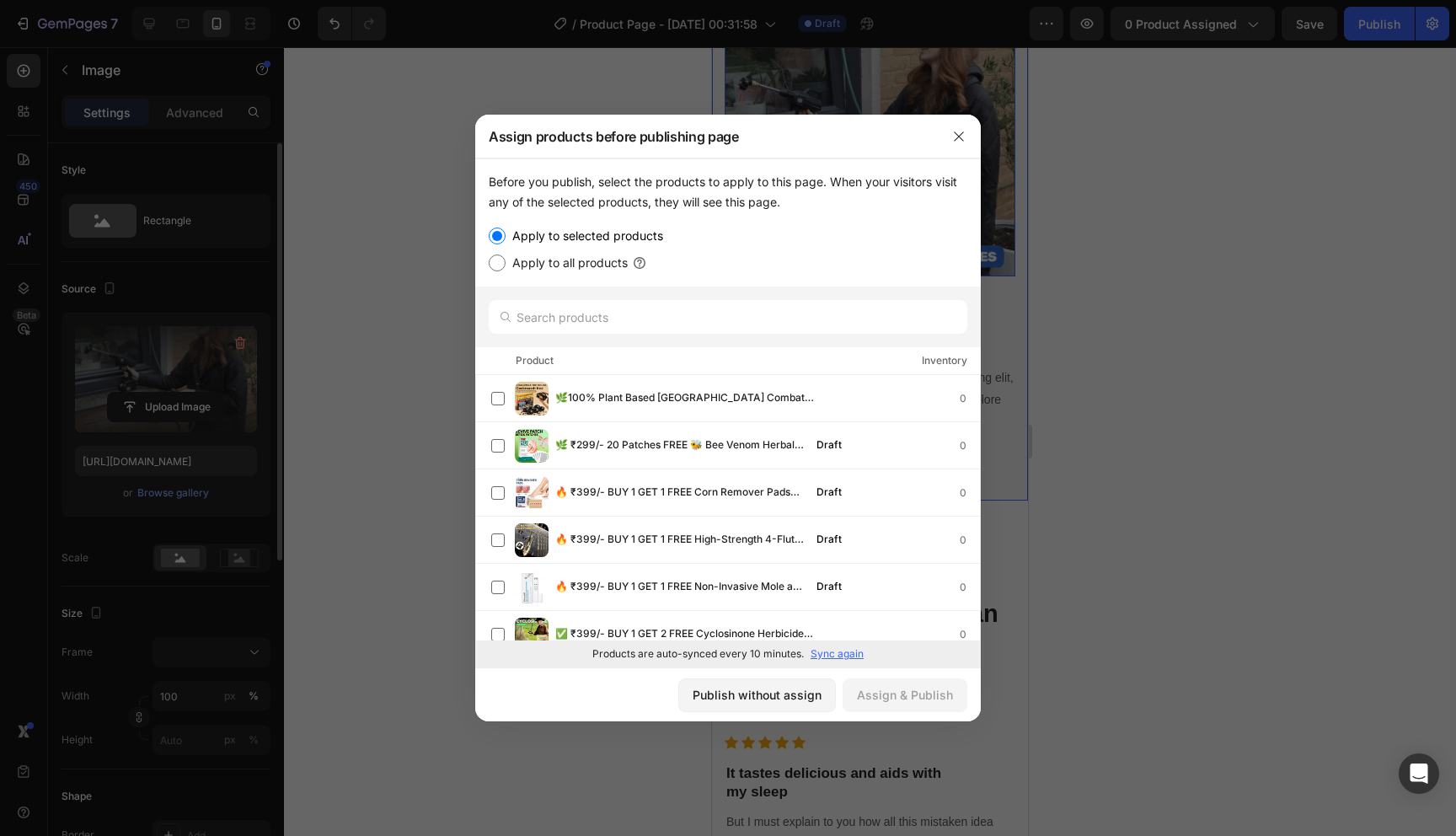
click at [608, 263] on label "Apply to all products" at bounding box center [567, 263] width 122 height 20
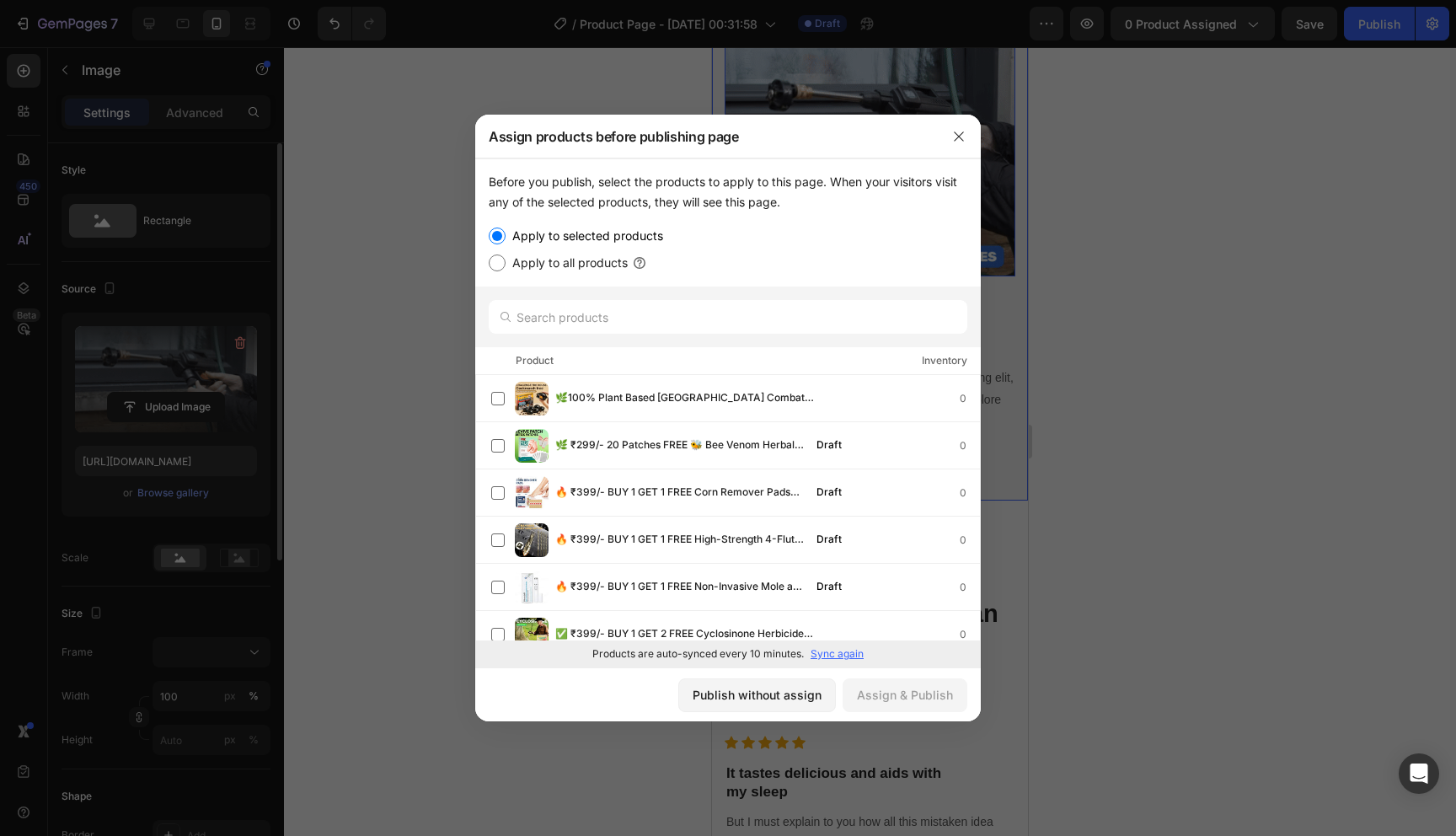
click at [506, 263] on input "Apply to all products" at bounding box center [497, 263] width 17 height 17
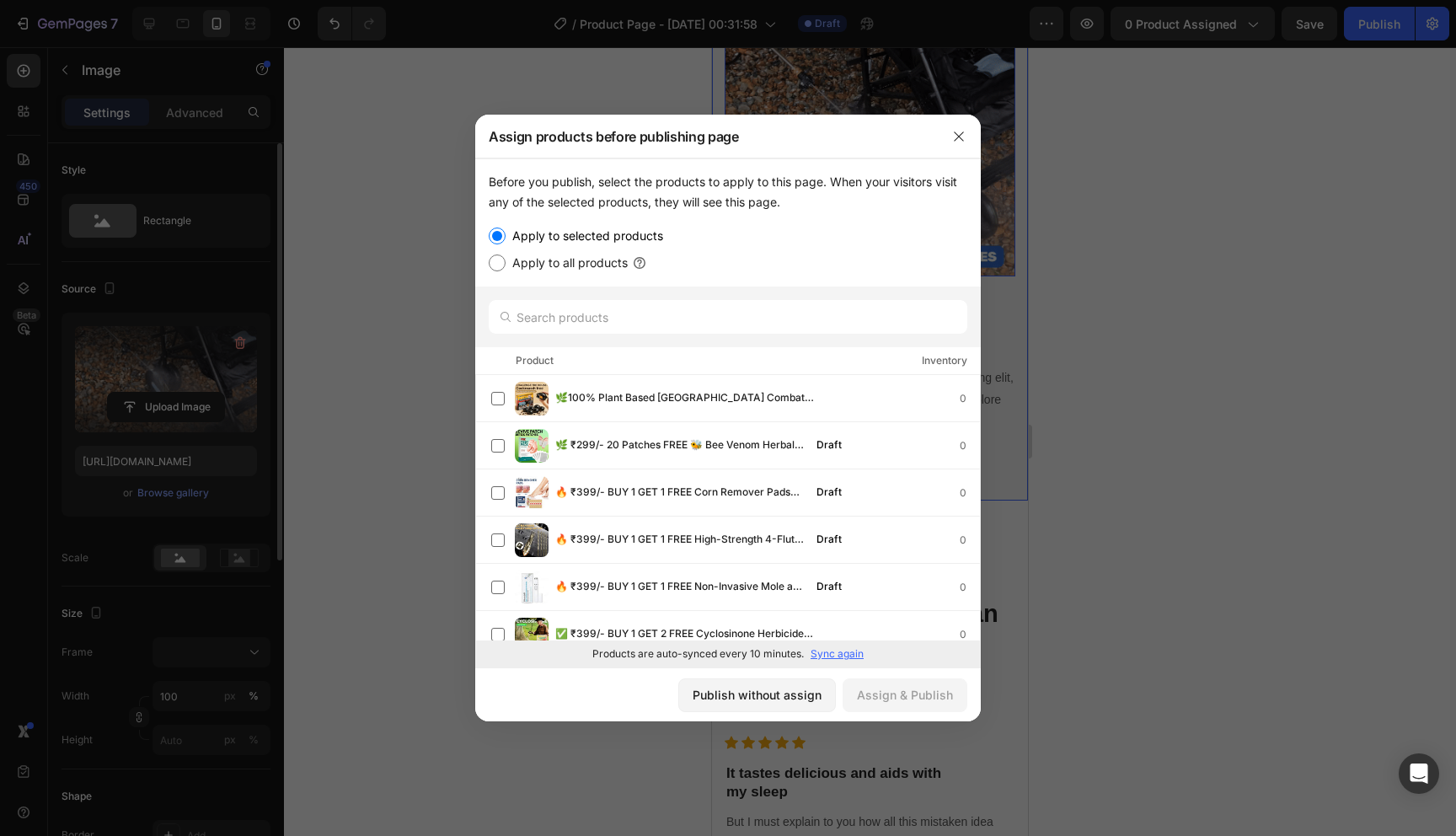
radio input "true"
click at [594, 227] on label "Apply to selected products" at bounding box center [585, 235] width 157 height 20
click at [506, 227] on input "Apply to selected products" at bounding box center [497, 235] width 17 height 17
radio input "true"
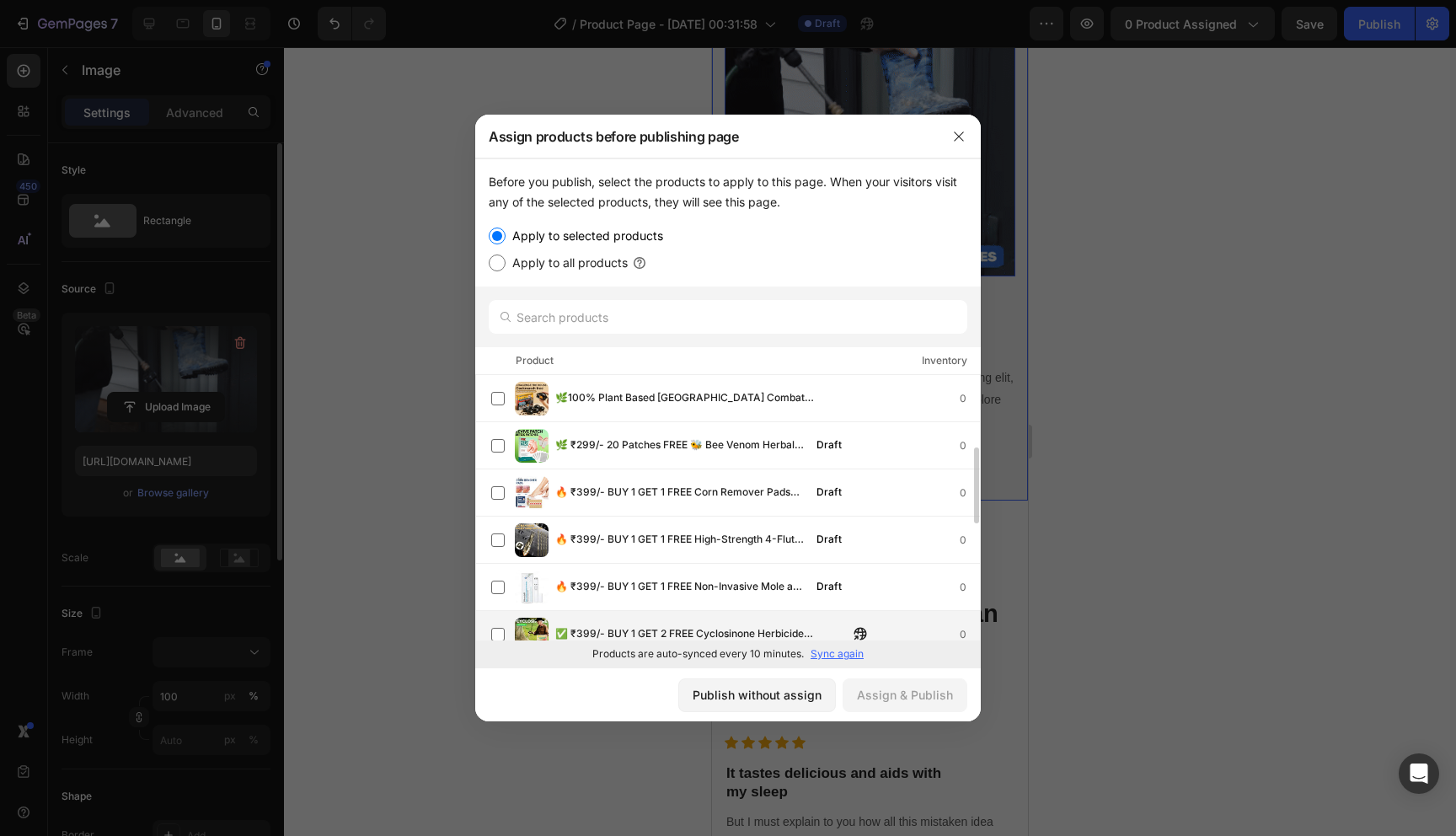
scroll to position [222, 0]
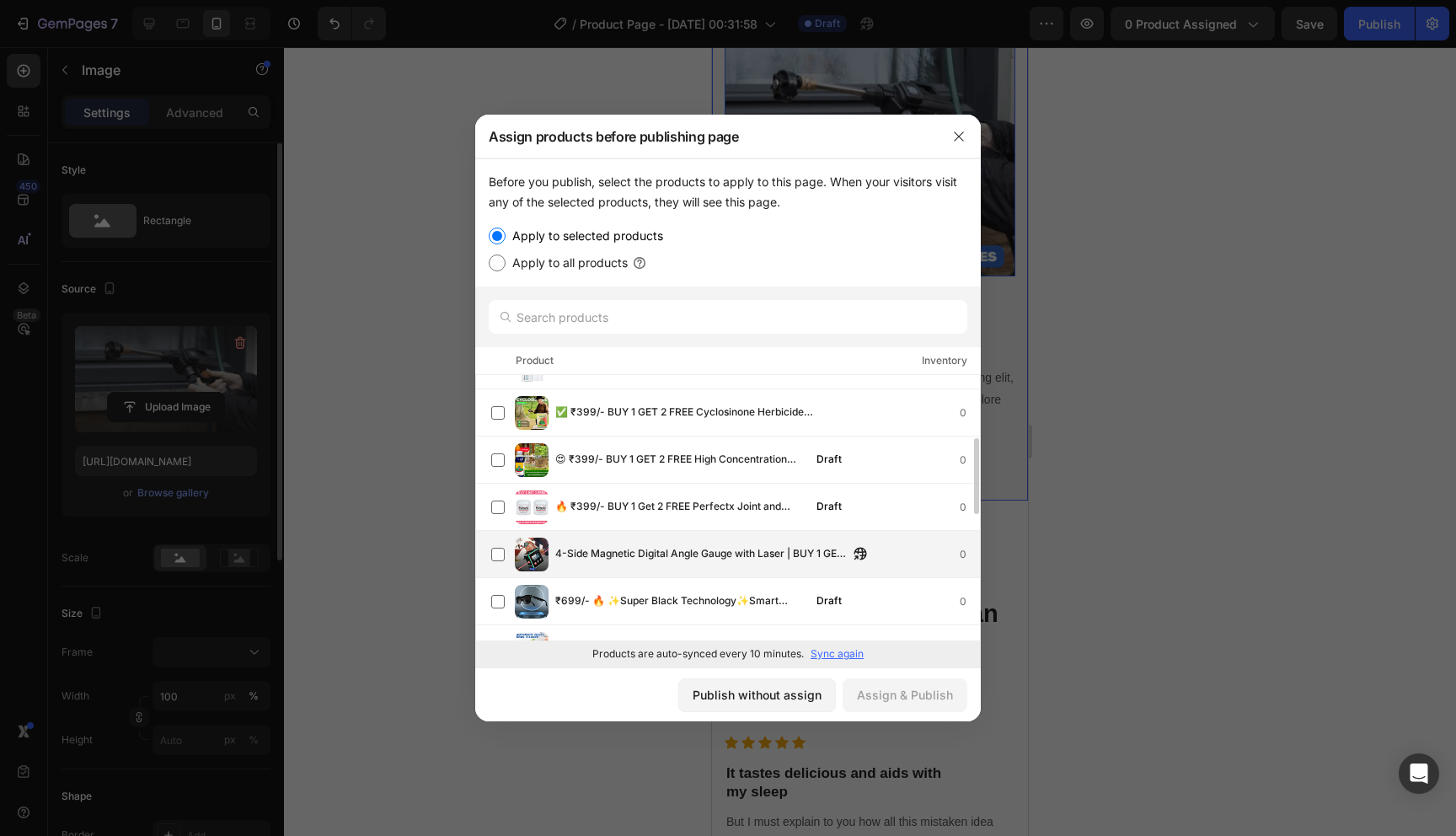
click at [624, 562] on span "4-Side Magnetic Digital Angle Gauge with Laser | BUY 1 GET 1 FREE" at bounding box center [702, 554] width 294 height 19
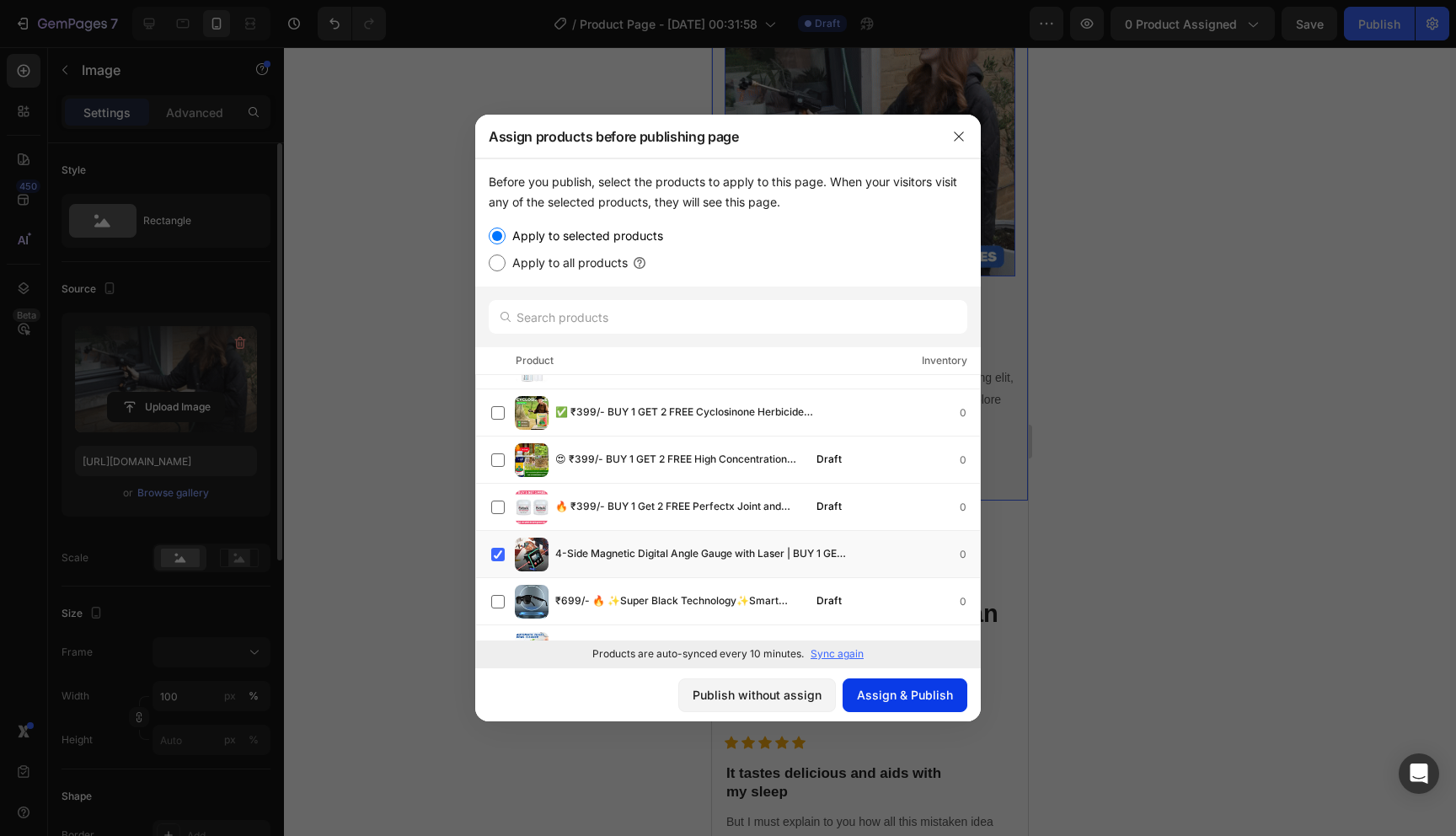
click at [894, 692] on div "Assign & Publish" at bounding box center [905, 695] width 96 height 18
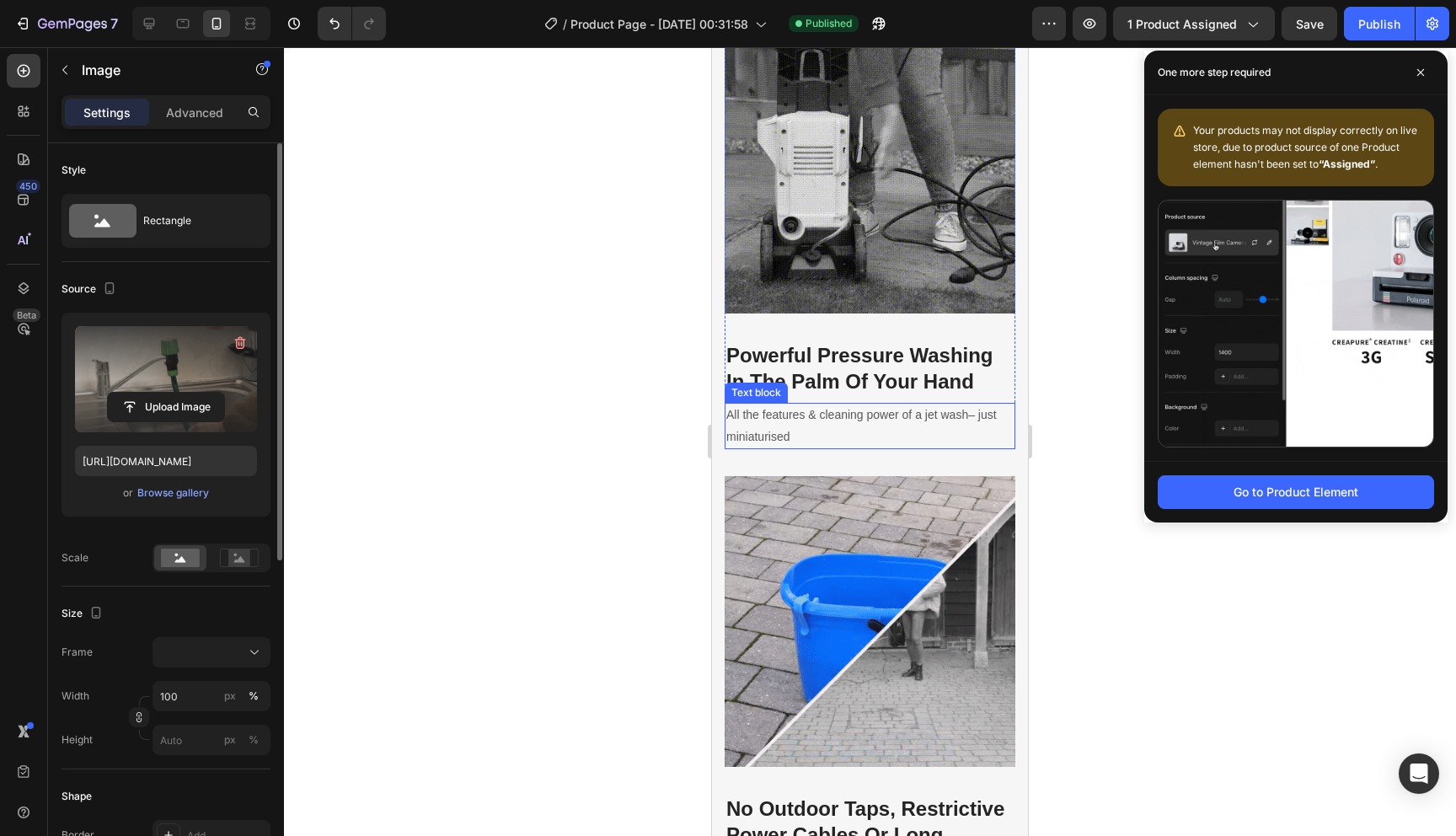
scroll to position [0, 0]
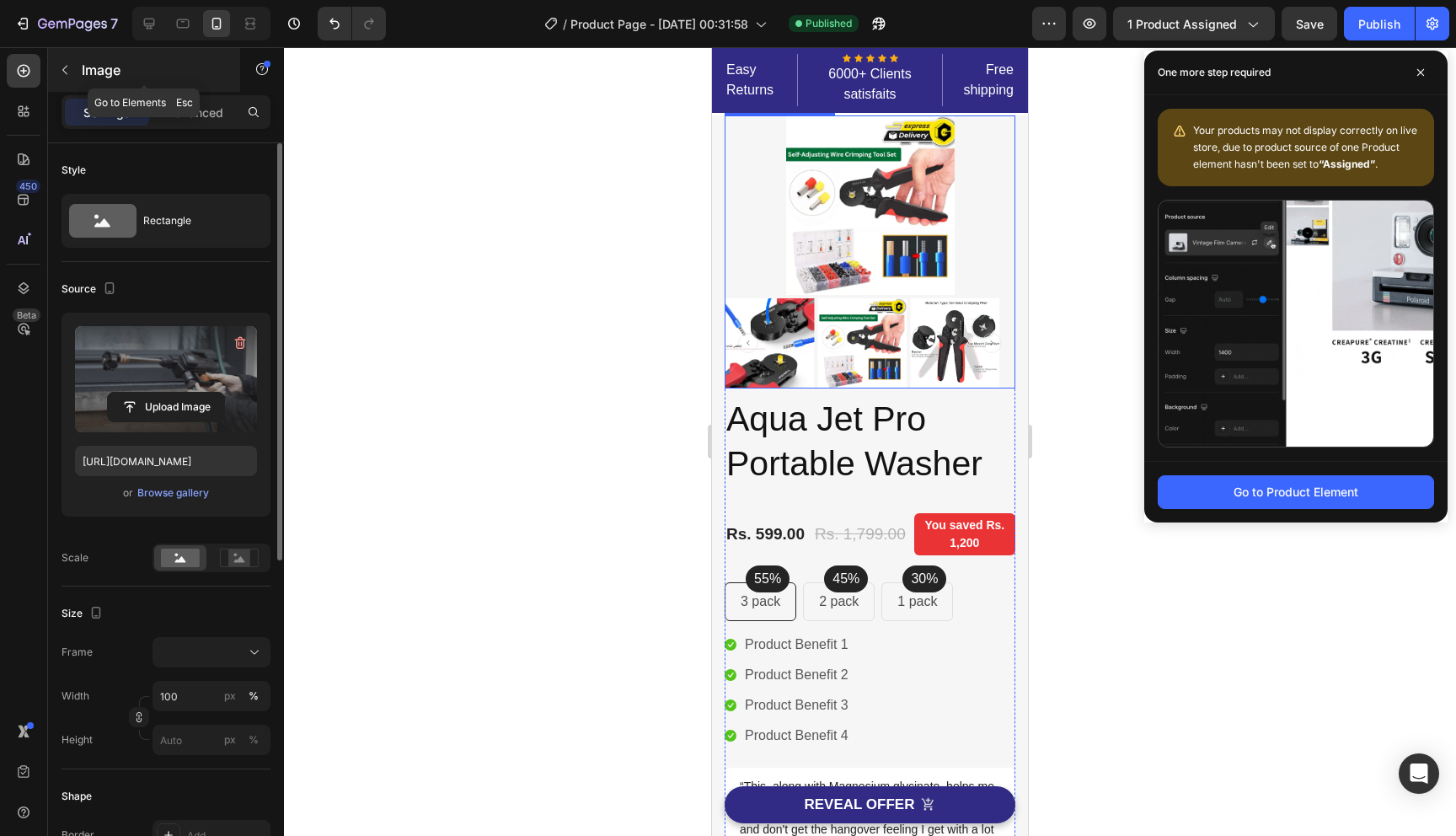
click at [67, 79] on button "button" at bounding box center [65, 70] width 27 height 27
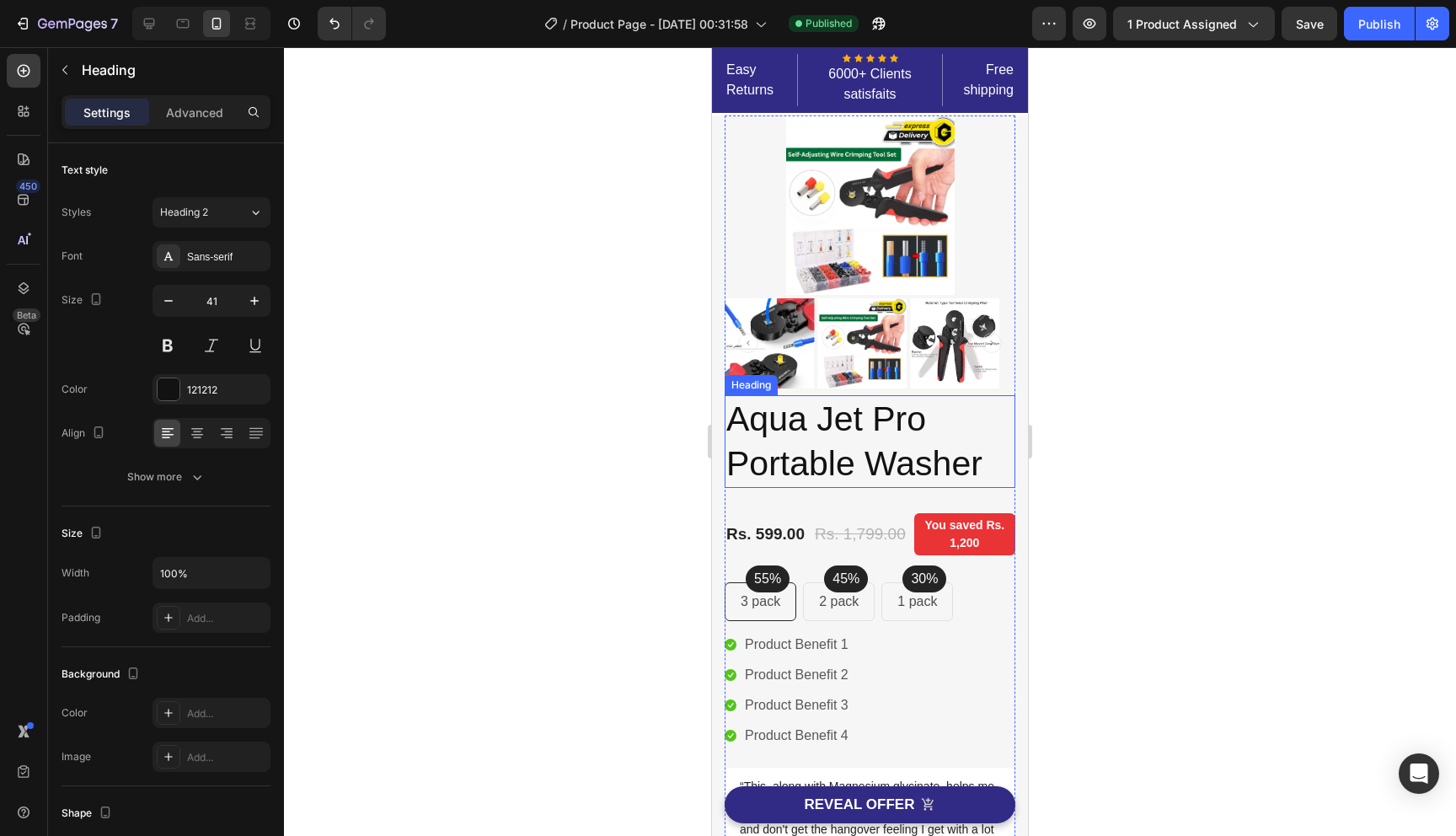
click at [851, 437] on h2 "Aqua Jet Pro Portable Washer" at bounding box center [870, 442] width 291 height 94
click at [812, 288] on img at bounding box center [870, 205] width 169 height 180
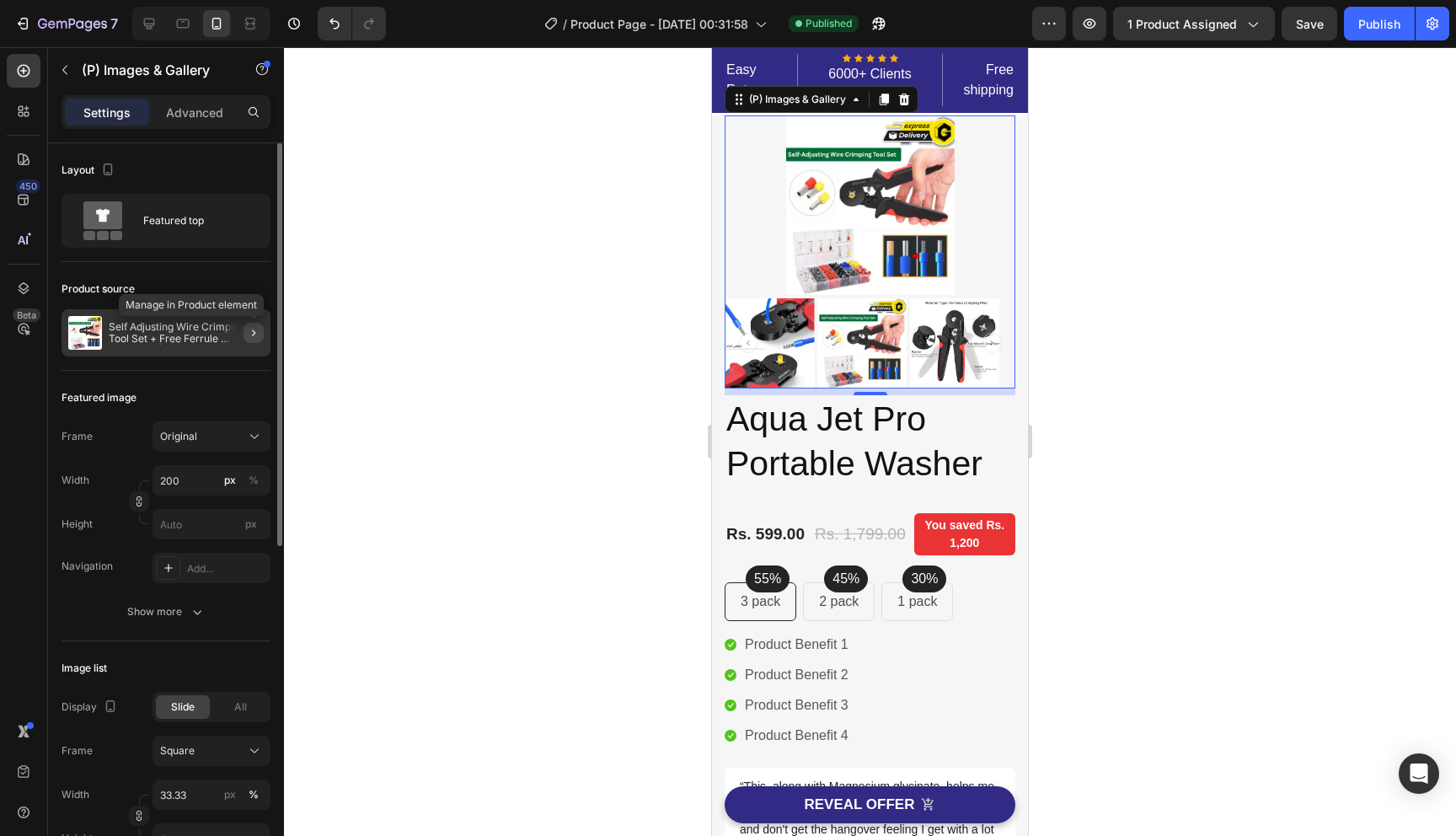
click at [247, 330] on icon "button" at bounding box center [253, 333] width 13 height 13
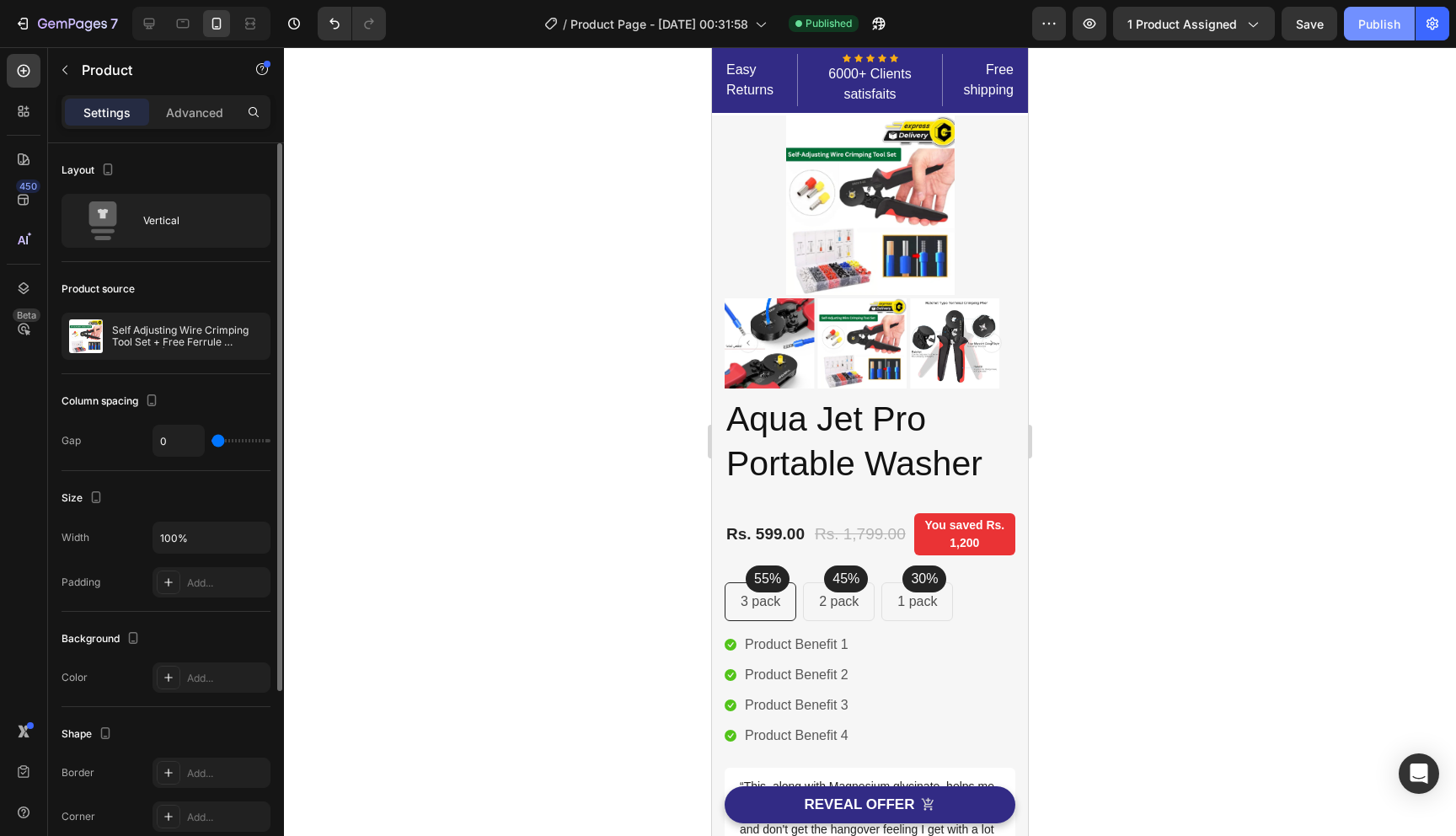
click at [1383, 30] on div "Publish" at bounding box center [1380, 24] width 42 height 18
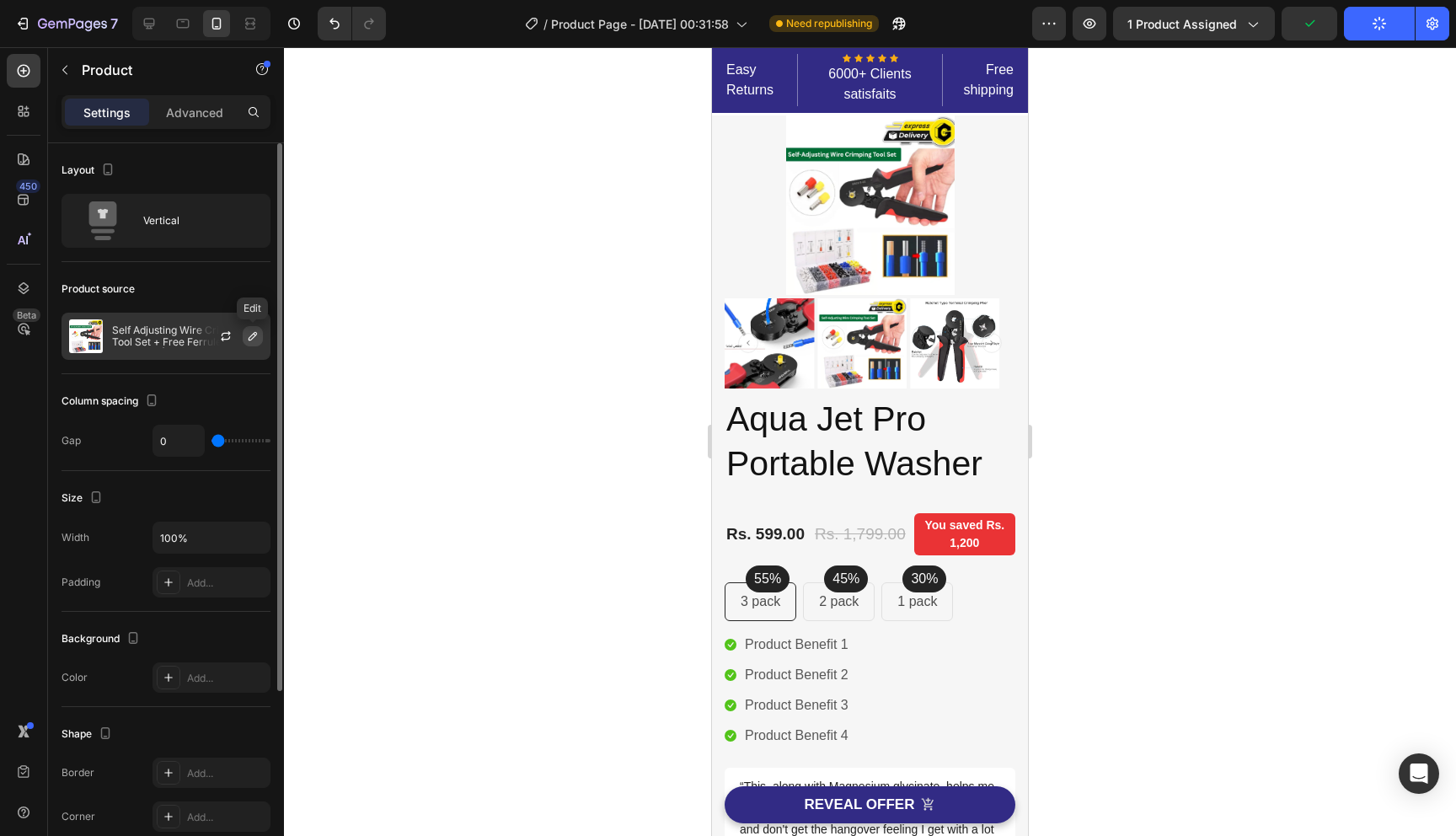
click at [249, 333] on icon "button" at bounding box center [252, 336] width 13 height 13
click at [217, 707] on div "Product source Self Adjusting Wire Crimping Tool Set + Free Ferrule Terminals |…" at bounding box center [166, 798] width 209 height 183
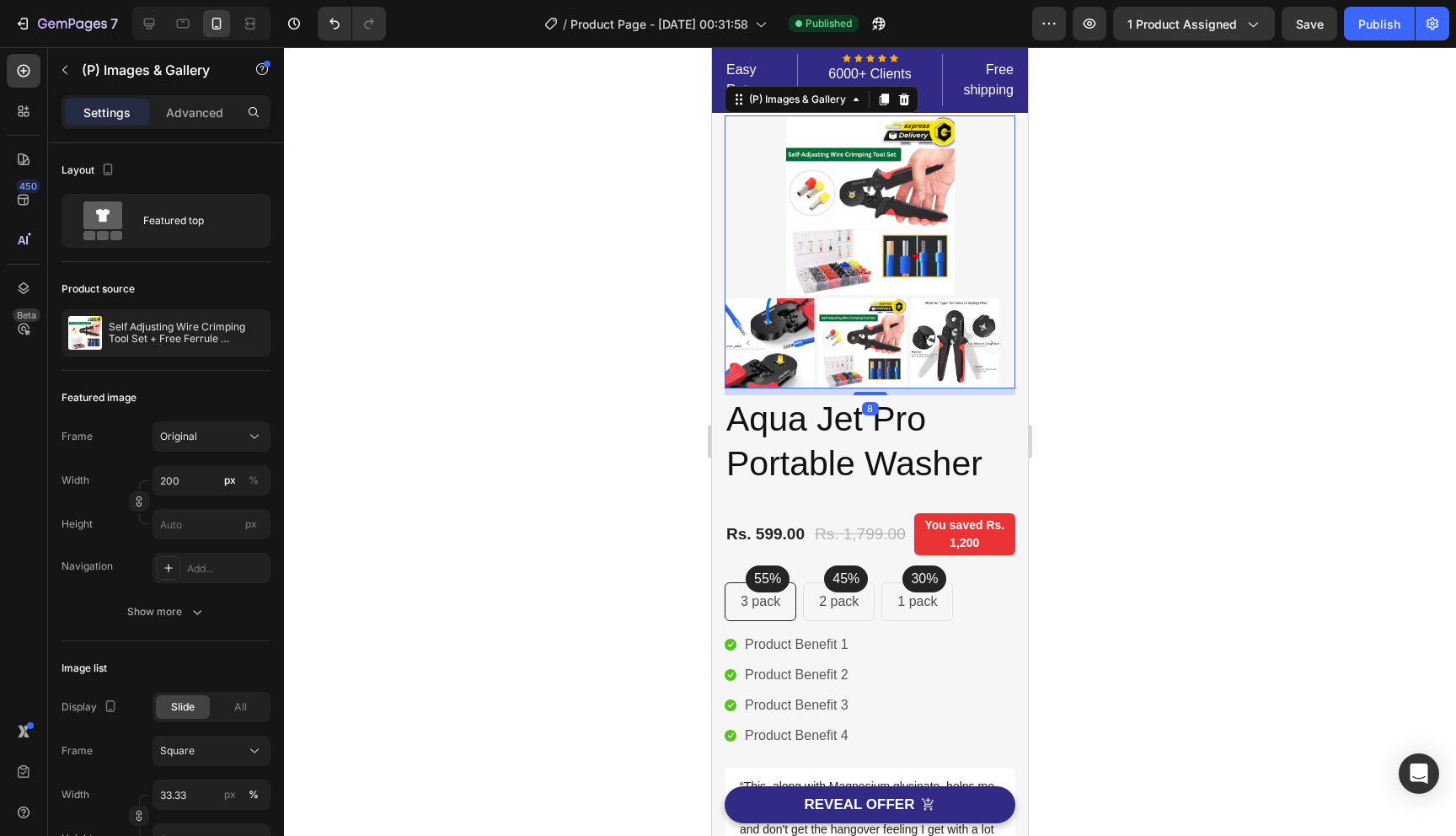
click at [841, 216] on img at bounding box center [870, 205] width 169 height 180
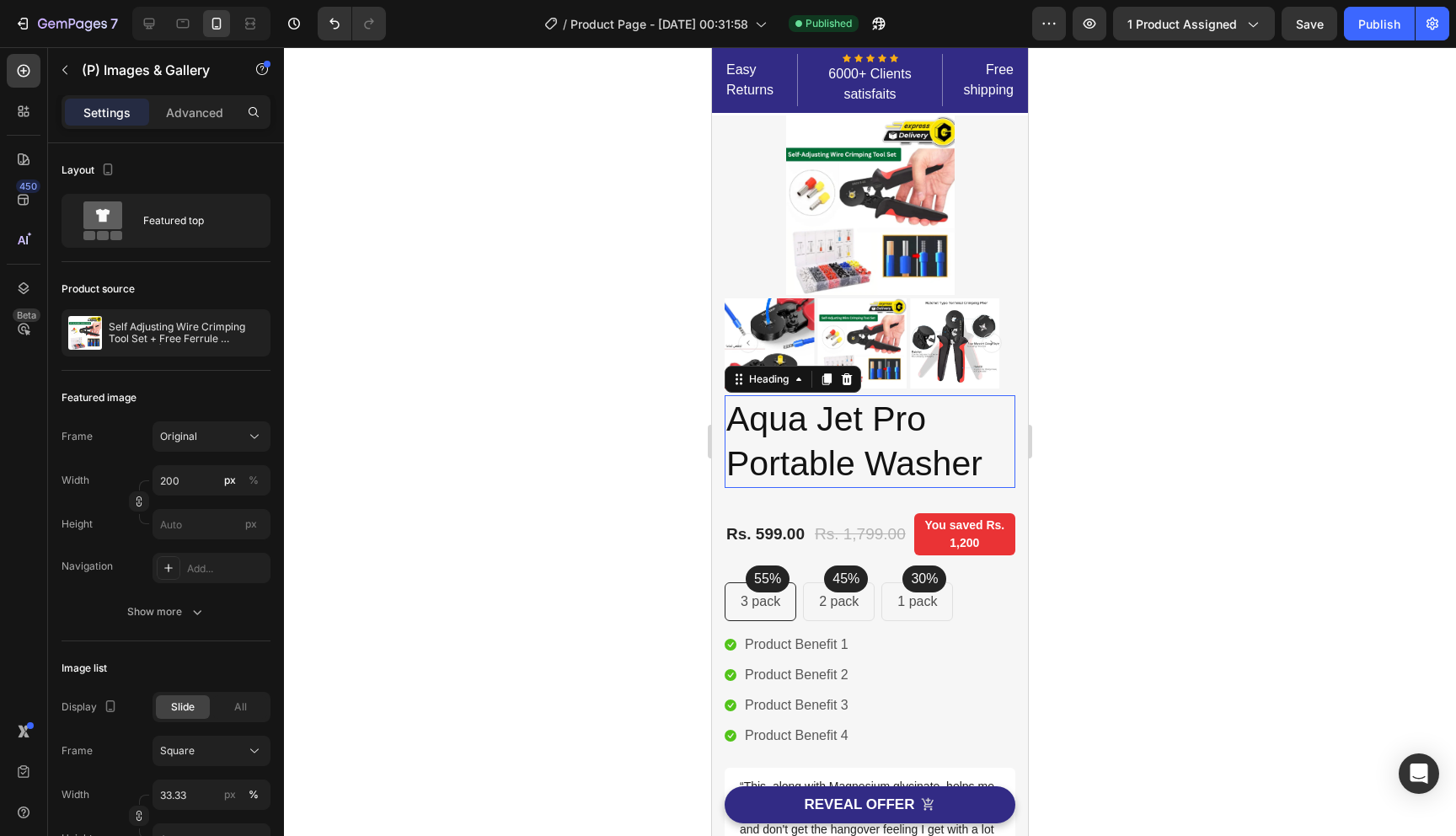
click at [864, 438] on h2 "Aqua Jet Pro Portable Washer" at bounding box center [870, 442] width 291 height 94
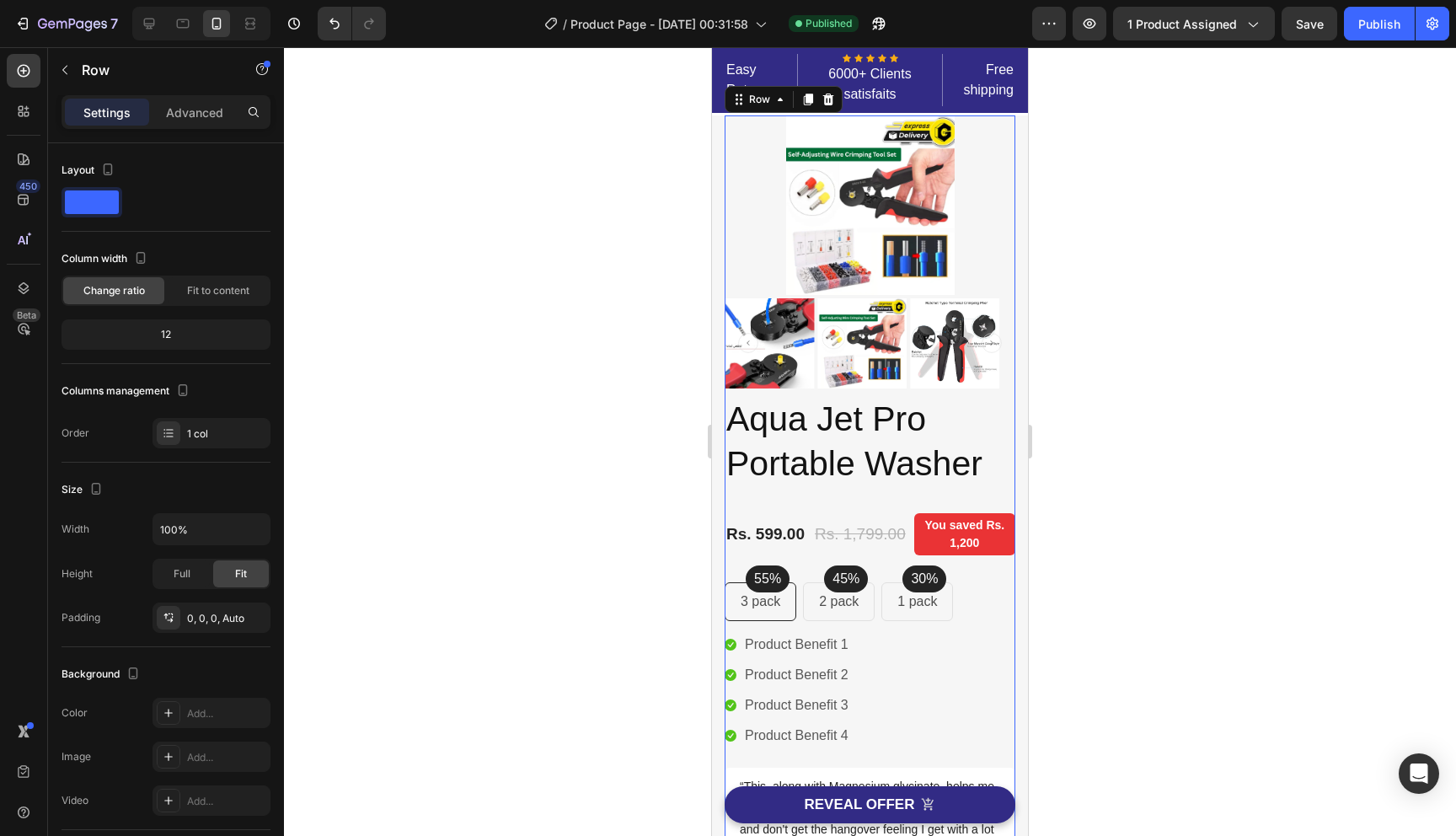
click at [907, 768] on div "(P) Images & Gallery Aqua Jet Pro Portable Washer Heading Icon Icon Icon Icon I…" at bounding box center [870, 510] width 291 height 789
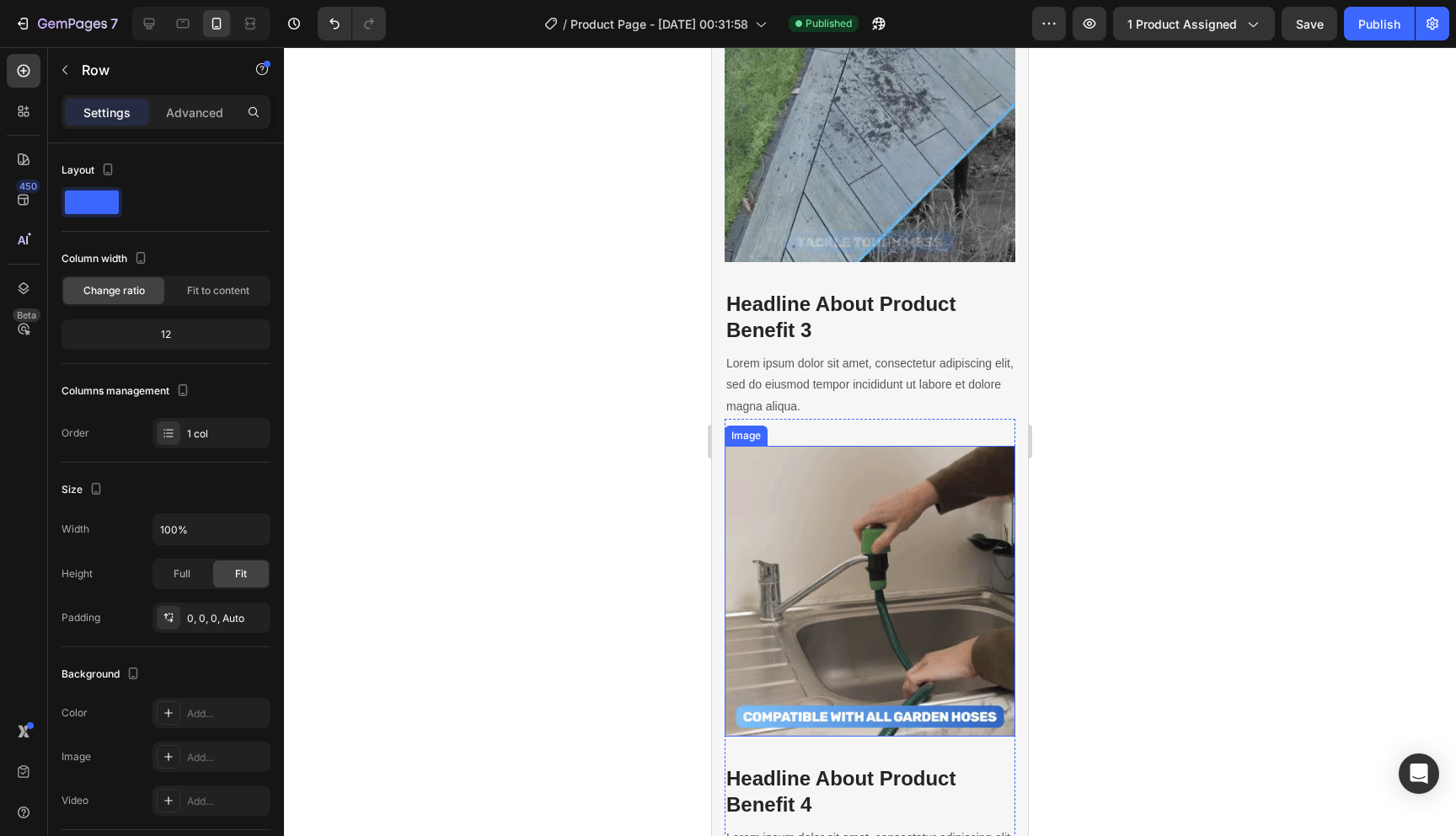
scroll to position [2801, 0]
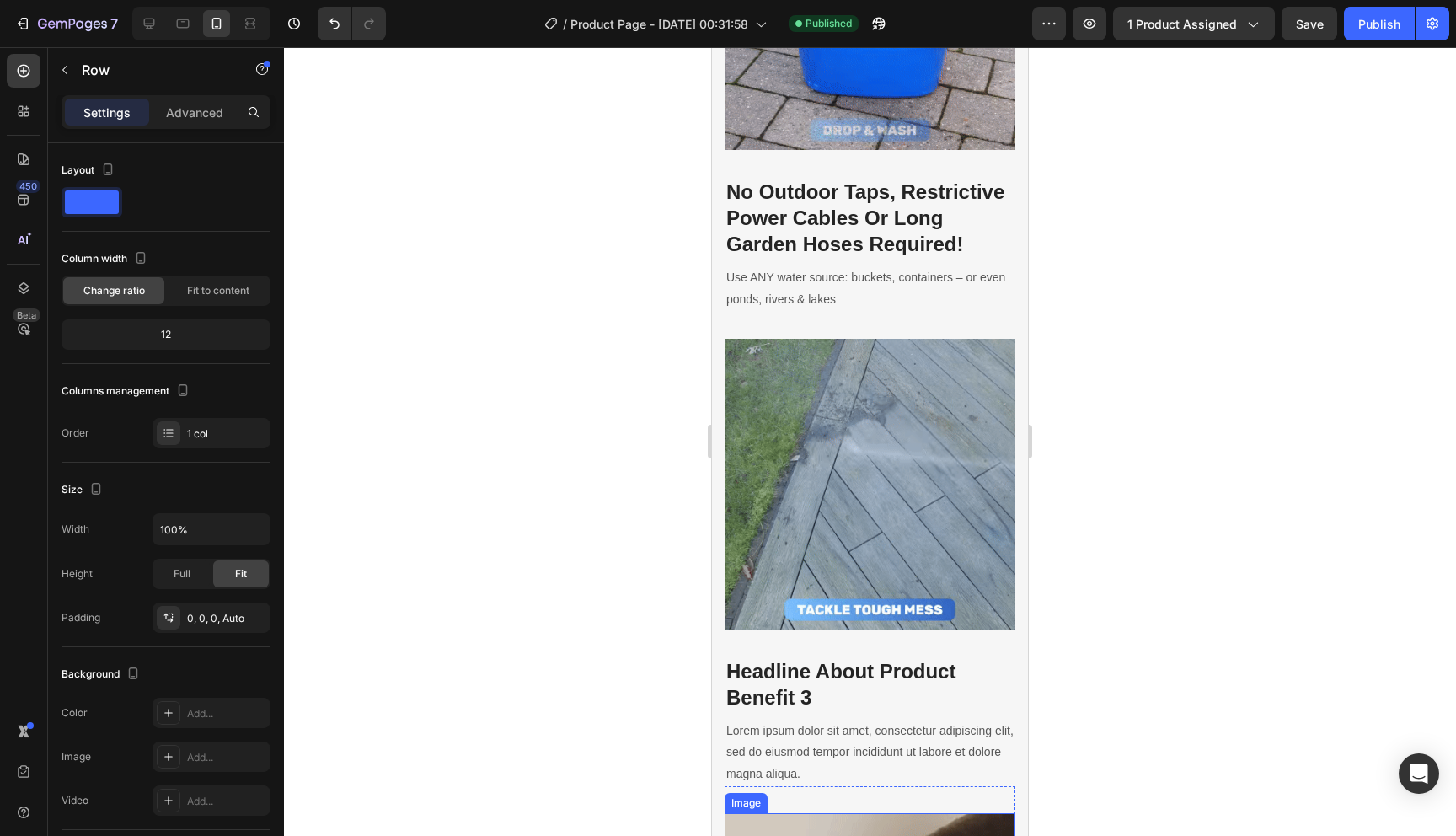
click at [883, 442] on img at bounding box center [870, 484] width 291 height 291
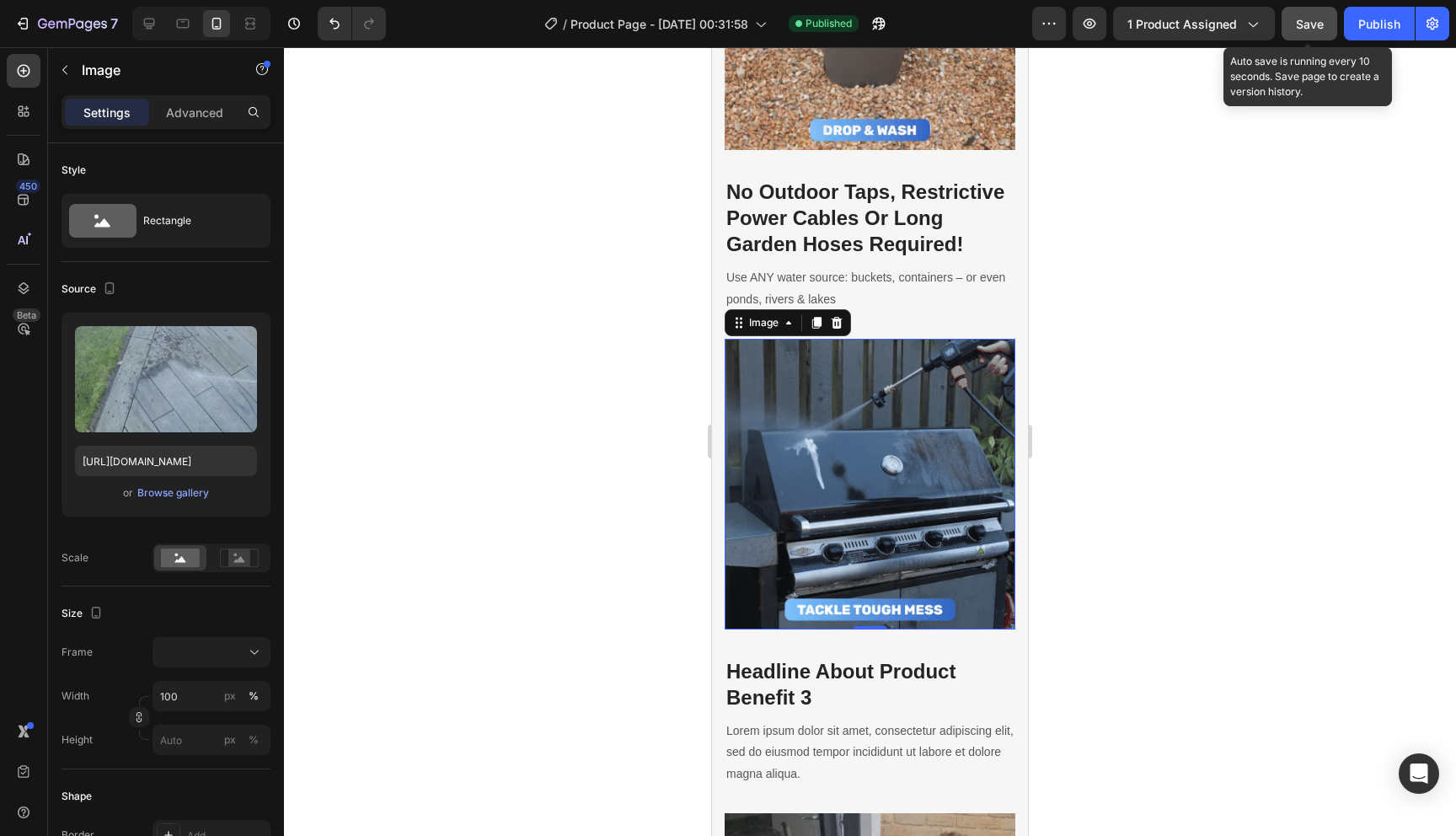
click at [1294, 26] on button "Save" at bounding box center [1309, 24] width 56 height 34
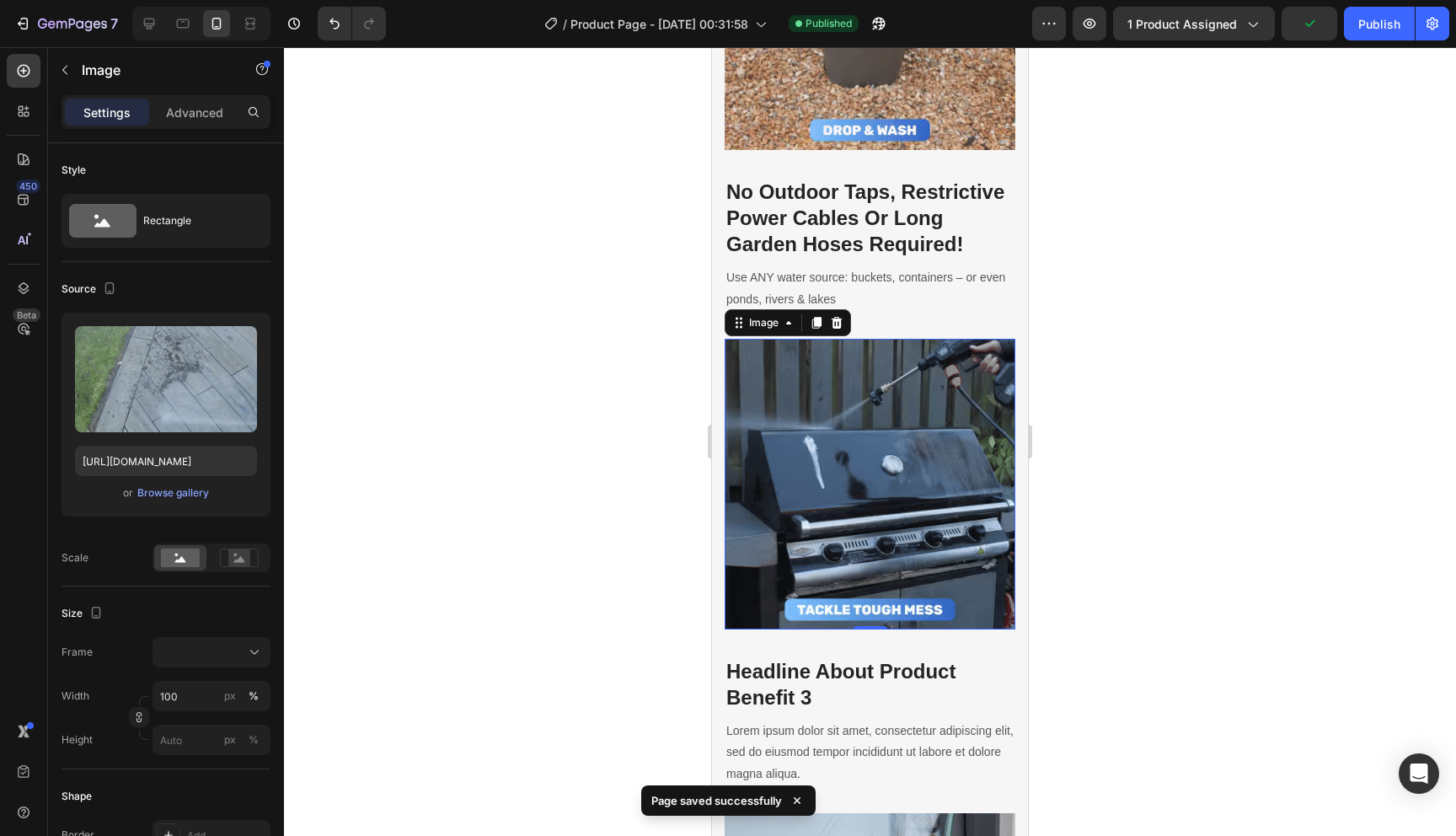
scroll to position [2441, 0]
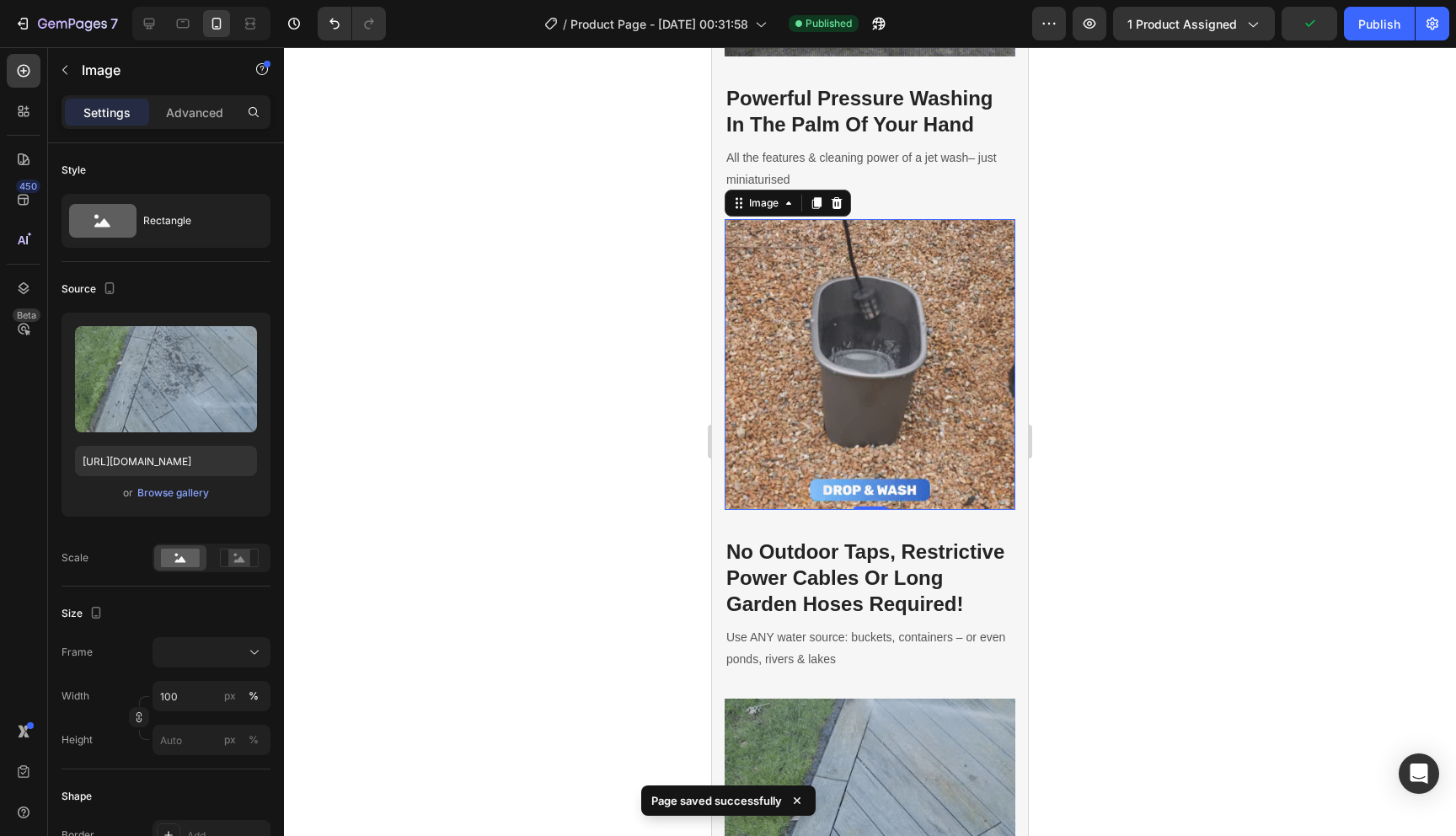
click at [901, 406] on img at bounding box center [870, 364] width 291 height 291
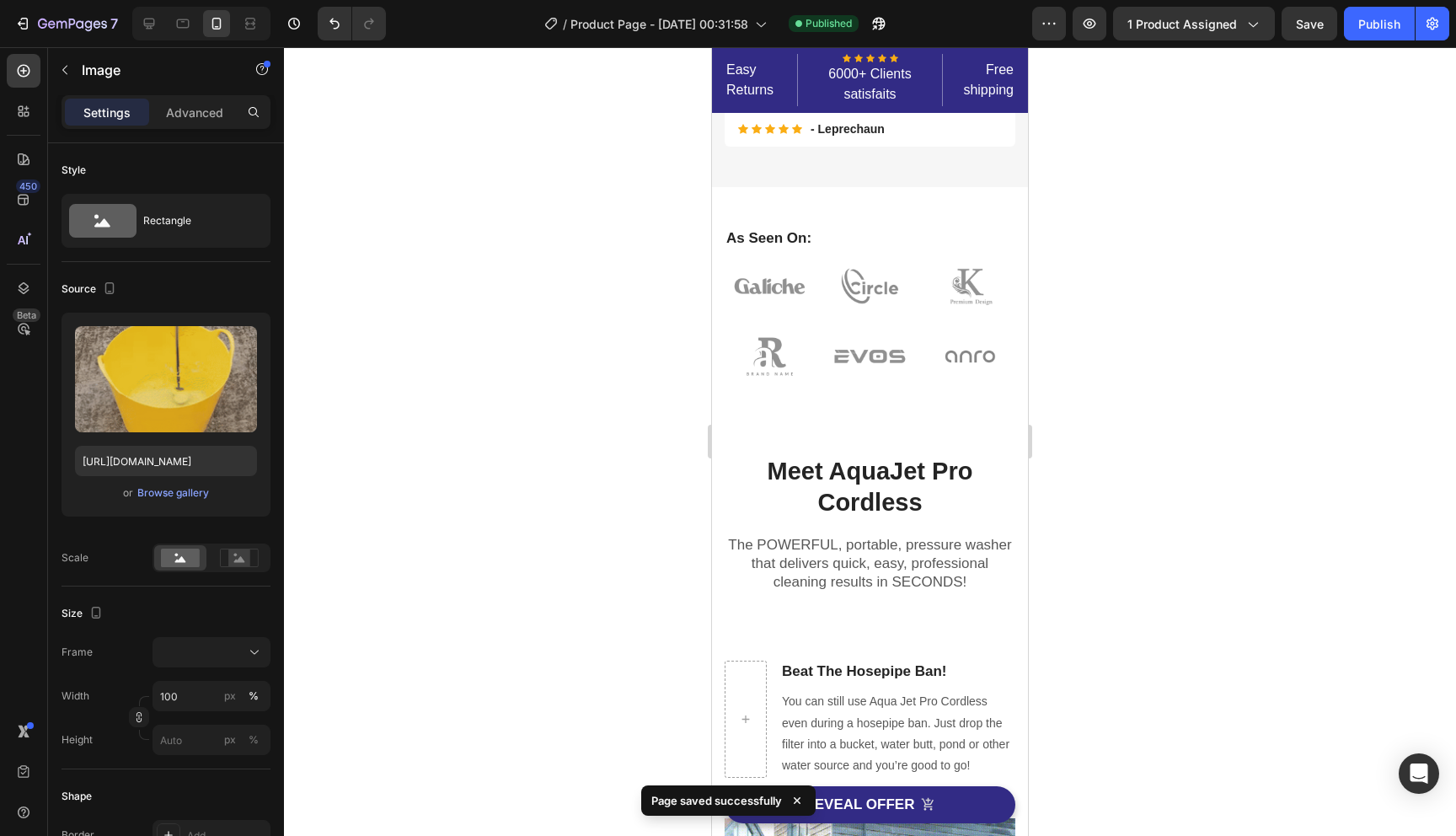
scroll to position [402, 0]
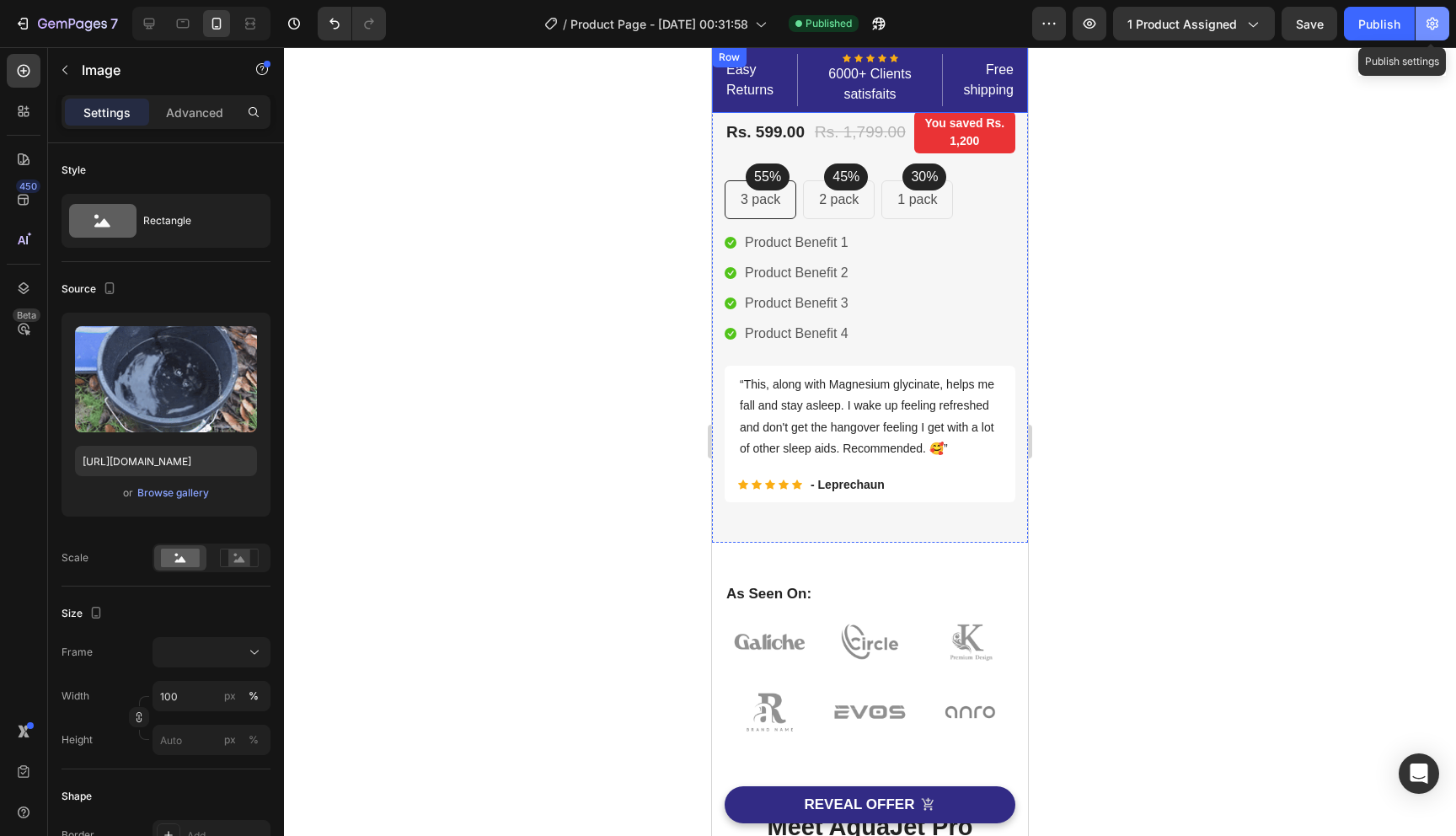
click at [1429, 19] on icon "button" at bounding box center [1432, 24] width 11 height 12
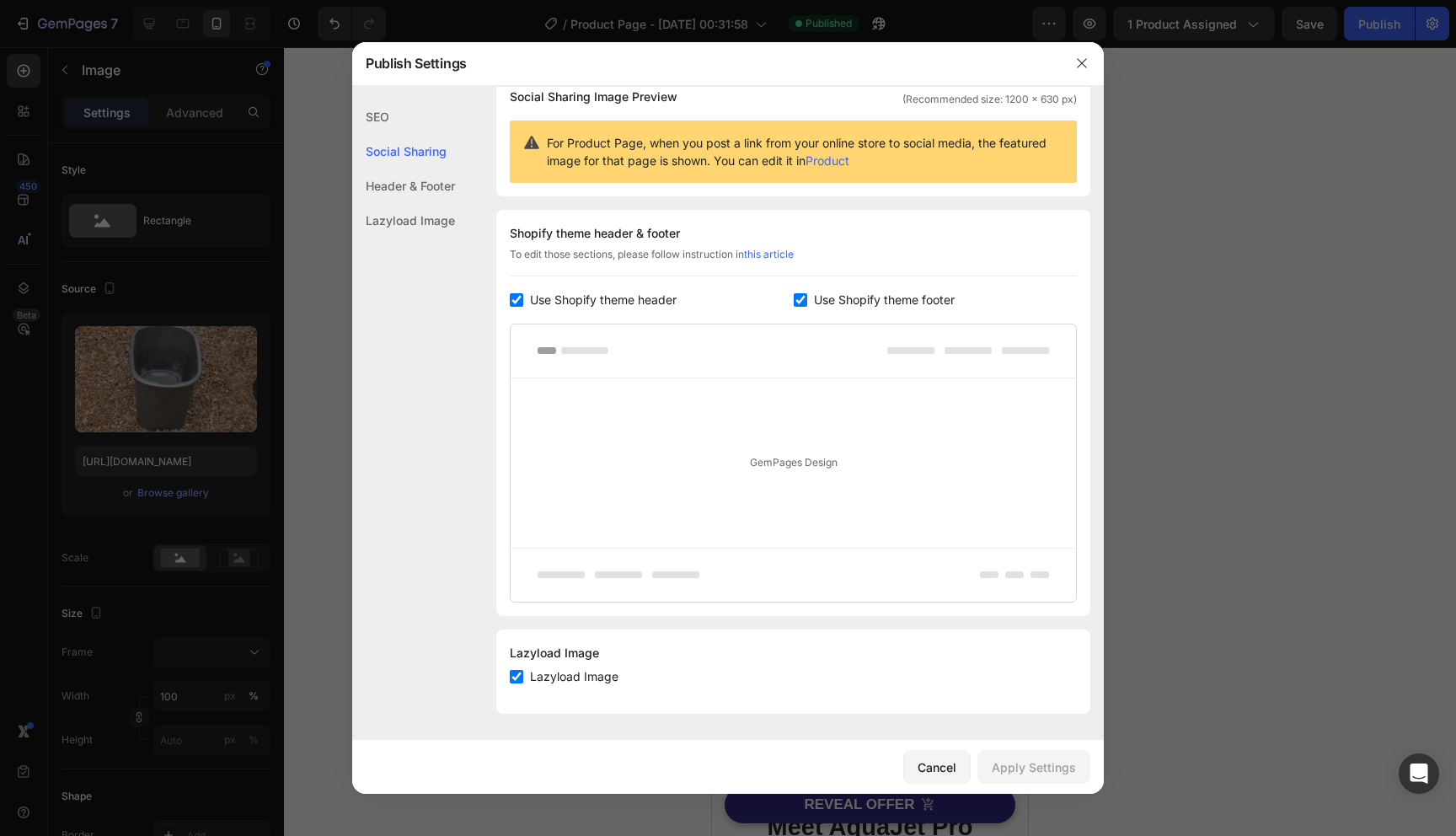
scroll to position [0, 0]
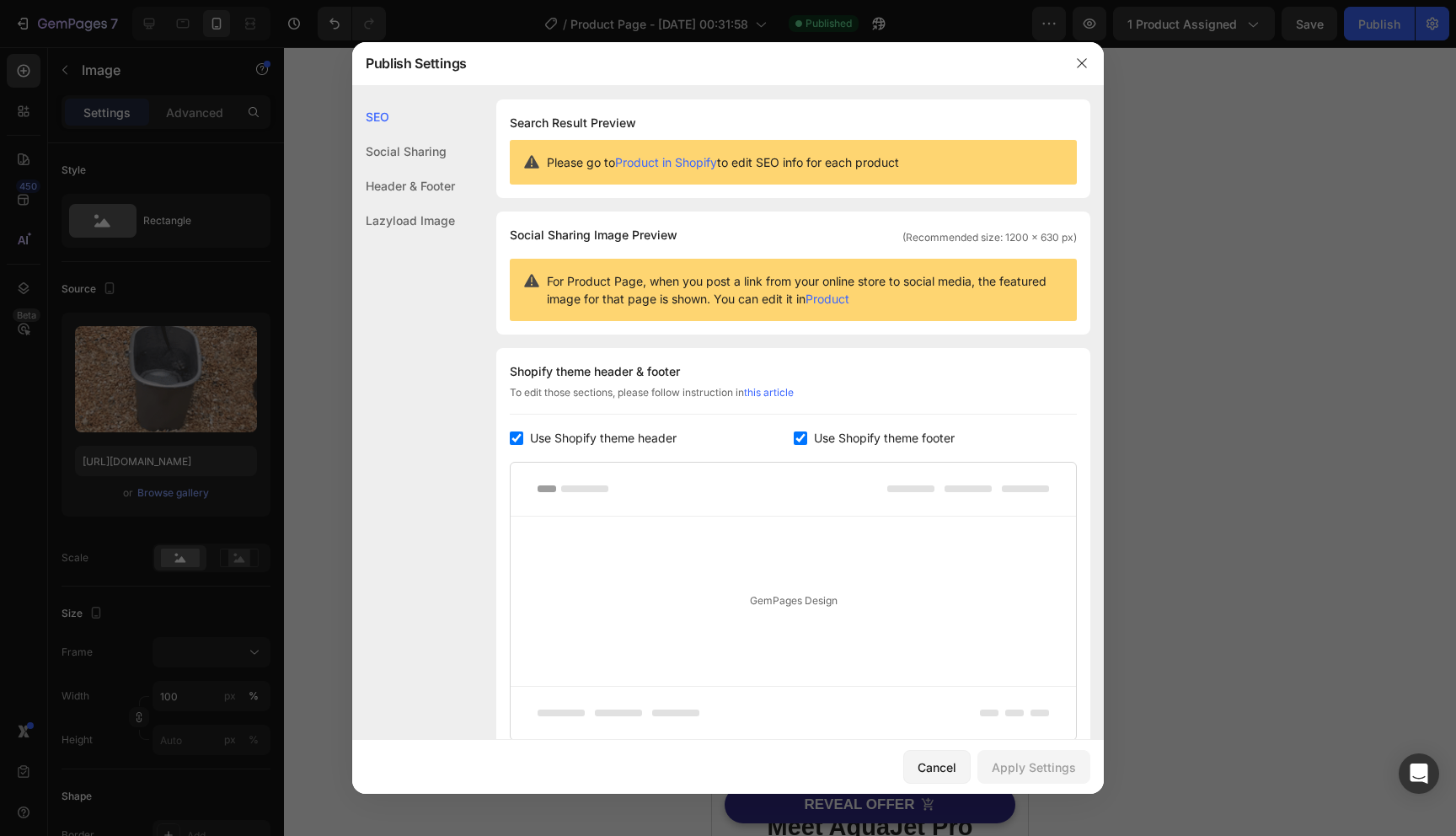
click at [443, 169] on div "Social Sharing" at bounding box center [403, 186] width 103 height 35
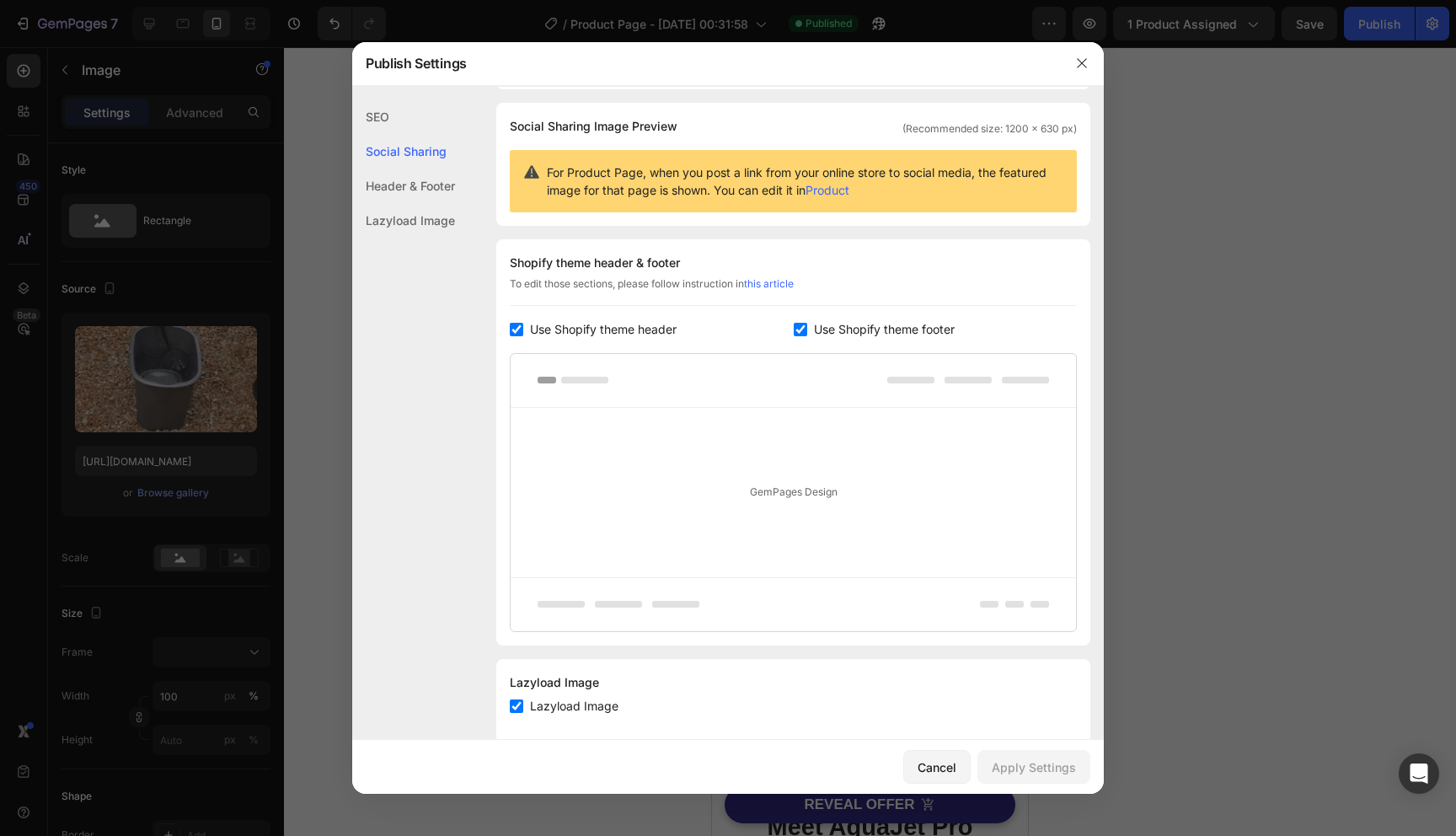
click at [438, 203] on div "Header & Footer" at bounding box center [403, 220] width 103 height 35
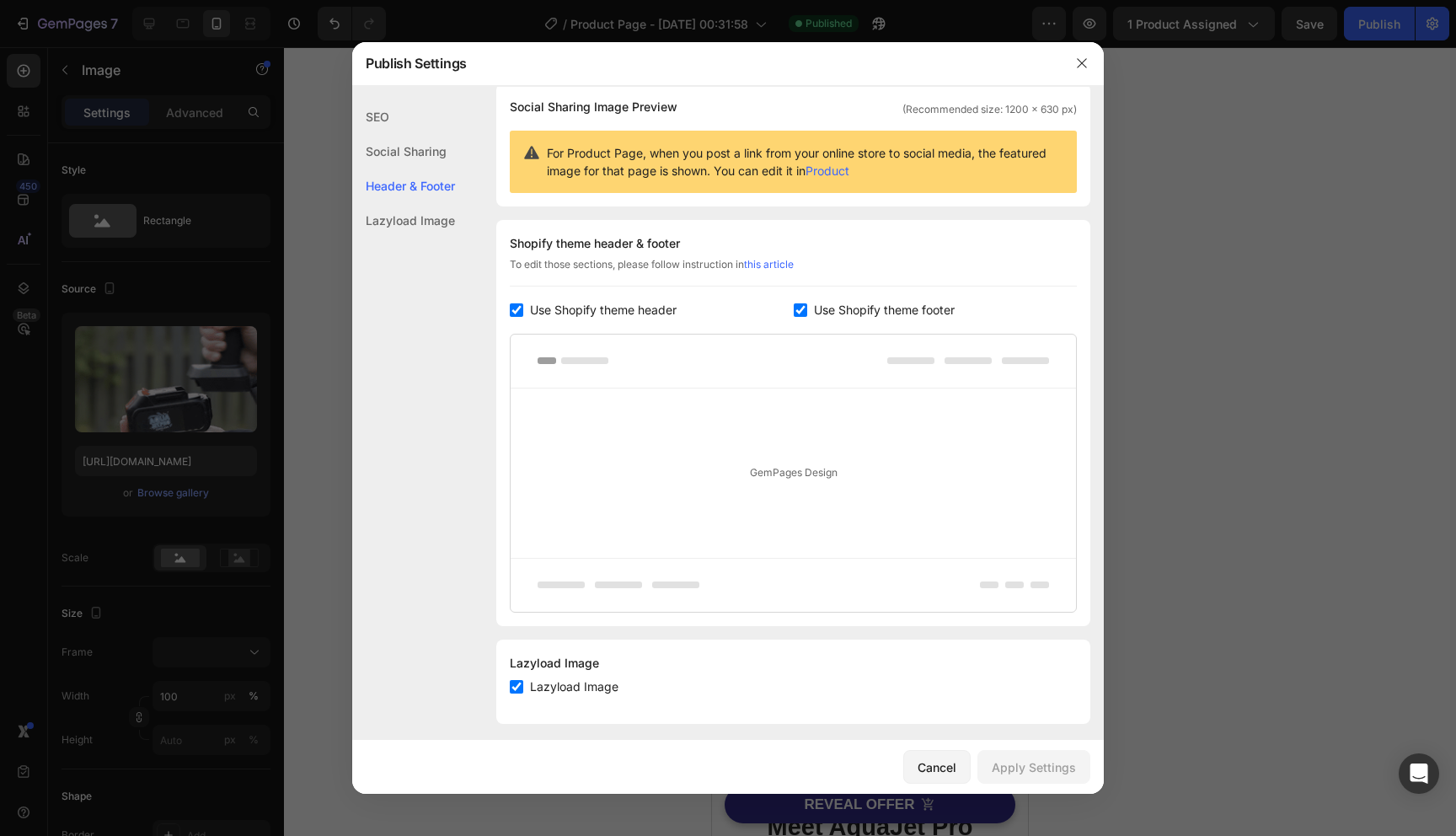
scroll to position [138, 0]
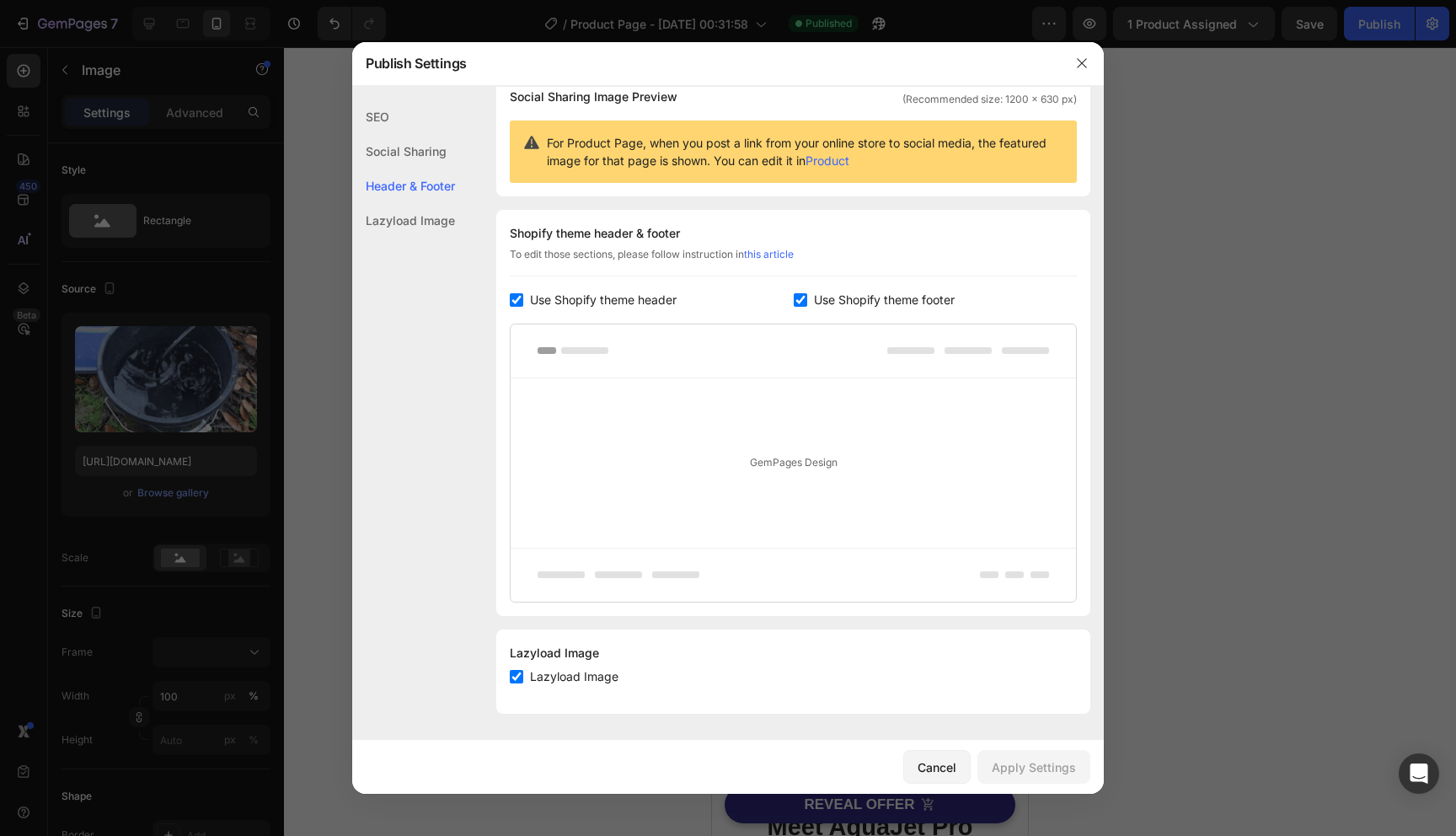
click at [0, 0] on div "Lazyload Image" at bounding box center [0, 0] width 0 height 0
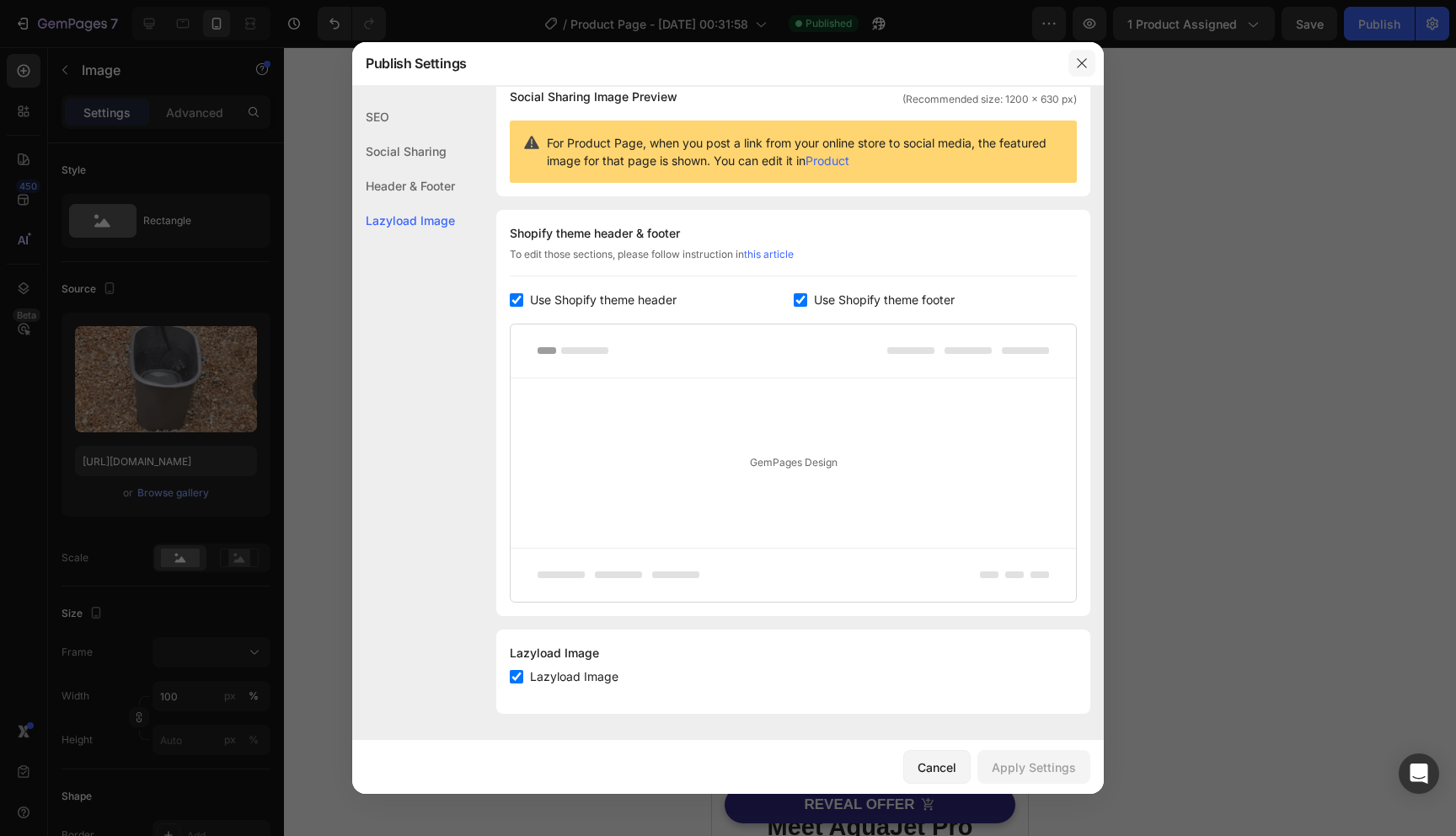
click at [1080, 66] on icon "button" at bounding box center [1082, 63] width 13 height 13
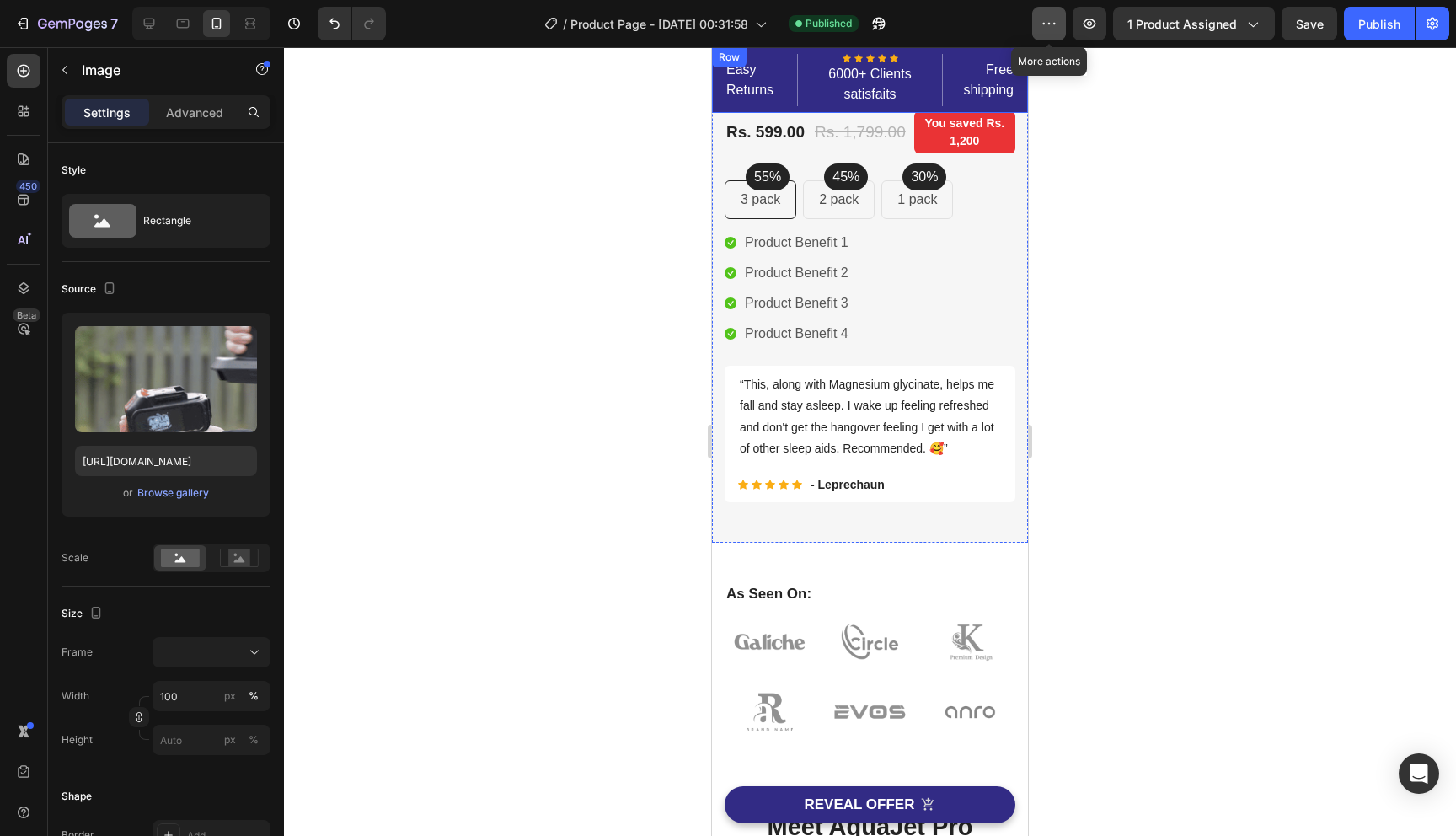
click at [1061, 26] on button "button" at bounding box center [1049, 24] width 34 height 34
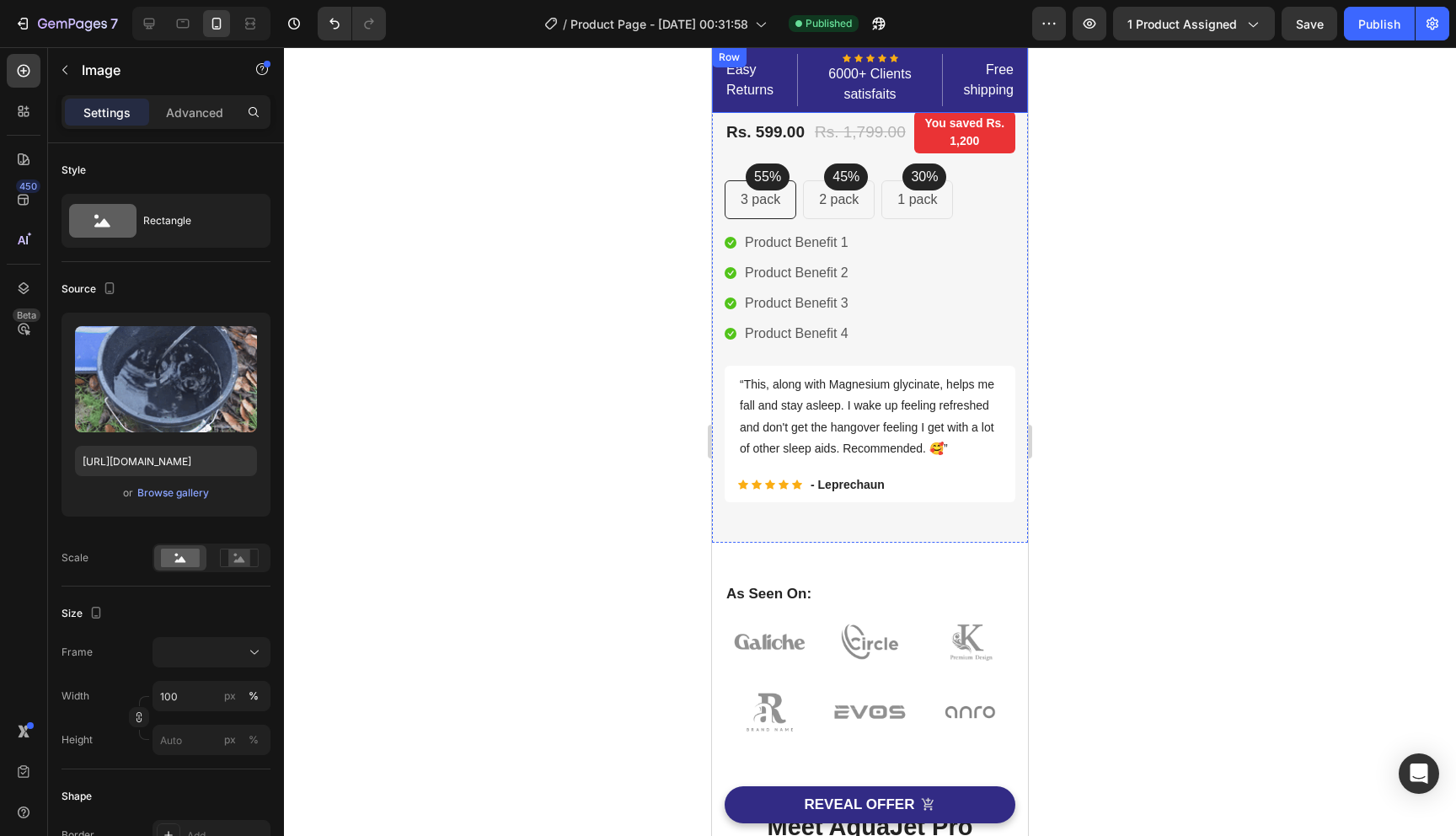
click at [1109, 257] on div at bounding box center [870, 441] width 1172 height 789
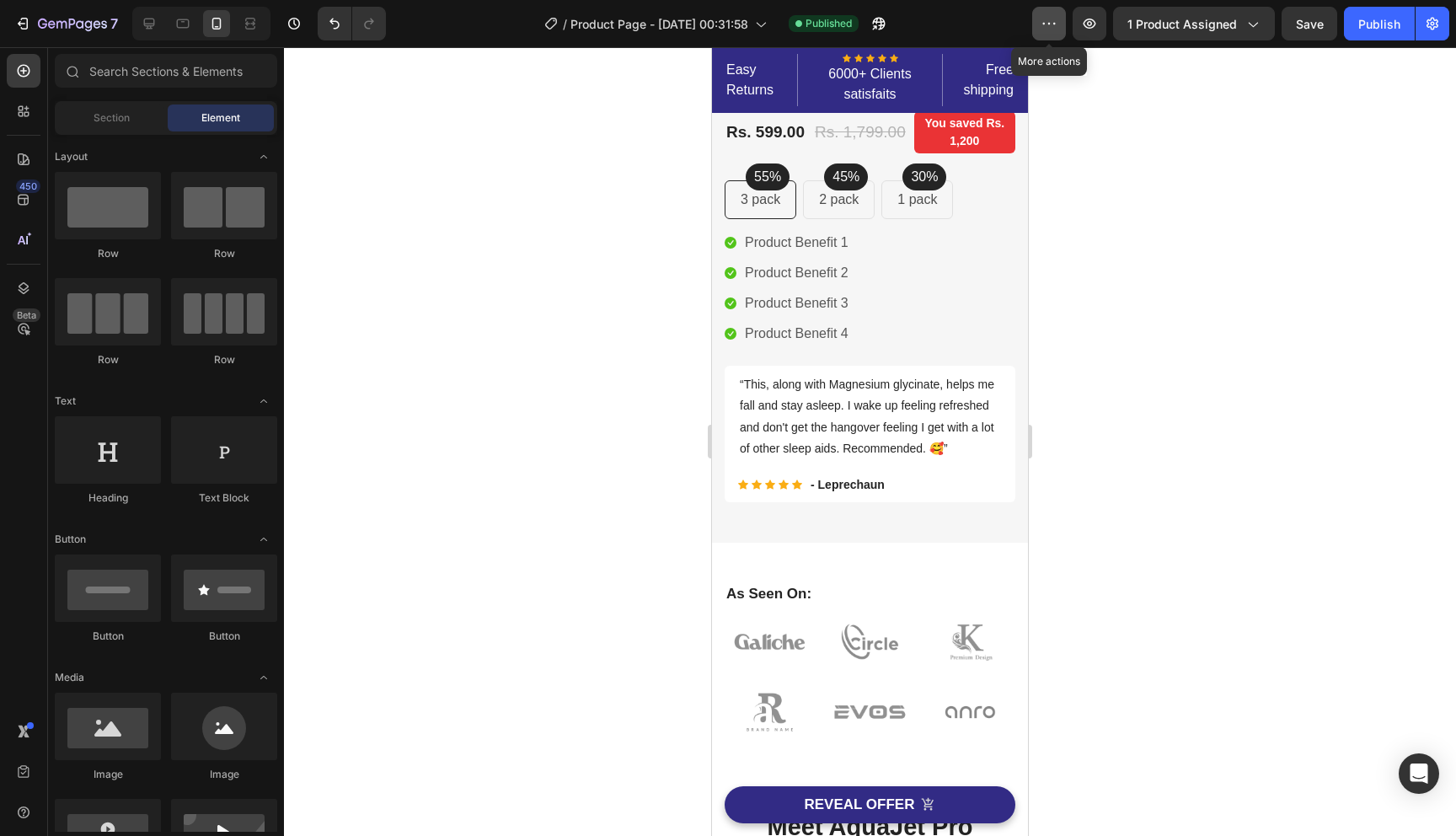
click at [1051, 34] on button "button" at bounding box center [1049, 24] width 34 height 34
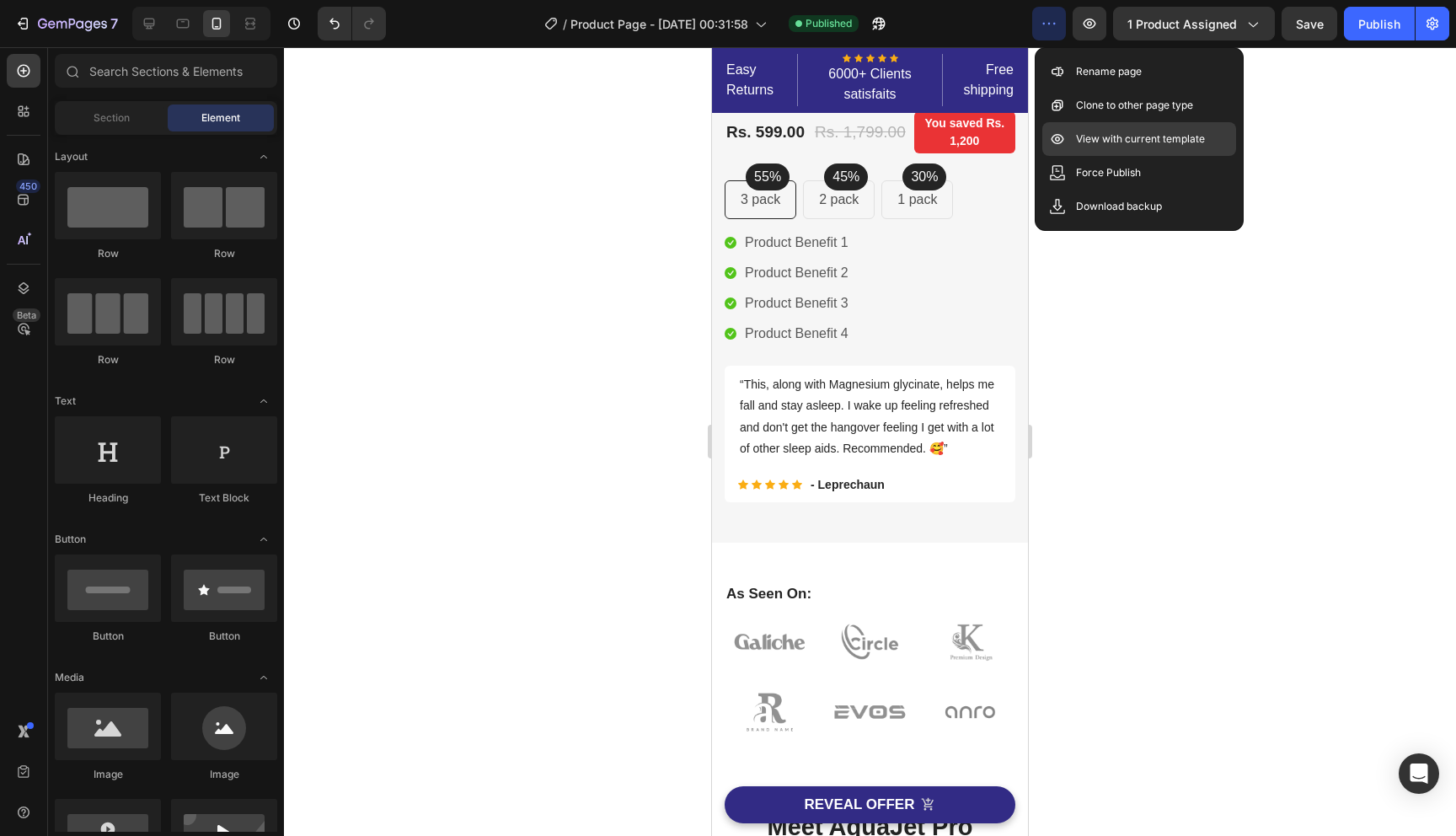
click at [1107, 156] on div "View with current template" at bounding box center [1139, 173] width 194 height 34
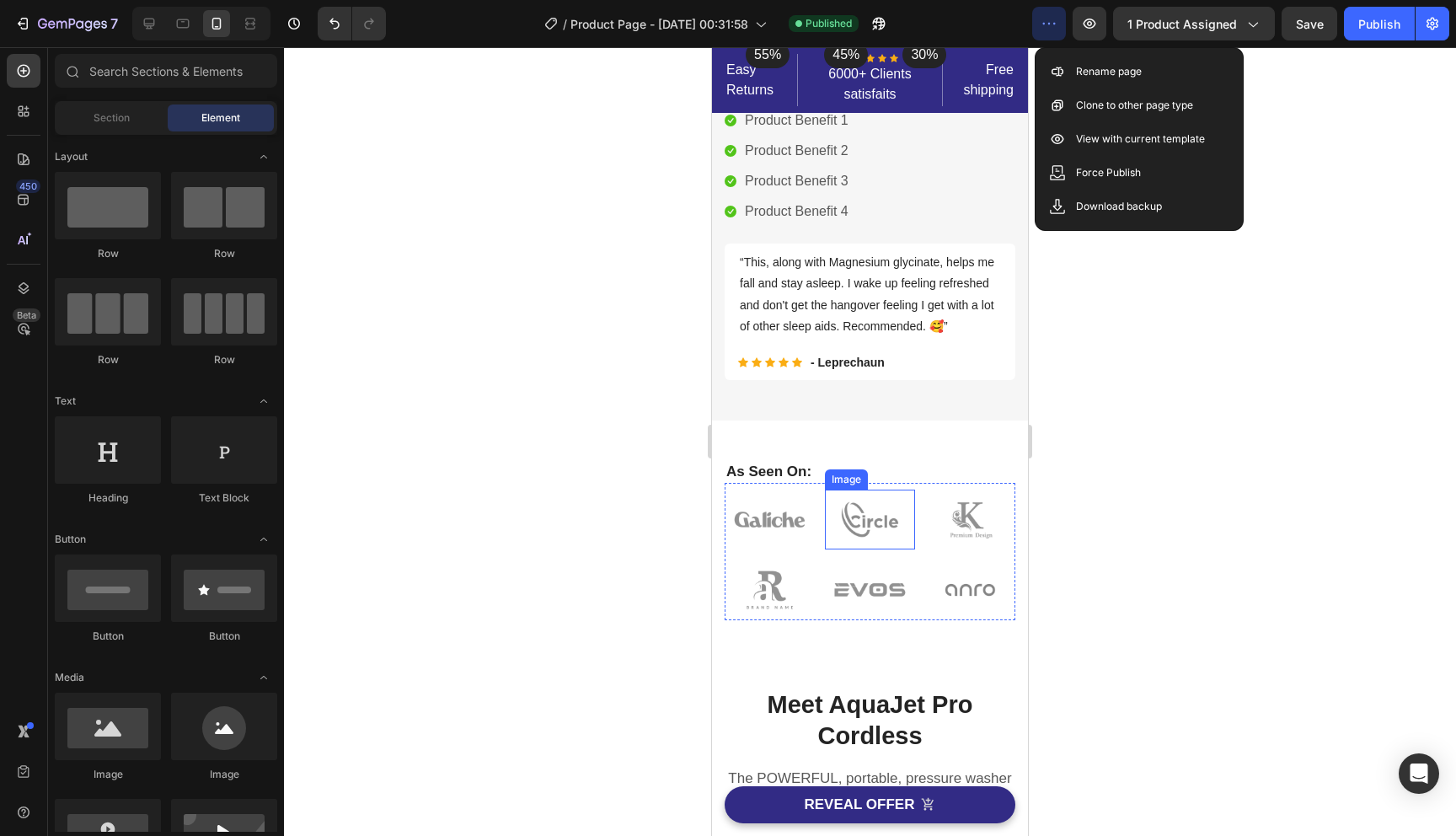
scroll to position [577, 0]
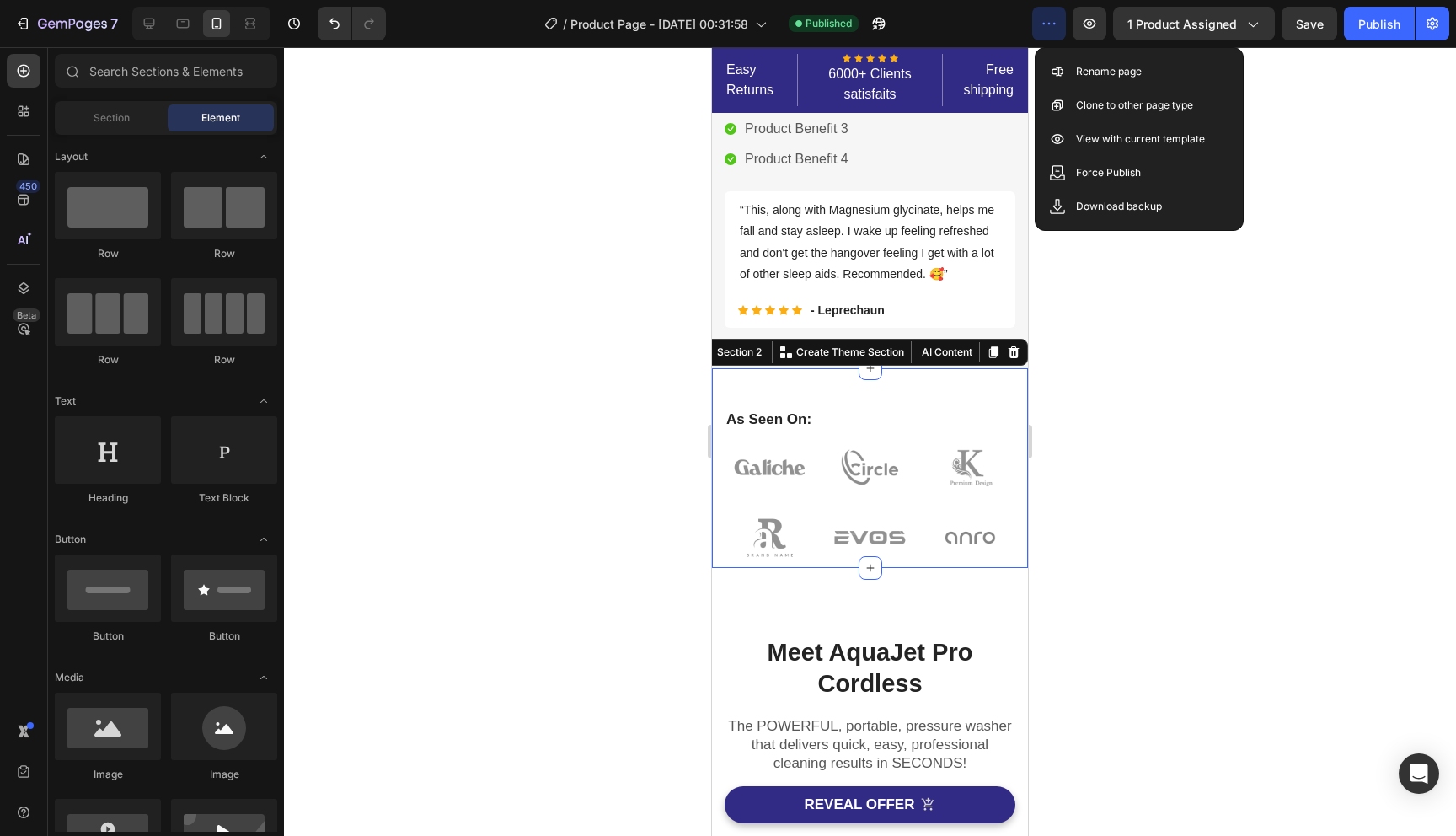
click at [745, 422] on div "As Seen On: Heading Image Image Image Image Image Image Row Row Section 2 You c…" at bounding box center [870, 468] width 316 height 200
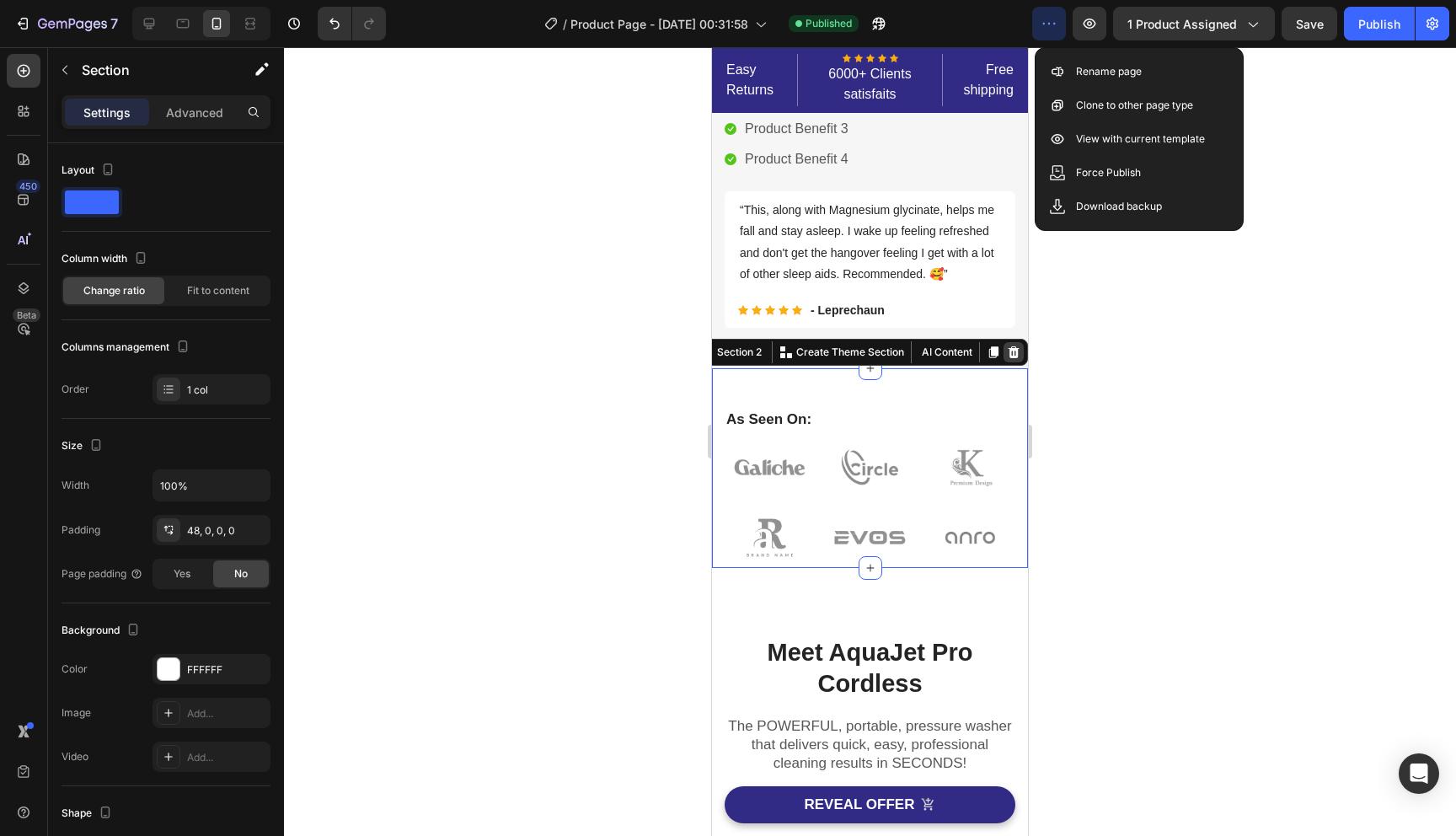
click at [1008, 359] on icon at bounding box center [1014, 352] width 13 height 13
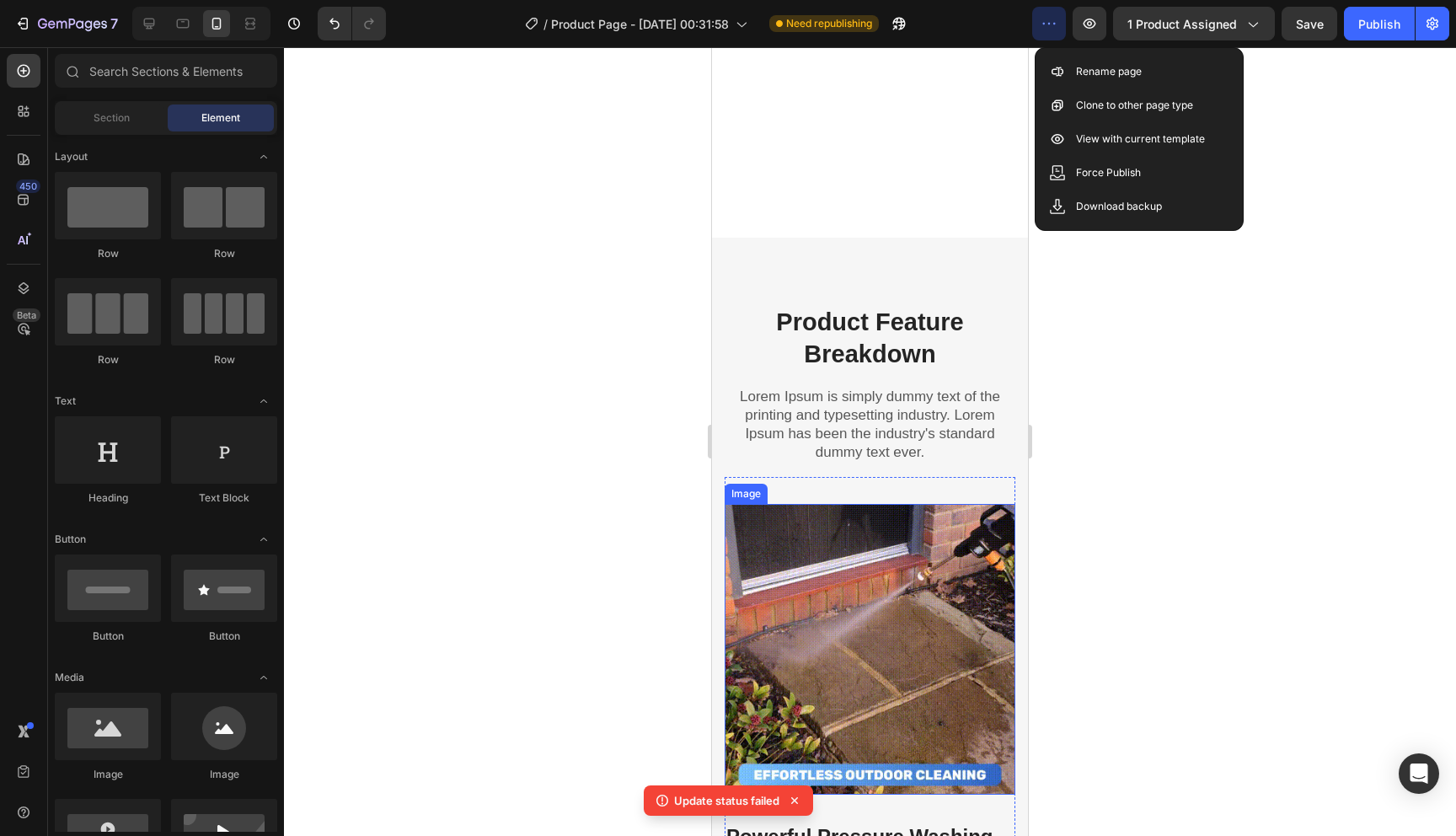
scroll to position [1866, 0]
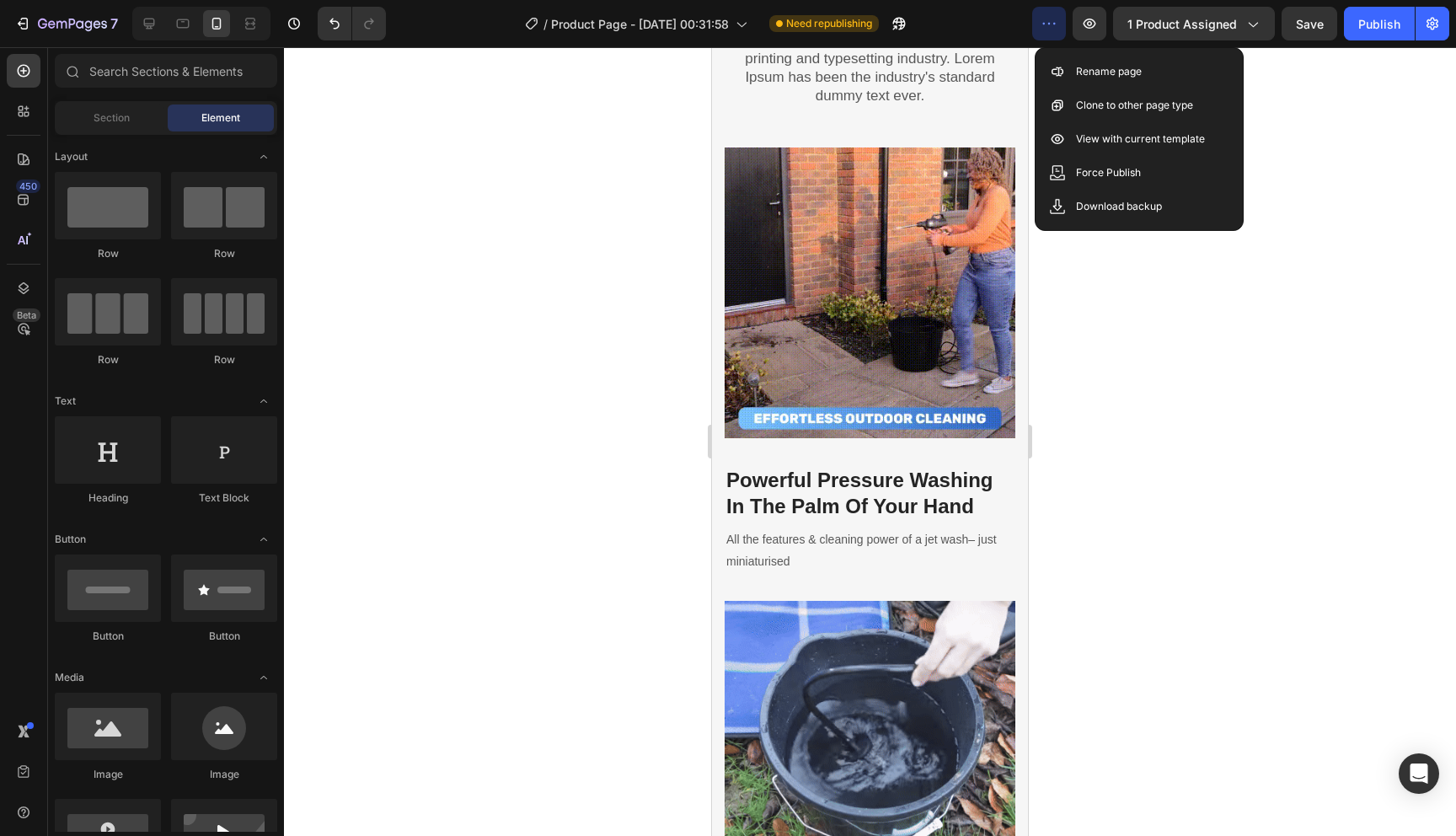
click at [1360, 115] on div at bounding box center [870, 441] width 1172 height 789
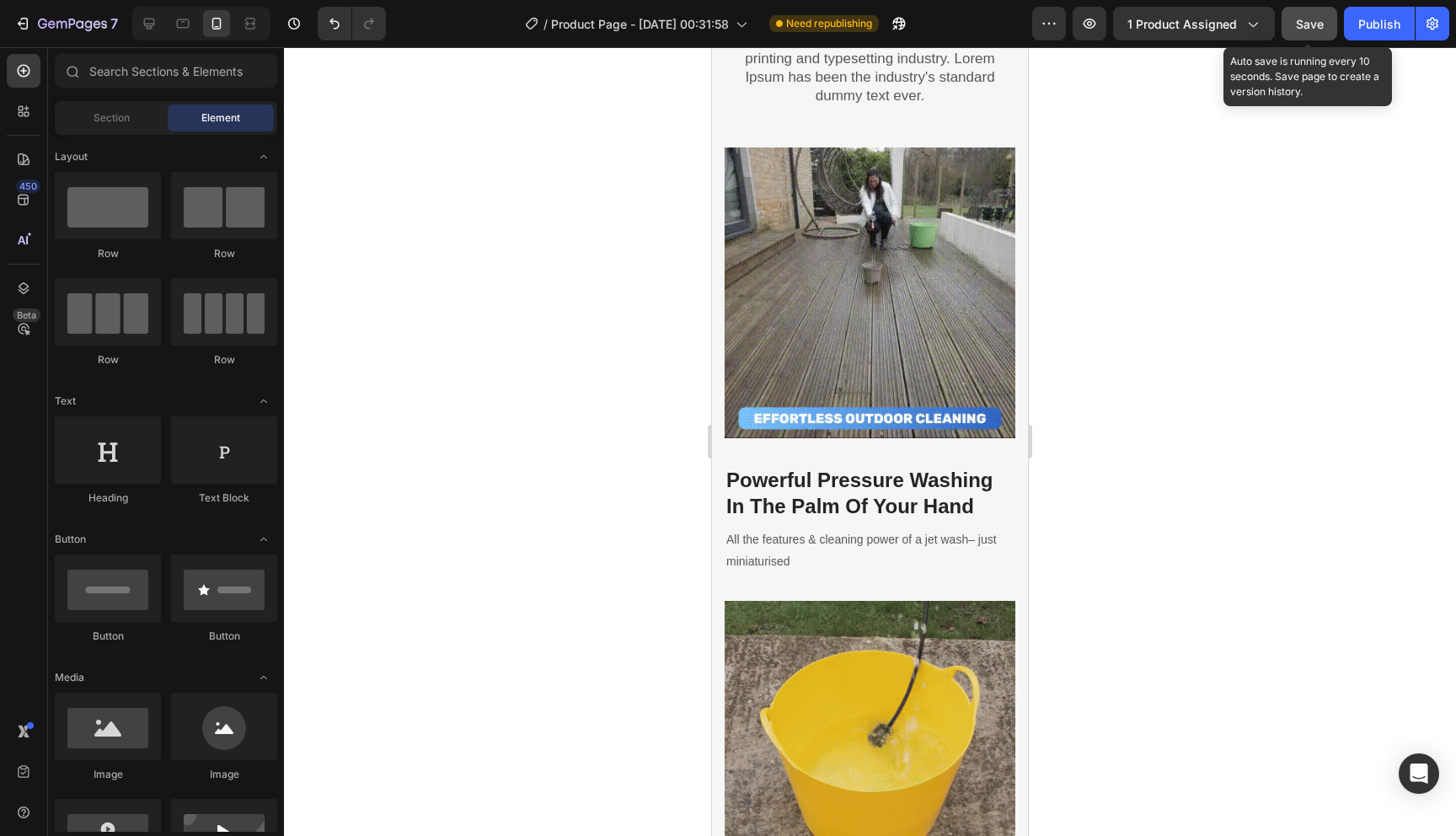
click at [1302, 25] on span "Save" at bounding box center [1309, 24] width 27 height 14
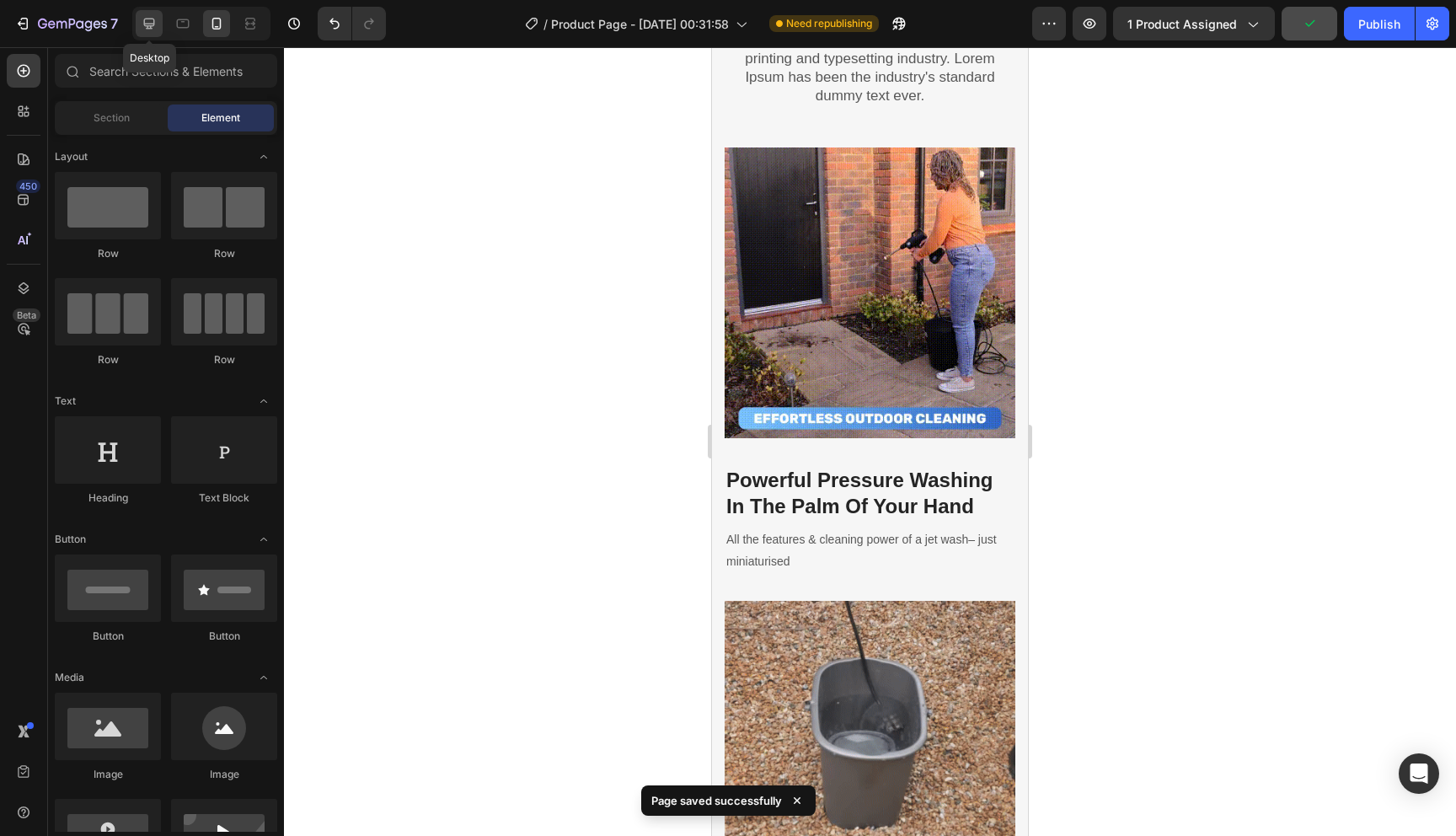
click at [144, 25] on icon at bounding box center [149, 24] width 11 height 11
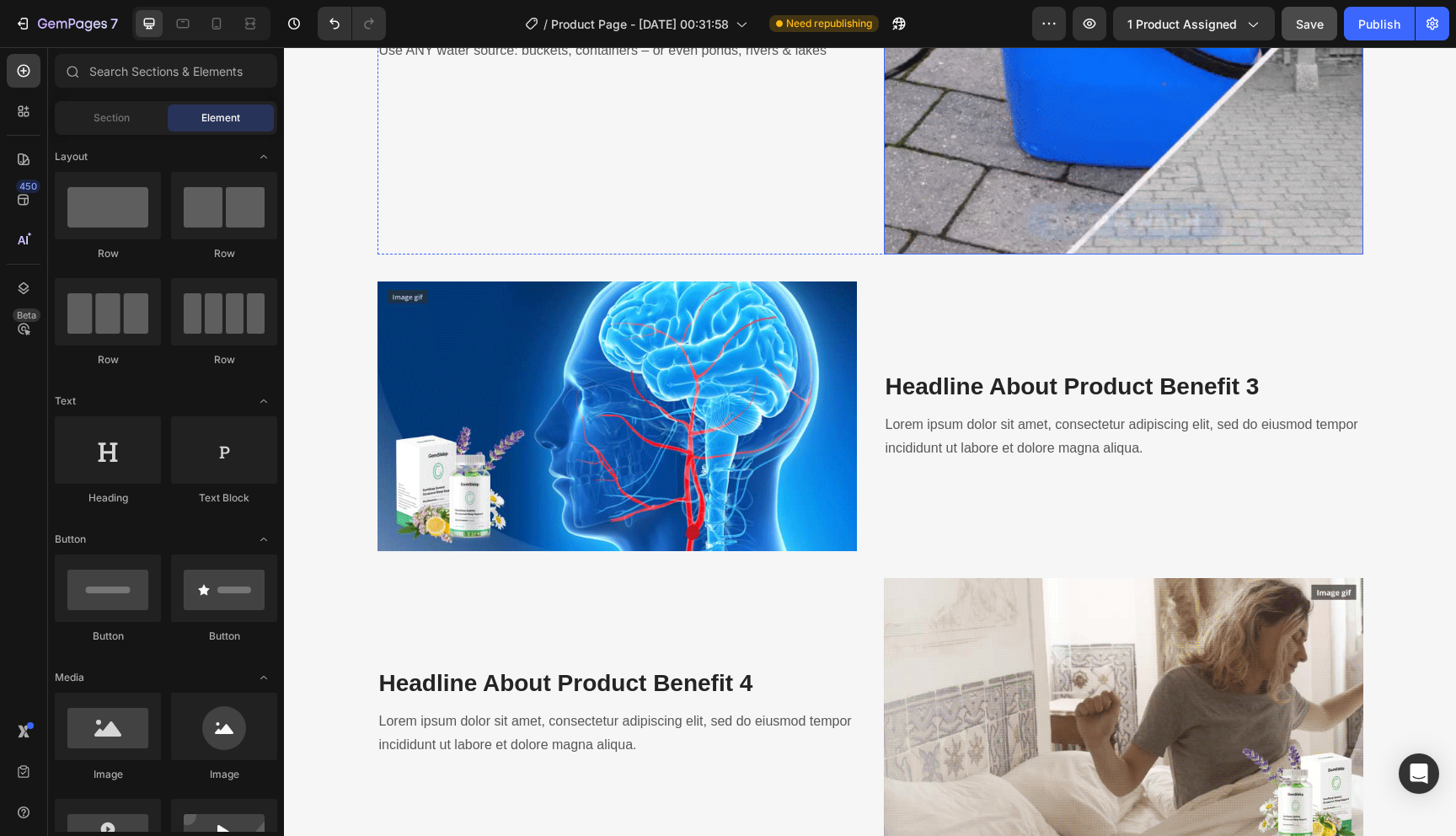
scroll to position [2670, 0]
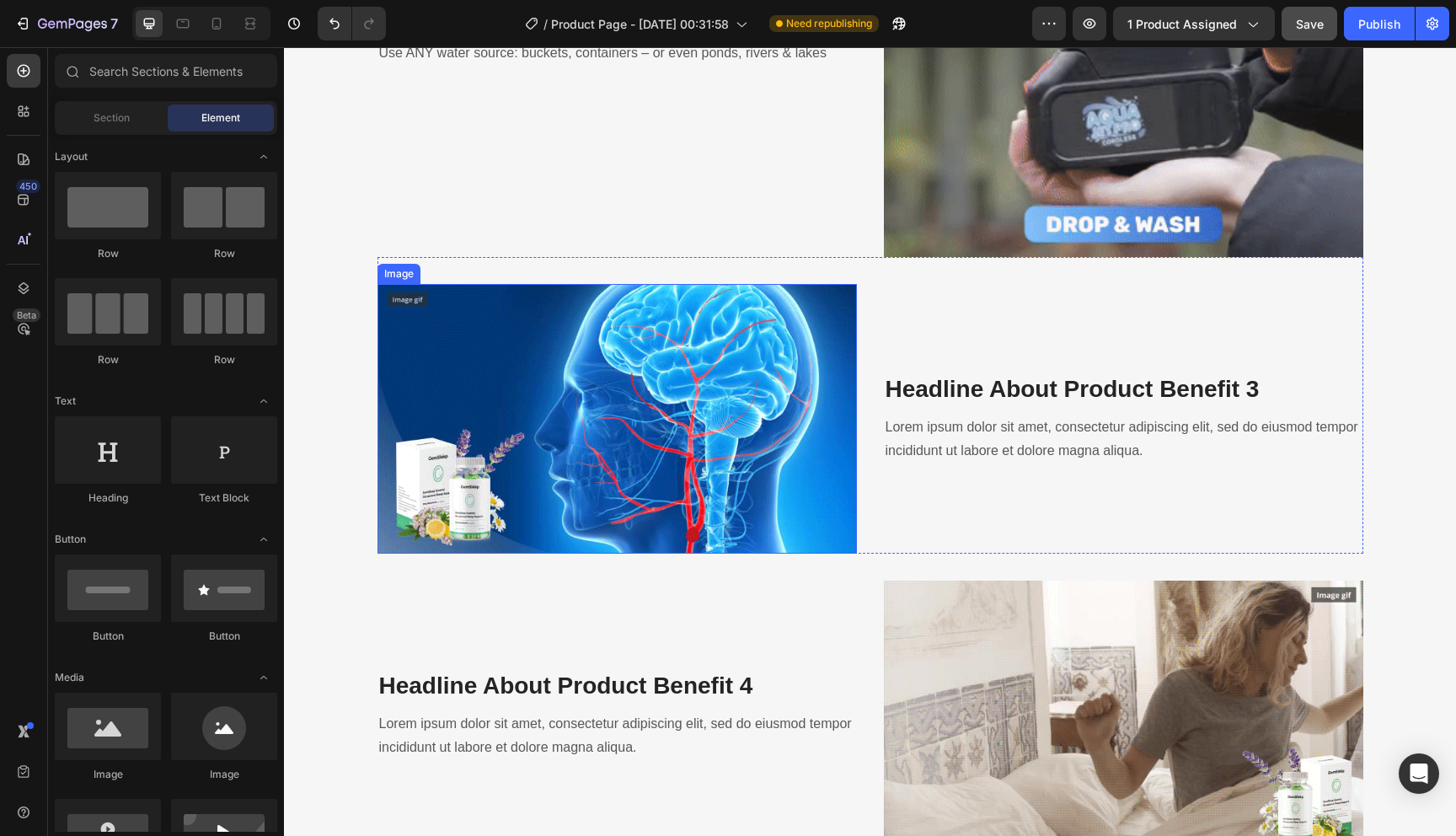
click at [602, 432] on img at bounding box center [617, 418] width 479 height 270
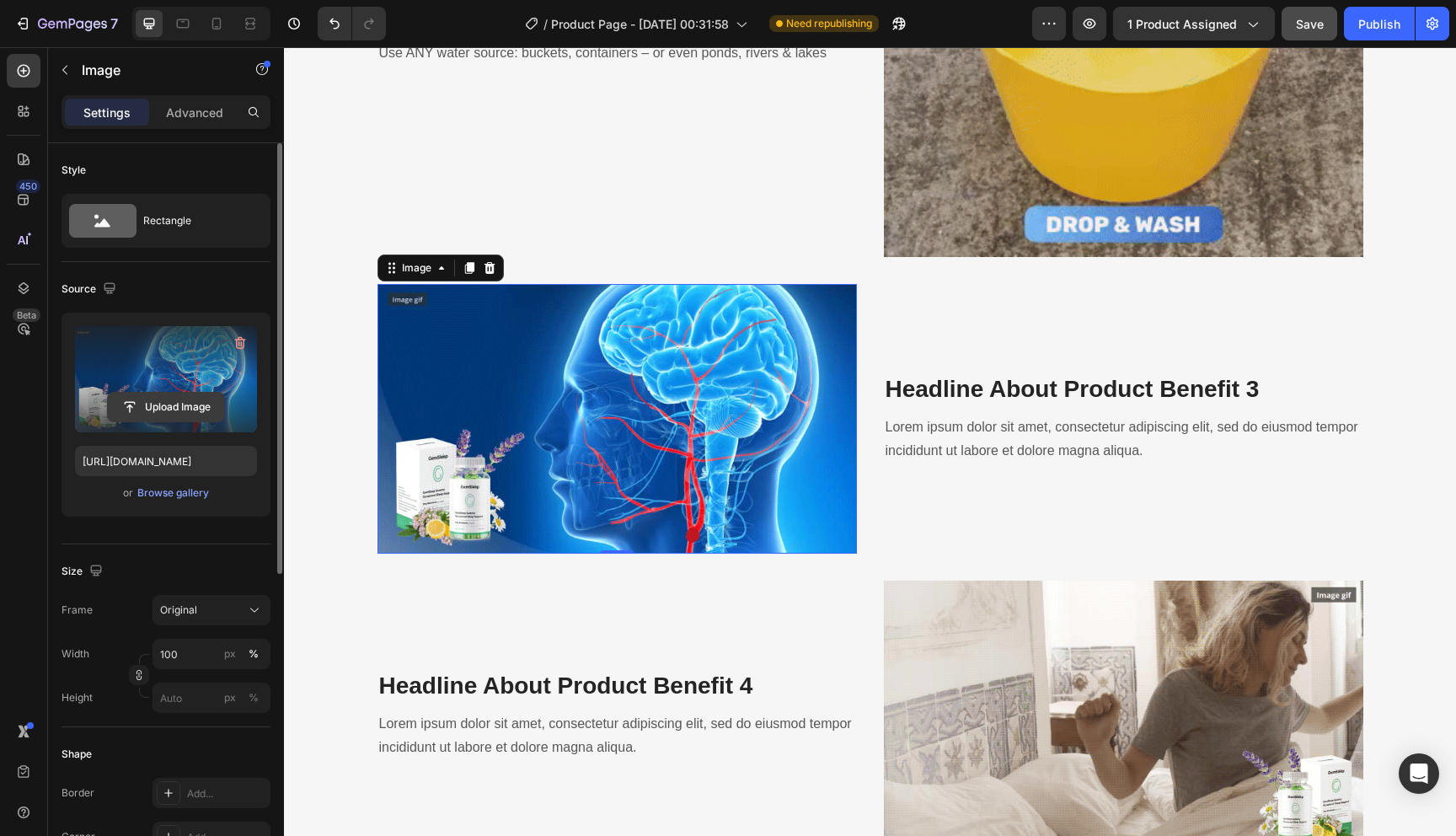
click at [183, 401] on input "file" at bounding box center [165, 407] width 116 height 28
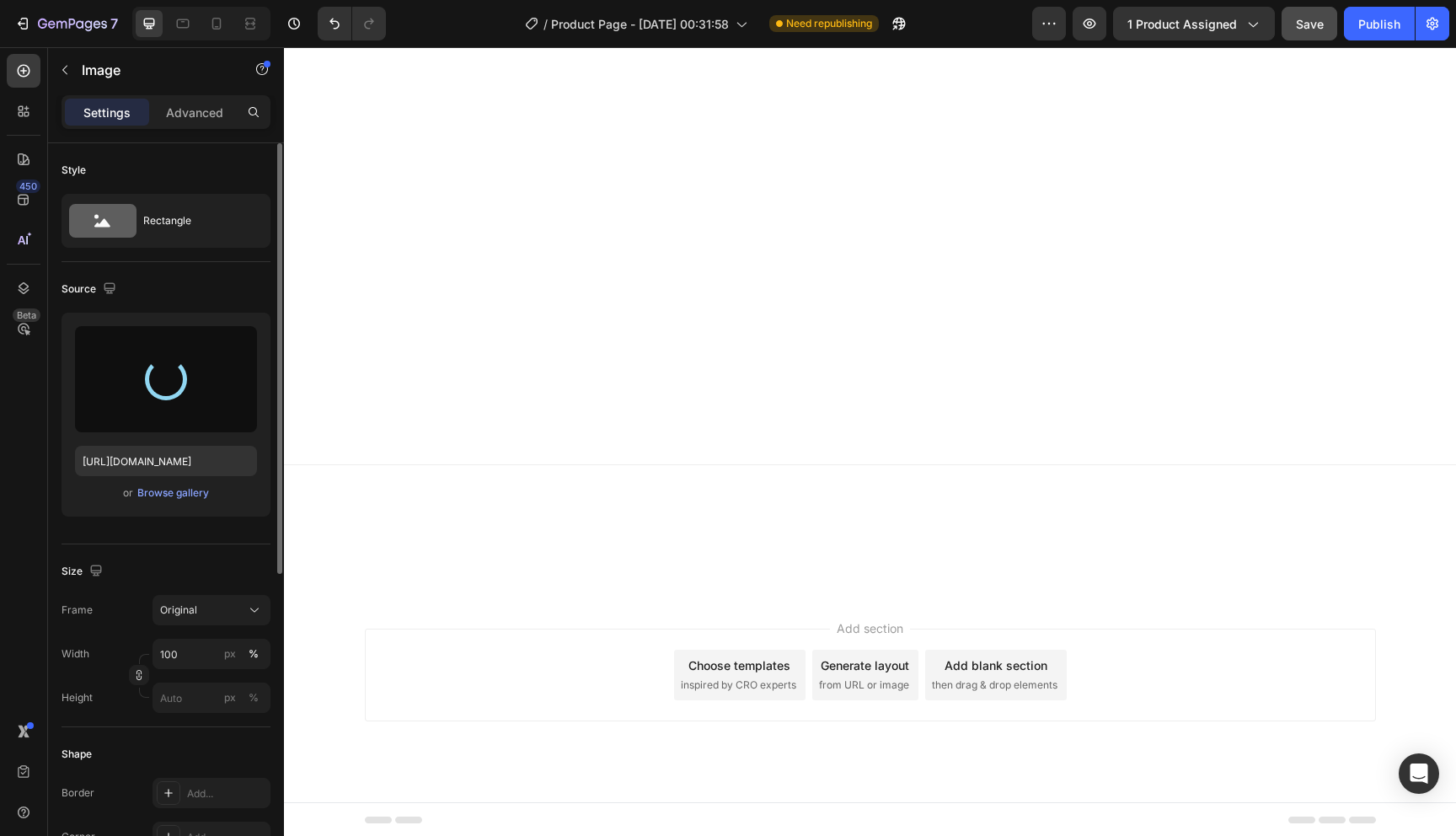
scroll to position [3471, 0]
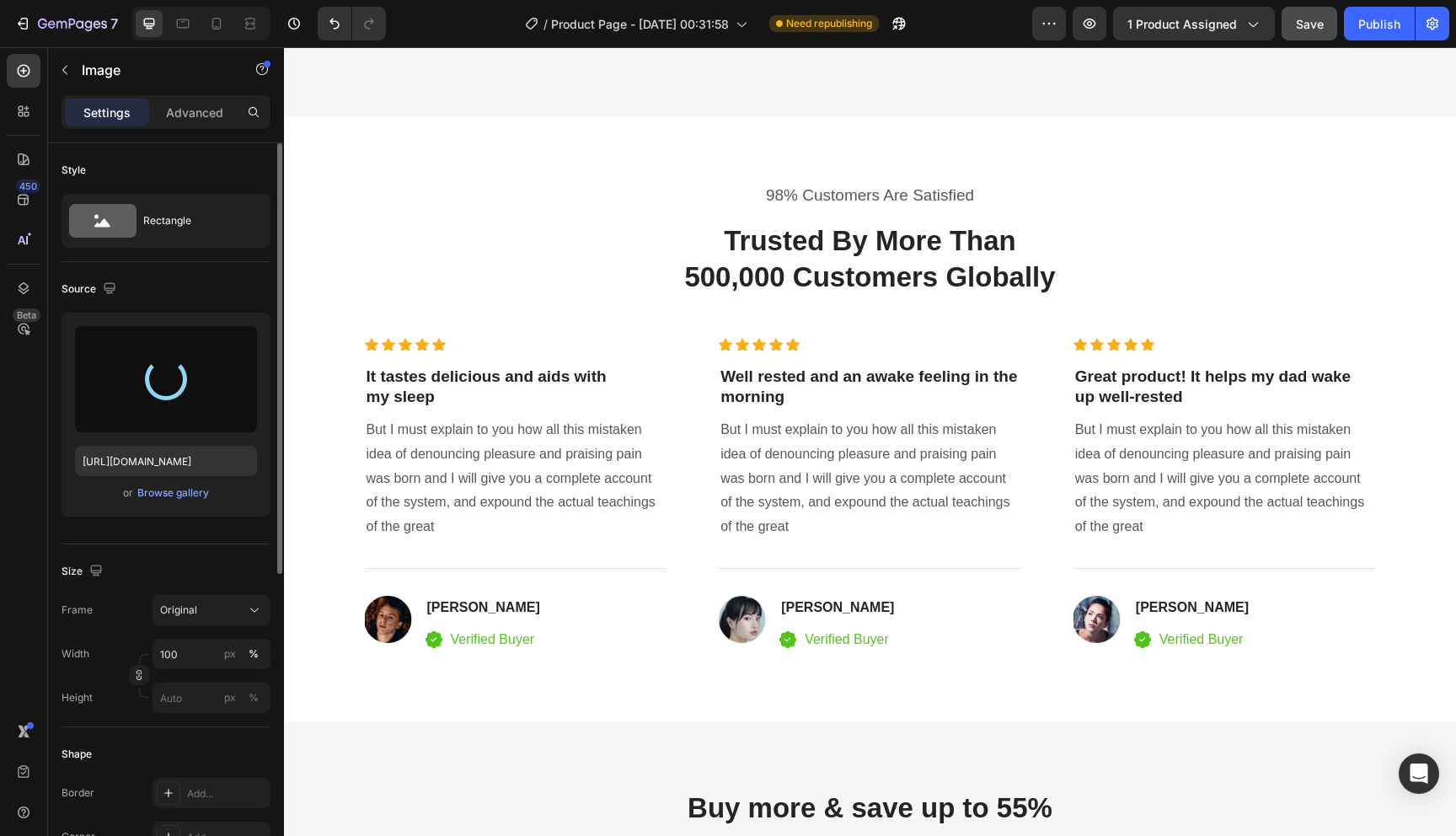
type input "https://cdn.shopify.com/s/files/1/0708/9766/4199/files/gempages_577468888820744…"
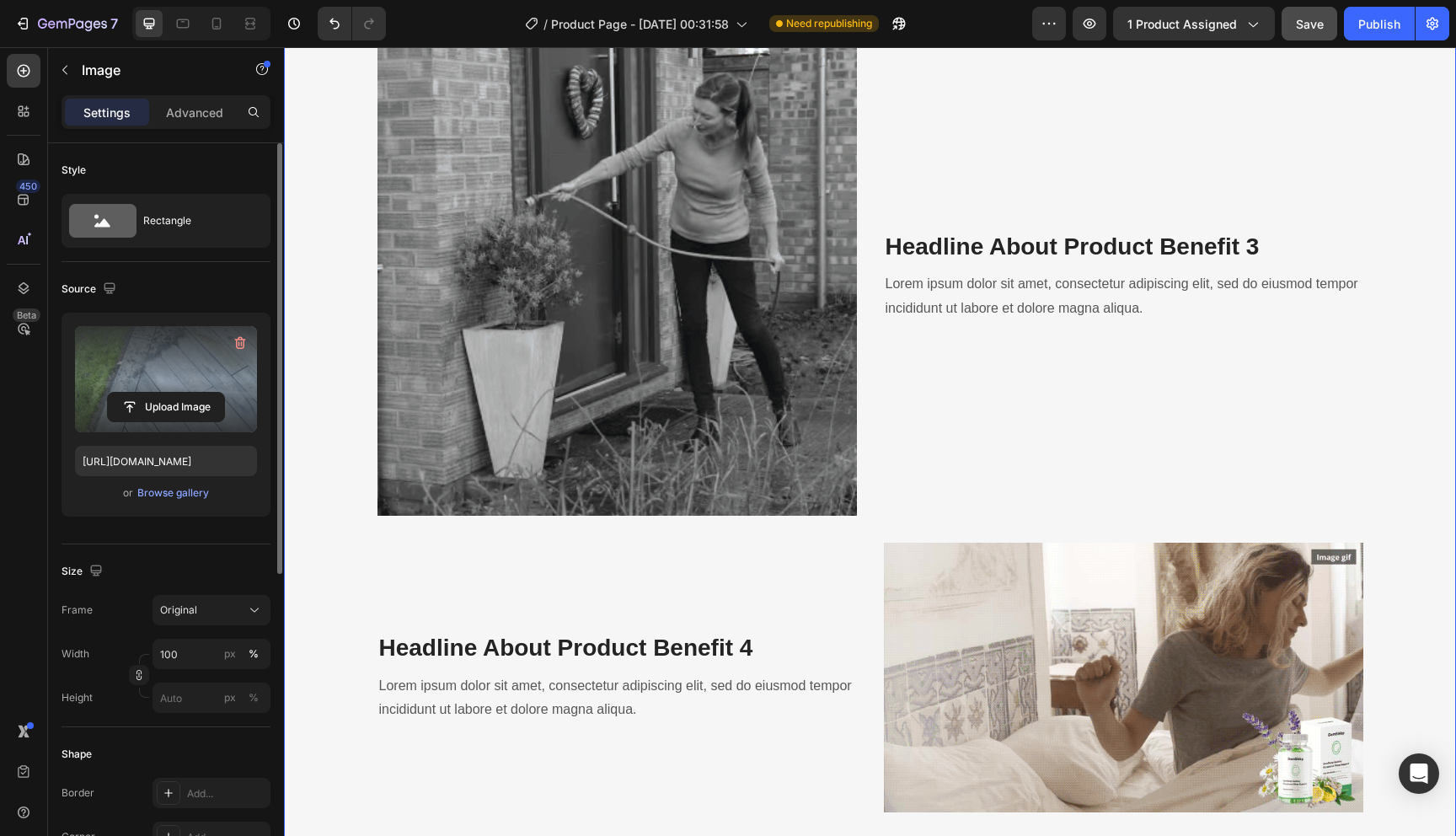
scroll to position [2755, 0]
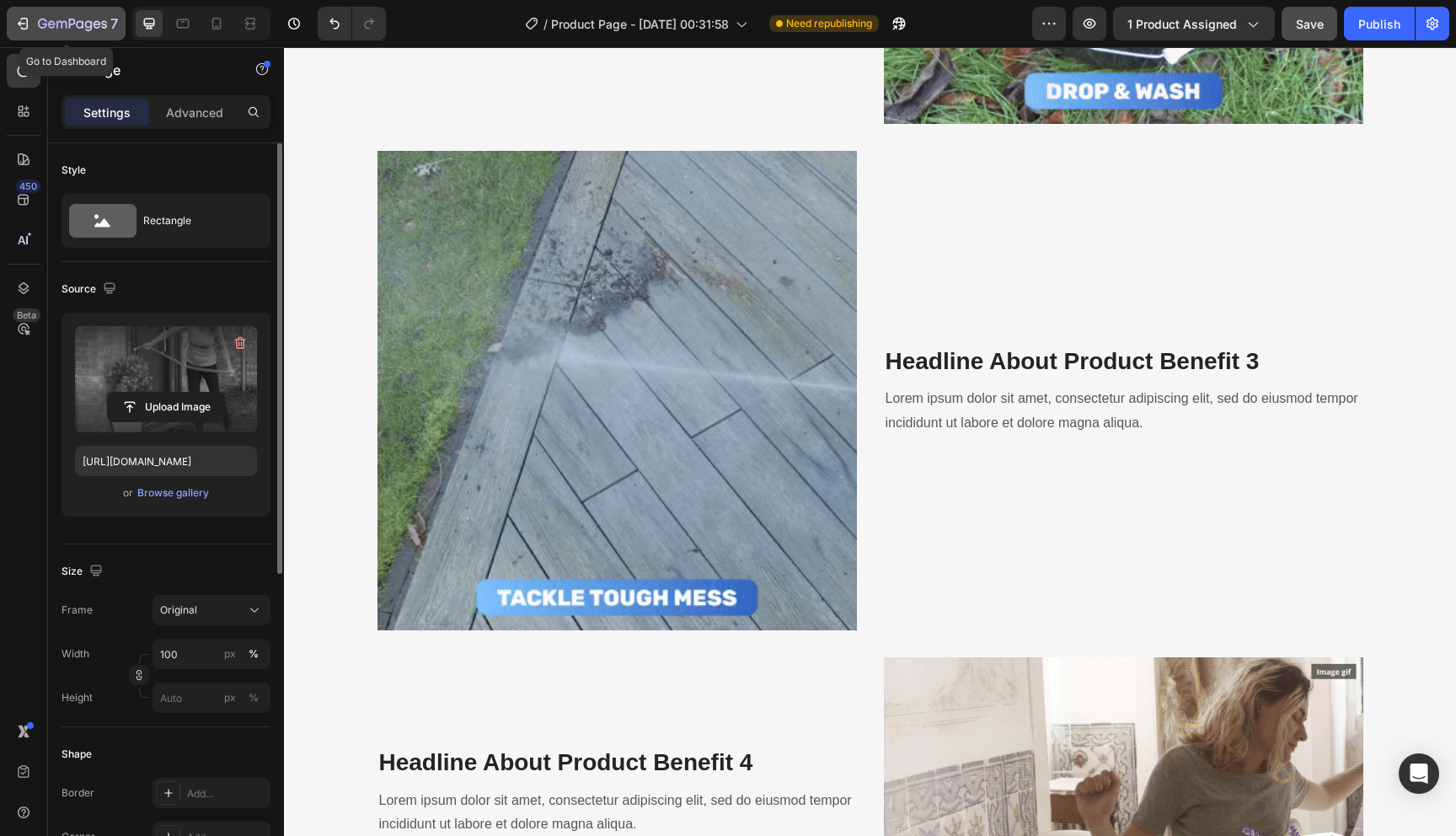
click at [27, 18] on icon "button" at bounding box center [22, 23] width 17 height 17
